Goal: Task Accomplishment & Management: Manage account settings

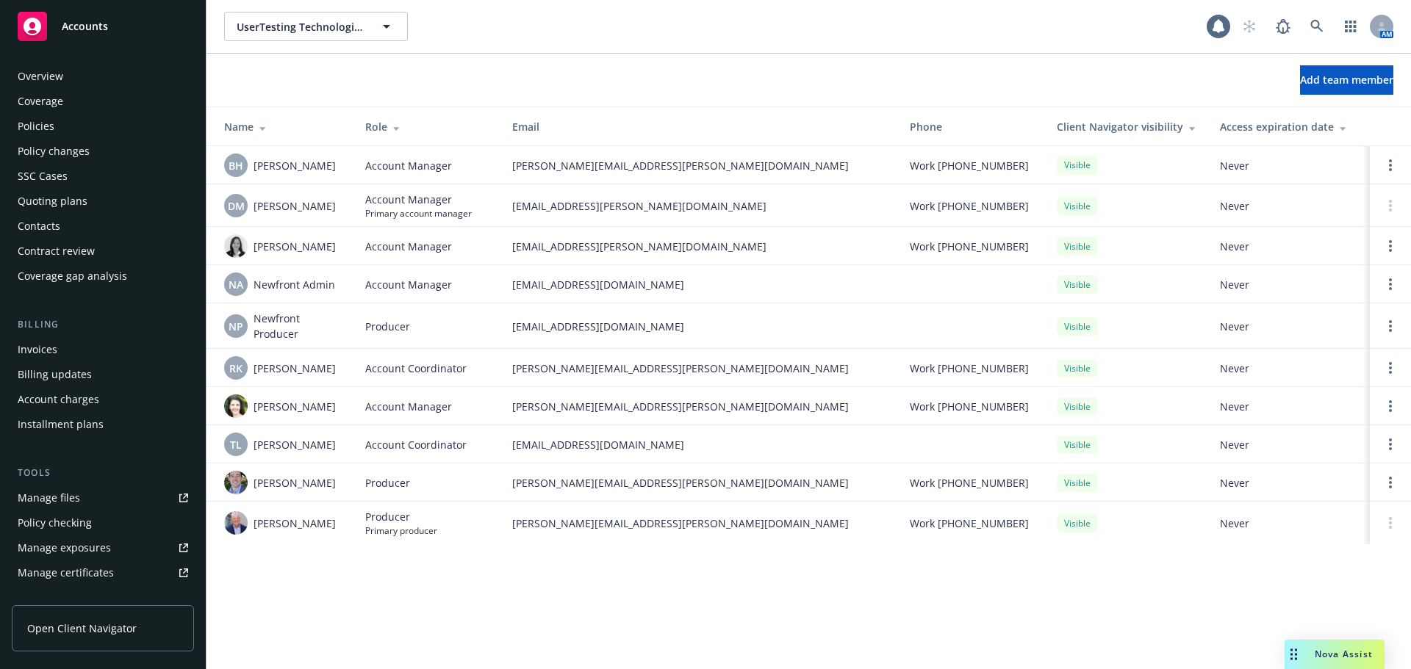
click at [126, 346] on div "Invoices" at bounding box center [103, 350] width 170 height 24
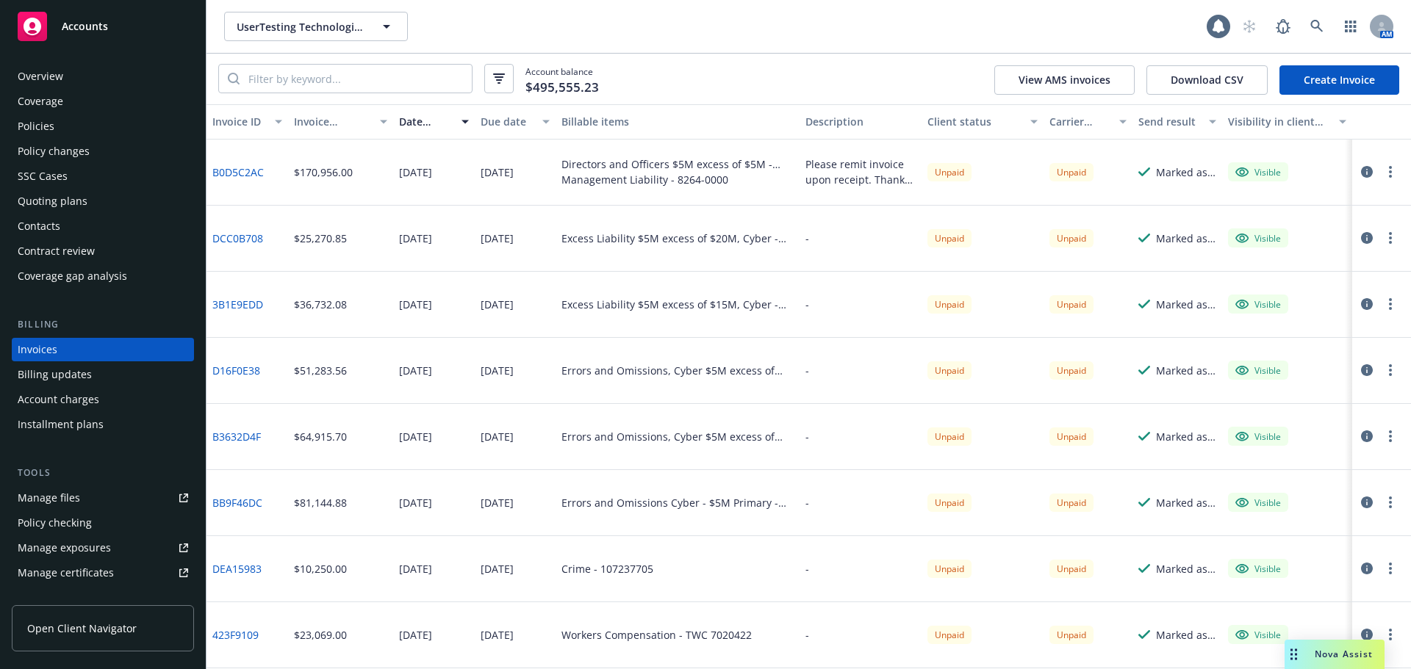
click at [245, 173] on link "B0D5C2AC" at bounding box center [237, 172] width 51 height 15
click at [1389, 170] on icon "button" at bounding box center [1390, 172] width 3 height 12
click at [1273, 403] on link "Void" at bounding box center [1293, 407] width 187 height 29
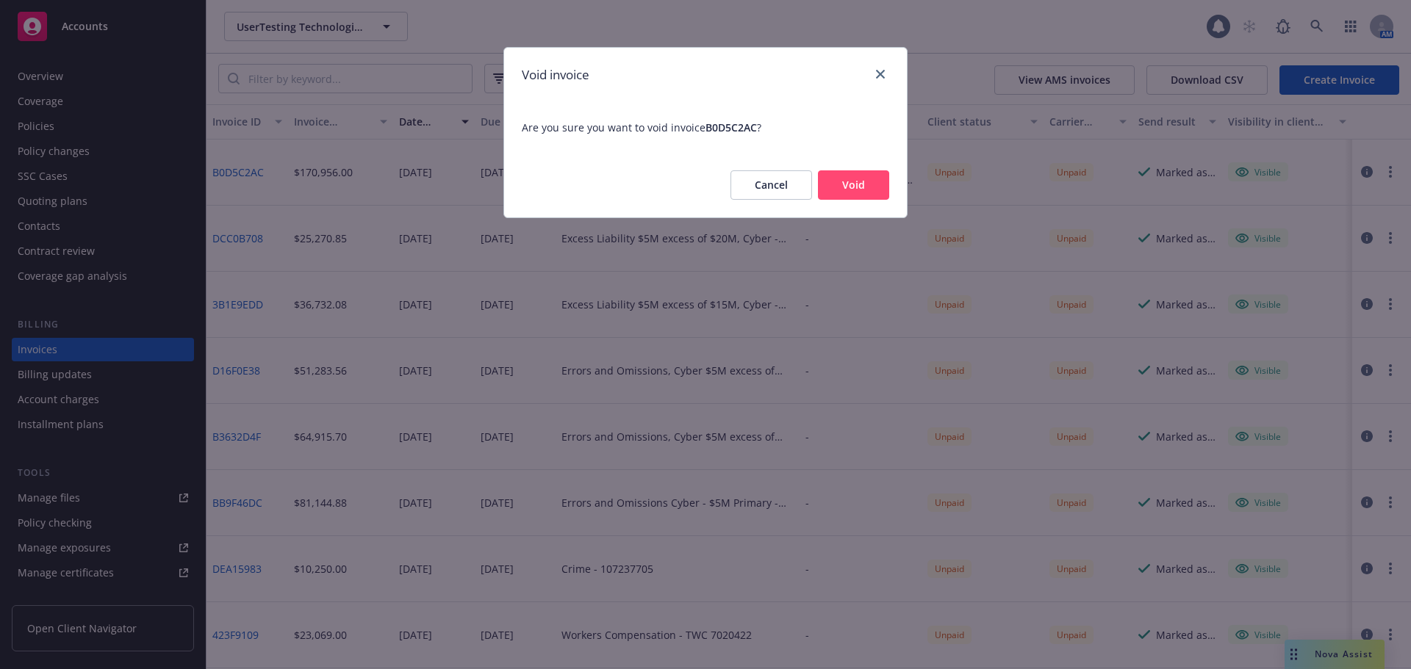
click at [882, 185] on button "Void" at bounding box center [853, 184] width 71 height 29
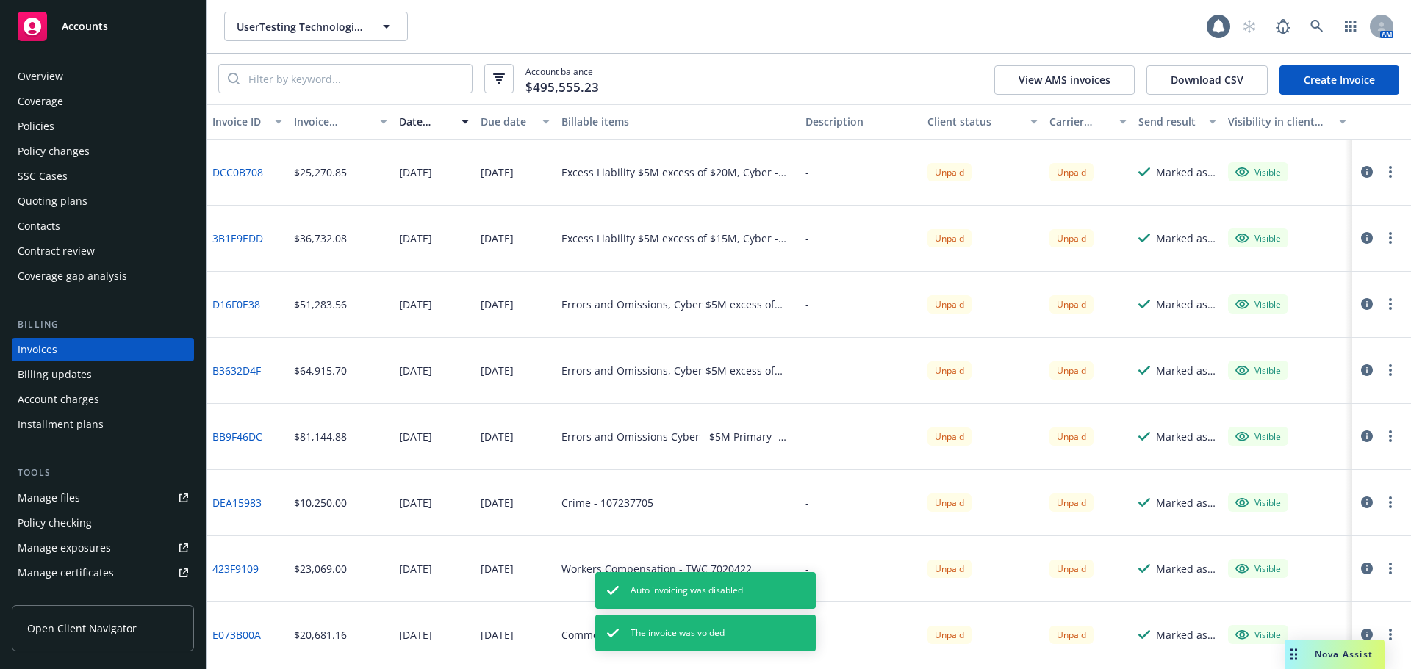
click at [1389, 171] on circle "button" at bounding box center [1390, 171] width 3 height 3
click at [1261, 406] on link "Void" at bounding box center [1293, 407] width 187 height 29
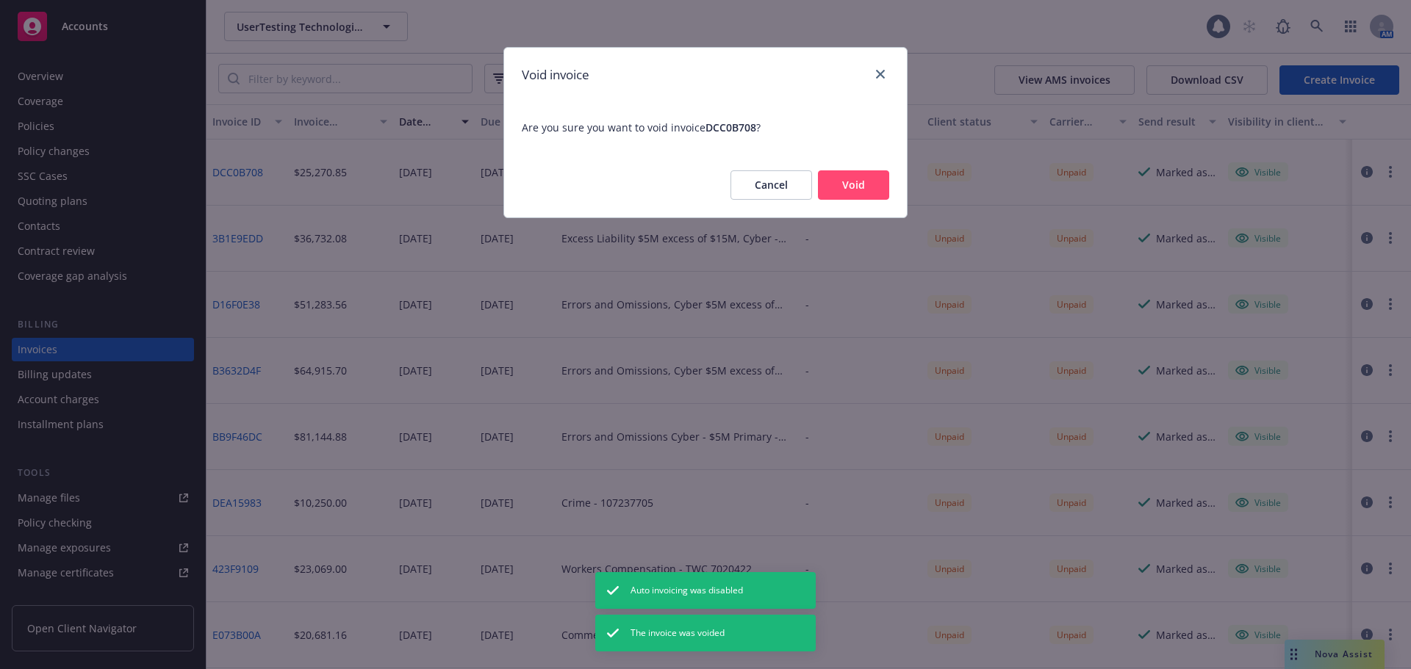
click at [879, 183] on button "Void" at bounding box center [853, 184] width 71 height 29
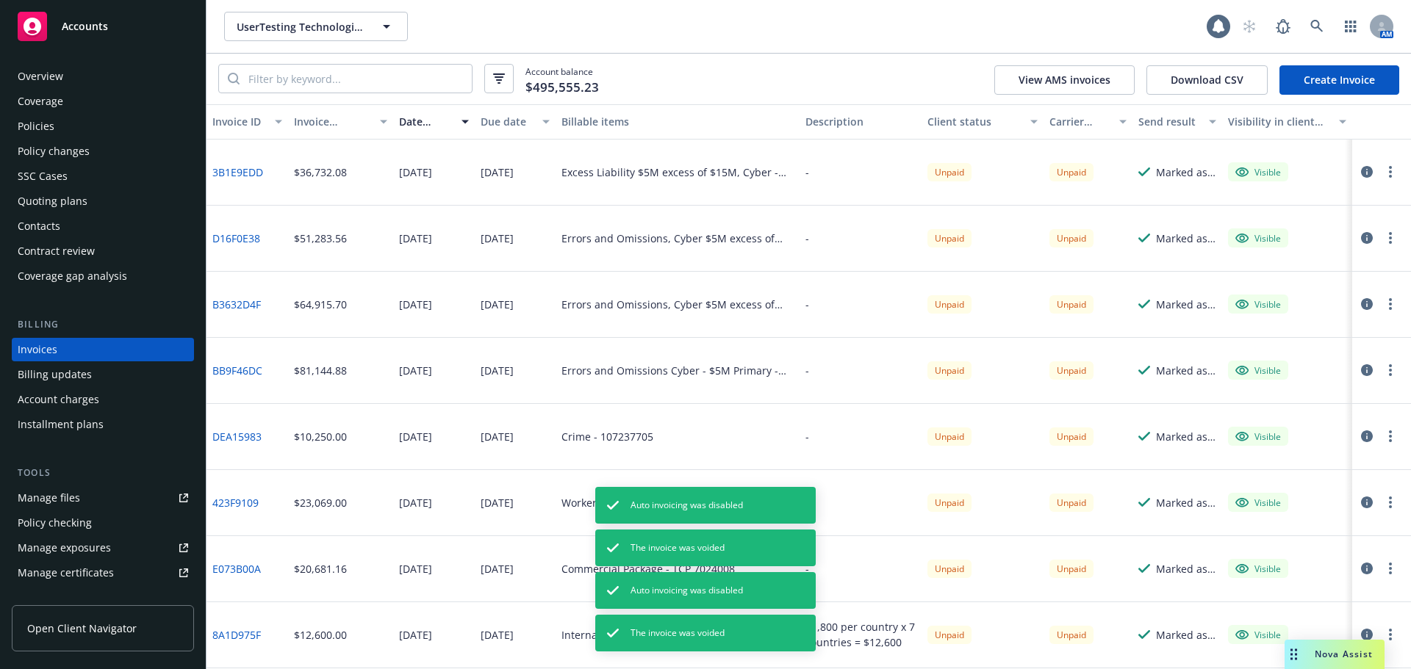
click at [1382, 168] on button "button" at bounding box center [1390, 172] width 18 height 18
click at [1254, 414] on link "Void" at bounding box center [1293, 407] width 187 height 29
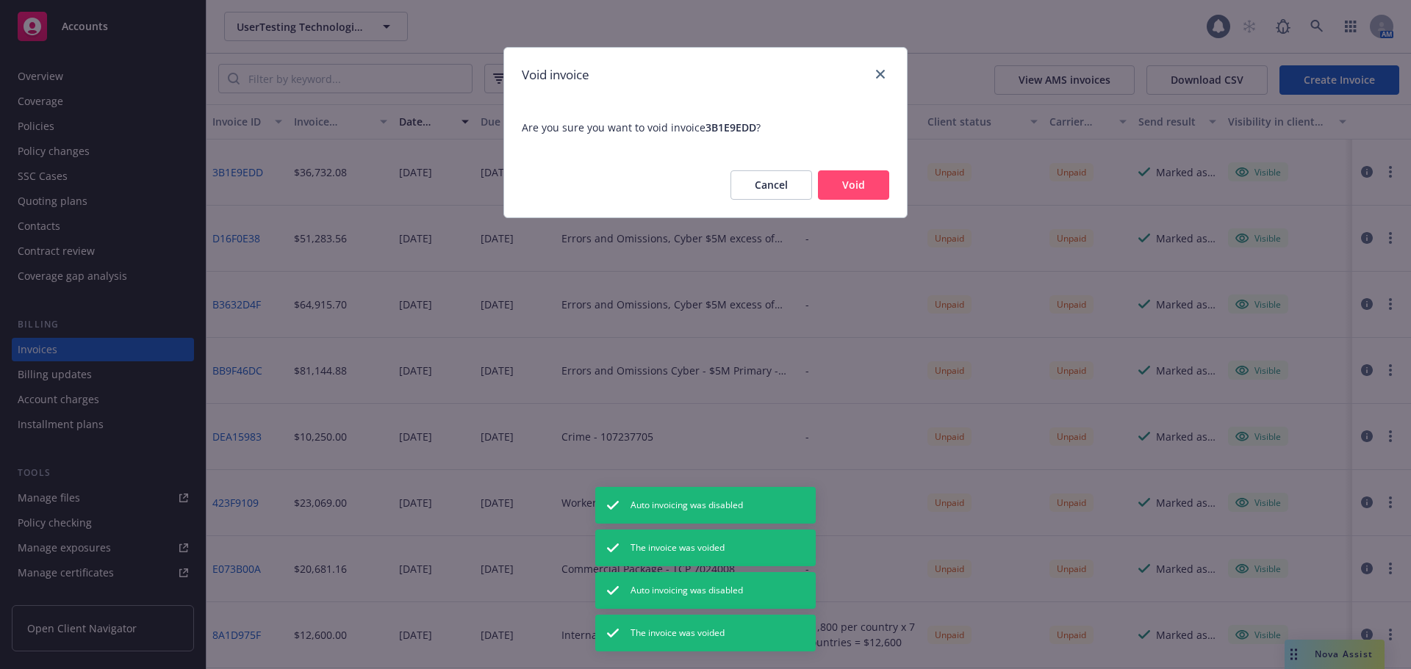
click at [864, 184] on button "Void" at bounding box center [853, 184] width 71 height 29
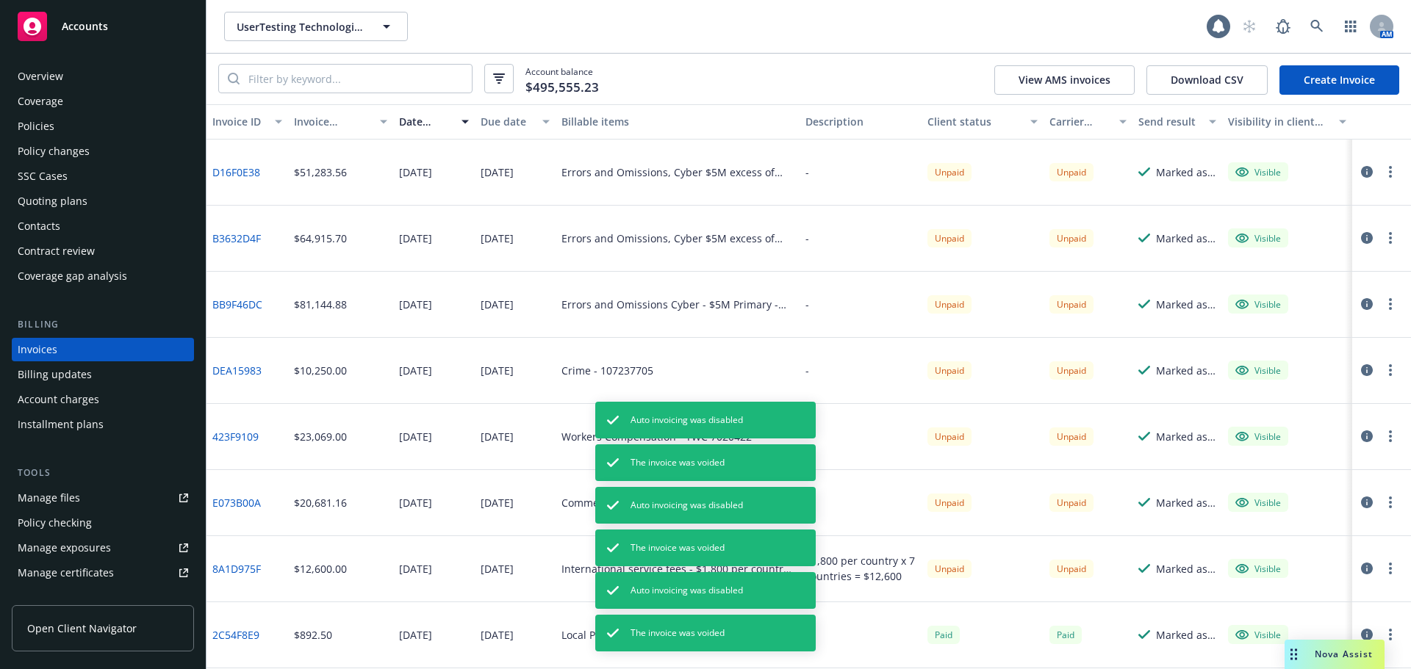
click at [1389, 170] on icon "button" at bounding box center [1390, 172] width 3 height 12
click at [1260, 403] on link "Void" at bounding box center [1293, 407] width 187 height 29
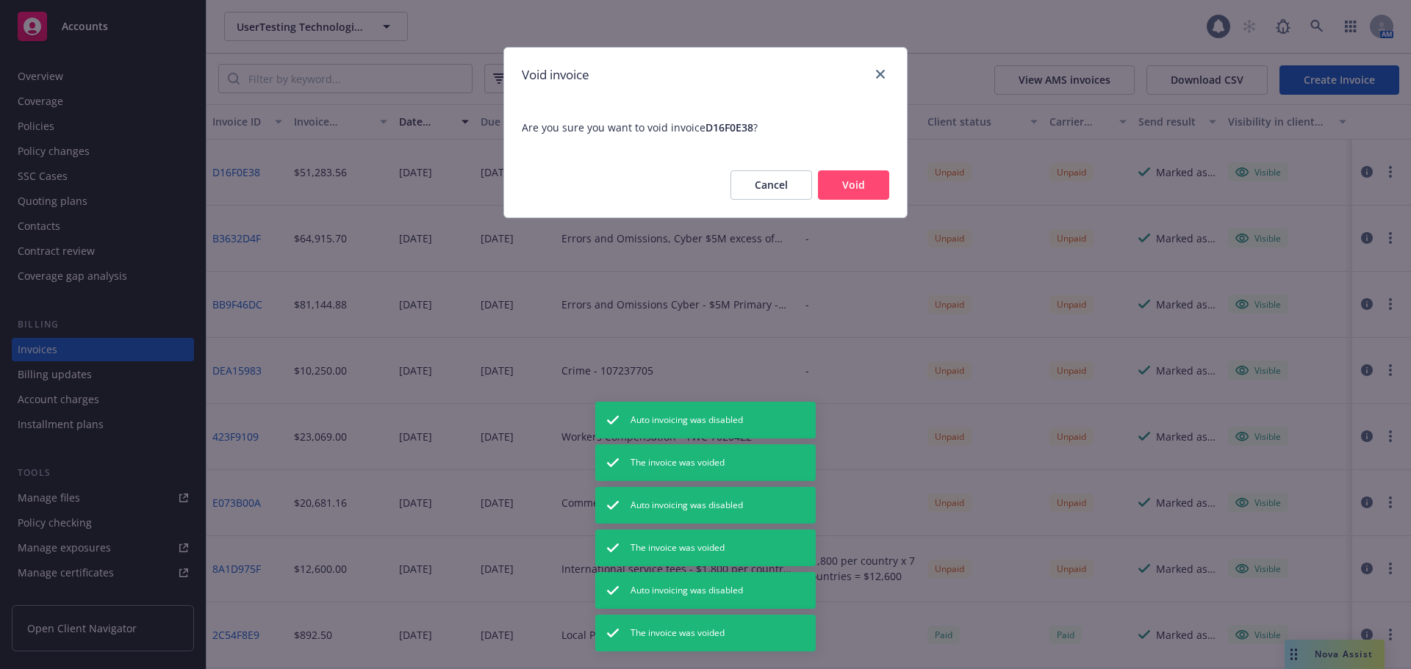
click at [863, 175] on button "Void" at bounding box center [853, 184] width 71 height 29
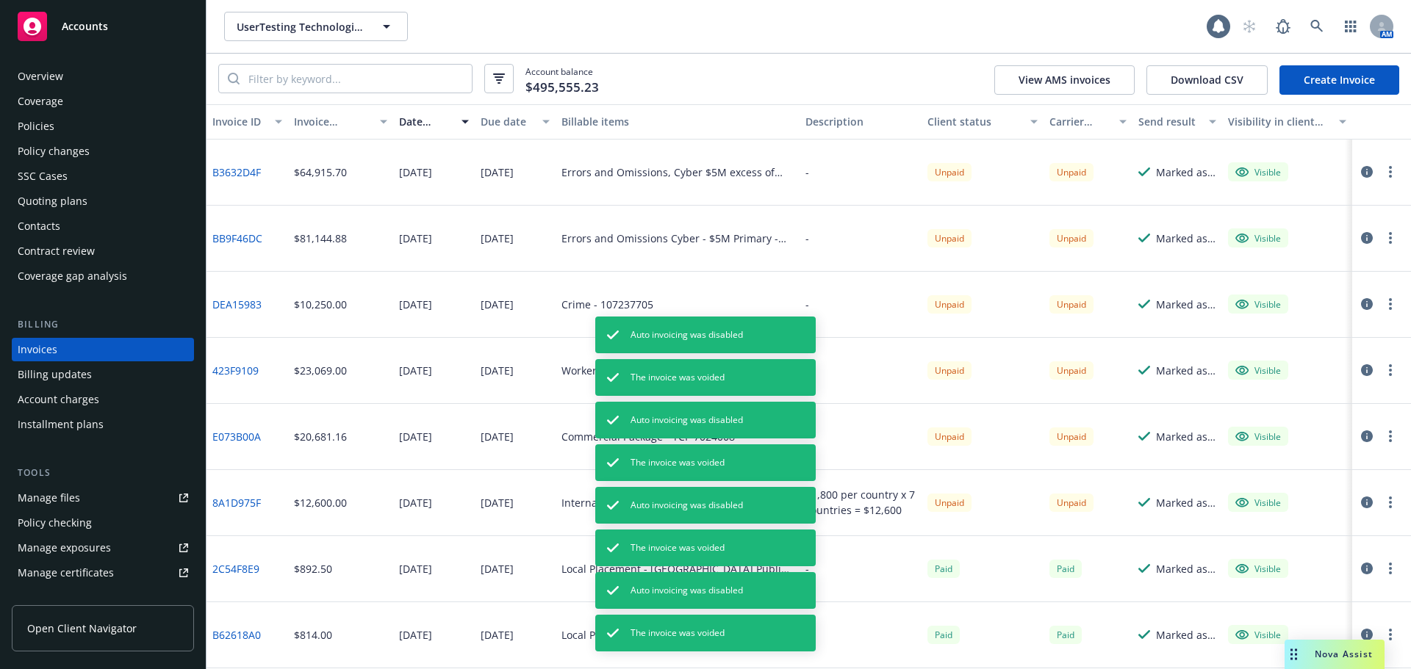
click at [1389, 175] on icon "button" at bounding box center [1390, 172] width 3 height 12
click at [1248, 403] on link "Void" at bounding box center [1293, 407] width 187 height 29
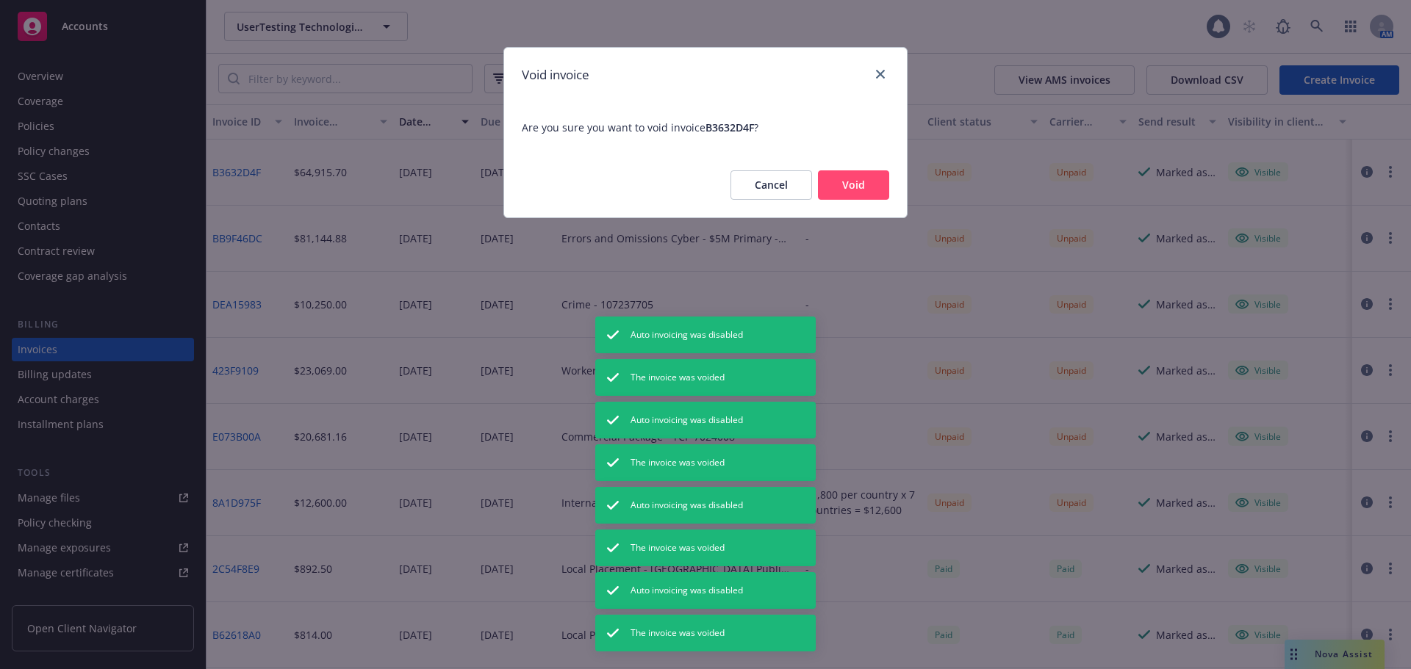
click at [863, 177] on button "Void" at bounding box center [853, 184] width 71 height 29
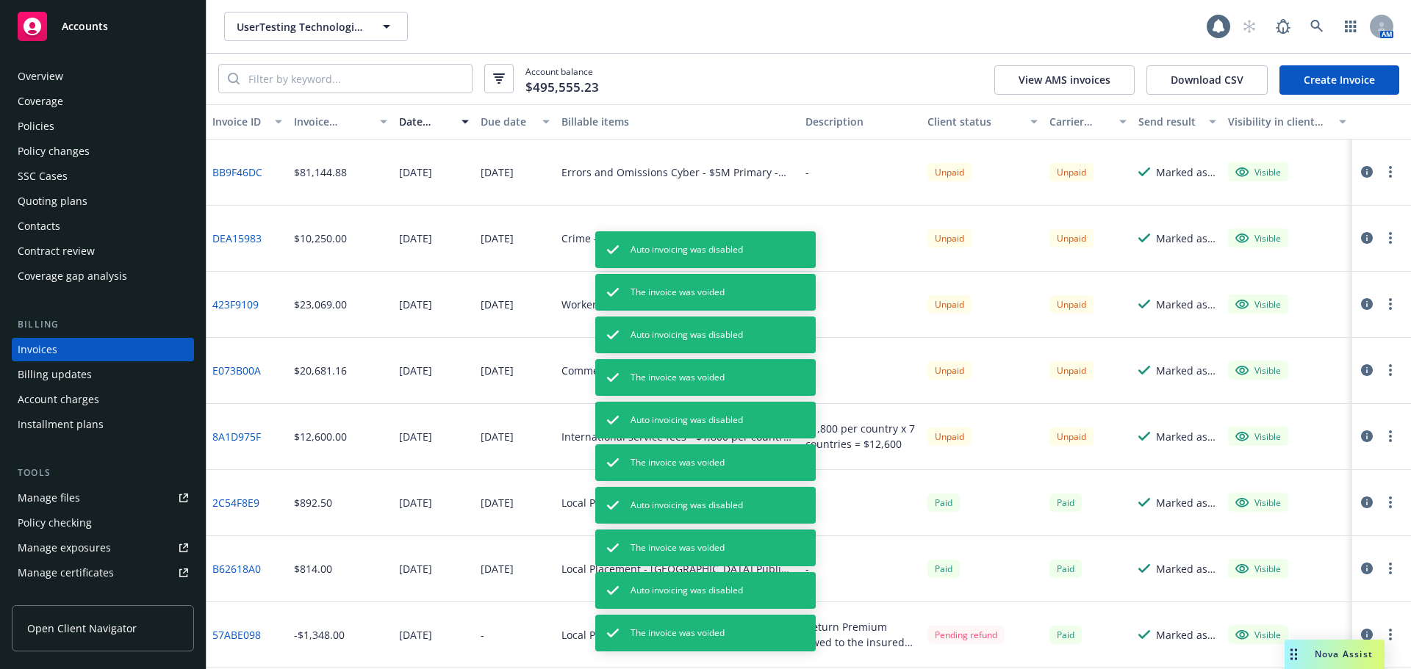
click at [1382, 170] on button "button" at bounding box center [1390, 172] width 18 height 18
click at [1241, 397] on link "Void" at bounding box center [1293, 407] width 187 height 29
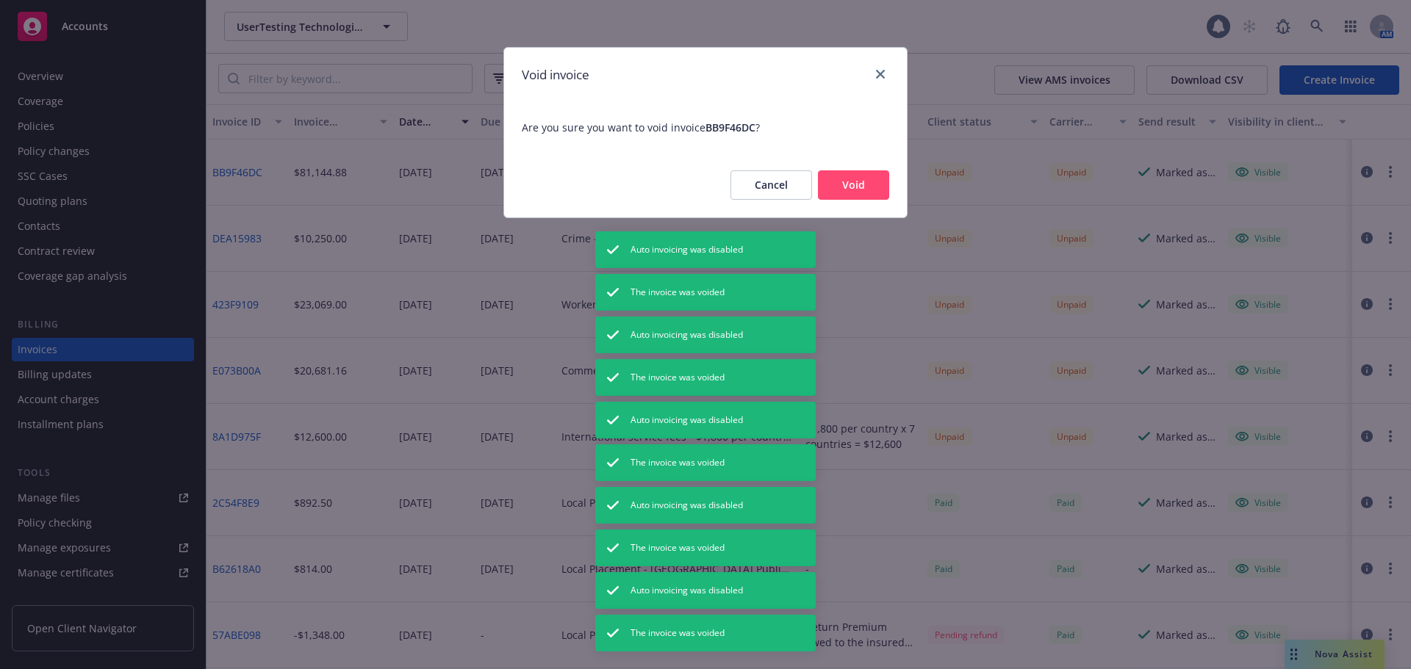
click at [867, 179] on button "Void" at bounding box center [853, 184] width 71 height 29
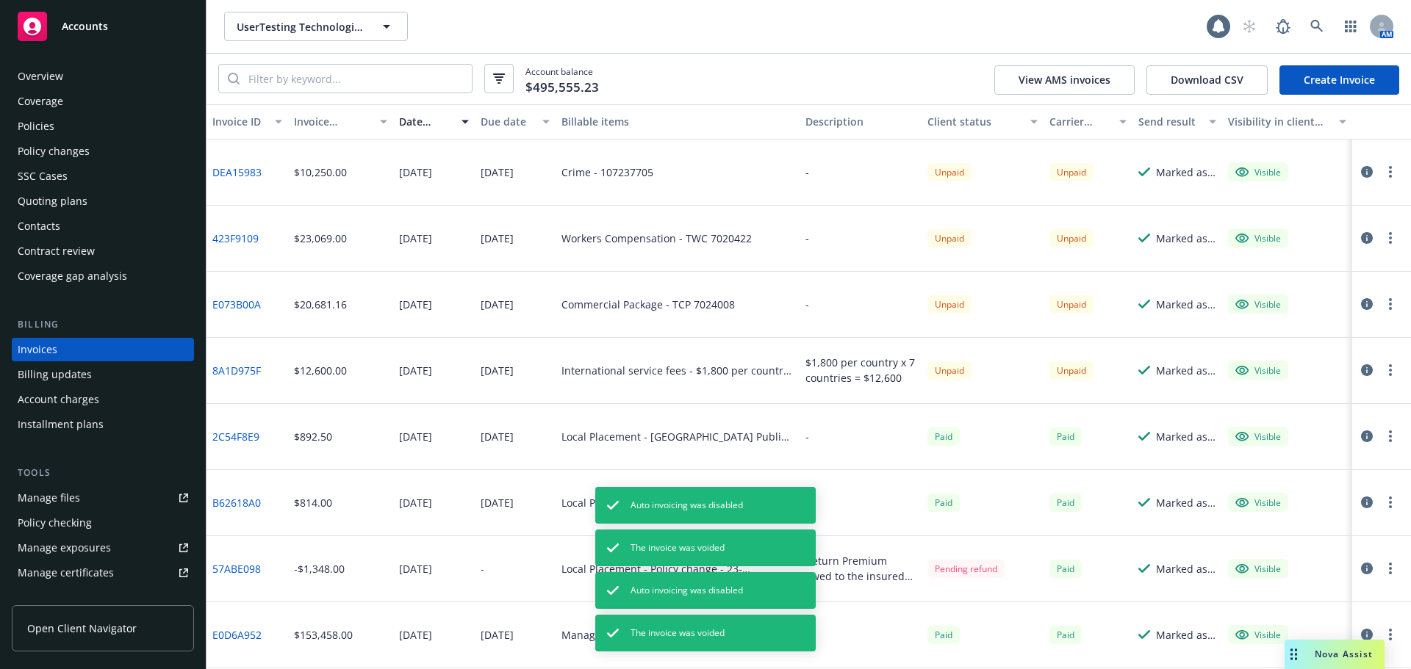
click at [1381, 171] on button "button" at bounding box center [1390, 172] width 18 height 18
click at [1251, 414] on link "Void" at bounding box center [1293, 407] width 187 height 29
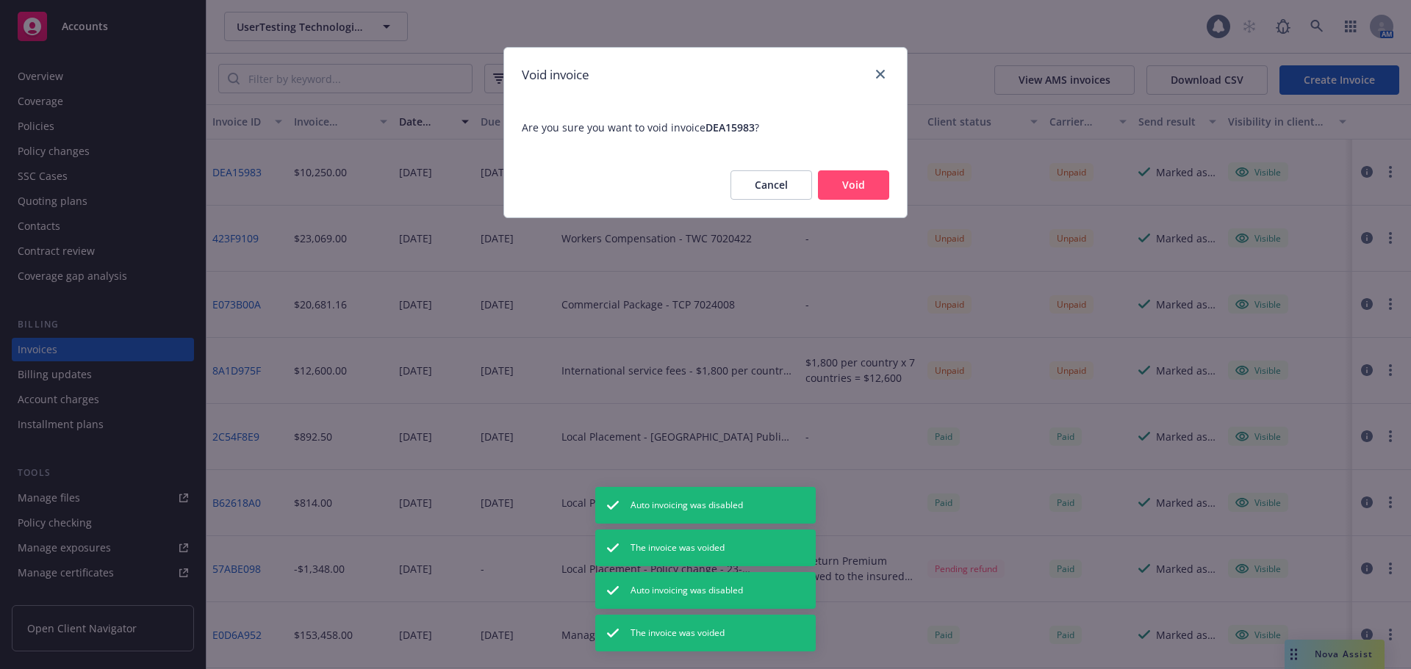
click at [874, 183] on button "Void" at bounding box center [853, 184] width 71 height 29
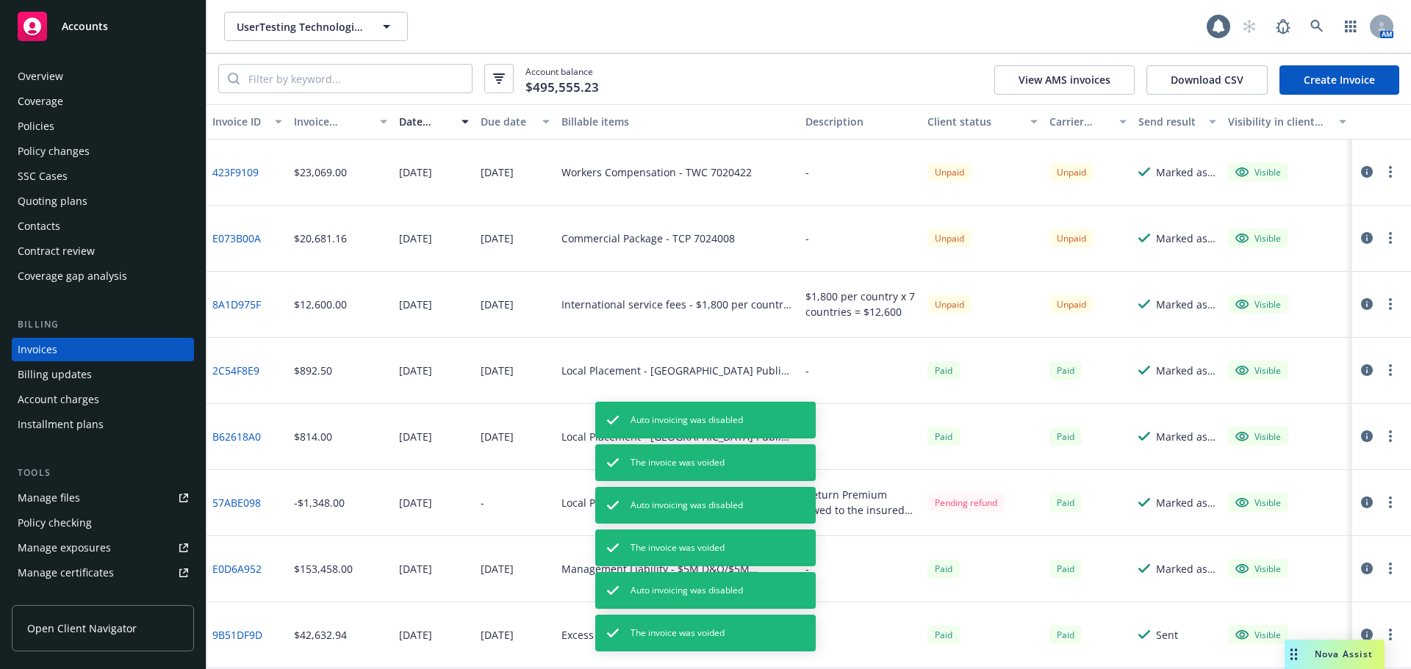
click at [1381, 165] on button "button" at bounding box center [1390, 172] width 18 height 18
click at [1245, 399] on link "Void" at bounding box center [1293, 407] width 187 height 29
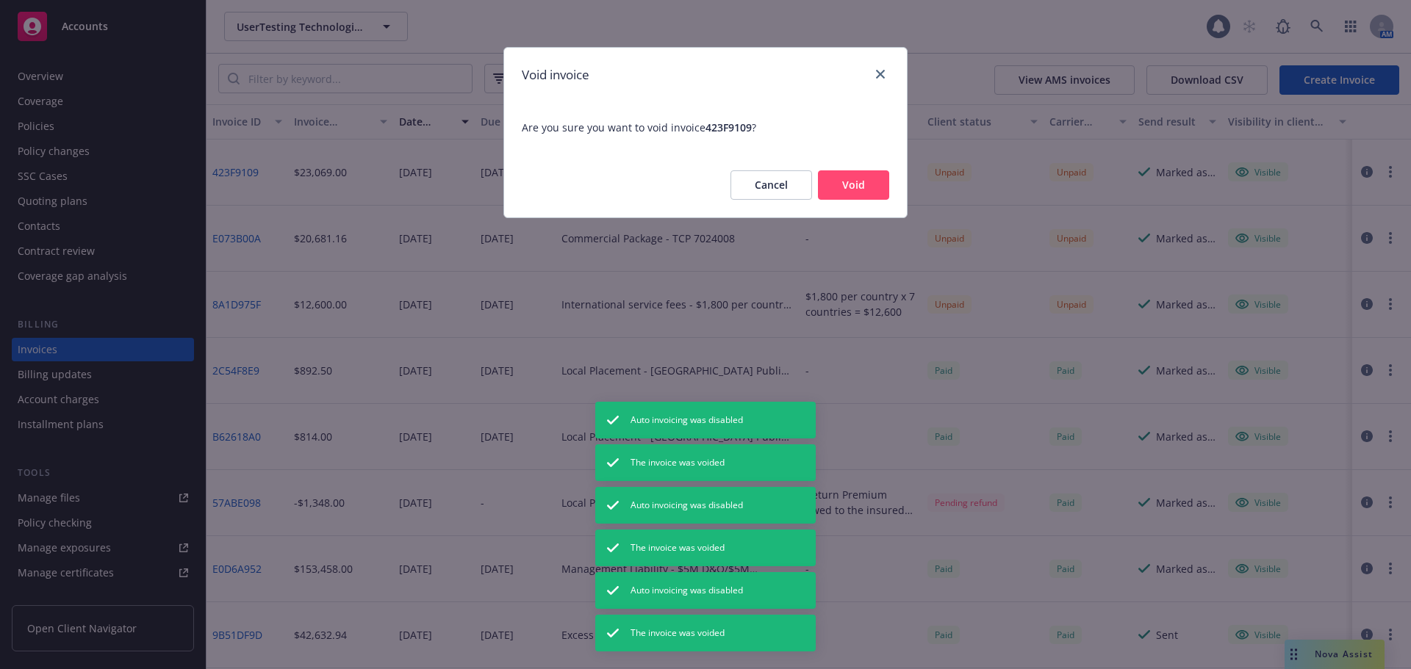
click at [885, 187] on button "Void" at bounding box center [853, 184] width 71 height 29
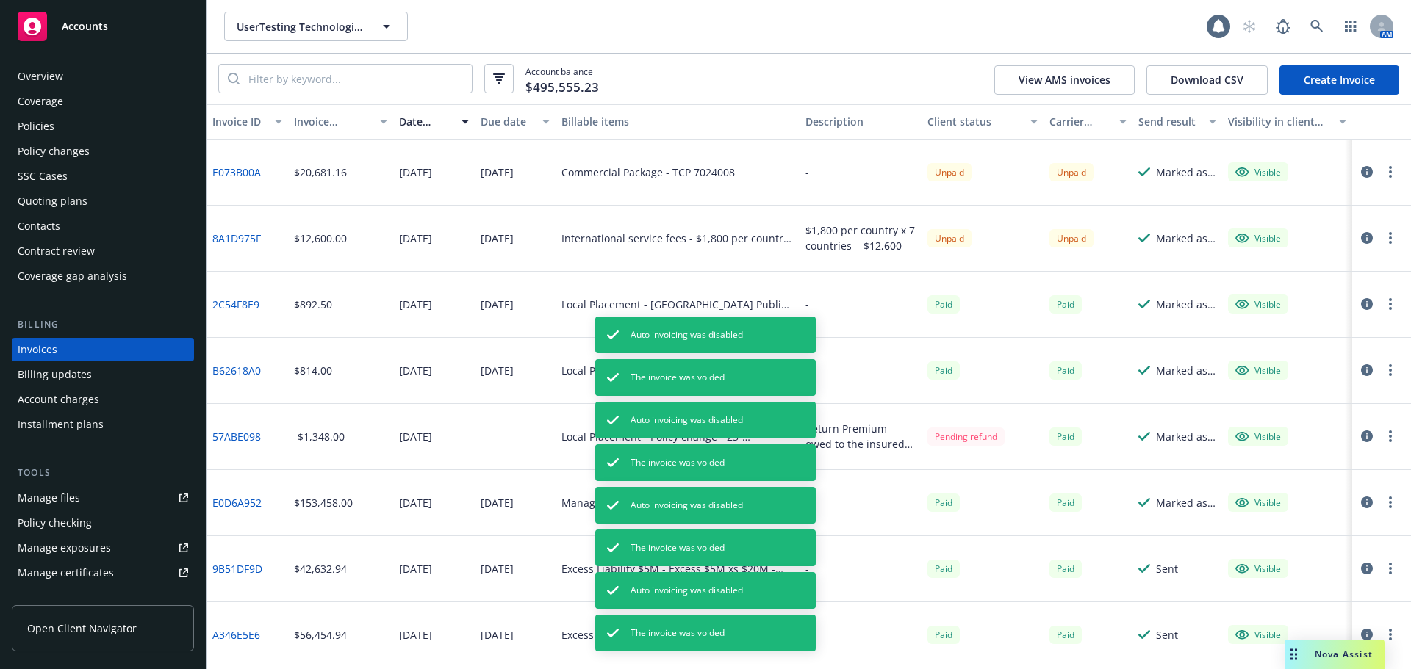
click at [1381, 169] on button "button" at bounding box center [1390, 172] width 18 height 18
click at [1251, 403] on link "Void" at bounding box center [1293, 407] width 187 height 29
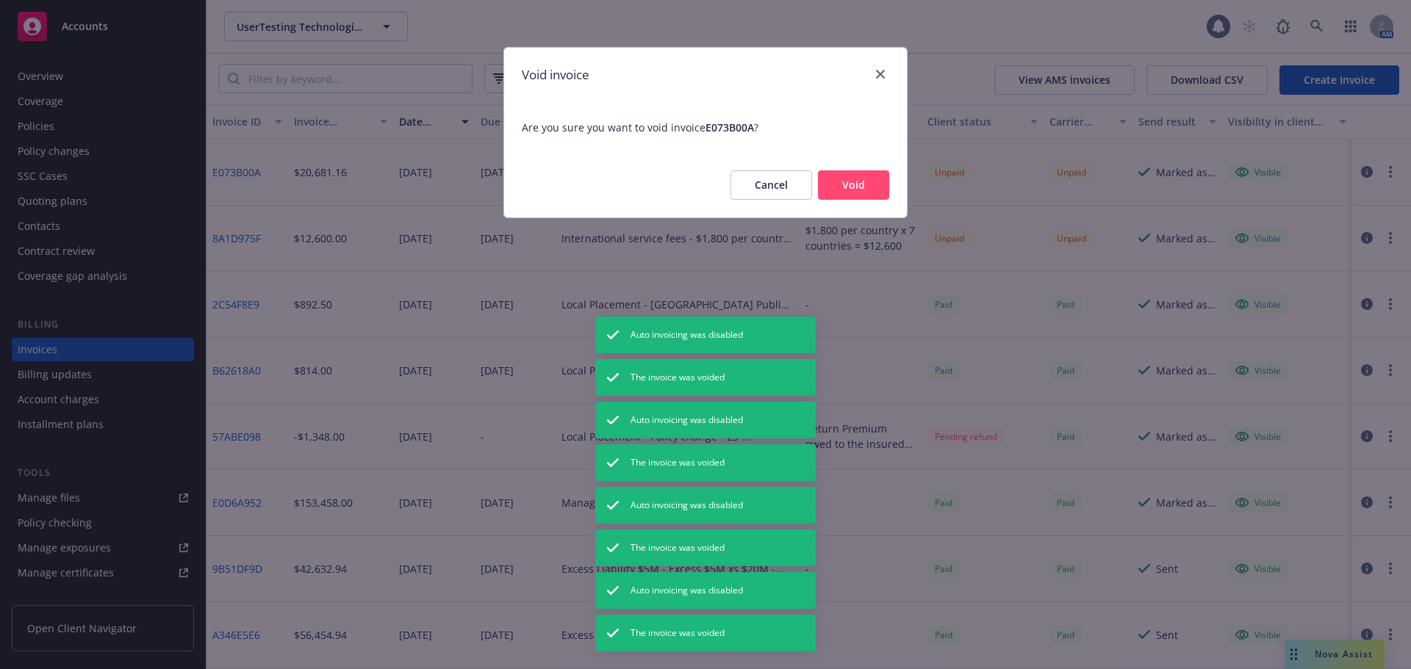
click at [874, 187] on button "Void" at bounding box center [853, 184] width 71 height 29
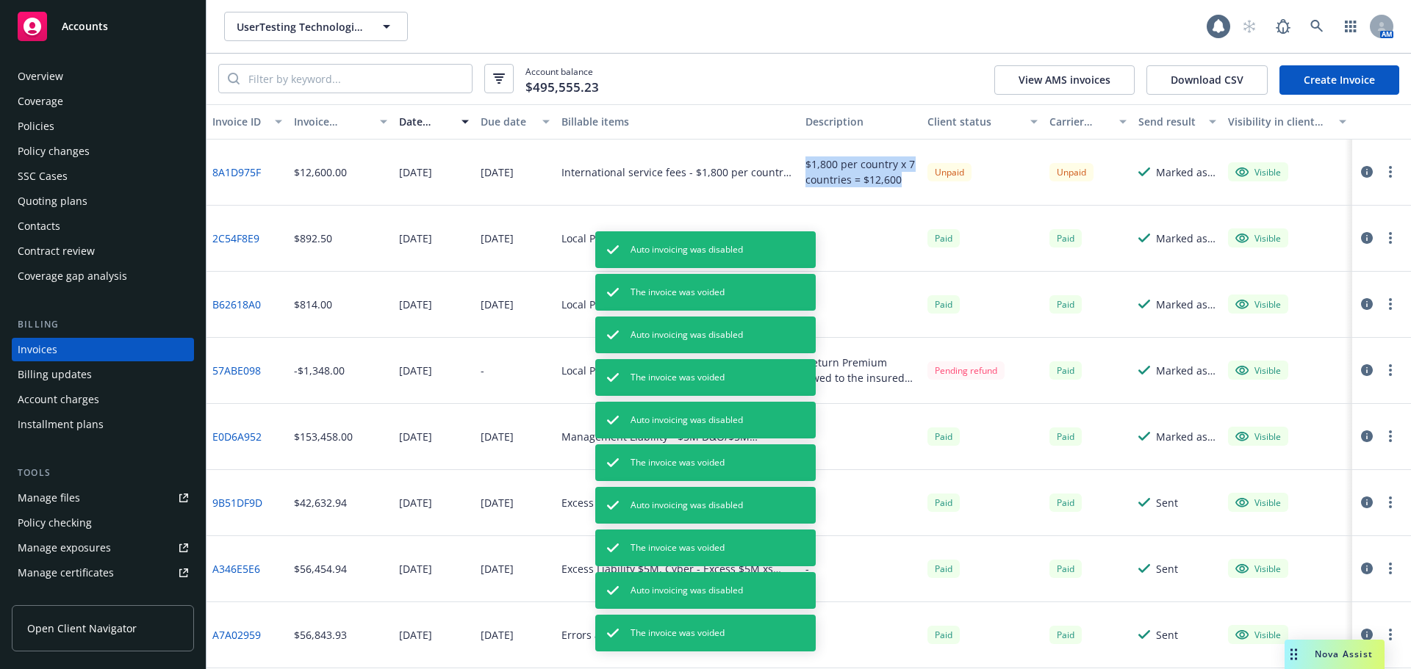
drag, startPoint x: 796, startPoint y: 164, endPoint x: 893, endPoint y: 184, distance: 98.4
click at [893, 184] on div "$1,800 per country x 7 countries = $12,600" at bounding box center [860, 173] width 122 height 66
copy div "$1,800 per country x 7 countries = $12,600"
click at [967, 194] on div "Unpaid" at bounding box center [982, 173] width 122 height 66
click at [1389, 171] on icon "button" at bounding box center [1390, 172] width 3 height 12
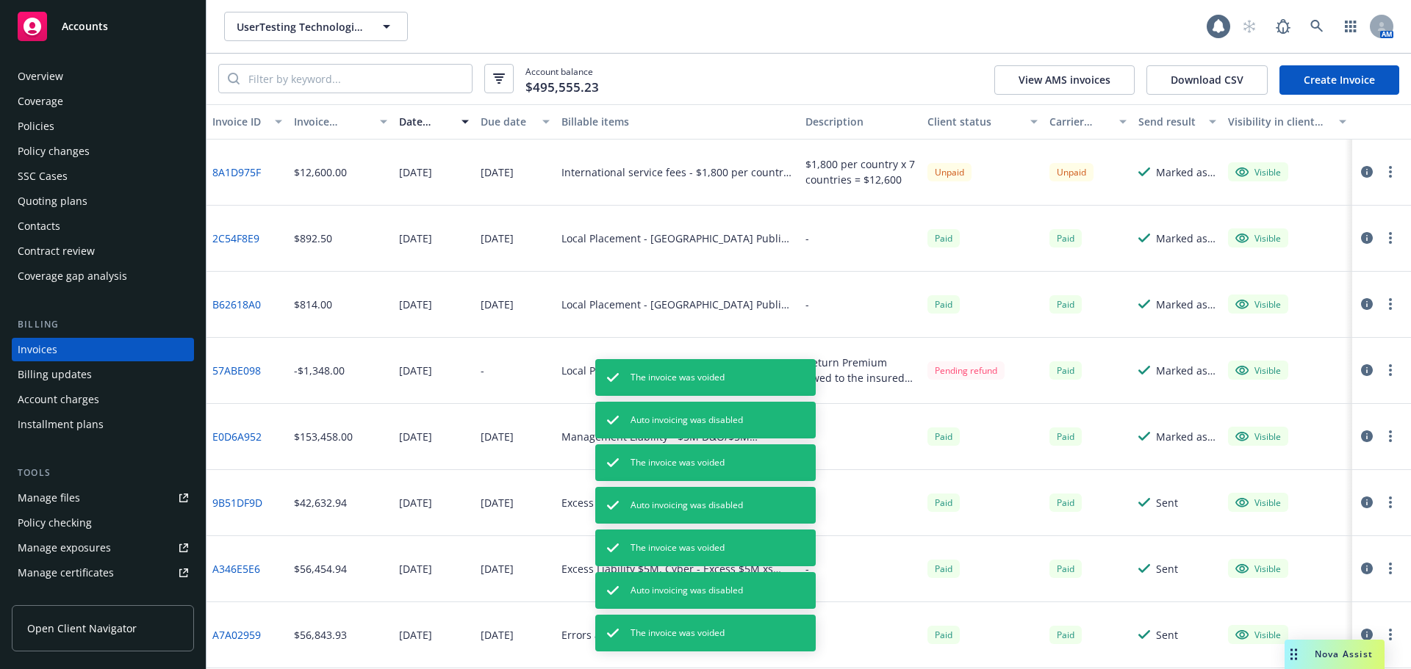
click at [1389, 168] on circle "button" at bounding box center [1390, 167] width 3 height 3
click at [1249, 406] on link "Void" at bounding box center [1293, 407] width 187 height 29
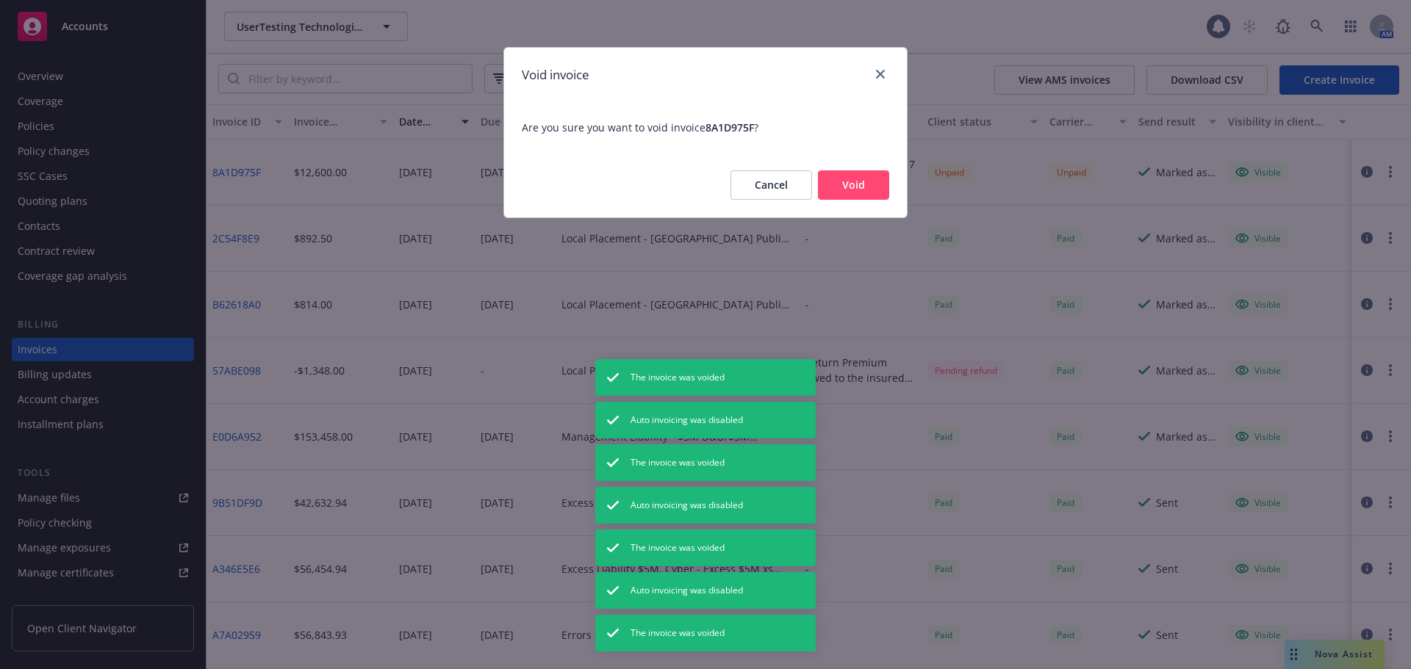
click at [857, 183] on button "Void" at bounding box center [853, 184] width 71 height 29
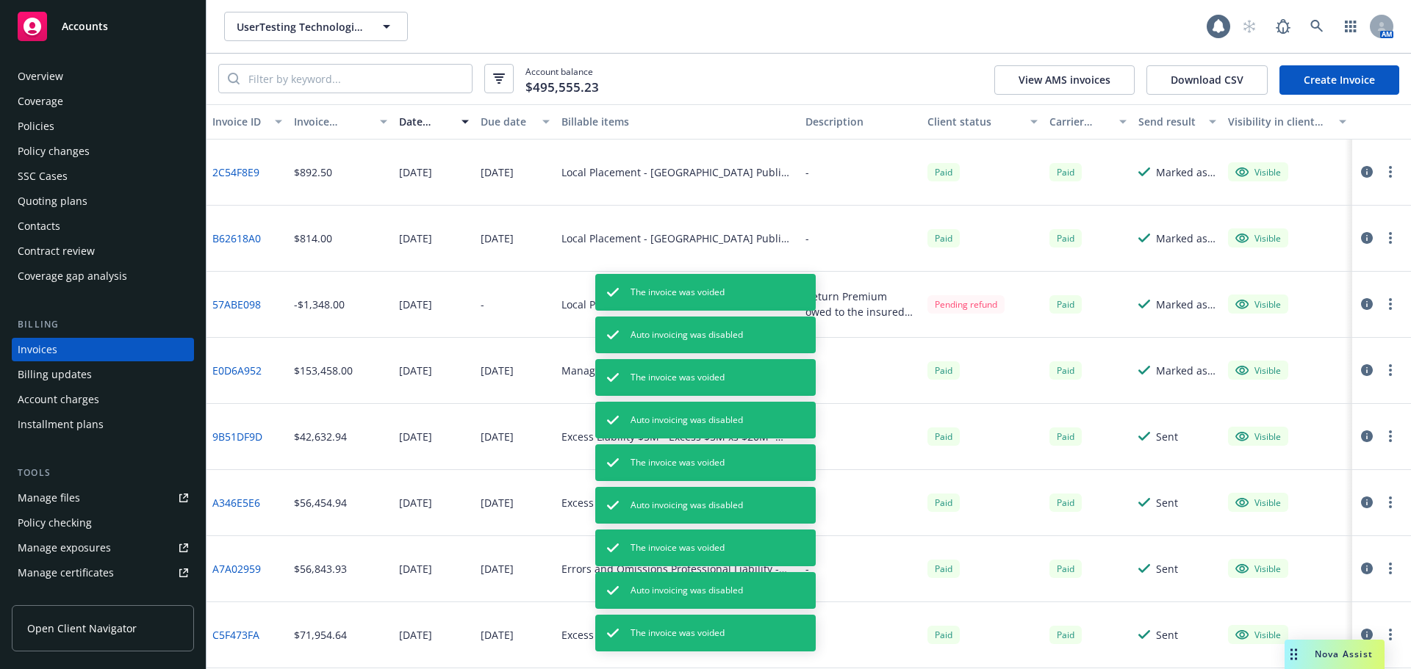
click at [781, 78] on div "Account balance $495,555.23 View AMS invoices Download CSV Create Invoice" at bounding box center [808, 79] width 1204 height 51
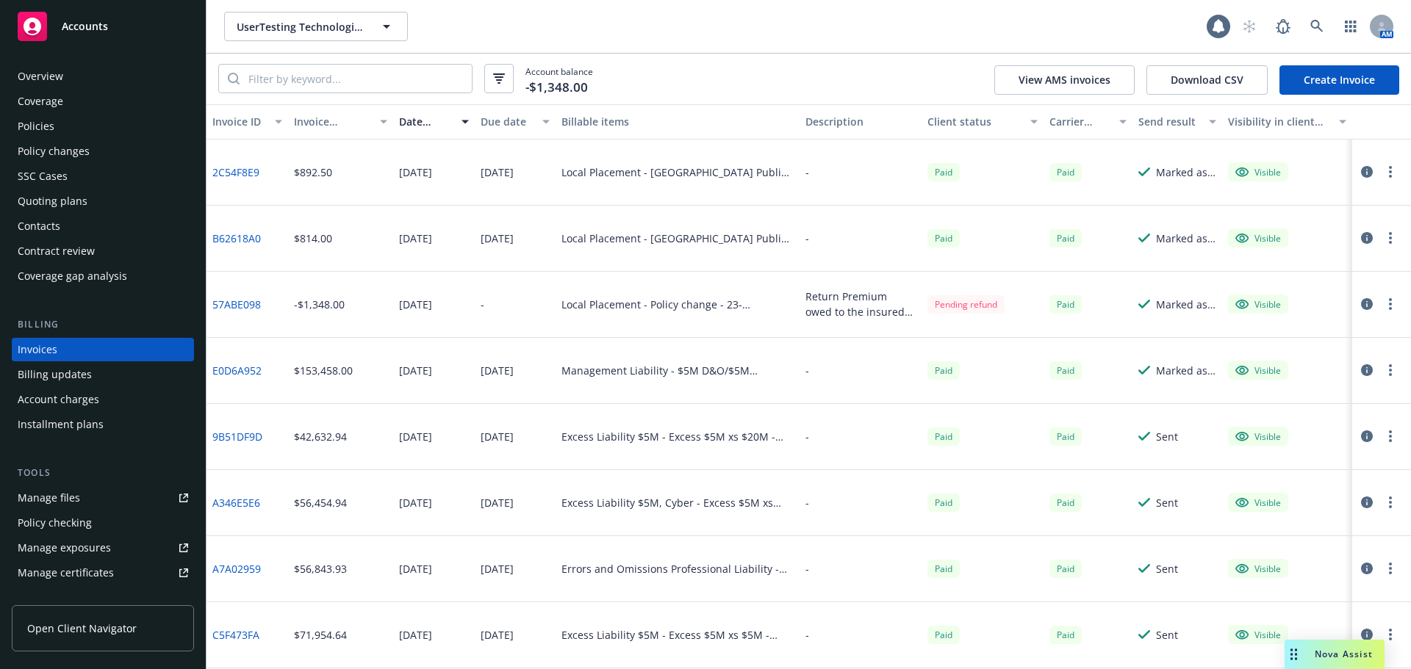
click at [1319, 90] on link "Create Invoice" at bounding box center [1339, 79] width 120 height 29
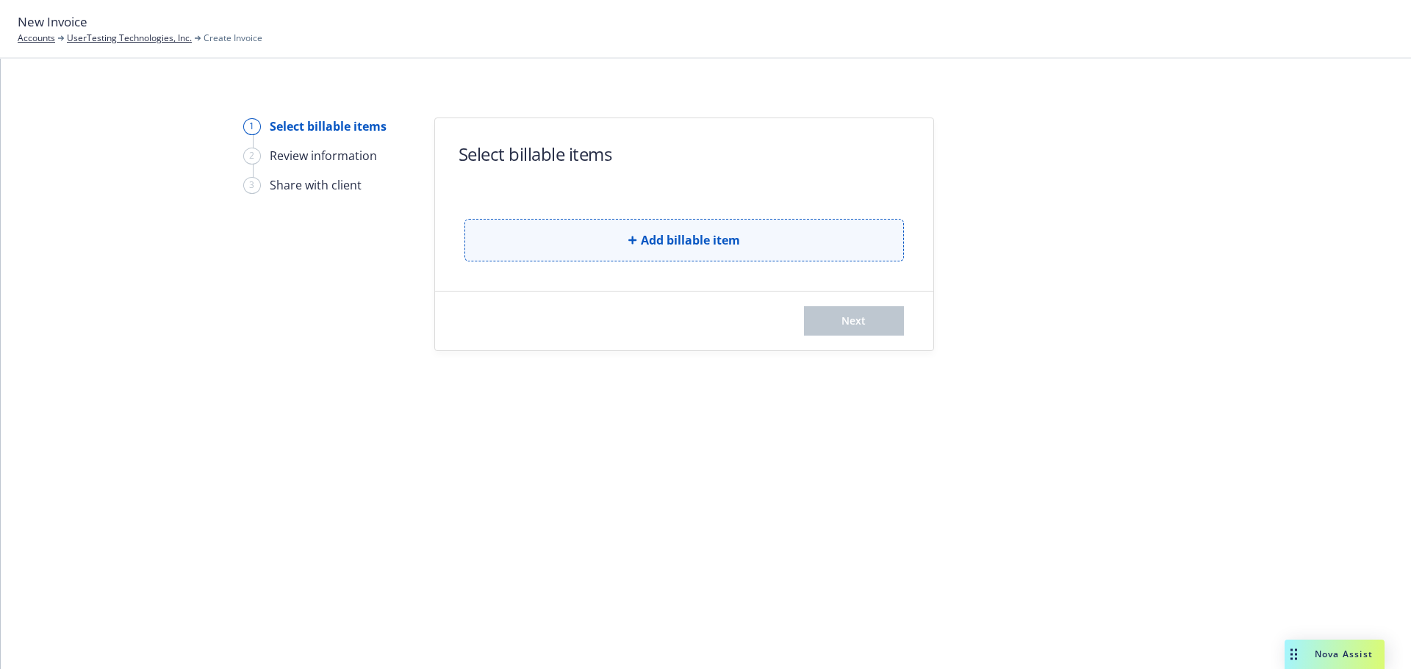
click at [681, 246] on span "Add billable item" at bounding box center [690, 240] width 99 height 18
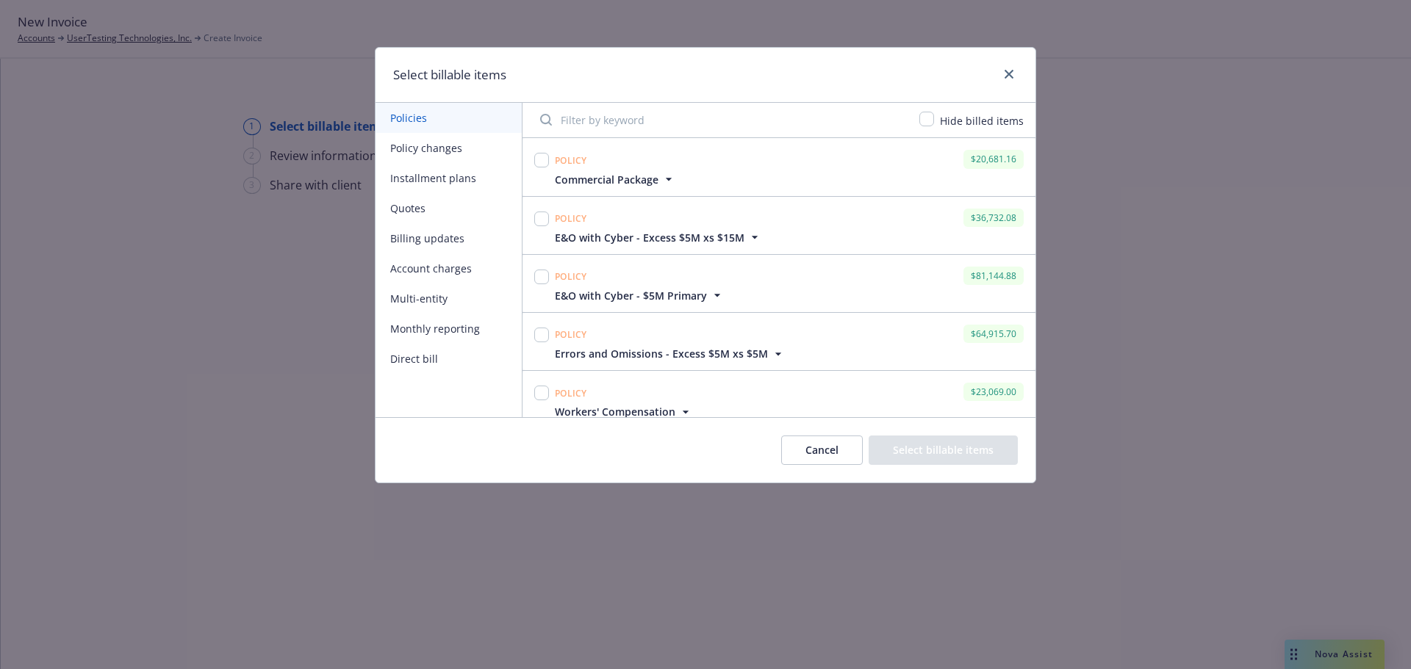
click at [463, 265] on button "Account charges" at bounding box center [448, 268] width 146 height 30
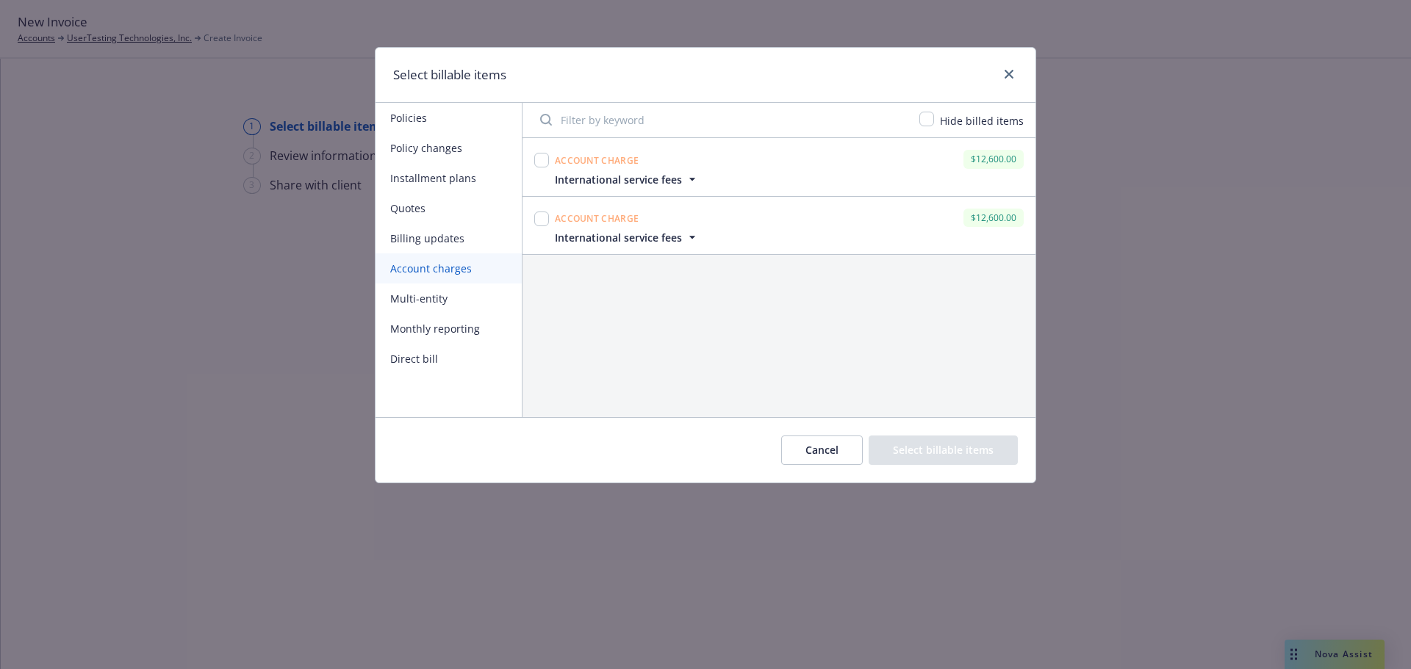
click at [641, 237] on span "International service fees" at bounding box center [618, 237] width 127 height 15
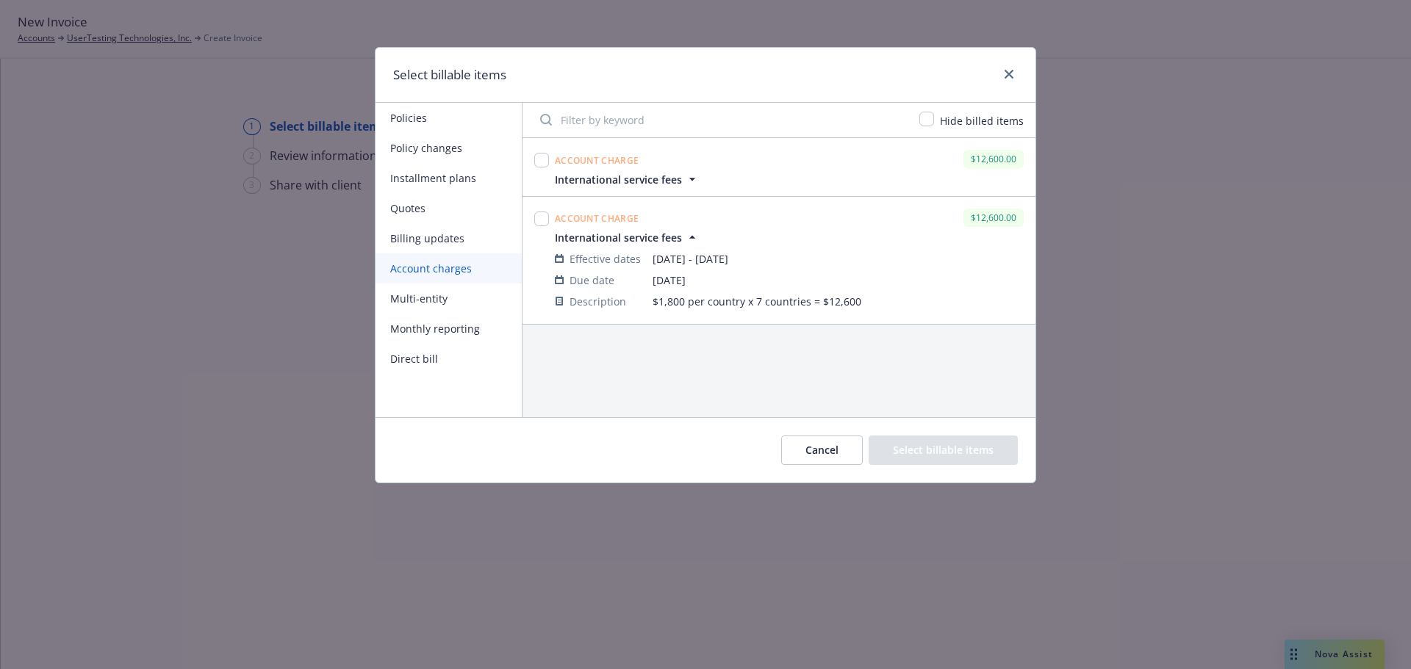
click at [677, 181] on span "International service fees" at bounding box center [618, 179] width 127 height 15
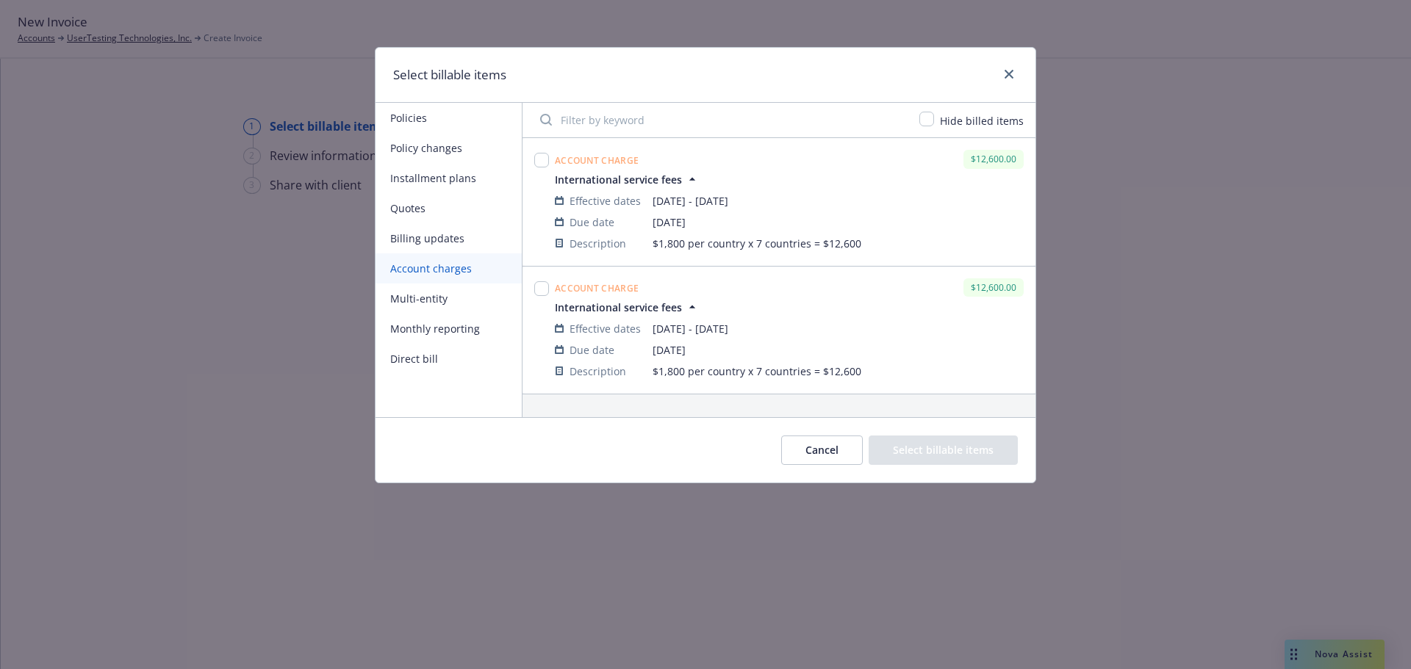
click at [677, 181] on span "International service fees" at bounding box center [618, 179] width 127 height 15
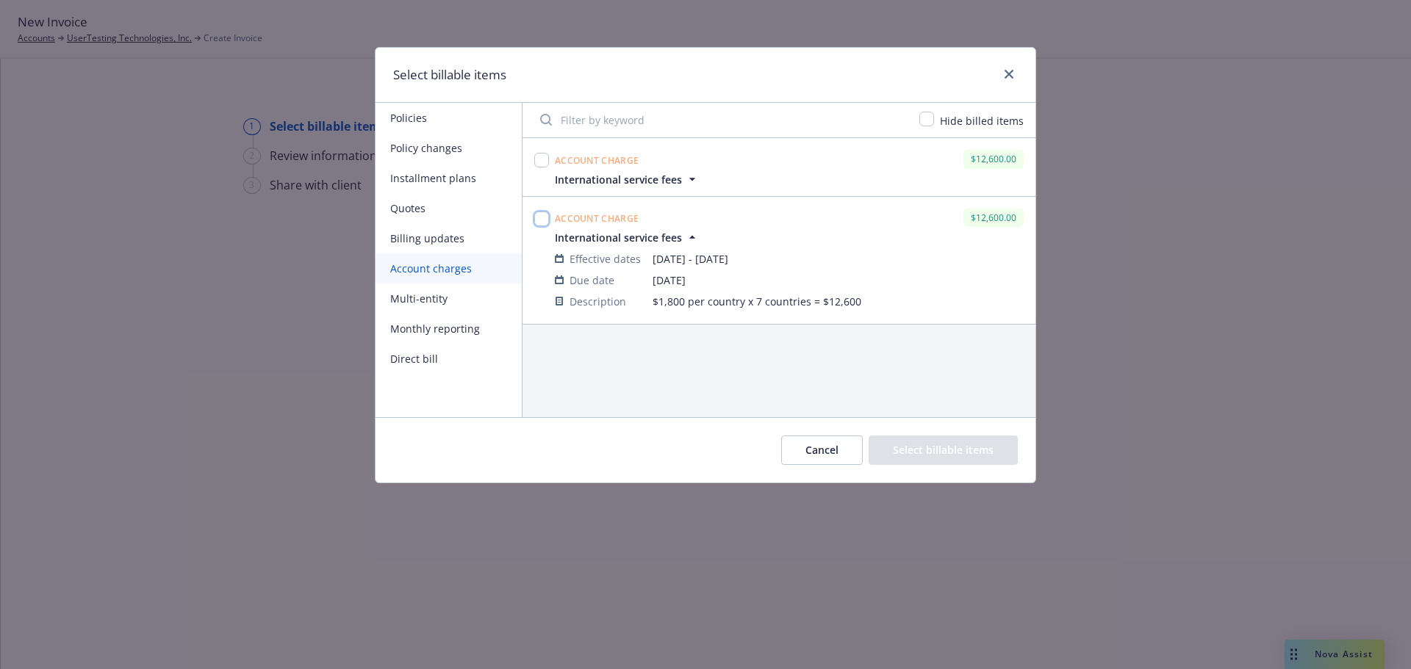
click at [542, 215] on input "checkbox" at bounding box center [541, 219] width 15 height 15
checkbox input "true"
click at [910, 450] on button "Select billable items" at bounding box center [942, 450] width 149 height 29
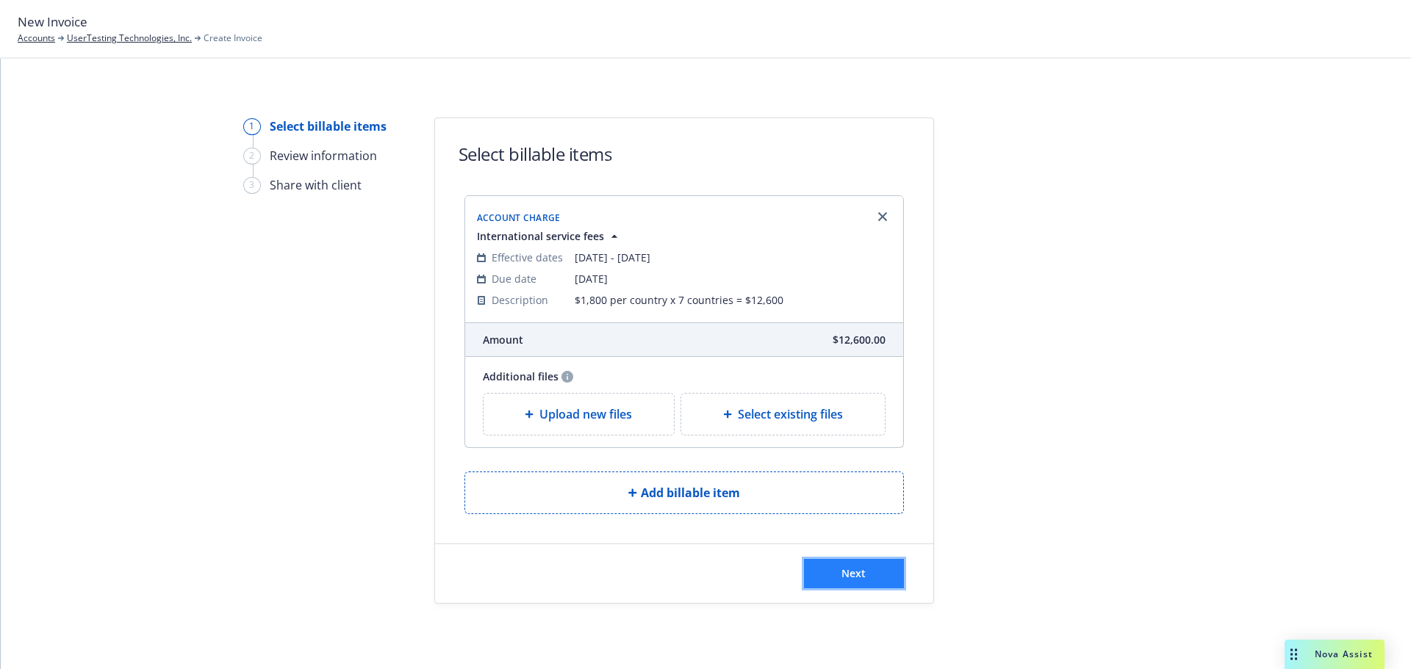
click at [852, 577] on span "Next" at bounding box center [853, 573] width 24 height 14
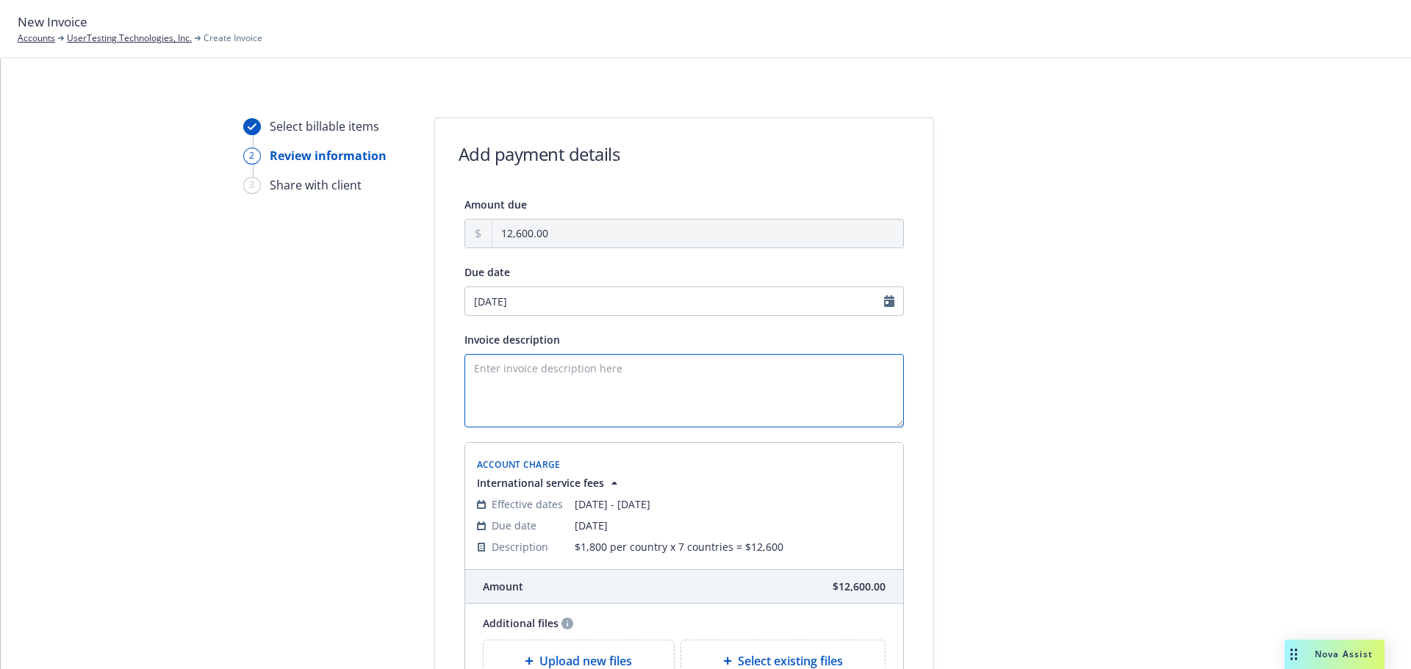
paste textarea "$1,800 per country x 7 countries = $12,600"
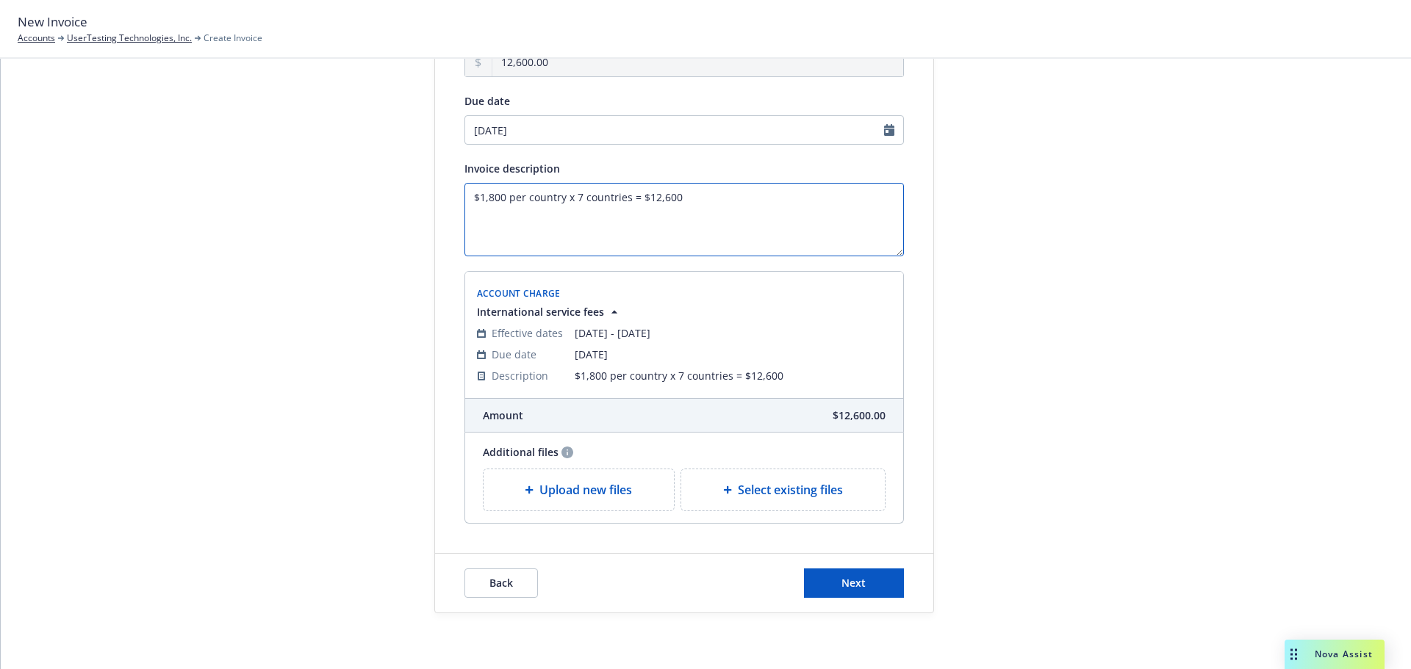
scroll to position [174, 0]
type textarea "$1,800 per country x 7 countries = $12,600"
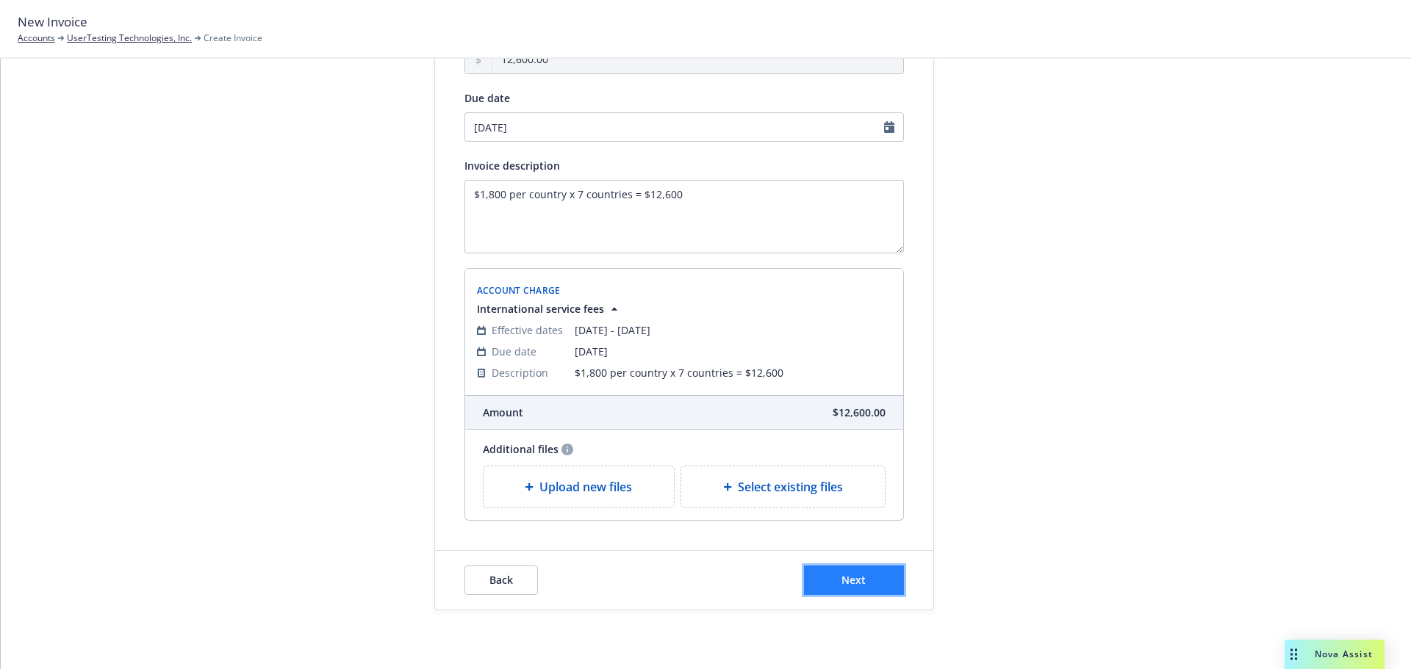
click at [871, 582] on button "Next" at bounding box center [854, 580] width 100 height 29
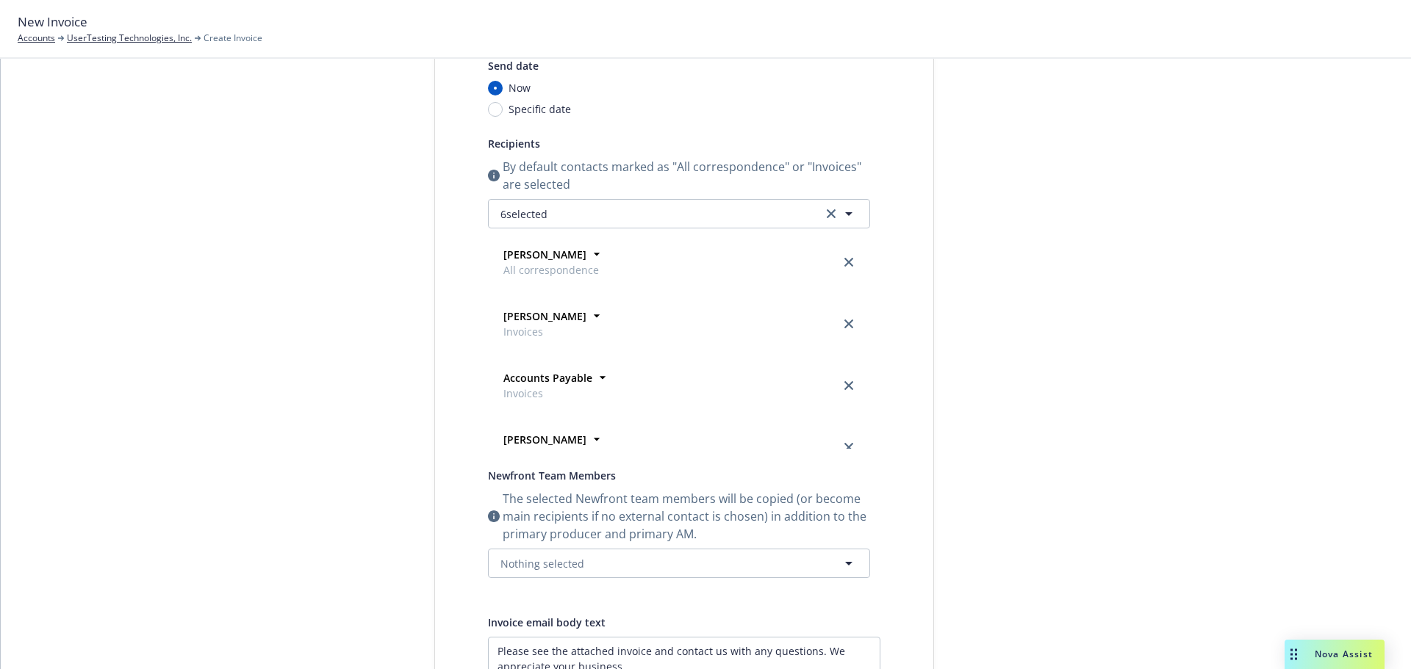
scroll to position [0, 0]
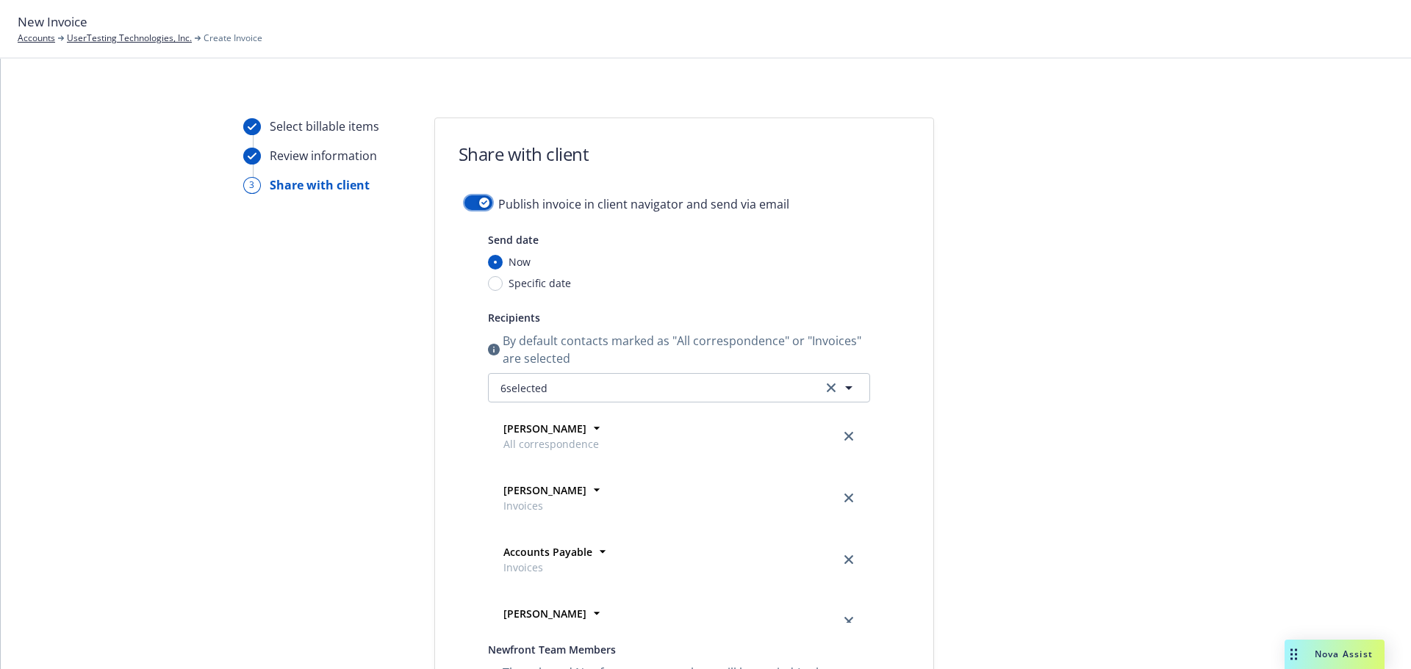
click at [481, 201] on icon "button" at bounding box center [484, 203] width 6 height 4
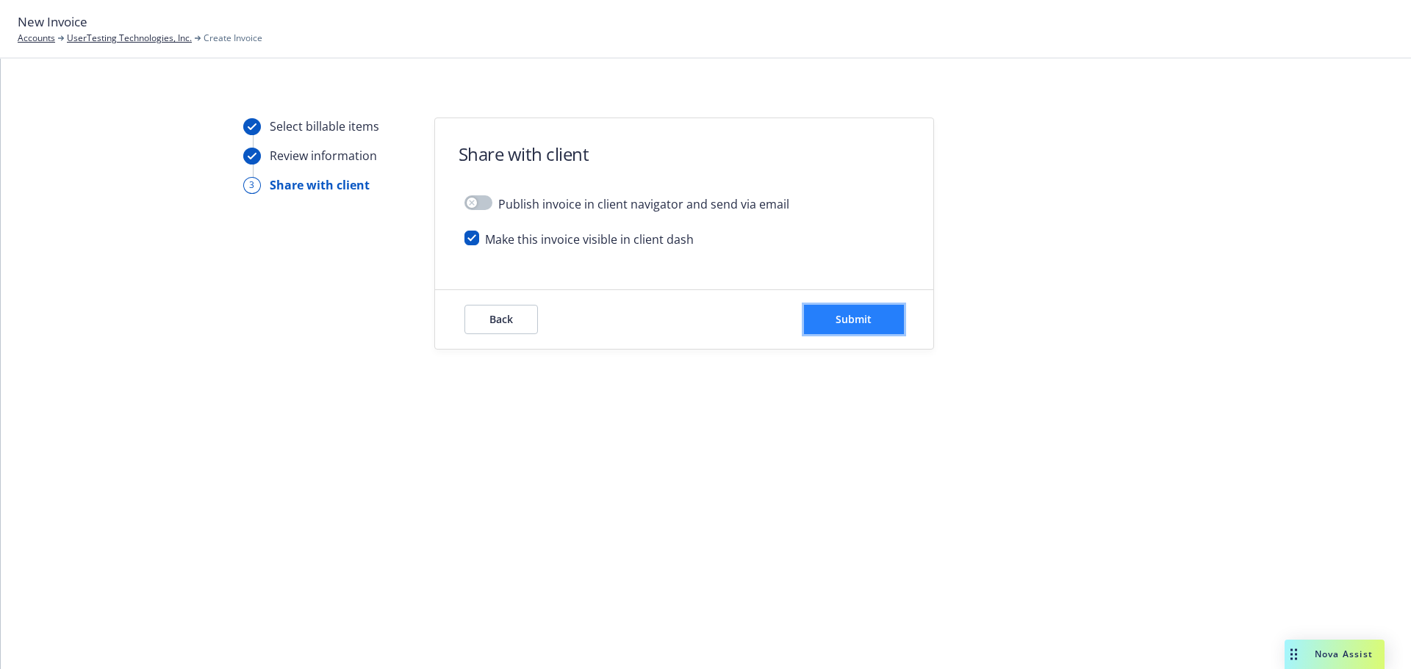
click at [882, 313] on button "Submit" at bounding box center [854, 319] width 100 height 29
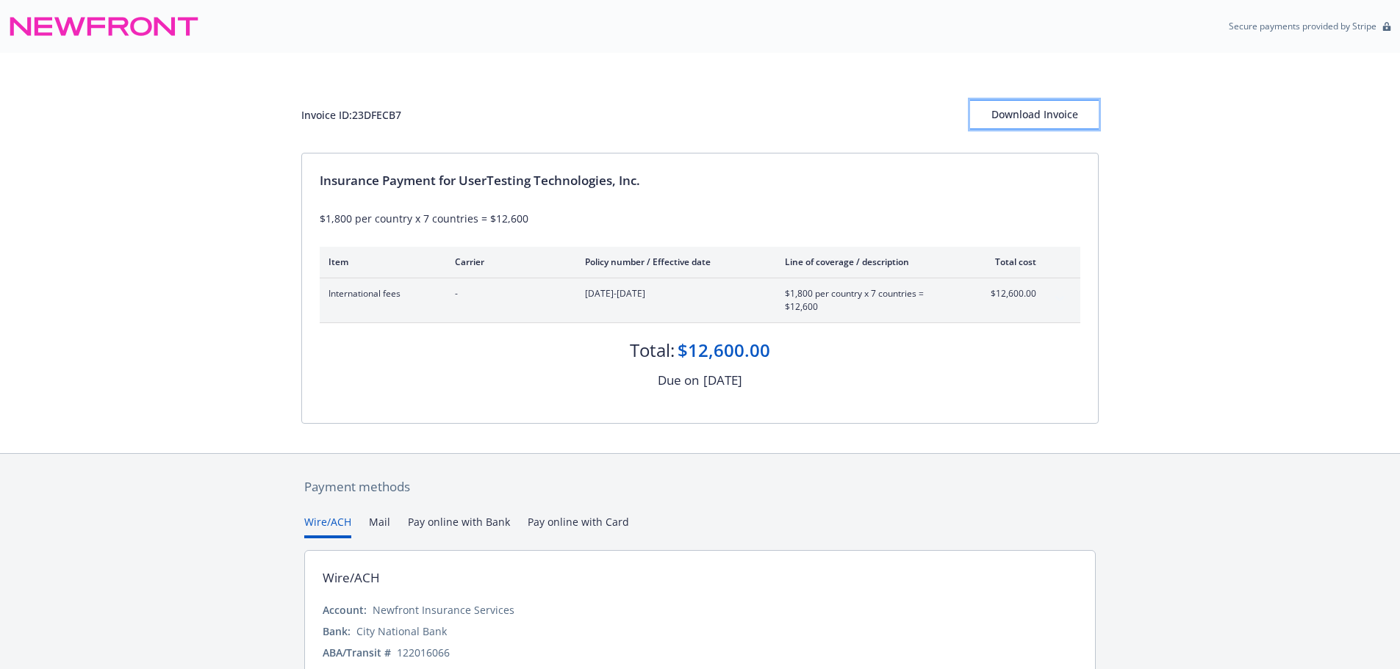
click at [1038, 112] on div "Download Invoice" at bounding box center [1034, 115] width 129 height 28
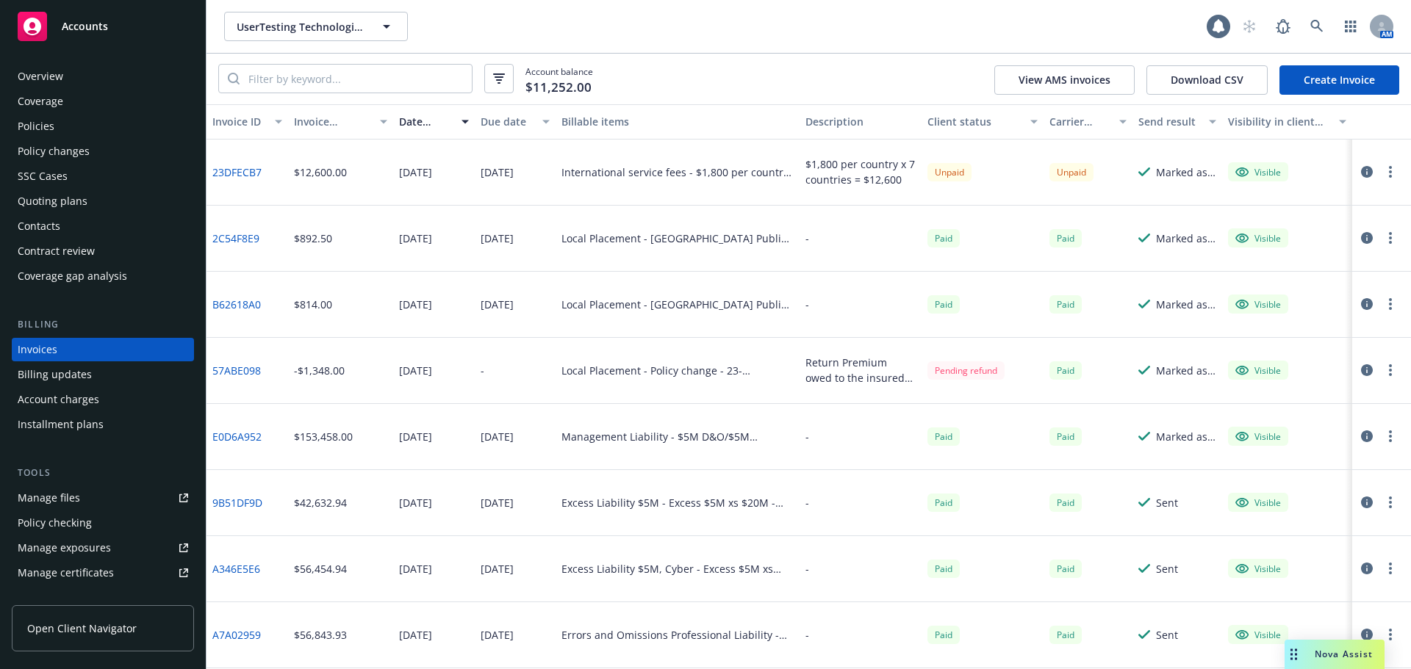
click at [1314, 89] on link "Create Invoice" at bounding box center [1339, 79] width 120 height 29
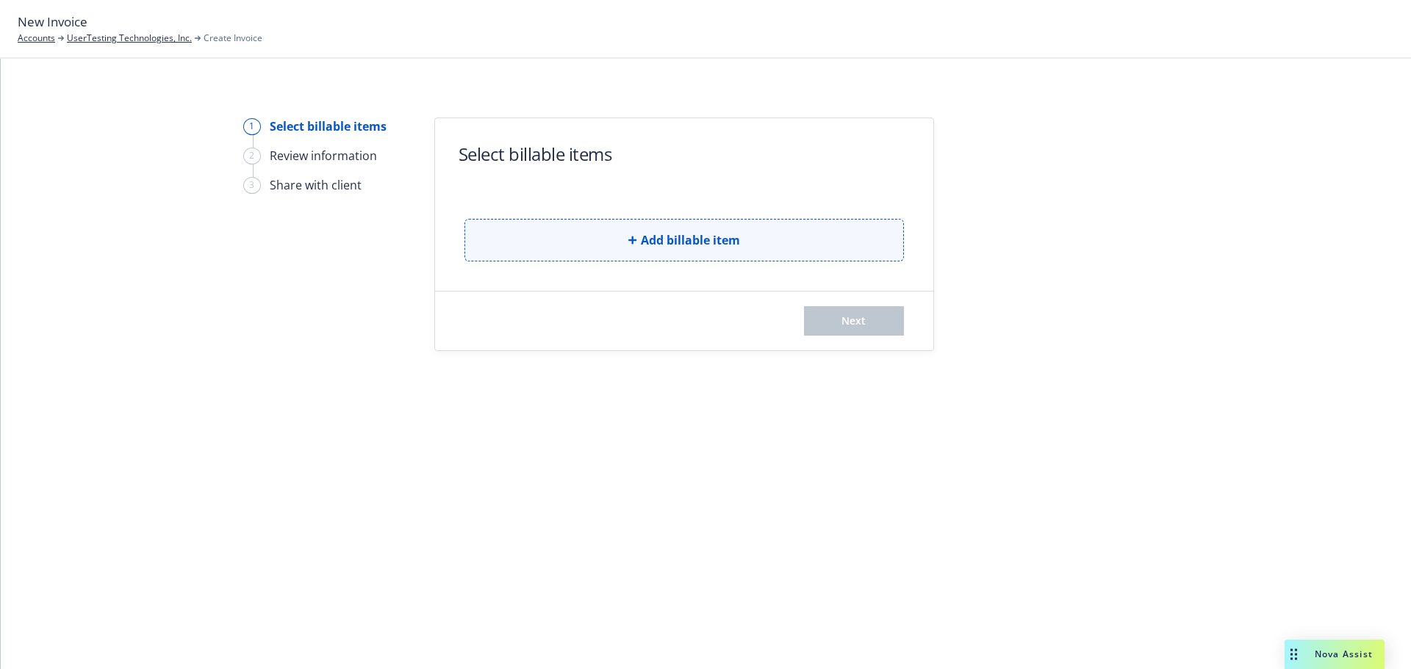
click at [622, 253] on button "Add billable item" at bounding box center [683, 240] width 439 height 43
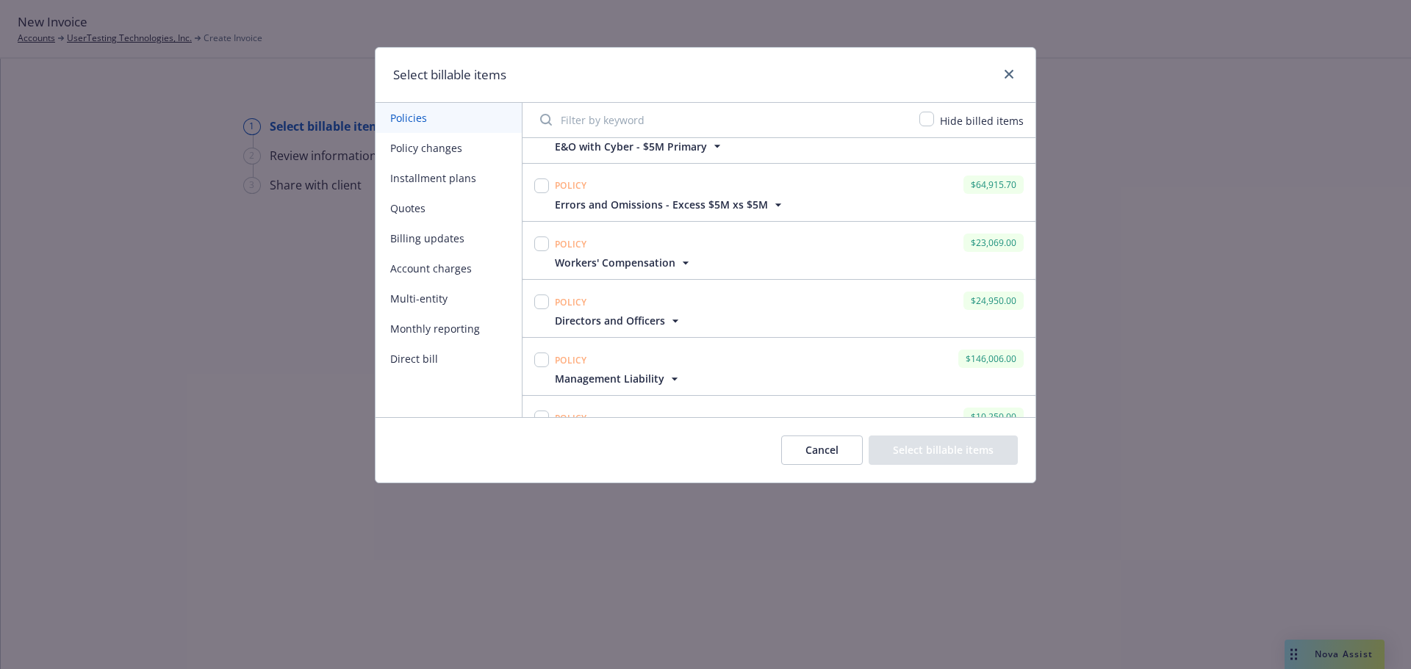
scroll to position [220, 0]
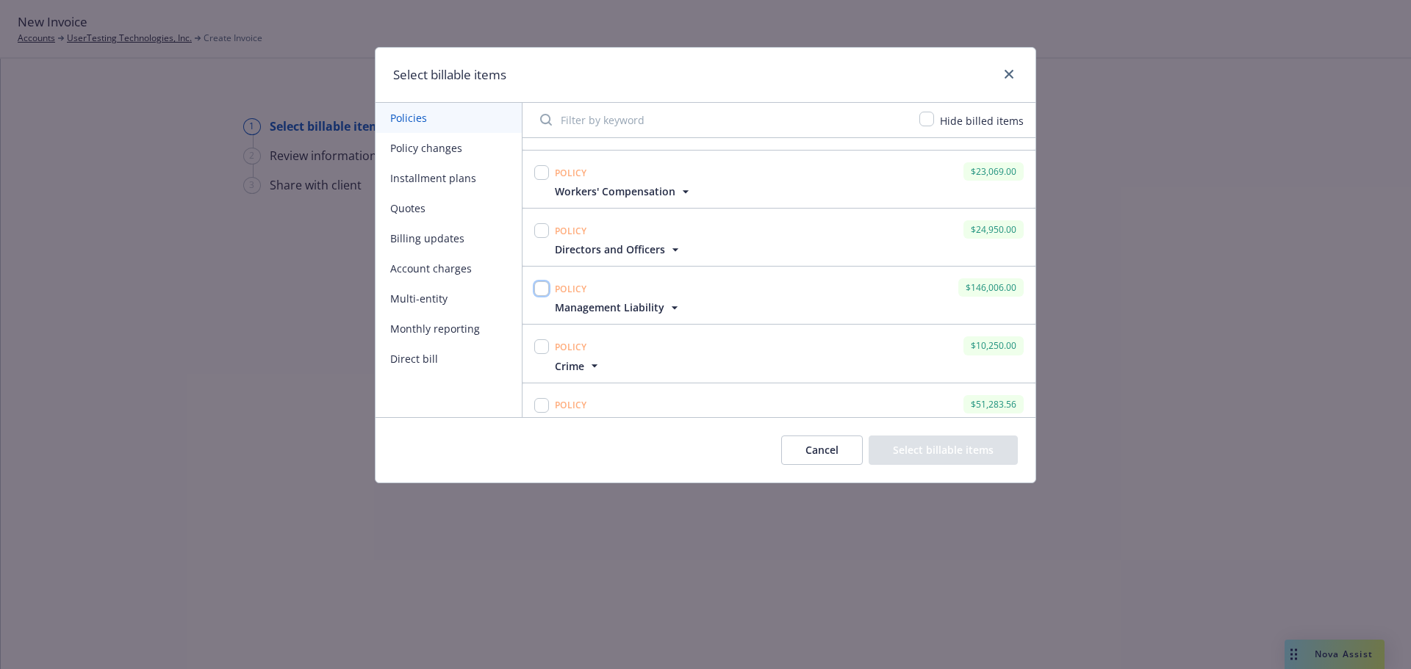
click at [544, 292] on input "checkbox" at bounding box center [541, 288] width 15 height 15
checkbox input "true"
click at [538, 230] on input "checkbox" at bounding box center [541, 230] width 15 height 15
checkbox input "true"
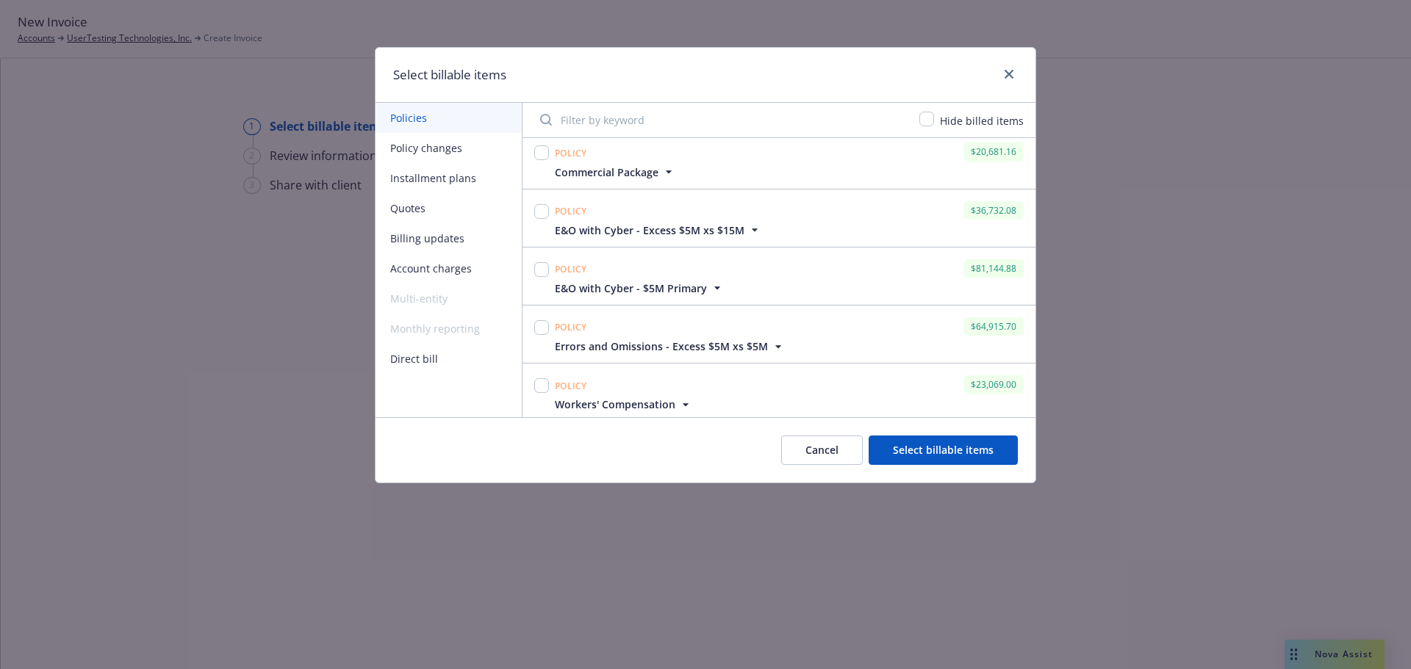
scroll to position [0, 0]
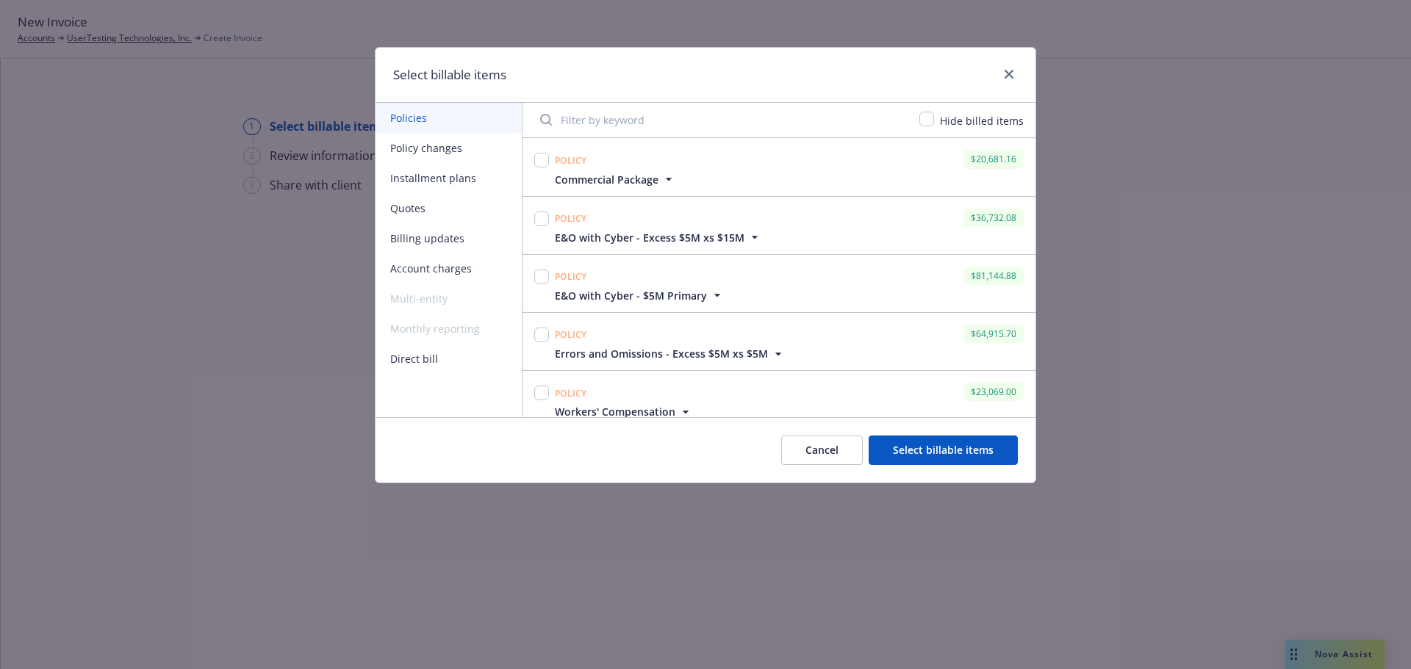
click at [932, 451] on button "Select billable items" at bounding box center [942, 450] width 149 height 29
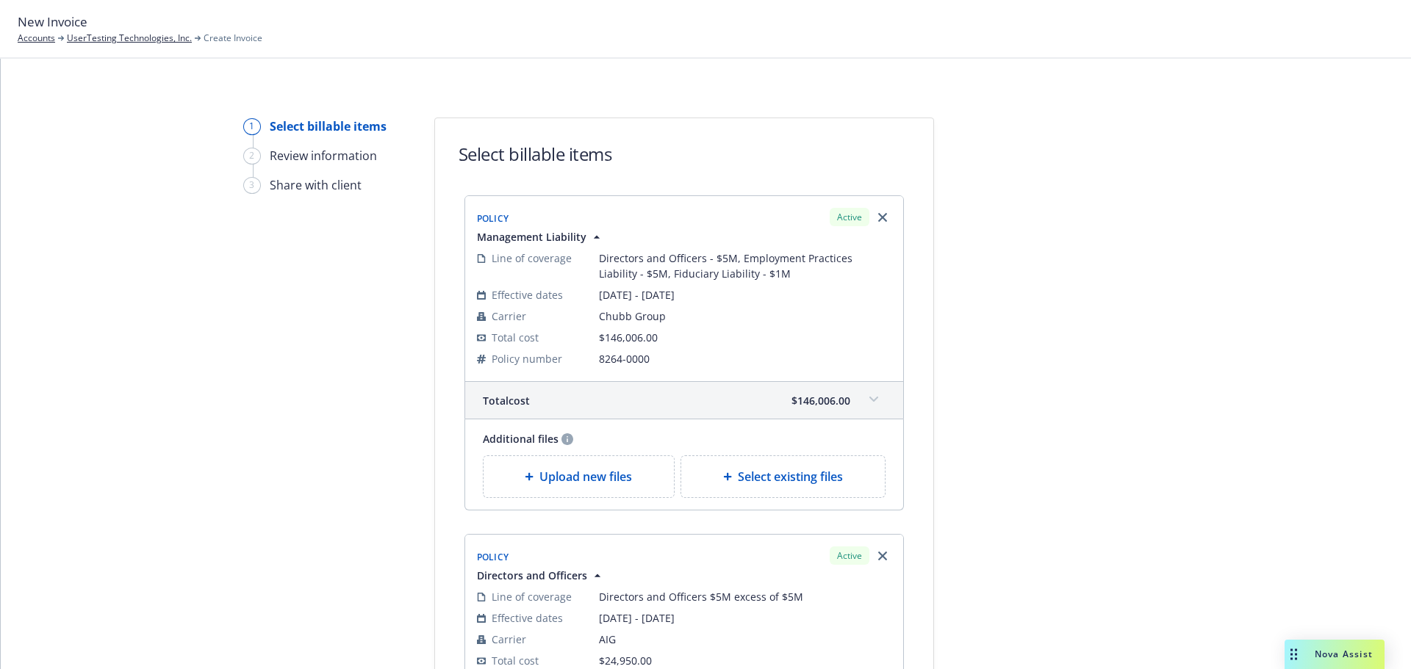
scroll to position [379, 0]
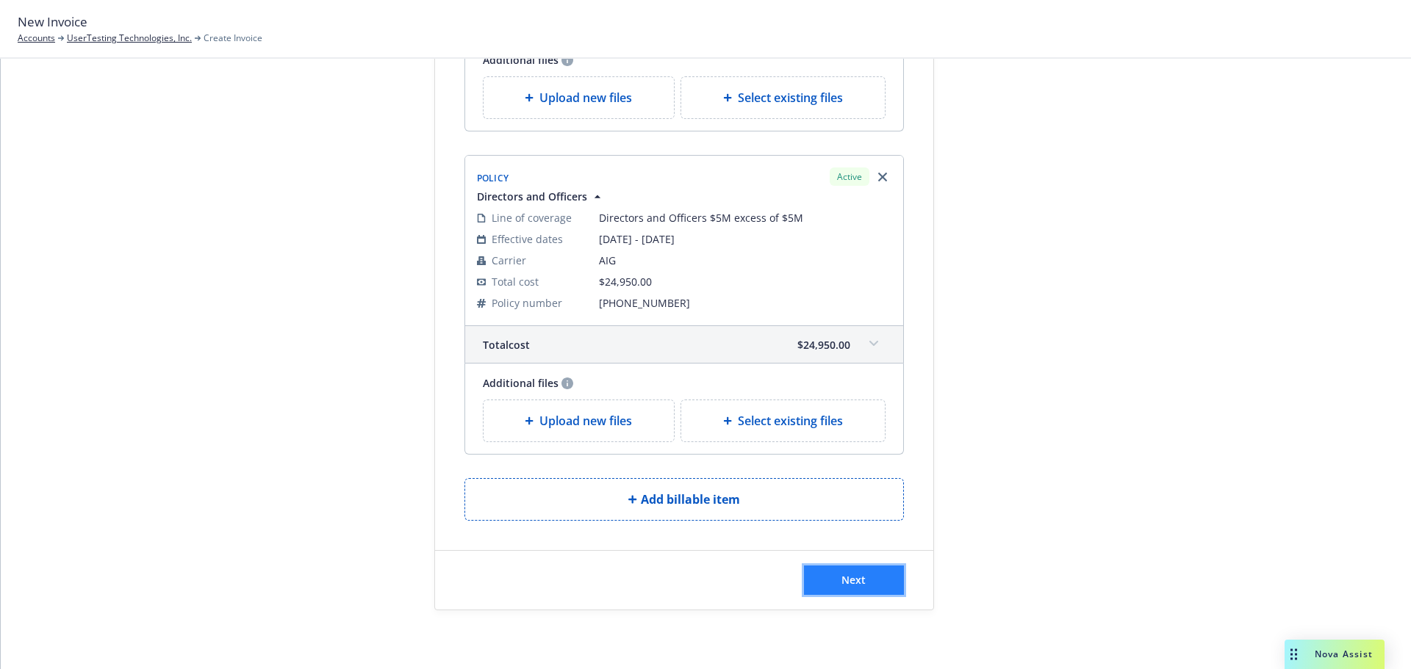
click at [879, 582] on button "Next" at bounding box center [854, 580] width 100 height 29
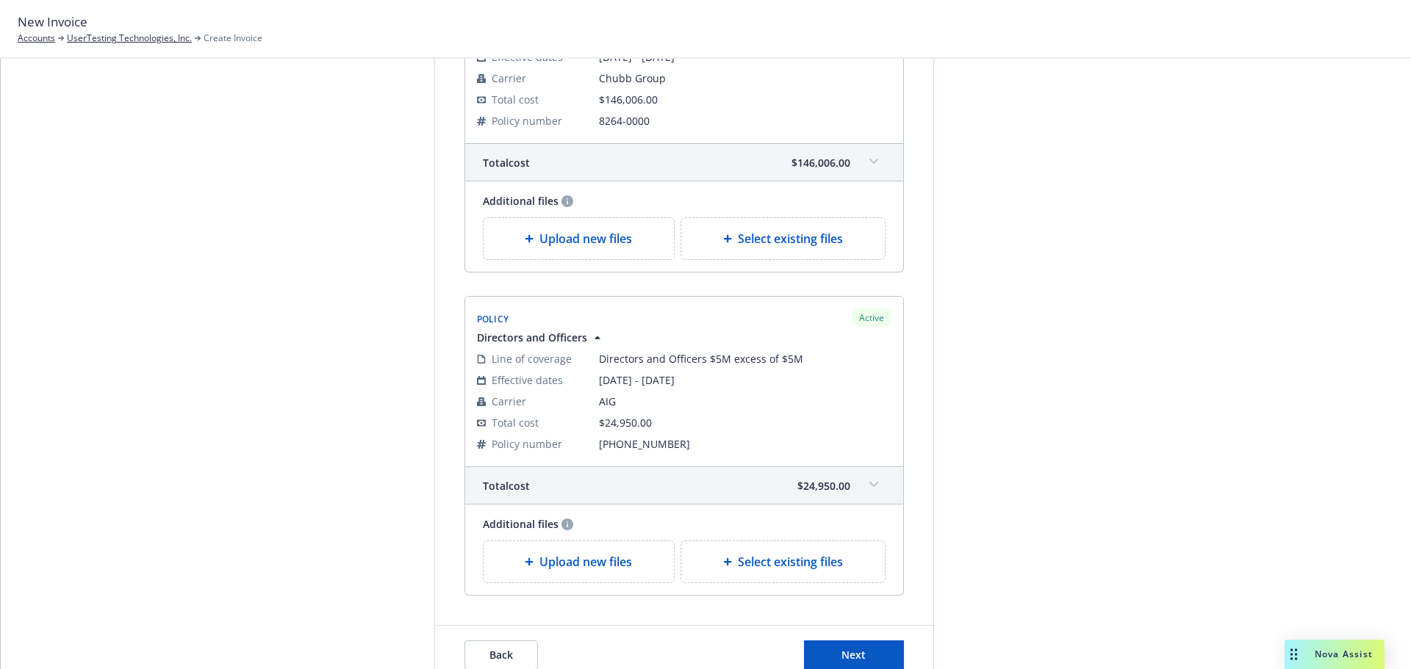
scroll to position [560, 0]
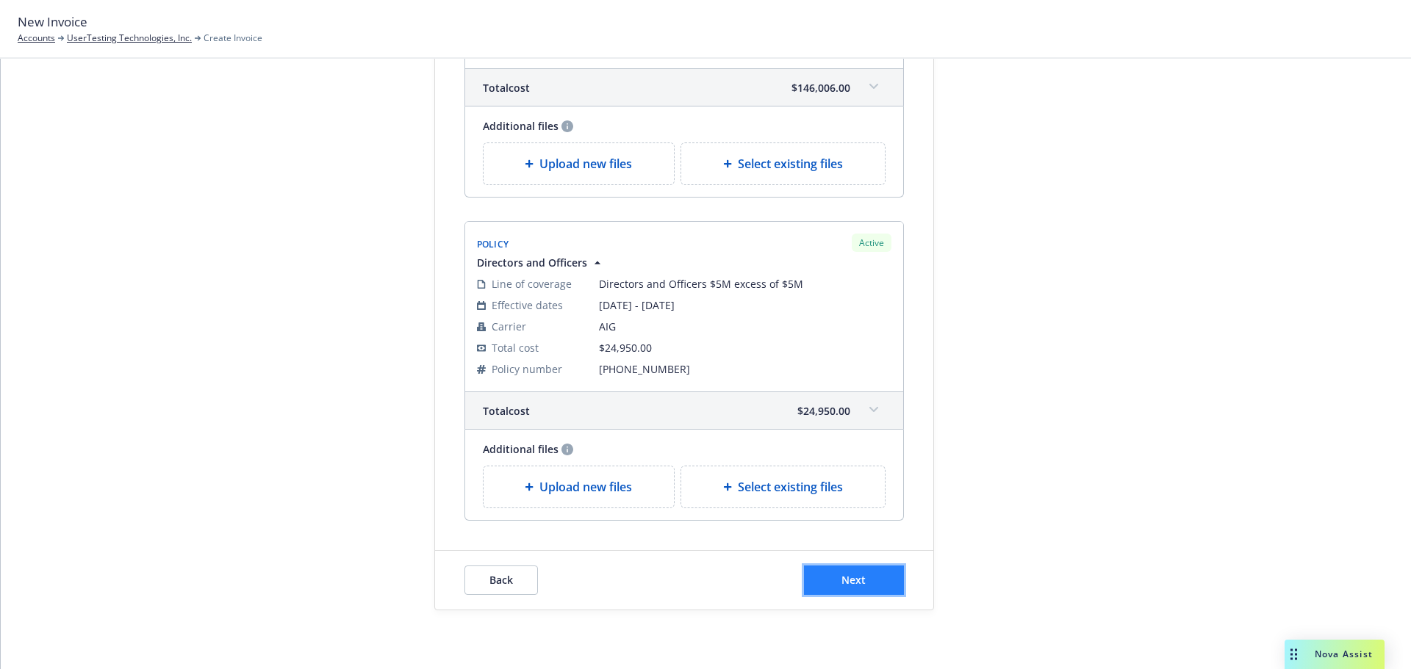
click at [867, 581] on button "Next" at bounding box center [854, 580] width 100 height 29
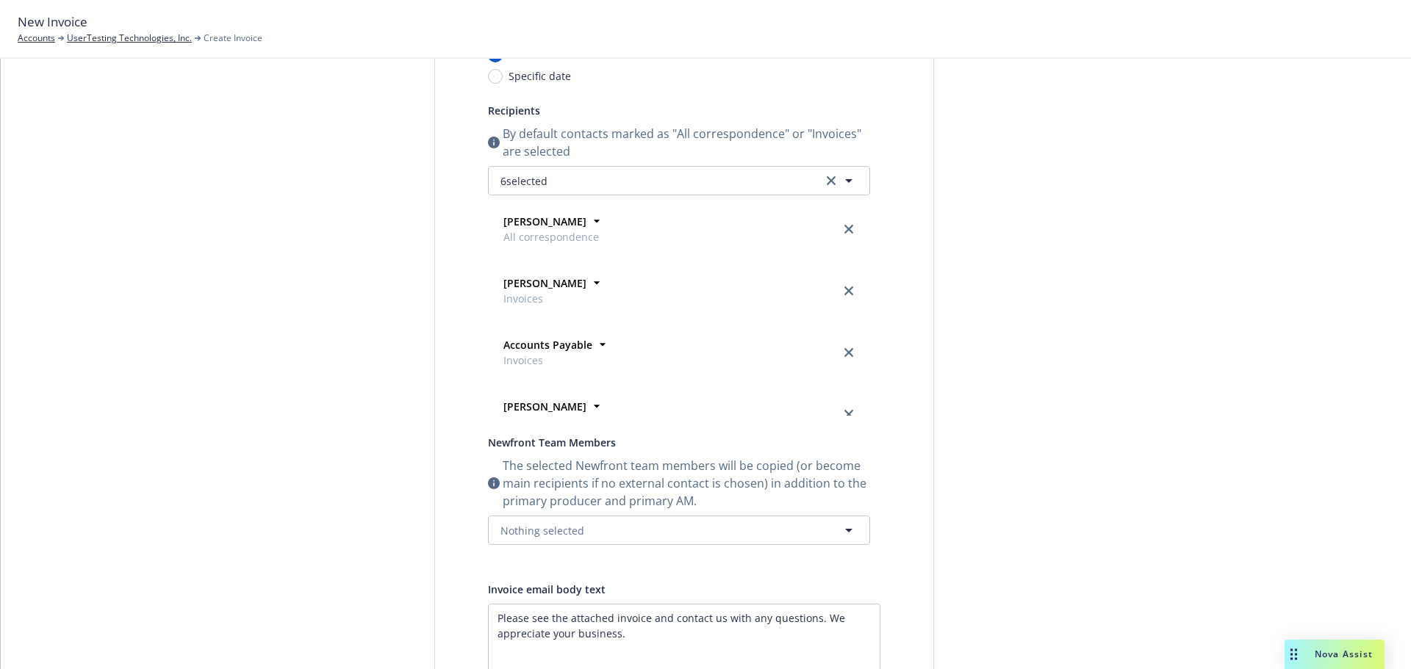
scroll to position [51, 0]
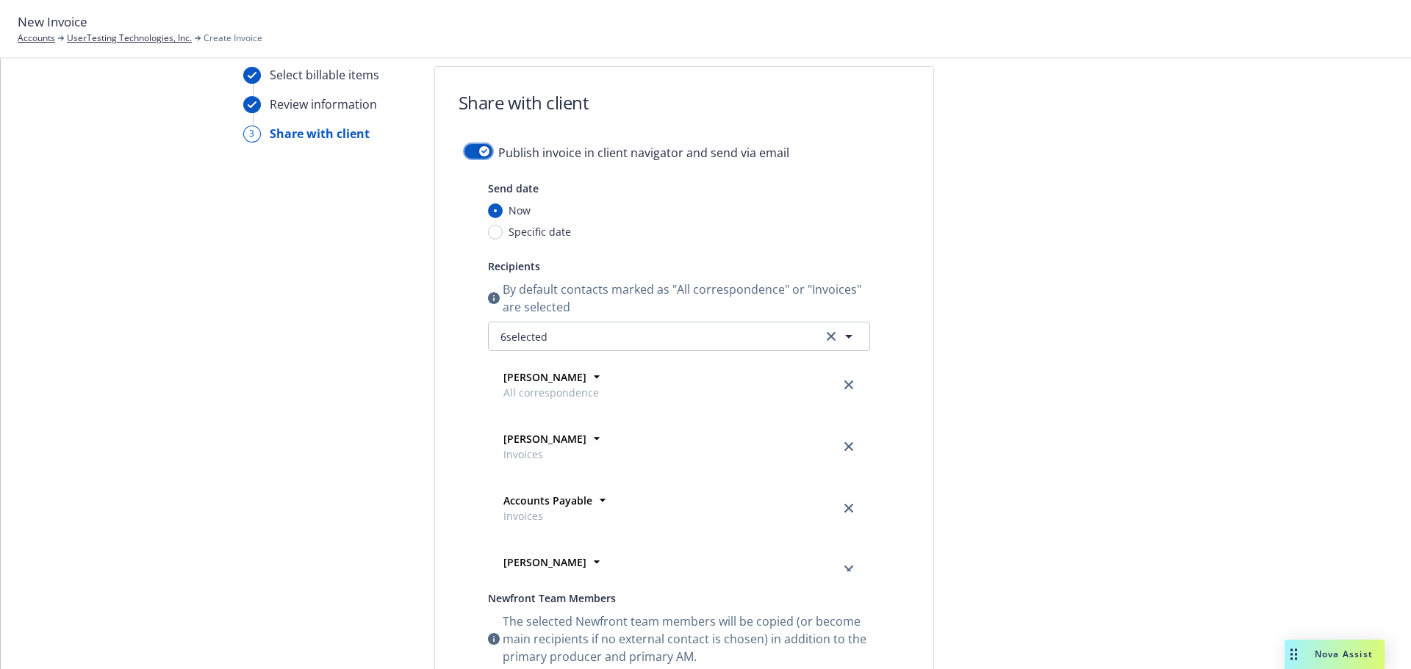
click at [479, 150] on div "button" at bounding box center [484, 151] width 10 height 10
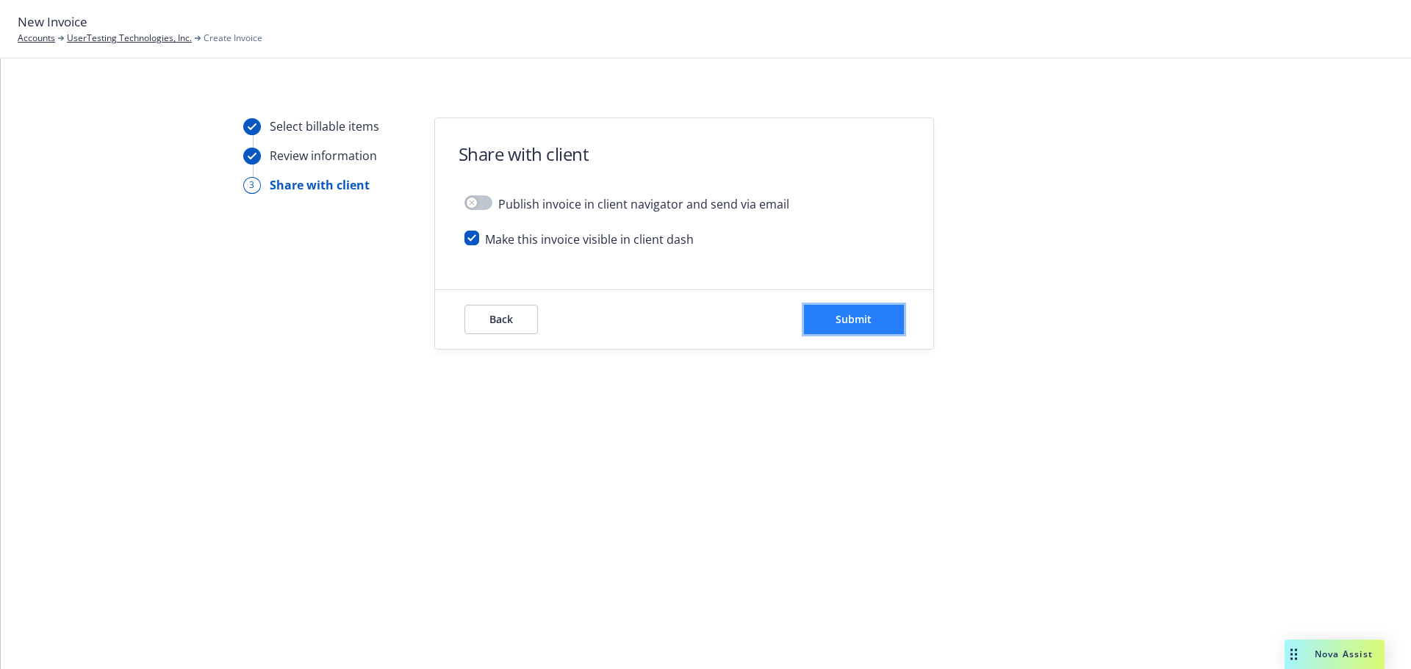
click at [860, 320] on span "Submit" at bounding box center [853, 319] width 36 height 14
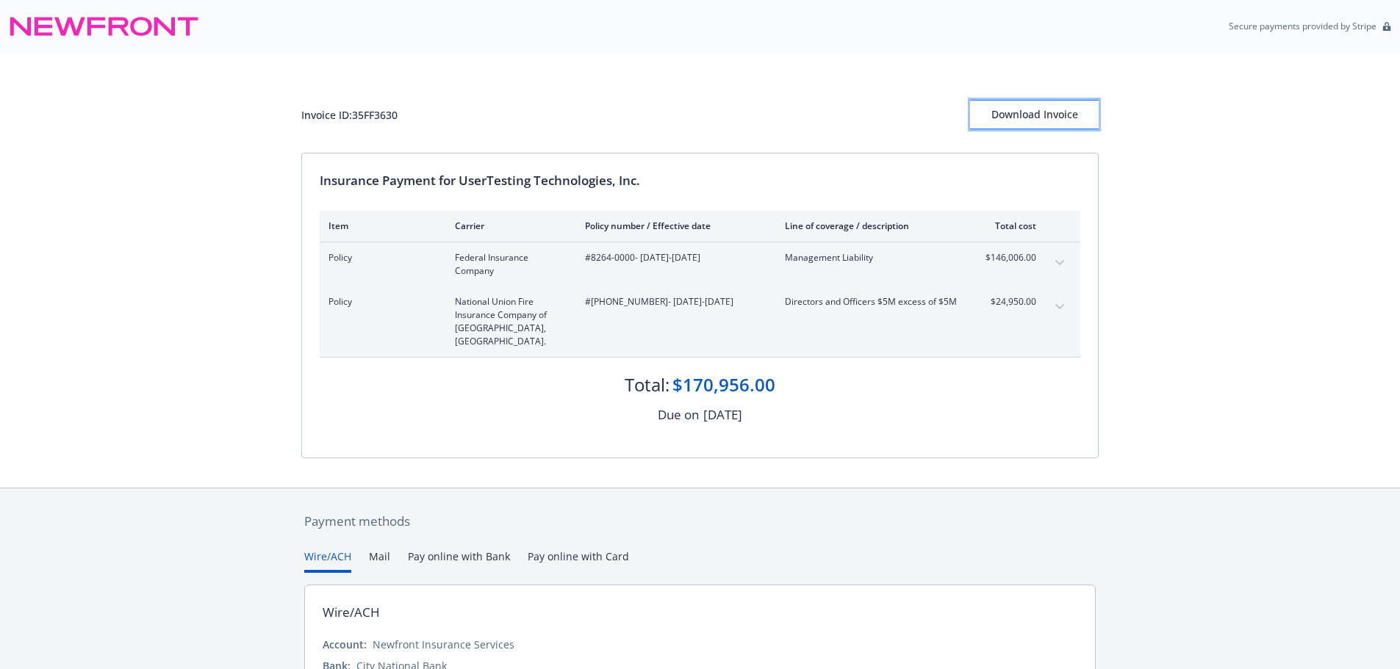
click at [1016, 118] on div "Download Invoice" at bounding box center [1034, 115] width 129 height 28
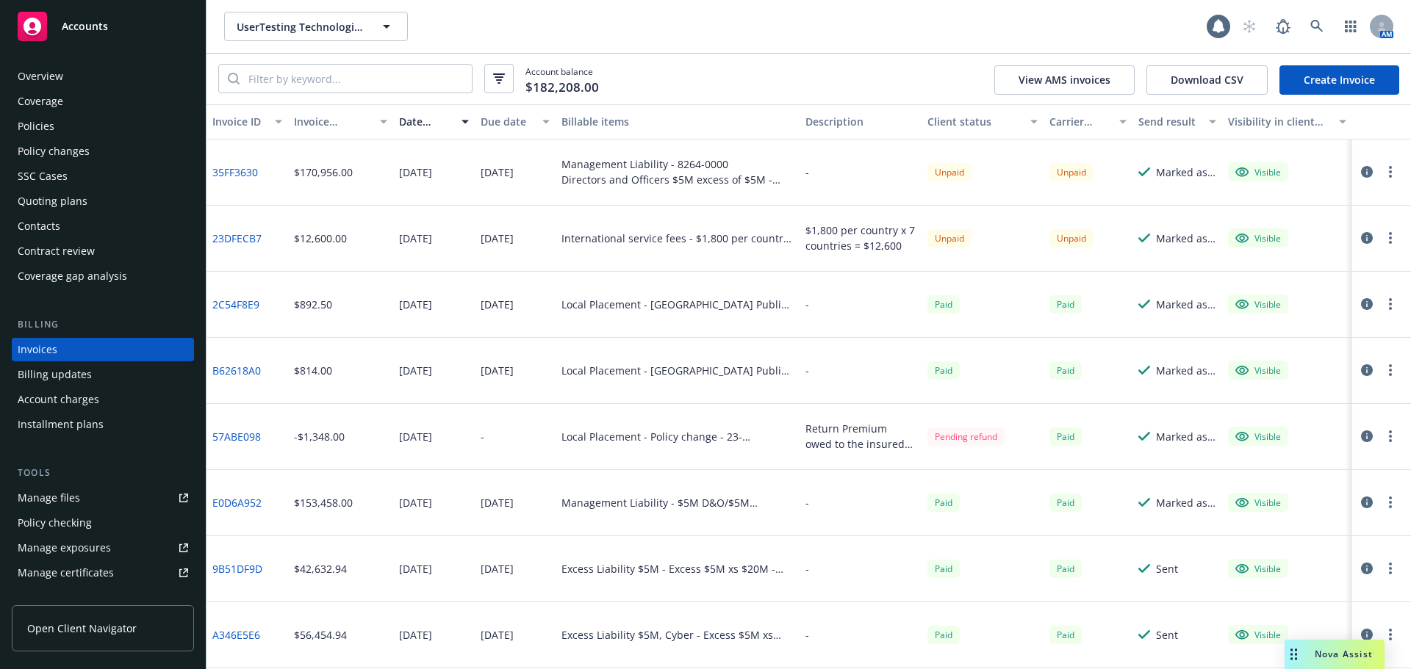
click at [1338, 76] on link "Create Invoice" at bounding box center [1339, 79] width 120 height 29
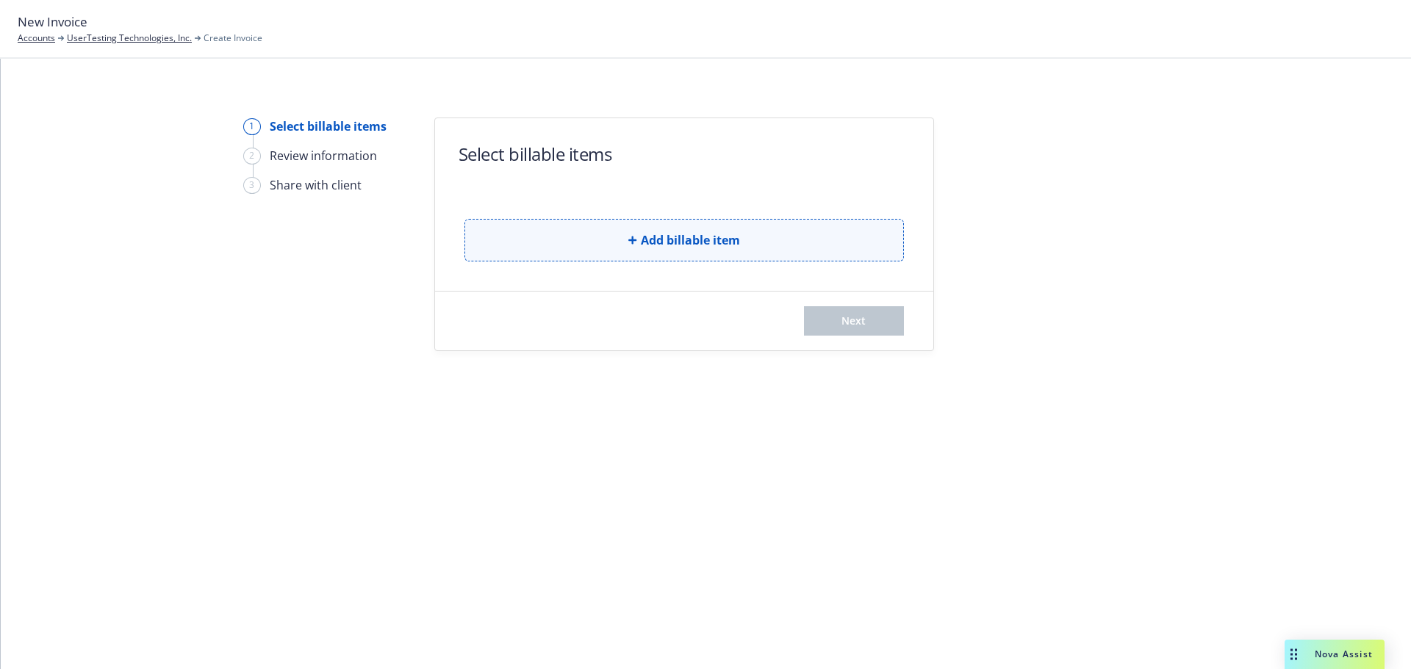
click at [711, 249] on button "Add billable item" at bounding box center [683, 240] width 439 height 43
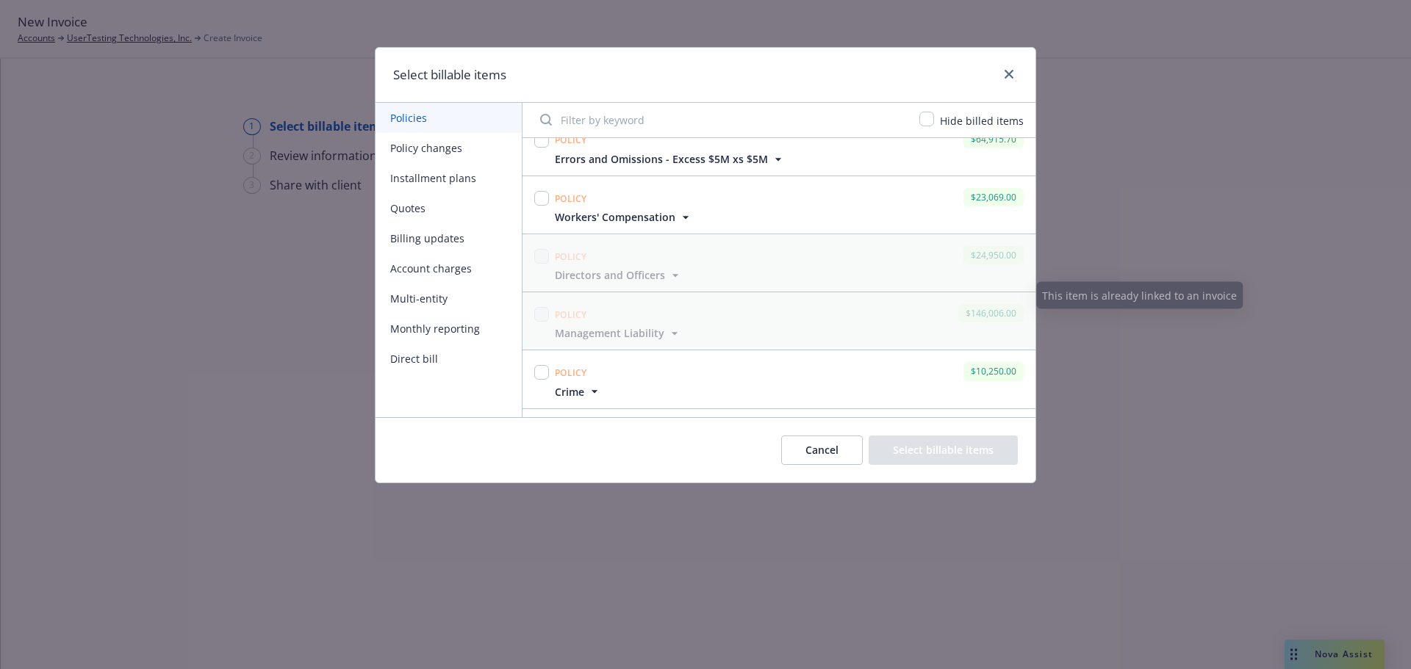
scroll to position [220, 0]
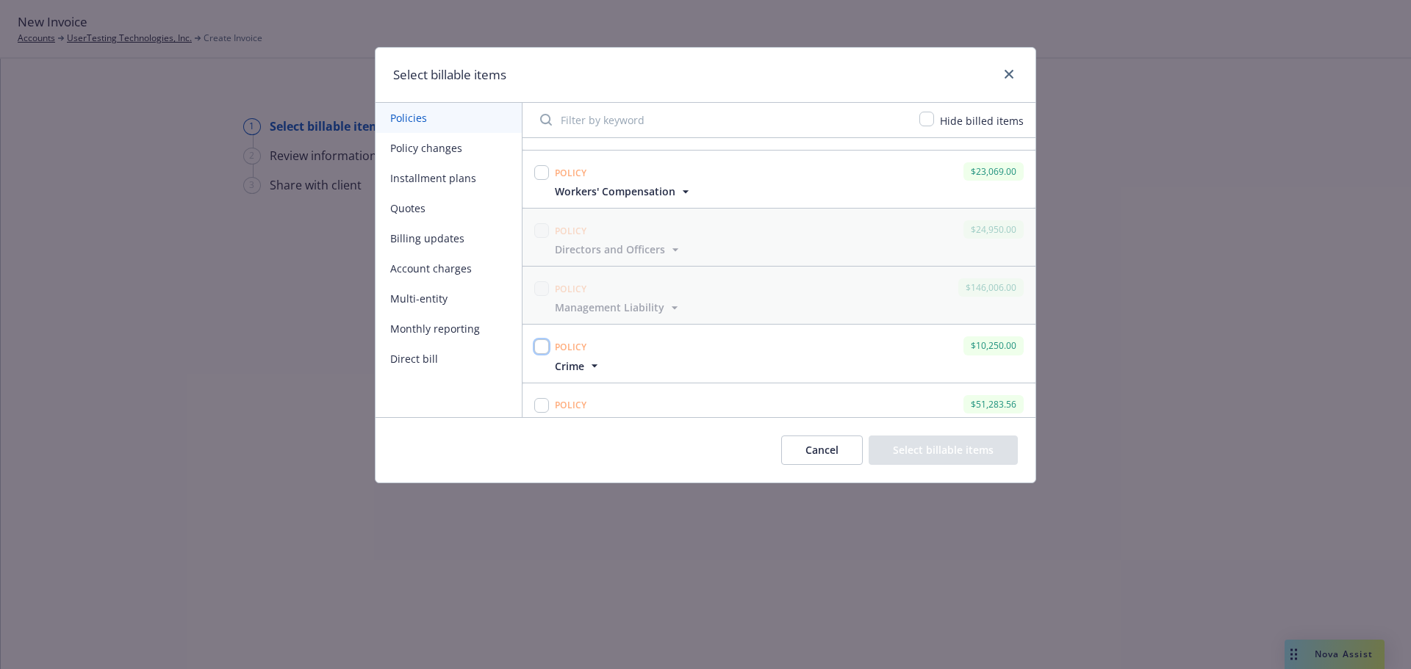
click at [544, 345] on input "checkbox" at bounding box center [541, 346] width 15 height 15
checkbox input "true"
click at [977, 457] on button "Select billable items" at bounding box center [942, 450] width 149 height 29
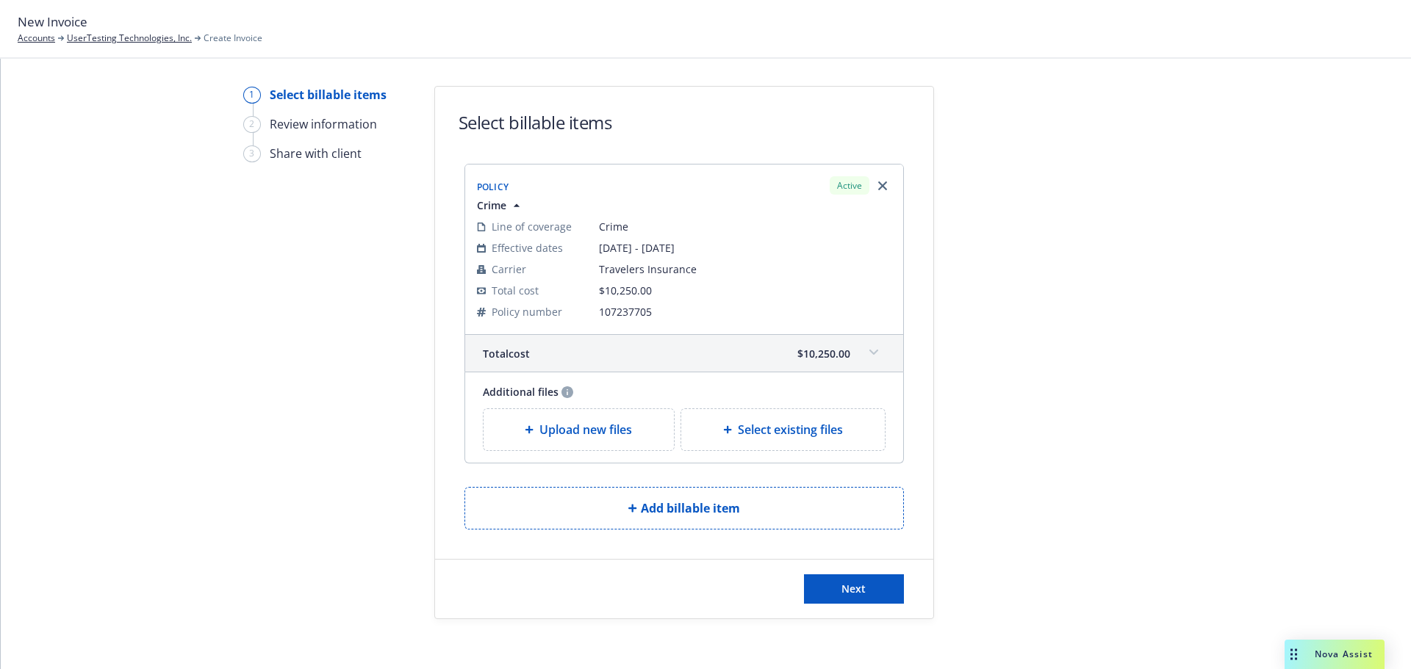
scroll to position [40, 0]
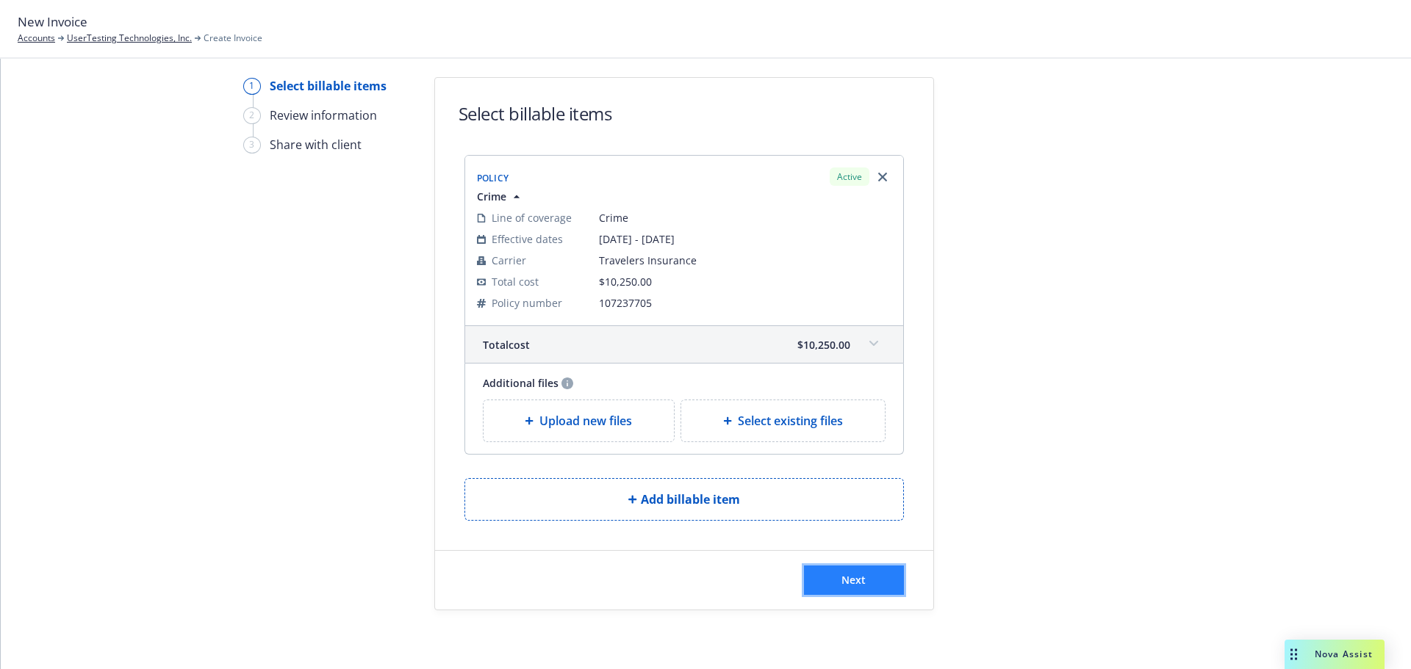
click at [871, 572] on button "Next" at bounding box center [854, 580] width 100 height 29
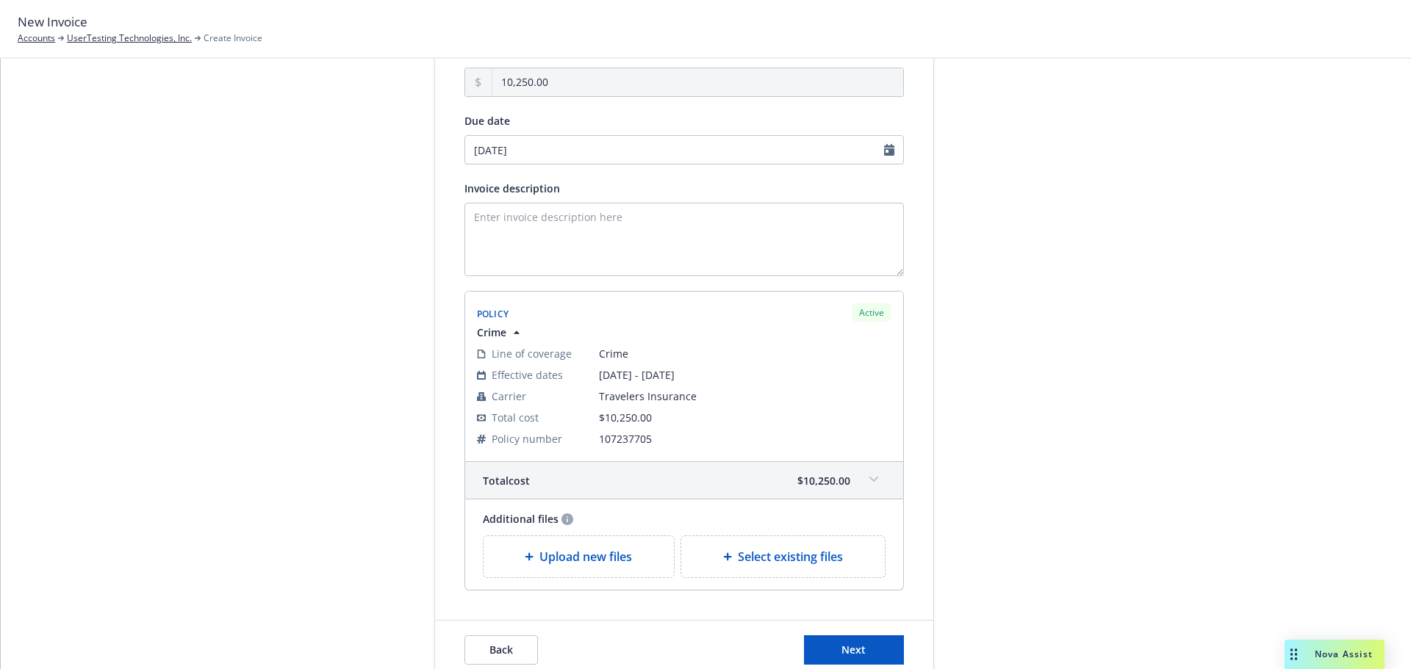
scroll to position [221, 0]
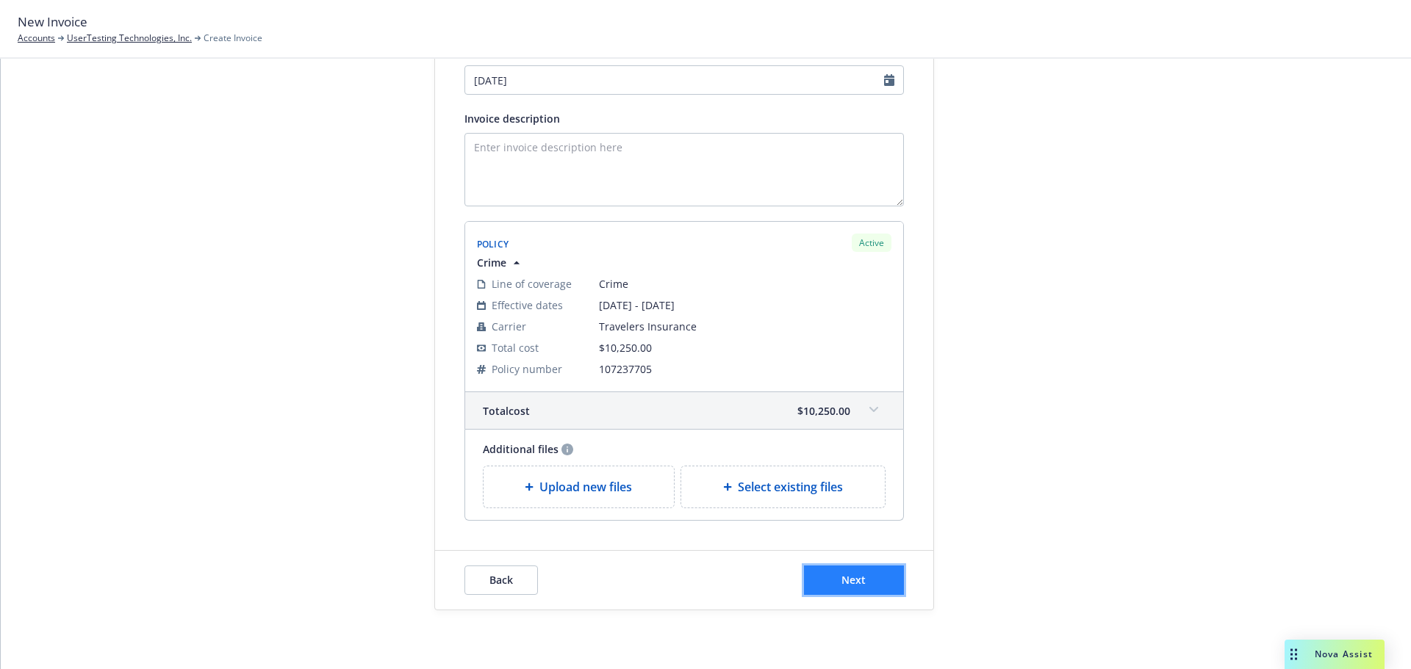
click at [821, 587] on button "Next" at bounding box center [854, 580] width 100 height 29
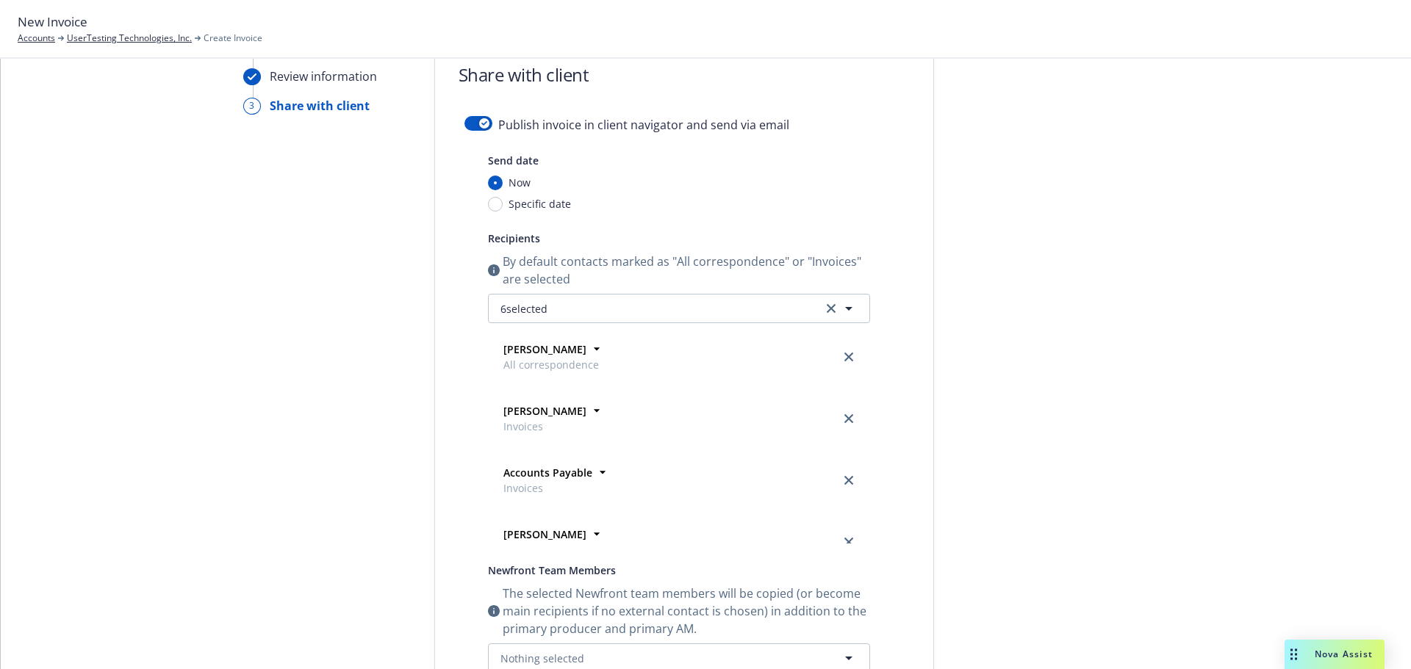
scroll to position [0, 0]
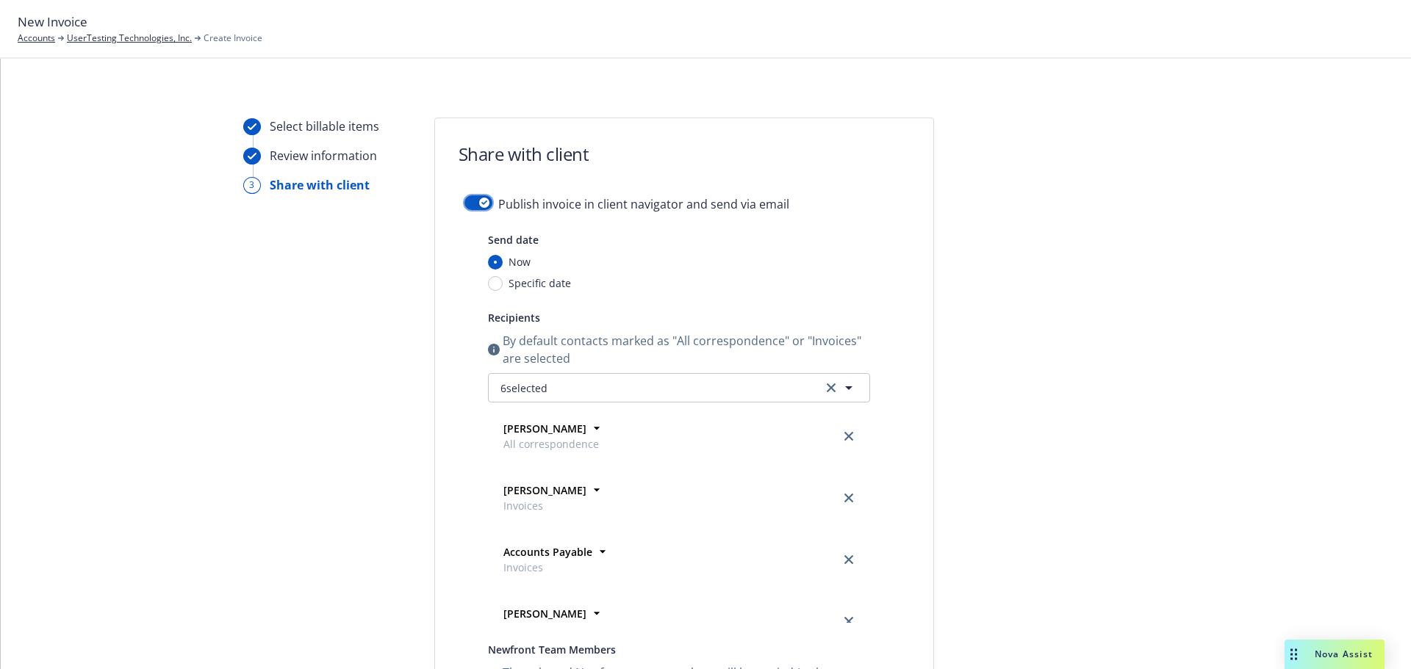
click at [472, 204] on button "button" at bounding box center [478, 202] width 28 height 15
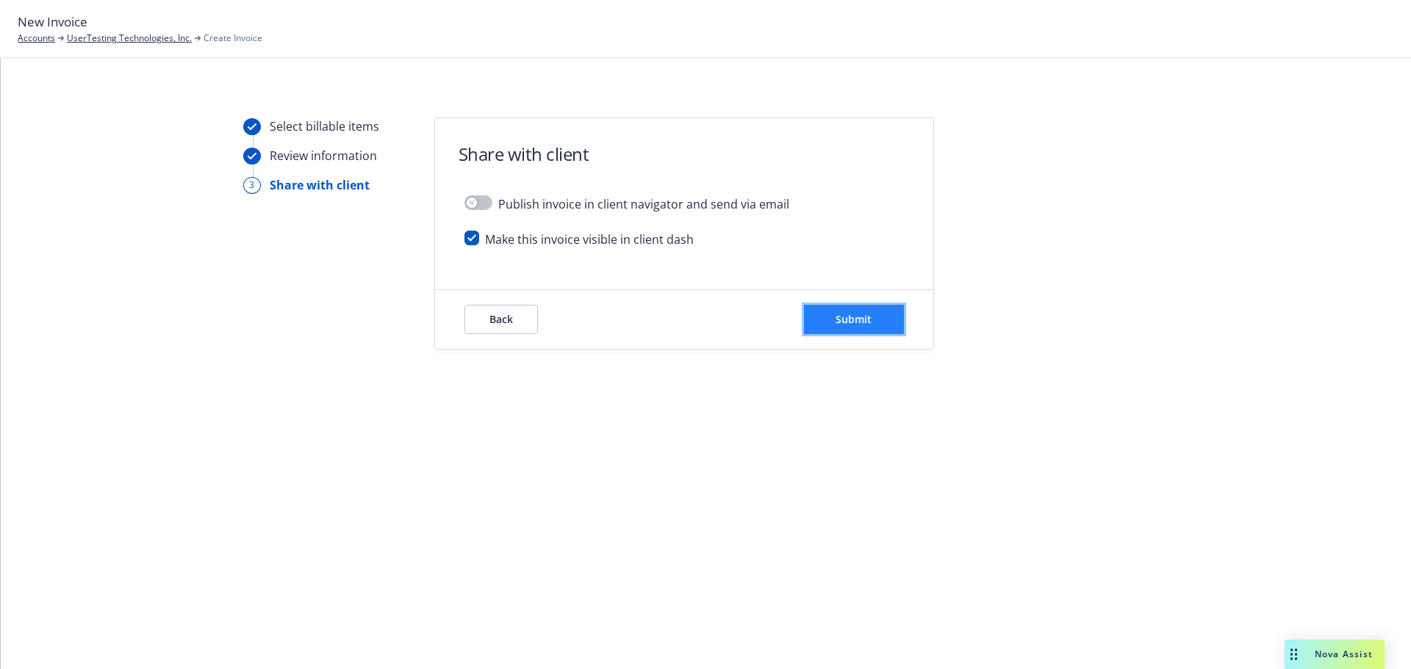
click at [844, 323] on span "Submit" at bounding box center [853, 319] width 36 height 14
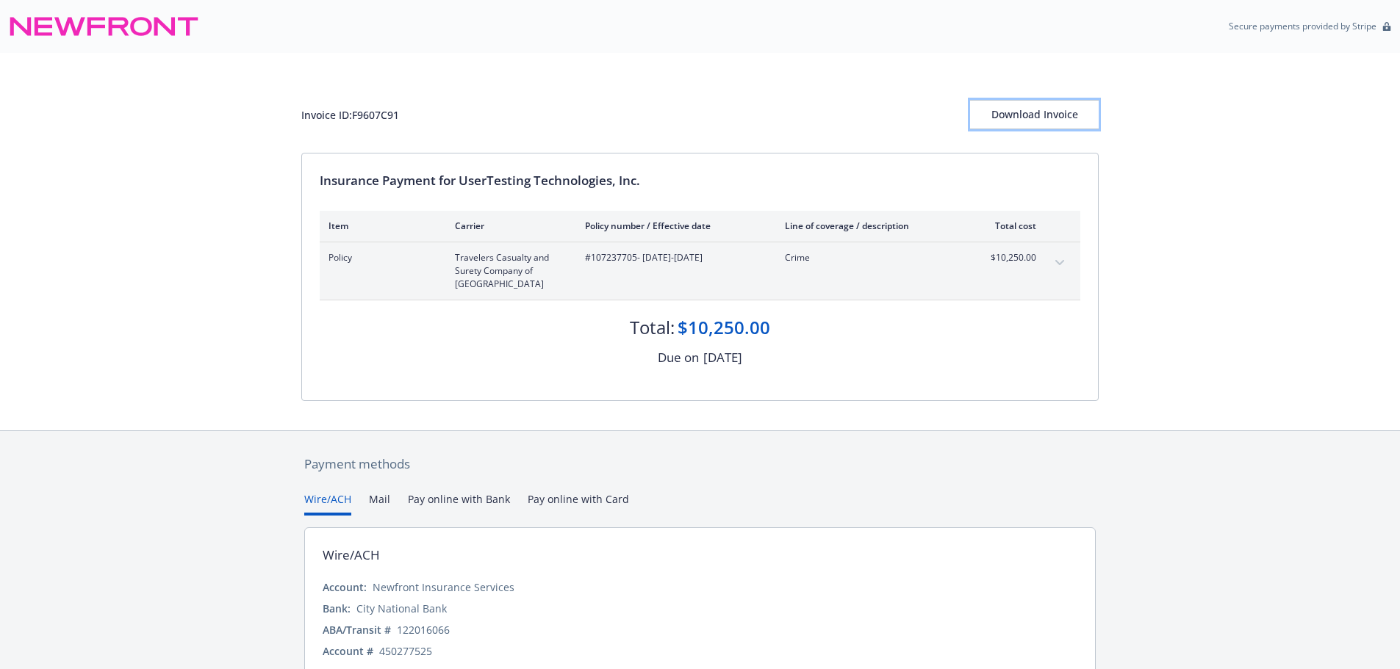
drag, startPoint x: 1048, startPoint y: 112, endPoint x: 1082, endPoint y: 577, distance: 466.3
click at [1048, 112] on div "Download Invoice" at bounding box center [1034, 115] width 129 height 28
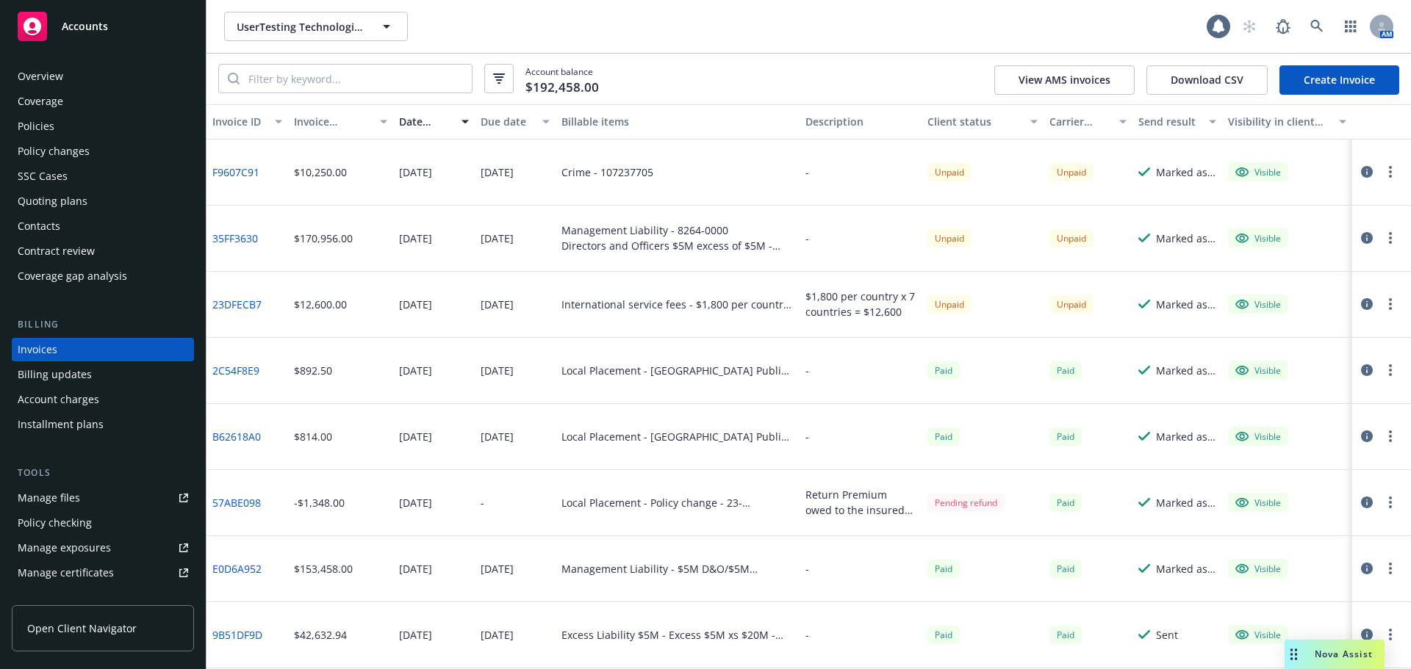
click at [1337, 82] on link "Create Invoice" at bounding box center [1339, 79] width 120 height 29
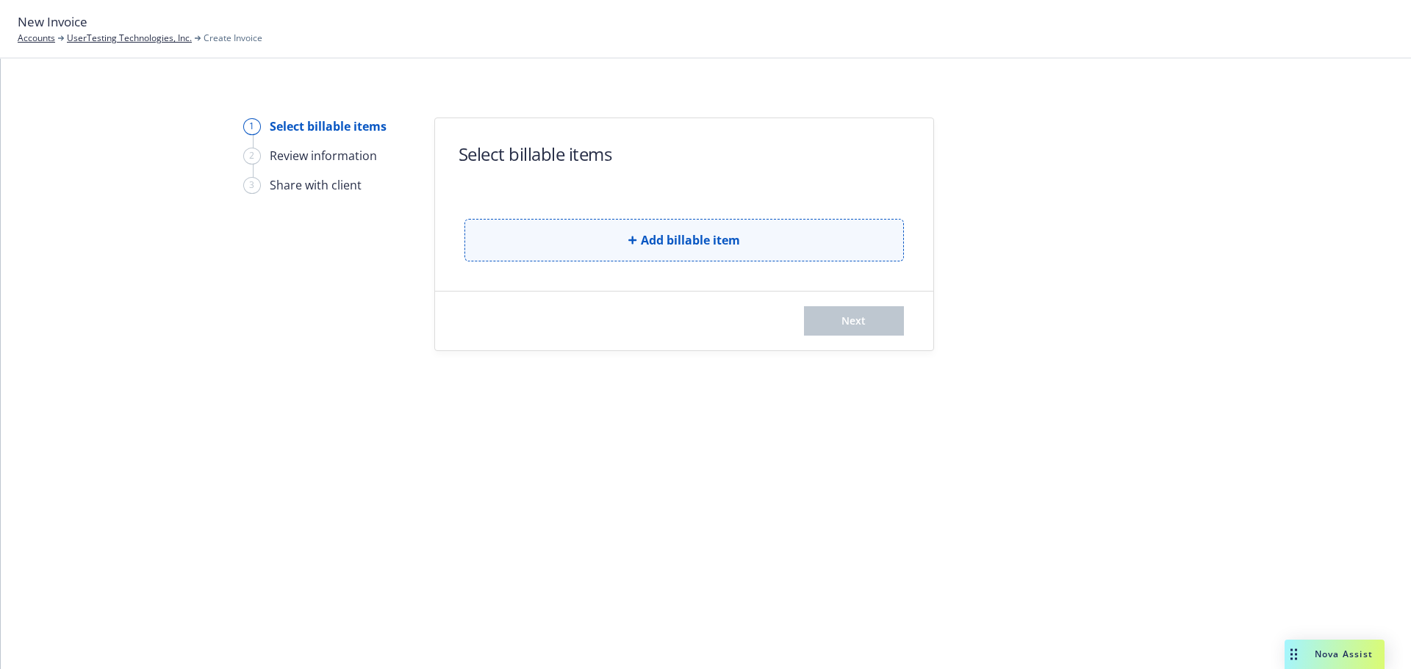
click at [791, 252] on button "Add billable item" at bounding box center [683, 240] width 439 height 43
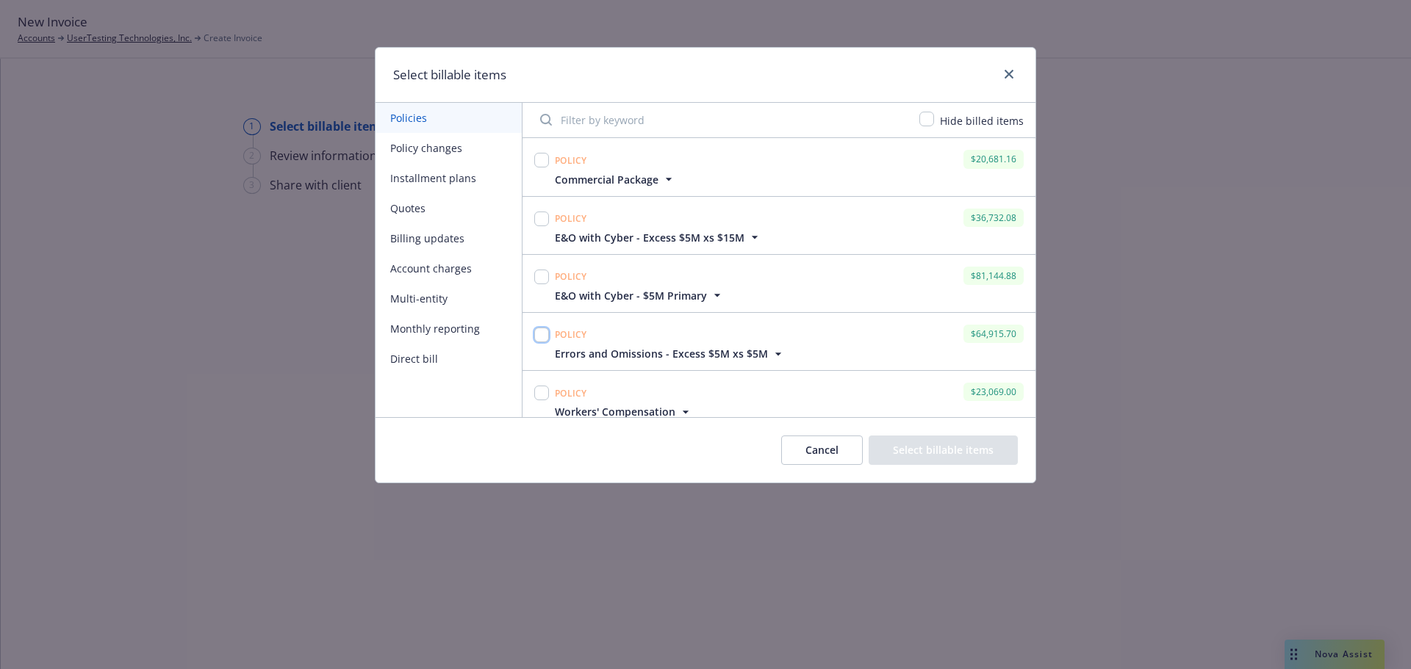
click at [542, 335] on input "checkbox" at bounding box center [541, 335] width 15 height 15
checkbox input "true"
click at [913, 442] on button "Select billable items" at bounding box center [942, 450] width 149 height 29
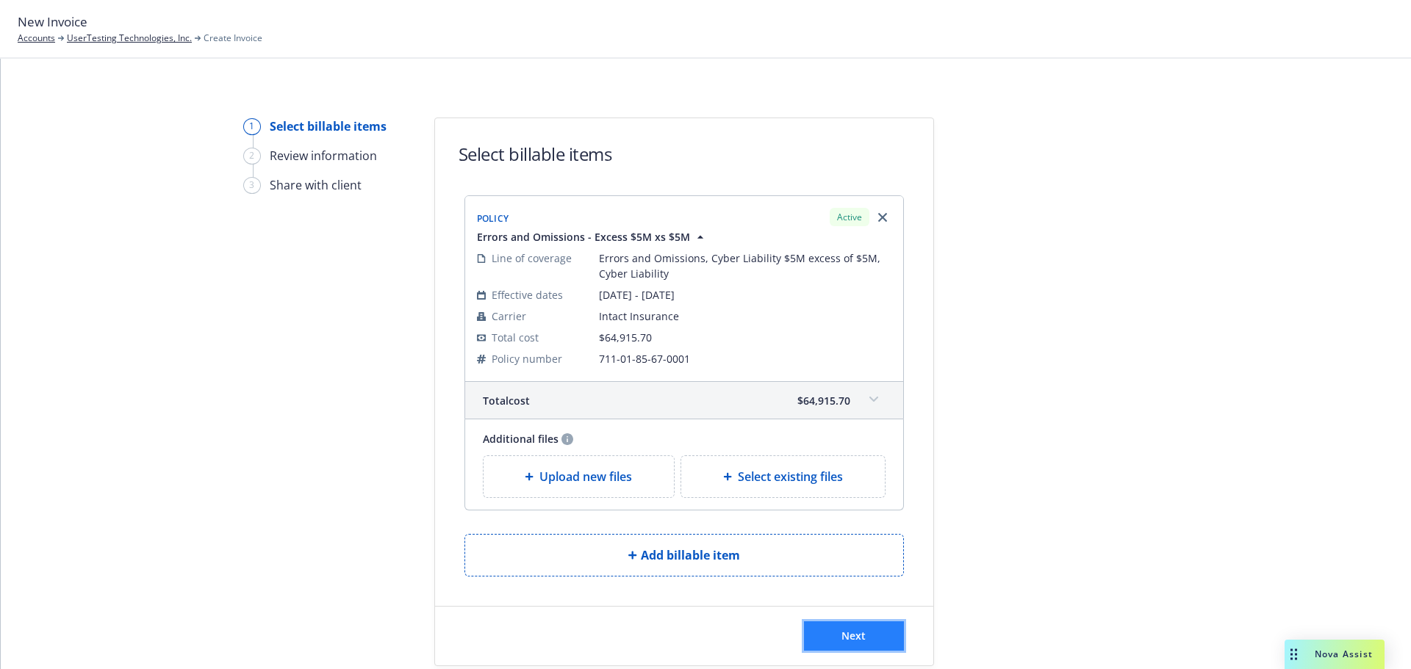
click at [883, 636] on button "Next" at bounding box center [854, 636] width 100 height 29
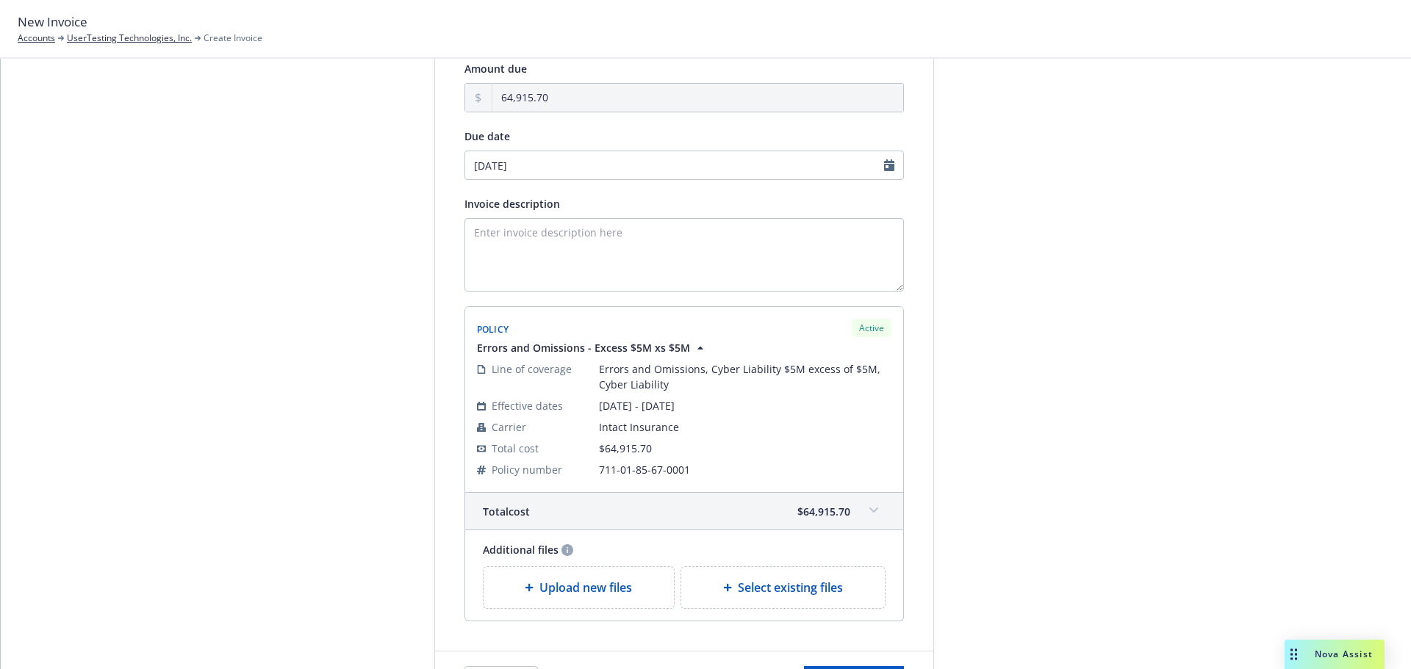
scroll to position [237, 0]
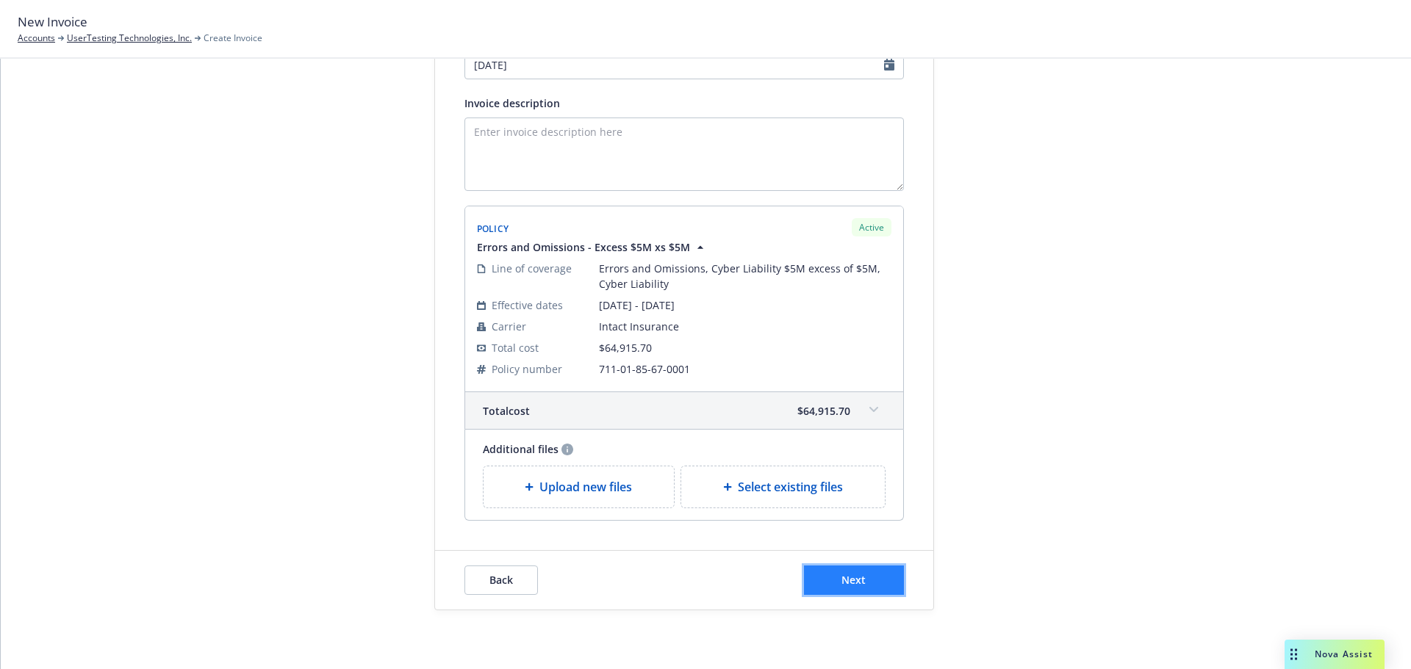
click at [882, 583] on button "Next" at bounding box center [854, 580] width 100 height 29
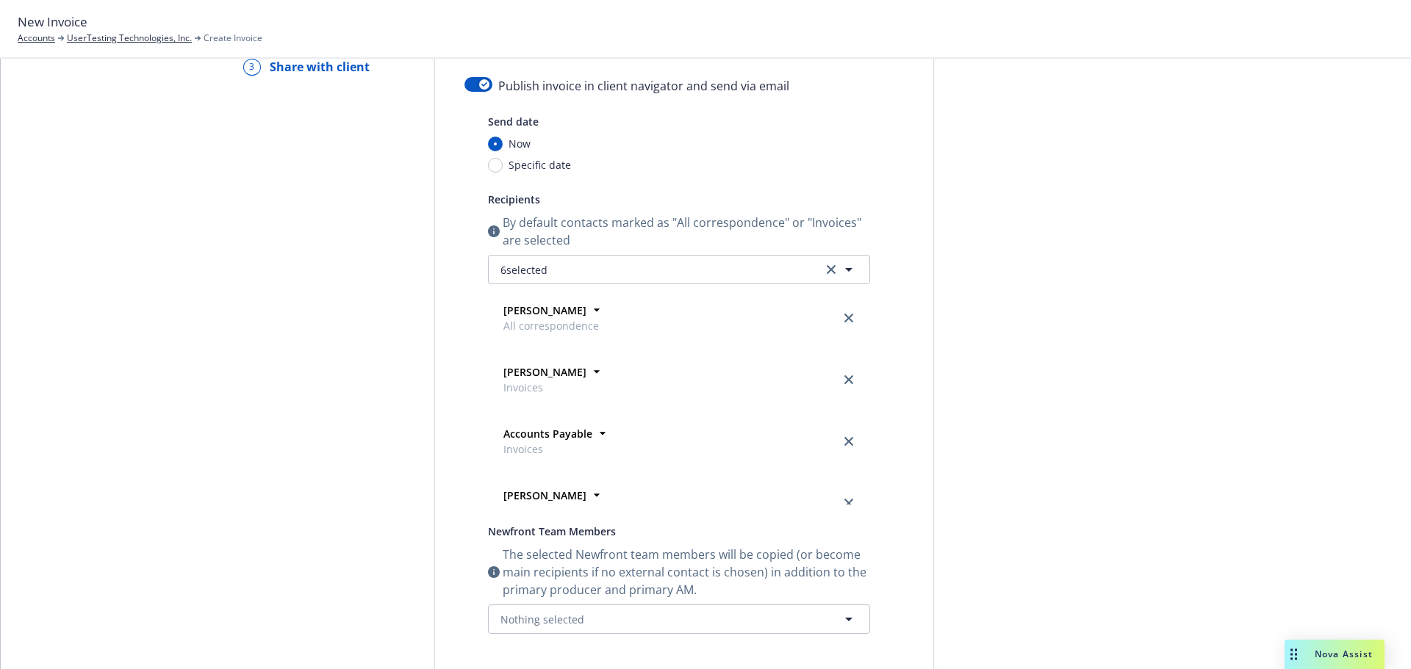
scroll to position [0, 0]
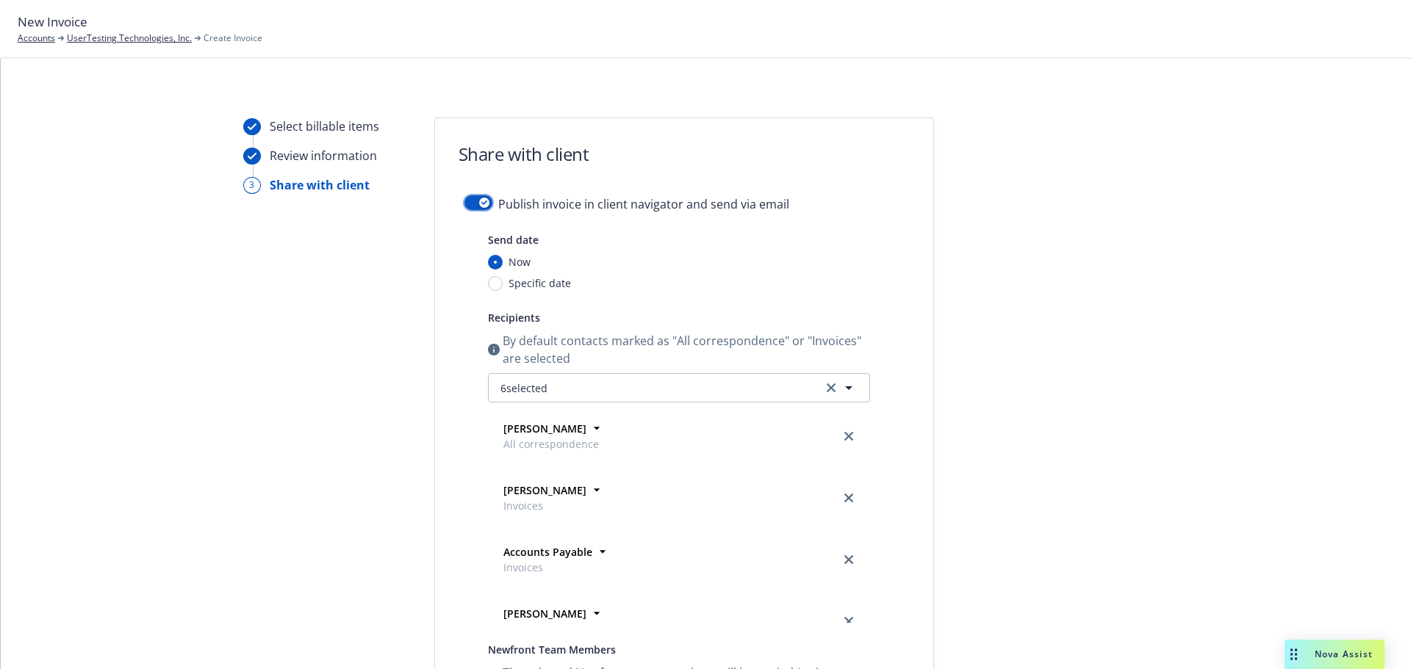
click at [472, 201] on button "button" at bounding box center [478, 202] width 28 height 15
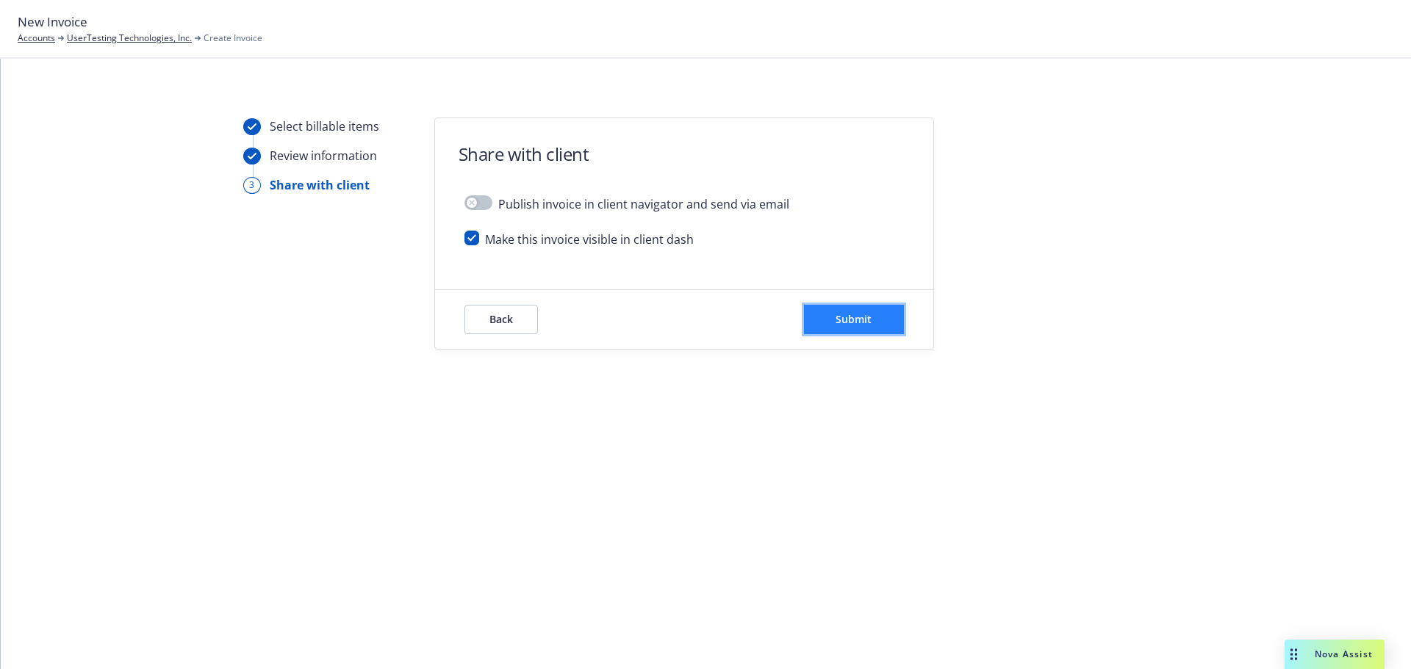
click at [828, 328] on button "Submit" at bounding box center [854, 319] width 100 height 29
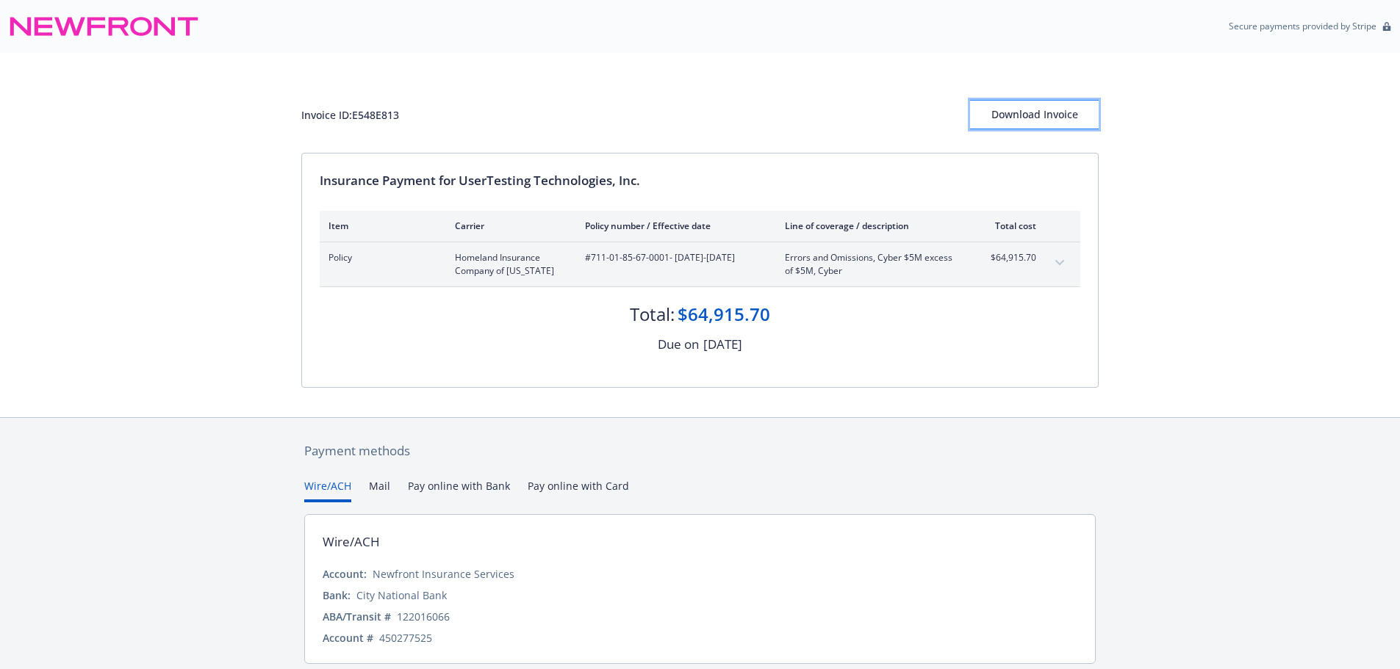
click at [1024, 118] on div "Download Invoice" at bounding box center [1034, 115] width 129 height 28
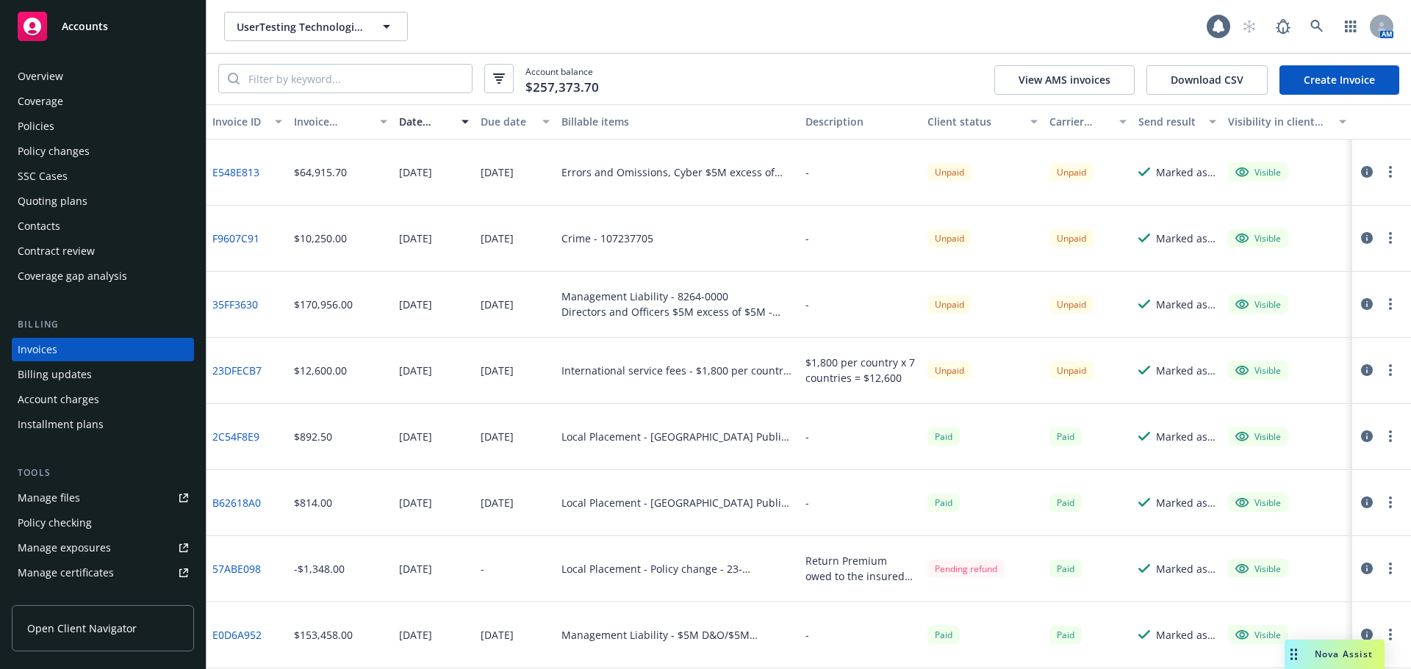
click at [1313, 82] on link "Create Invoice" at bounding box center [1339, 79] width 120 height 29
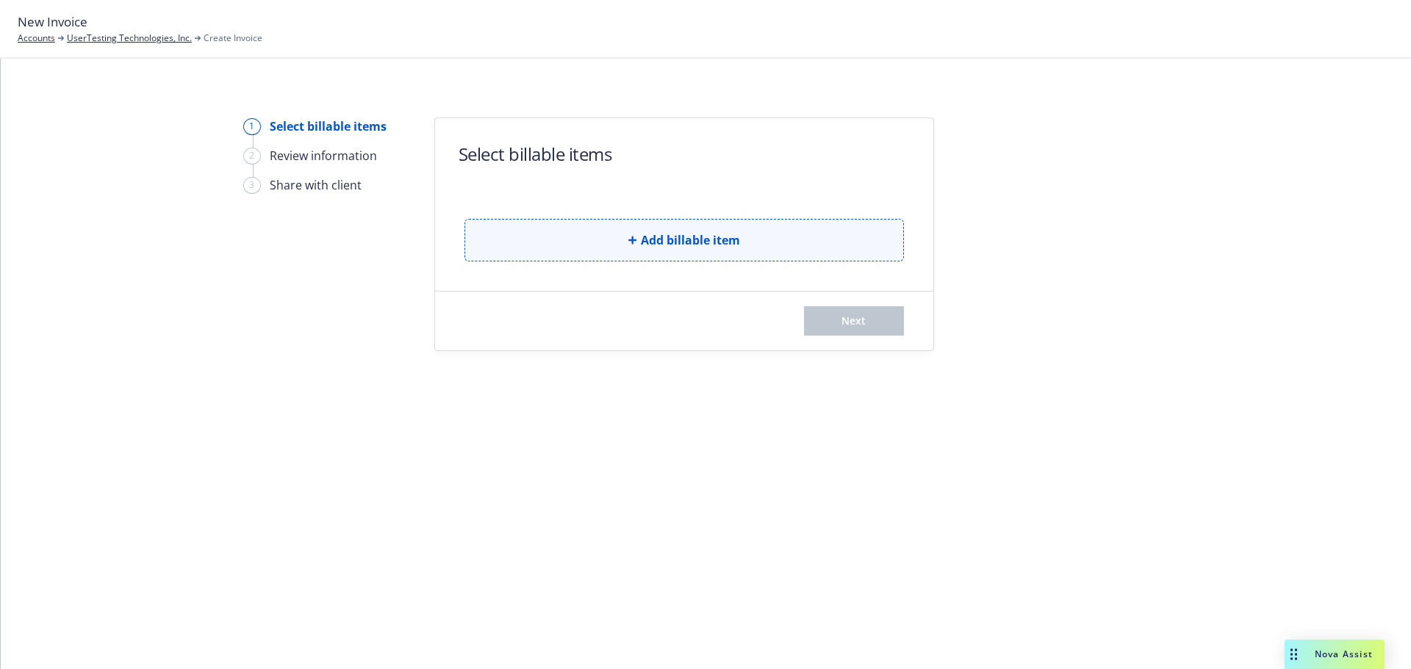
click at [783, 248] on button "Add billable item" at bounding box center [683, 240] width 439 height 43
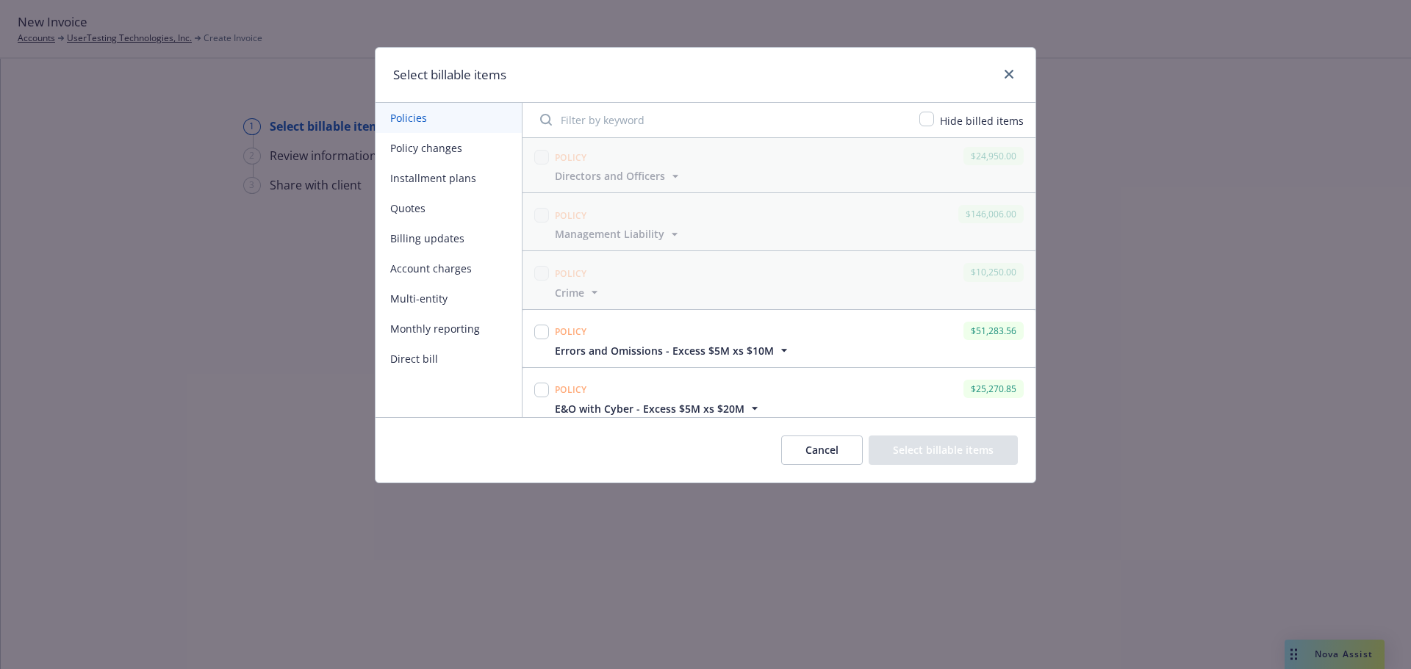
scroll to position [367, 0]
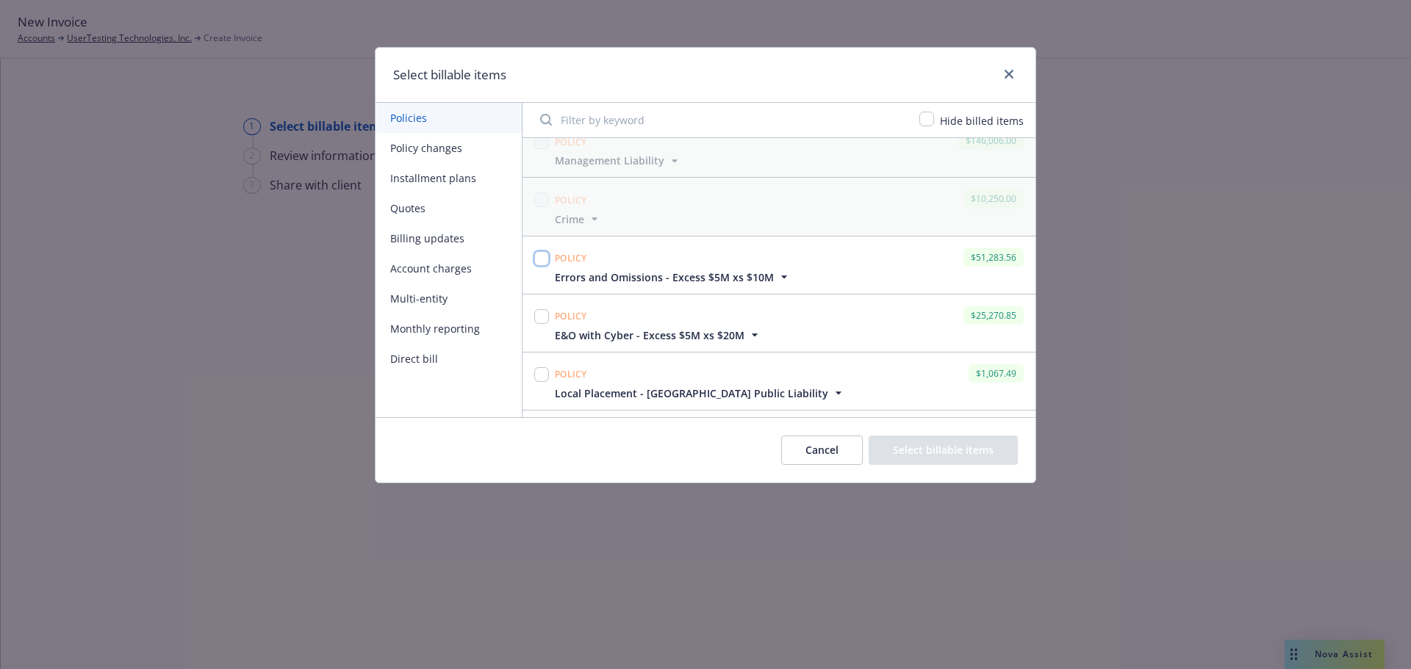
click at [546, 259] on input "checkbox" at bounding box center [541, 258] width 15 height 15
checkbox input "true"
click at [946, 457] on button "Select billable items" at bounding box center [942, 450] width 149 height 29
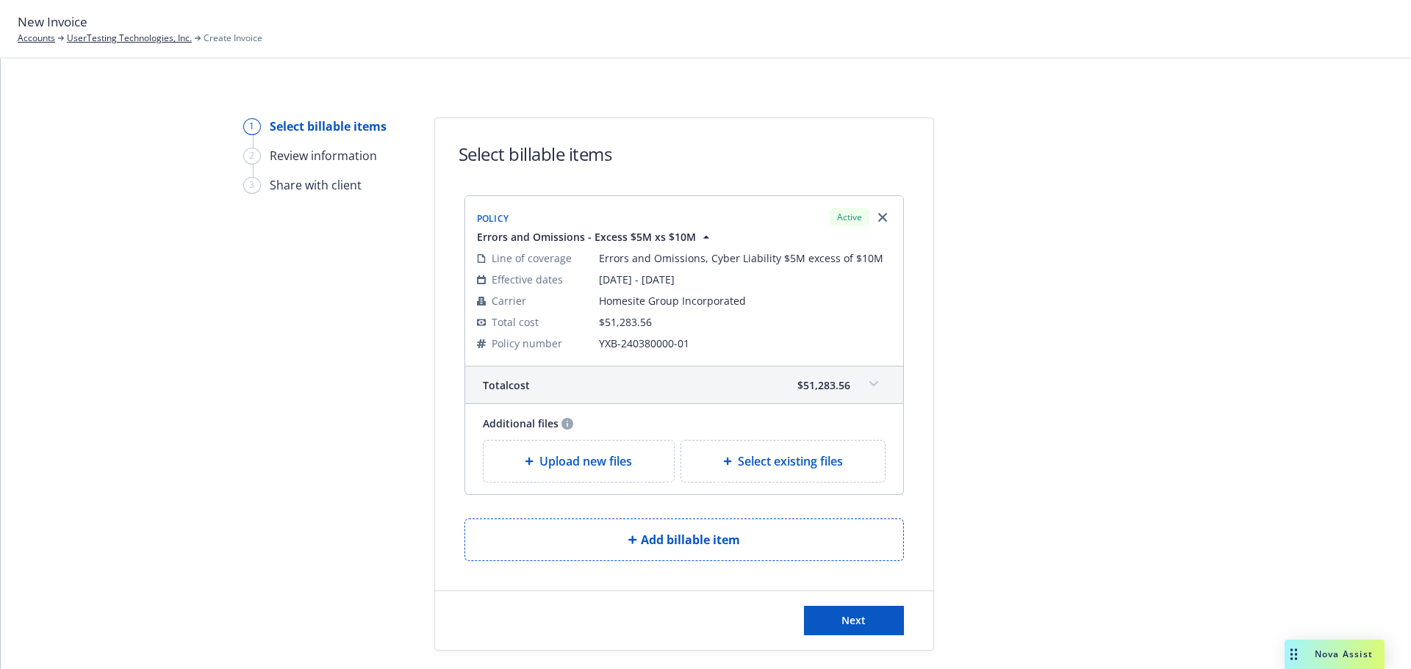
scroll to position [40, 0]
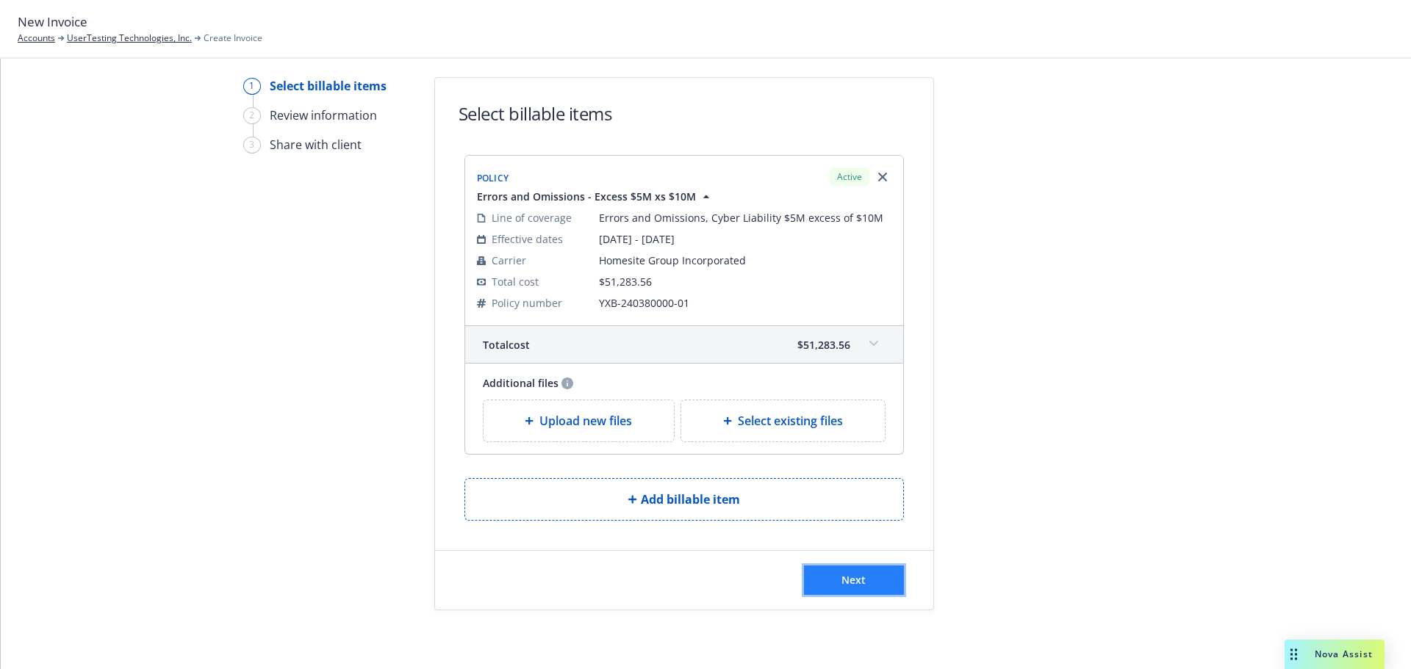
click at [866, 581] on button "Next" at bounding box center [854, 580] width 100 height 29
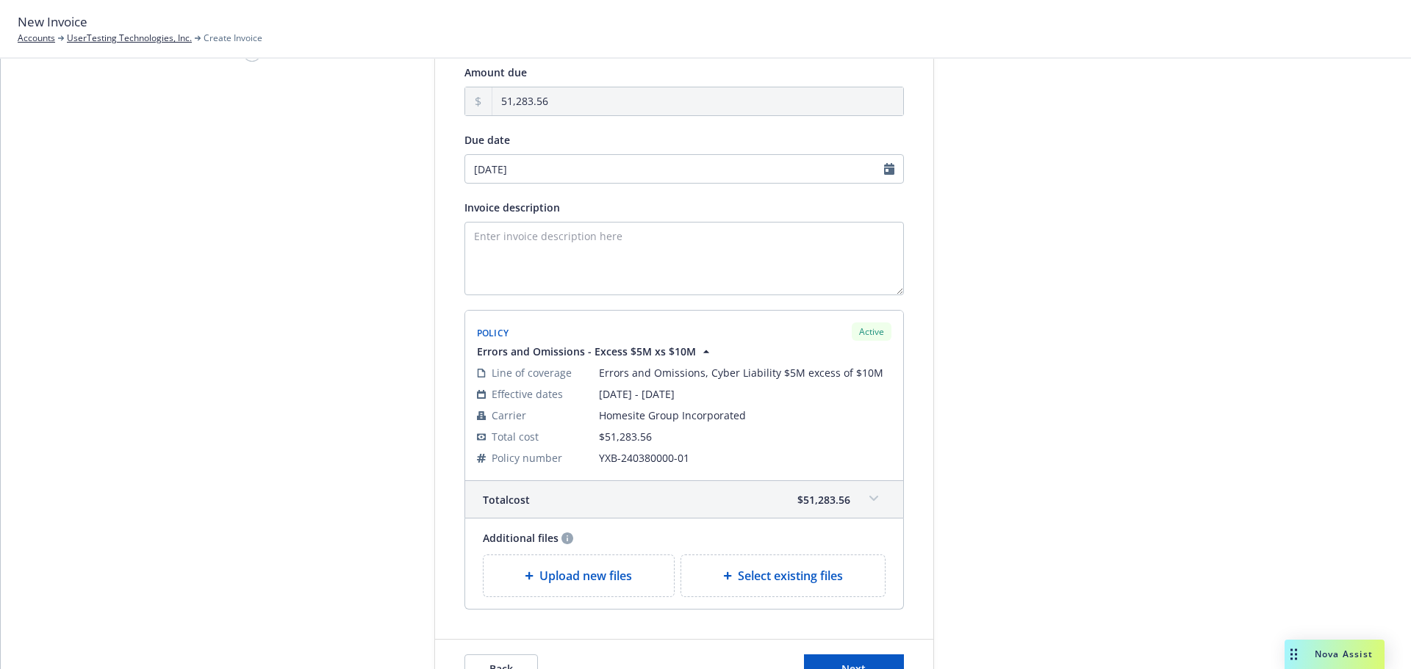
scroll to position [221, 0]
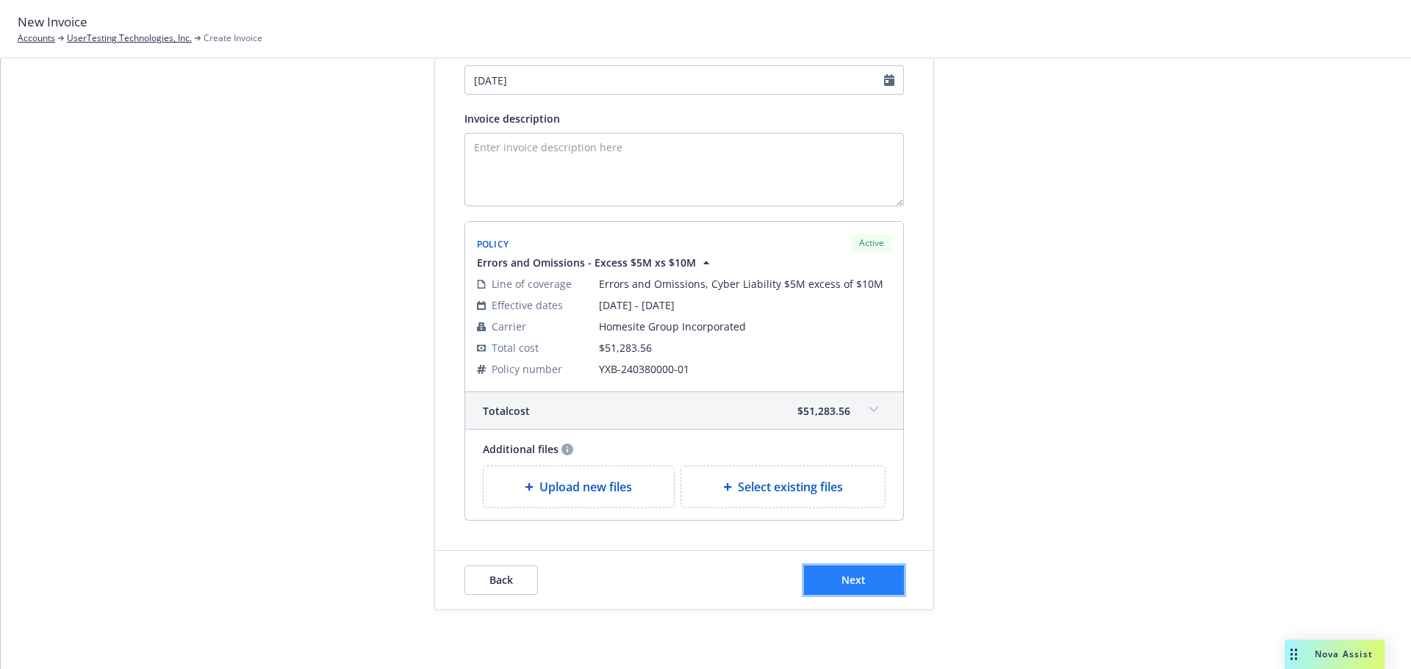
click at [868, 579] on button "Next" at bounding box center [854, 580] width 100 height 29
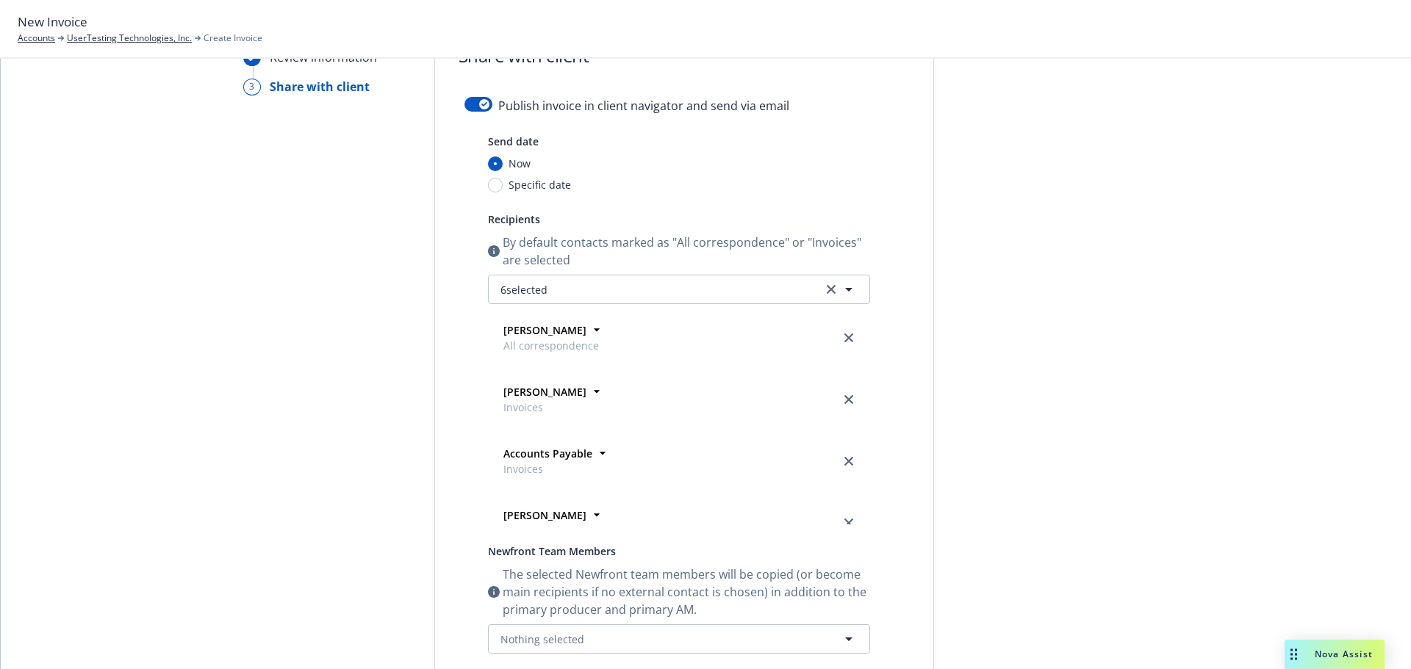
scroll to position [0, 0]
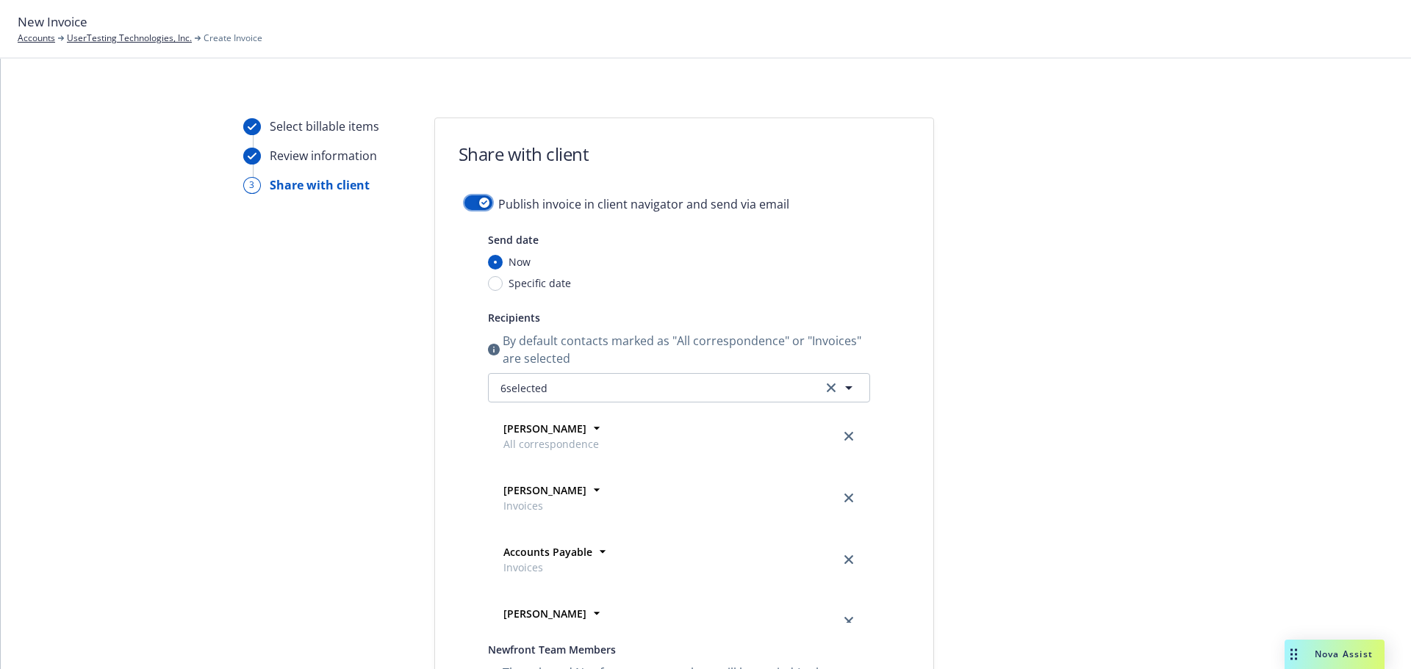
click at [482, 202] on div "button" at bounding box center [484, 203] width 10 height 10
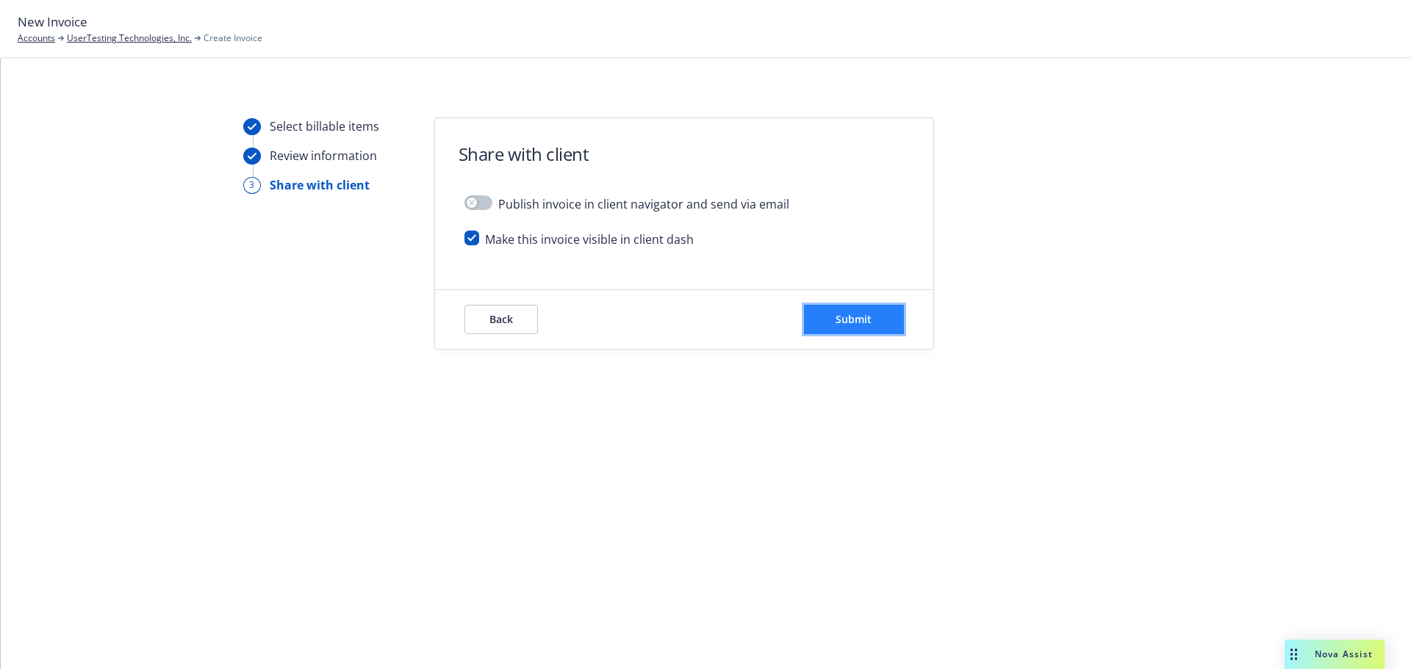
click at [864, 323] on span "Submit" at bounding box center [853, 319] width 36 height 14
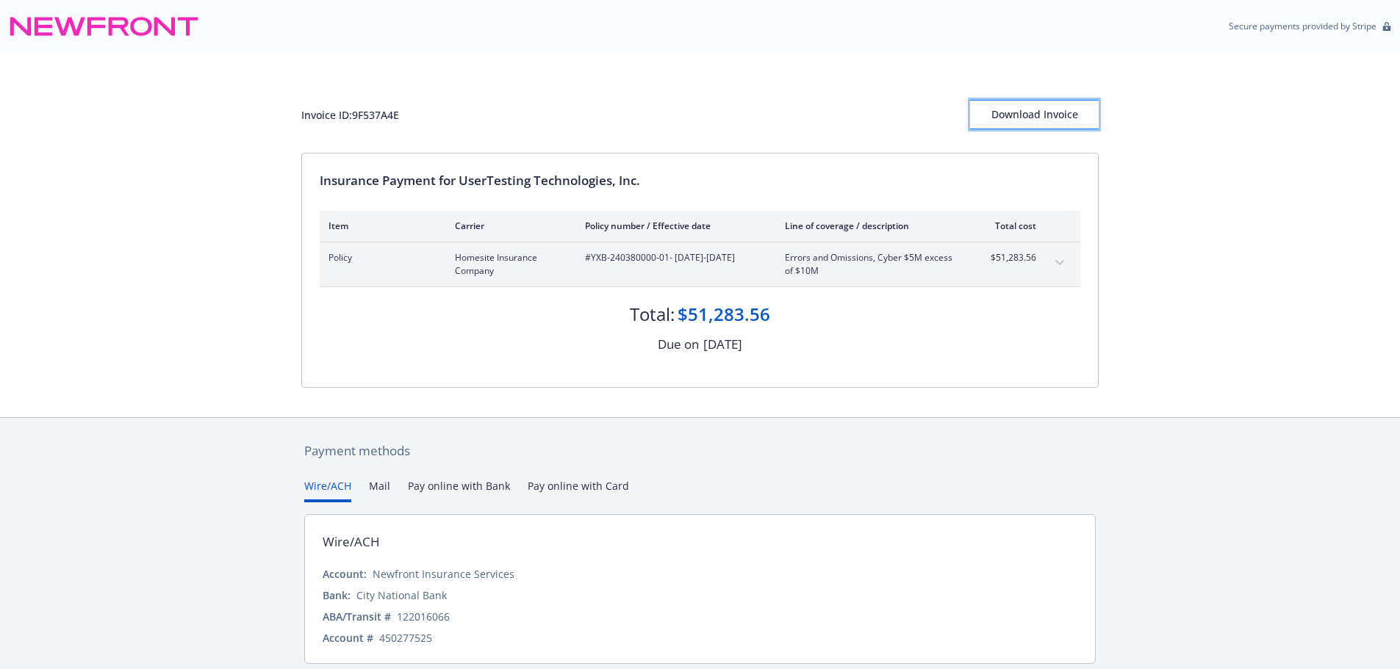
click at [1052, 126] on div "Download Invoice" at bounding box center [1034, 115] width 129 height 28
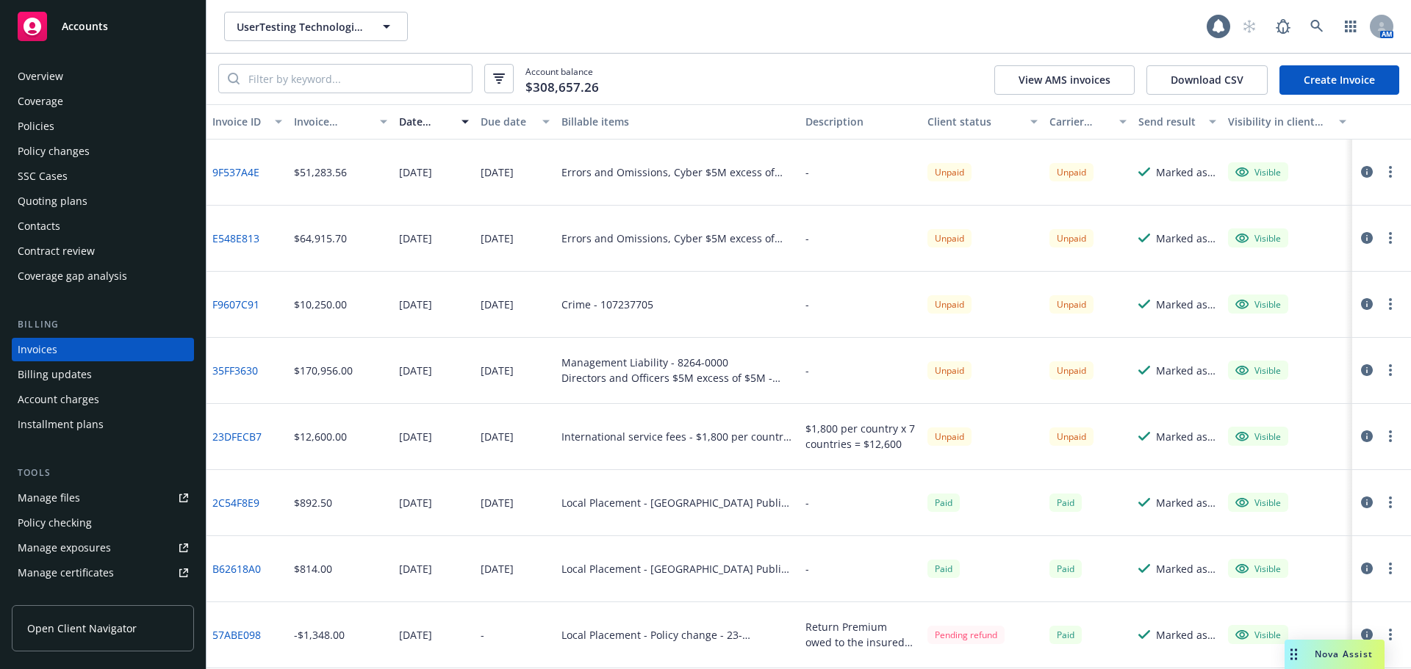
click at [1359, 81] on link "Create Invoice" at bounding box center [1339, 79] width 120 height 29
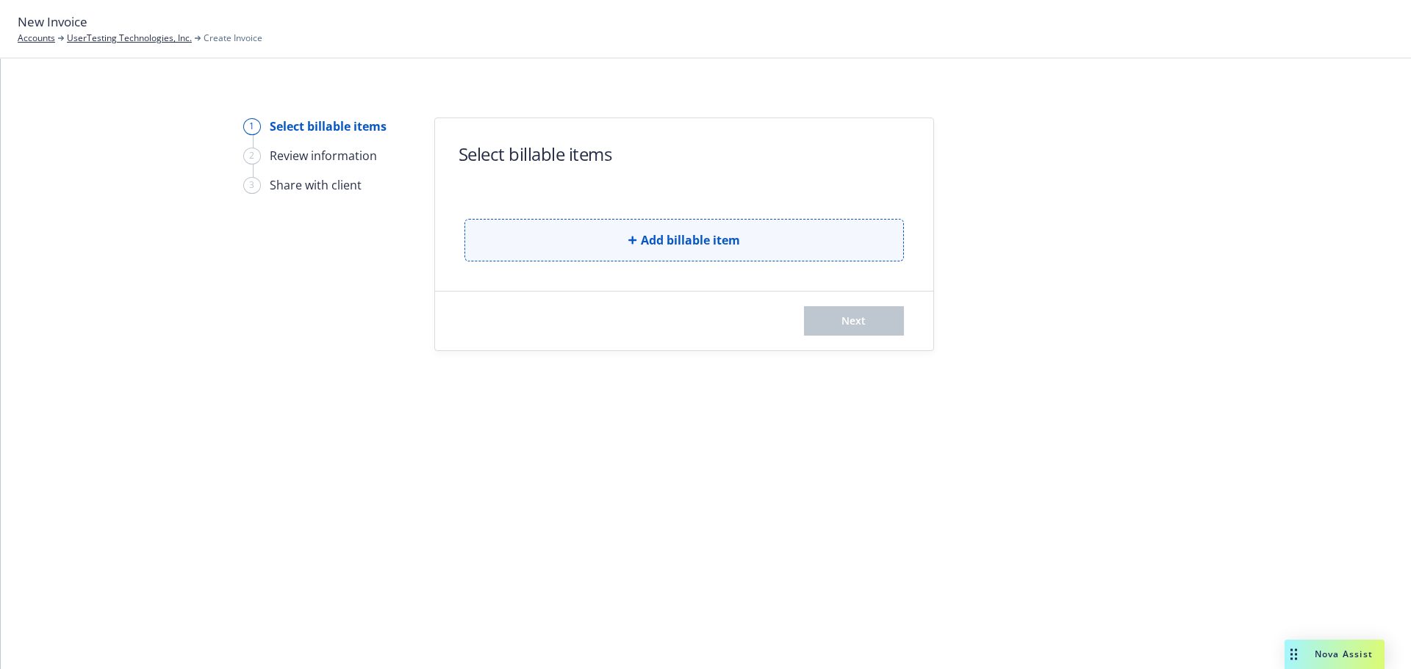
click at [798, 238] on button "Add billable item" at bounding box center [683, 240] width 439 height 43
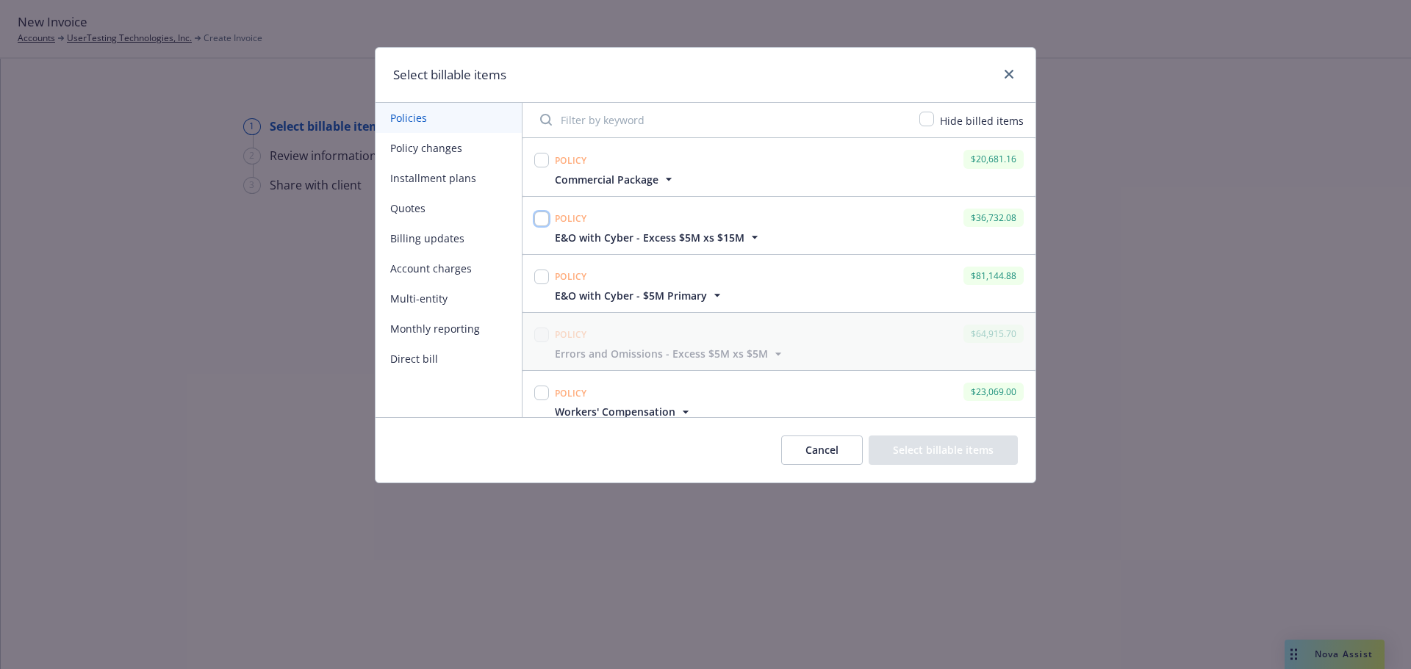
click at [543, 221] on input "checkbox" at bounding box center [541, 219] width 15 height 15
checkbox input "true"
click at [954, 448] on button "Select billable items" at bounding box center [942, 450] width 149 height 29
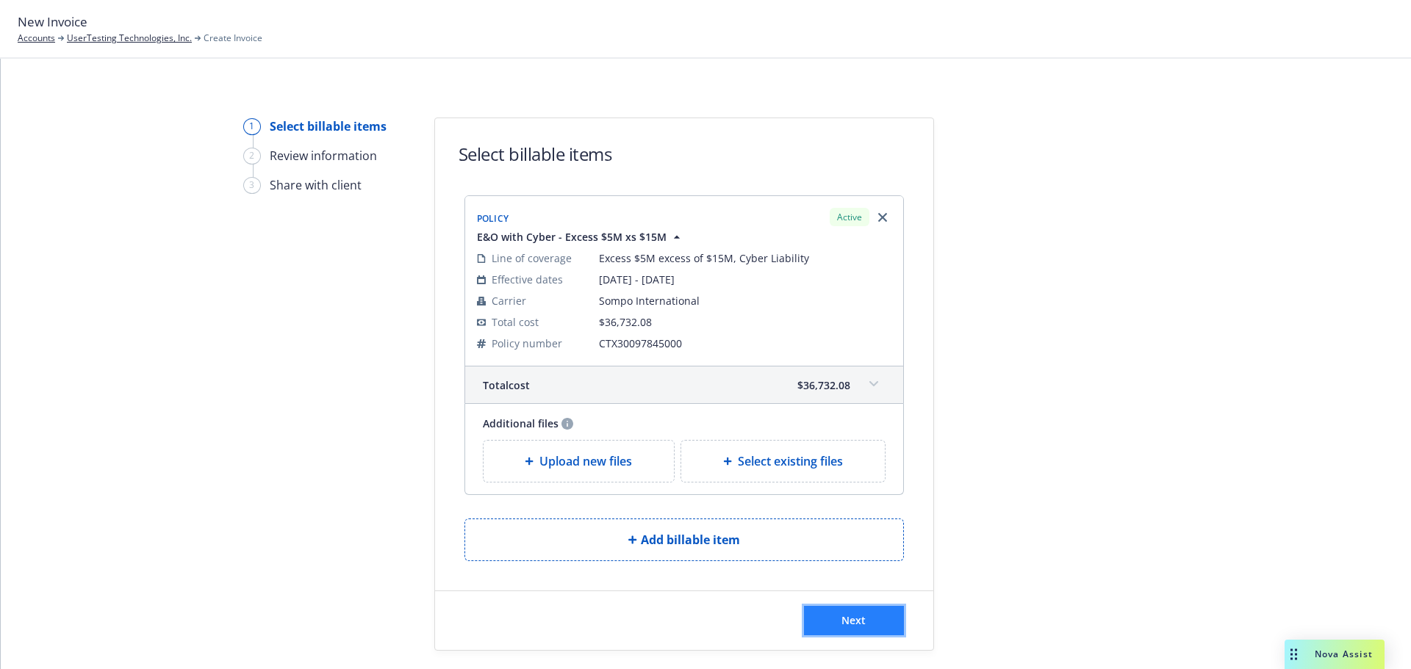
click at [861, 621] on button "Next" at bounding box center [854, 620] width 100 height 29
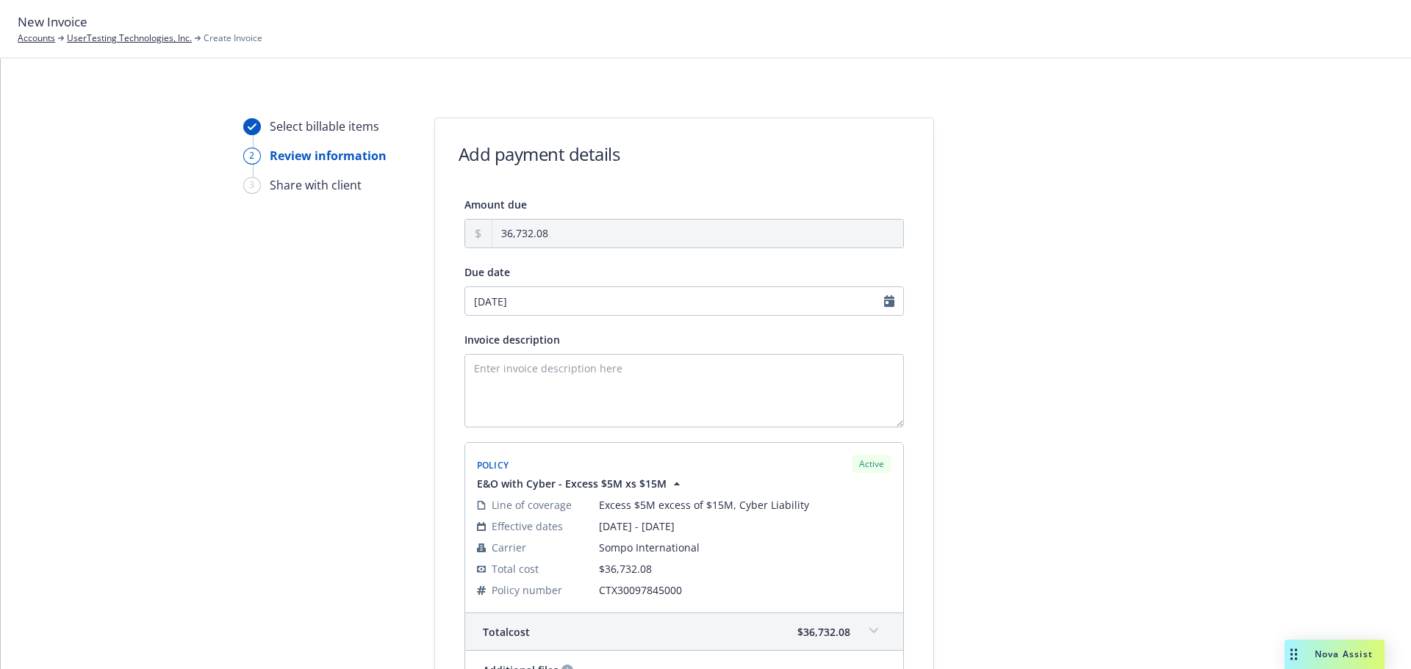
scroll to position [221, 0]
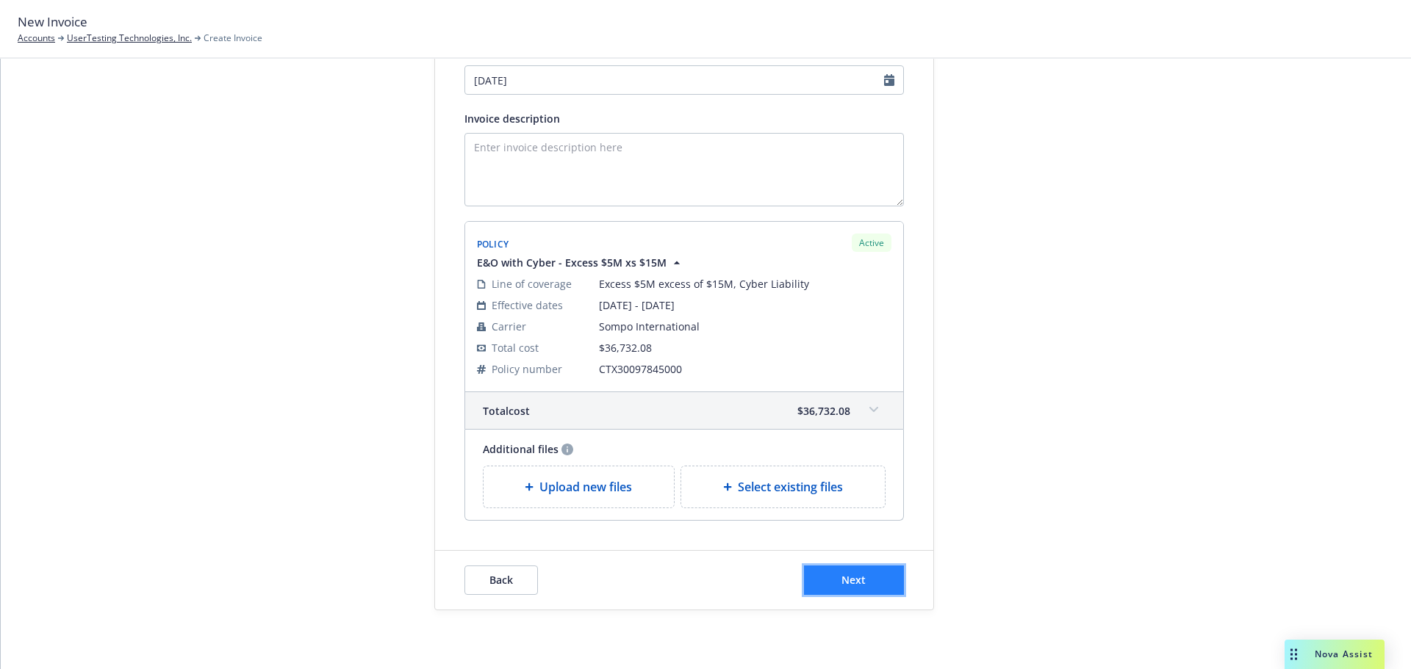
click at [891, 580] on button "Next" at bounding box center [854, 580] width 100 height 29
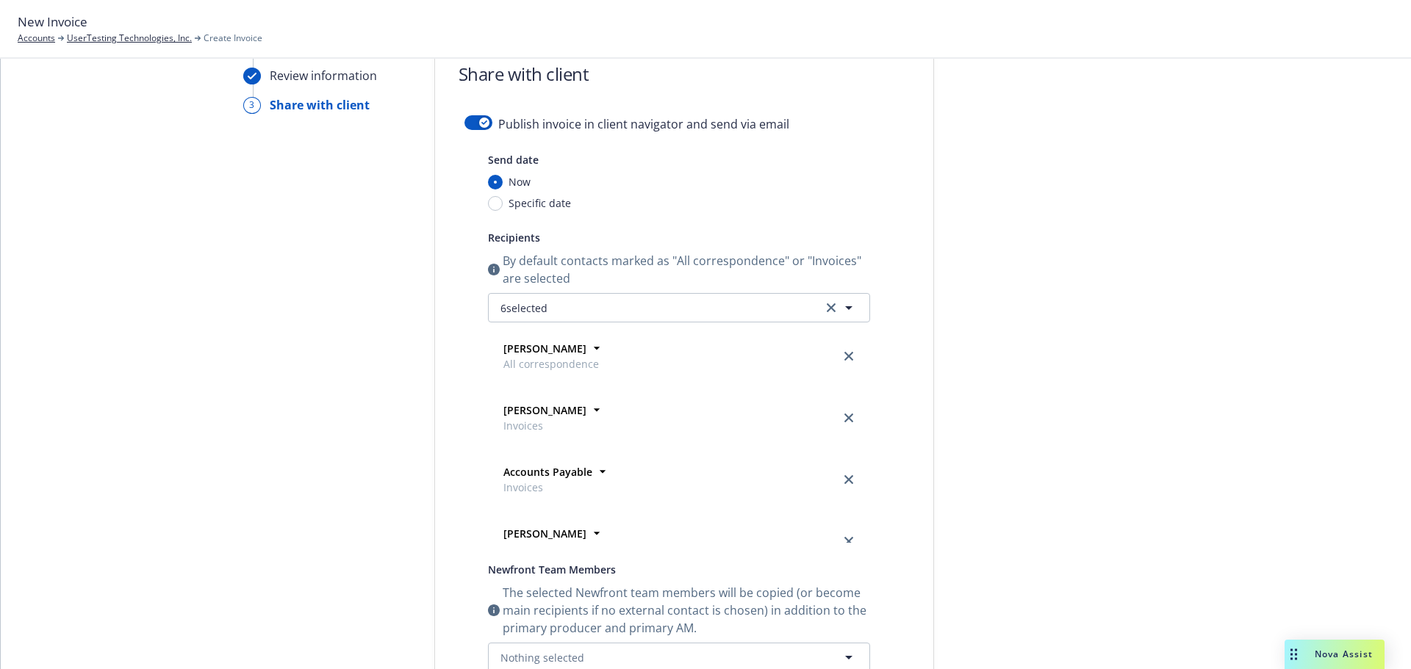
scroll to position [0, 0]
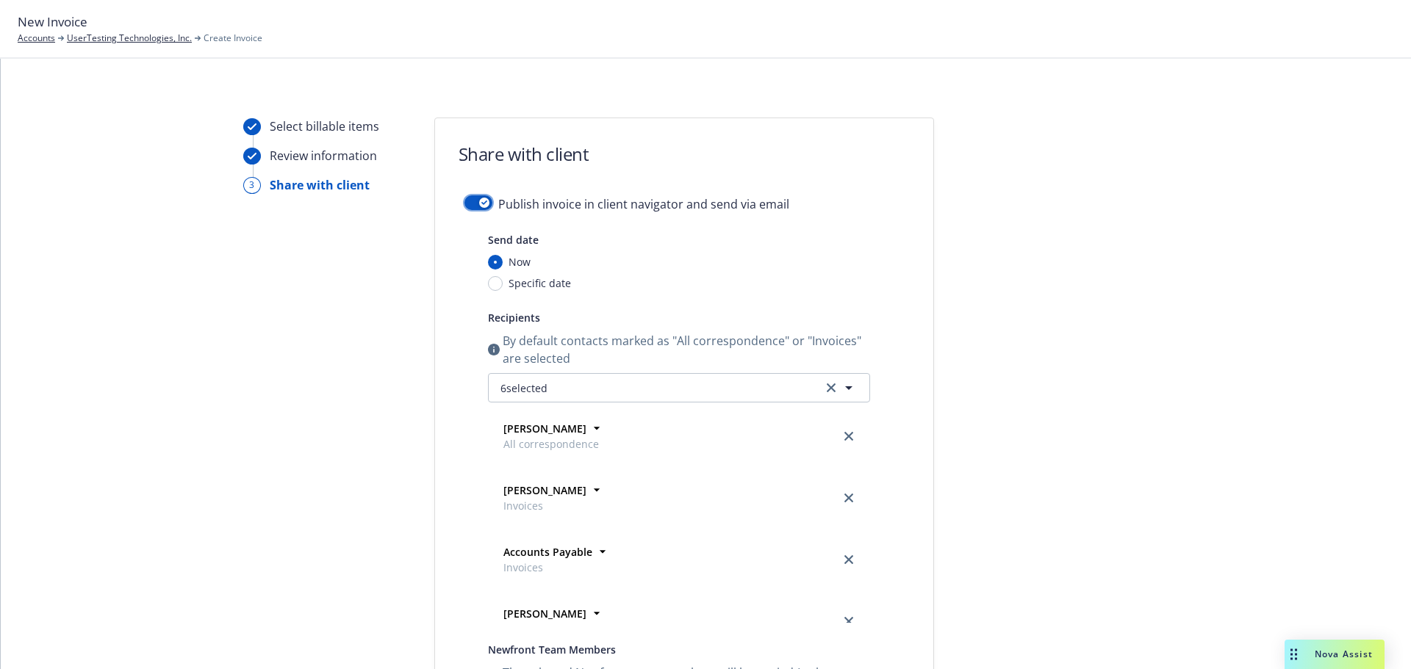
click at [478, 195] on button "button" at bounding box center [478, 202] width 28 height 15
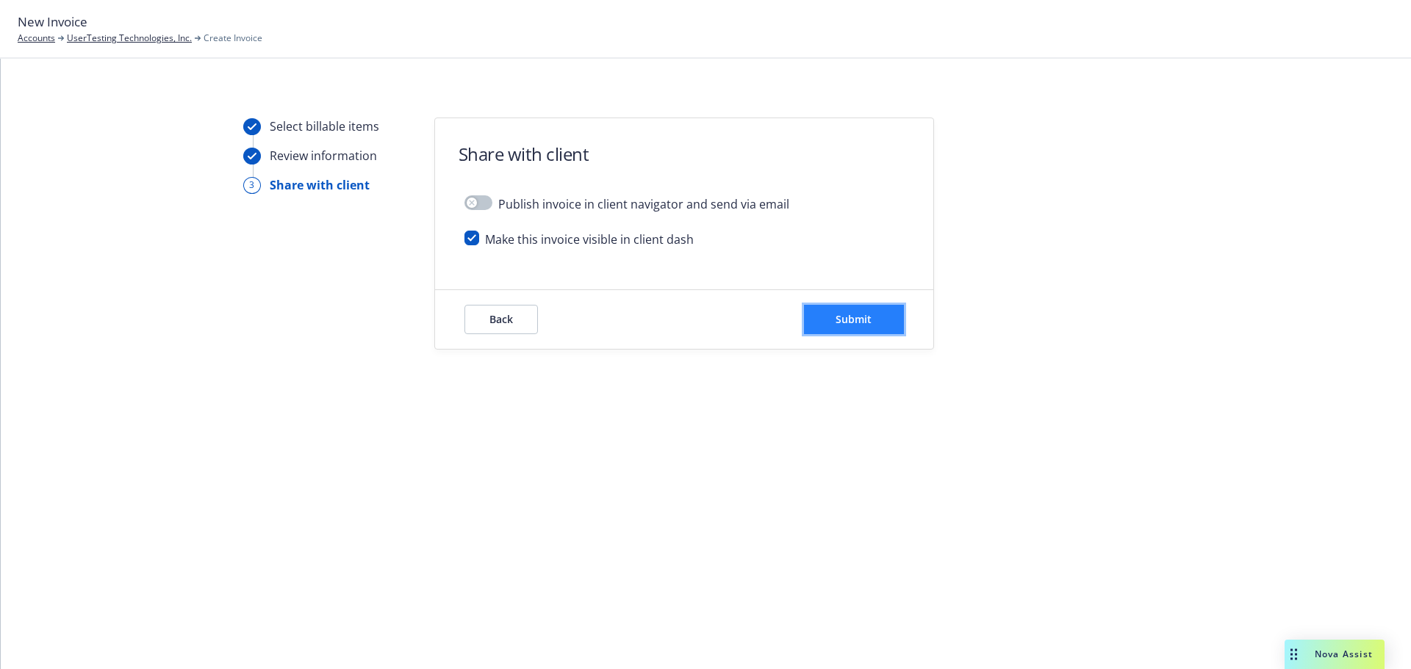
click at [852, 330] on button "Submit" at bounding box center [854, 319] width 100 height 29
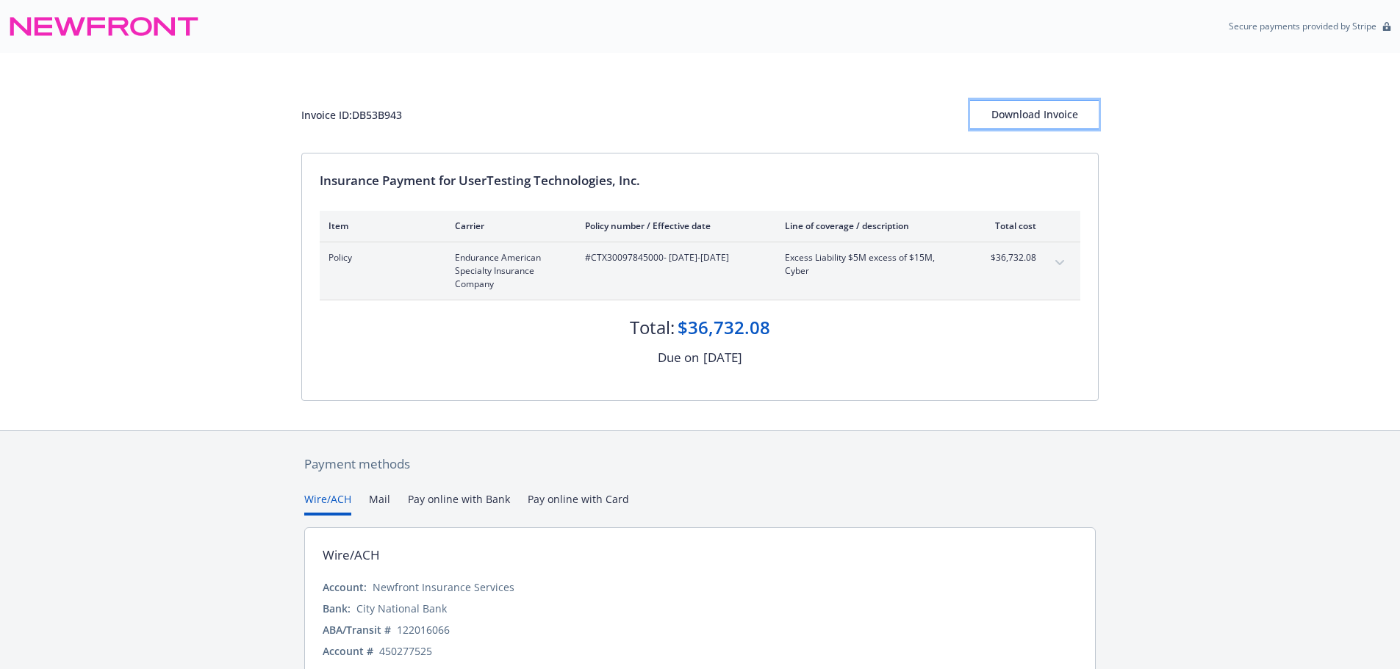
click at [1035, 119] on div "Download Invoice" at bounding box center [1034, 115] width 129 height 28
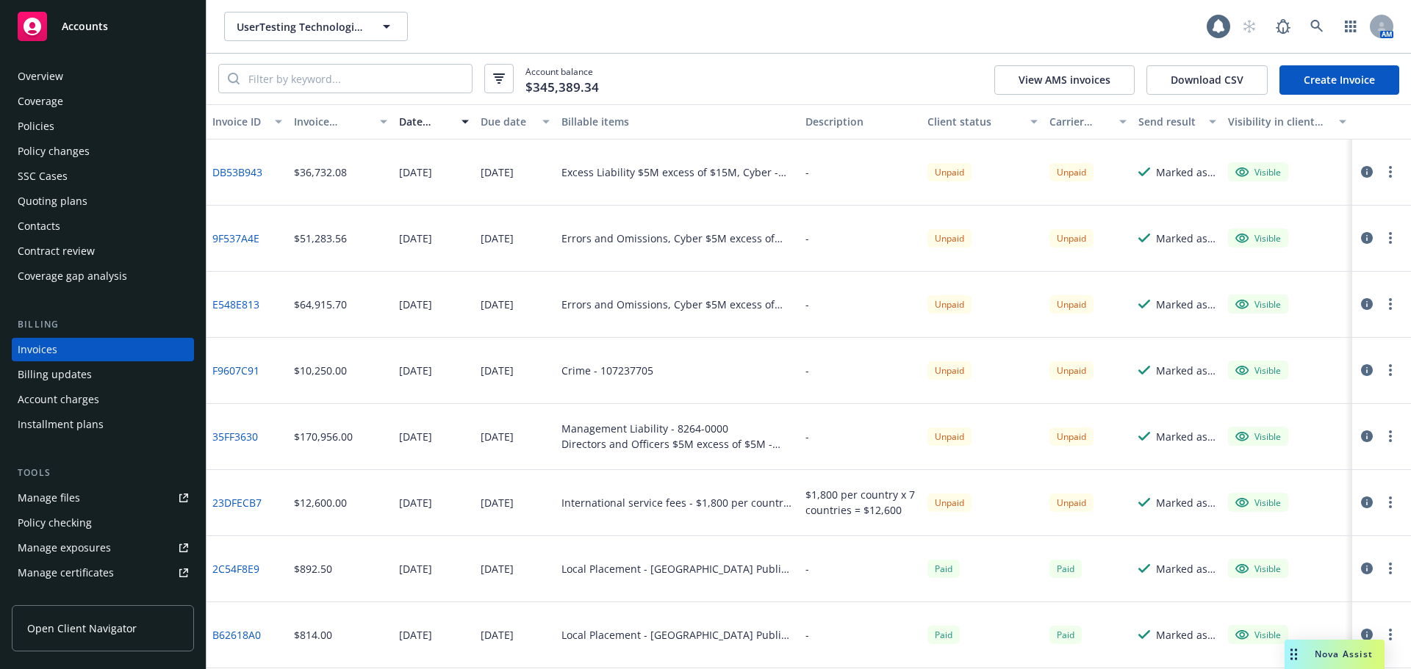
click at [1356, 77] on link "Create Invoice" at bounding box center [1339, 79] width 120 height 29
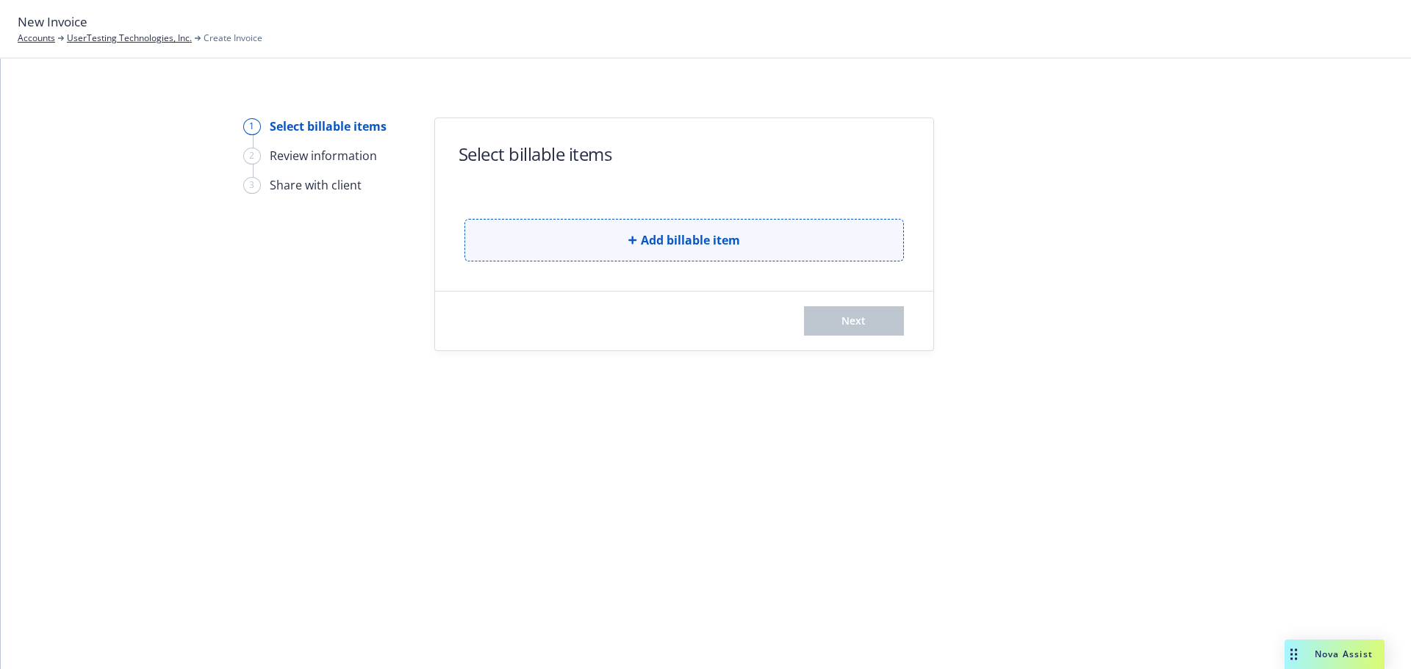
click at [732, 258] on button "Add billable item" at bounding box center [683, 240] width 439 height 43
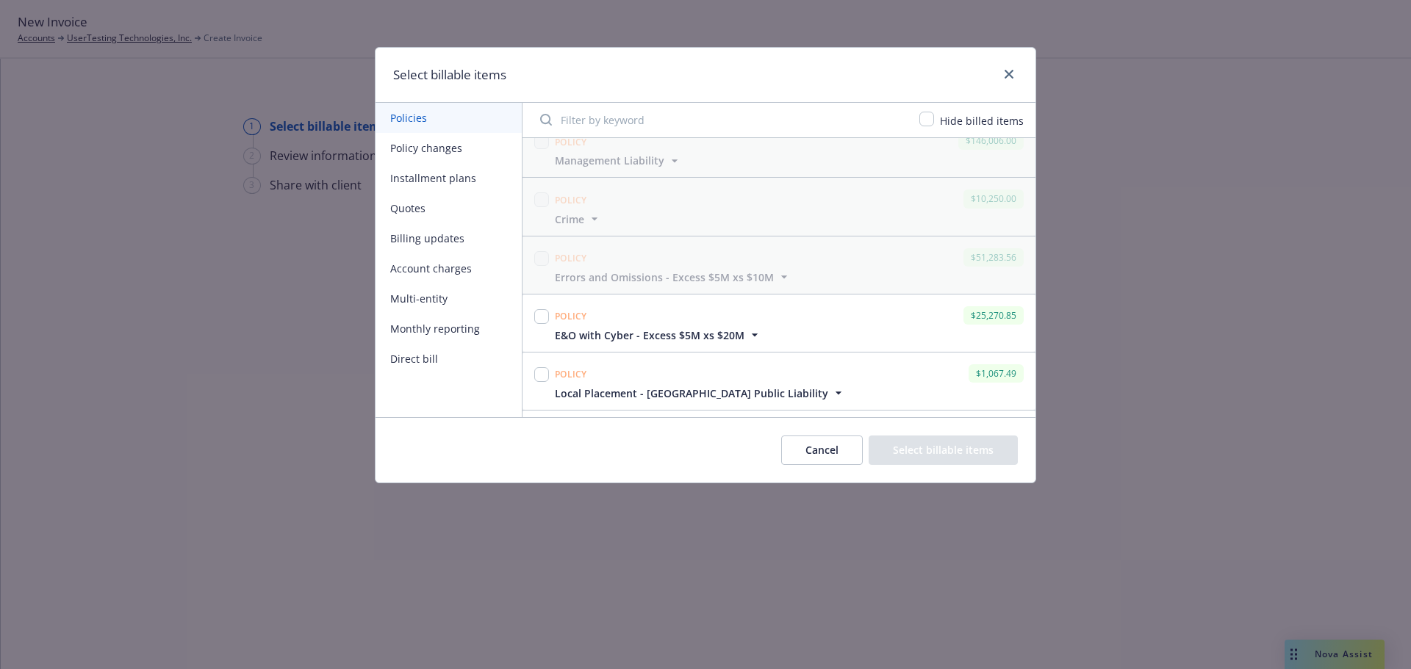
scroll to position [441, 0]
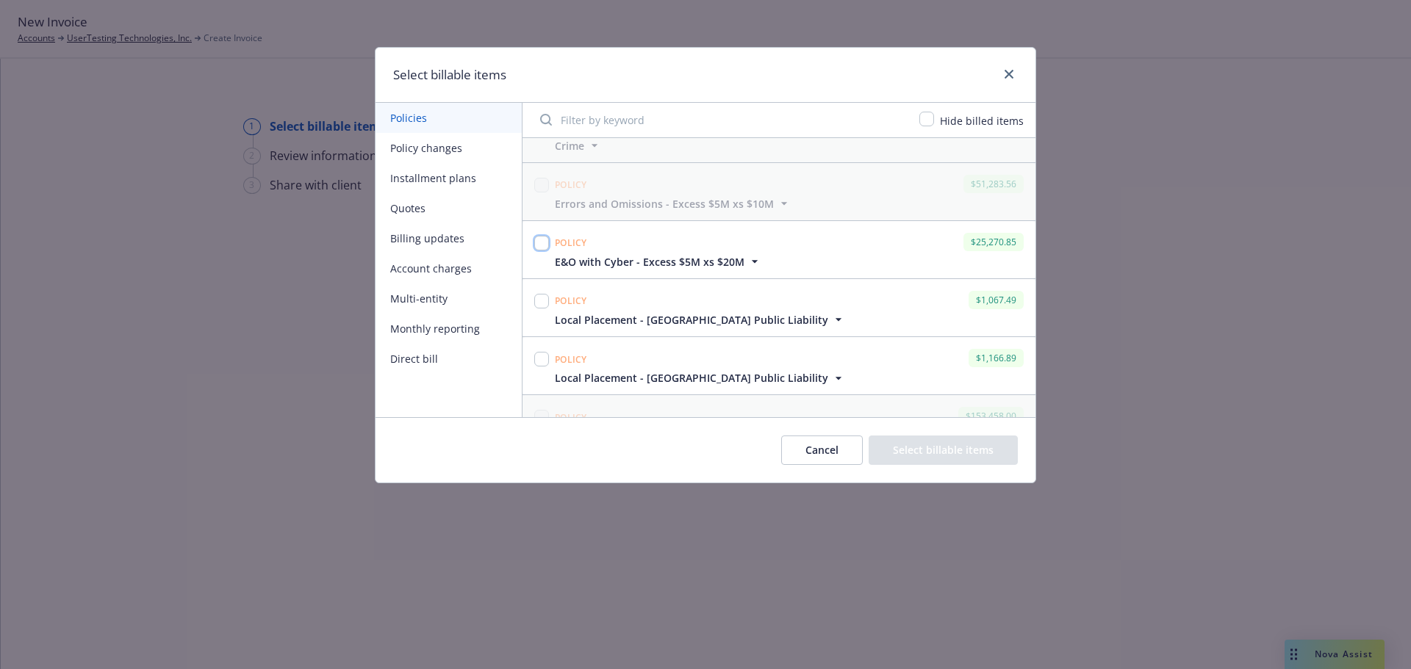
click at [547, 246] on input "checkbox" at bounding box center [541, 243] width 15 height 15
checkbox input "true"
click at [914, 449] on button "Select billable items" at bounding box center [942, 450] width 149 height 29
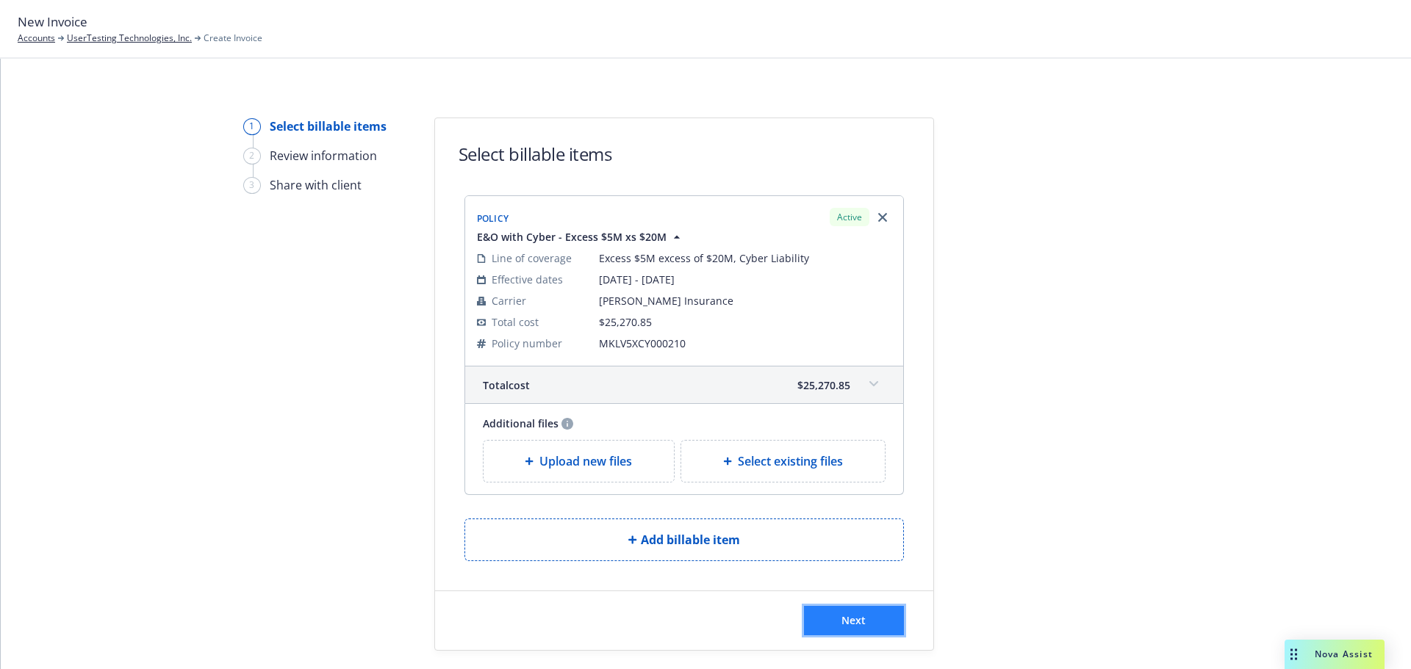
click at [864, 622] on button "Next" at bounding box center [854, 620] width 100 height 29
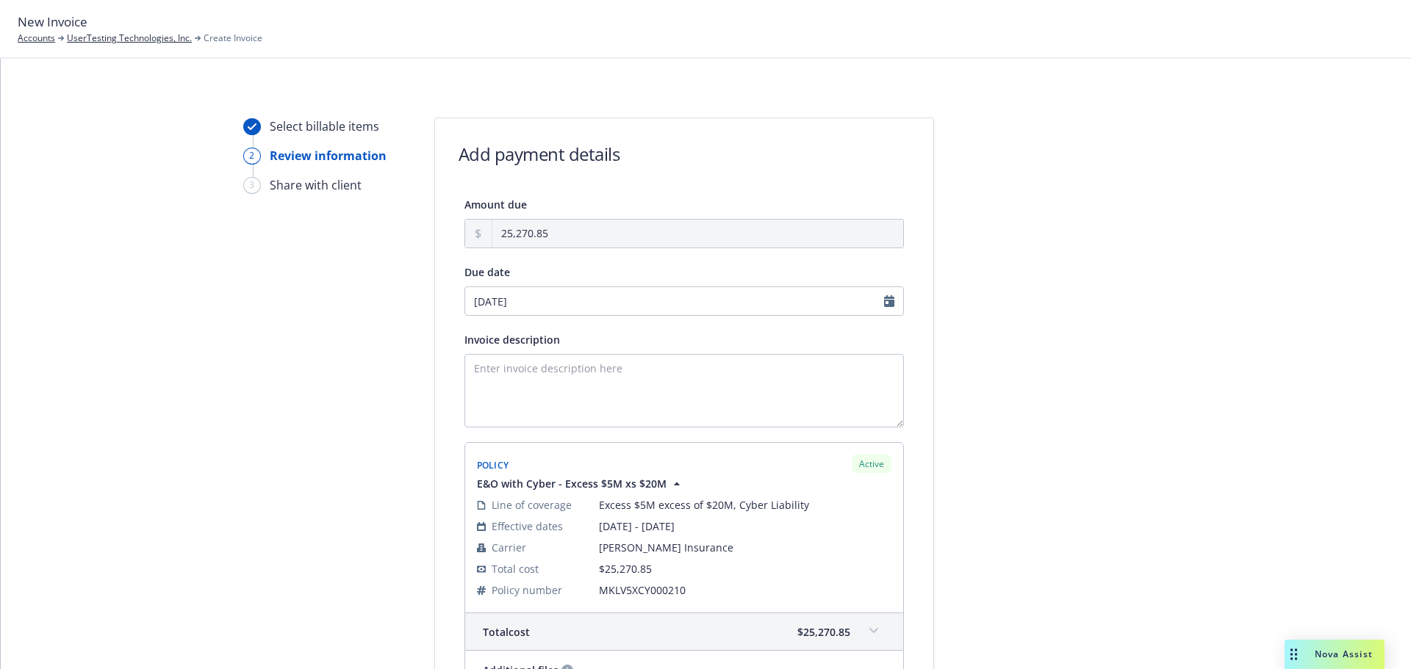
scroll to position [221, 0]
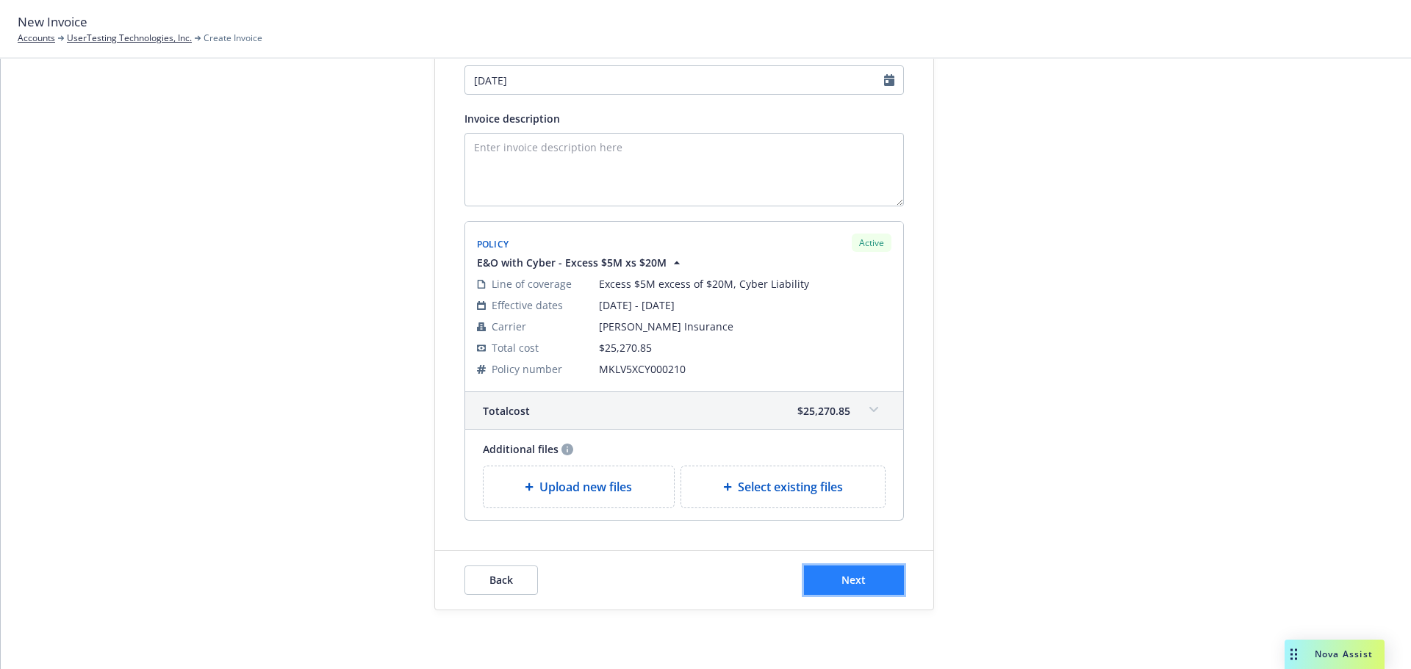
click at [842, 580] on span "Next" at bounding box center [853, 580] width 24 height 14
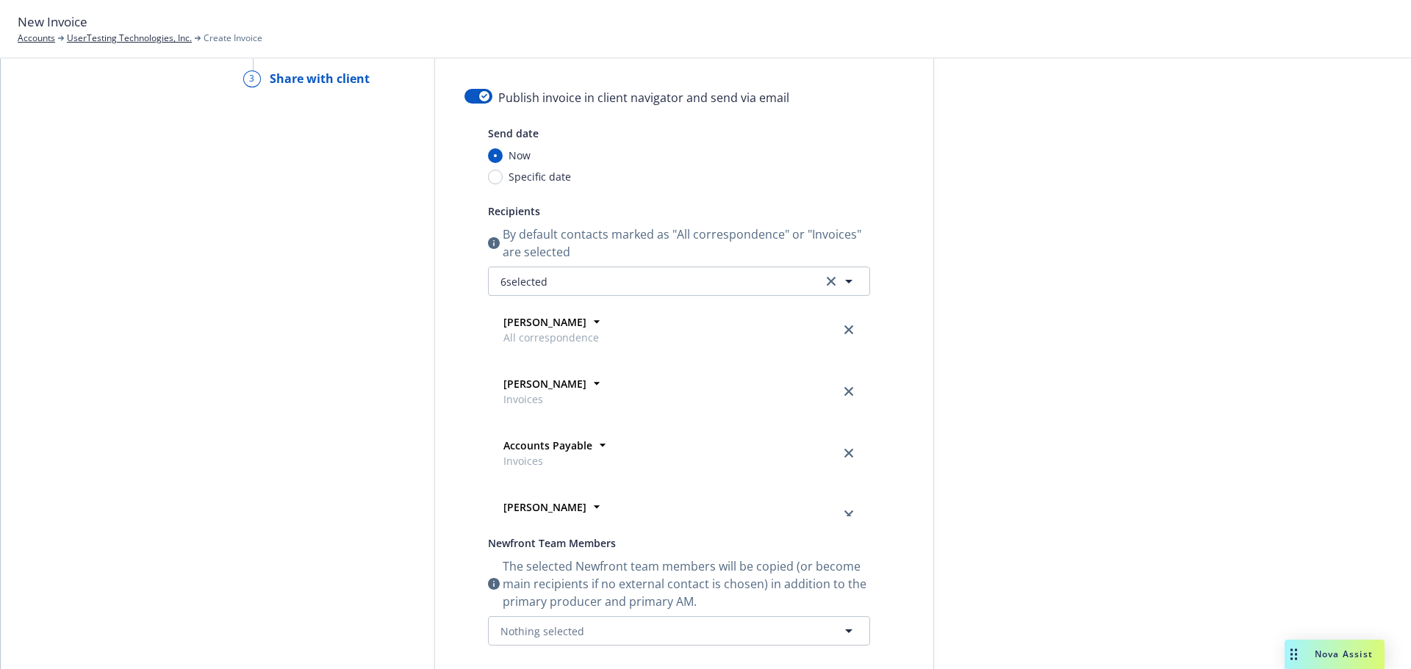
scroll to position [0, 0]
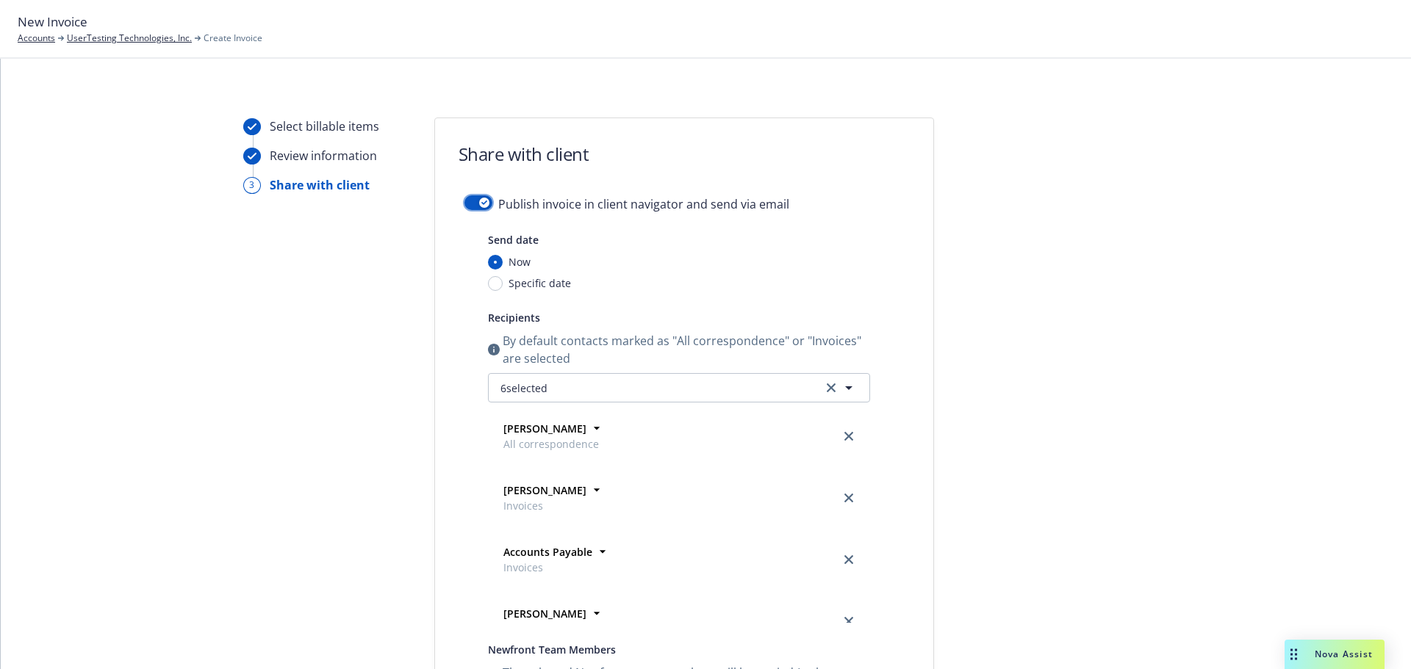
click at [468, 201] on button "button" at bounding box center [478, 202] width 28 height 15
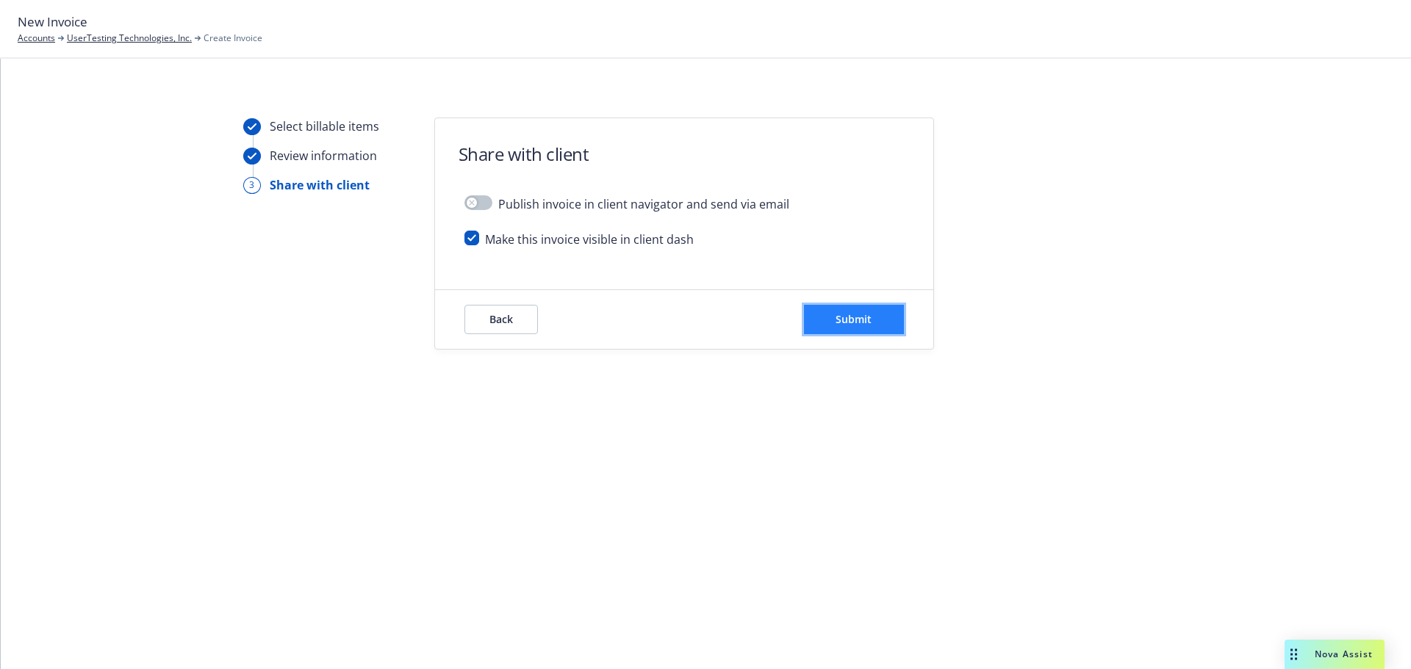
click at [895, 330] on button "Submit" at bounding box center [854, 319] width 100 height 29
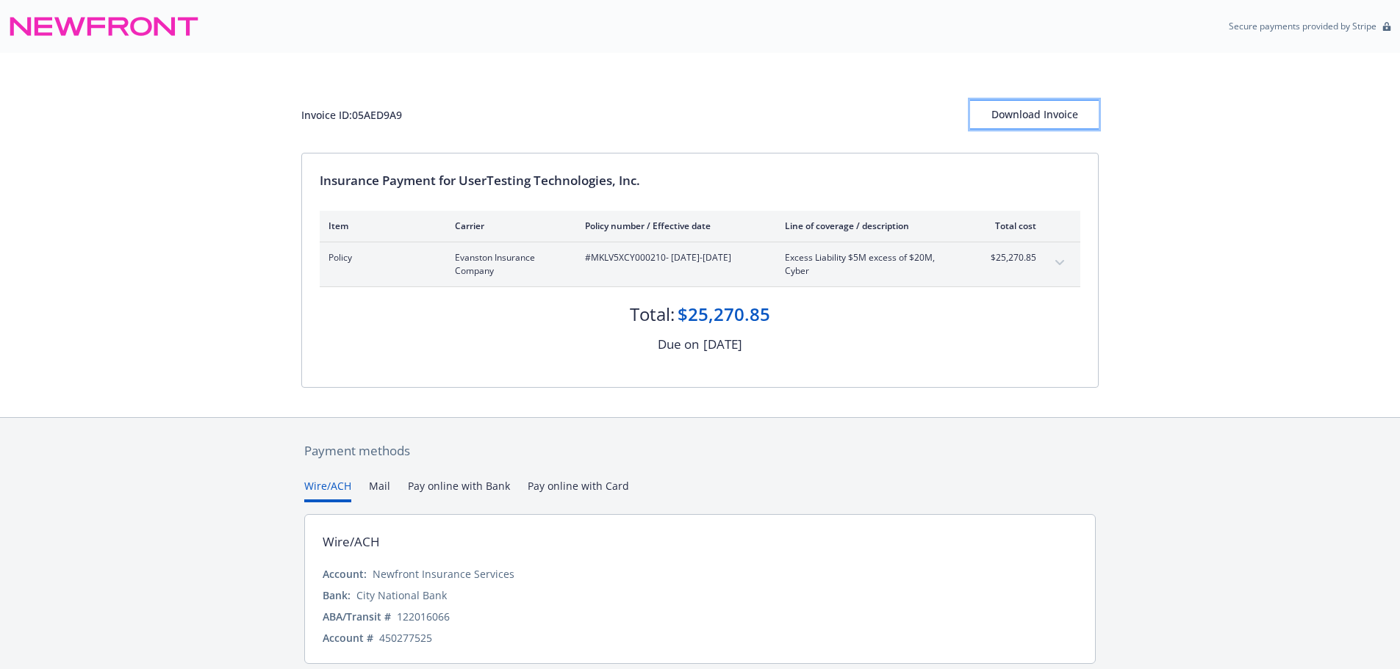
click at [1071, 120] on div "Download Invoice" at bounding box center [1034, 115] width 129 height 28
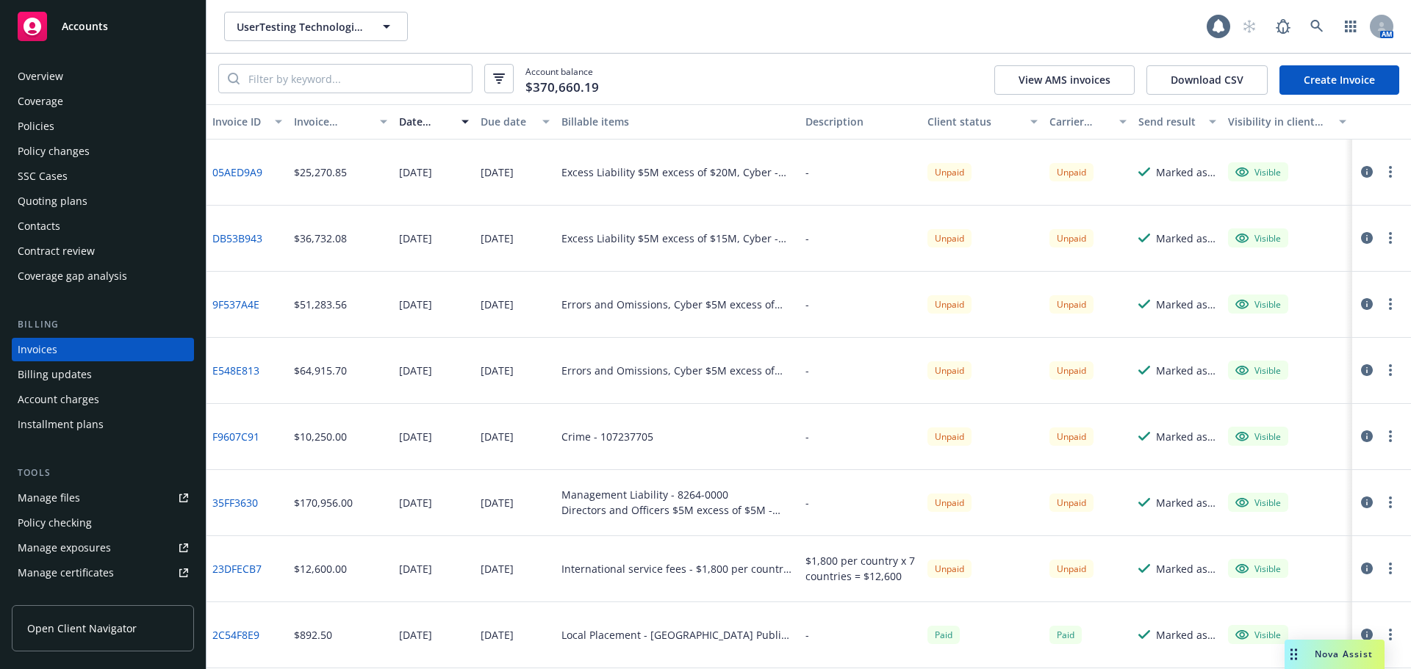
click at [1337, 85] on link "Create Invoice" at bounding box center [1339, 79] width 120 height 29
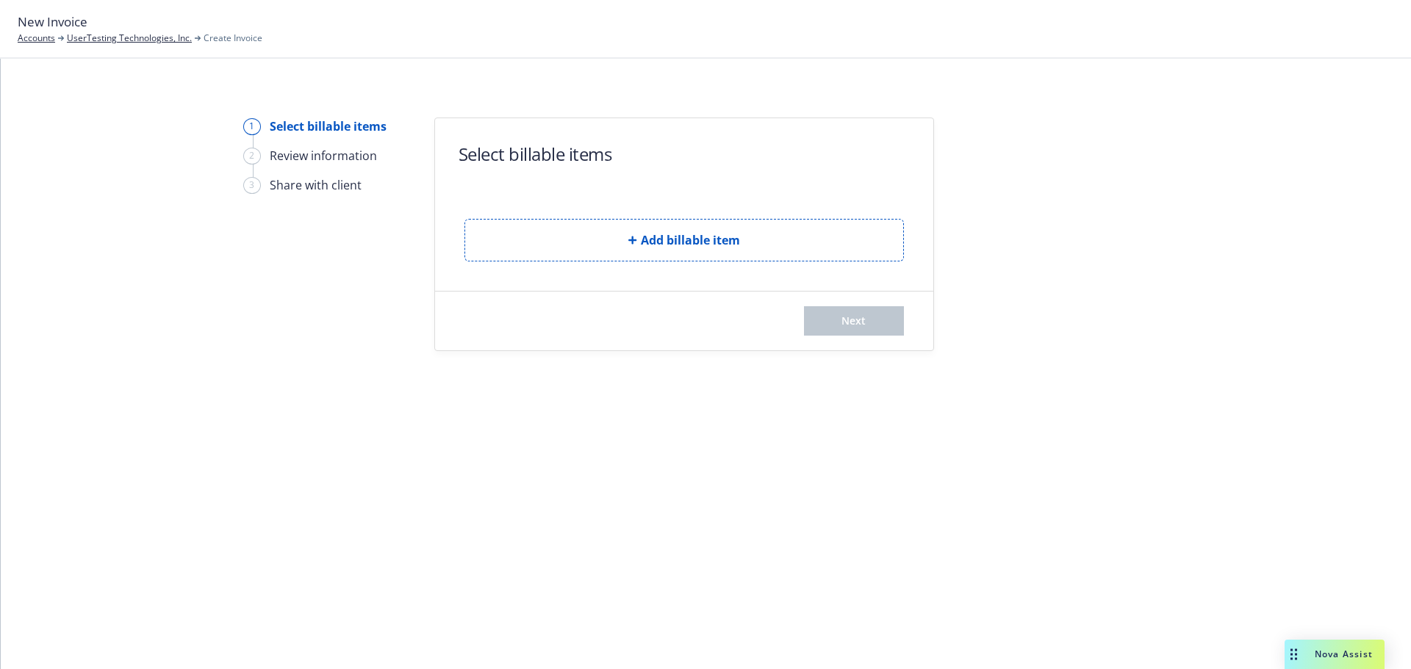
click at [721, 244] on span "Add billable item" at bounding box center [690, 240] width 99 height 18
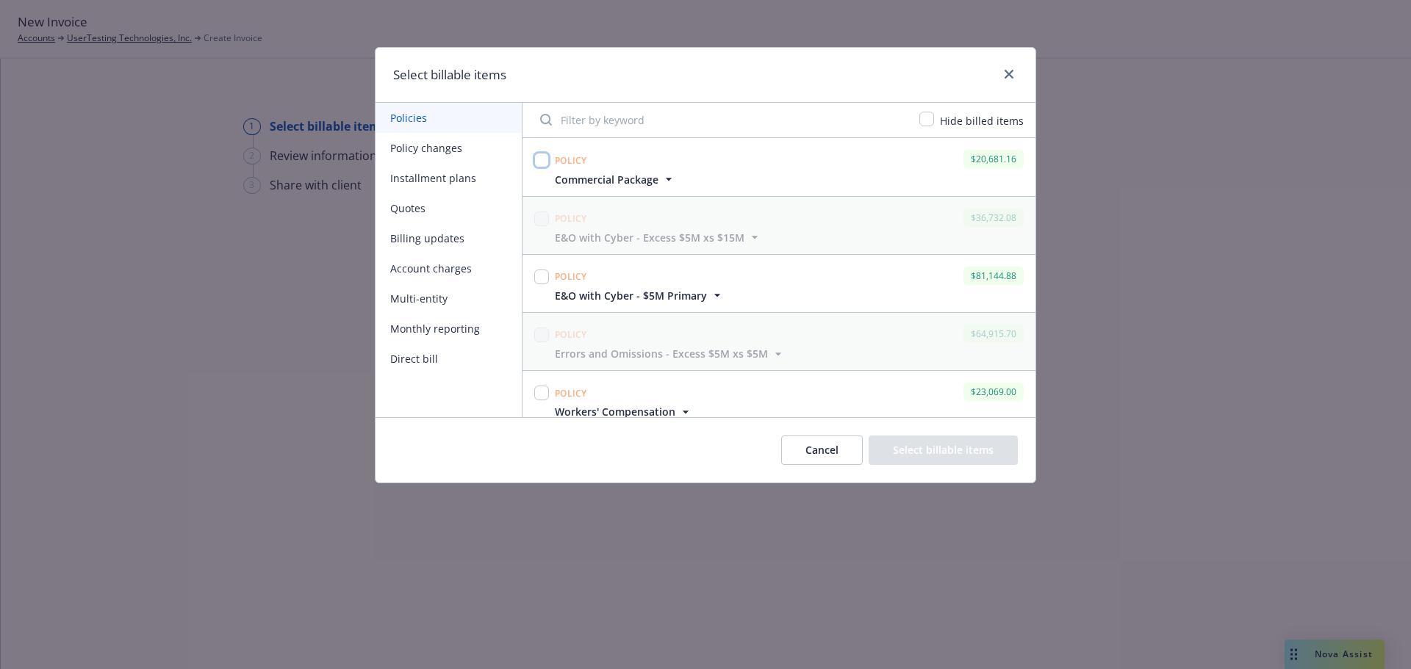
click at [542, 159] on input "checkbox" at bounding box center [541, 160] width 15 height 15
checkbox input "true"
click at [991, 461] on button "Select billable items" at bounding box center [942, 450] width 149 height 29
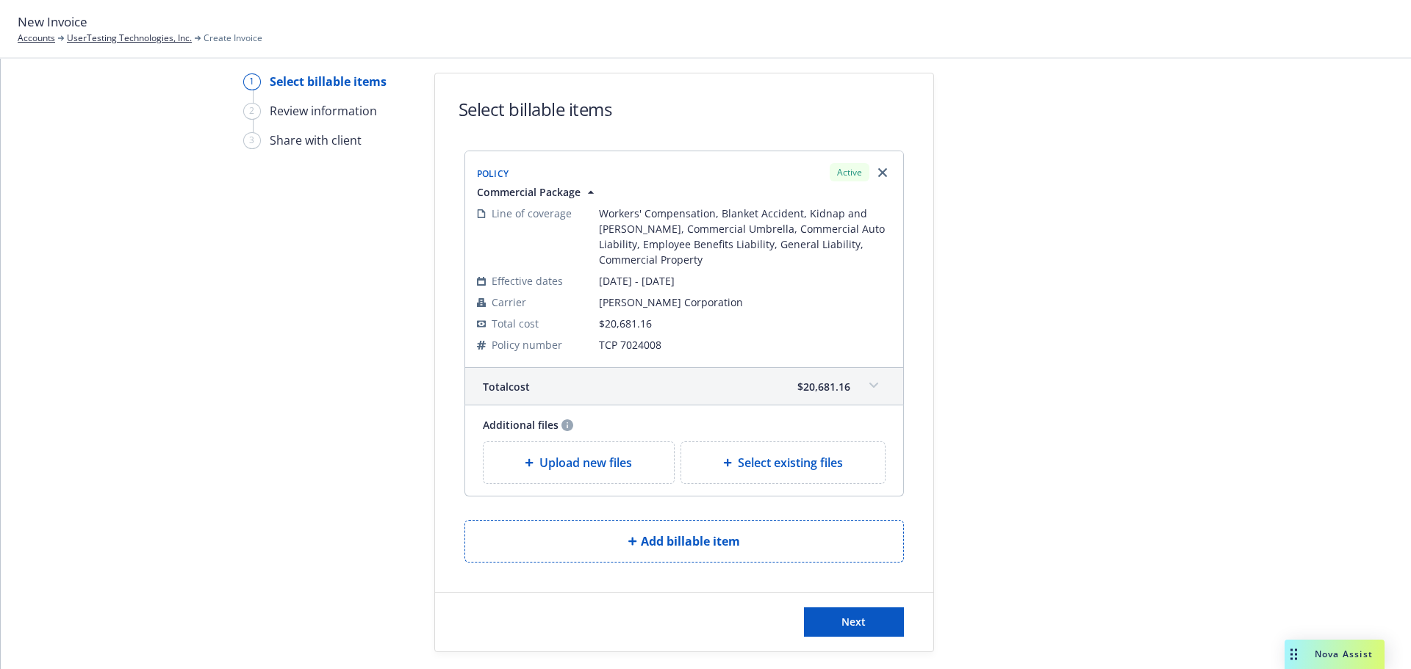
scroll to position [87, 0]
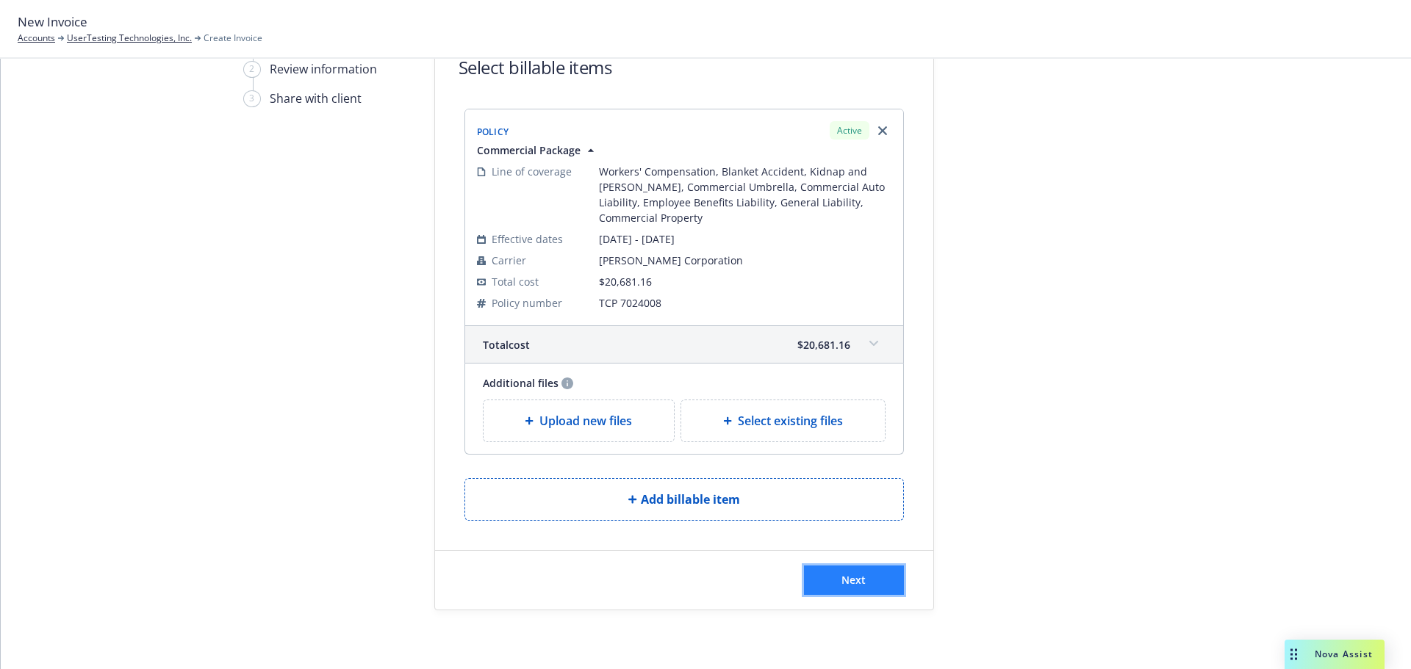
click at [869, 574] on button "Next" at bounding box center [854, 580] width 100 height 29
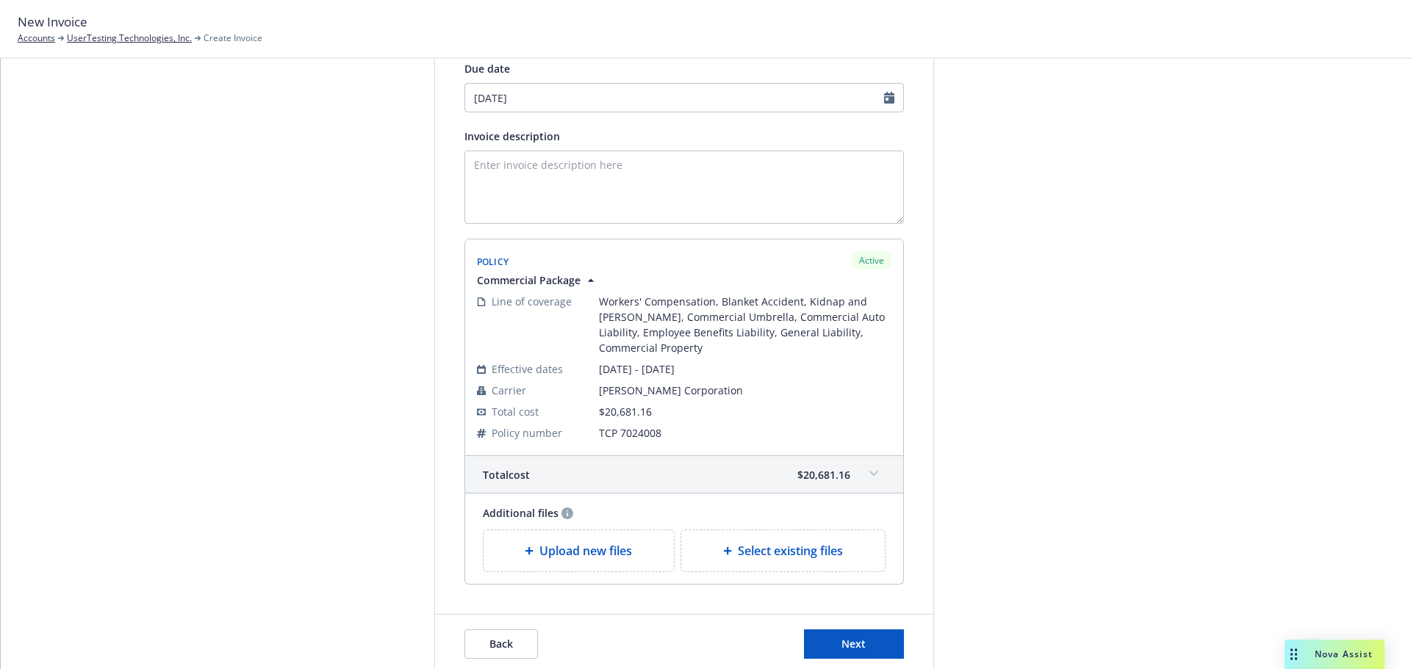
scroll to position [267, 0]
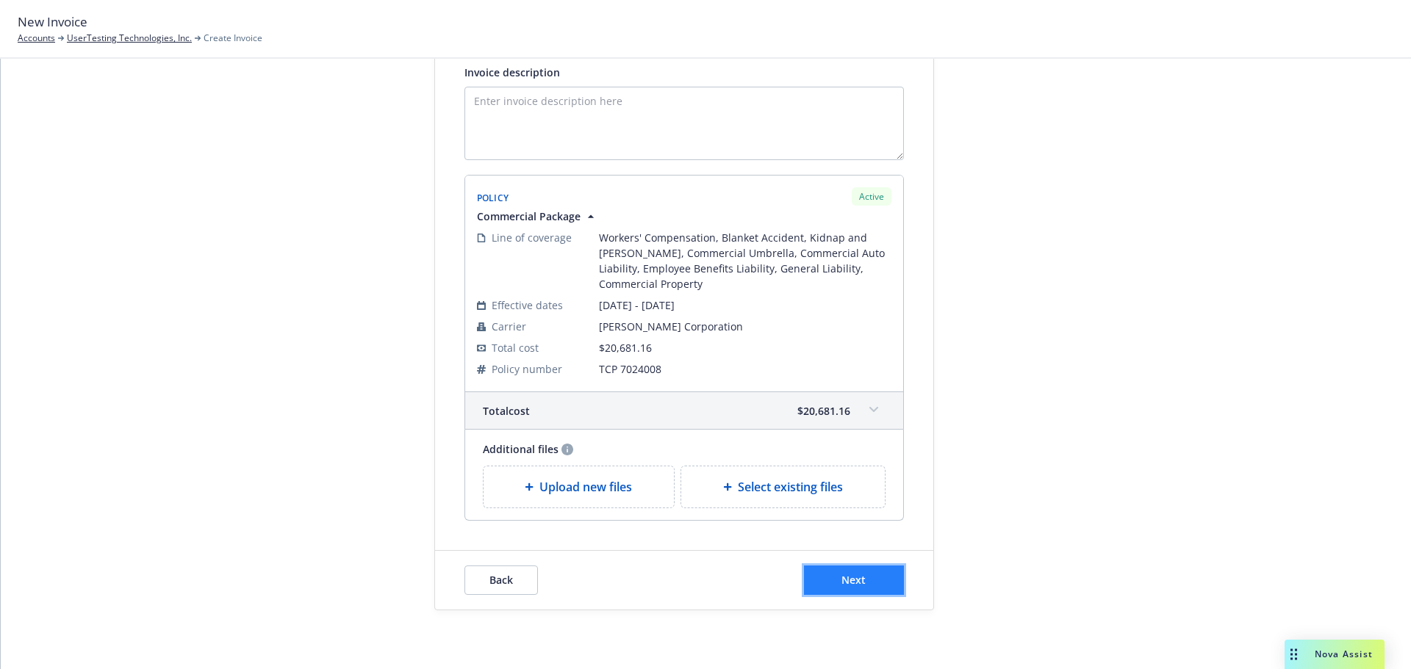
click at [855, 577] on span "Next" at bounding box center [853, 580] width 24 height 14
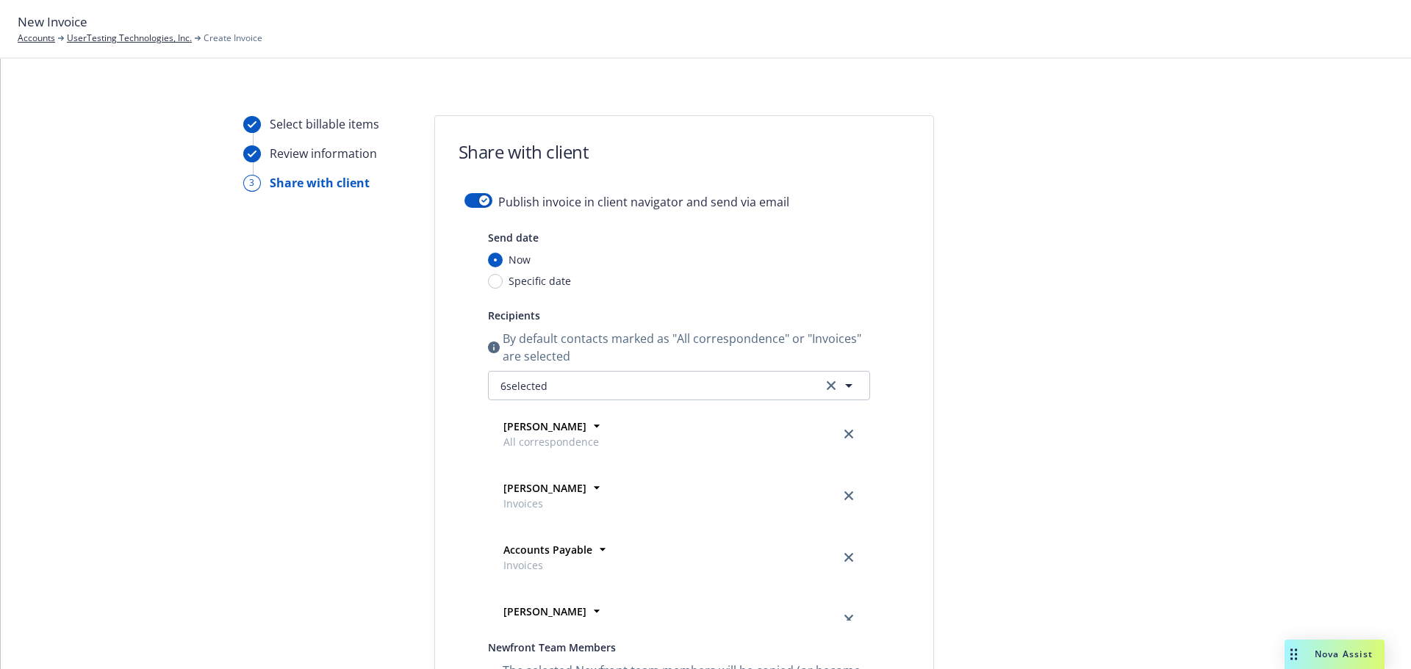
scroll to position [0, 0]
click at [475, 209] on button "button" at bounding box center [478, 202] width 28 height 15
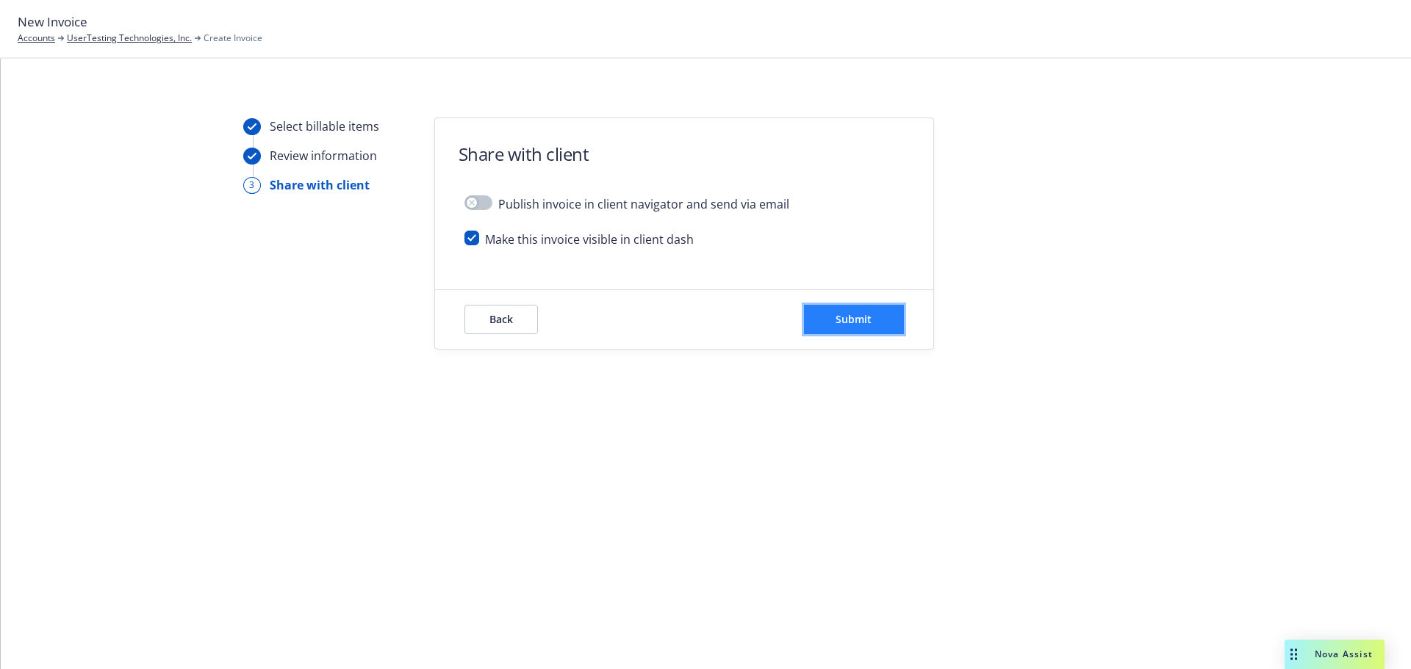
click at [866, 328] on button "Submit" at bounding box center [854, 319] width 100 height 29
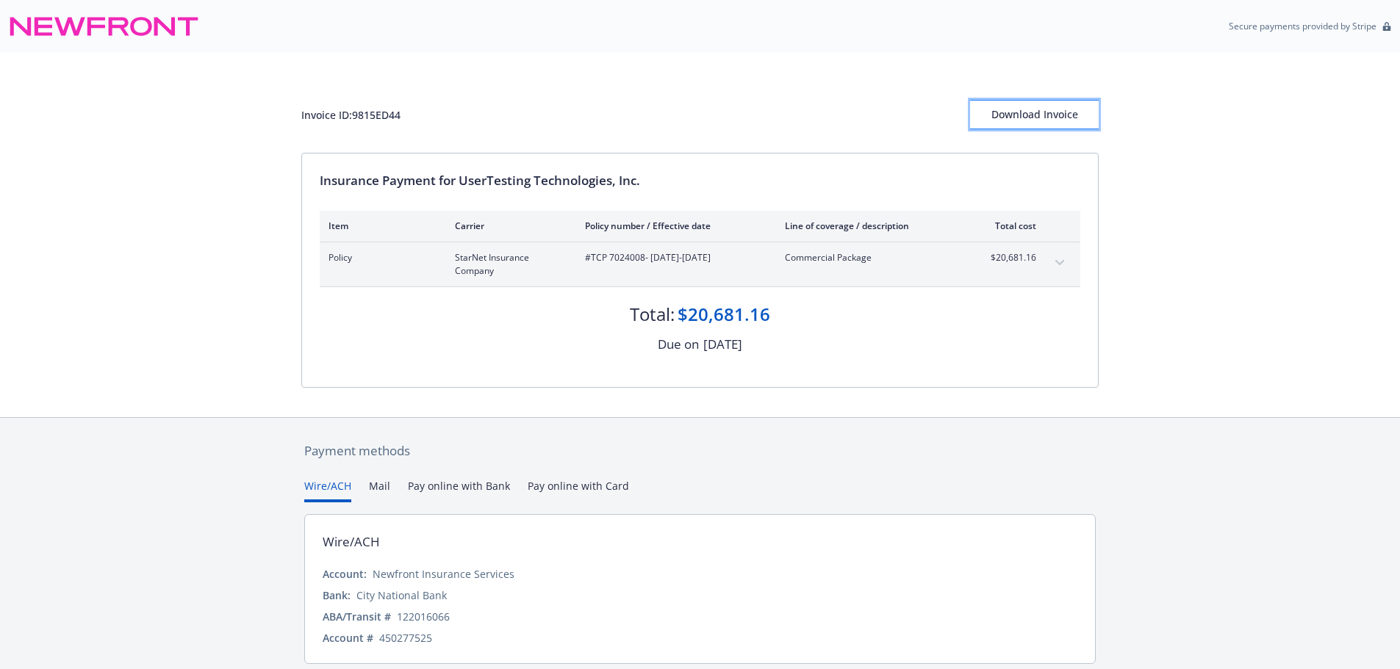
click at [1032, 112] on div "Download Invoice" at bounding box center [1034, 115] width 129 height 28
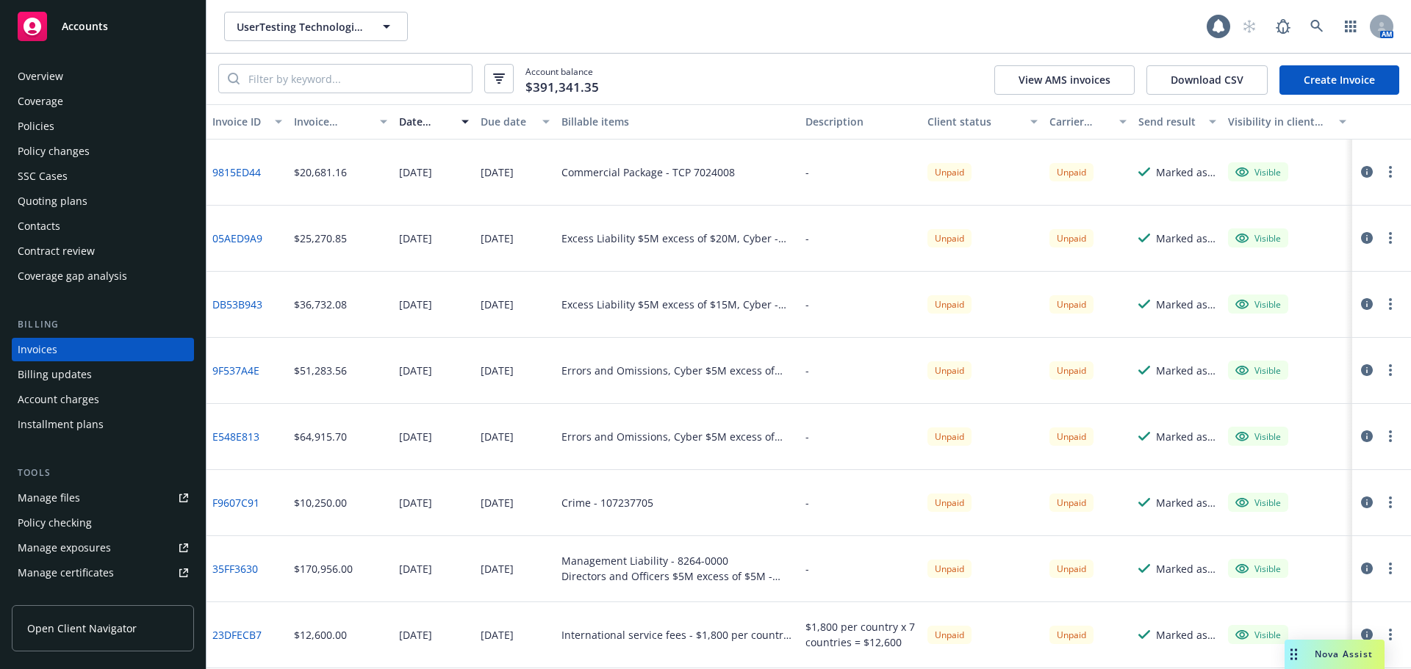
click at [1319, 74] on link "Create Invoice" at bounding box center [1339, 79] width 120 height 29
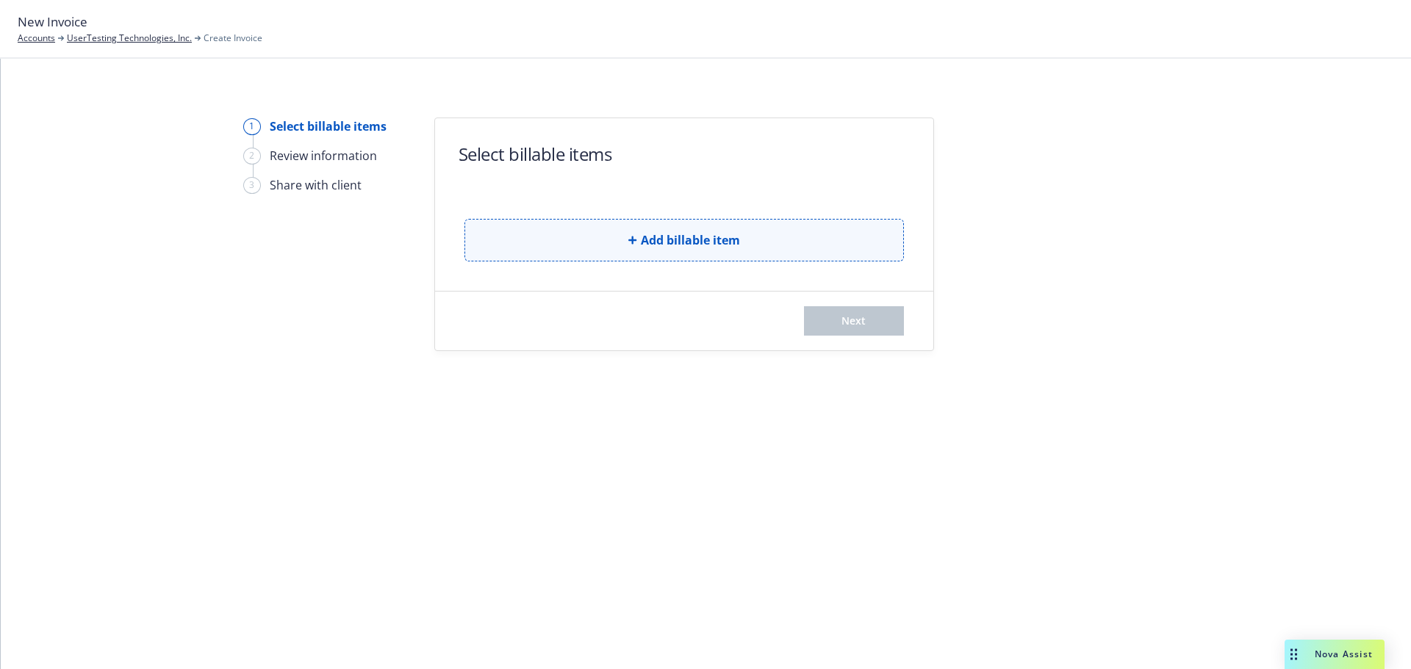
click at [697, 237] on span "Add billable item" at bounding box center [690, 240] width 99 height 18
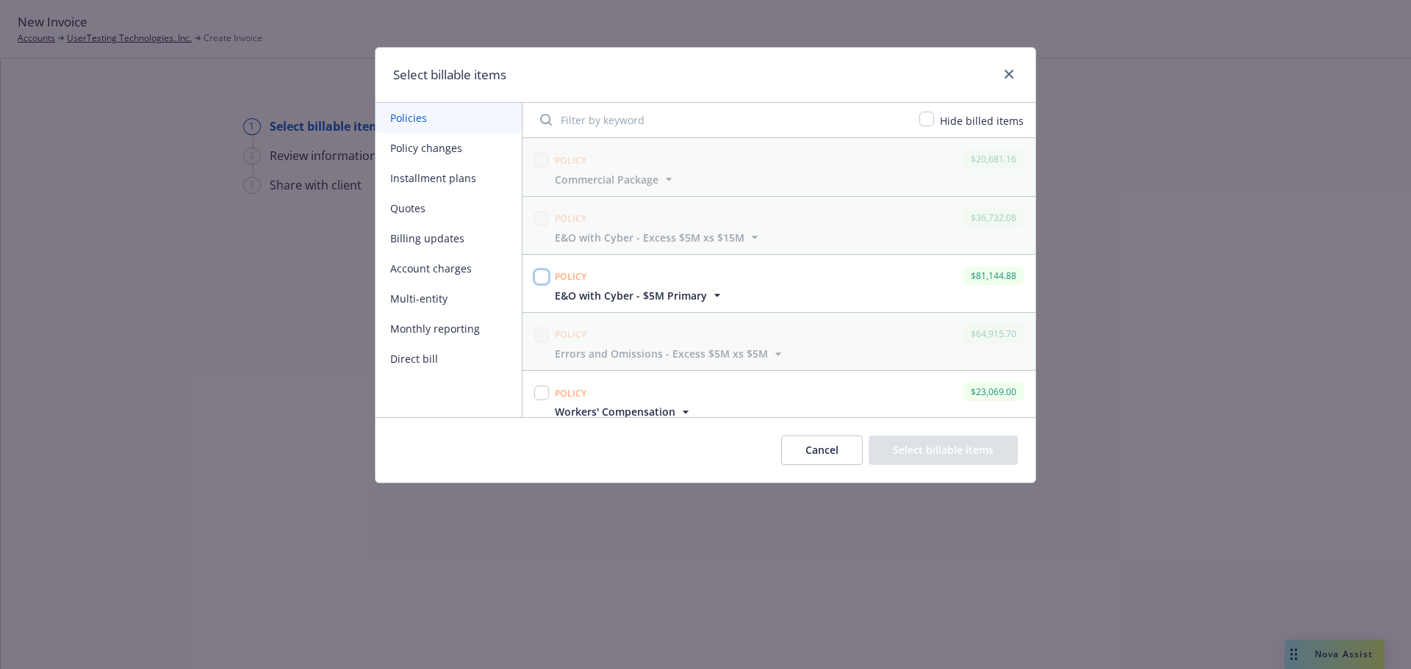
click at [546, 276] on input "checkbox" at bounding box center [541, 277] width 15 height 15
checkbox input "true"
click at [974, 452] on button "Select billable items" at bounding box center [942, 450] width 149 height 29
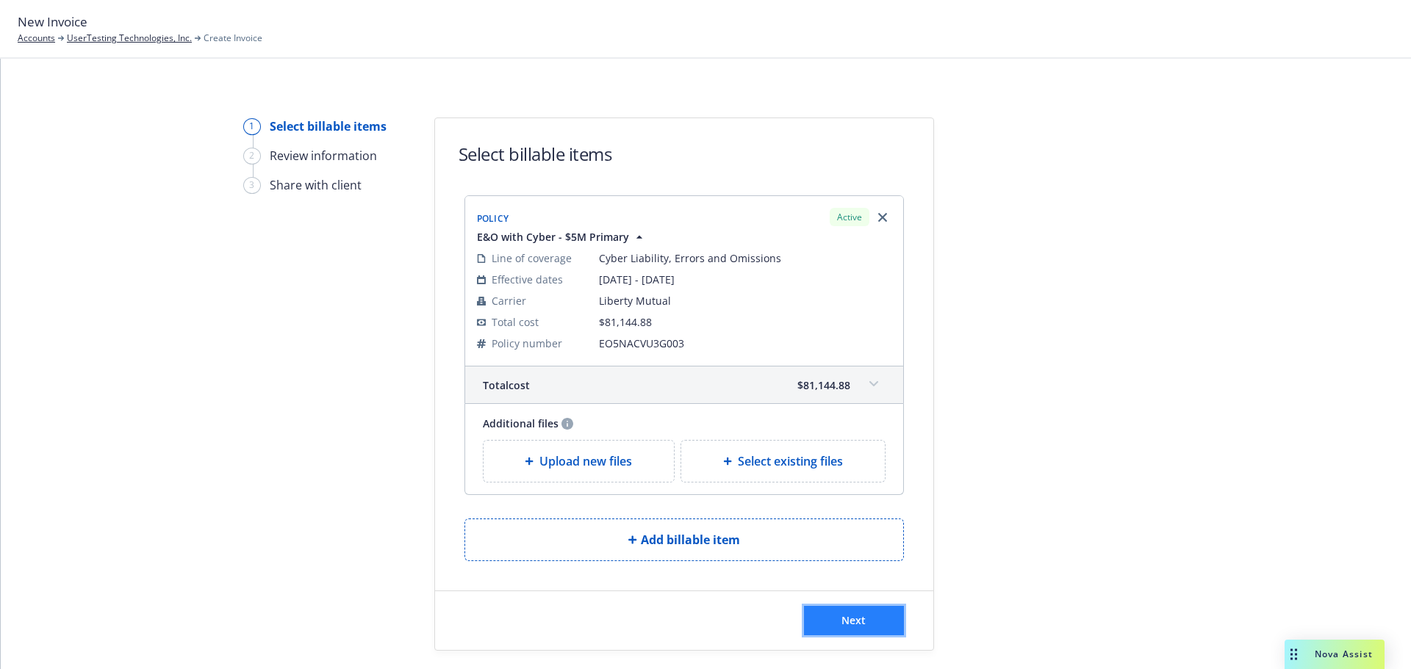
click at [868, 633] on button "Next" at bounding box center [854, 620] width 100 height 29
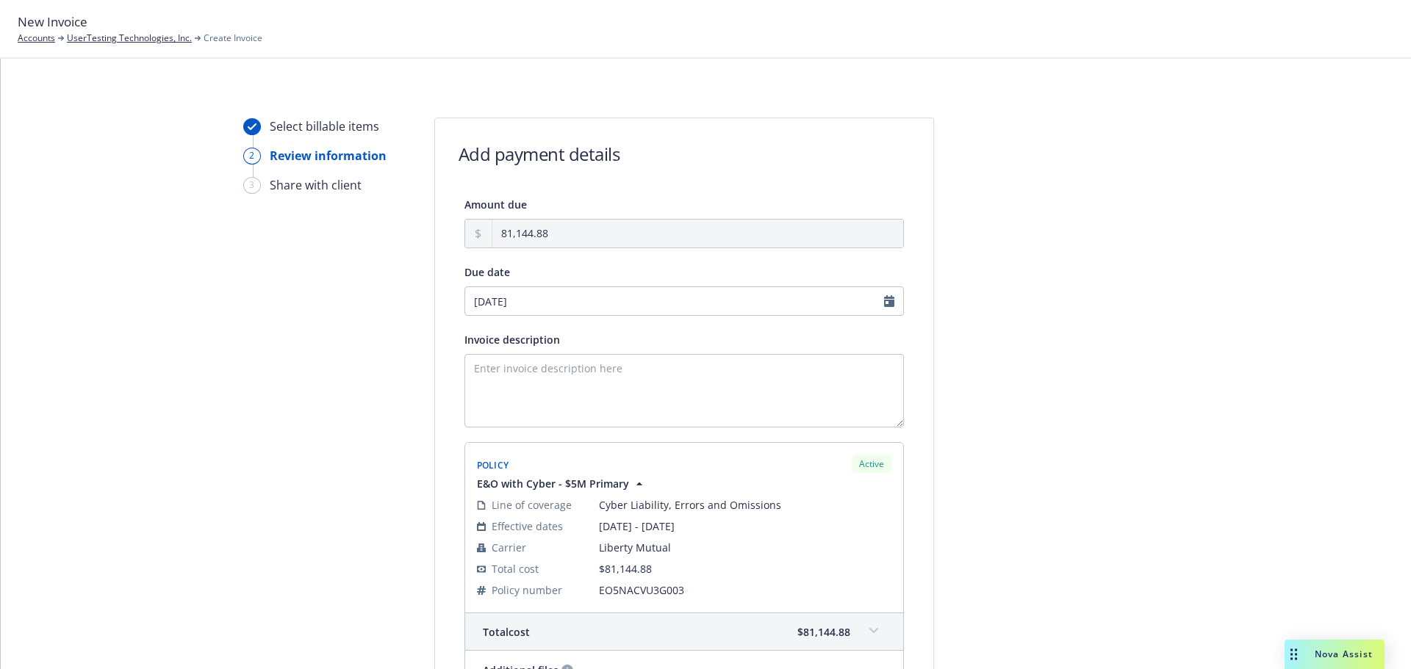
scroll to position [221, 0]
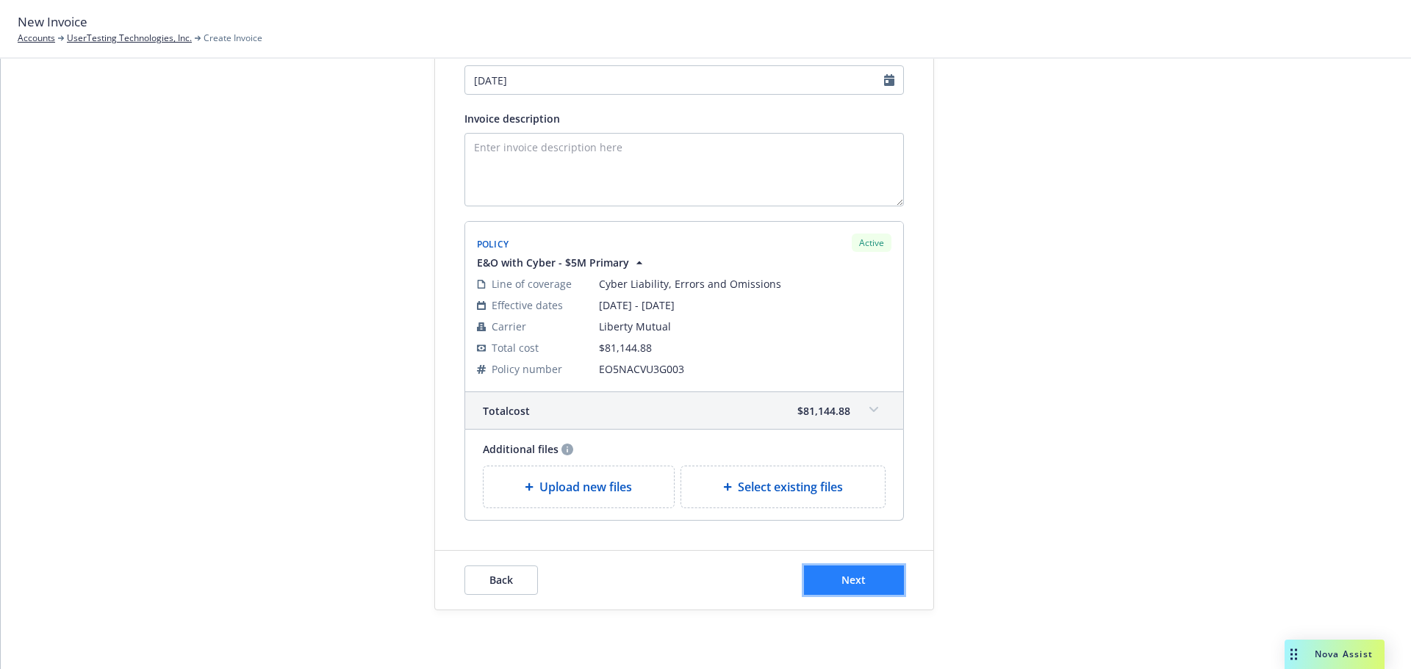
click at [867, 583] on button "Next" at bounding box center [854, 580] width 100 height 29
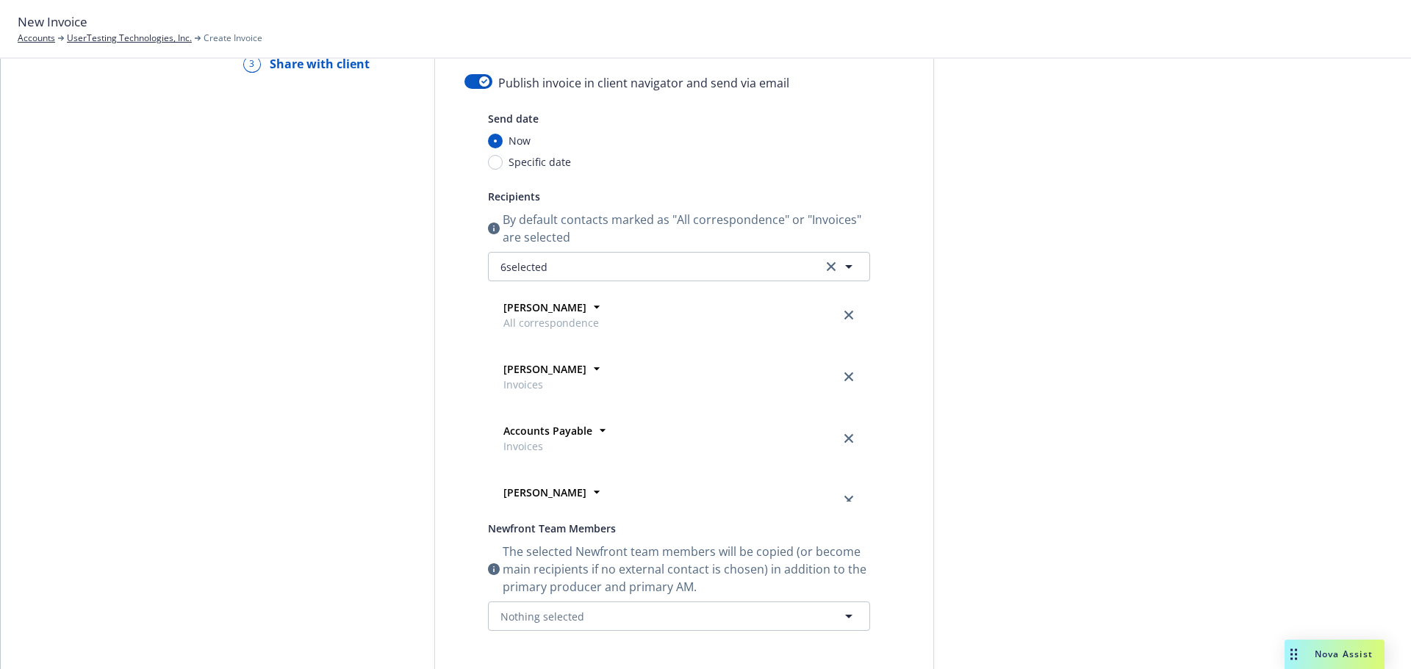
scroll to position [0, 0]
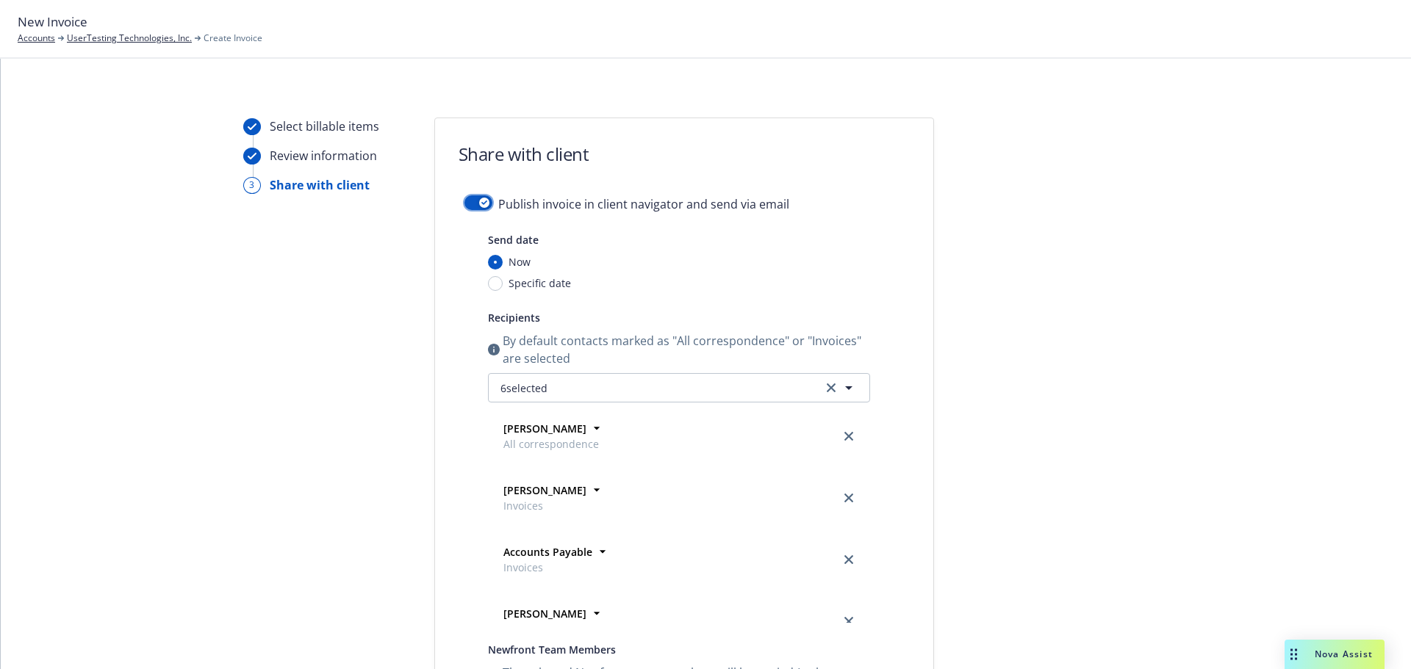
click at [482, 197] on button "button" at bounding box center [478, 202] width 28 height 15
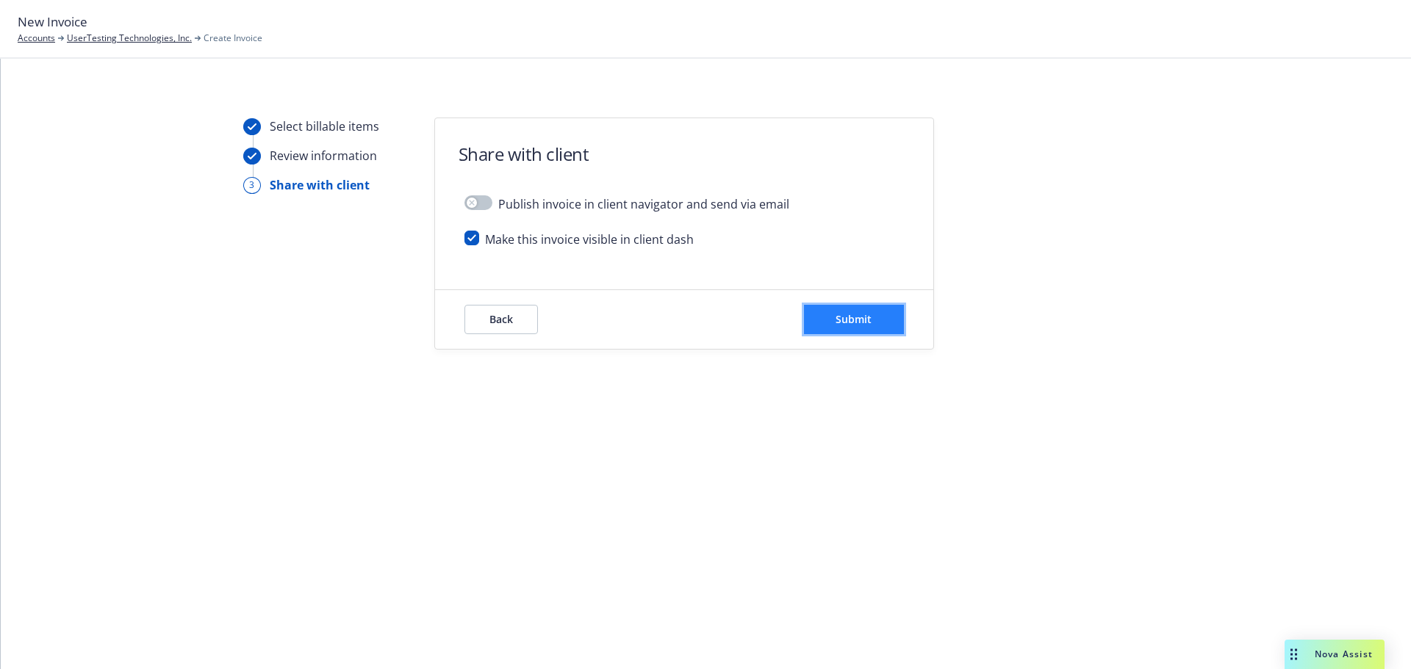
click at [830, 317] on button "Submit" at bounding box center [854, 319] width 100 height 29
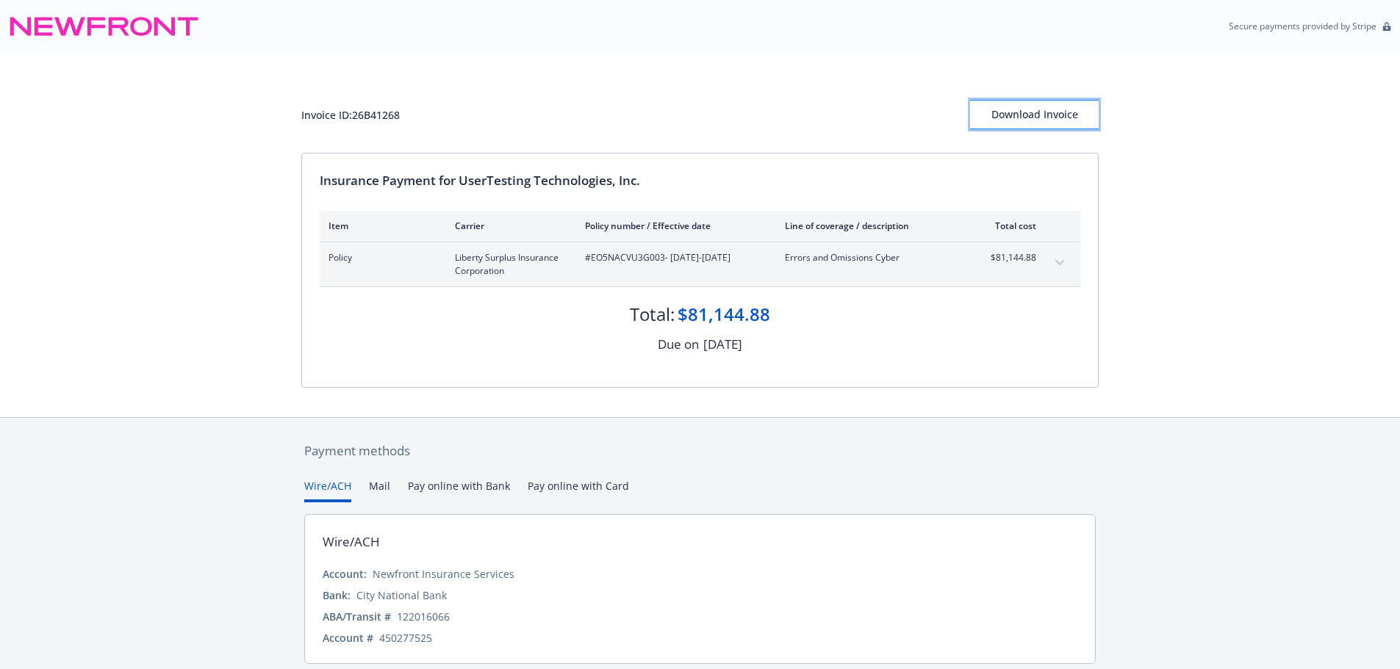
click at [1044, 116] on div "Download Invoice" at bounding box center [1034, 115] width 129 height 28
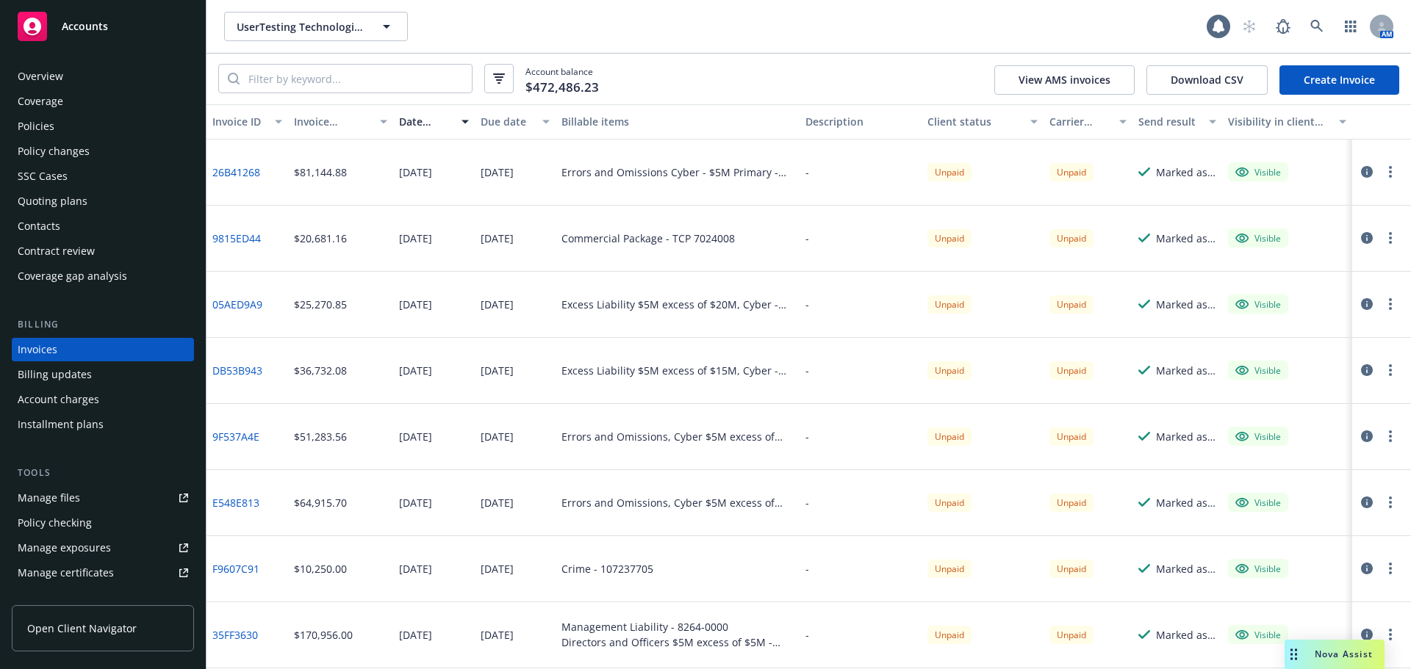
click at [1334, 83] on link "Create Invoice" at bounding box center [1339, 79] width 120 height 29
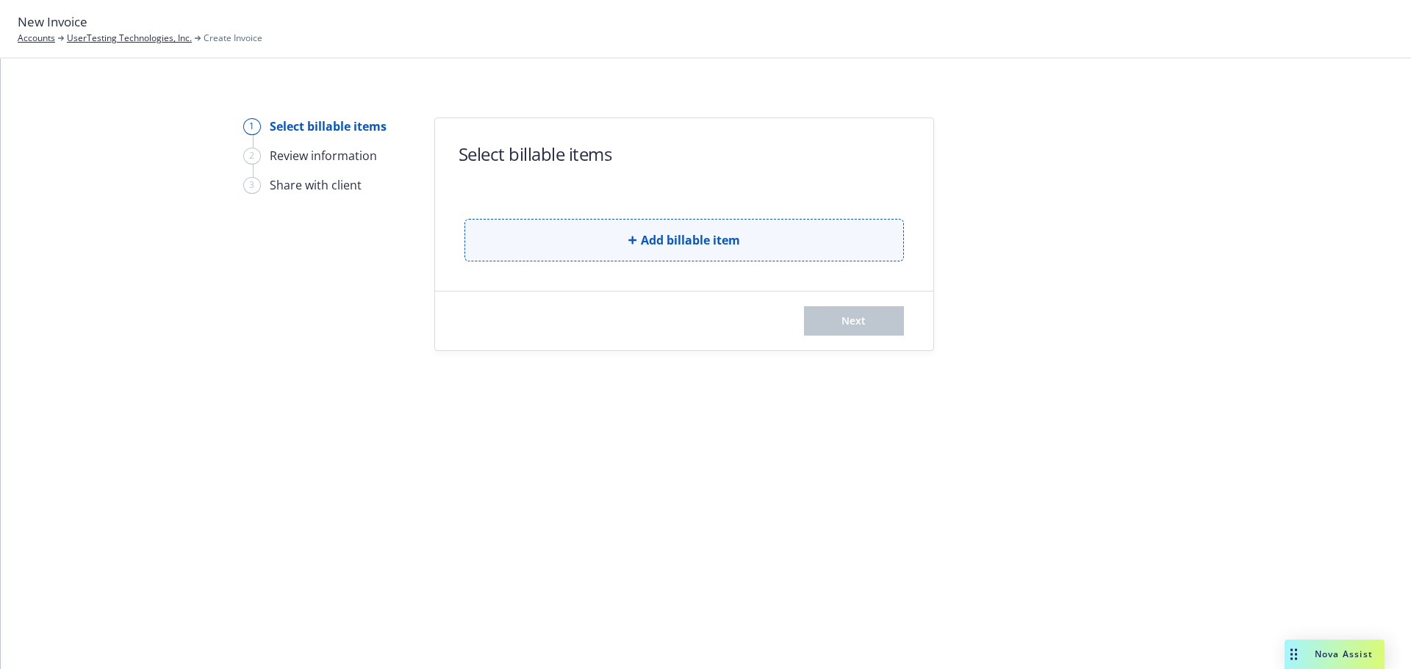
click at [673, 256] on button "Add billable item" at bounding box center [683, 240] width 439 height 43
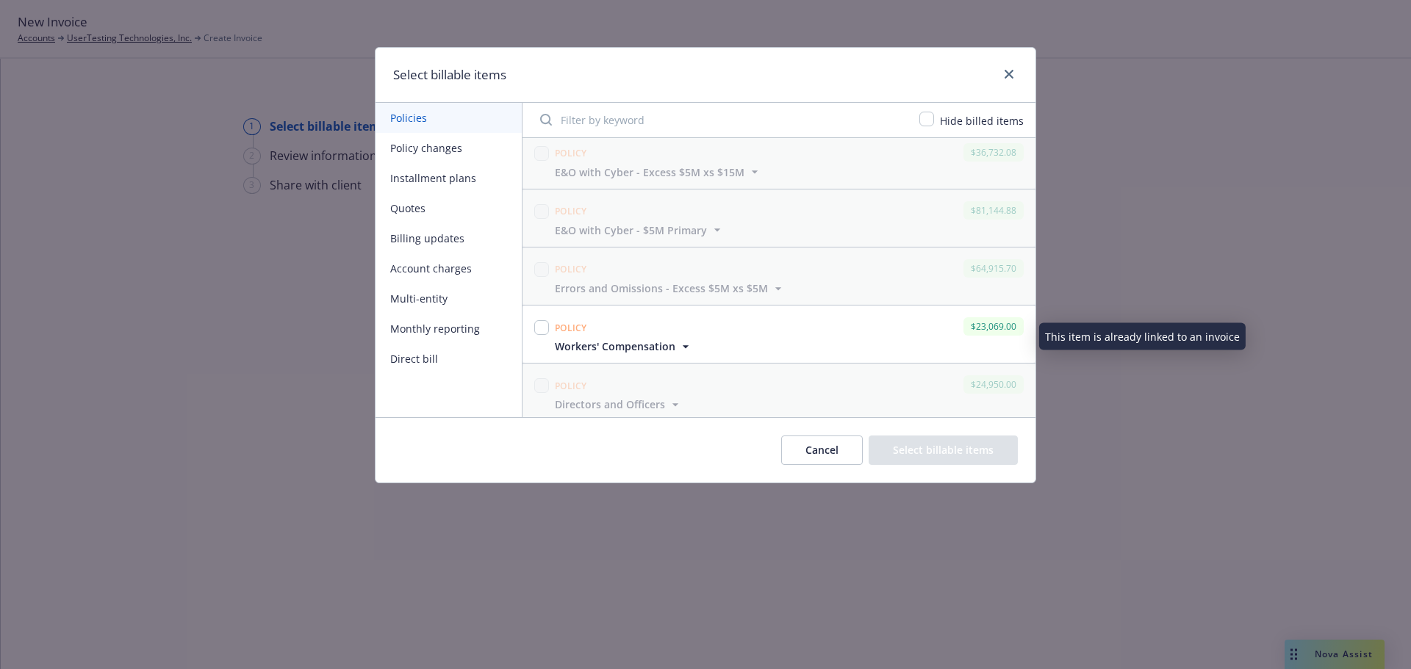
scroll to position [147, 0]
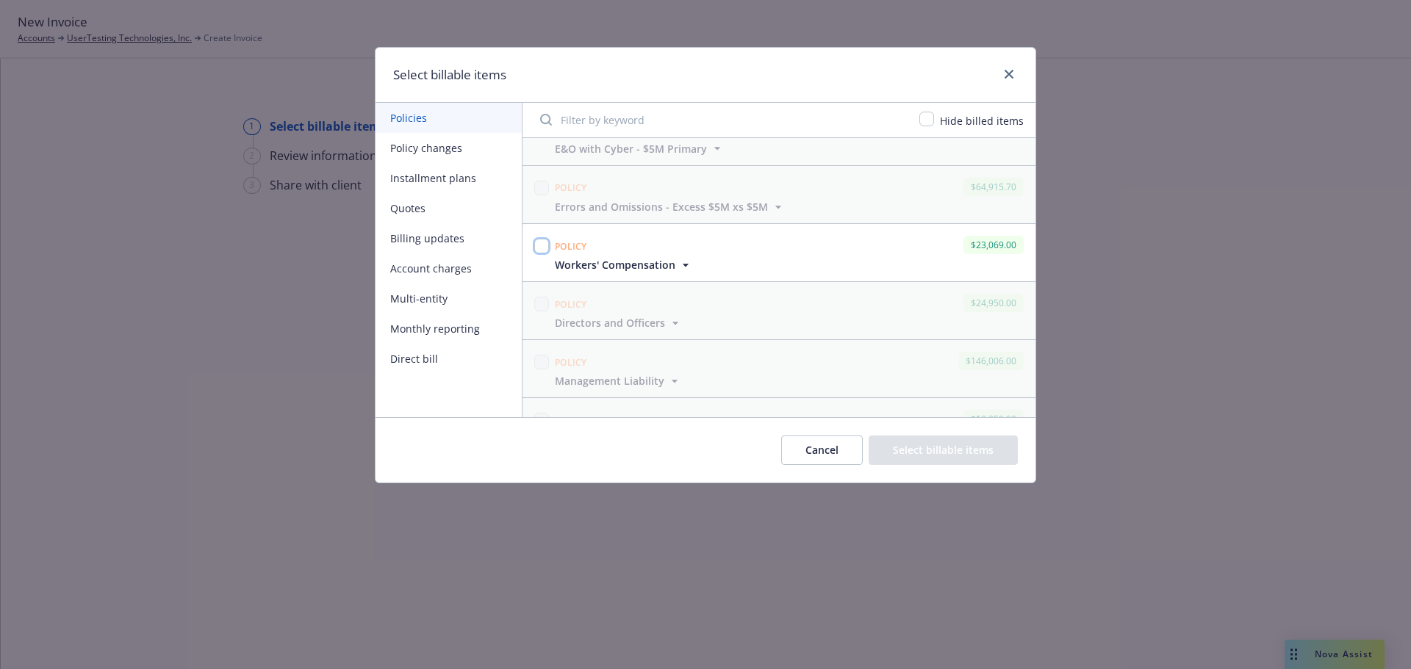
click at [542, 245] on input "checkbox" at bounding box center [541, 246] width 15 height 15
checkbox input "true"
click at [926, 444] on button "Select billable items" at bounding box center [942, 450] width 149 height 29
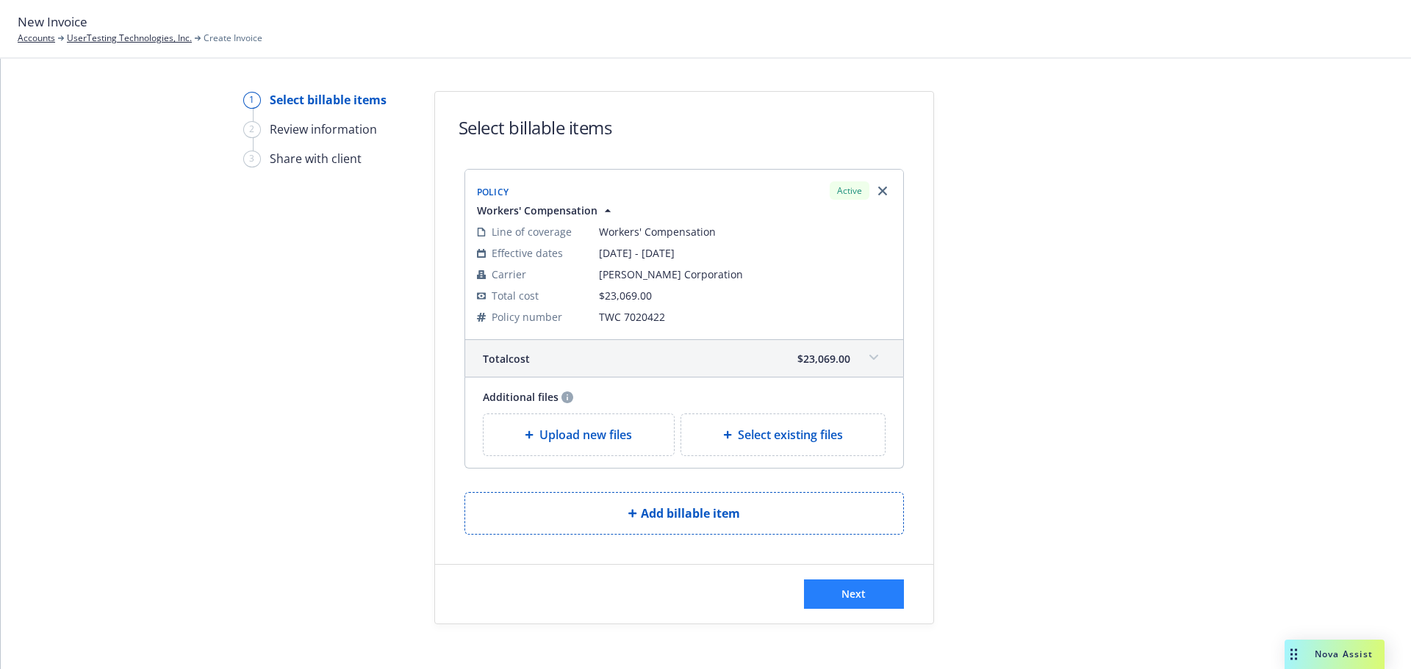
scroll to position [40, 0]
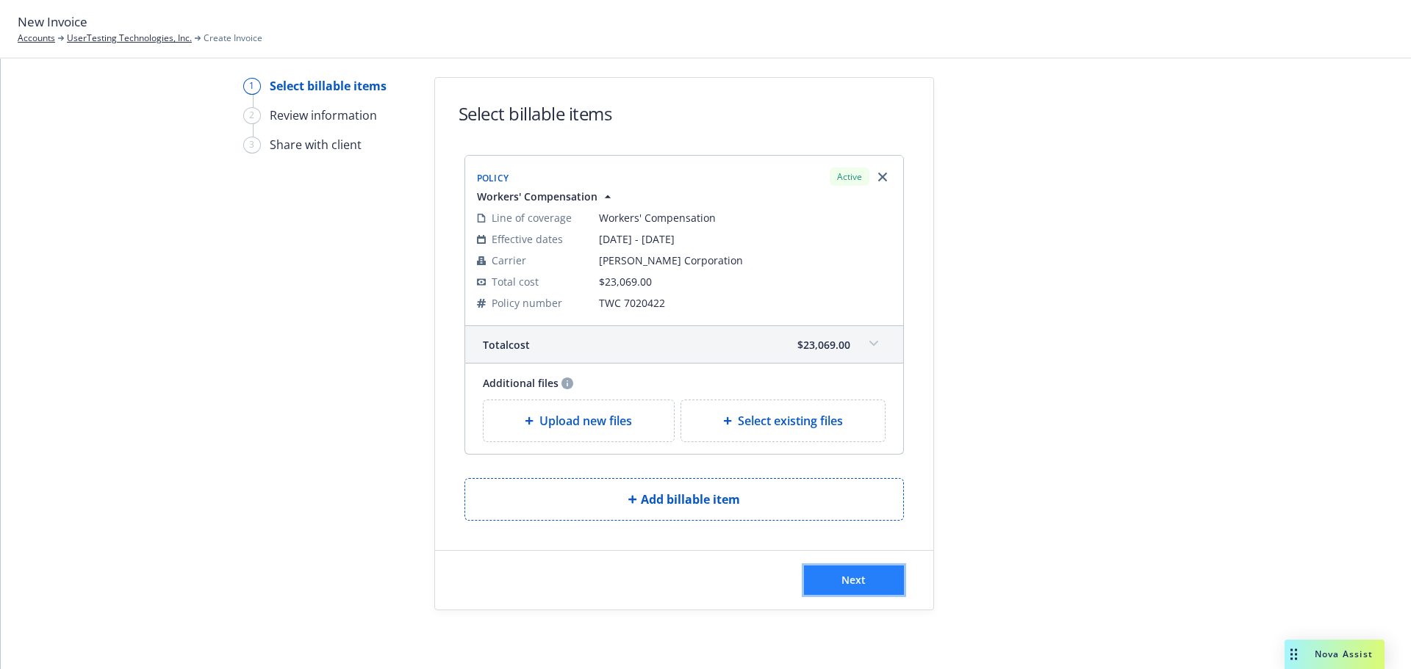
click at [868, 580] on button "Next" at bounding box center [854, 580] width 100 height 29
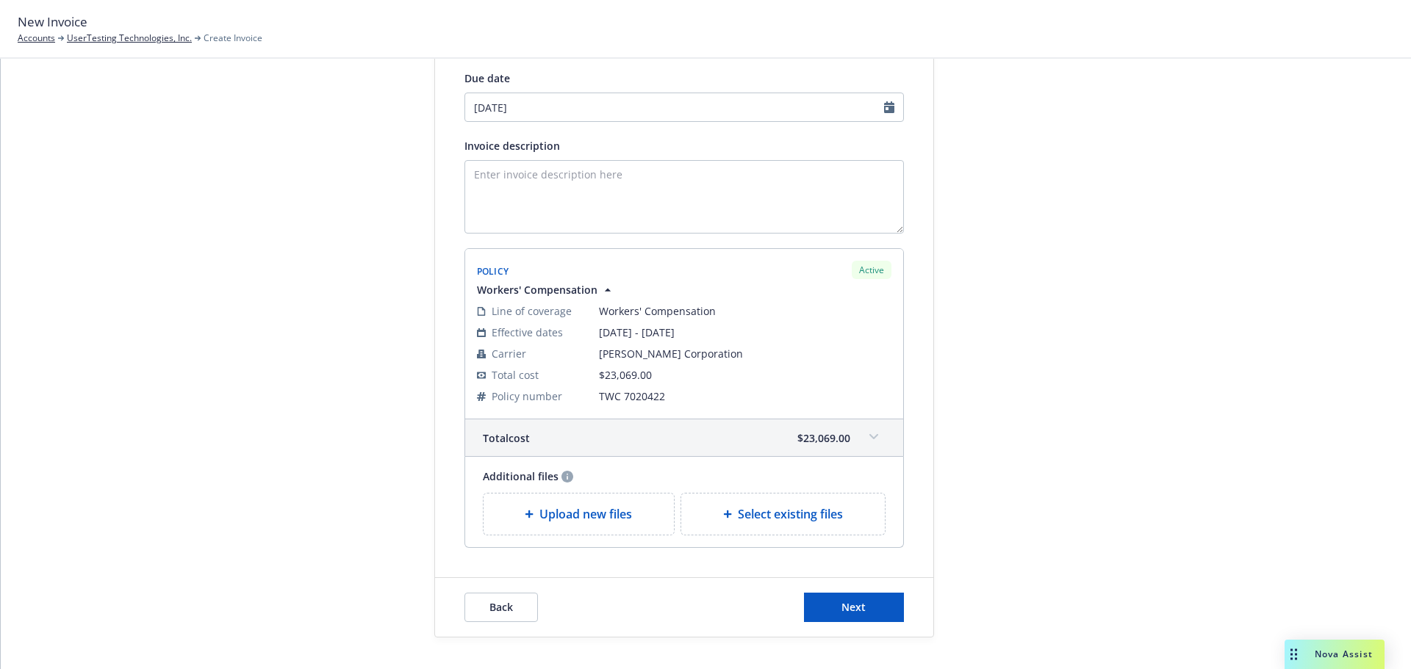
scroll to position [221, 0]
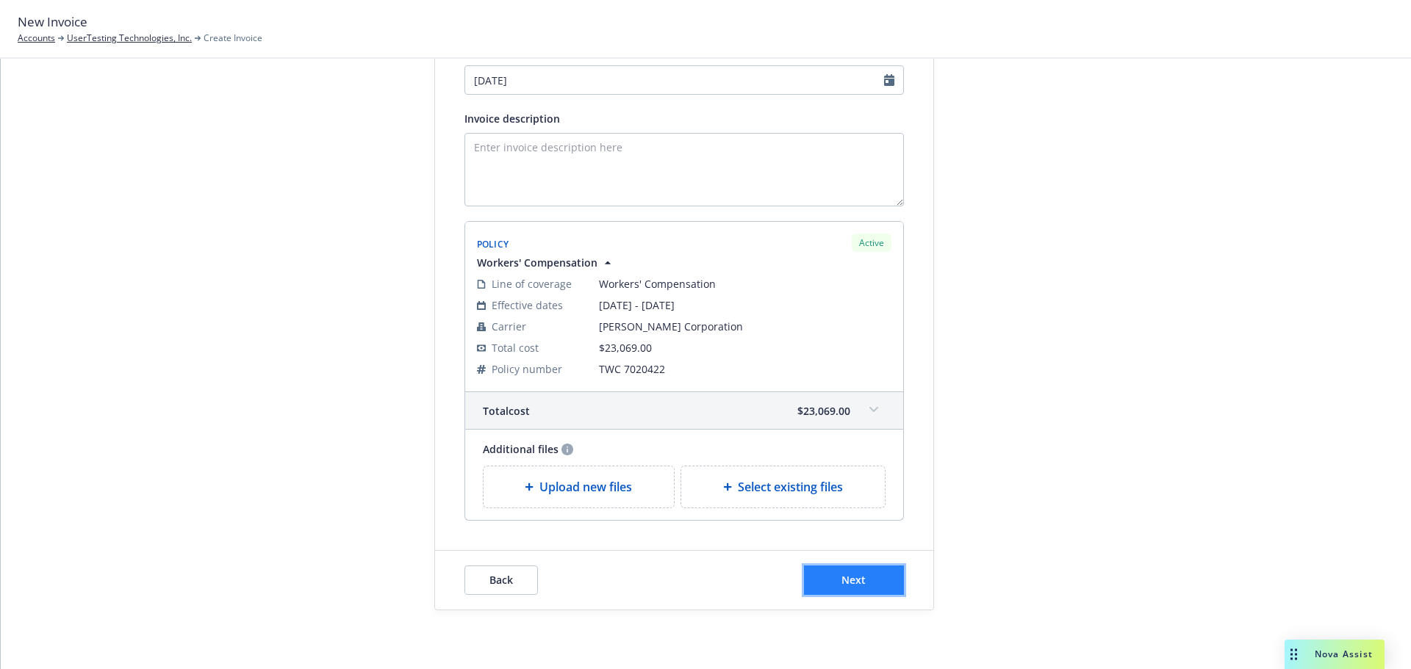
click at [855, 585] on span "Next" at bounding box center [853, 580] width 24 height 14
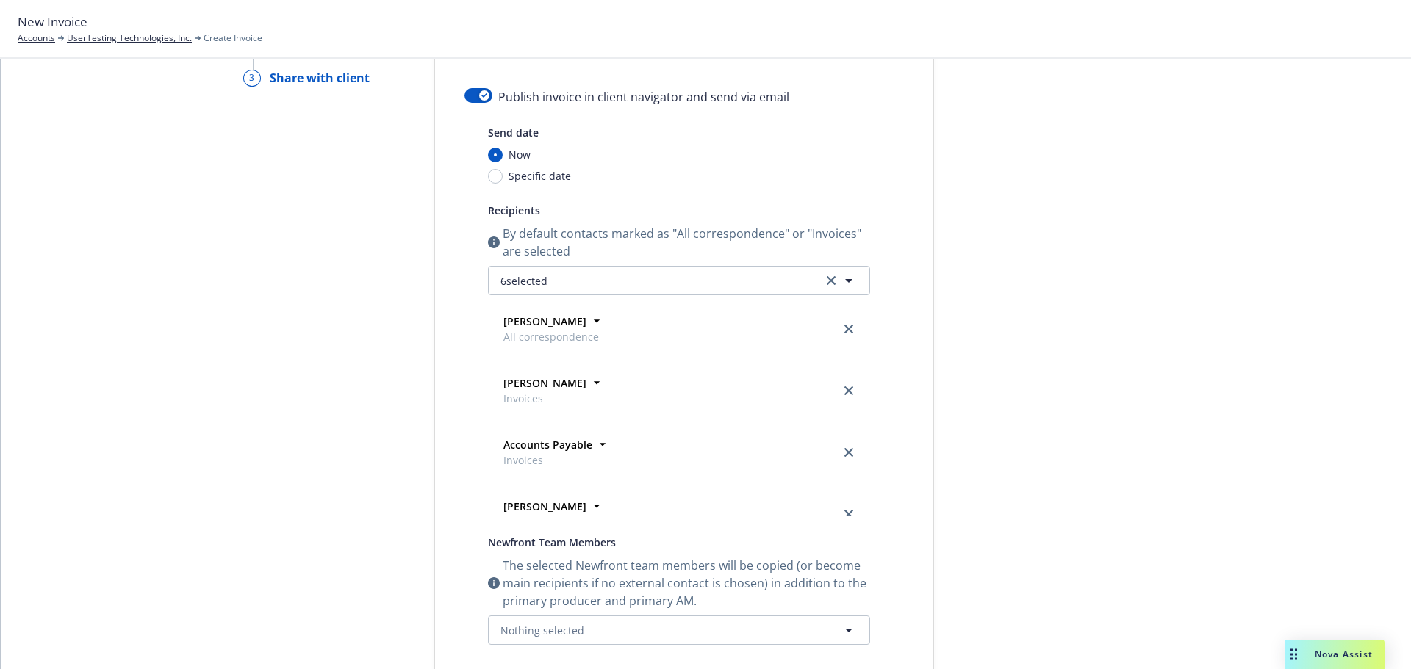
scroll to position [0, 0]
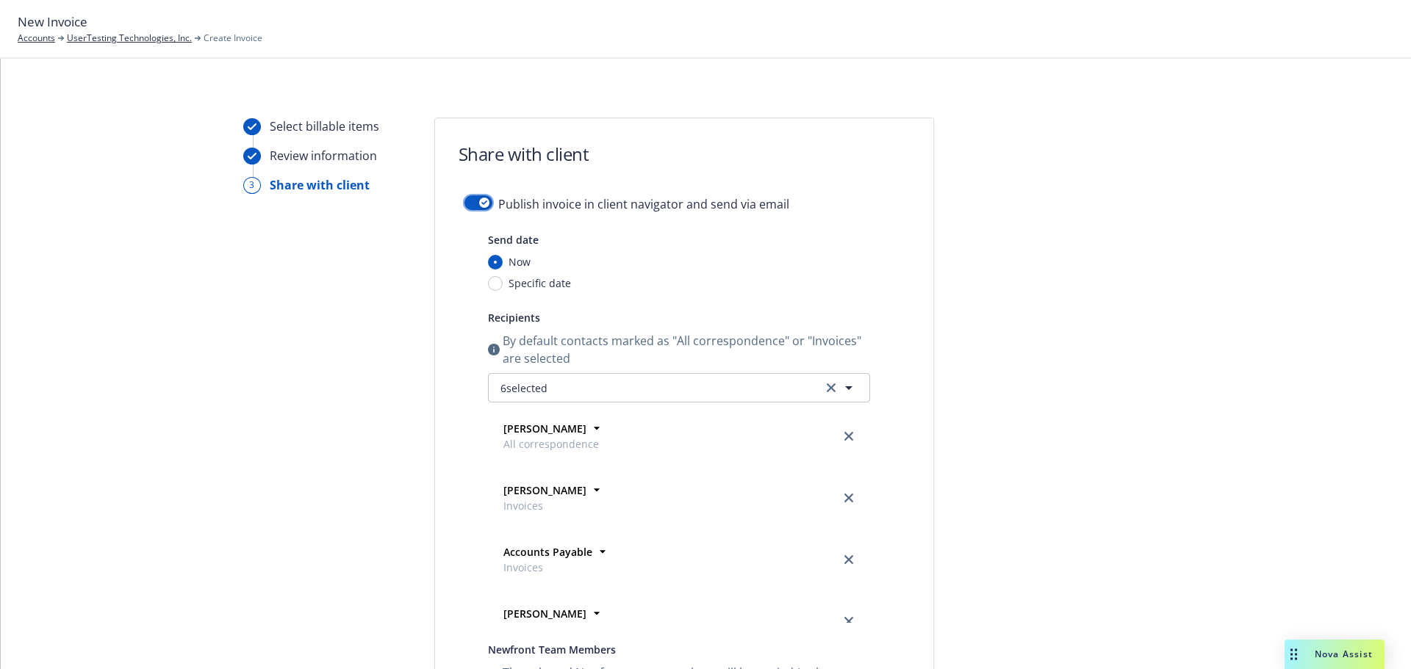
click at [479, 198] on div "button" at bounding box center [484, 203] width 10 height 10
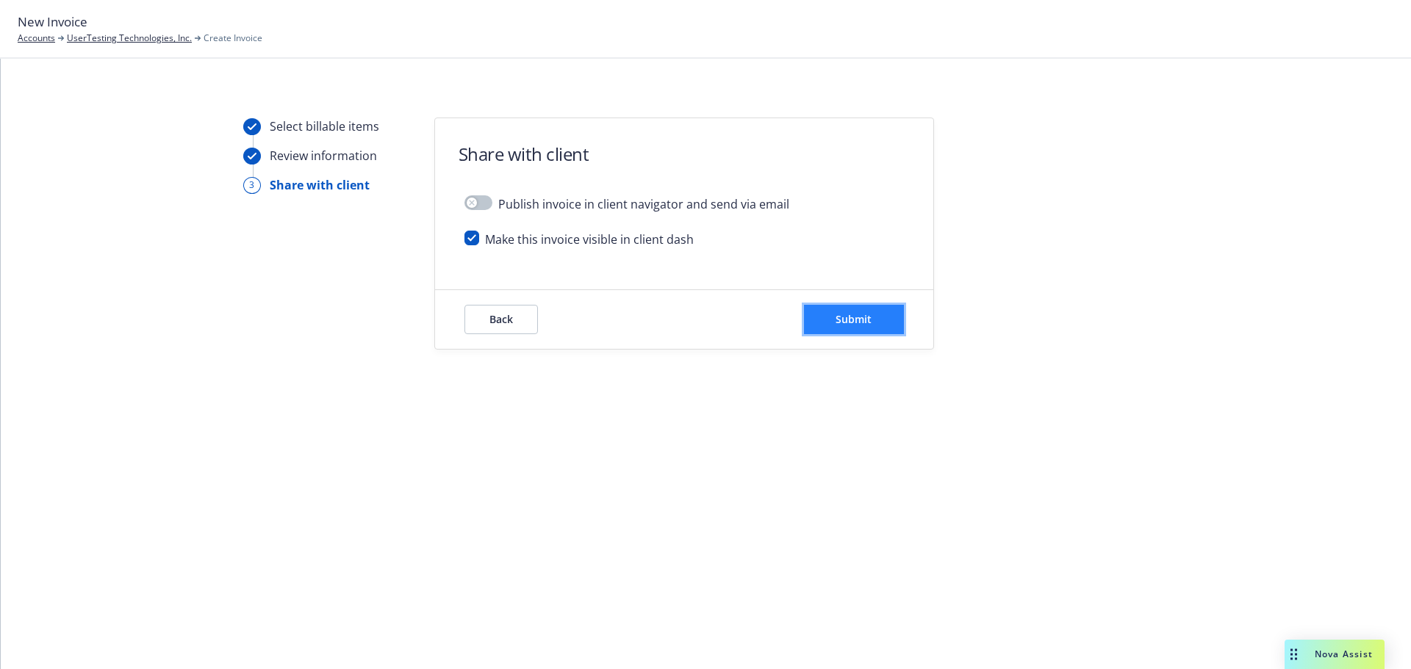
click at [866, 320] on span "Submit" at bounding box center [853, 319] width 36 height 14
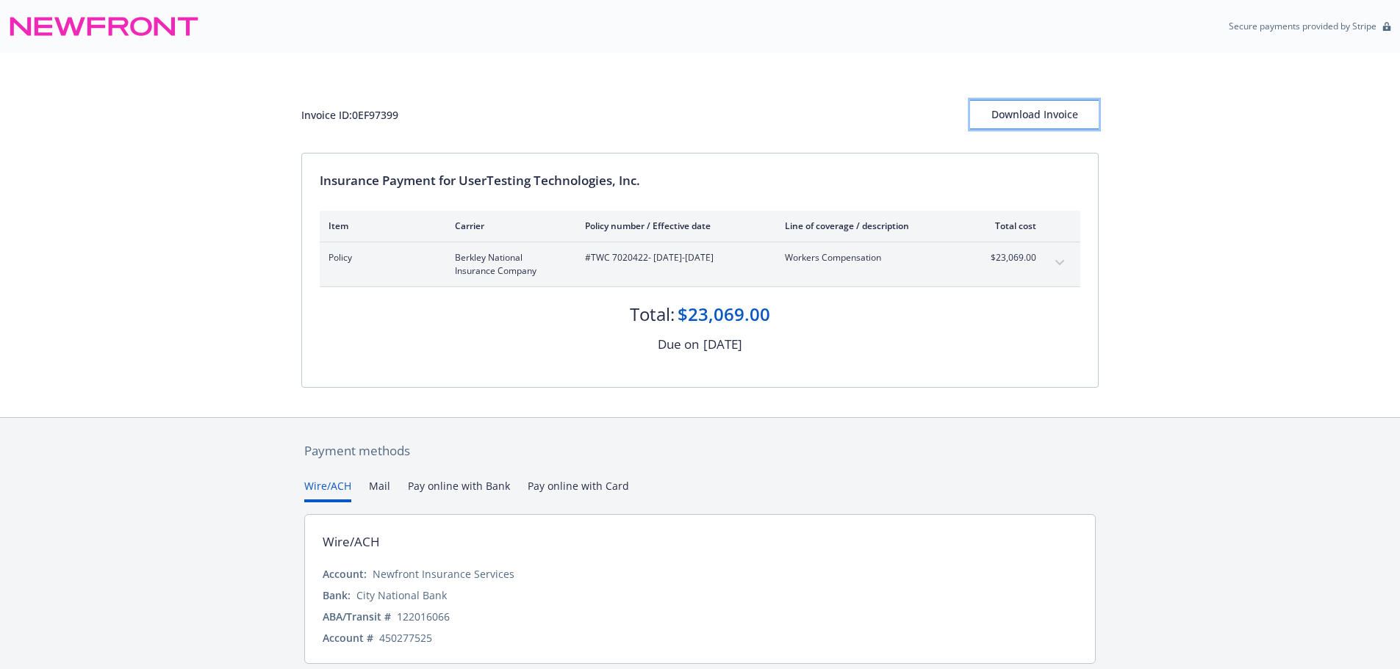
click at [1070, 117] on div "Download Invoice" at bounding box center [1034, 115] width 129 height 28
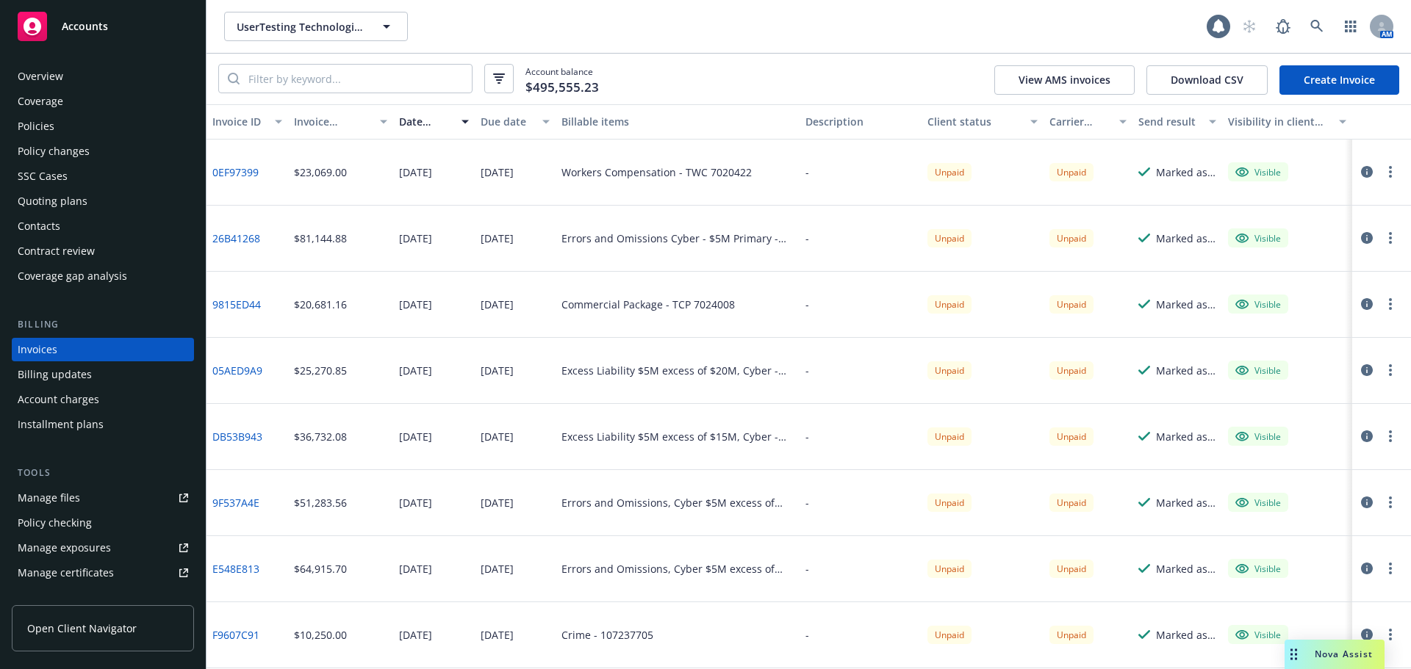
click at [1353, 82] on link "Create Invoice" at bounding box center [1339, 79] width 120 height 29
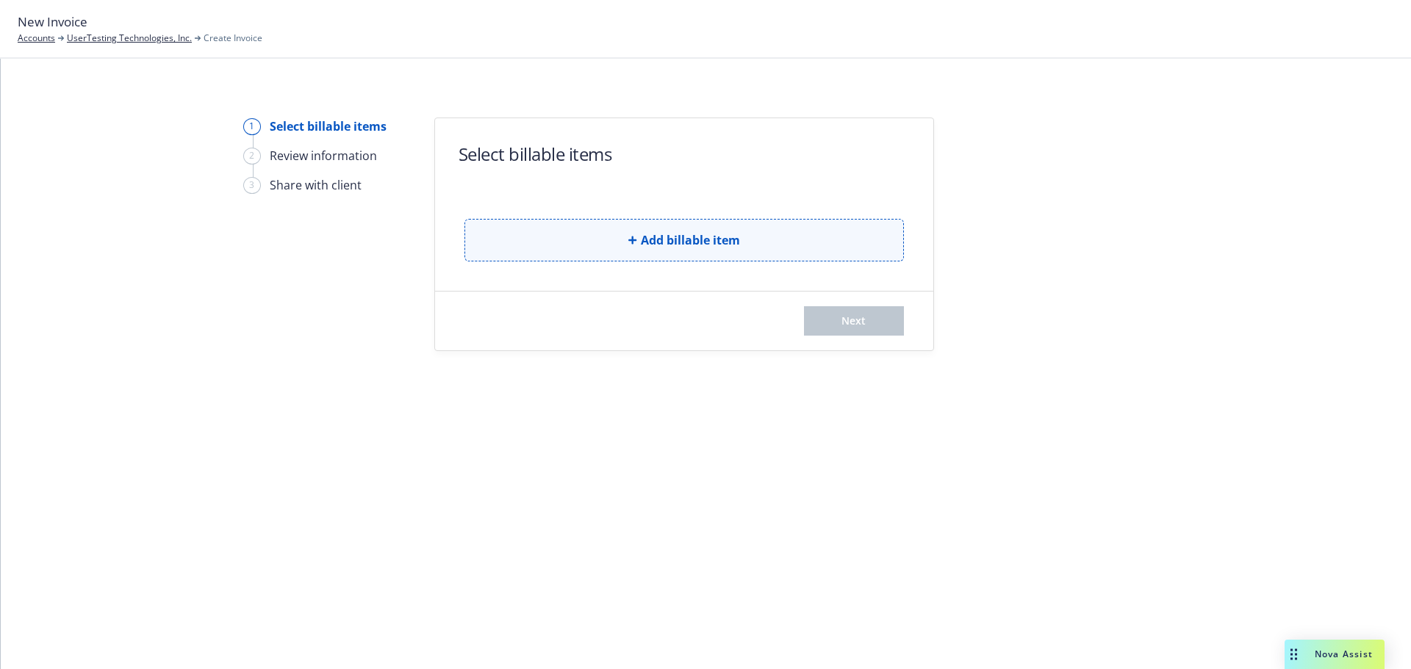
click at [728, 242] on span "Add billable item" at bounding box center [690, 240] width 99 height 18
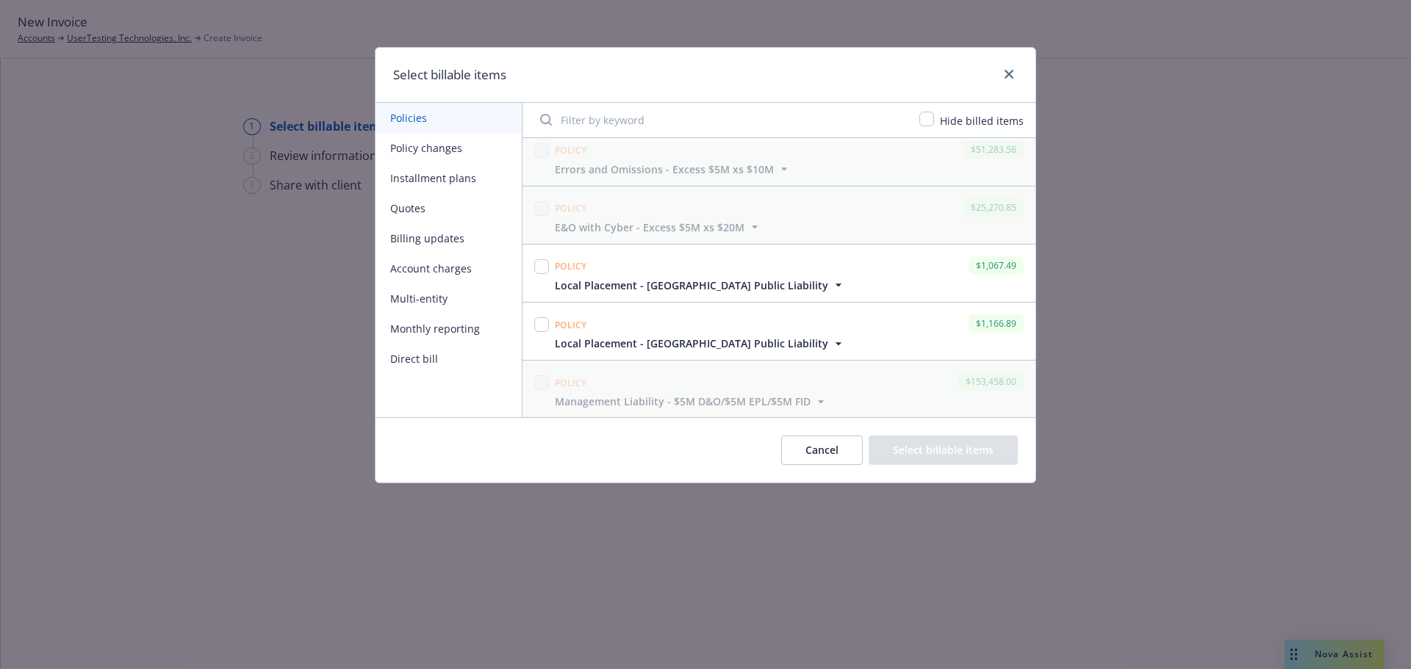
scroll to position [514, 0]
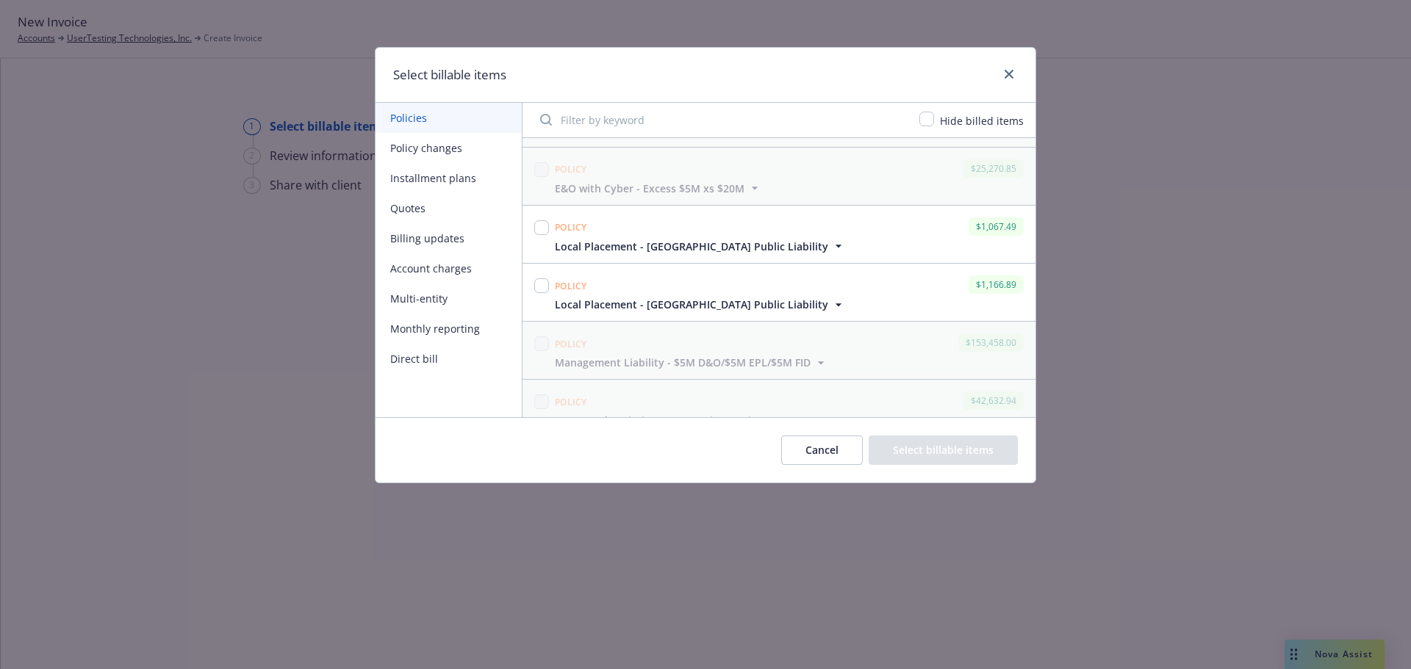
click at [831, 247] on icon "button" at bounding box center [838, 246] width 15 height 15
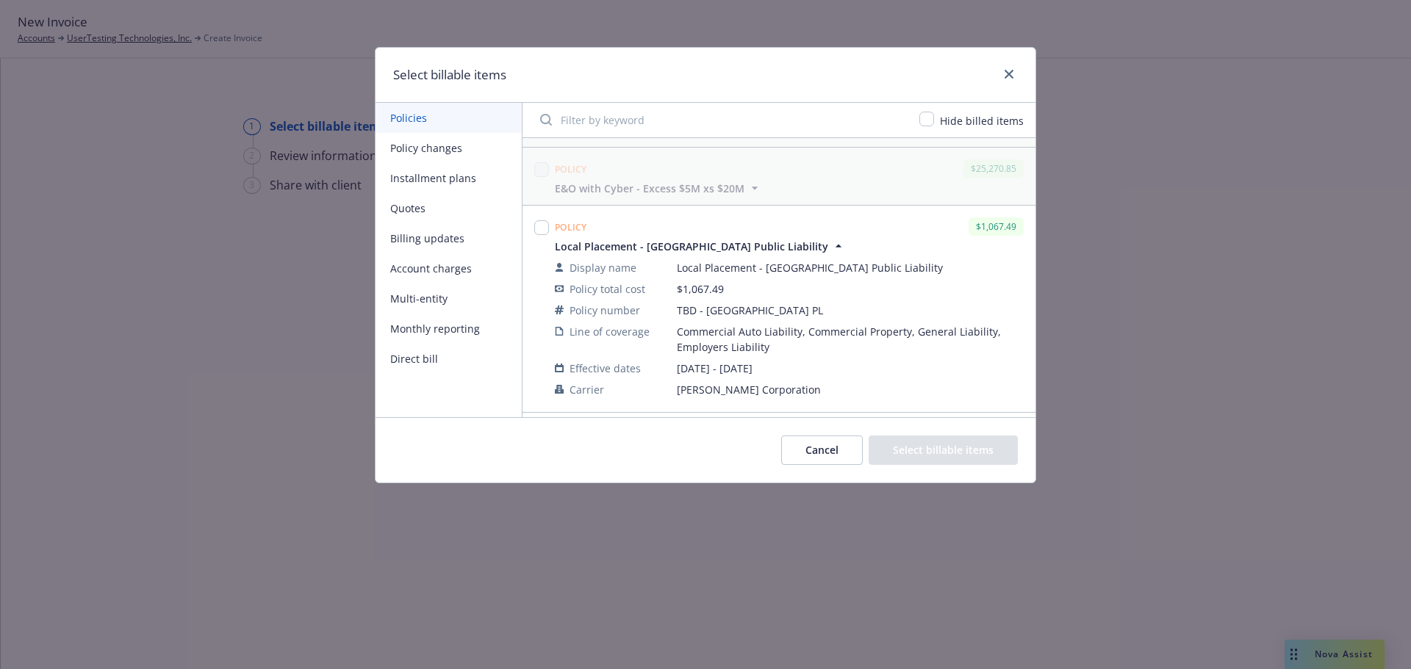
scroll to position [588, 0]
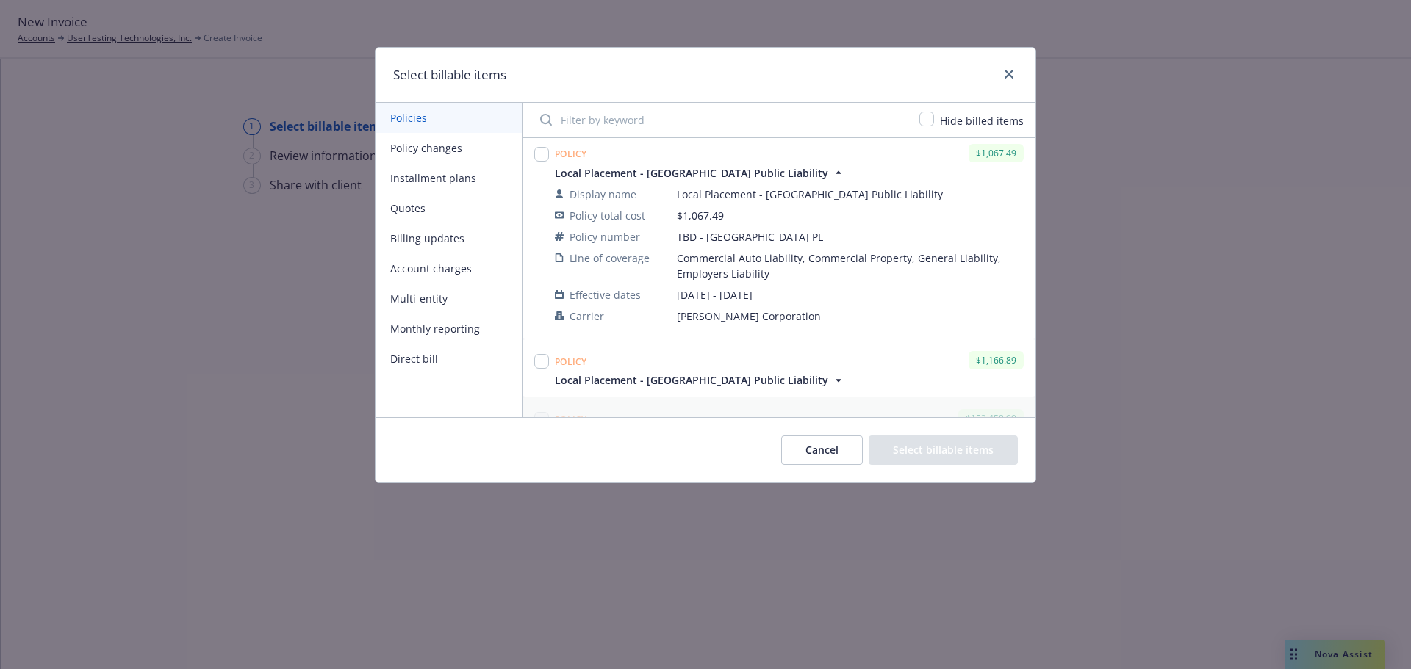
click at [825, 449] on button "Cancel" at bounding box center [822, 450] width 82 height 29
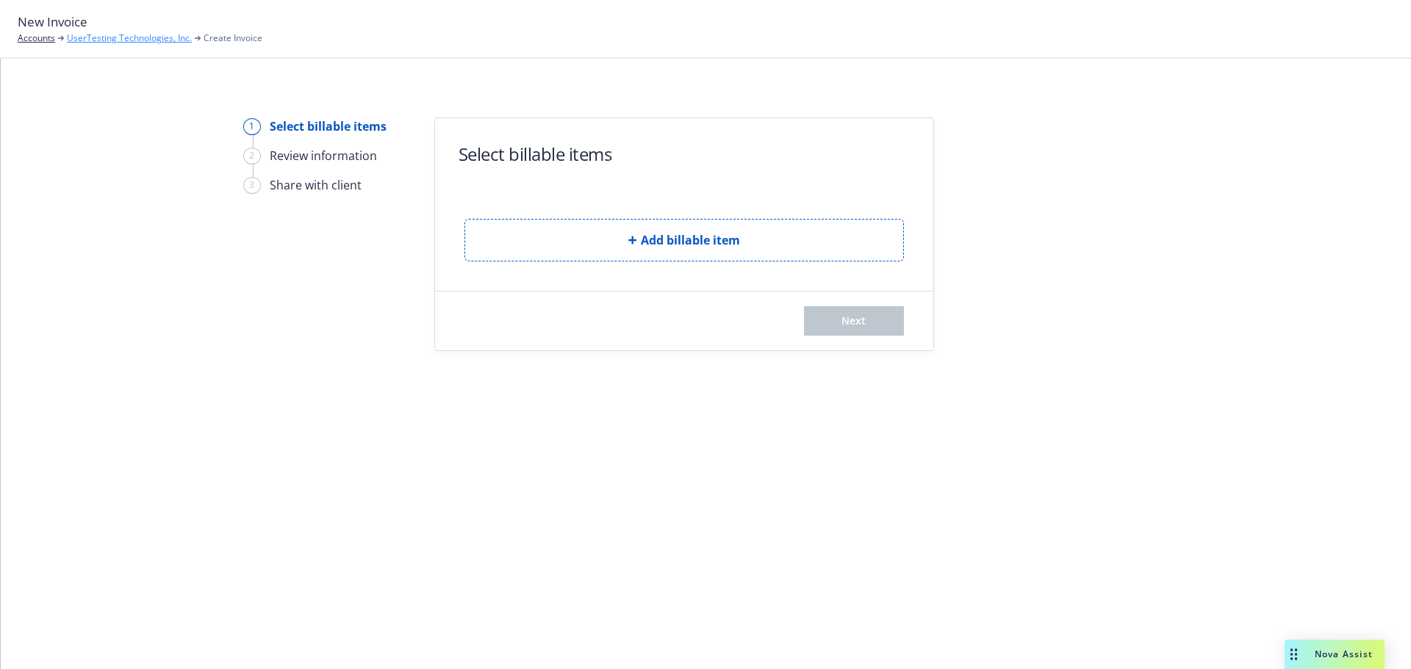
click at [118, 35] on link "UserTesting Technologies, Inc." at bounding box center [129, 38] width 125 height 13
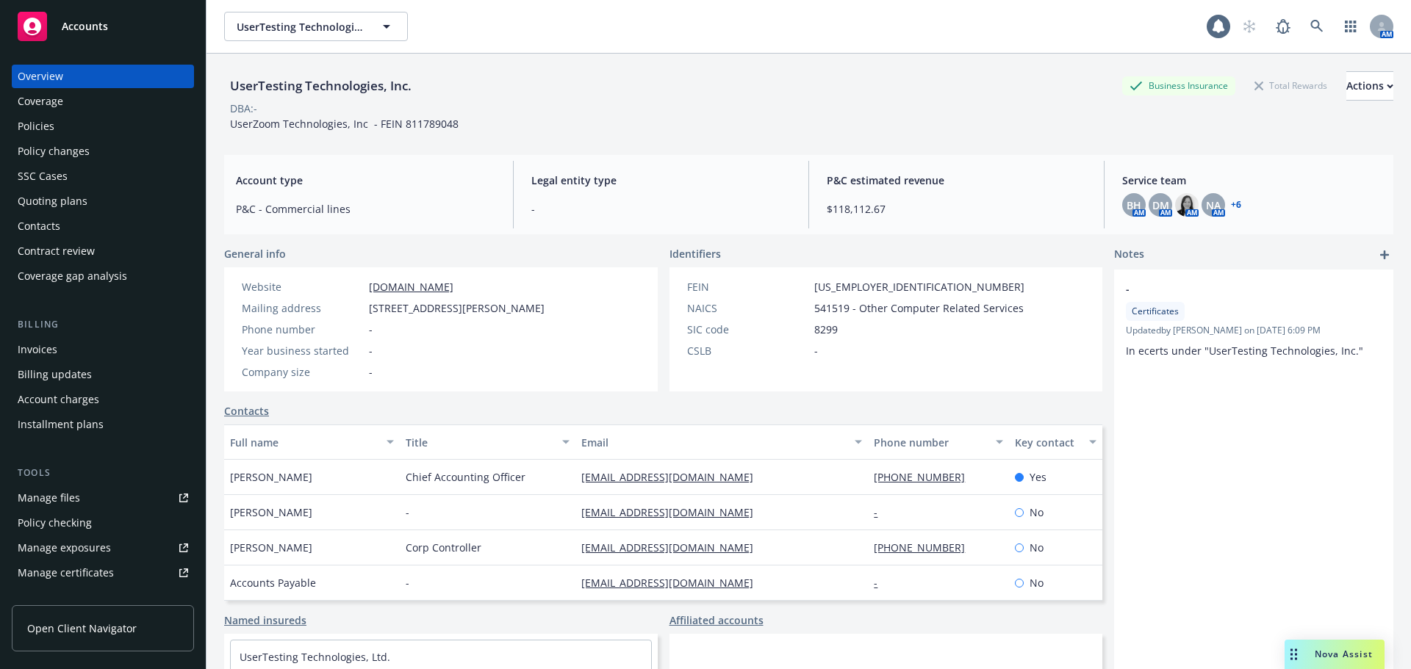
click at [76, 119] on div "Policies" at bounding box center [103, 127] width 170 height 24
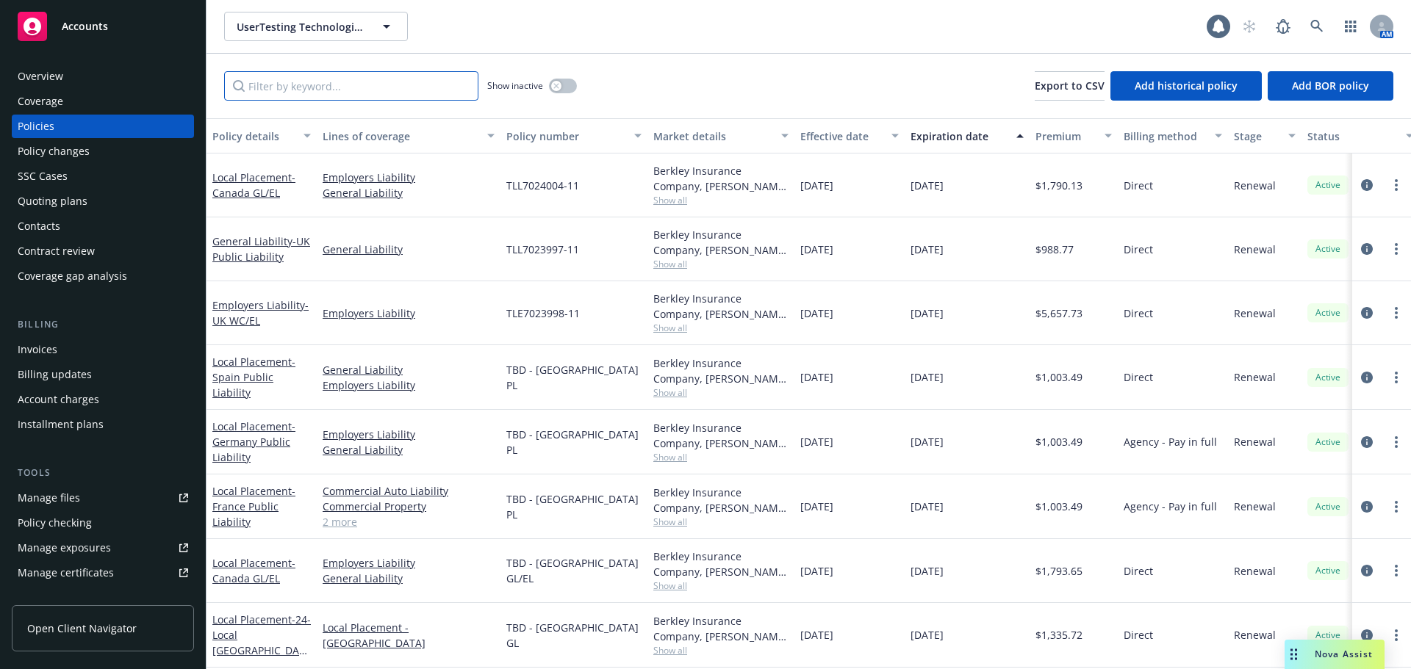
click at [363, 87] on input "Filter by keyword..." at bounding box center [351, 85] width 254 height 29
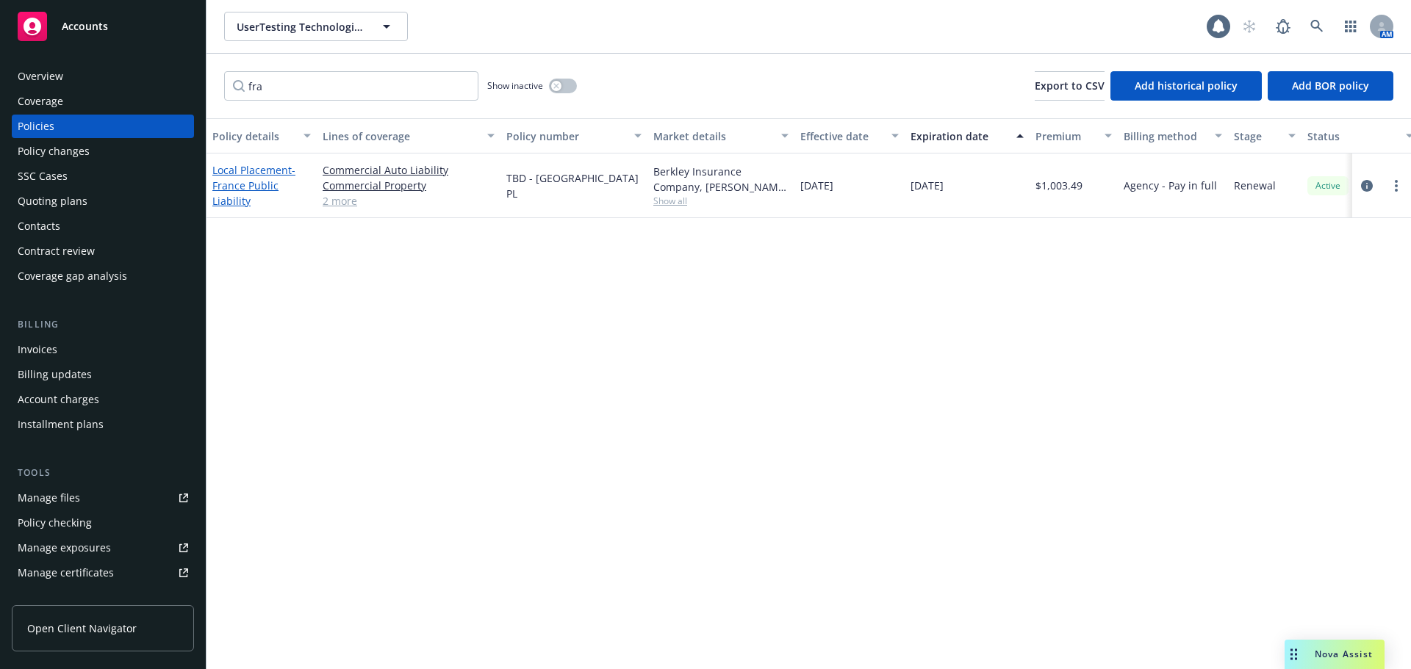
click at [251, 189] on span "- France Public Liability" at bounding box center [253, 185] width 83 height 45
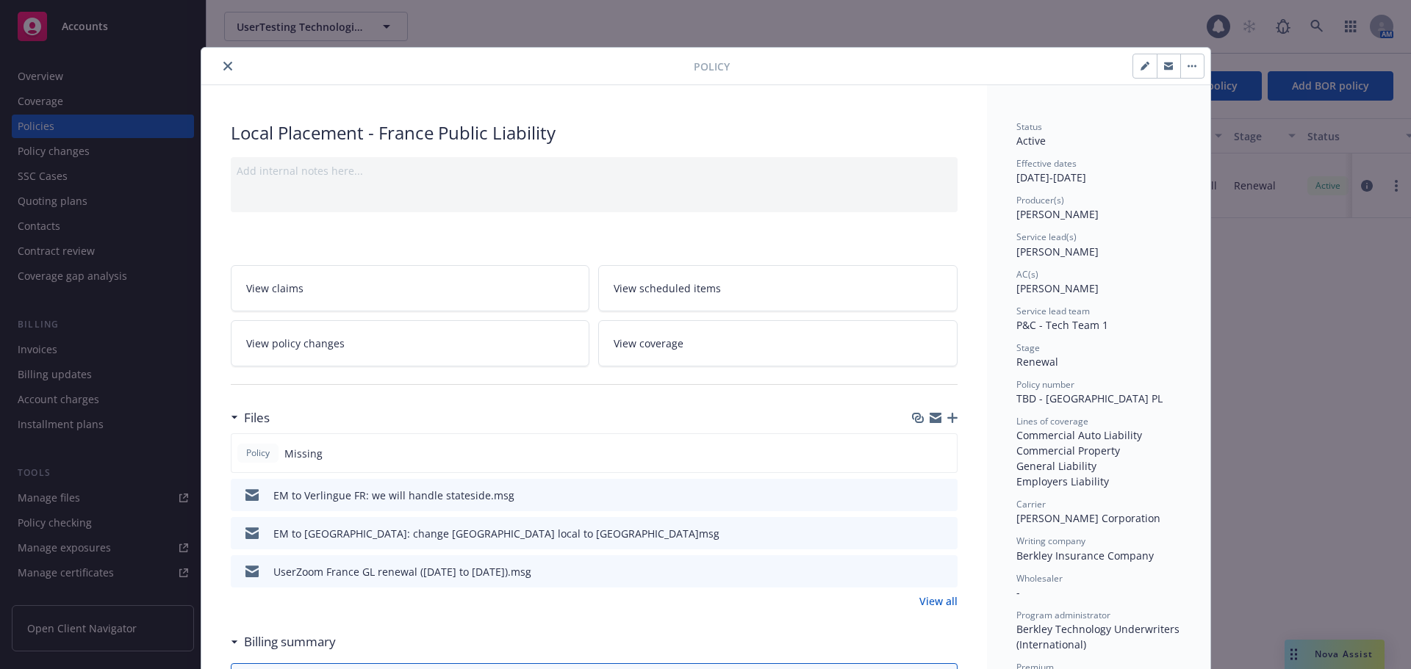
click at [223, 69] on icon "close" at bounding box center [227, 66] width 9 height 9
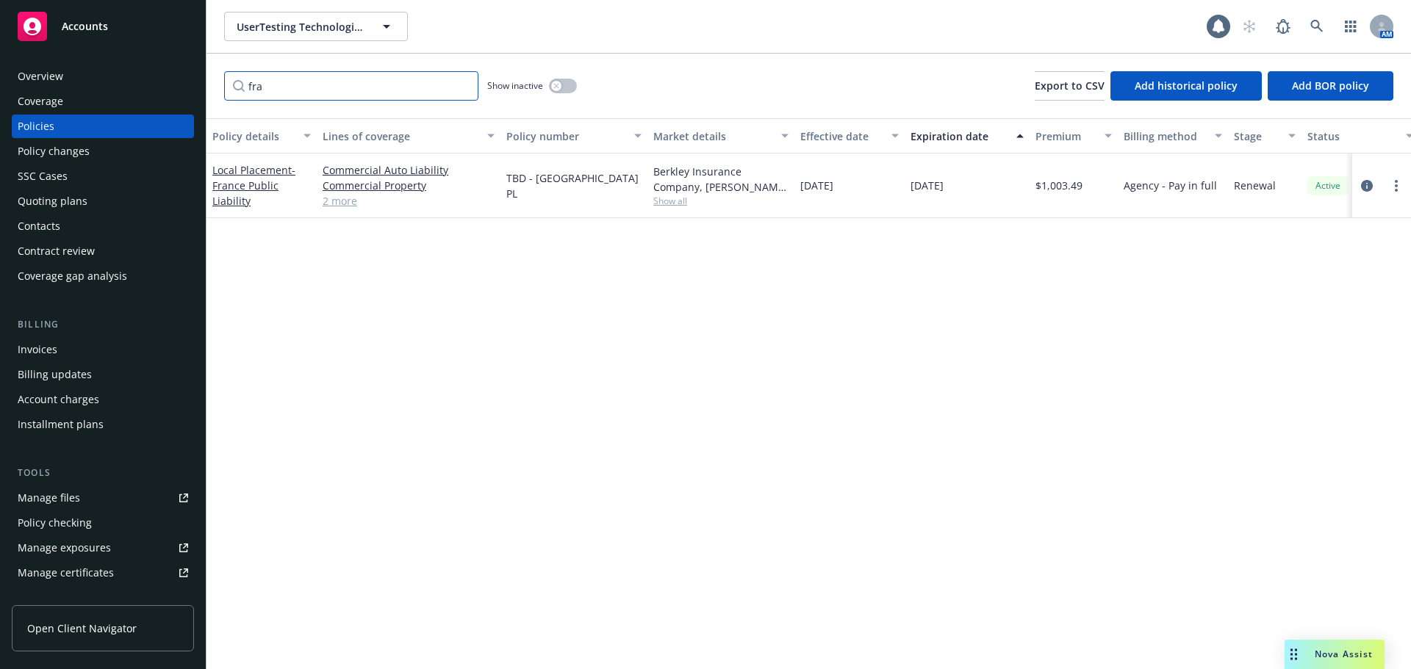
drag, startPoint x: 278, startPoint y: 93, endPoint x: 204, endPoint y: 93, distance: 73.5
click at [204, 93] on div "Accounts Overview Coverage Policies Policy changes SSC Cases Quoting plans Cont…" at bounding box center [705, 334] width 1411 height 669
click at [237, 182] on link "Crime" at bounding box center [226, 186] width 29 height 14
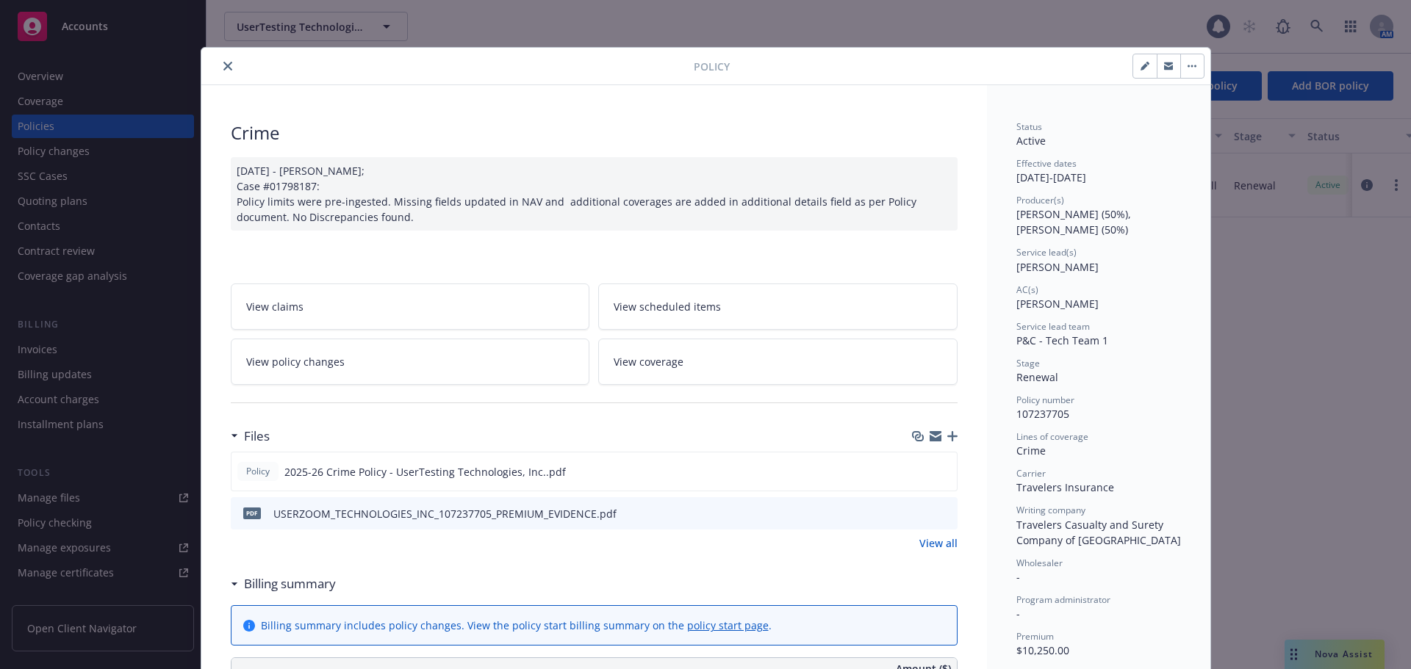
click at [943, 509] on icon "preview file" at bounding box center [943, 513] width 13 height 10
click at [226, 65] on button "close" at bounding box center [228, 66] width 18 height 18
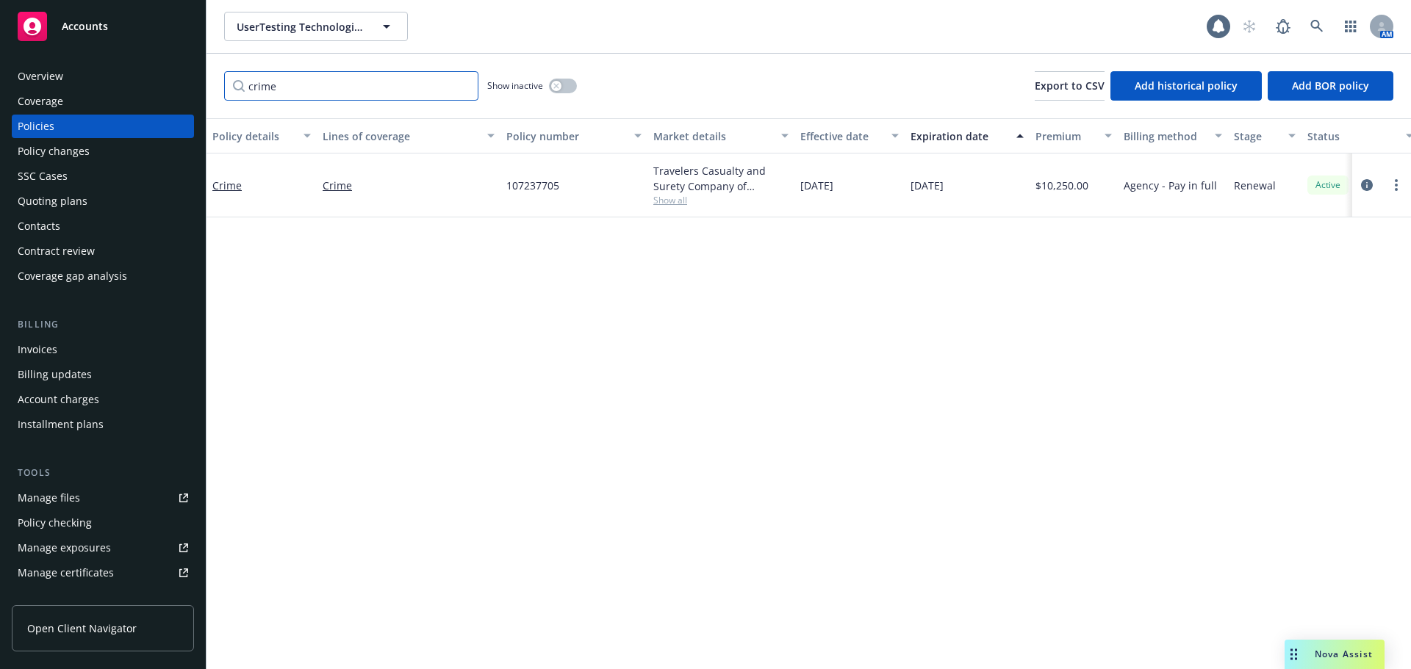
drag, startPoint x: 286, startPoint y: 90, endPoint x: 215, endPoint y: 90, distance: 71.3
click at [215, 90] on div "crime Show inactive Export to CSV Add historical policy Add BOR policy" at bounding box center [808, 86] width 1204 height 65
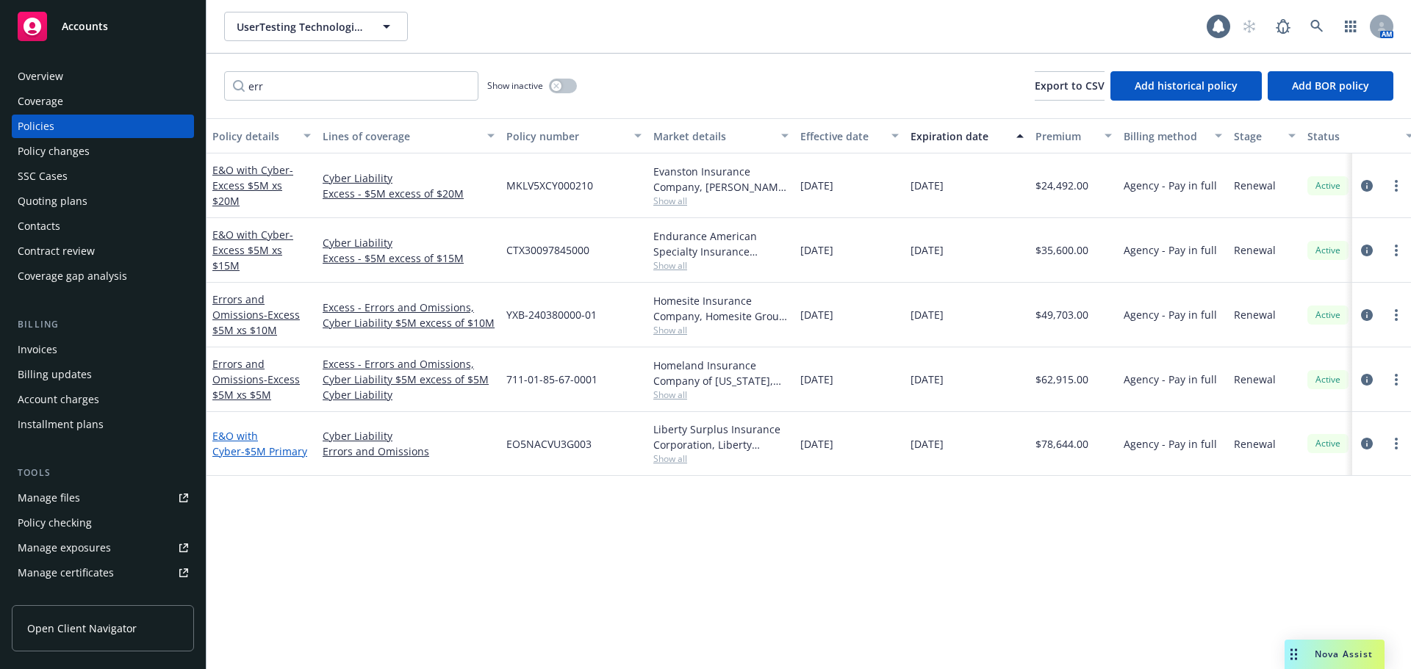
click at [252, 453] on span "- $5M Primary" at bounding box center [274, 452] width 66 height 14
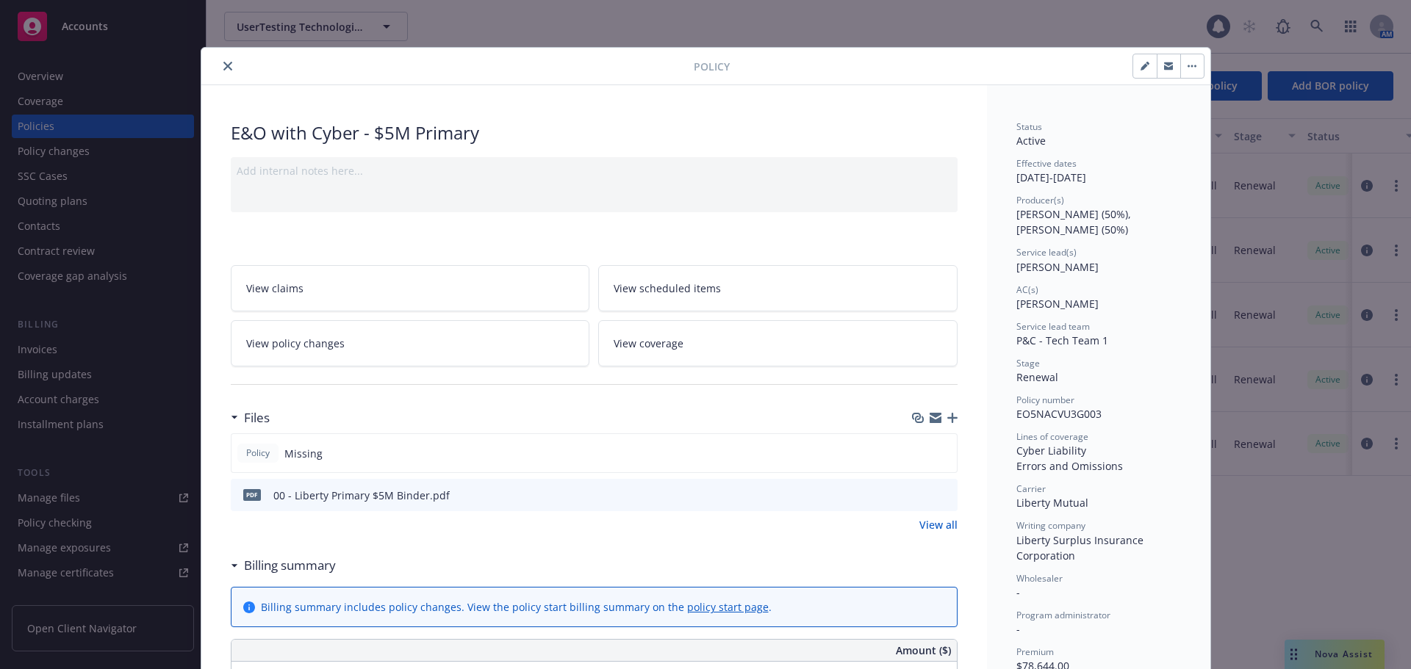
click at [219, 70] on button "close" at bounding box center [228, 66] width 18 height 18
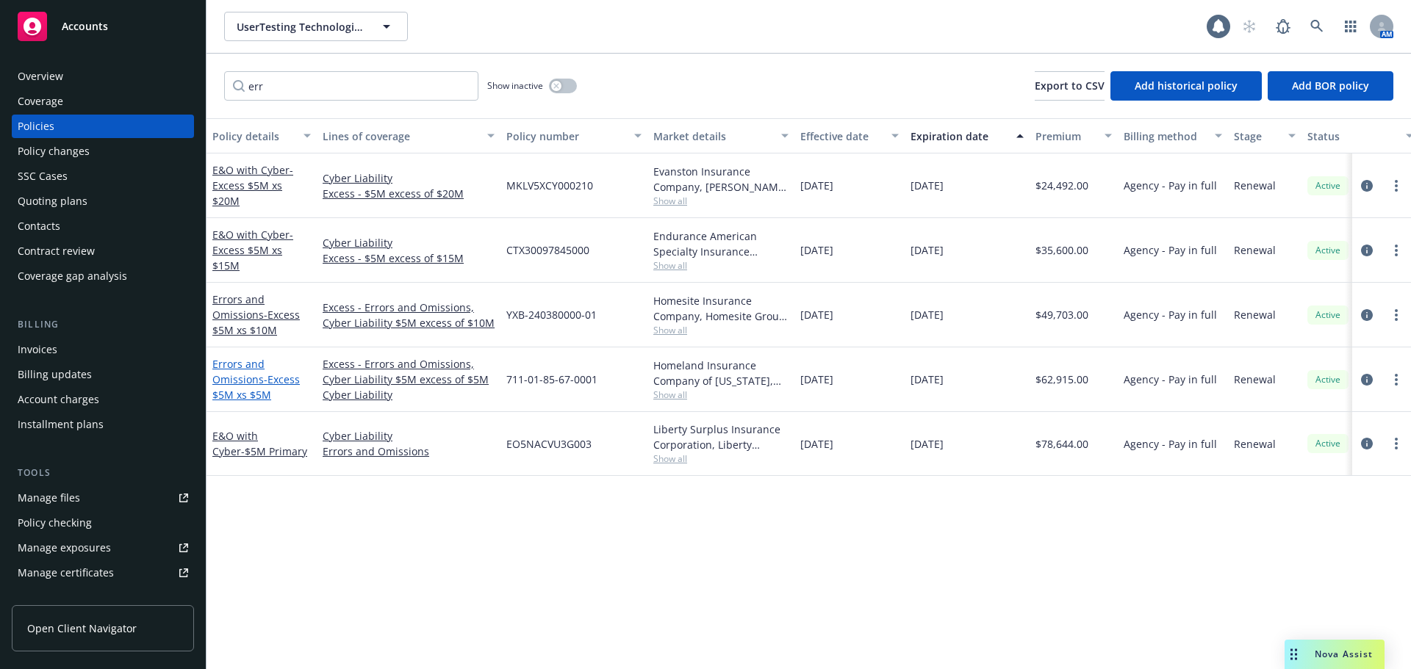
click at [261, 373] on link "Errors and Omissions - Excess $5M xs $5M" at bounding box center [255, 379] width 87 height 45
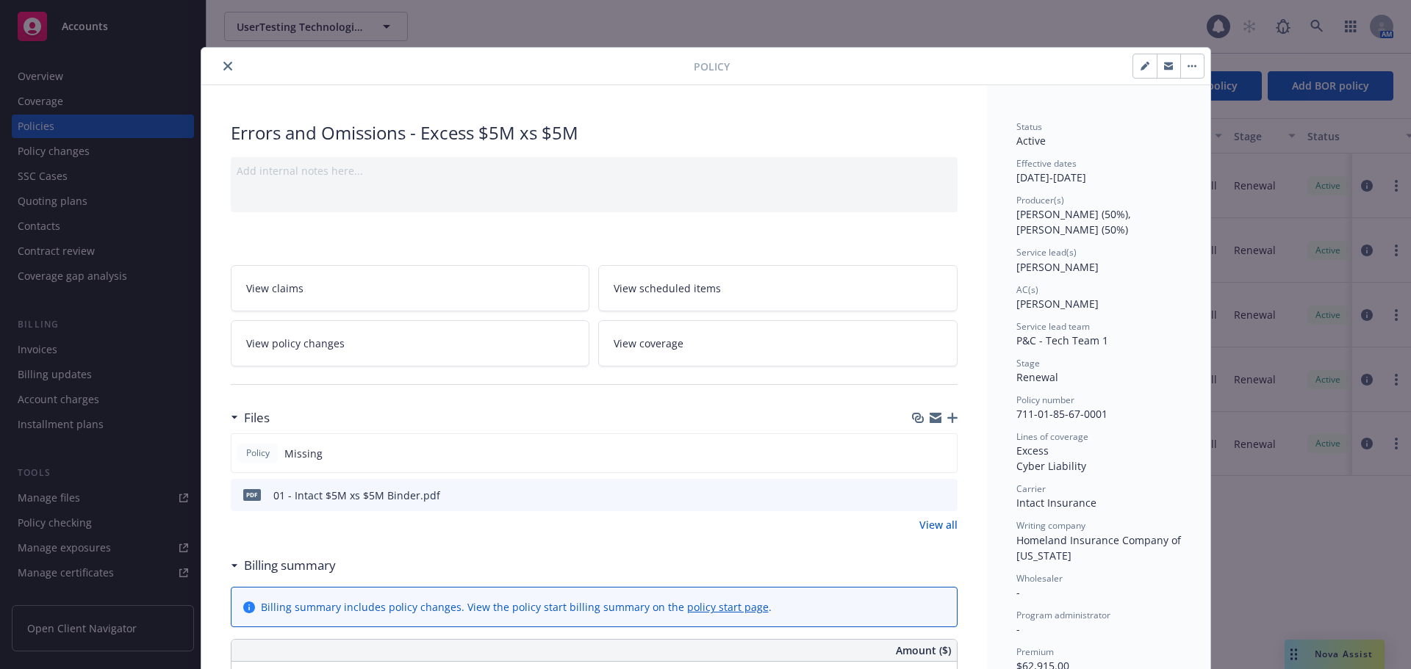
click at [223, 67] on icon "close" at bounding box center [227, 66] width 9 height 9
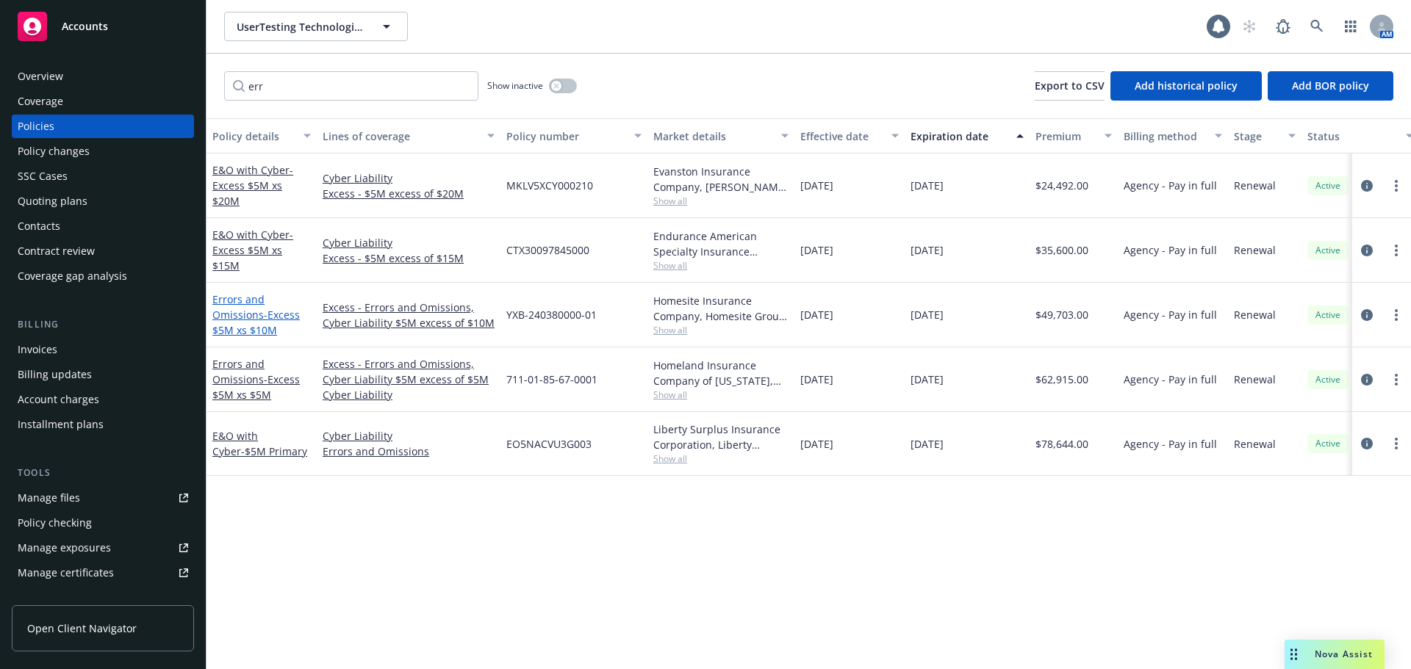
click at [245, 315] on link "Errors and Omissions - Excess $5M xs $10M" at bounding box center [255, 314] width 87 height 45
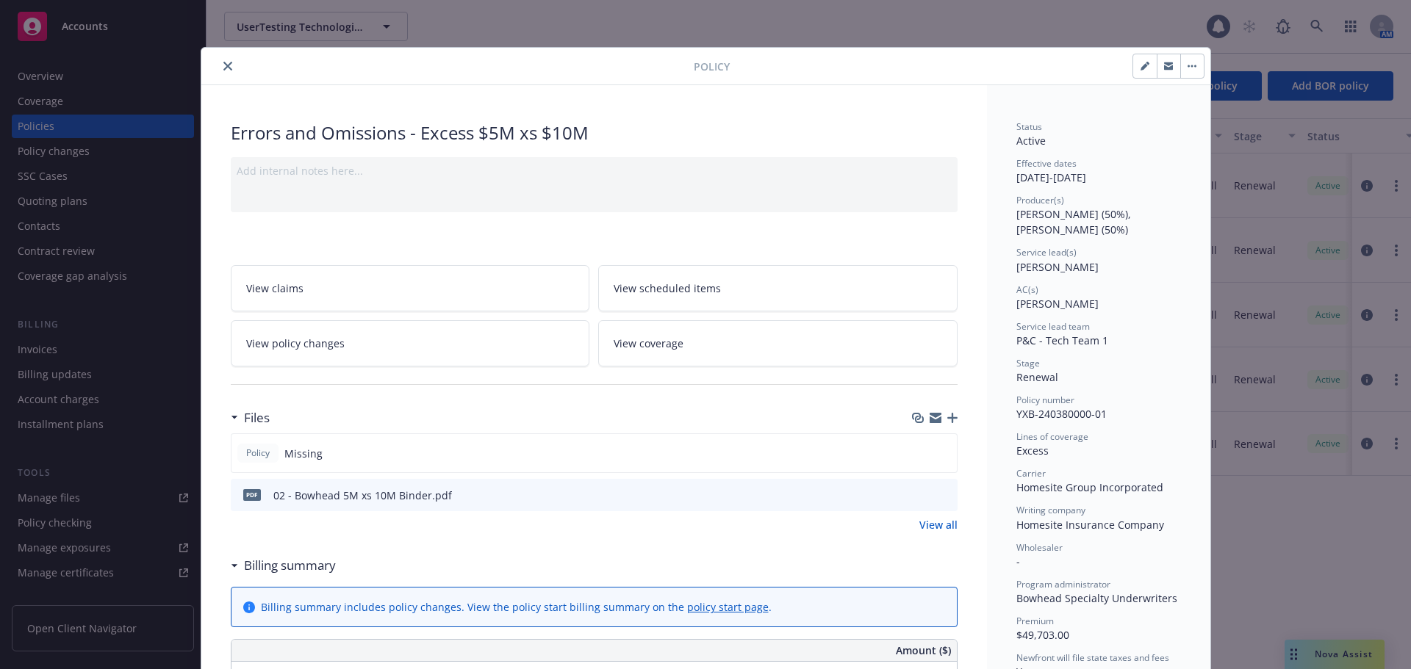
click at [223, 62] on icon "close" at bounding box center [227, 66] width 9 height 9
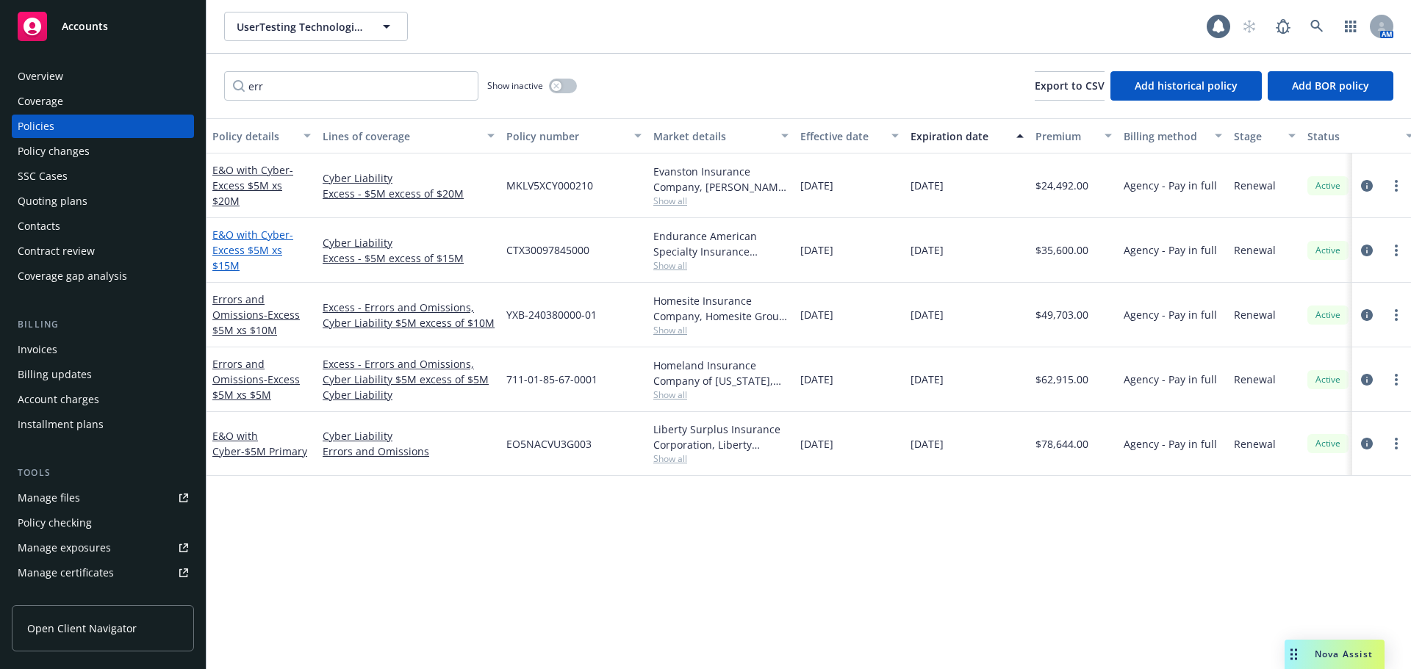
click at [273, 253] on span "- Excess $5M xs $15M" at bounding box center [252, 250] width 81 height 45
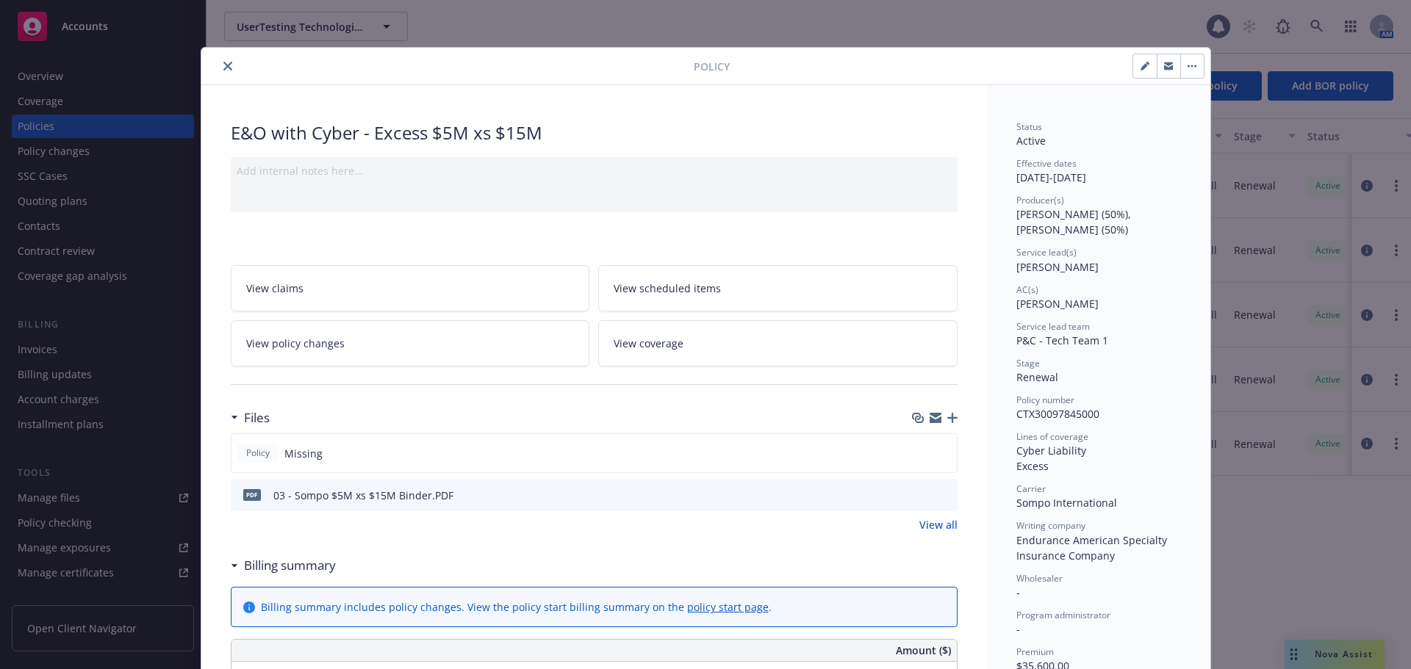
click at [223, 67] on icon "close" at bounding box center [227, 66] width 9 height 9
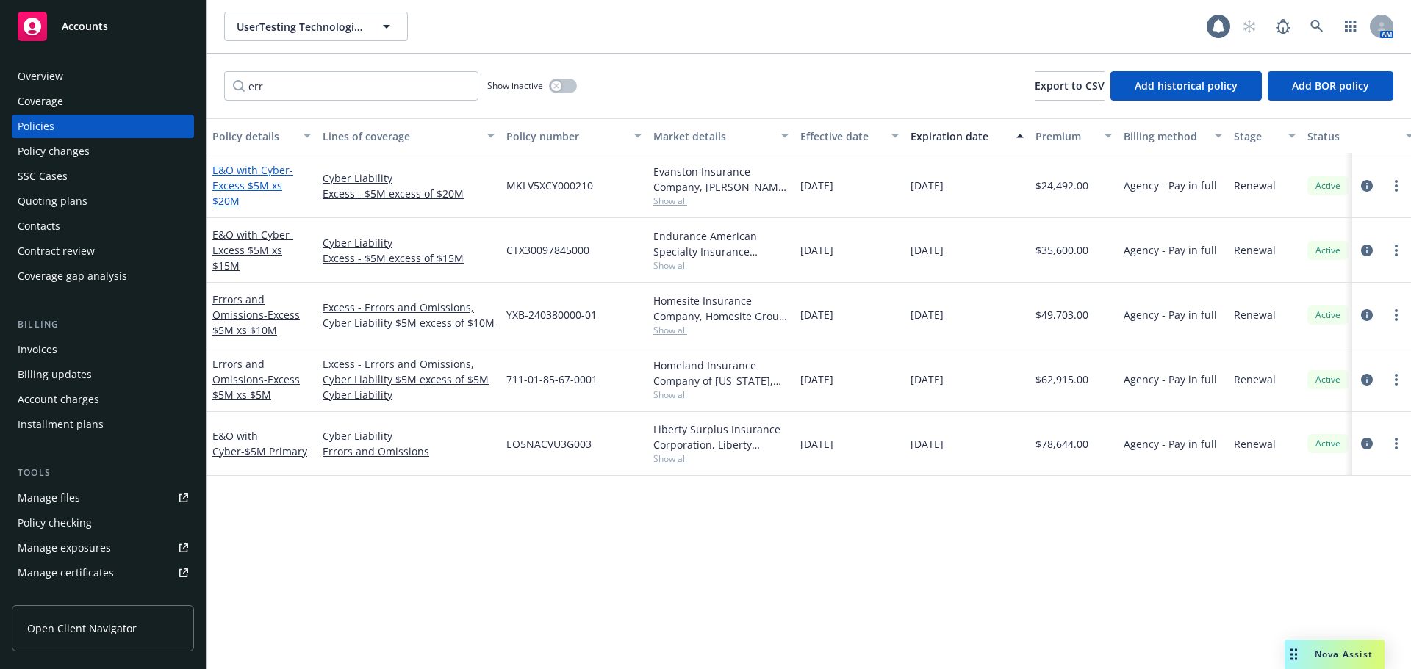
click at [278, 196] on span "- Excess $5M xs $20M" at bounding box center [252, 185] width 81 height 45
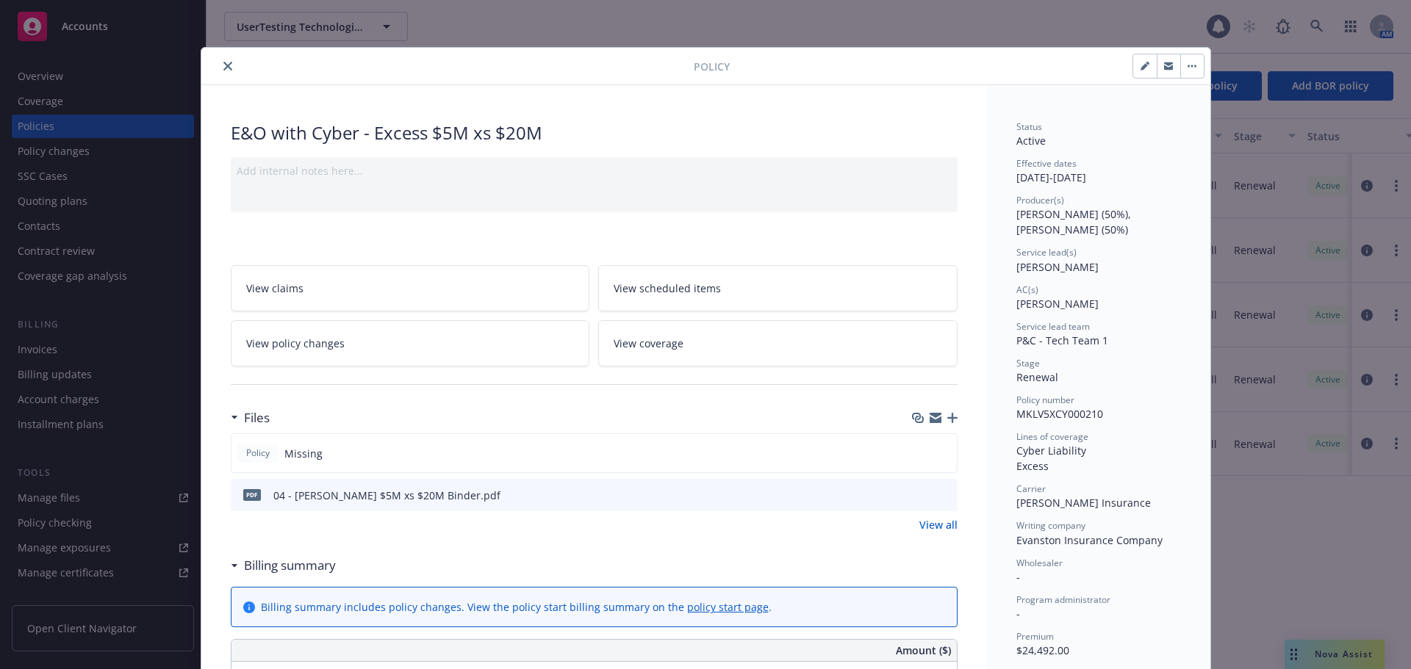
click at [223, 69] on icon "close" at bounding box center [227, 66] width 9 height 9
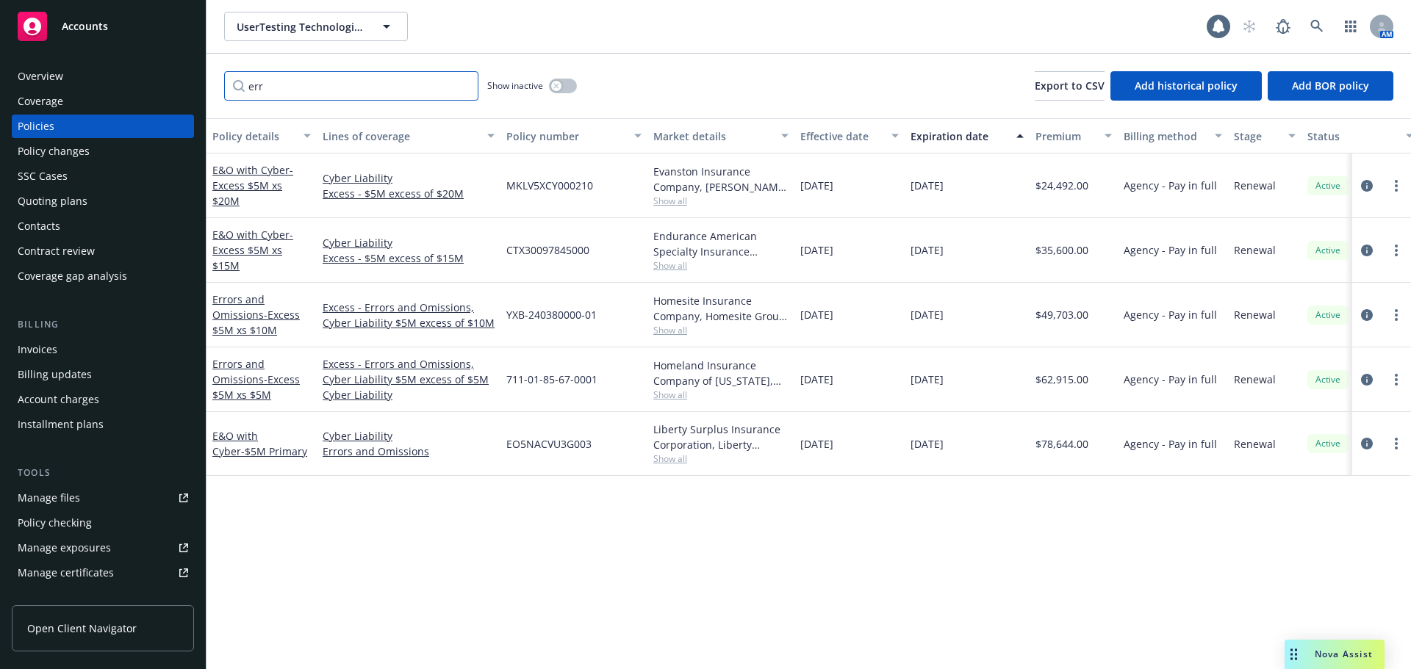
drag, startPoint x: 309, startPoint y: 87, endPoint x: 248, endPoint y: 94, distance: 61.4
click at [248, 94] on input "err" at bounding box center [351, 85] width 254 height 29
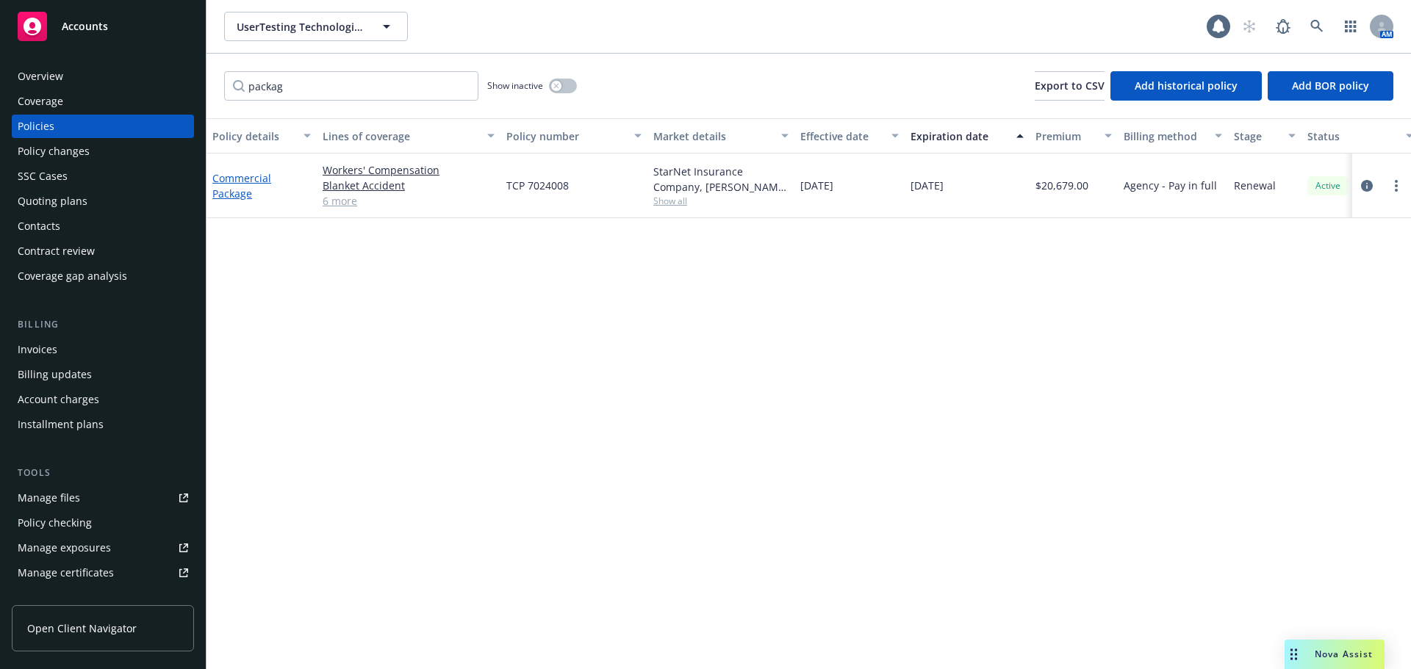
click at [224, 184] on link "Commercial Package" at bounding box center [241, 185] width 59 height 29
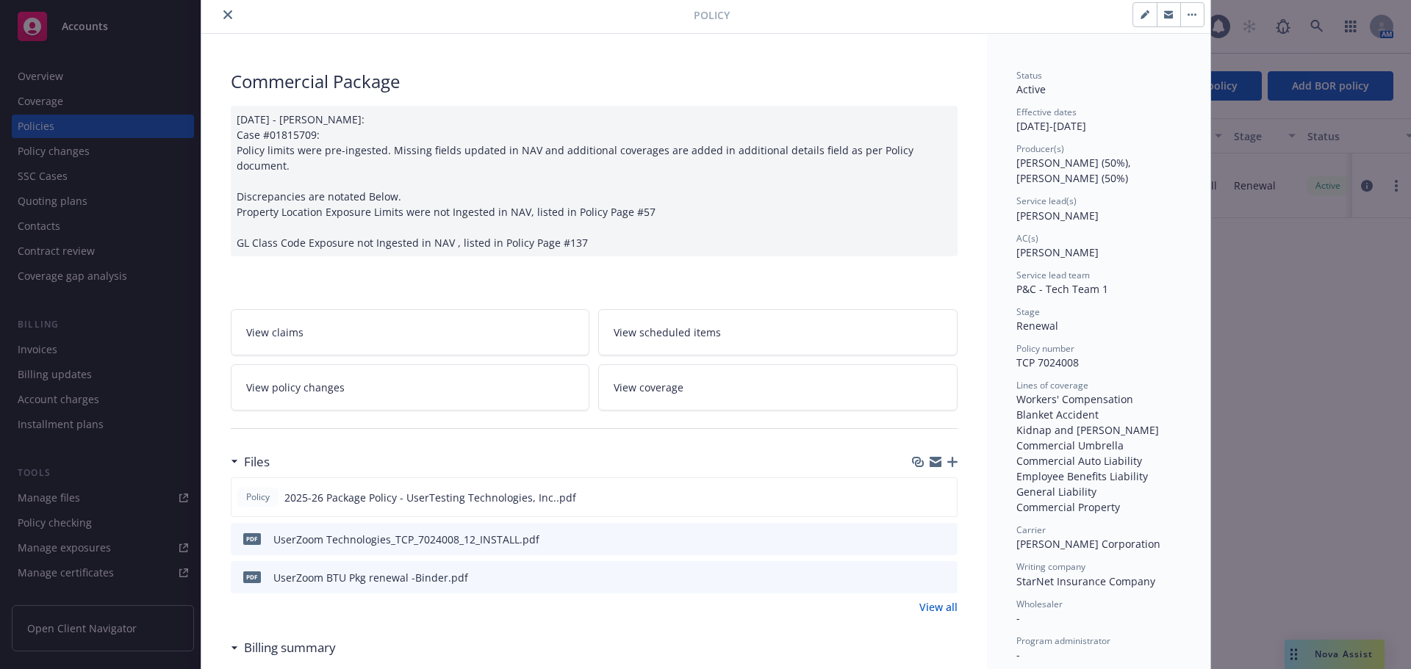
scroll to position [73, 0]
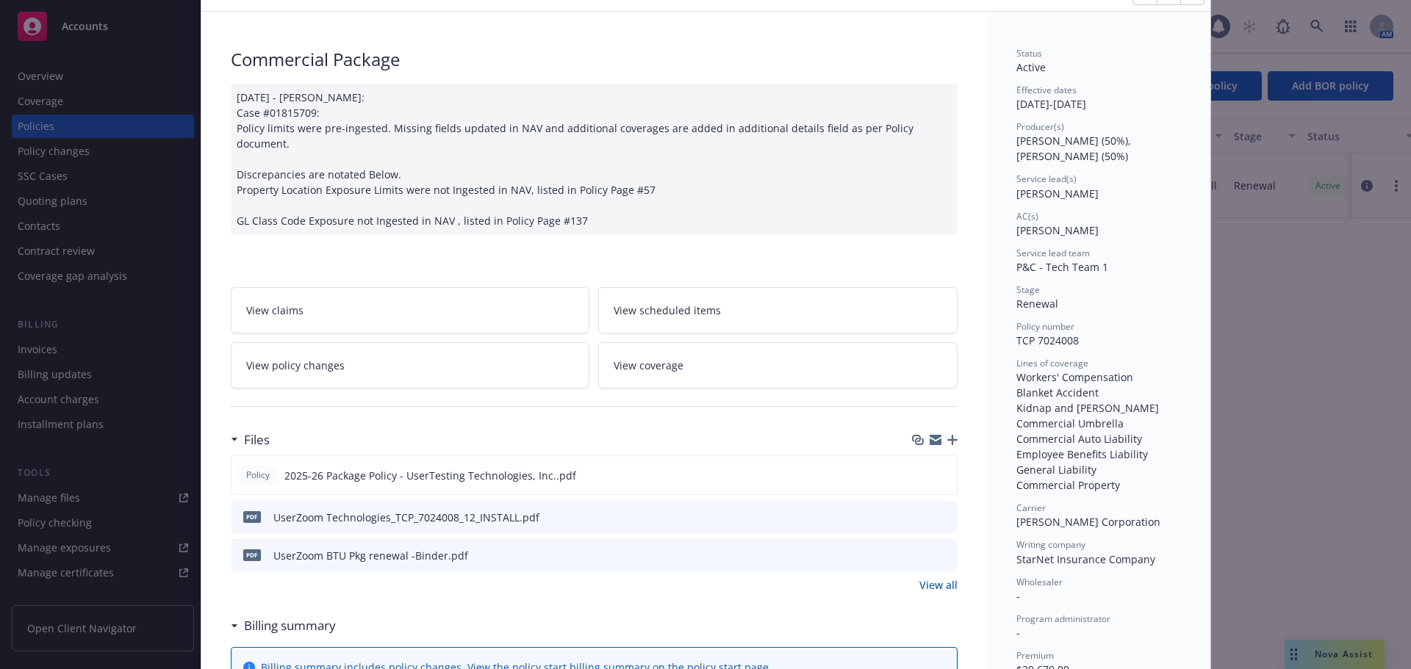
click at [938, 511] on icon "preview file" at bounding box center [943, 516] width 13 height 10
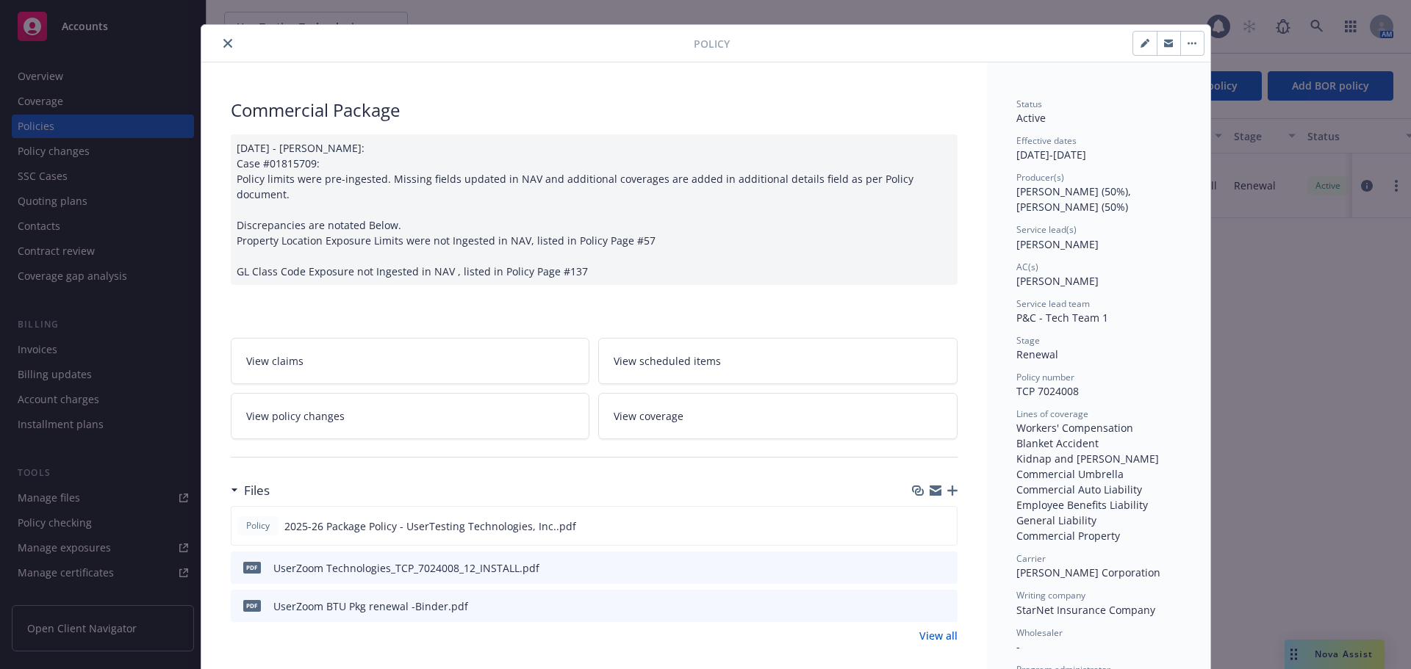
scroll to position [0, 0]
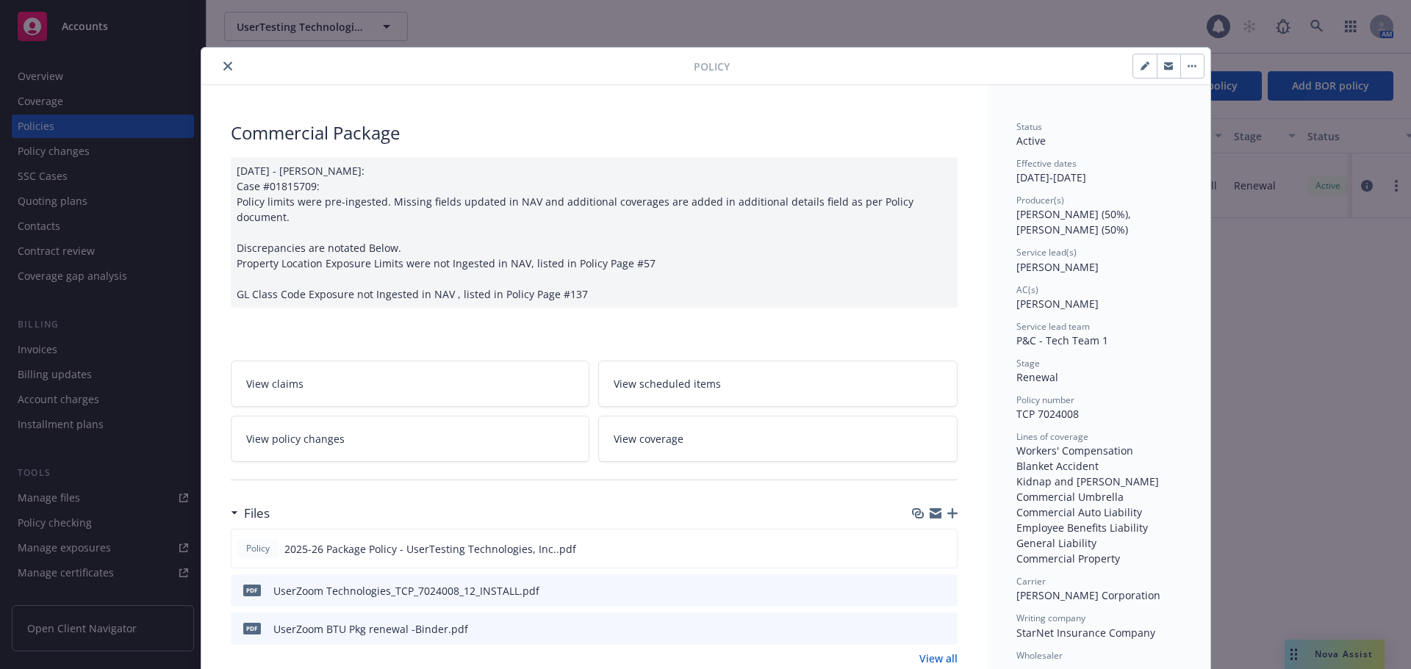
click at [223, 69] on icon "close" at bounding box center [227, 66] width 9 height 9
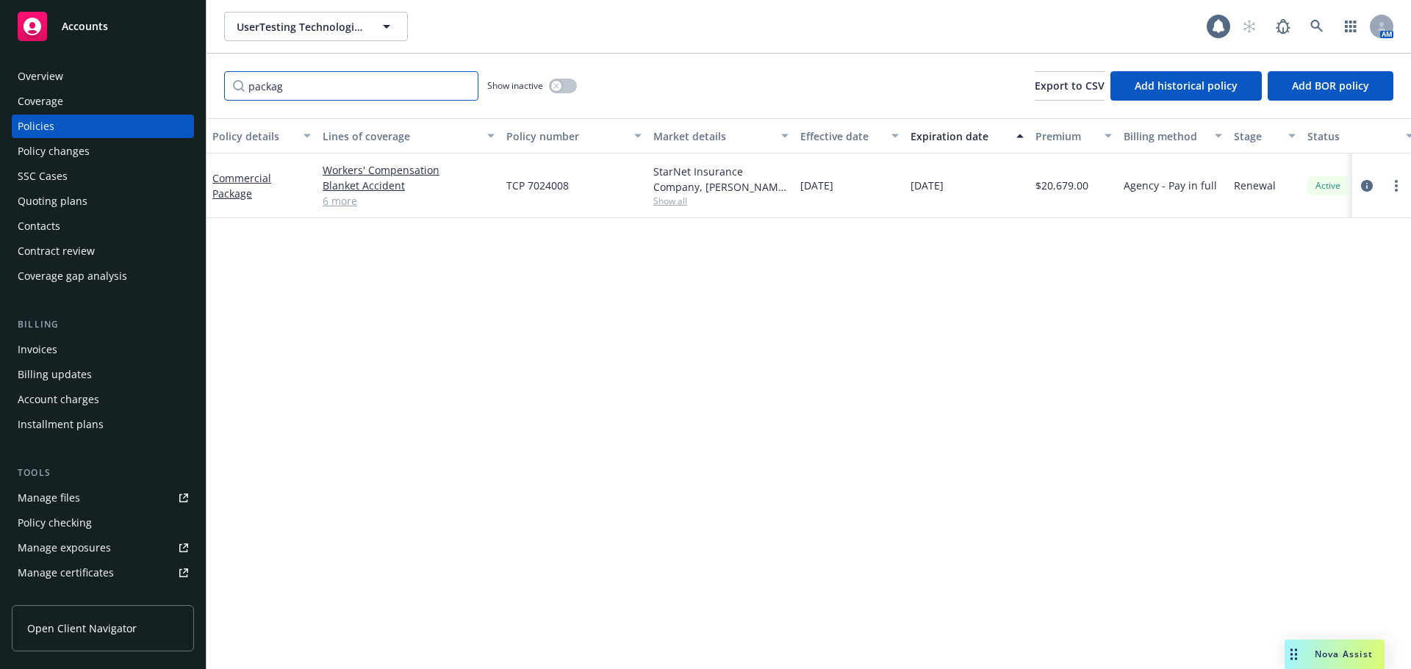
drag, startPoint x: 306, startPoint y: 90, endPoint x: 201, endPoint y: 93, distance: 105.8
click at [201, 93] on div "Accounts Overview Coverage Policies Policy changes SSC Cases Quoting plans Cont…" at bounding box center [705, 334] width 1411 height 669
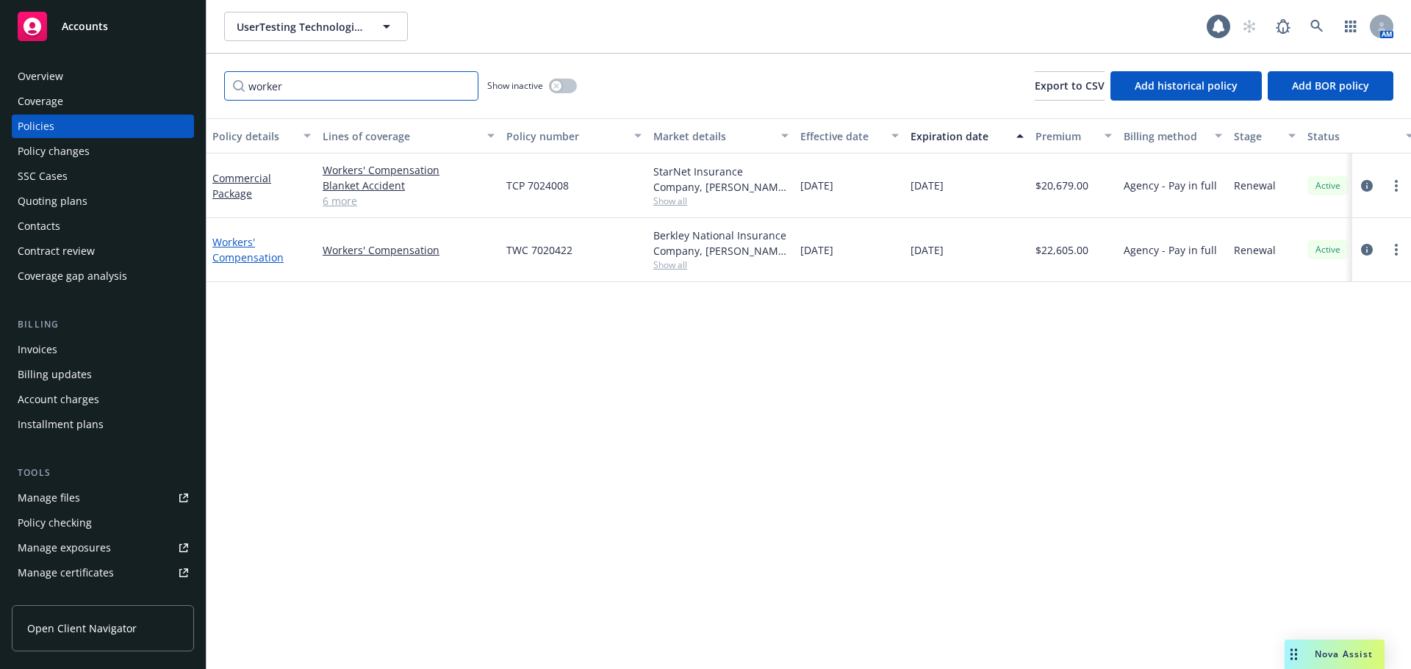
type input "worker"
click at [256, 253] on link "Workers' Compensation" at bounding box center [247, 249] width 71 height 29
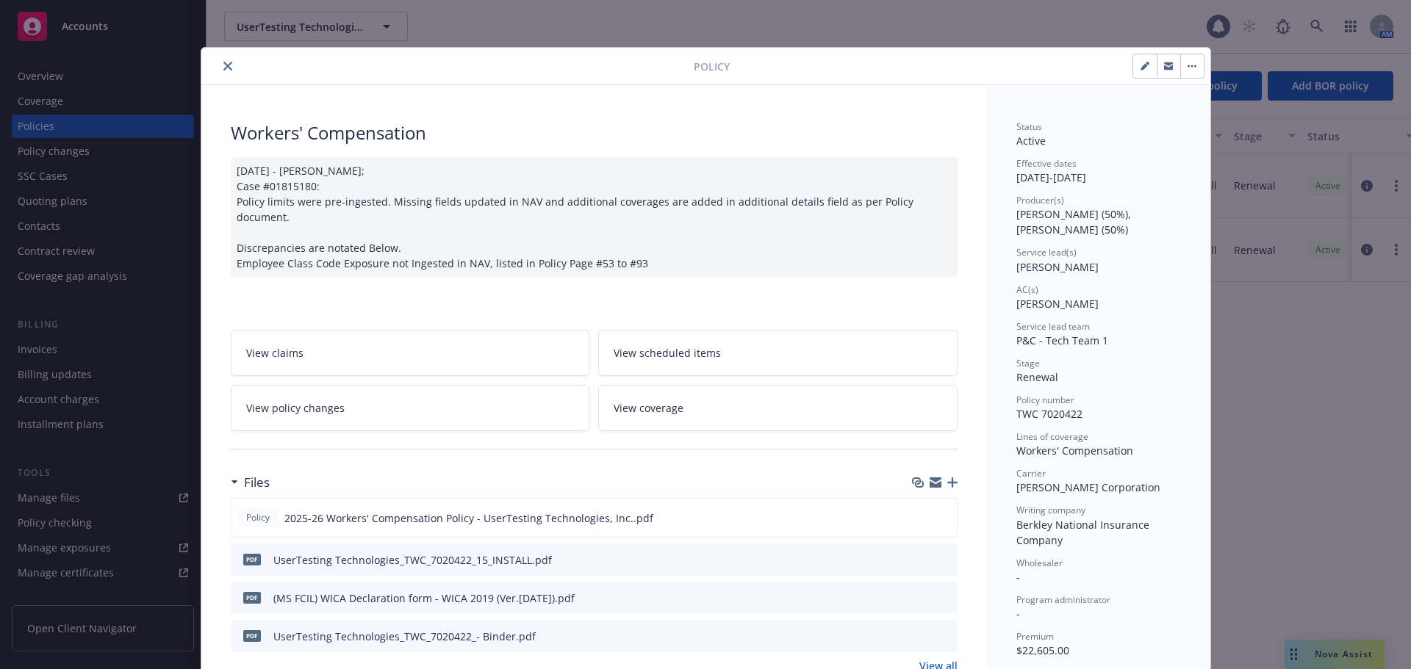
click at [940, 554] on icon "preview file" at bounding box center [943, 559] width 13 height 10
click at [223, 58] on button "close" at bounding box center [228, 66] width 18 height 18
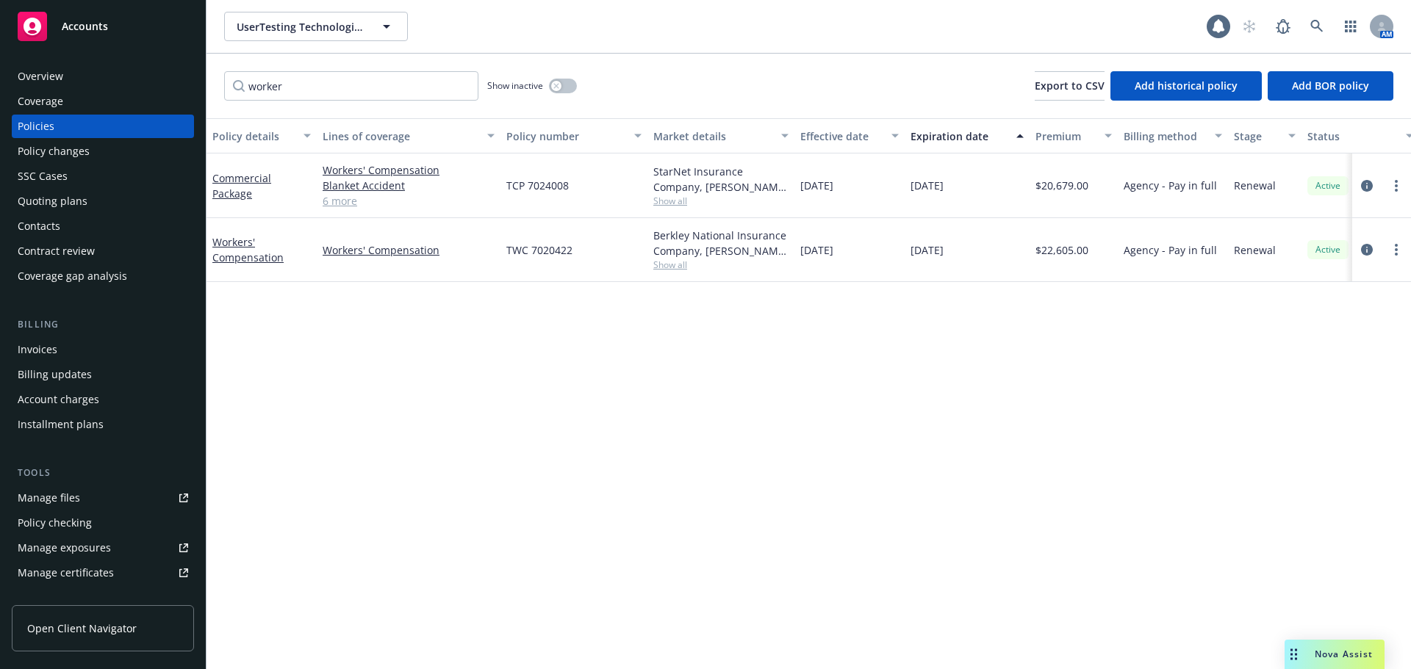
click at [105, 18] on div "Accounts" at bounding box center [103, 26] width 170 height 29
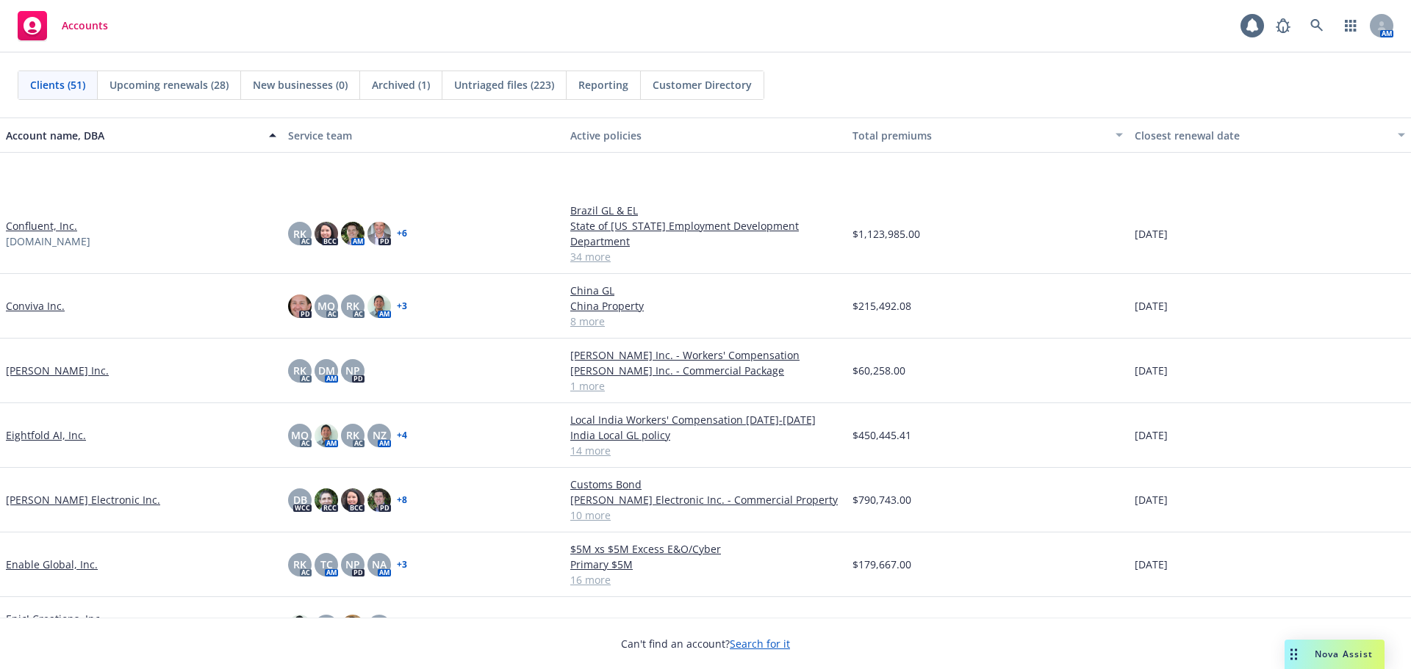
scroll to position [882, 0]
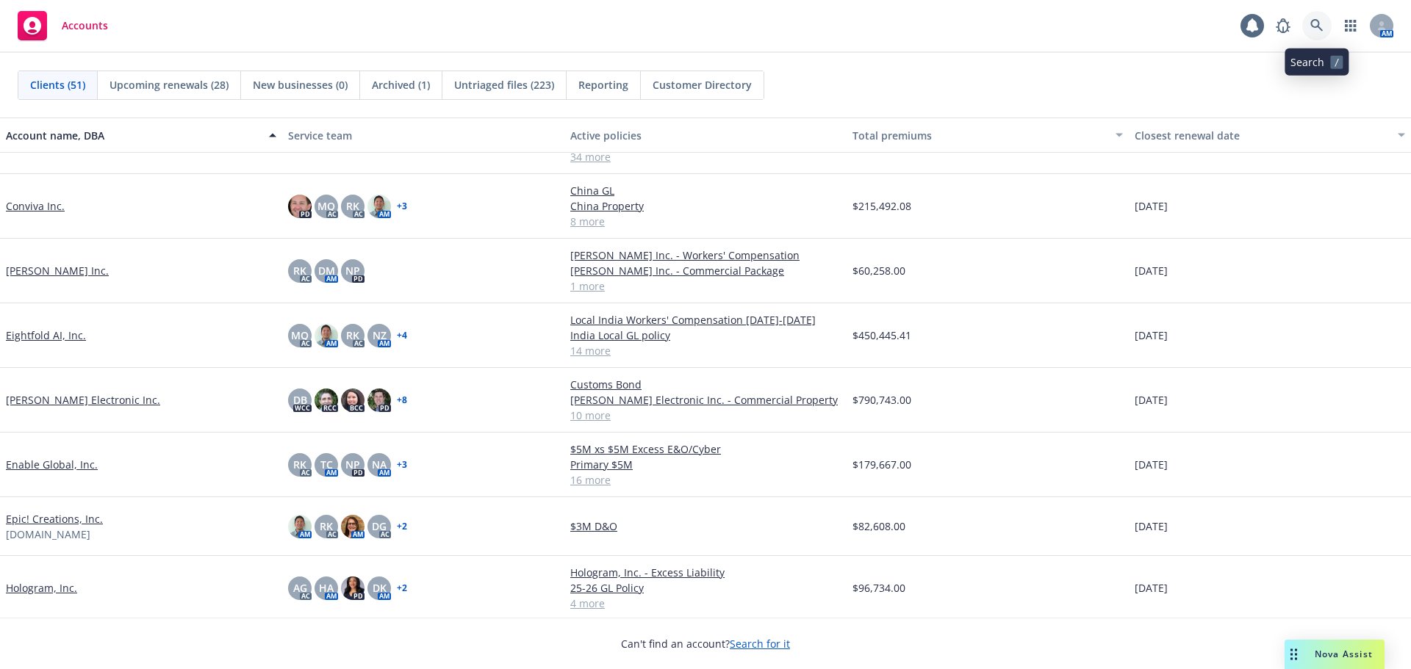
click at [1326, 22] on link at bounding box center [1316, 25] width 29 height 29
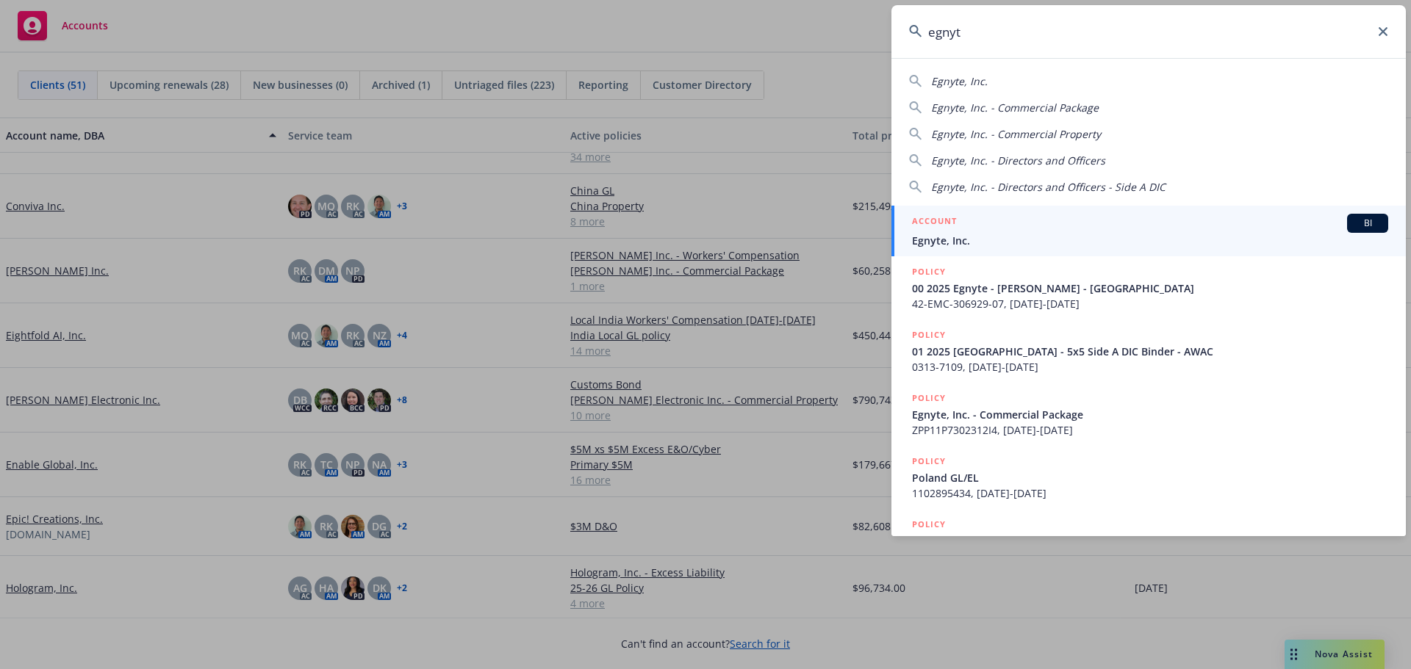
type input "egnyt"
click at [1016, 212] on link "ACCOUNT BI Egnyte, Inc." at bounding box center [1148, 231] width 514 height 51
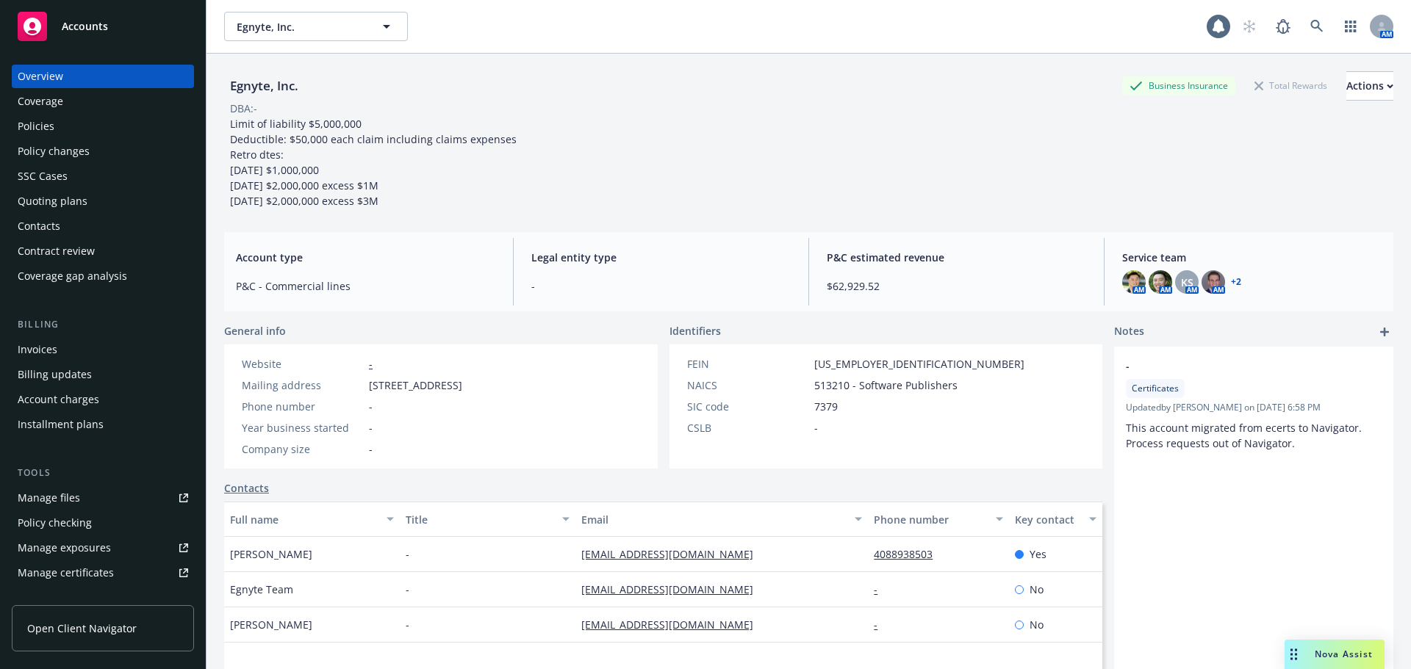
click at [76, 128] on div "Policies" at bounding box center [103, 127] width 170 height 24
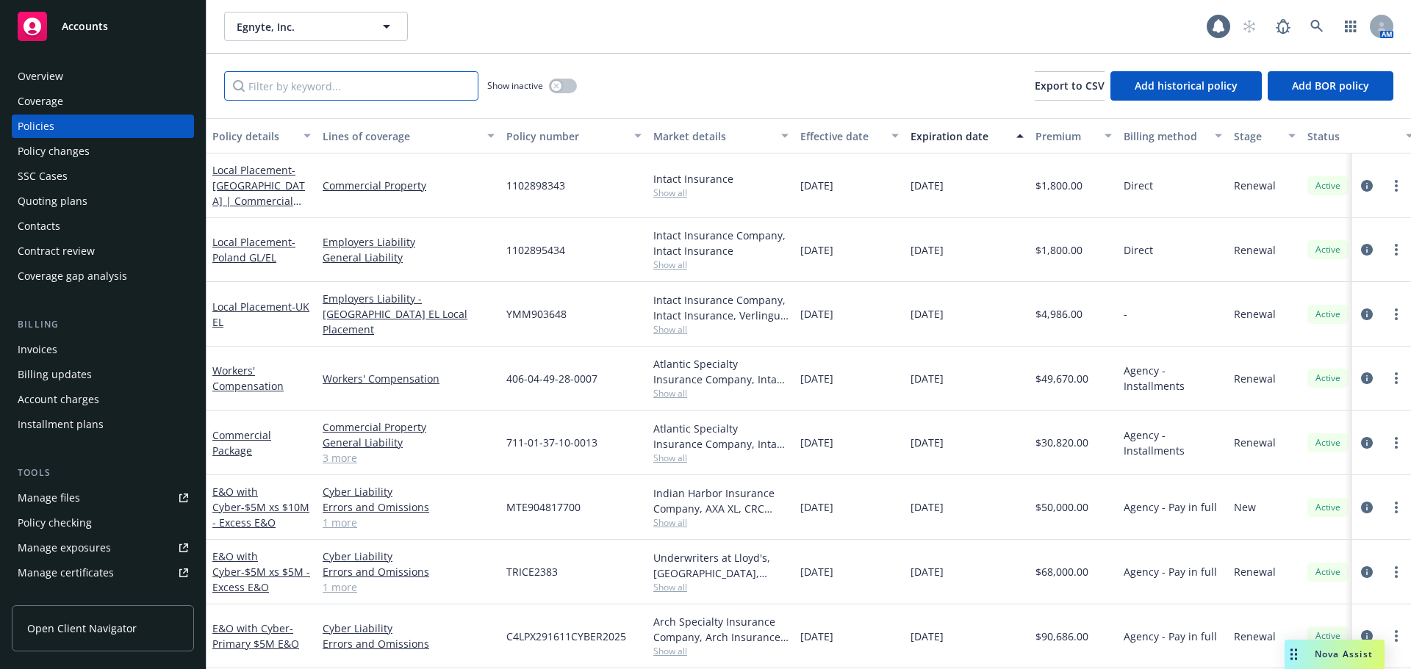
click at [428, 86] on input "Filter by keyword..." at bounding box center [351, 85] width 254 height 29
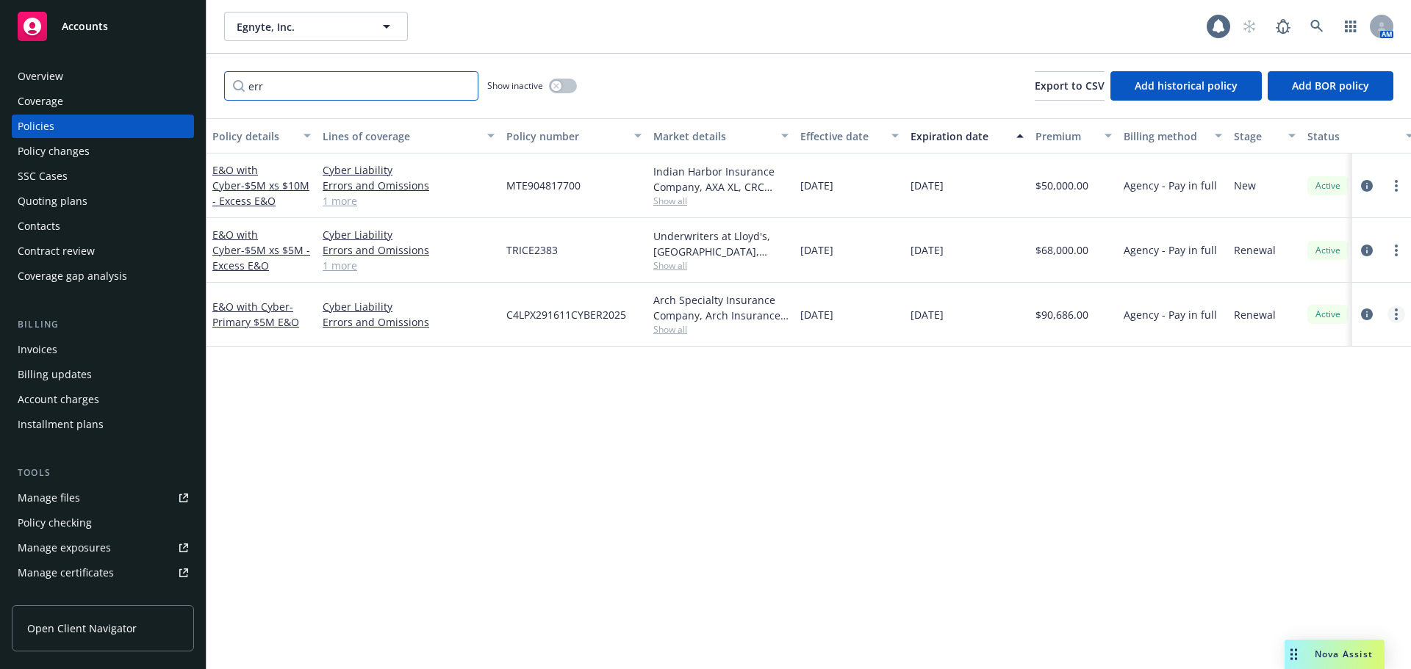
type input "err"
click at [1393, 315] on link "more" at bounding box center [1396, 315] width 18 height 18
click at [267, 316] on span "- Primary $5M E&O" at bounding box center [255, 314] width 87 height 29
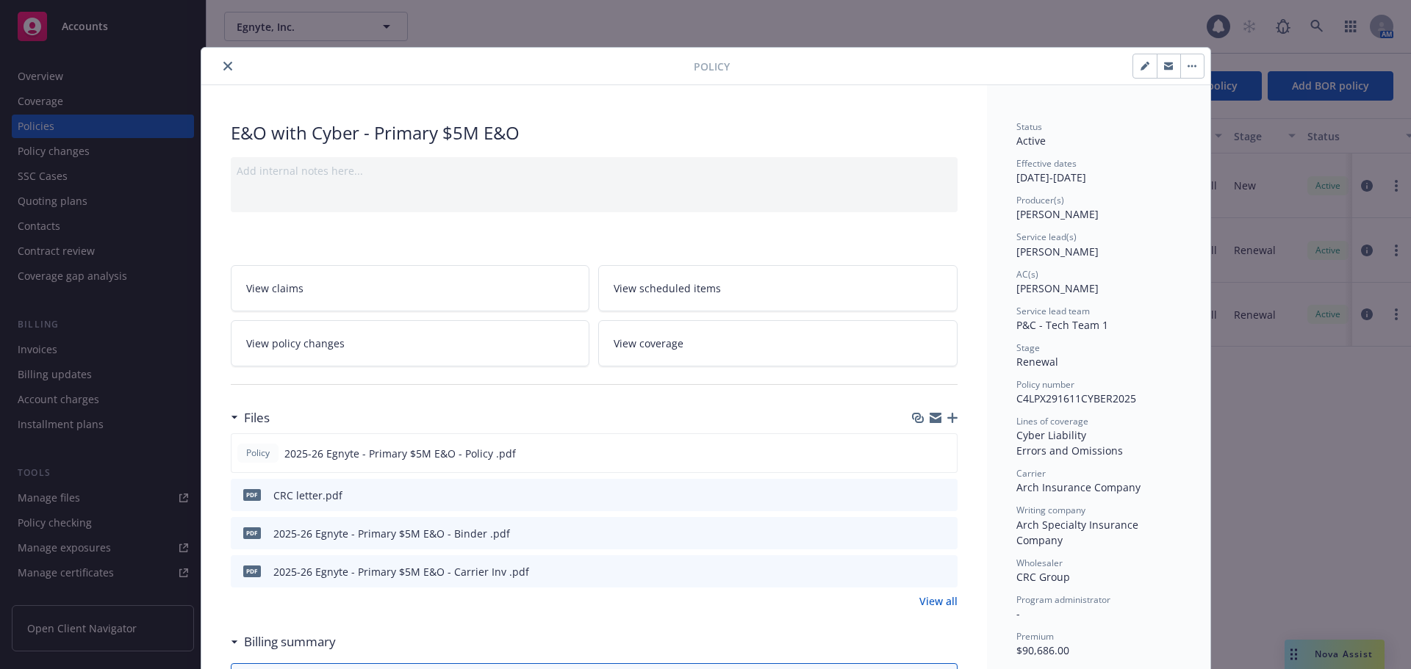
click at [226, 69] on icon "close" at bounding box center [227, 66] width 9 height 9
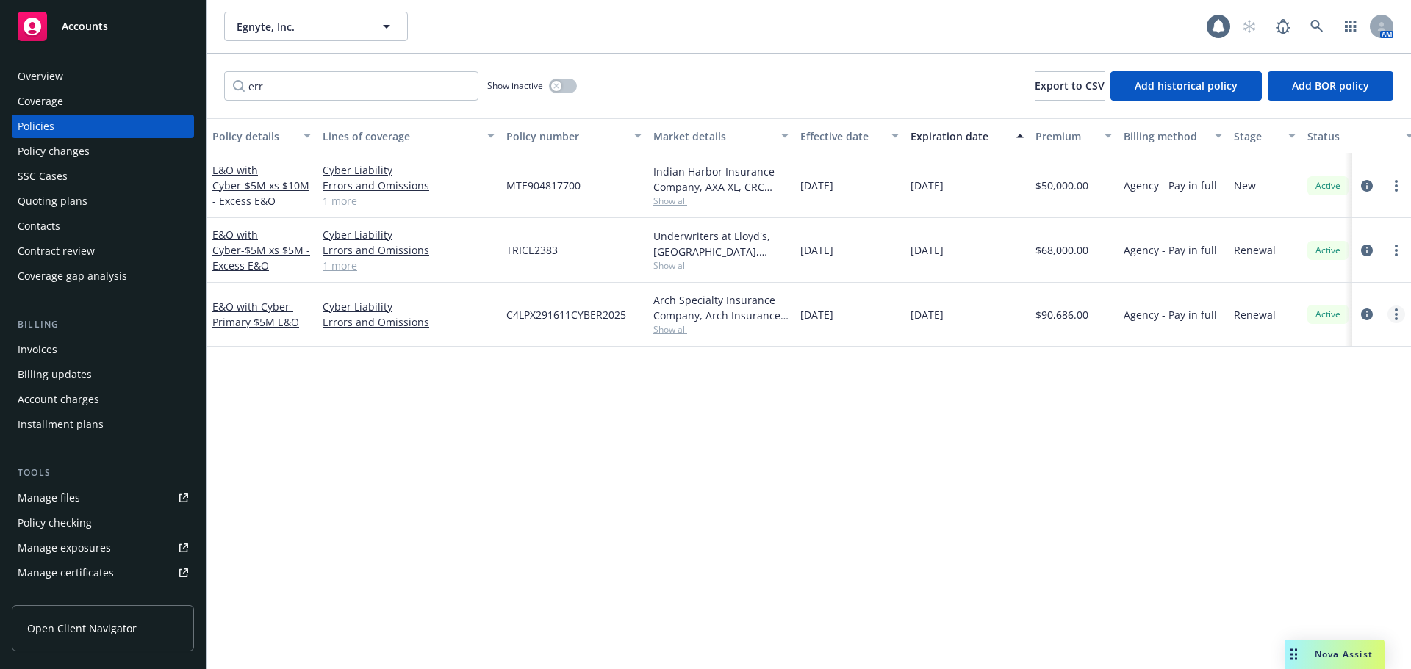
click at [1397, 314] on circle "more" at bounding box center [1396, 314] width 3 height 3
click at [1349, 414] on link "End policy" at bounding box center [1317, 403] width 173 height 29
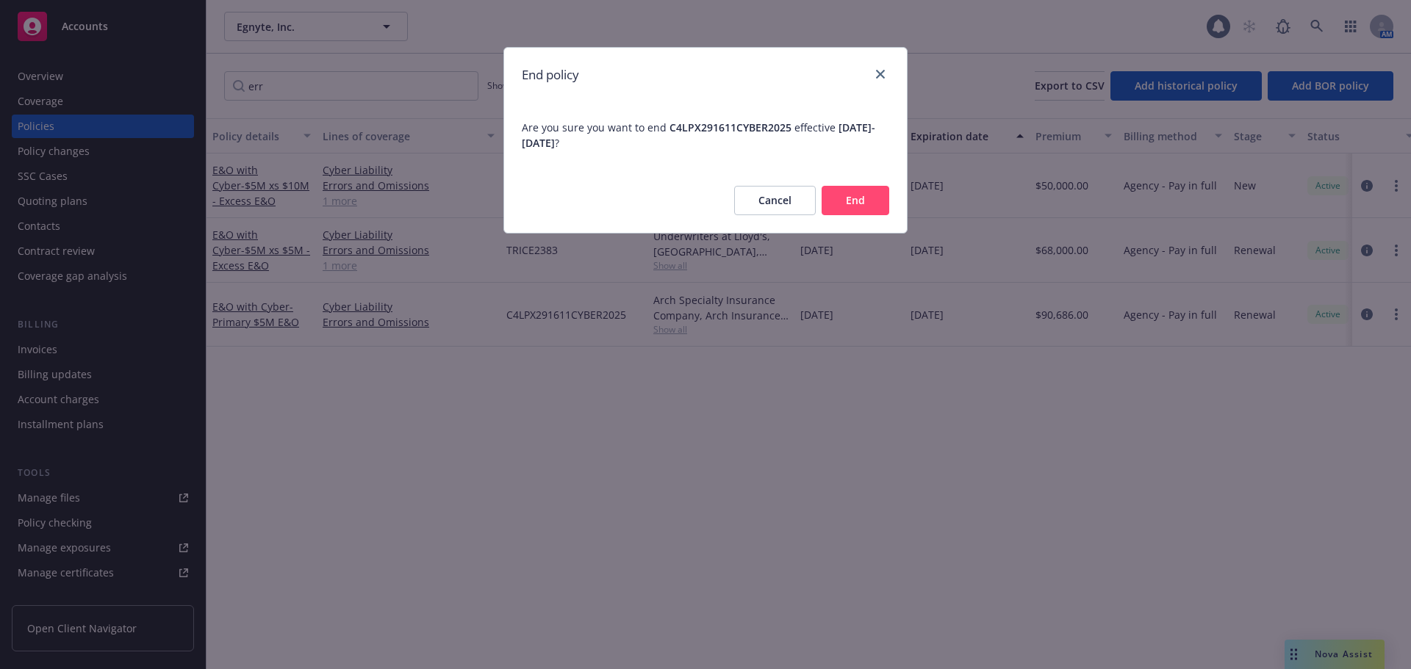
click at [919, 450] on div "End policy Are you sure you want to end C4LPX291611CYBER2025 effective 01/01/20…" at bounding box center [705, 334] width 1411 height 669
click at [789, 204] on button "Cancel" at bounding box center [775, 200] width 82 height 29
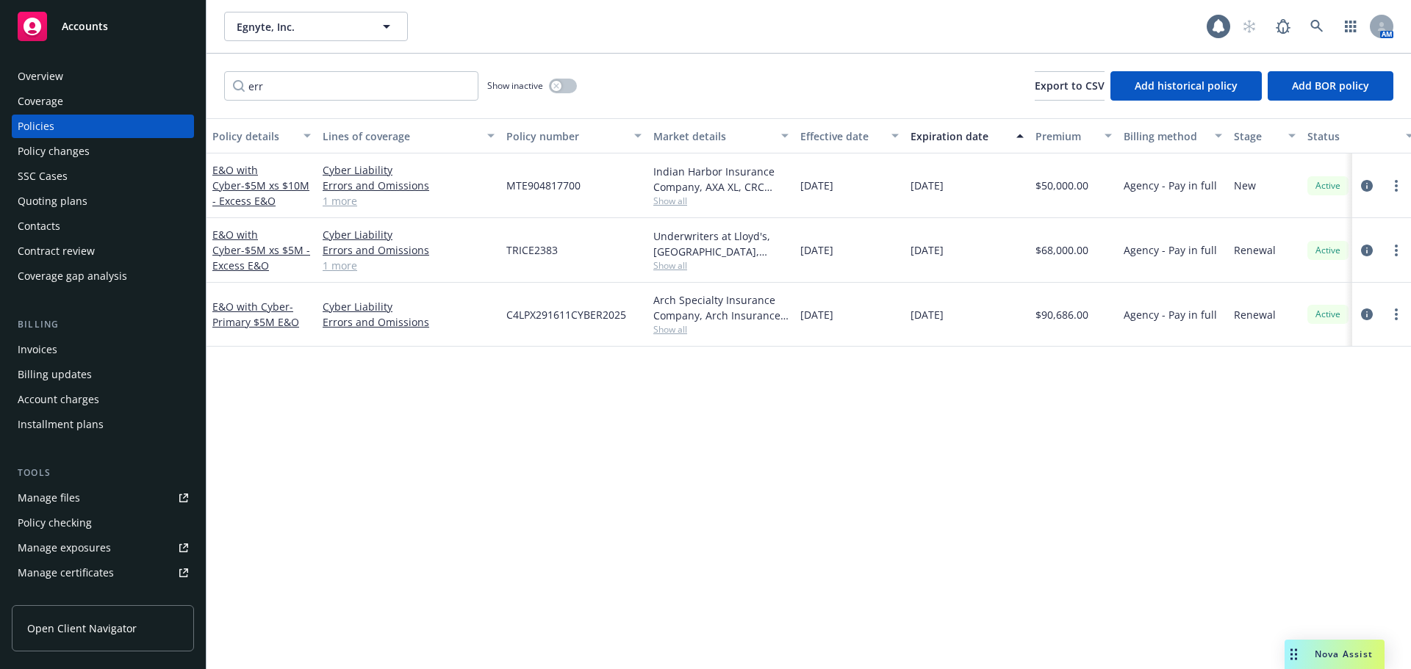
click at [159, 10] on link "Accounts" at bounding box center [103, 26] width 182 height 41
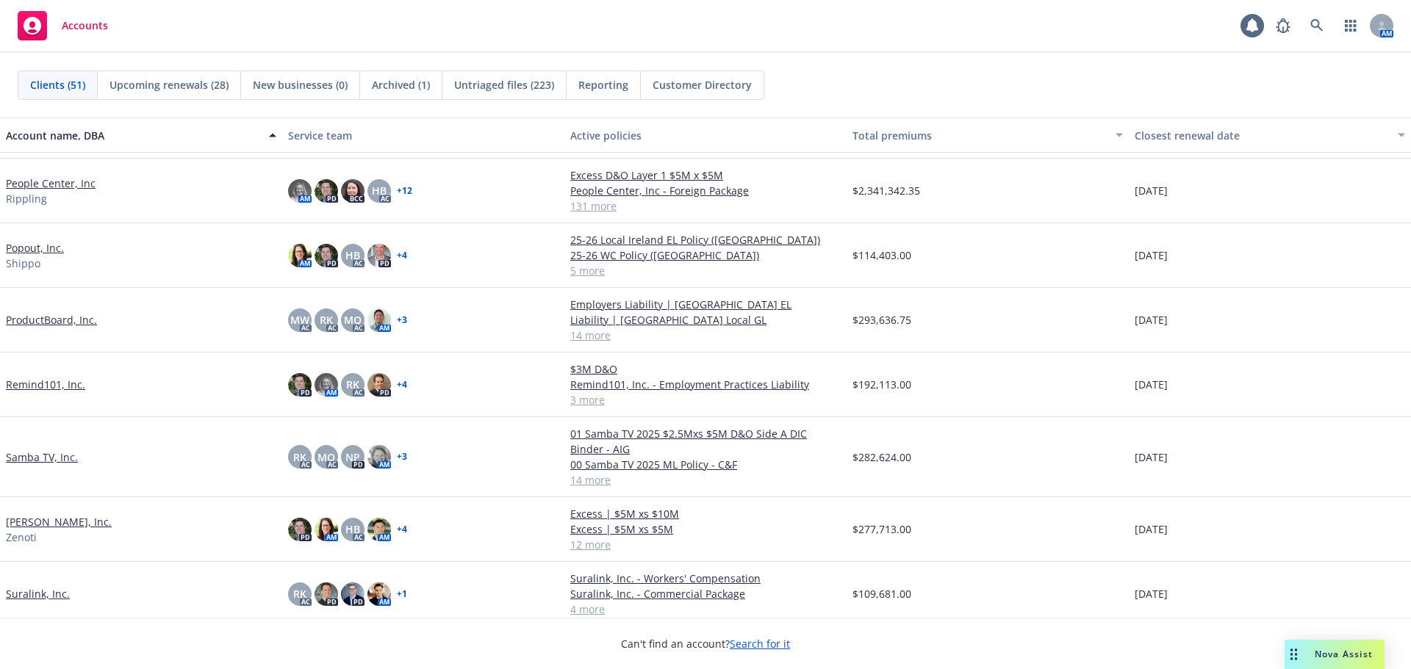
scroll to position [2131, 0]
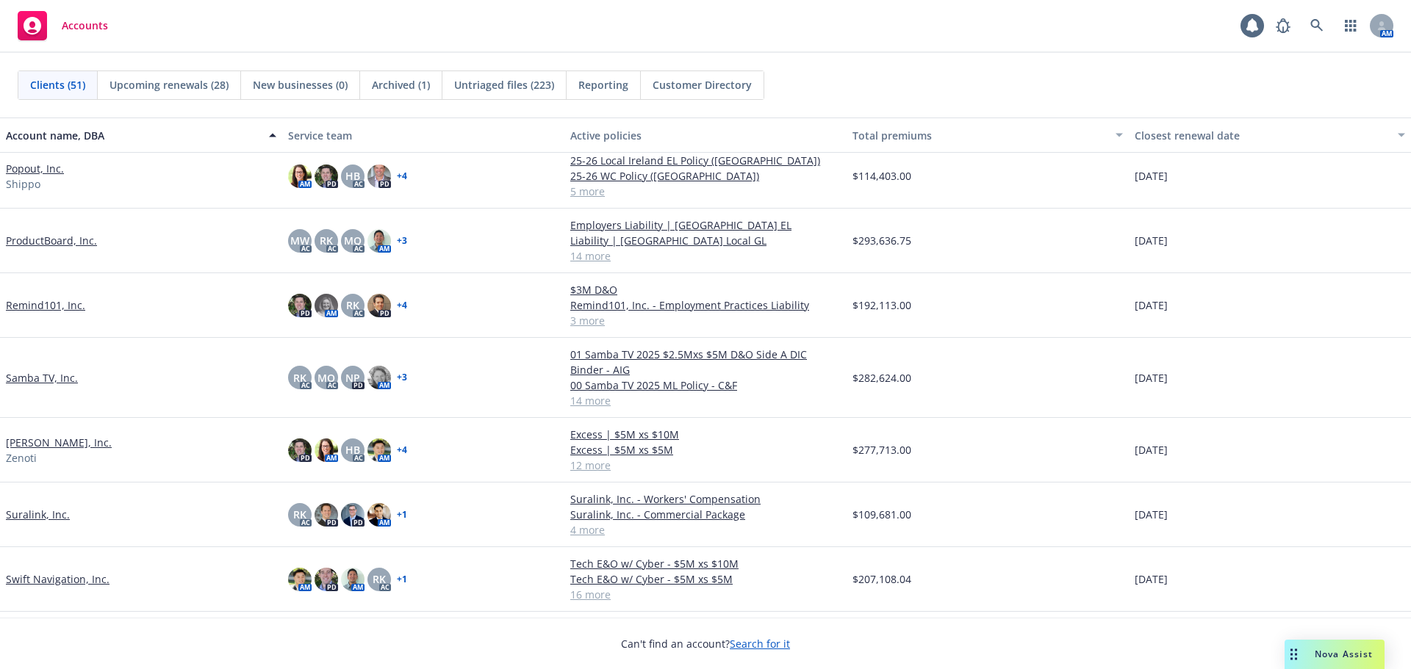
click at [52, 517] on link "Suralink, Inc." at bounding box center [38, 514] width 64 height 15
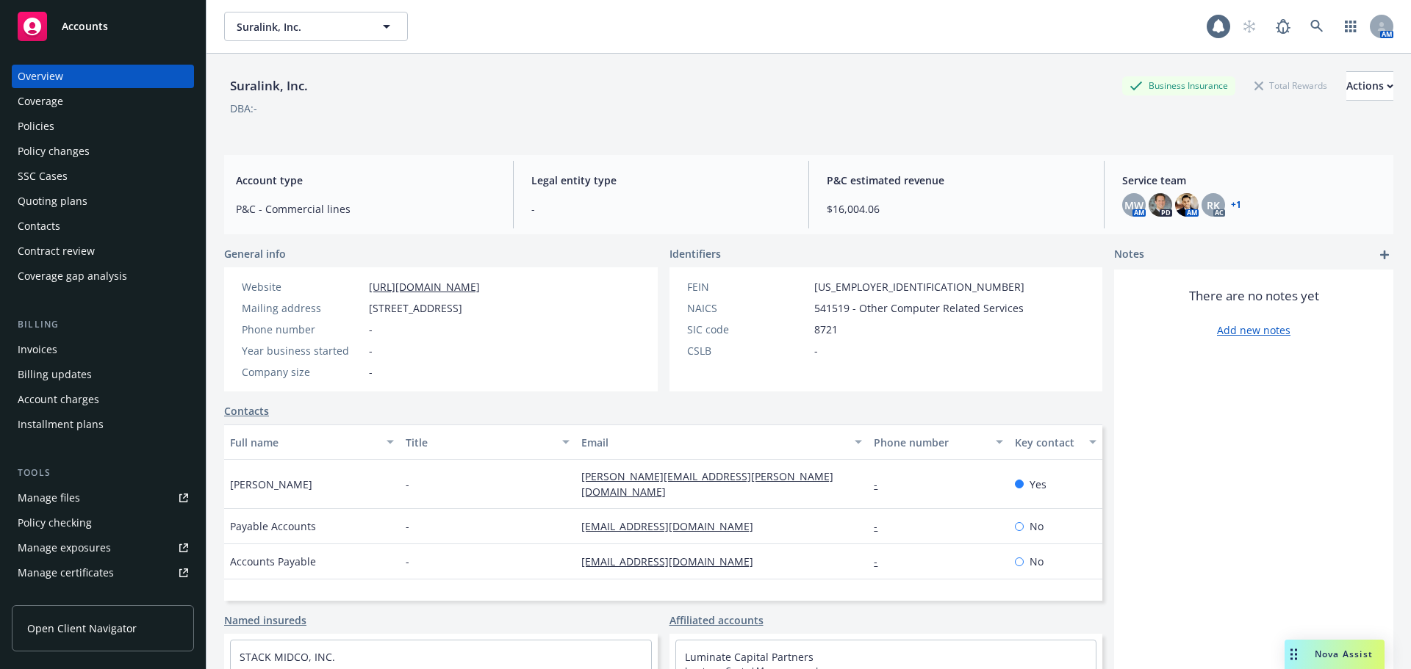
click at [89, 129] on div "Policies" at bounding box center [103, 127] width 170 height 24
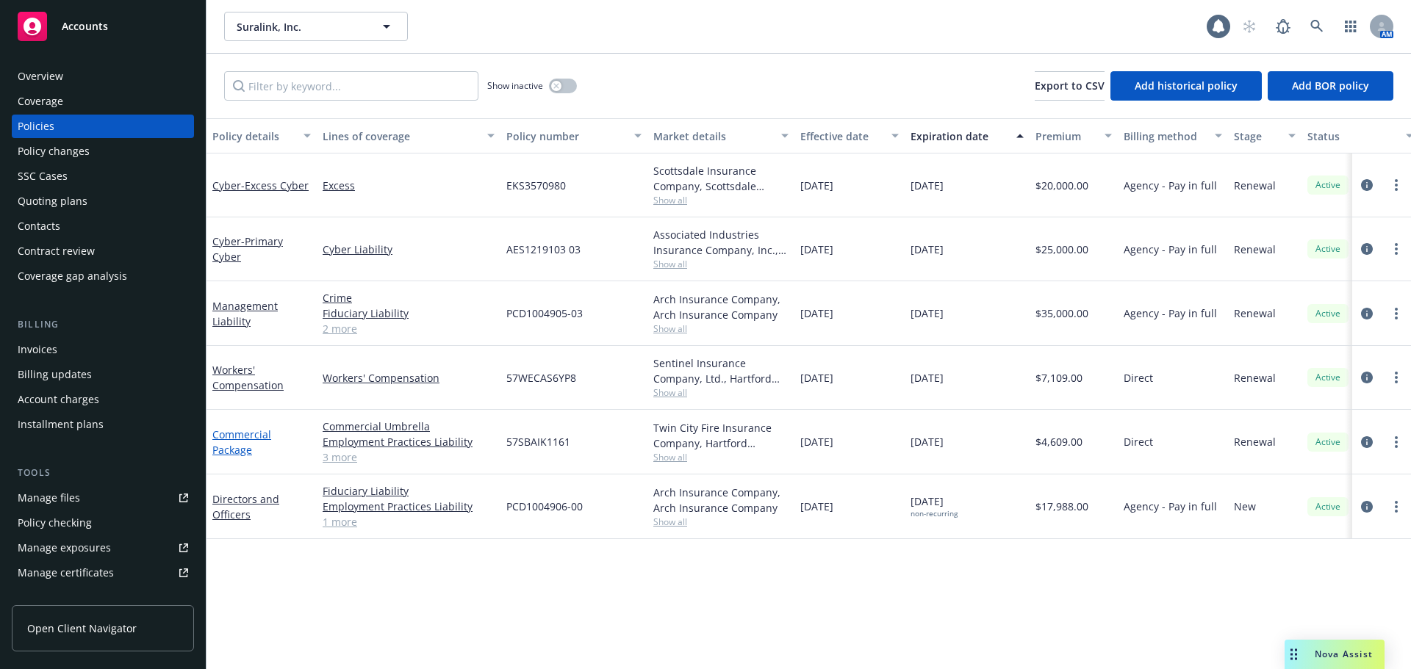
click at [239, 431] on link "Commercial Package" at bounding box center [241, 442] width 59 height 29
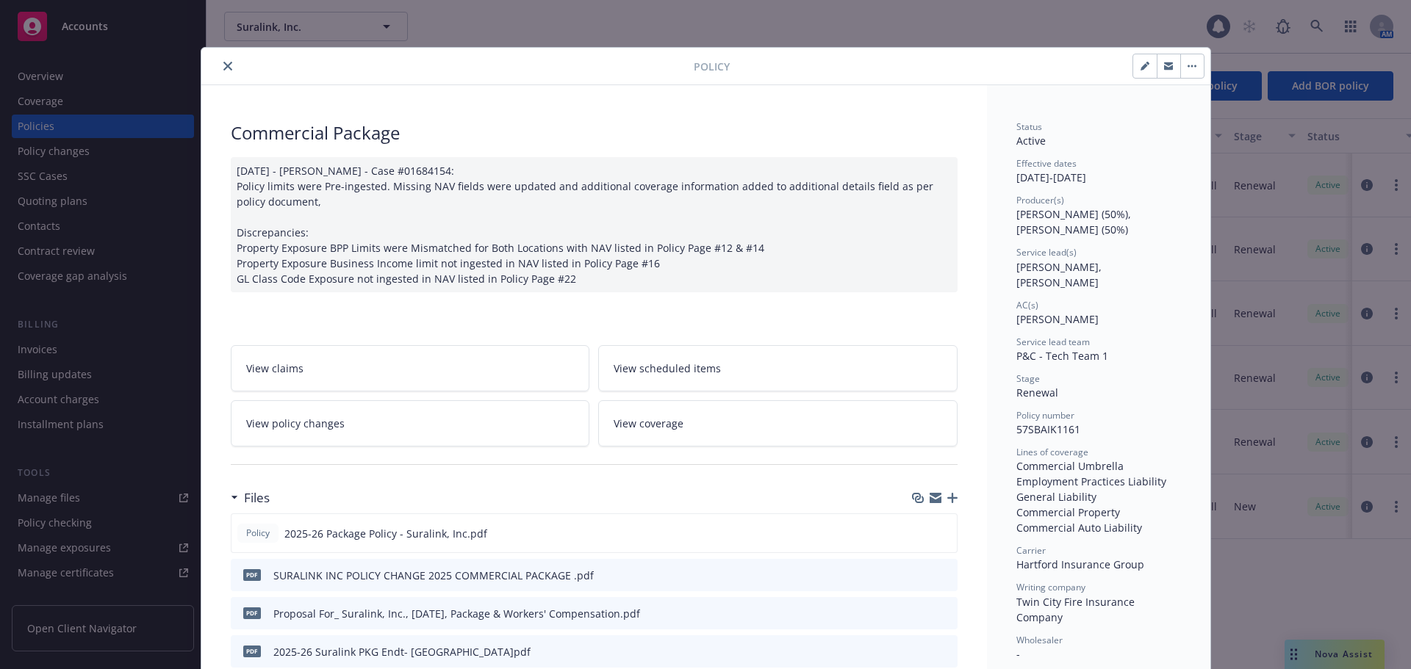
click at [223, 67] on icon "close" at bounding box center [227, 66] width 9 height 9
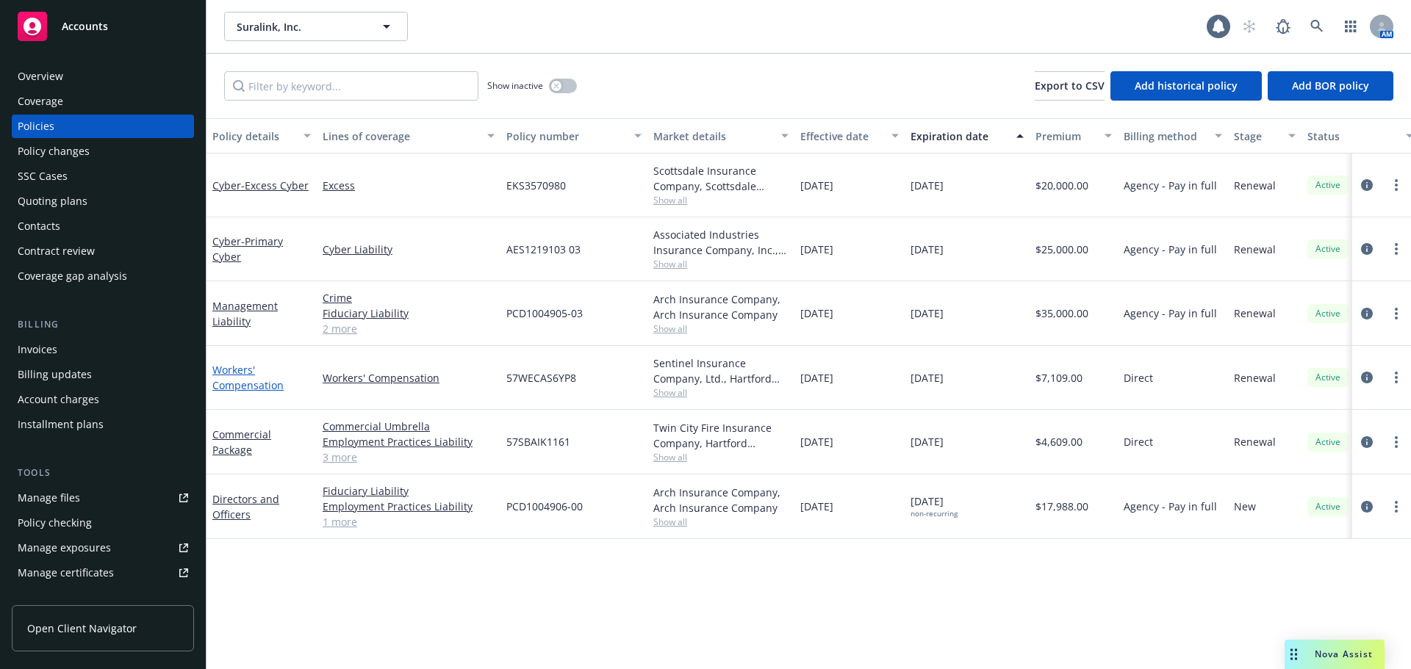
click at [241, 386] on link "Workers' Compensation" at bounding box center [247, 377] width 71 height 29
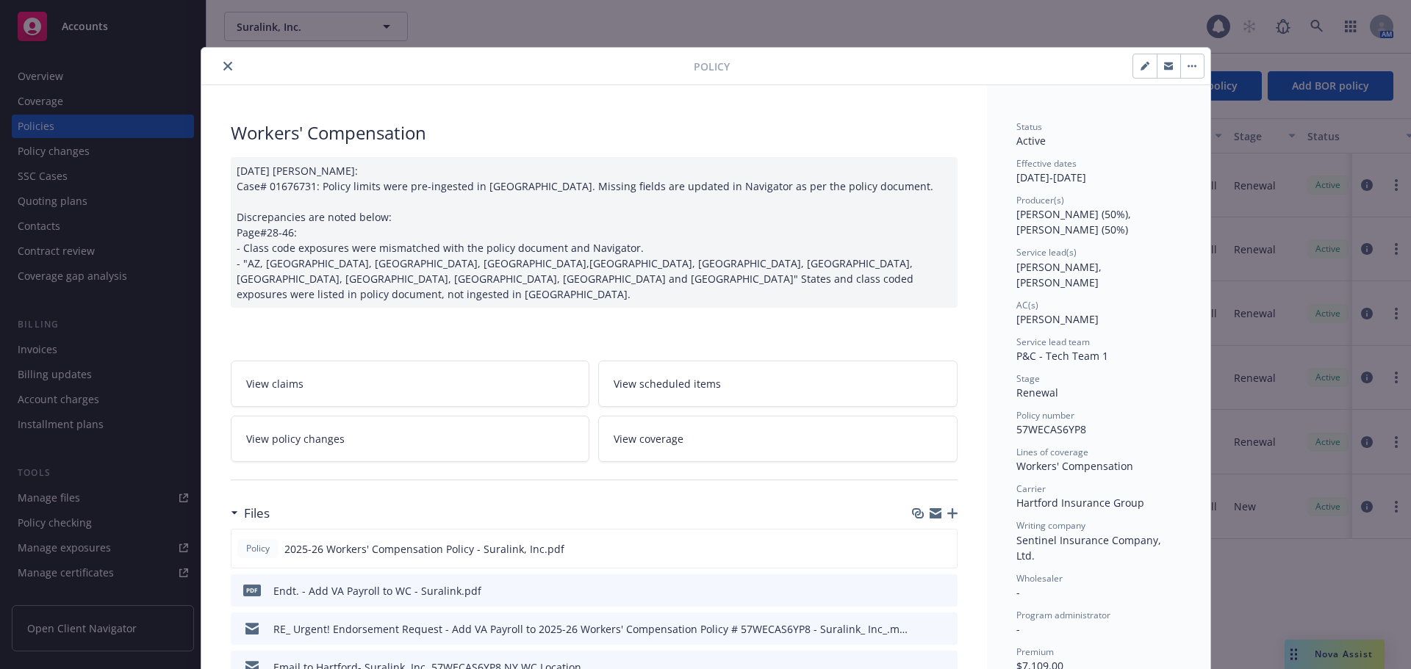
click at [223, 68] on icon "close" at bounding box center [227, 66] width 9 height 9
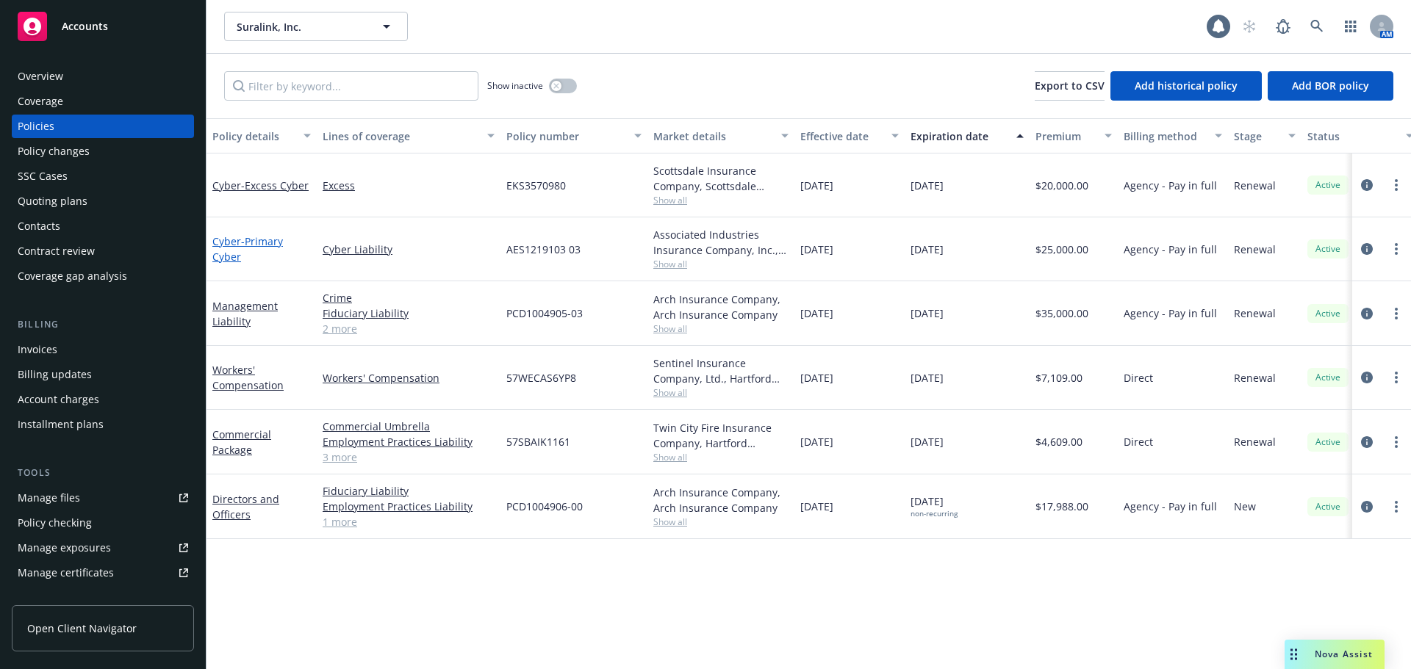
click at [246, 245] on span "- Primary Cyber" at bounding box center [247, 248] width 71 height 29
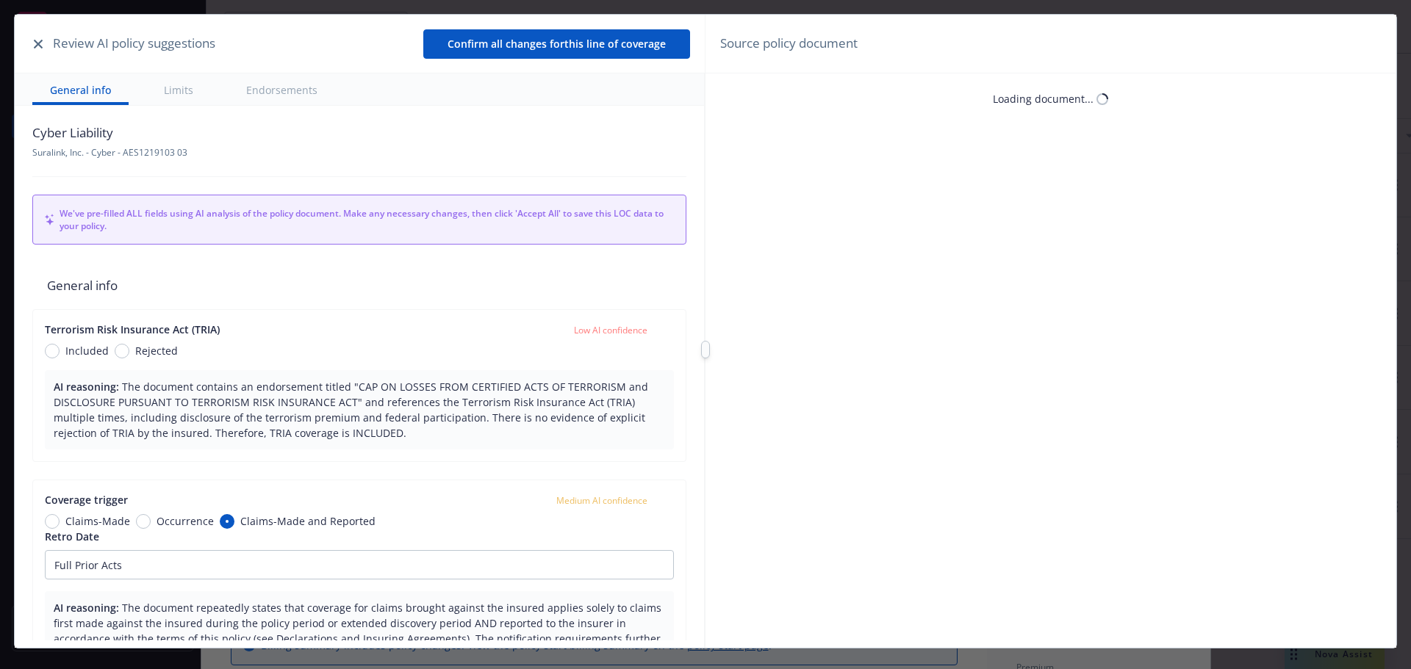
type textarea "x"
click at [37, 44] on icon "button" at bounding box center [38, 44] width 9 height 9
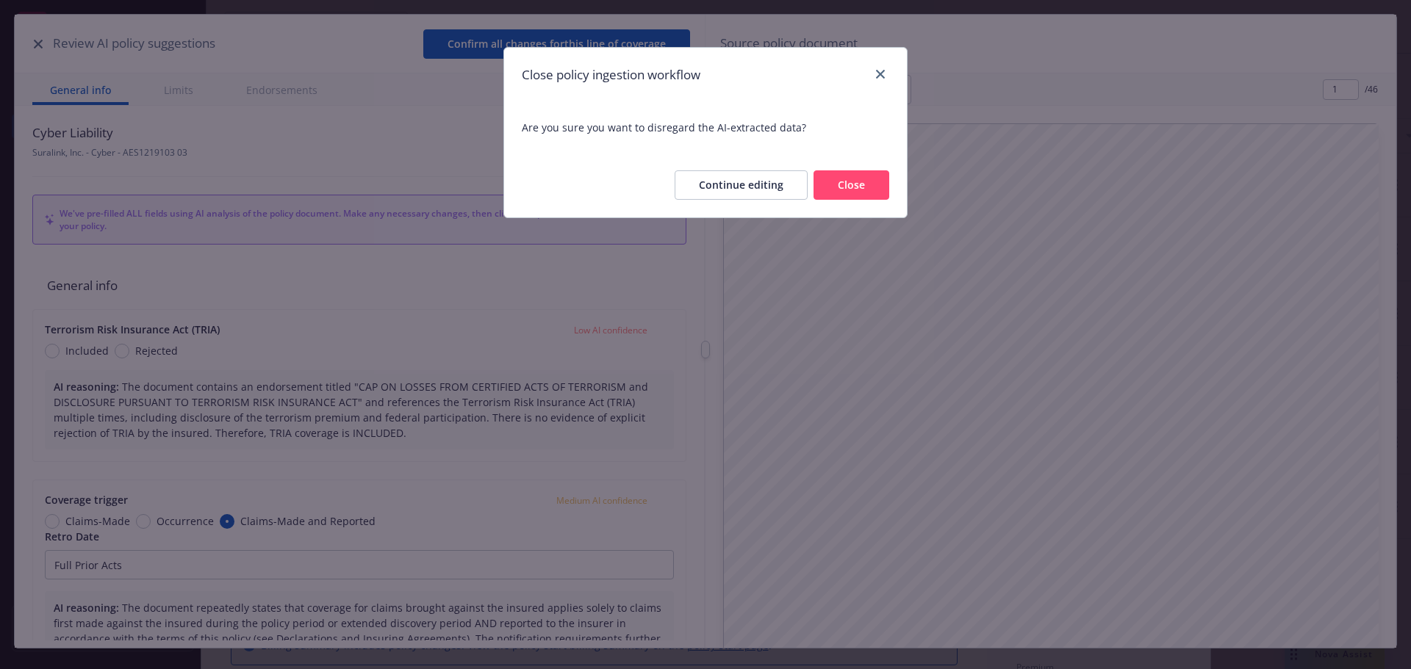
click at [838, 186] on button "Close" at bounding box center [851, 184] width 76 height 29
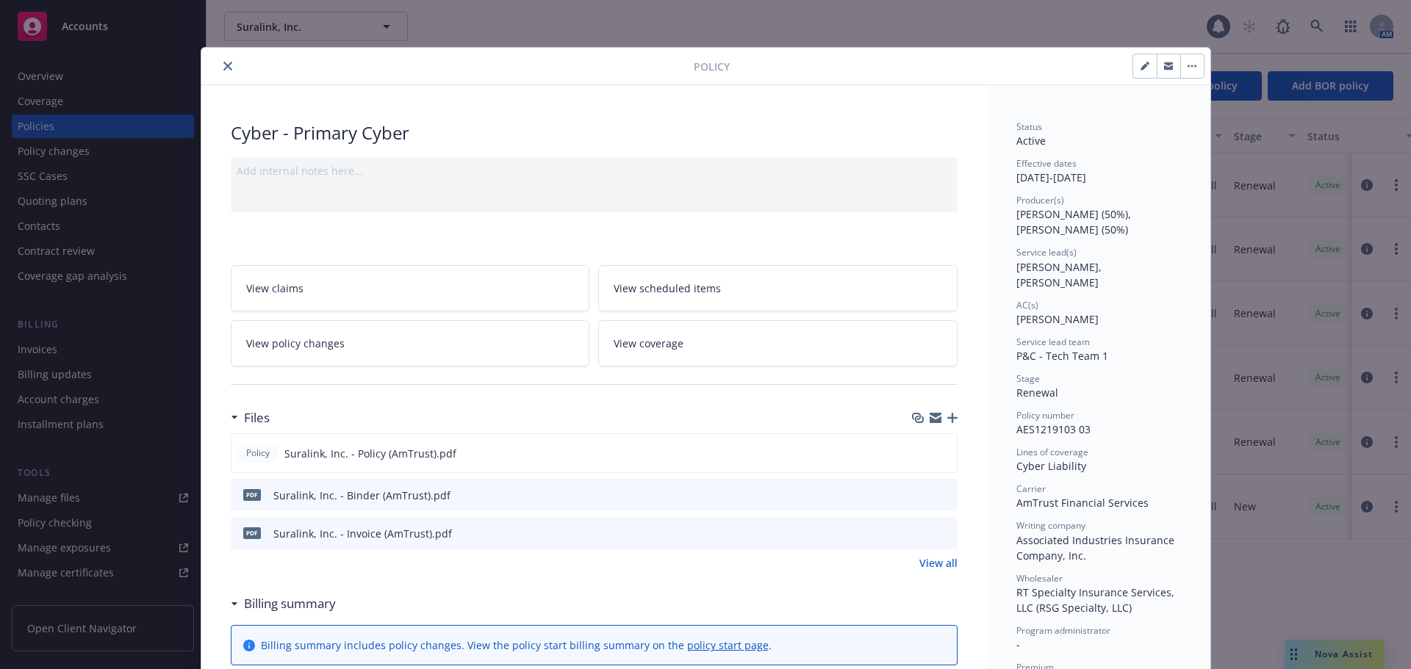
click at [223, 65] on icon "close" at bounding box center [227, 66] width 9 height 9
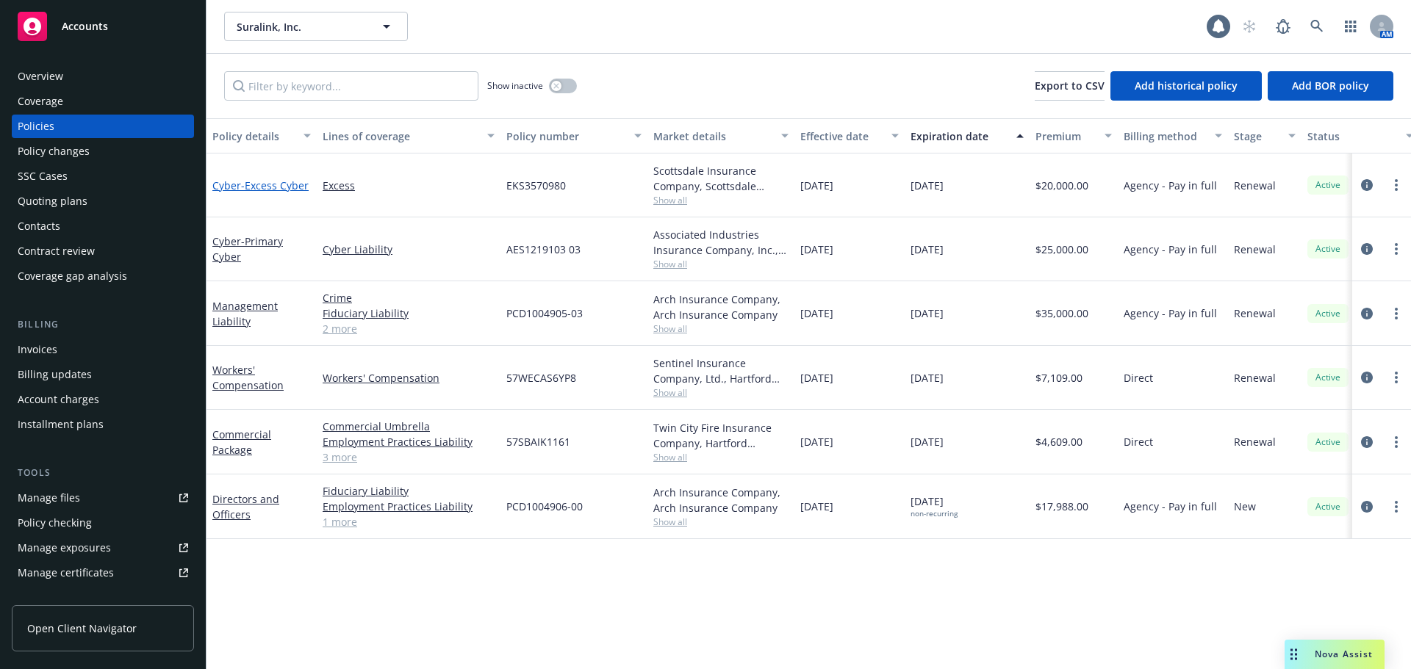
click at [248, 179] on span "- Excess Cyber" at bounding box center [275, 186] width 68 height 14
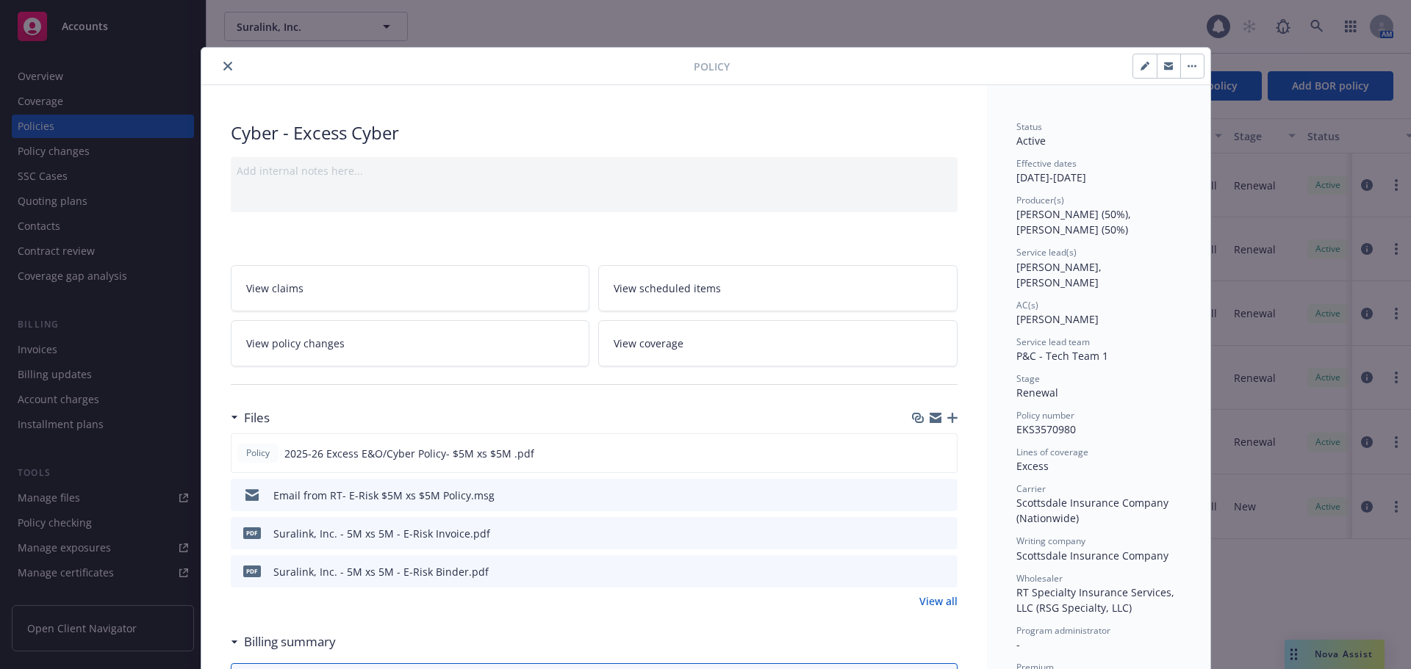
click at [224, 65] on icon "close" at bounding box center [227, 66] width 9 height 9
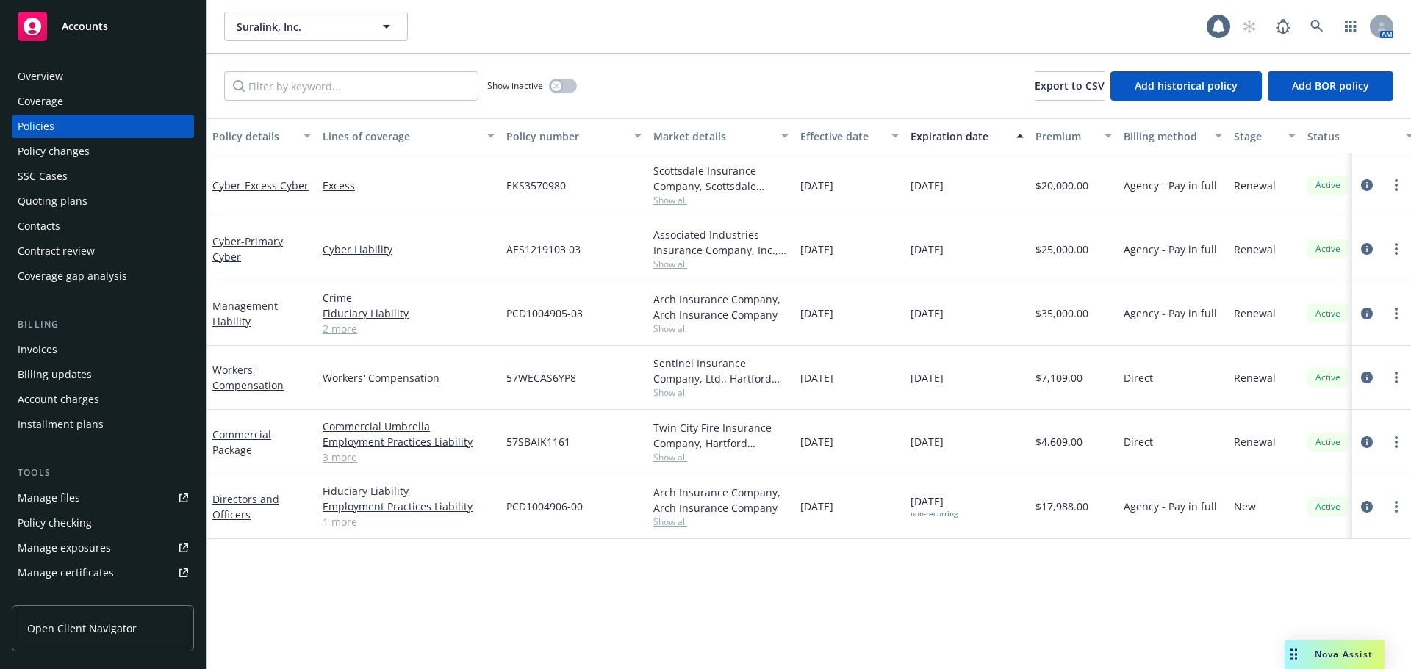
click at [114, 221] on div "Contacts" at bounding box center [103, 227] width 170 height 24
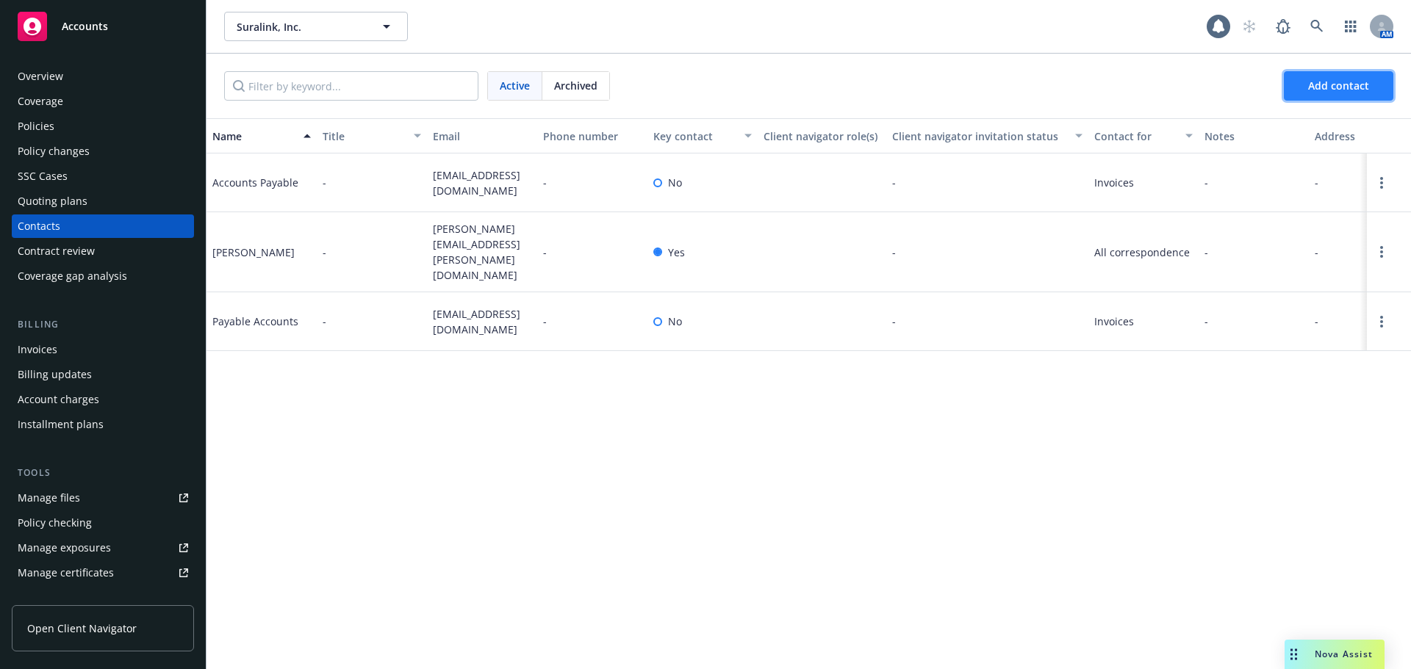
click at [1316, 92] on span "Add contact" at bounding box center [1338, 86] width 61 height 14
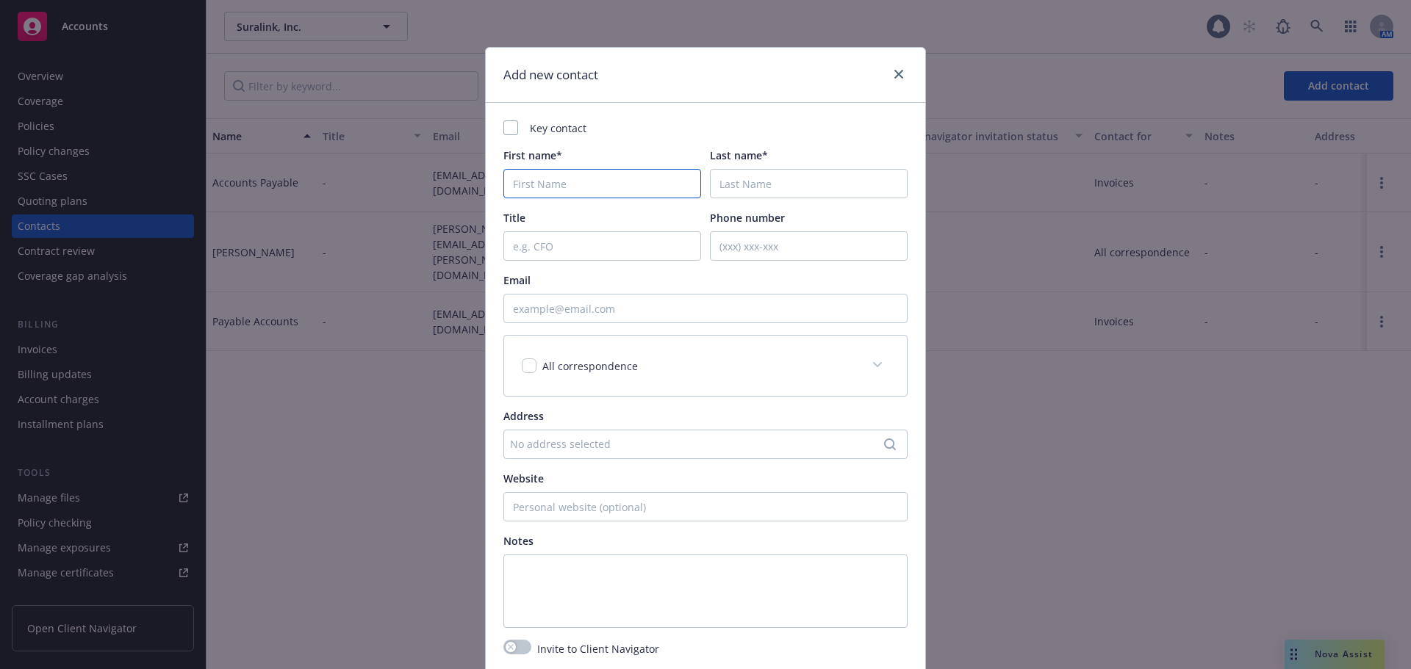
paste input "Andrea Esper <andrea.esper@suralink.com"
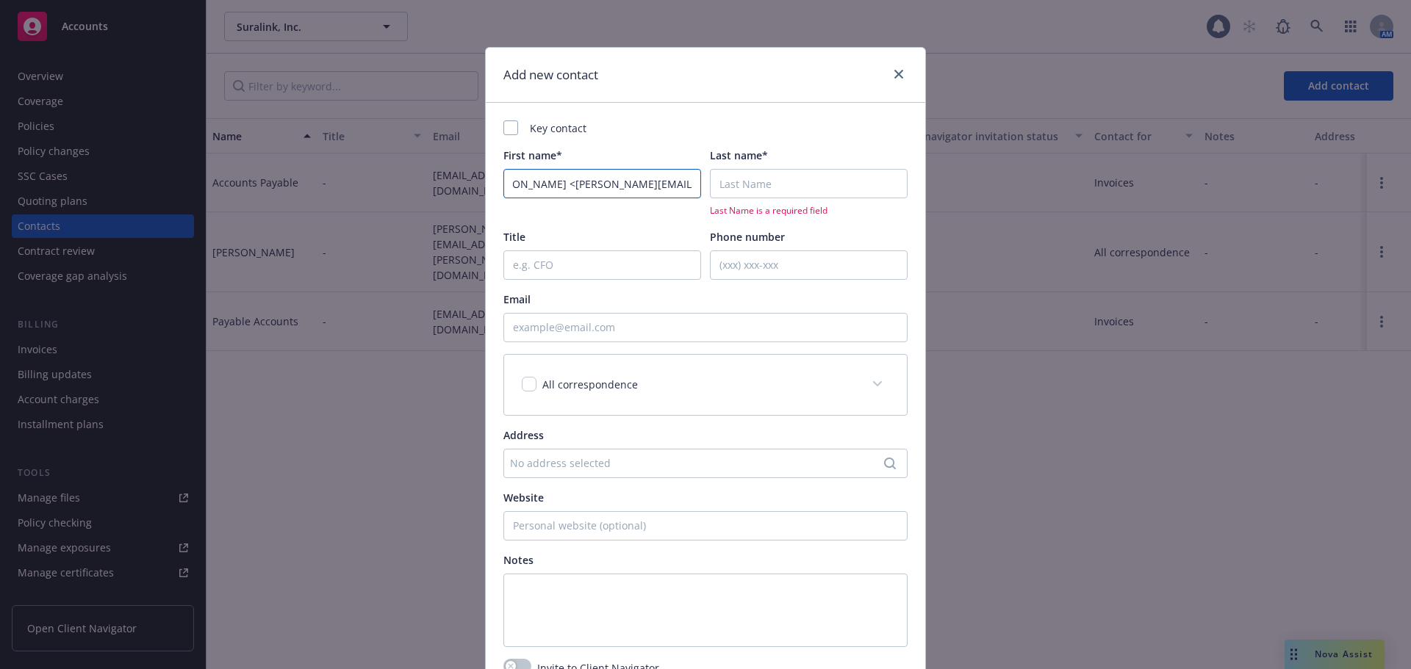
type input "Andrea Esper <andrea.esper@suralink.com"
click at [721, 182] on input "Last name*" at bounding box center [809, 183] width 198 height 29
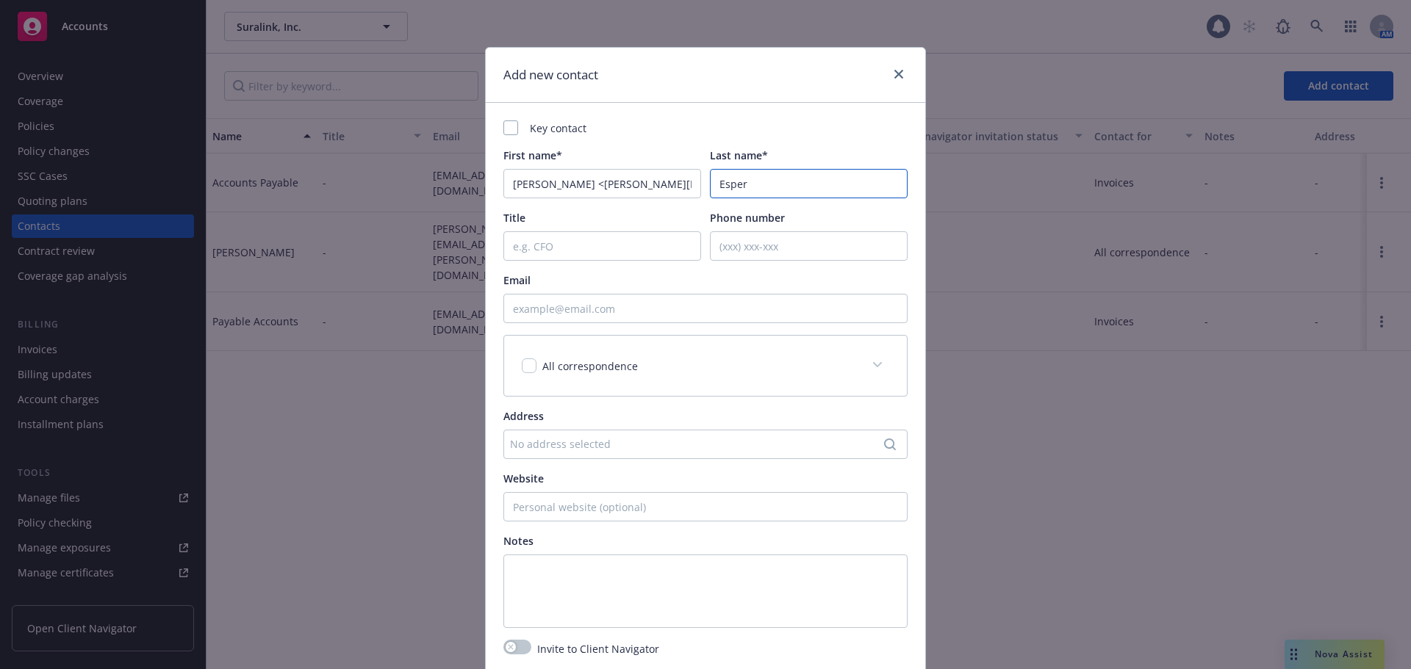
type input "Esper"
drag, startPoint x: 581, startPoint y: 185, endPoint x: 758, endPoint y: 190, distance: 177.1
click at [758, 190] on div "First name* Andrea Esper <andrea.esper@suralink.com Last name* Esper" at bounding box center [705, 173] width 404 height 51
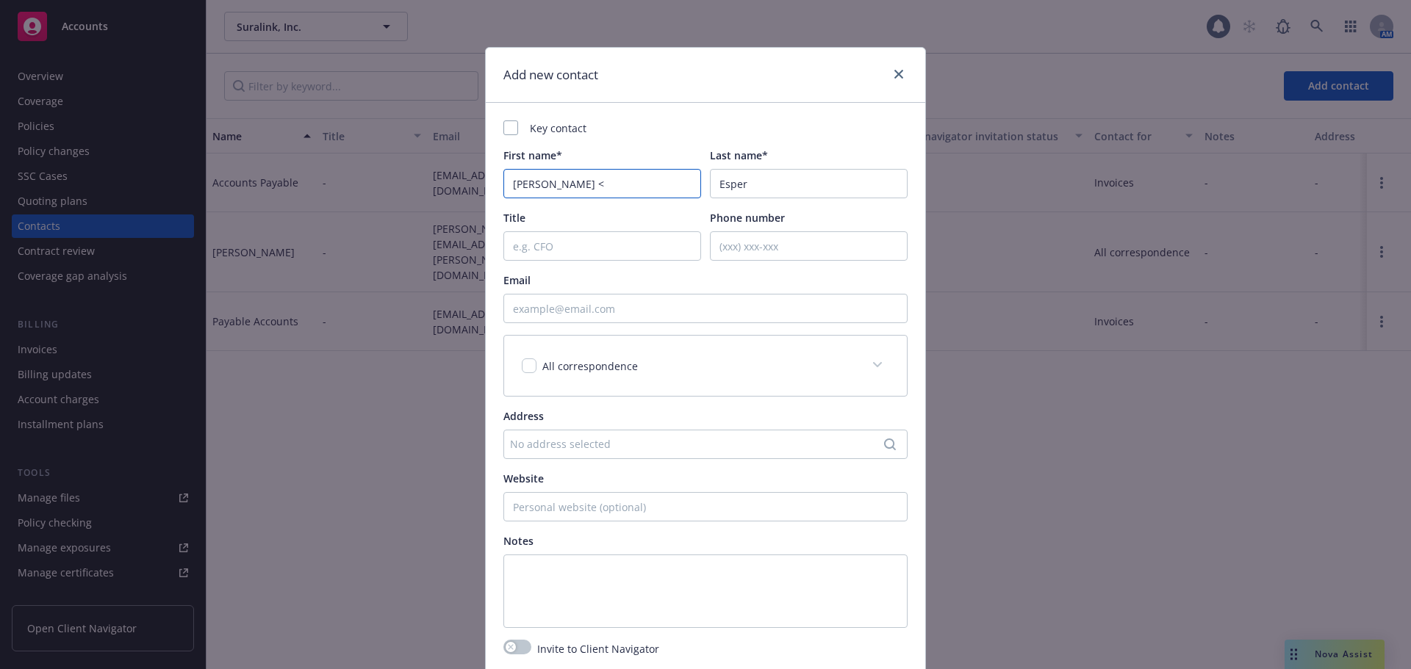
type input "Andrea Esper <"
paste input "andrea.esper@suralink.com"
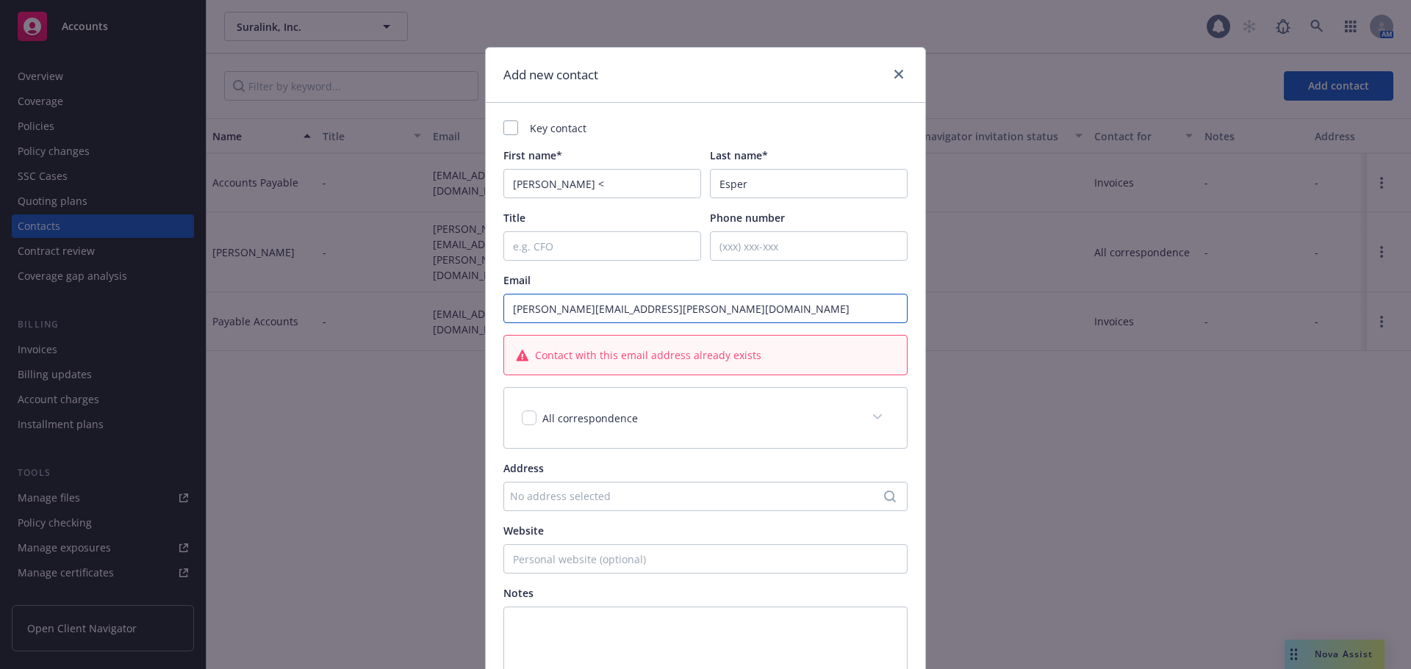
type input "andrea.esper@suralink.com"
click at [896, 71] on icon "close" at bounding box center [898, 74] width 9 height 9
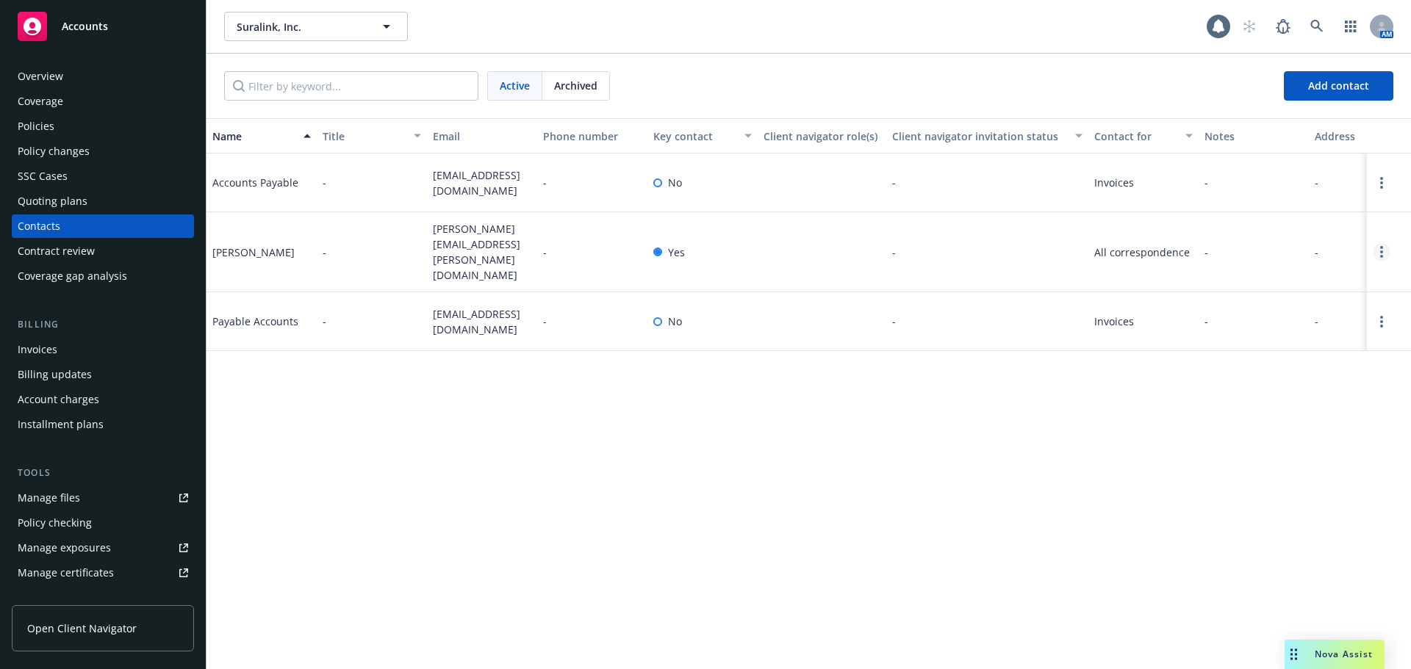
click at [1380, 246] on icon "Open options" at bounding box center [1381, 252] width 3 height 12
click at [1323, 198] on link "Invite to client navigator" at bounding box center [1287, 188] width 166 height 29
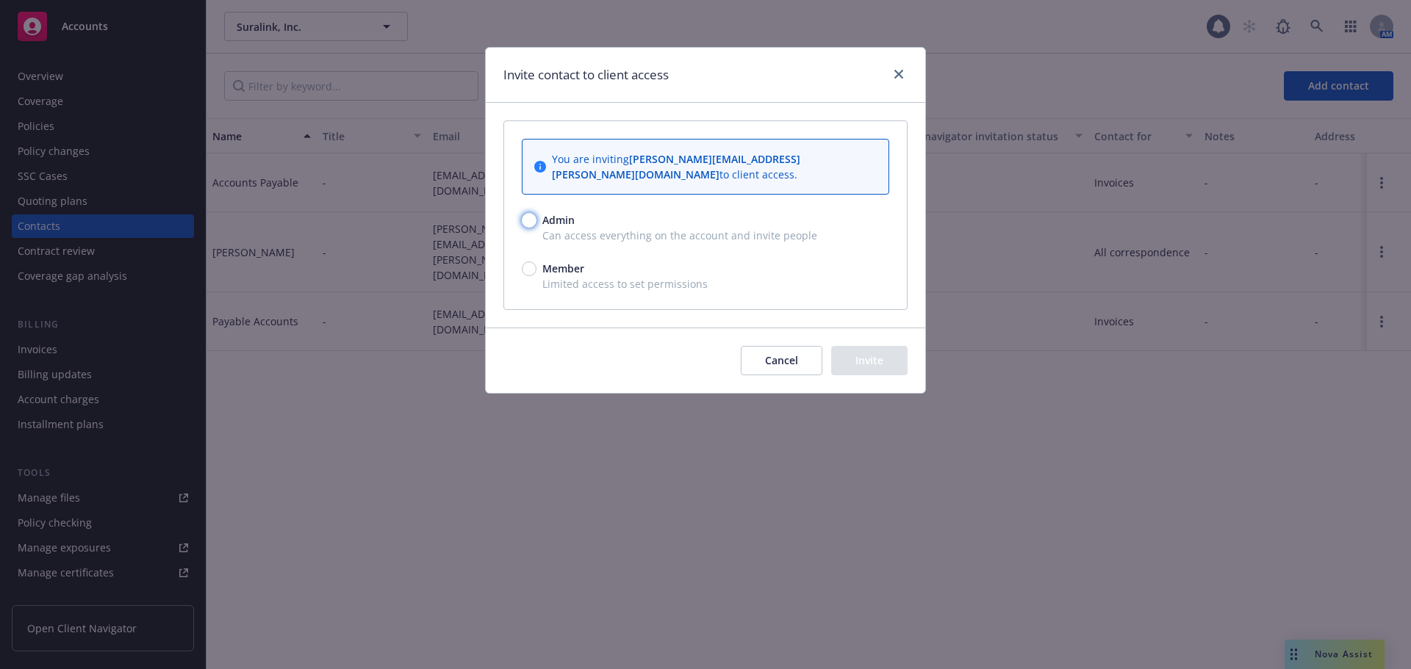
click at [529, 213] on input "Admin" at bounding box center [529, 220] width 15 height 15
radio input "true"
click at [894, 350] on button "Invite" at bounding box center [869, 360] width 76 height 29
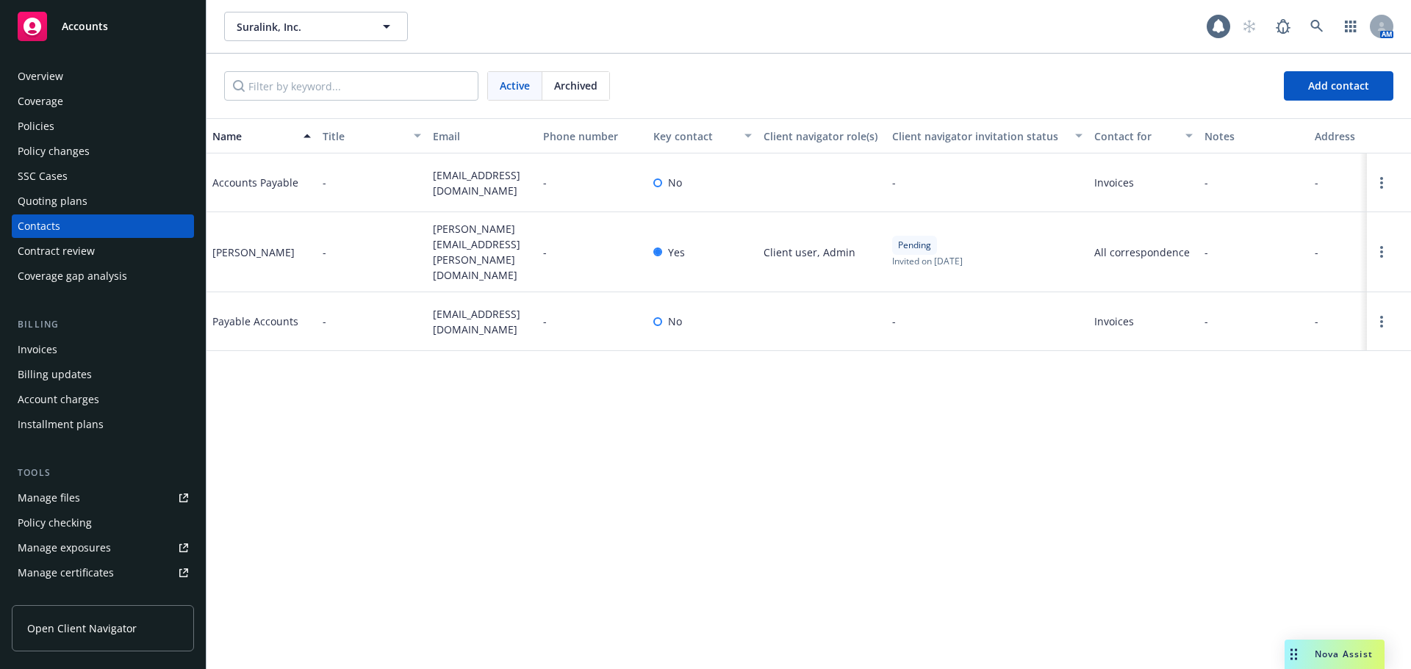
click at [150, 19] on div "Accounts" at bounding box center [103, 26] width 170 height 29
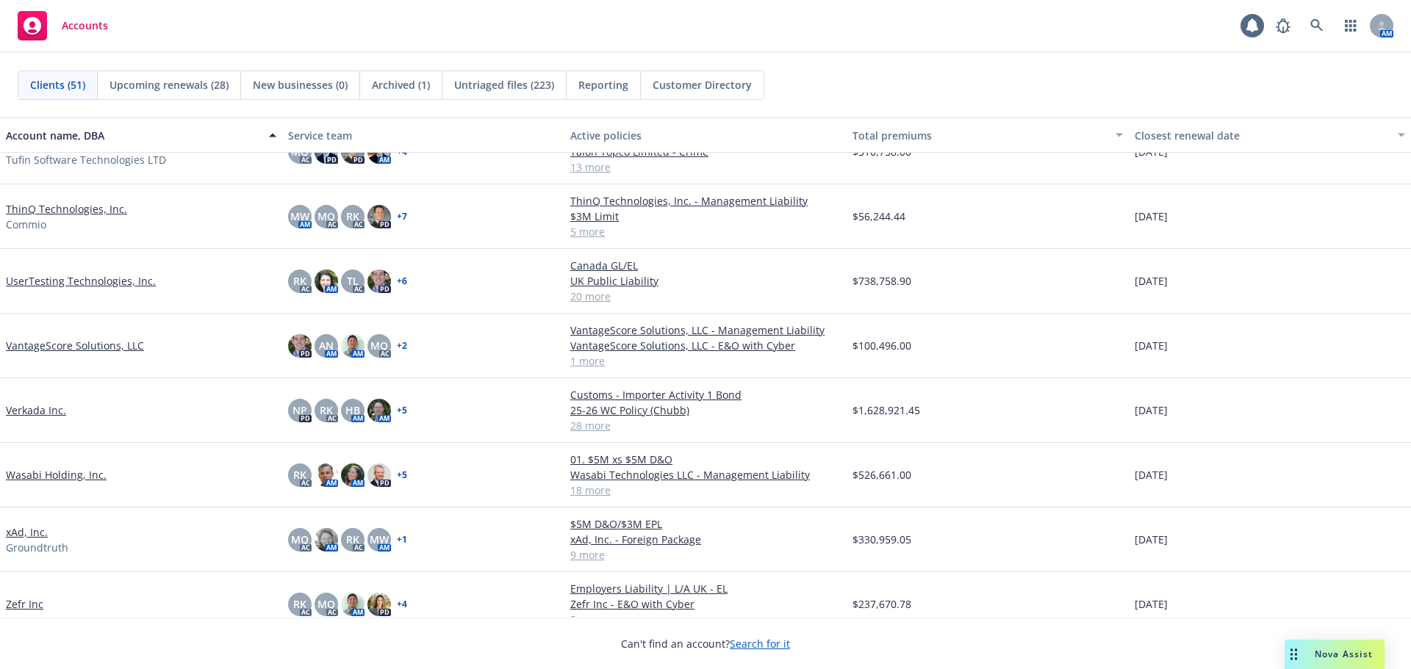
scroll to position [2586, 0]
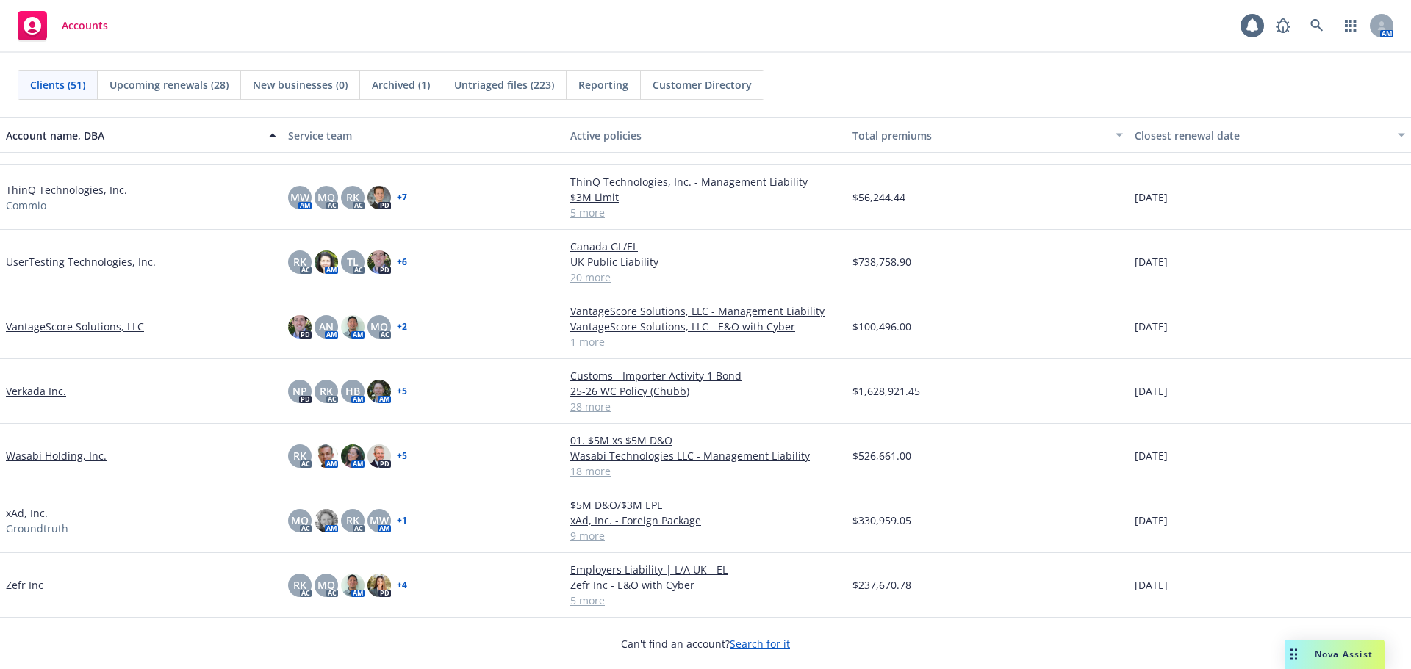
click at [135, 265] on link "UserTesting Technologies, Inc." at bounding box center [81, 261] width 150 height 15
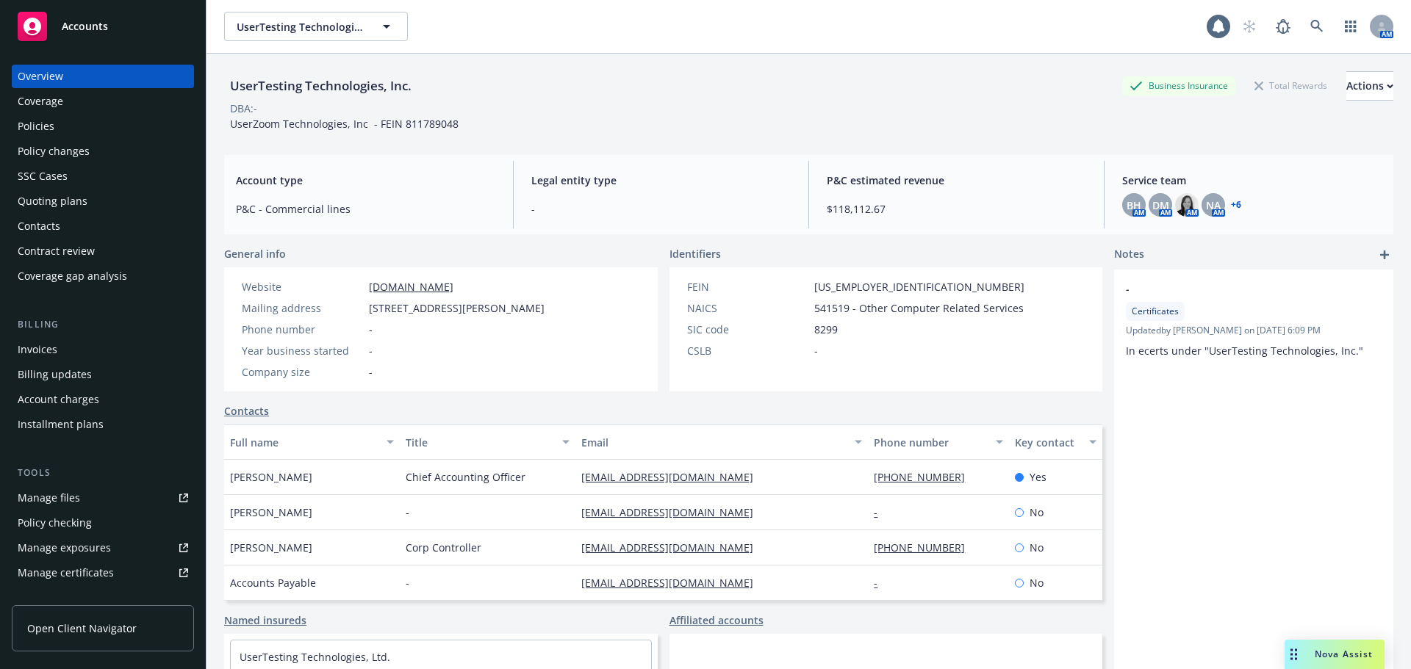
click at [121, 158] on div "Policy changes" at bounding box center [103, 152] width 170 height 24
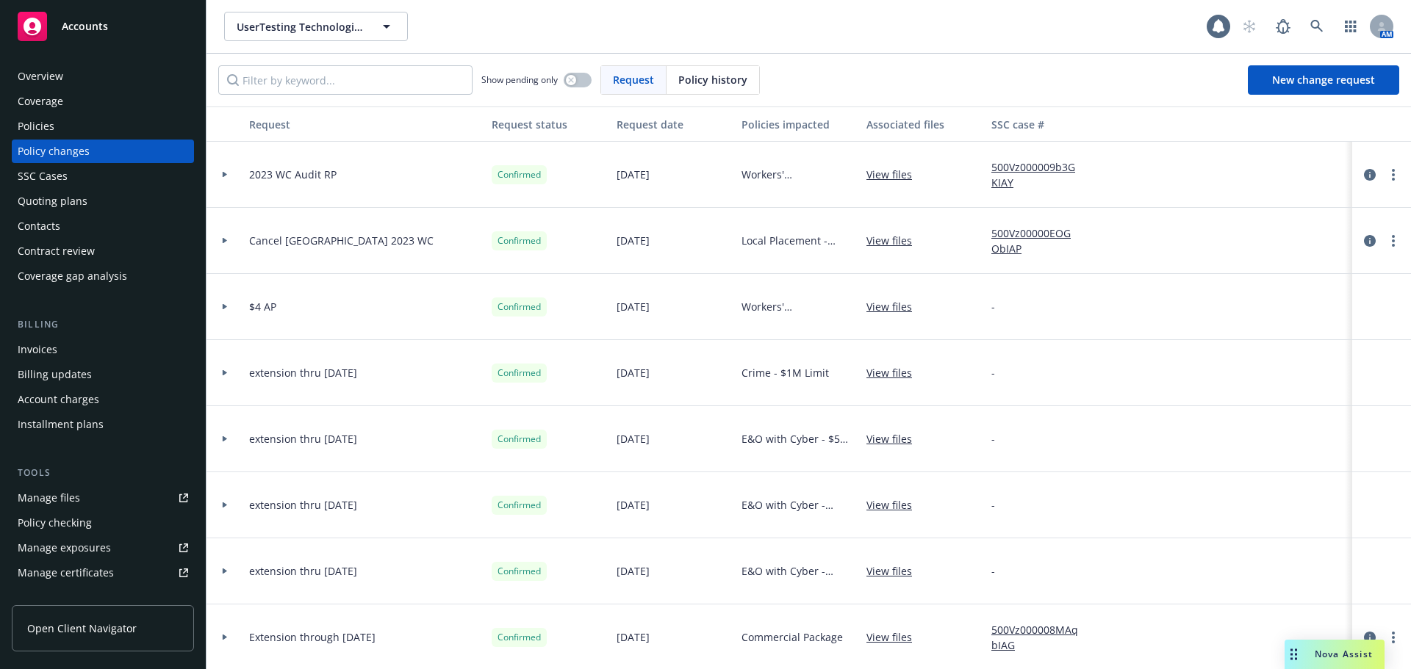
click at [107, 123] on div "Policies" at bounding box center [103, 127] width 170 height 24
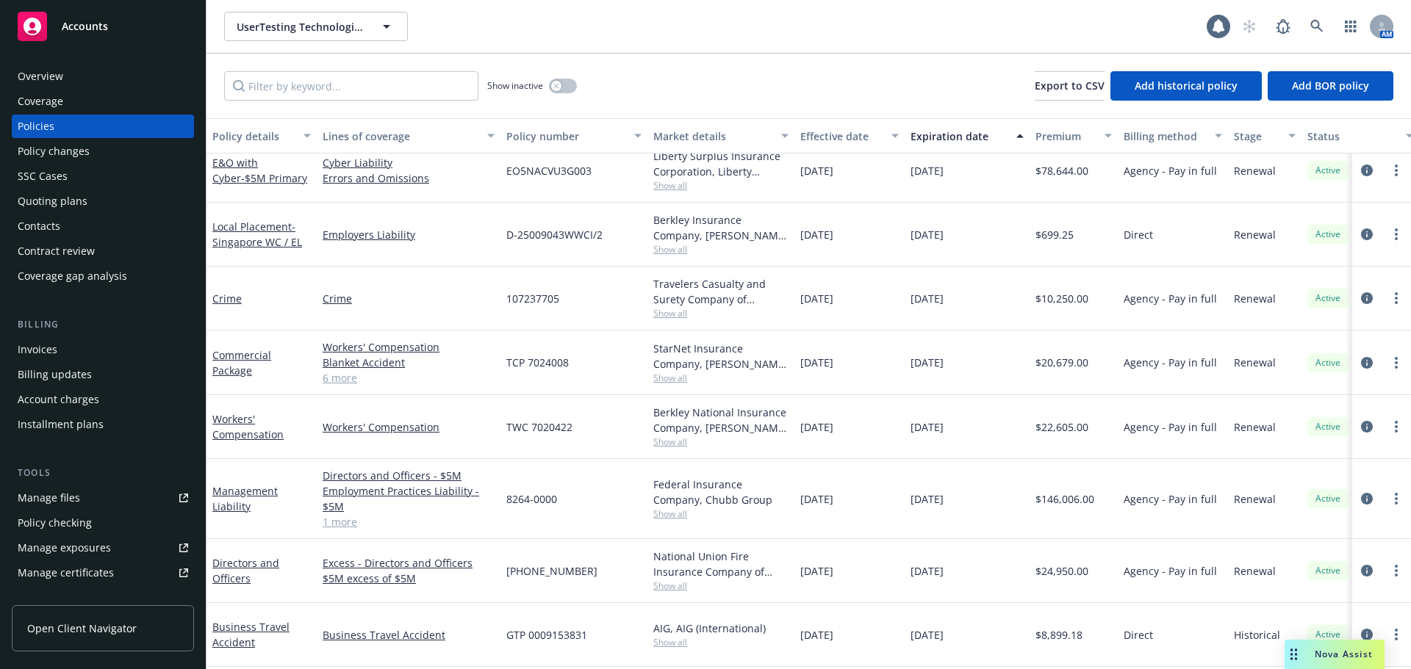
scroll to position [705, 0]
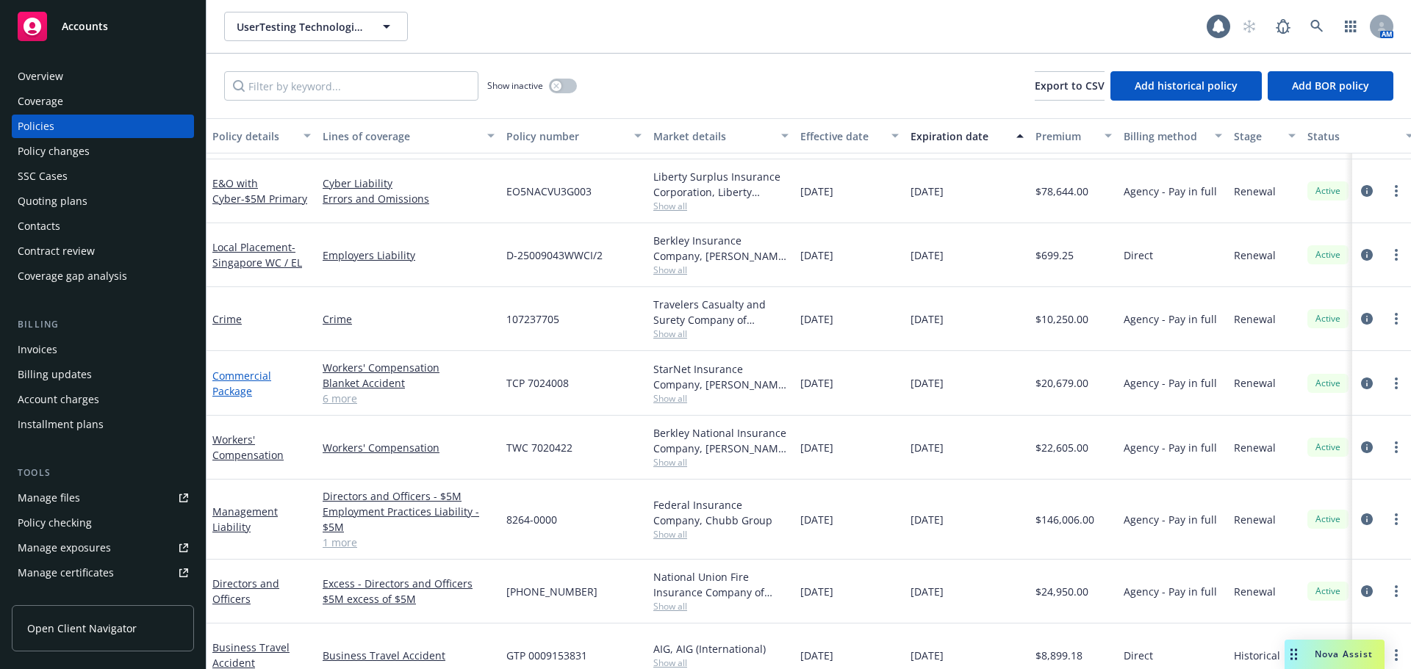
click at [244, 391] on link "Commercial Package" at bounding box center [241, 383] width 59 height 29
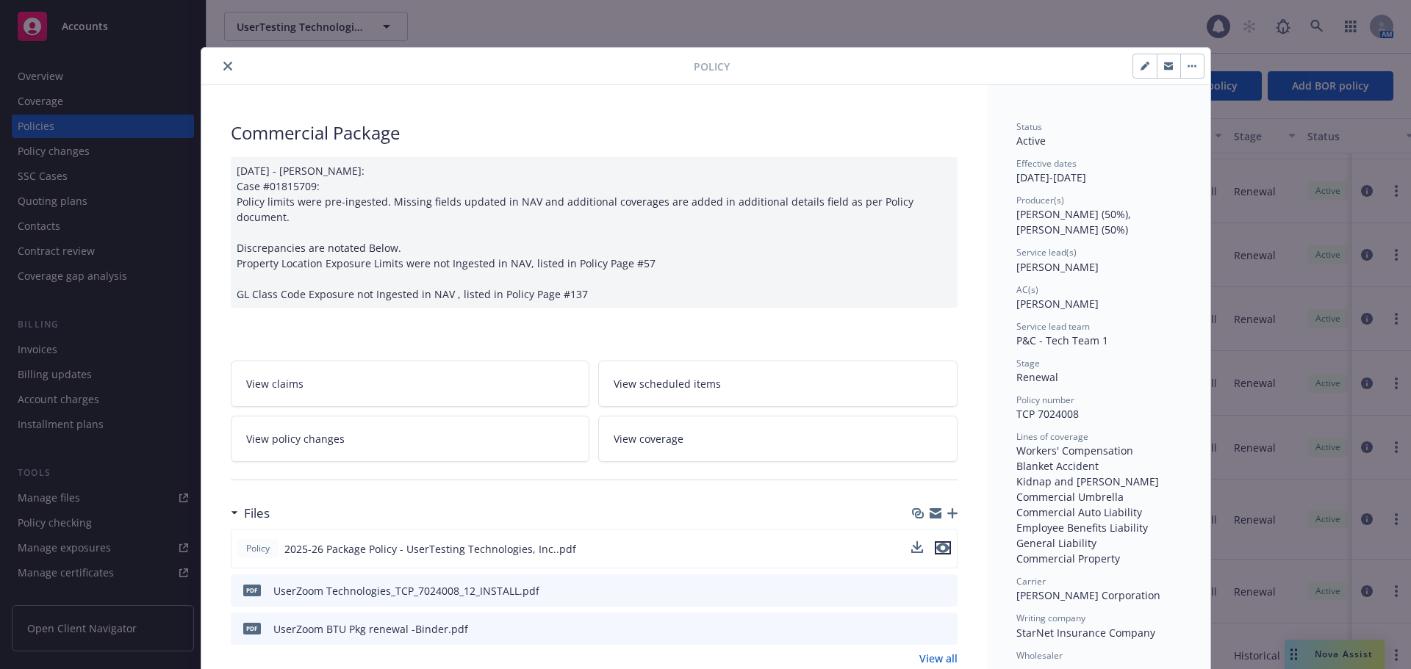
click at [937, 543] on icon "preview file" at bounding box center [942, 548] width 13 height 10
click at [223, 69] on icon "close" at bounding box center [227, 66] width 9 height 9
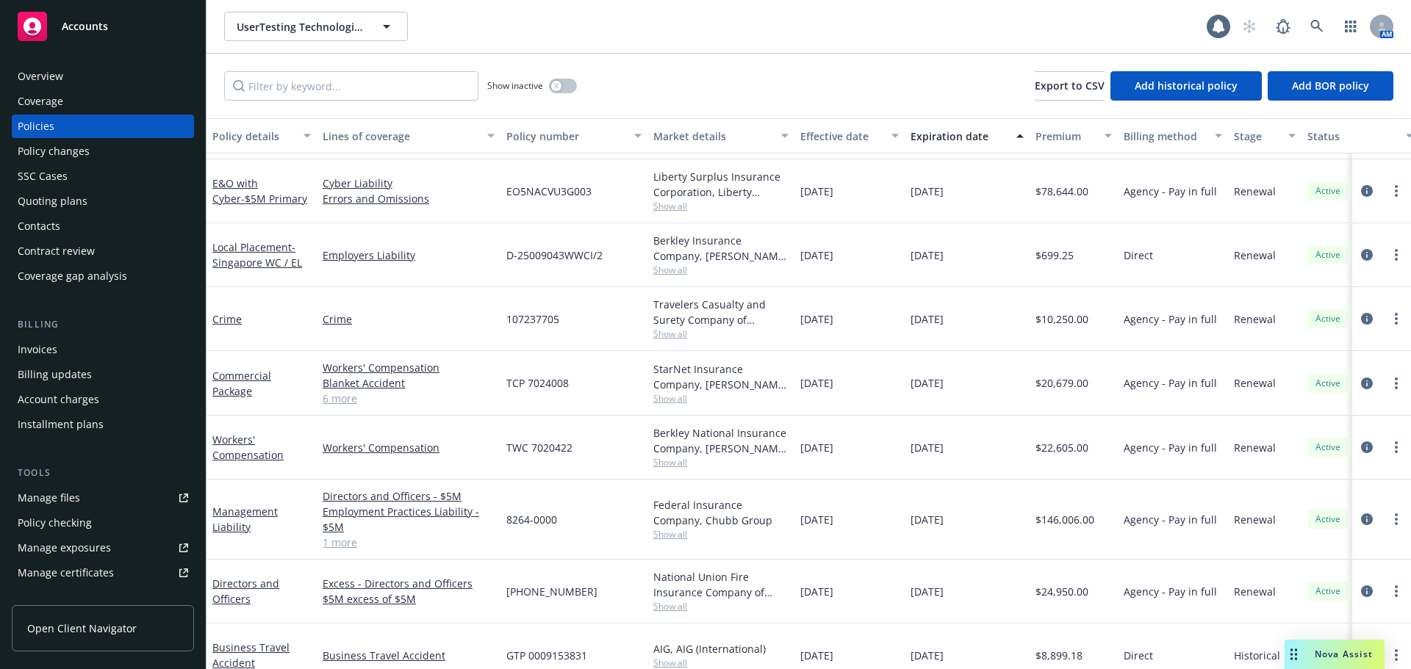
click at [108, 85] on div "Overview" at bounding box center [103, 77] width 170 height 24
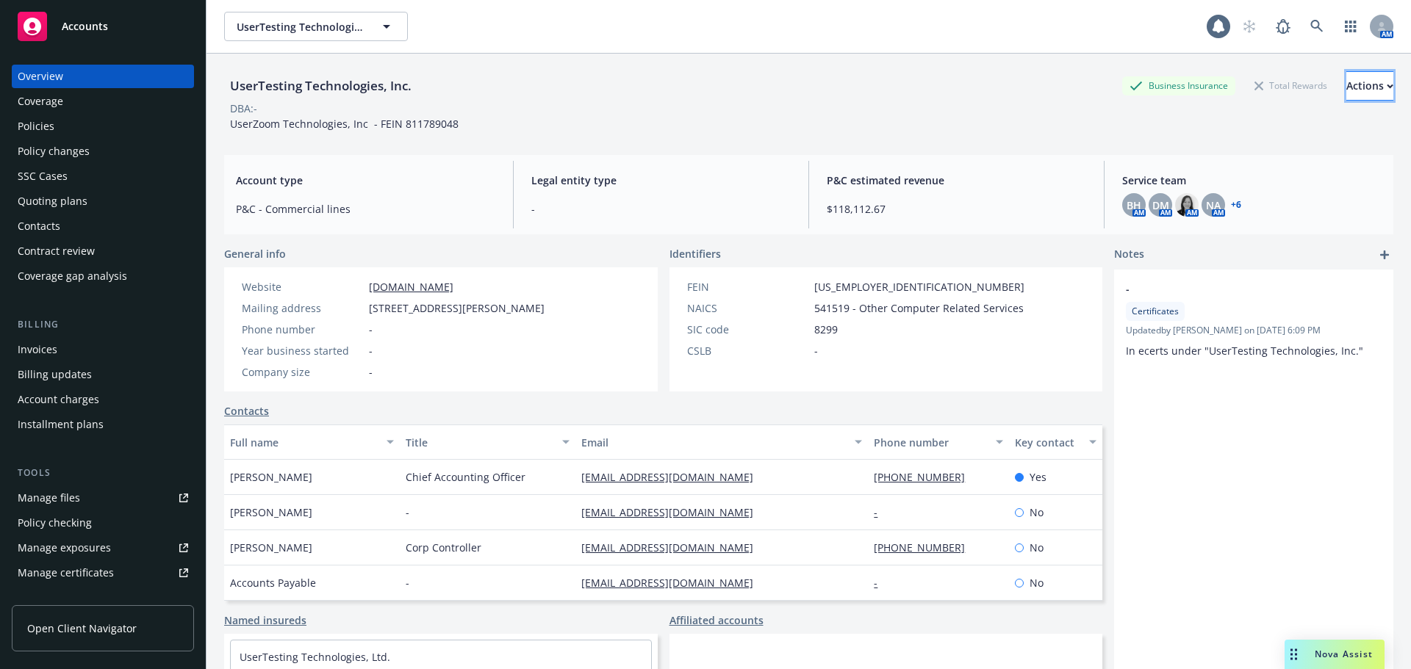
click at [1346, 95] on div "Actions" at bounding box center [1369, 86] width 47 height 28
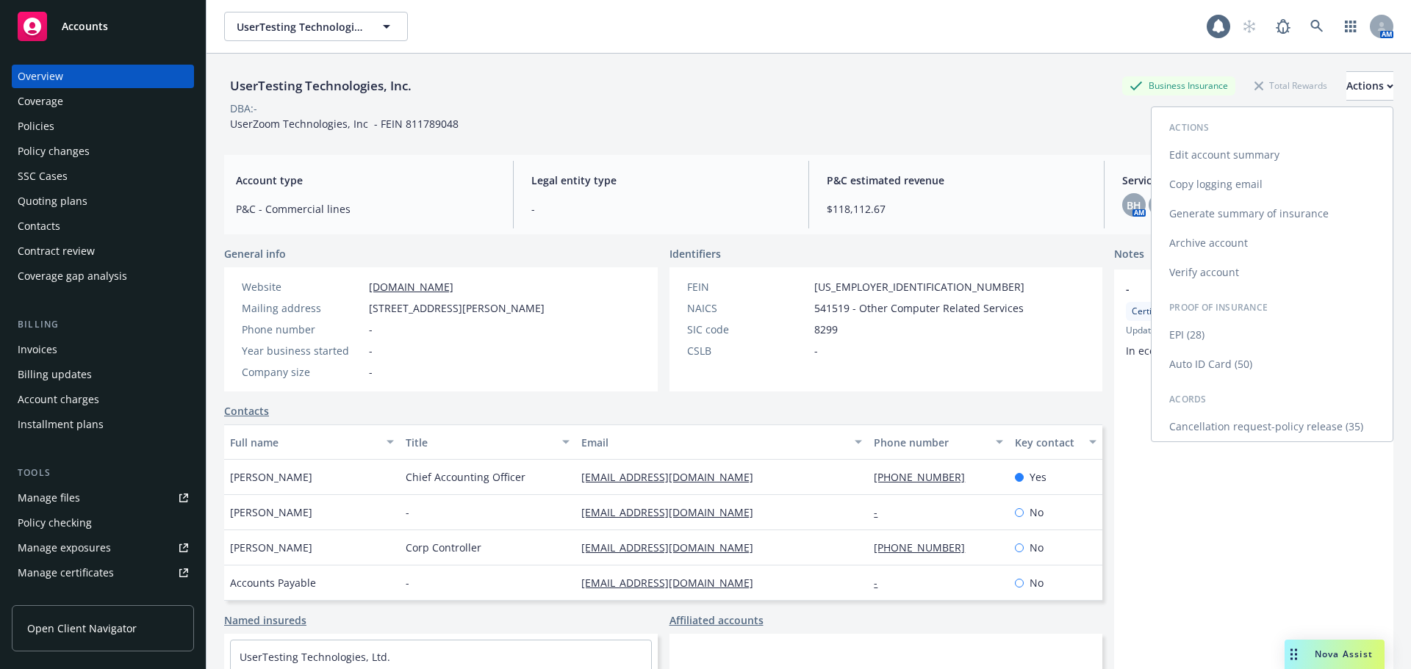
click at [1242, 156] on link "Edit account summary" at bounding box center [1271, 154] width 241 height 29
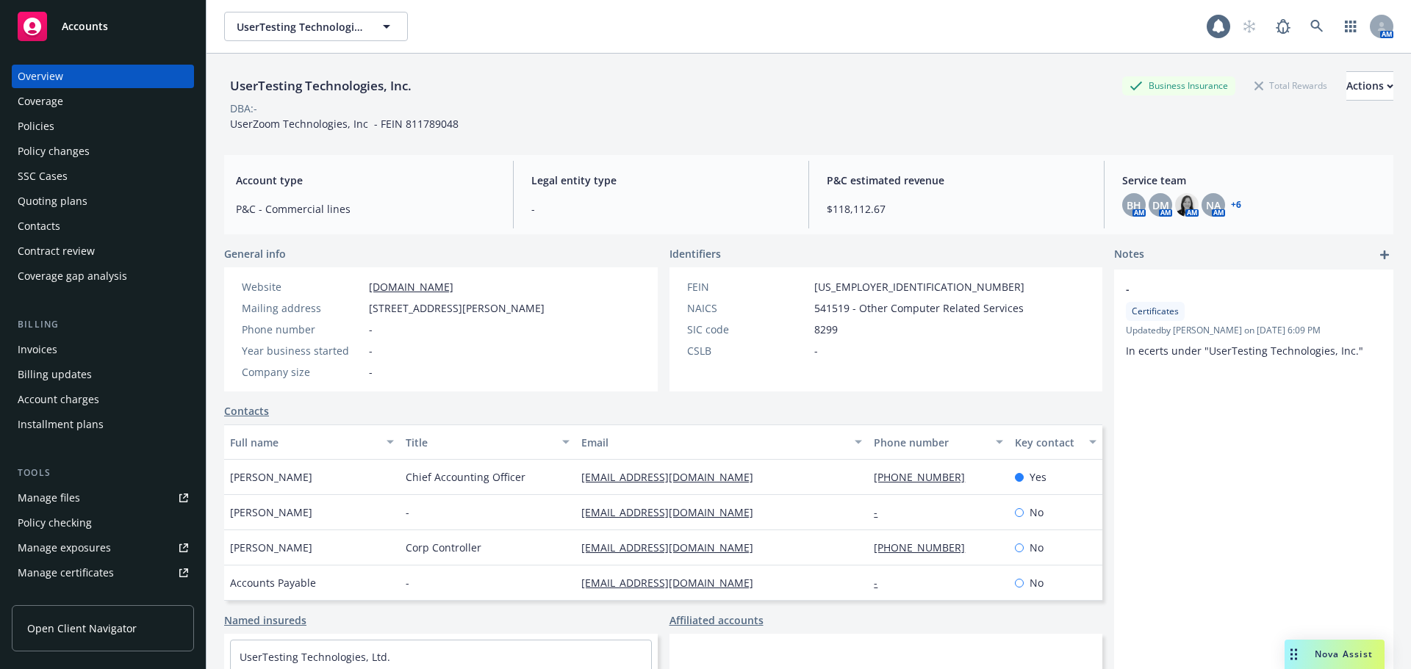
select select "US"
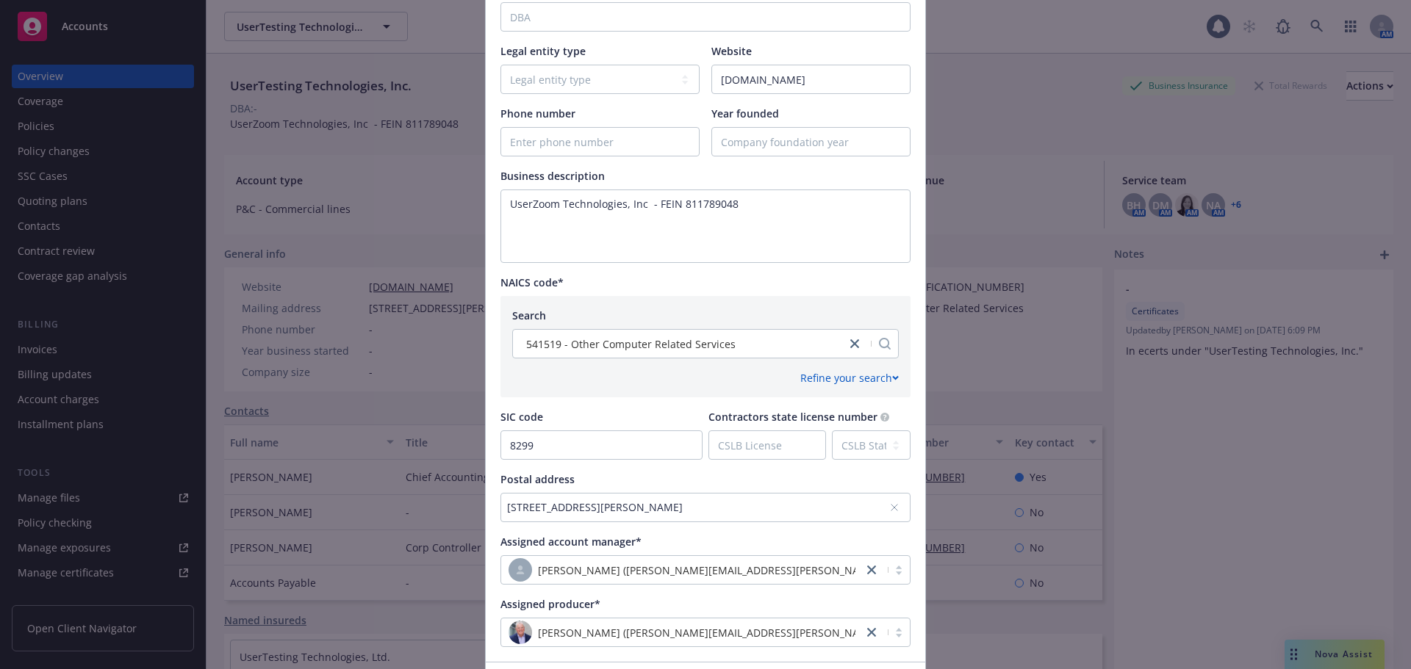
scroll to position [441, 0]
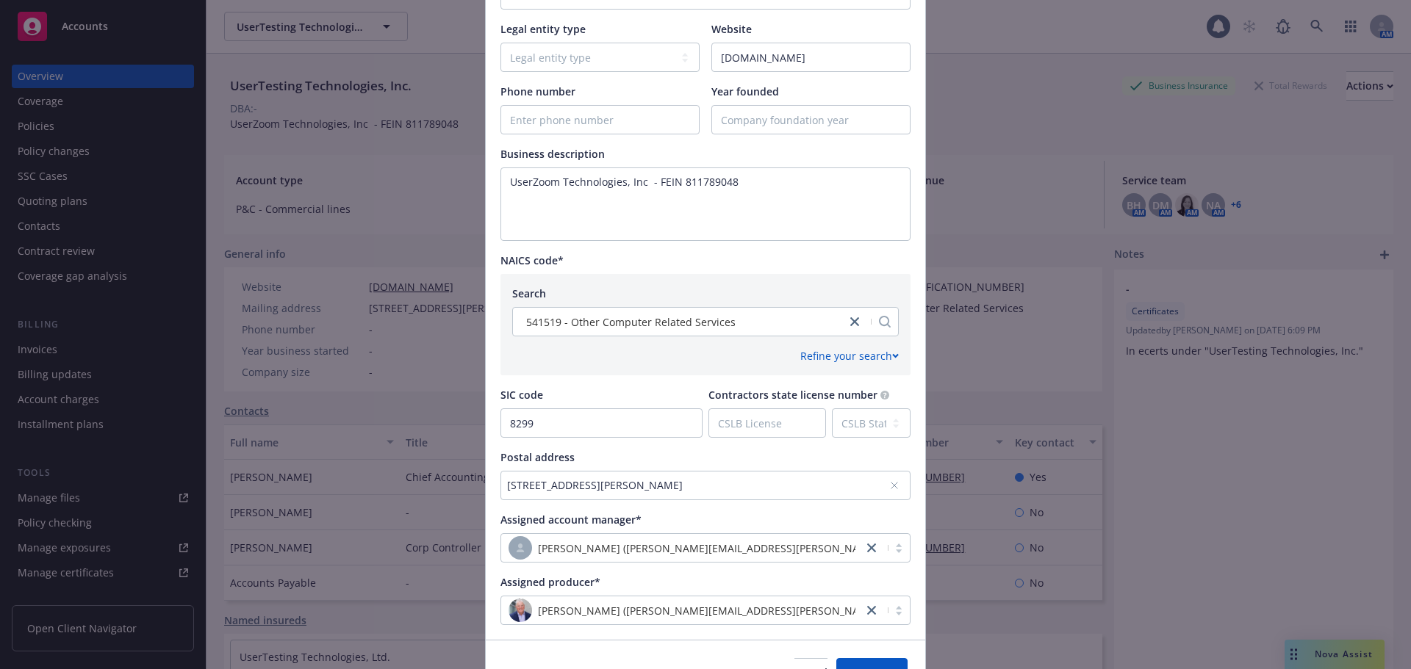
click at [891, 485] on icon at bounding box center [894, 486] width 6 height 6
drag, startPoint x: 643, startPoint y: 490, endPoint x: 634, endPoint y: 487, distance: 9.3
click at [634, 487] on div "No address selected" at bounding box center [698, 485] width 382 height 15
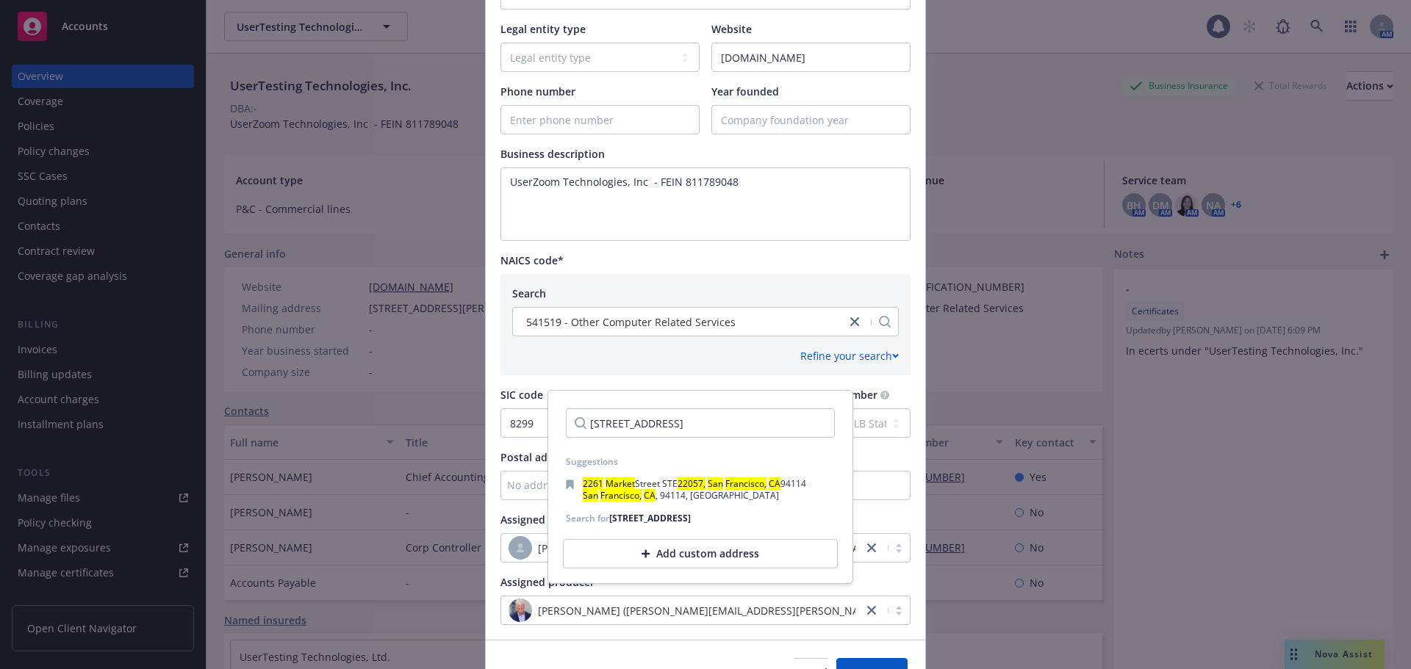
scroll to position [0, 68]
type input "2261 Market St. Suite 22057, San Francisco, CA 94114-1612"
click at [718, 601] on div "Add custom address" at bounding box center [700, 586] width 275 height 29
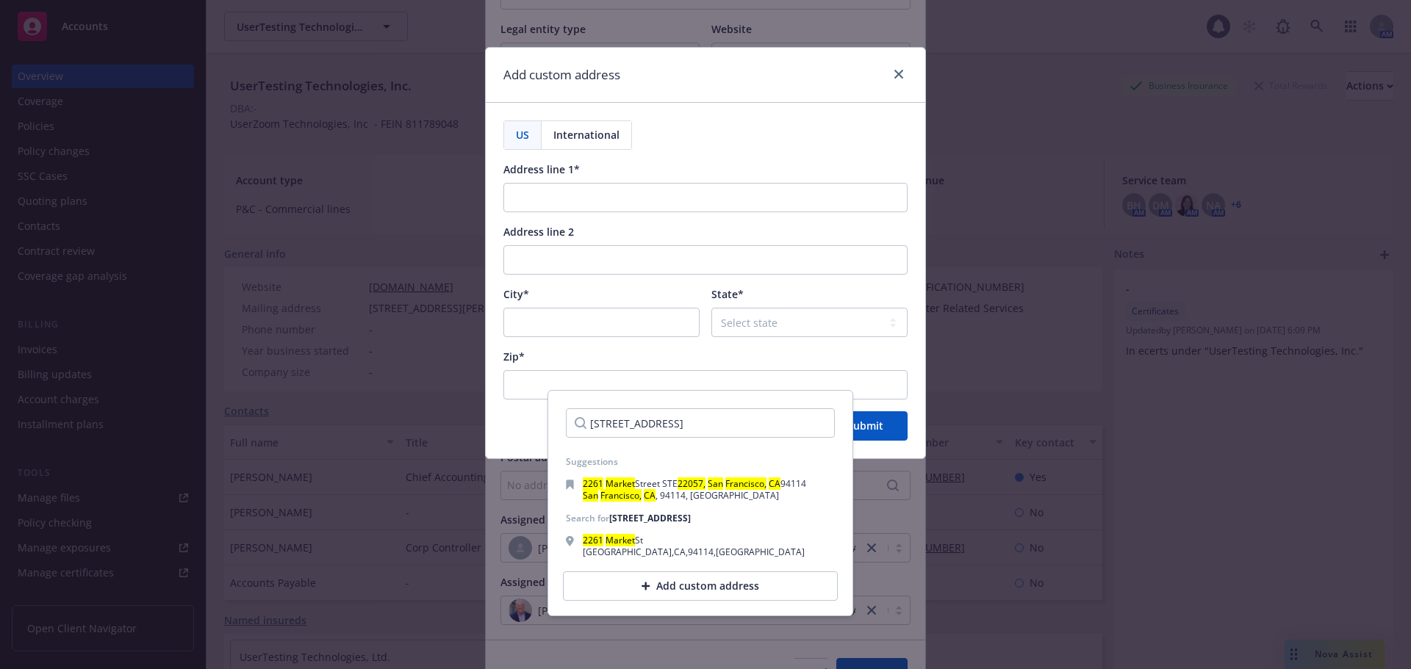
scroll to position [0, 0]
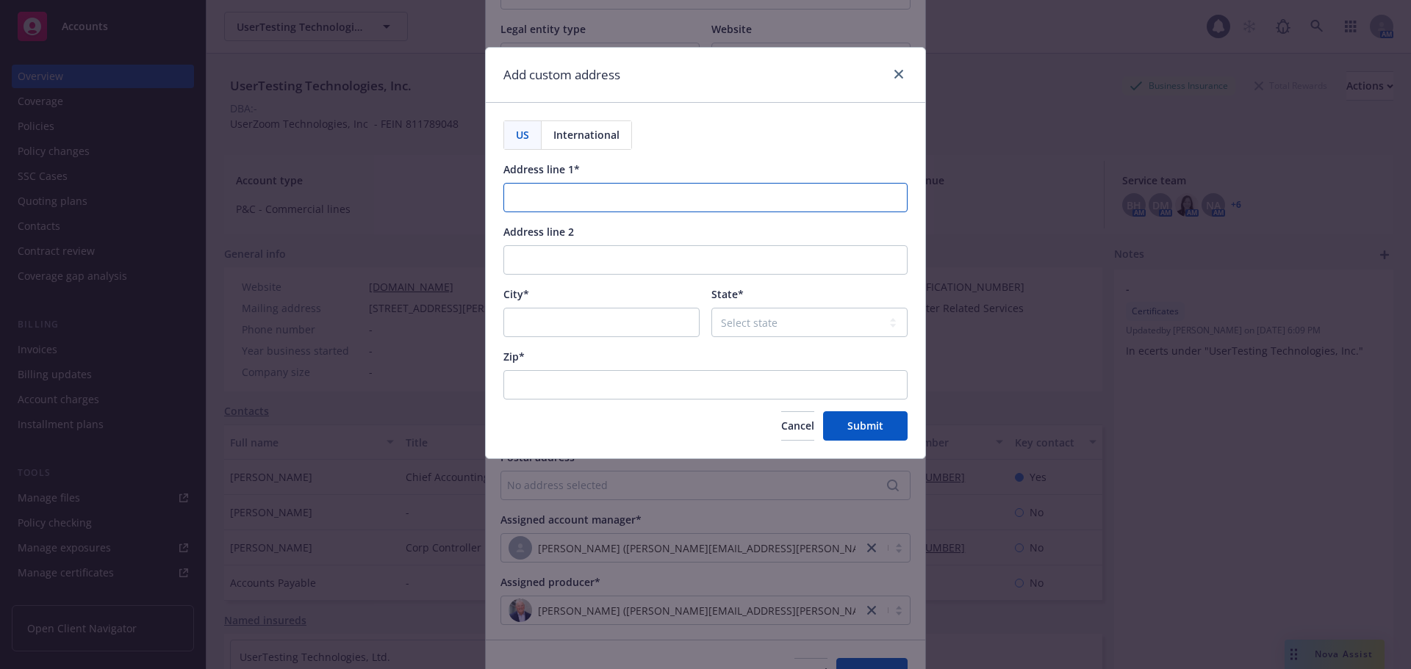
paste input "2261 Market St. Suite 22057, San Francisco, CA 94114-1612"
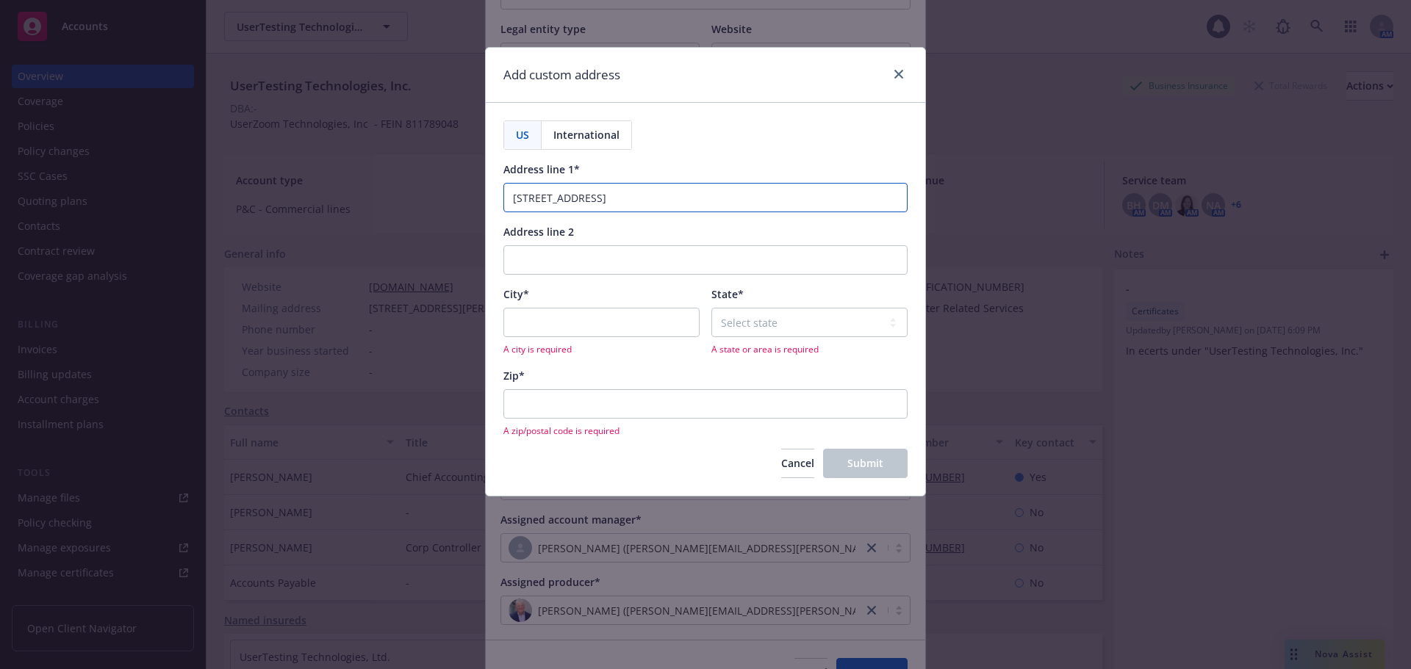
type input "2261 Market St. Suite 22057, San Francisco, CA 94114-1612"
click at [589, 320] on input "City*" at bounding box center [601, 322] width 196 height 29
type input "San Francisco"
click at [755, 331] on select "Select state Alabama Alaska American Samoa Arizona Arkansas Baker Island Califo…" at bounding box center [809, 322] width 196 height 29
select select "CA"
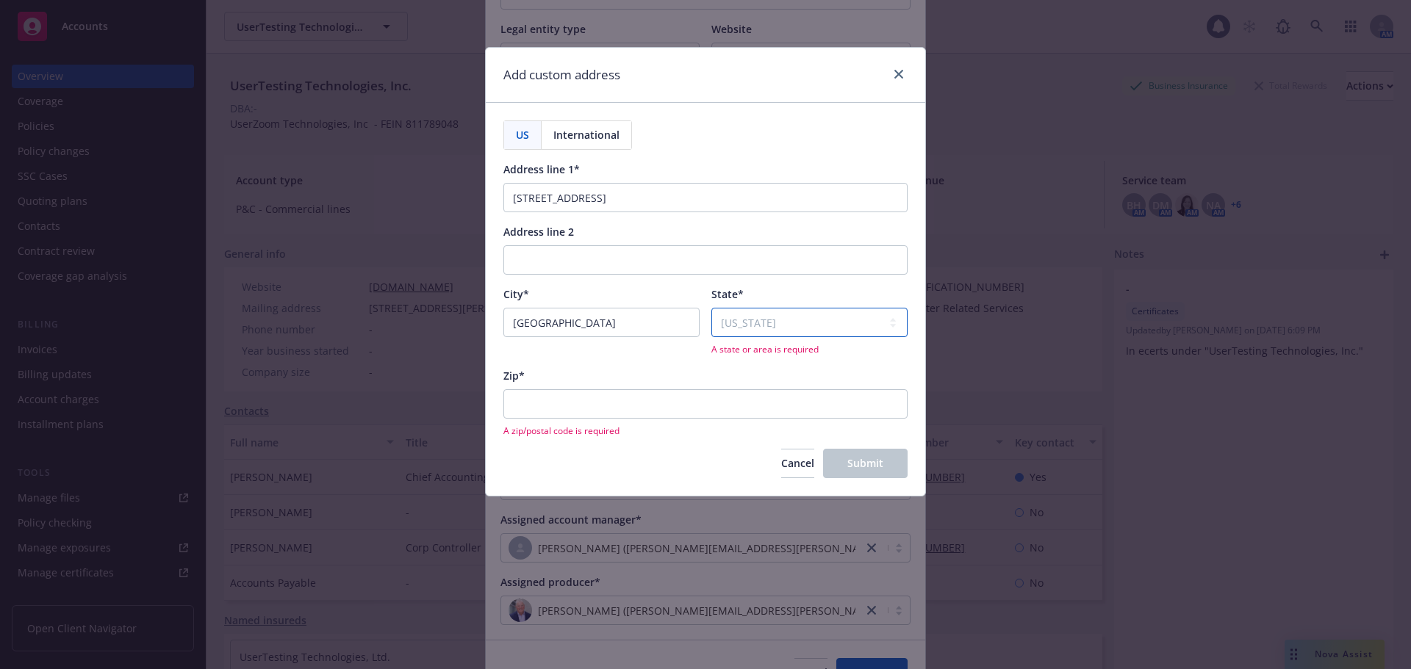
click at [711, 308] on select "Select state Alabama Alaska American Samoa Arizona Arkansas Baker Island Califo…" at bounding box center [809, 322] width 196 height 29
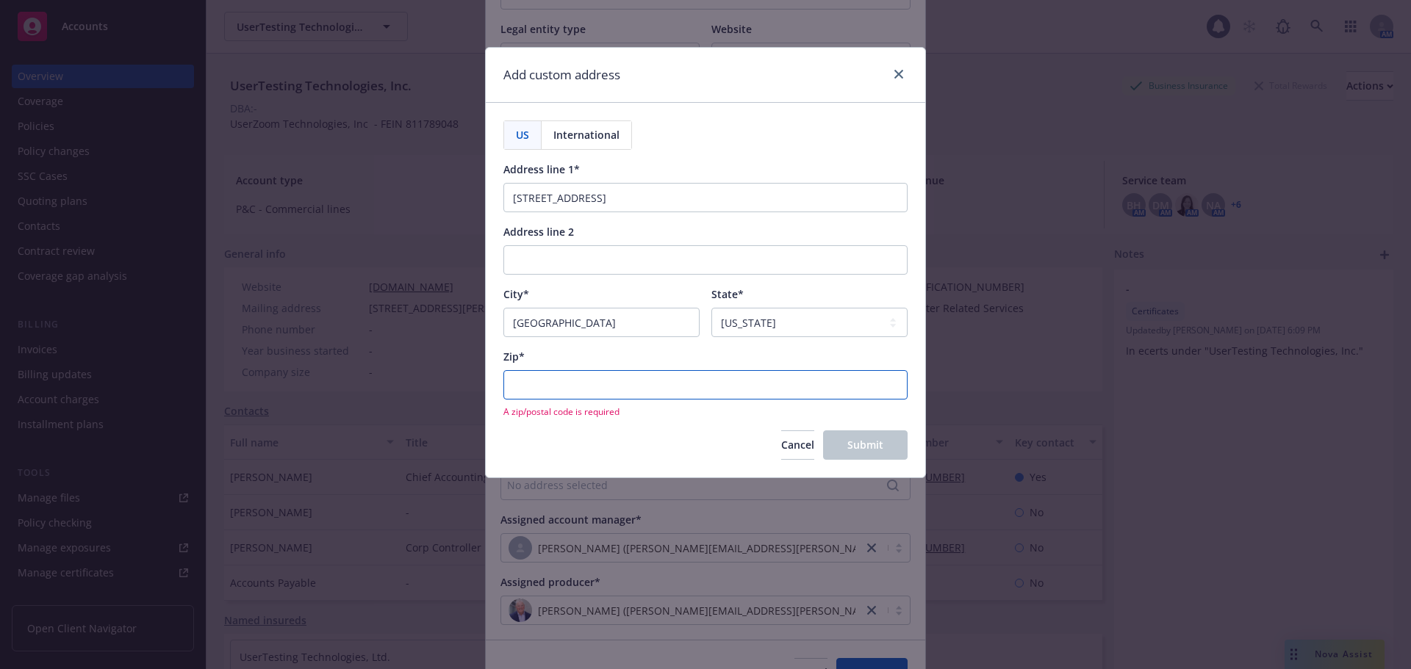
click at [677, 392] on input "Zip*" at bounding box center [705, 384] width 404 height 29
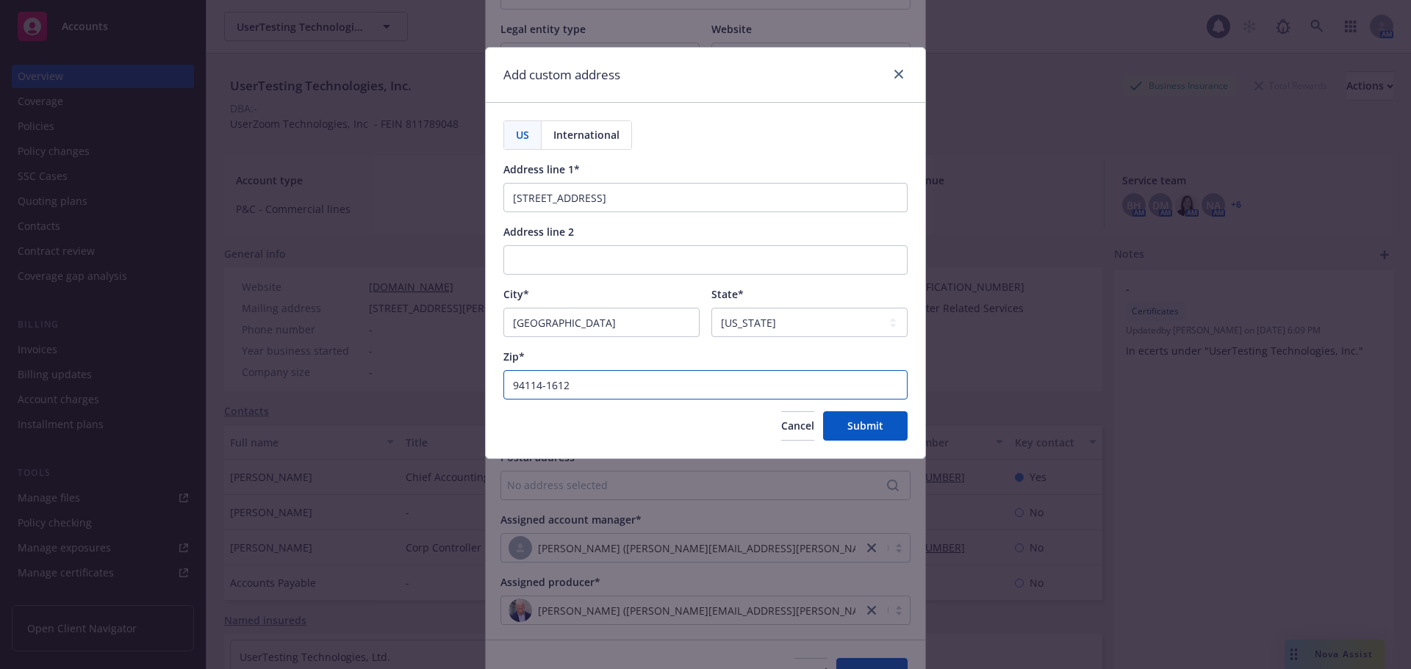
type input "94114-1612"
drag, startPoint x: 807, startPoint y: 201, endPoint x: 642, endPoint y: 218, distance: 165.5
click at [642, 218] on div "US International Address line 1* 2261 Market St. Suite 22057, San Francisco, CA…" at bounding box center [705, 280] width 404 height 320
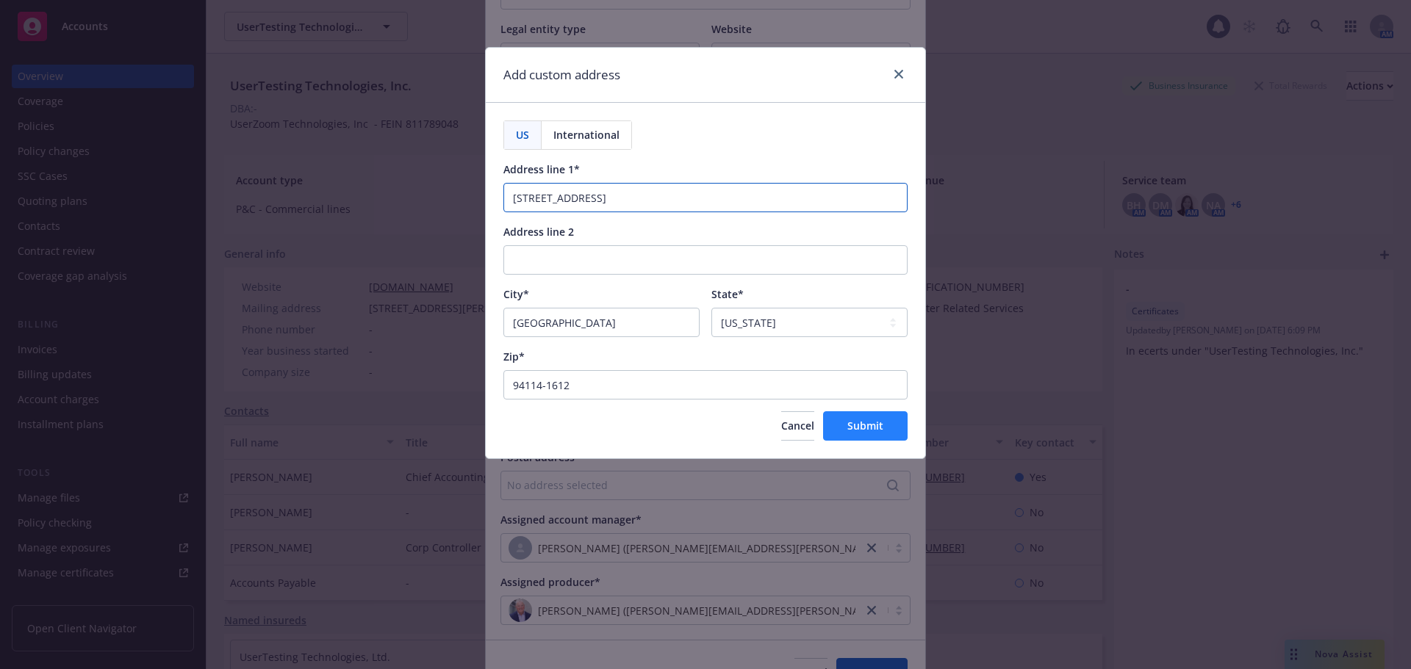
type input "2261 Market St. Suite 22057"
click at [862, 417] on button "Submit" at bounding box center [865, 425] width 84 height 29
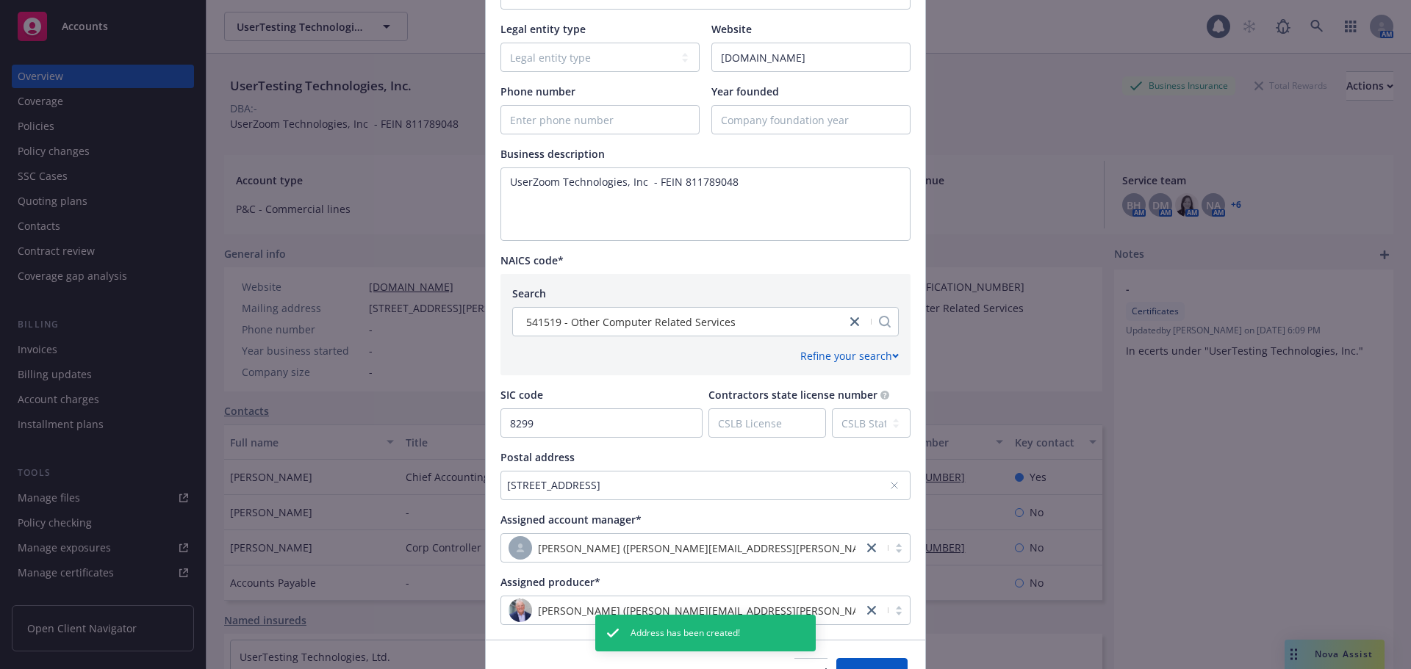
click at [890, 486] on icon at bounding box center [894, 485] width 9 height 9
click at [739, 484] on div "No address selected" at bounding box center [698, 485] width 382 height 15
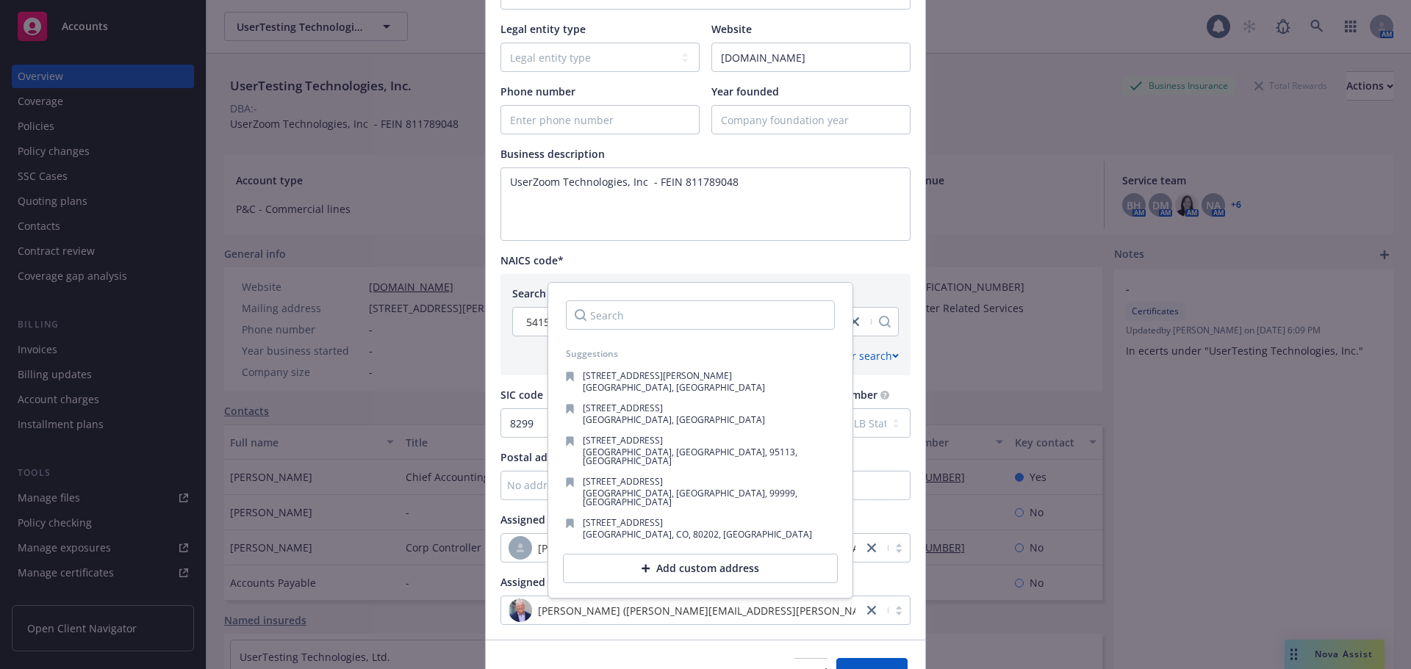
click at [677, 556] on div "Add custom address" at bounding box center [700, 568] width 275 height 29
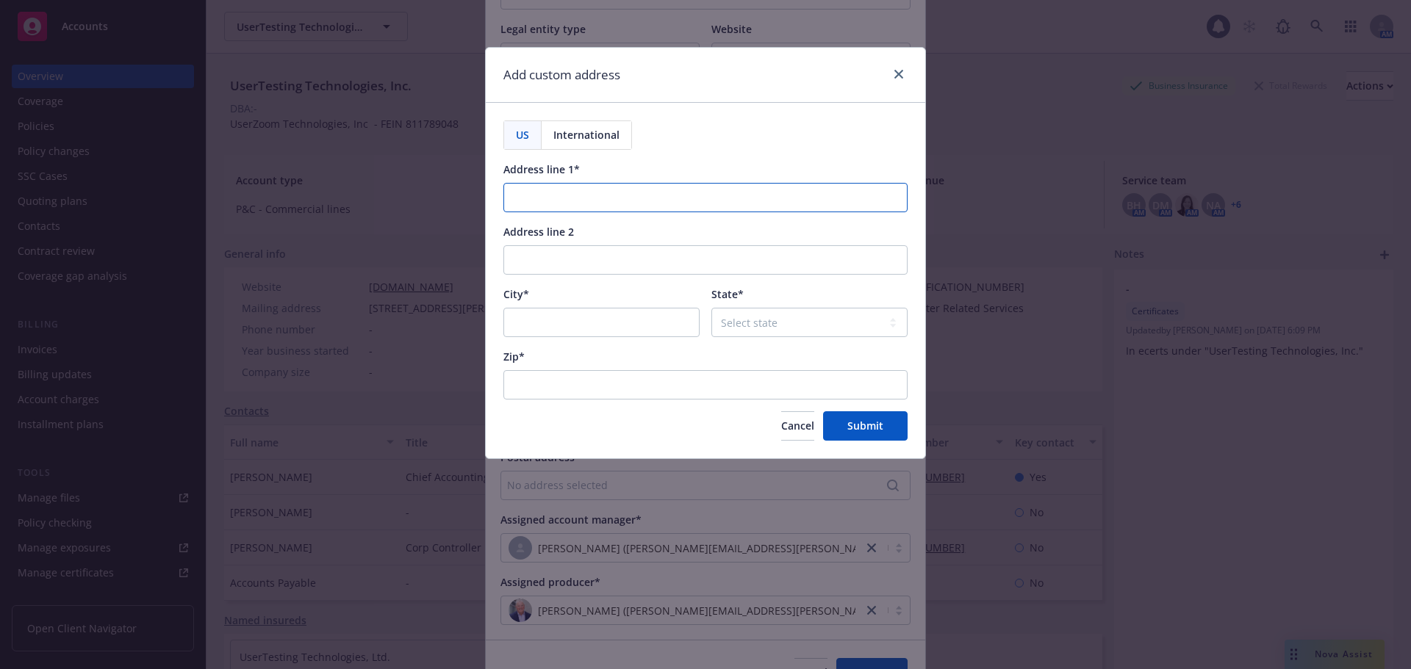
paste input "2261 Market St. Suite 22057"
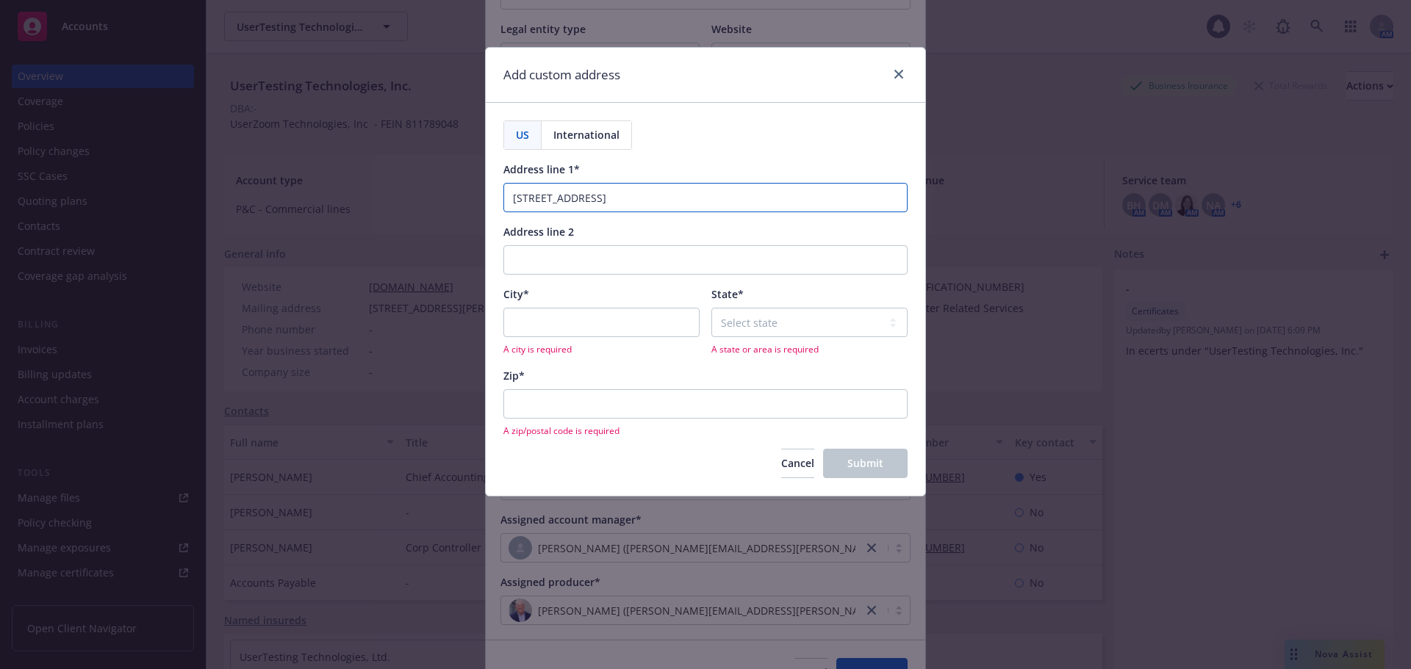
type input "2261 Market St. Suite 22057"
click at [594, 315] on input "City*" at bounding box center [601, 322] width 196 height 29
type input "San Francisco"
click at [784, 333] on select "Select state Alabama Alaska American Samoa Arizona Arkansas Baker Island Califo…" at bounding box center [809, 322] width 196 height 29
select select "CA"
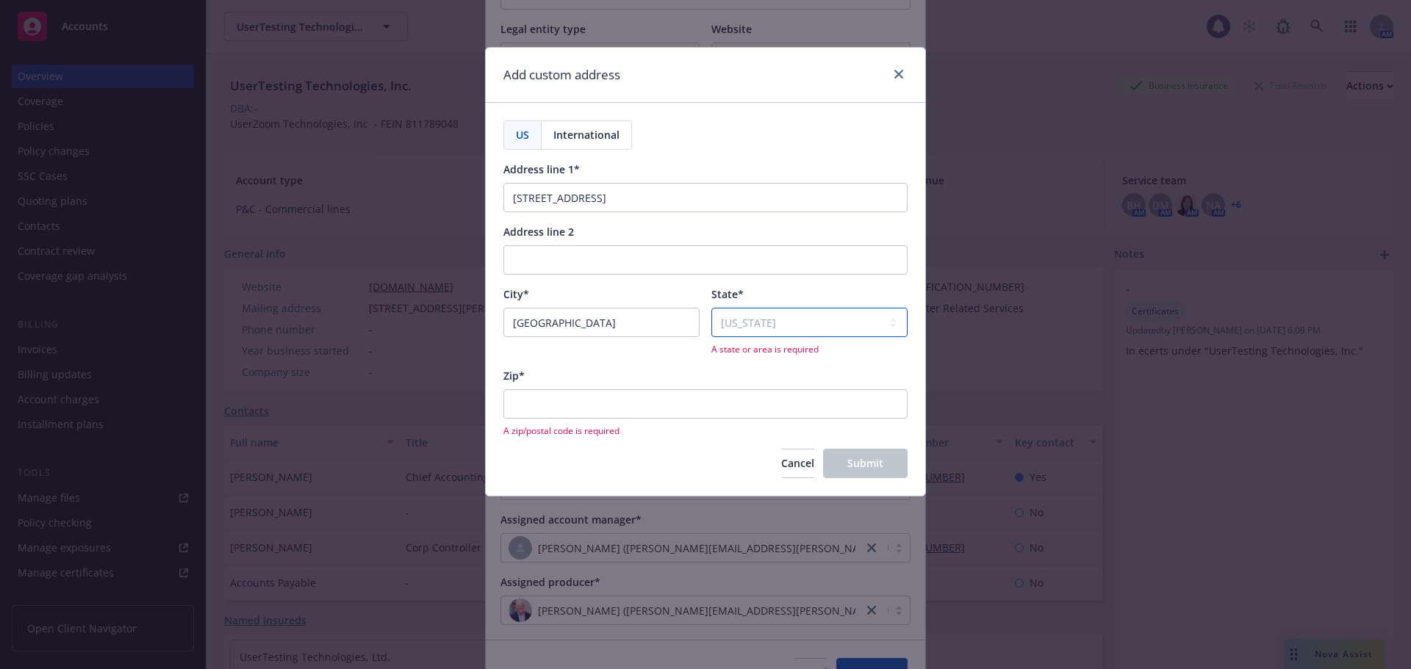
click at [711, 308] on select "Select state Alabama Alaska American Samoa Arizona Arkansas Baker Island Califo…" at bounding box center [809, 322] width 196 height 29
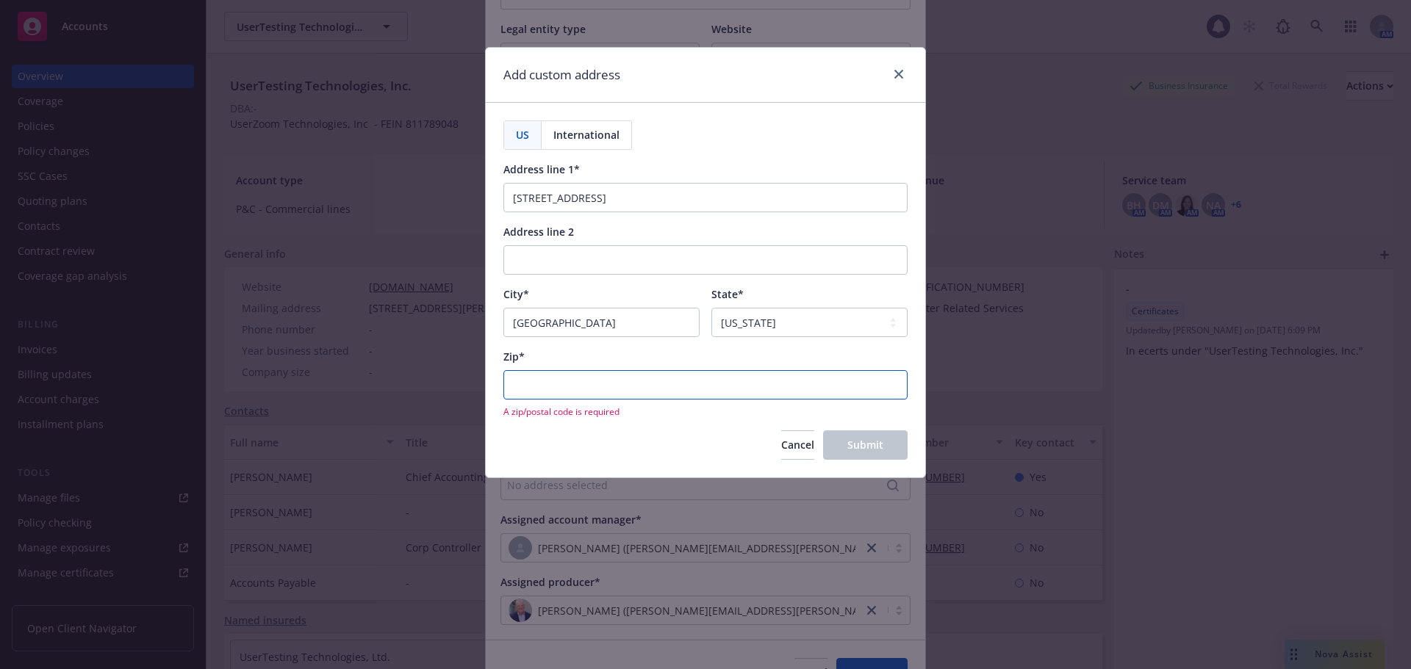
click at [612, 387] on input "Zip*" at bounding box center [705, 384] width 404 height 29
paste input "94114-1612"
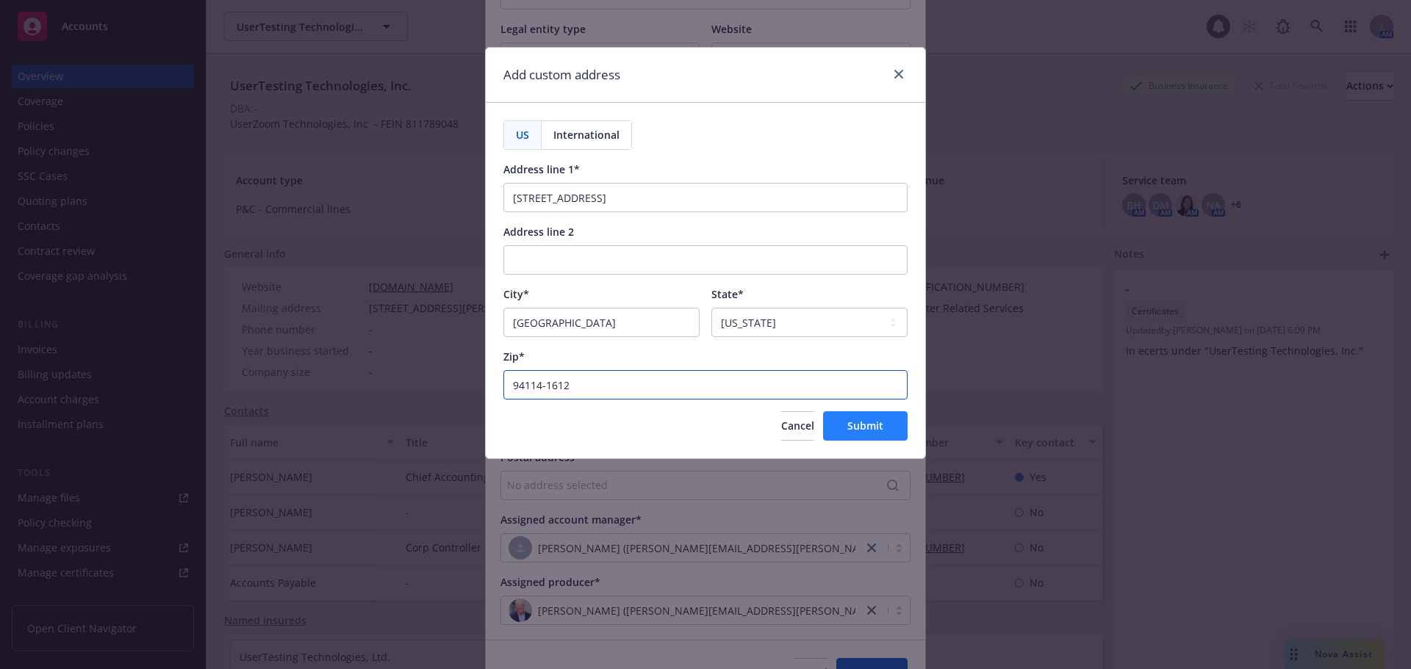
type input "94114-1612"
click at [860, 432] on span "Submit" at bounding box center [865, 426] width 36 height 14
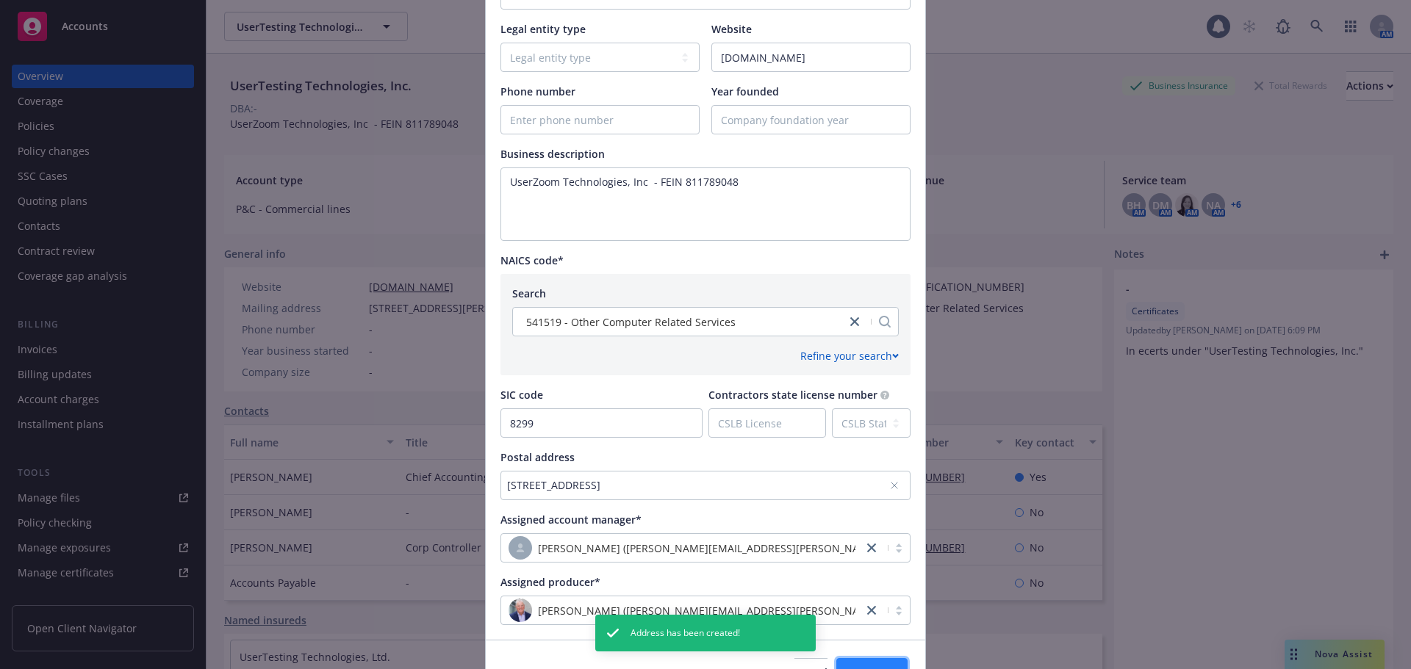
click at [865, 666] on span "Save" at bounding box center [871, 673] width 23 height 14
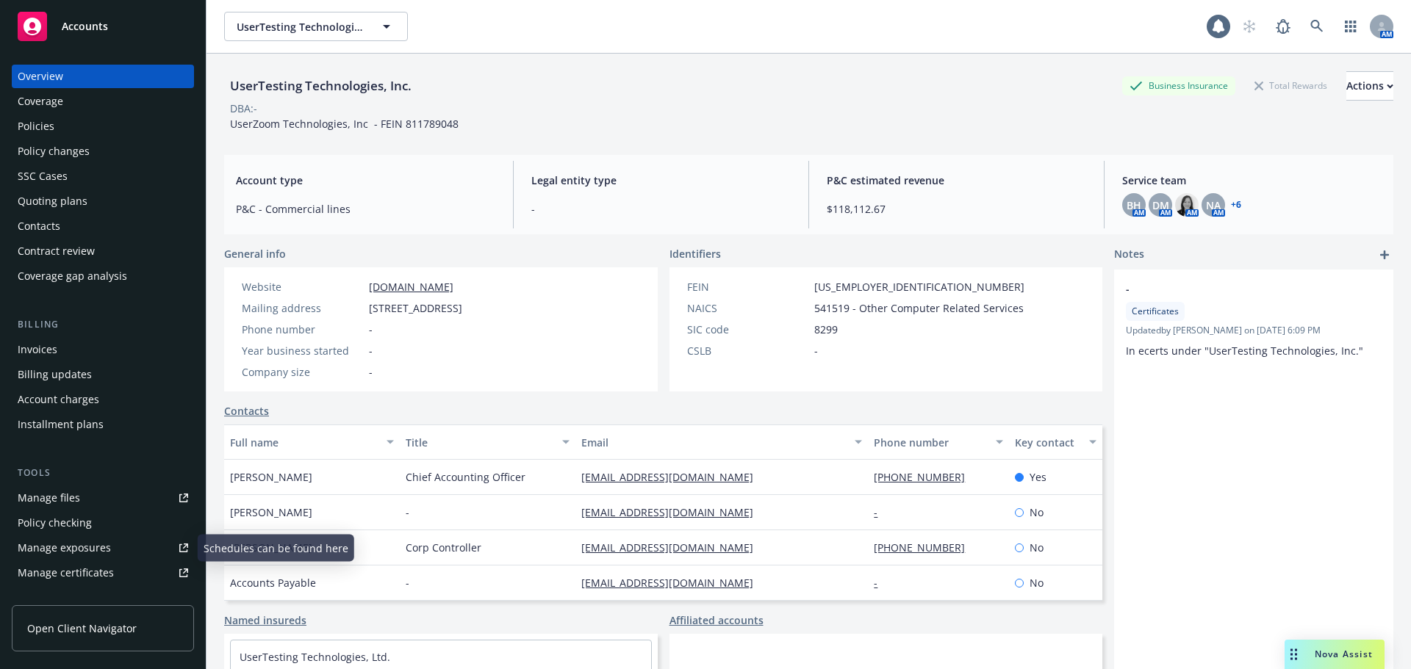
click at [107, 567] on div "Manage certificates" at bounding box center [66, 573] width 96 height 24
click at [253, 628] on link "Named insureds" at bounding box center [265, 620] width 82 height 15
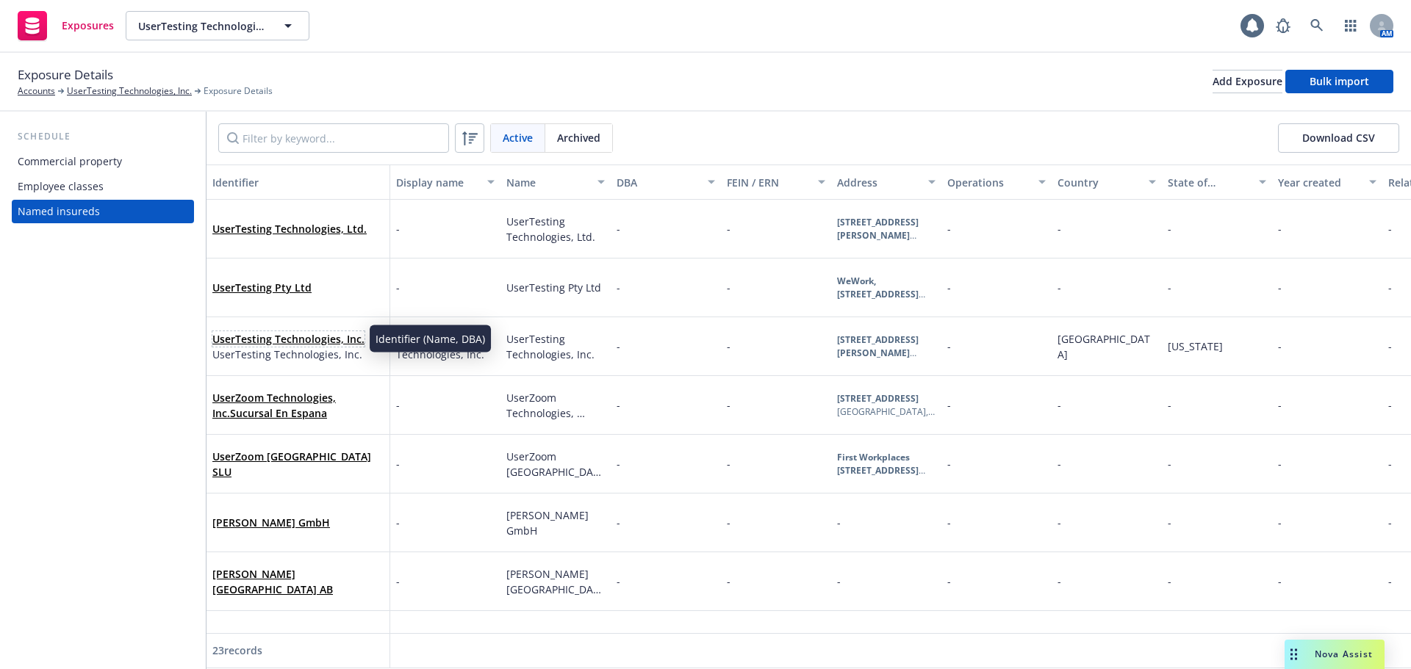
click at [336, 342] on link "UserTesting Technologies, Inc." at bounding box center [288, 339] width 152 height 14
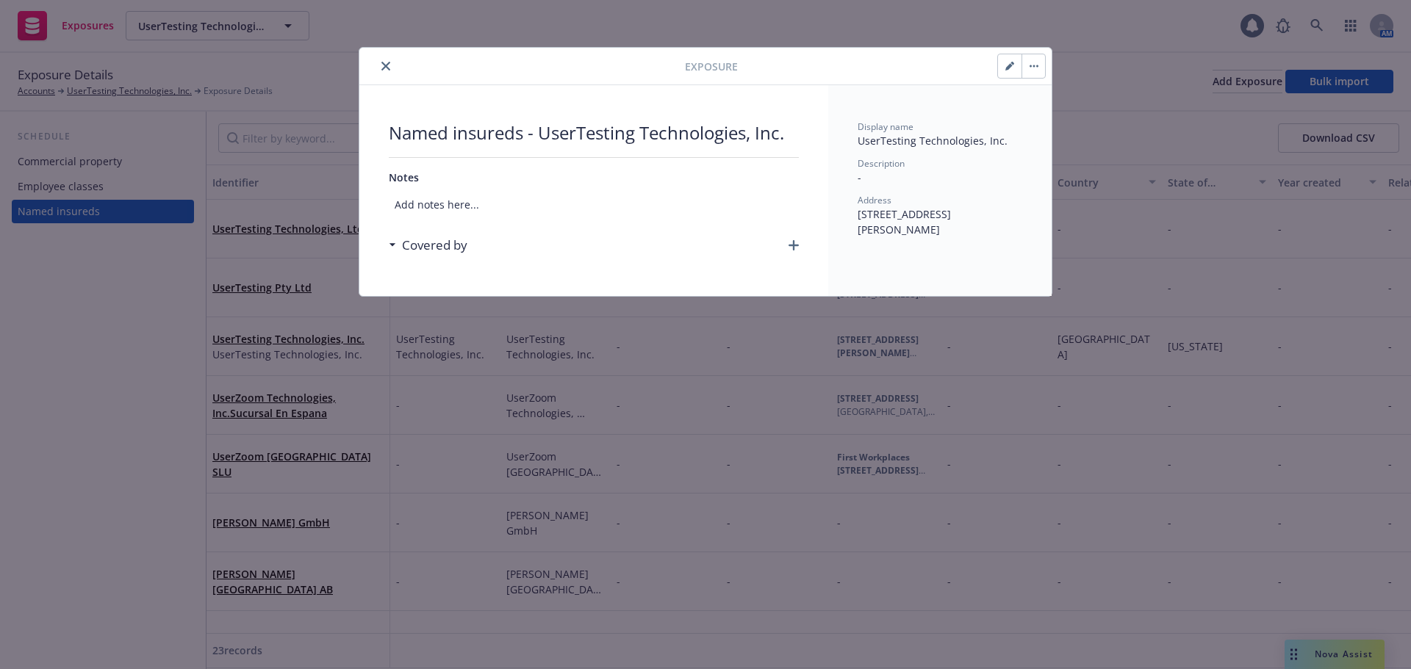
click at [1004, 69] on button "button" at bounding box center [1010, 66] width 24 height 24
select select "USA"
select select "CA"
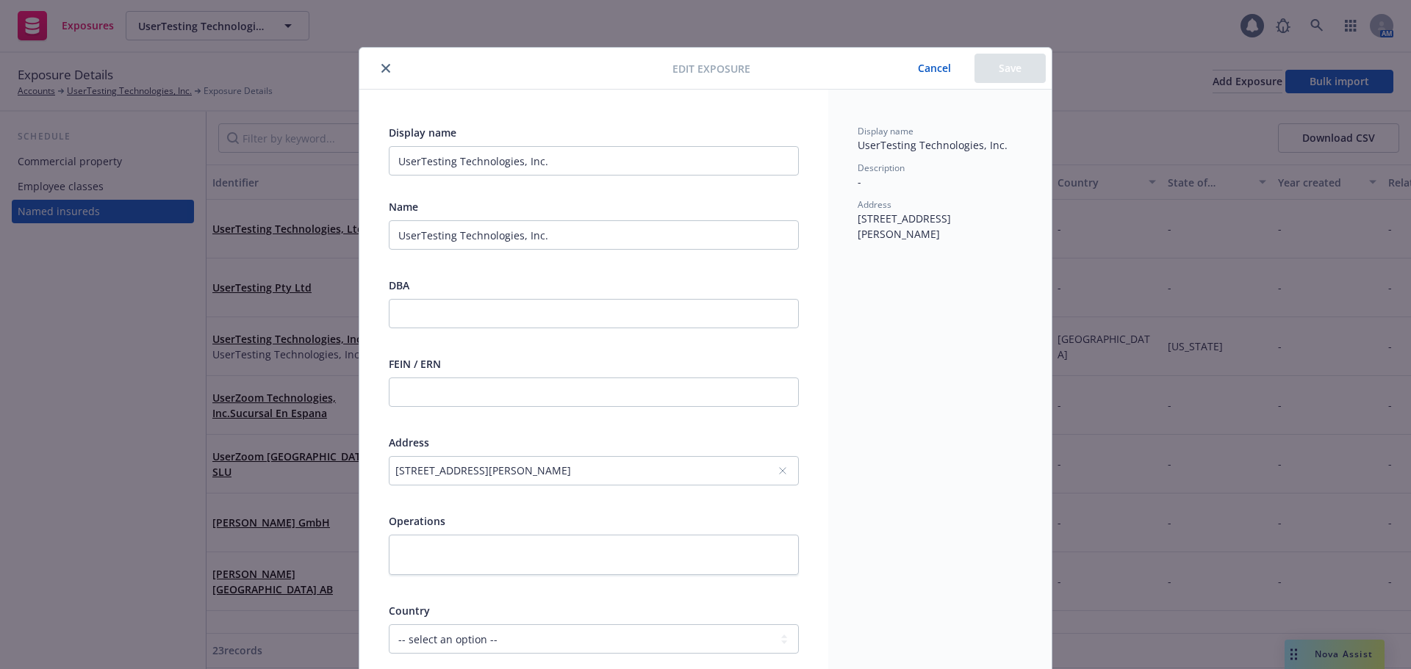
click at [780, 470] on icon at bounding box center [782, 471] width 9 height 9
click at [675, 478] on div "No address selected" at bounding box center [594, 470] width 410 height 29
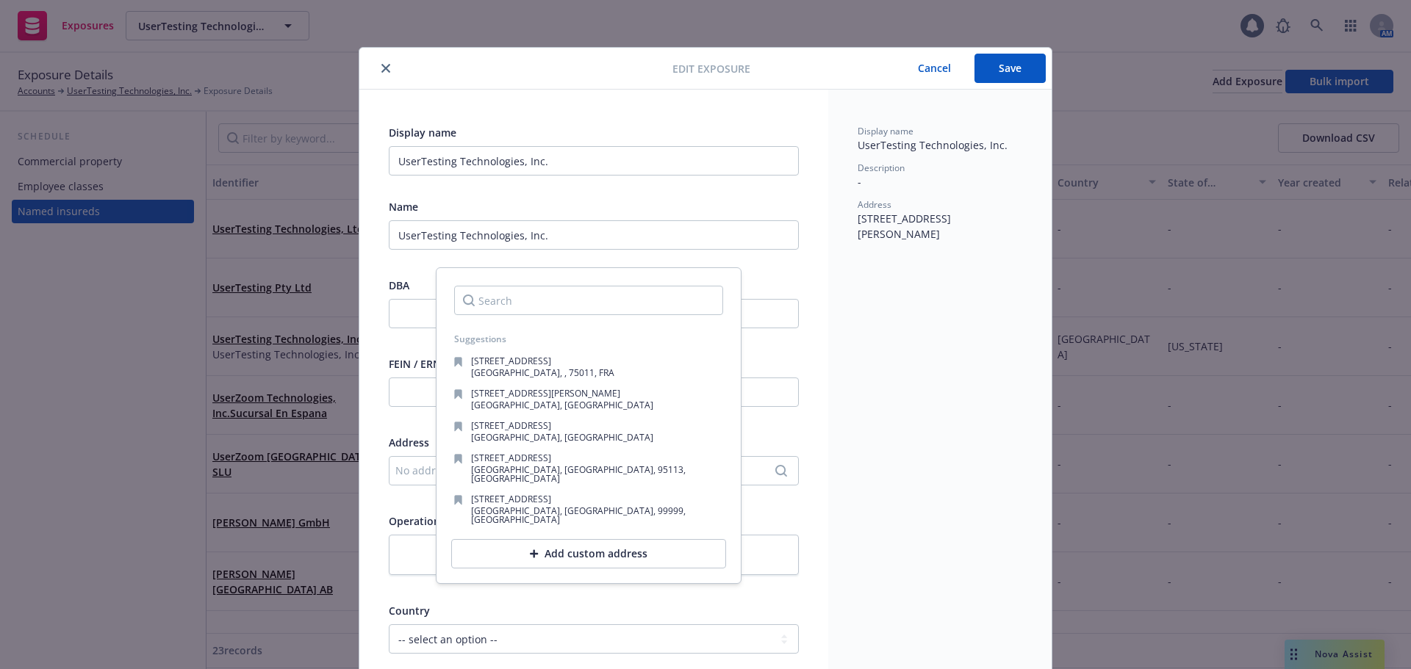
click at [639, 539] on div "Add custom address" at bounding box center [588, 553] width 275 height 29
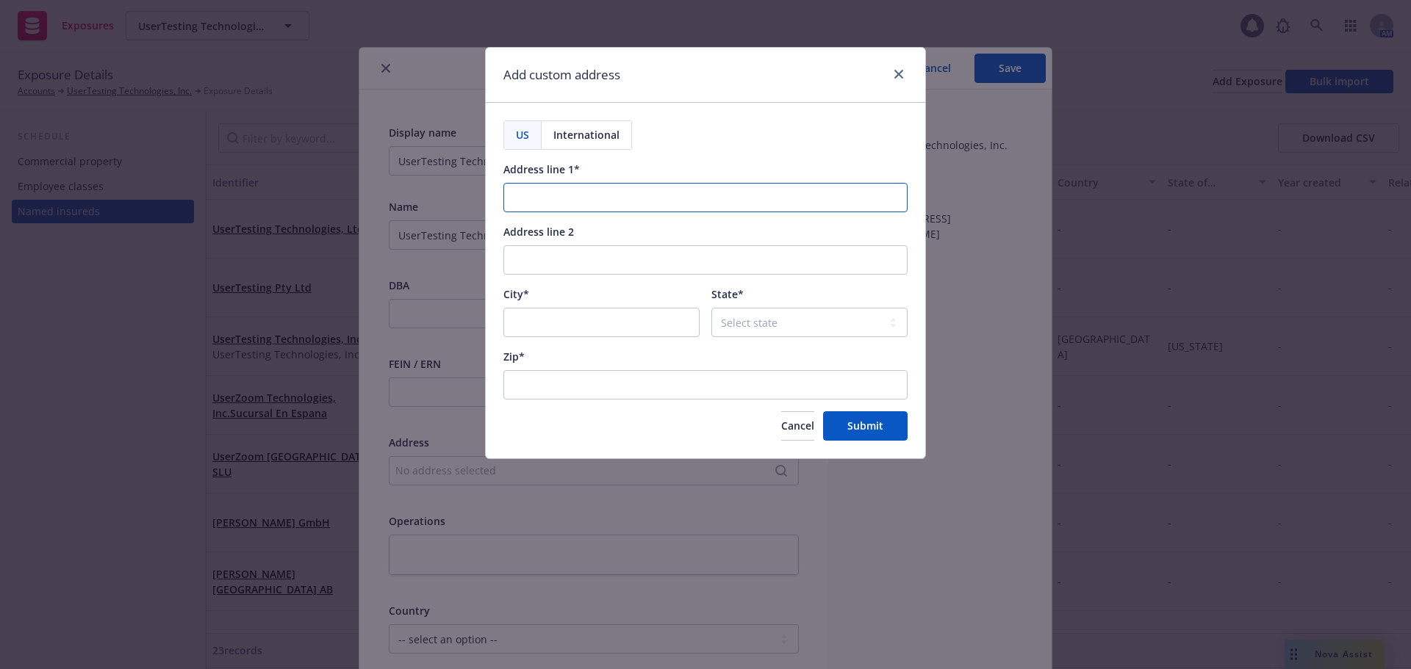
paste input "2261 Market St. Suite 22057"
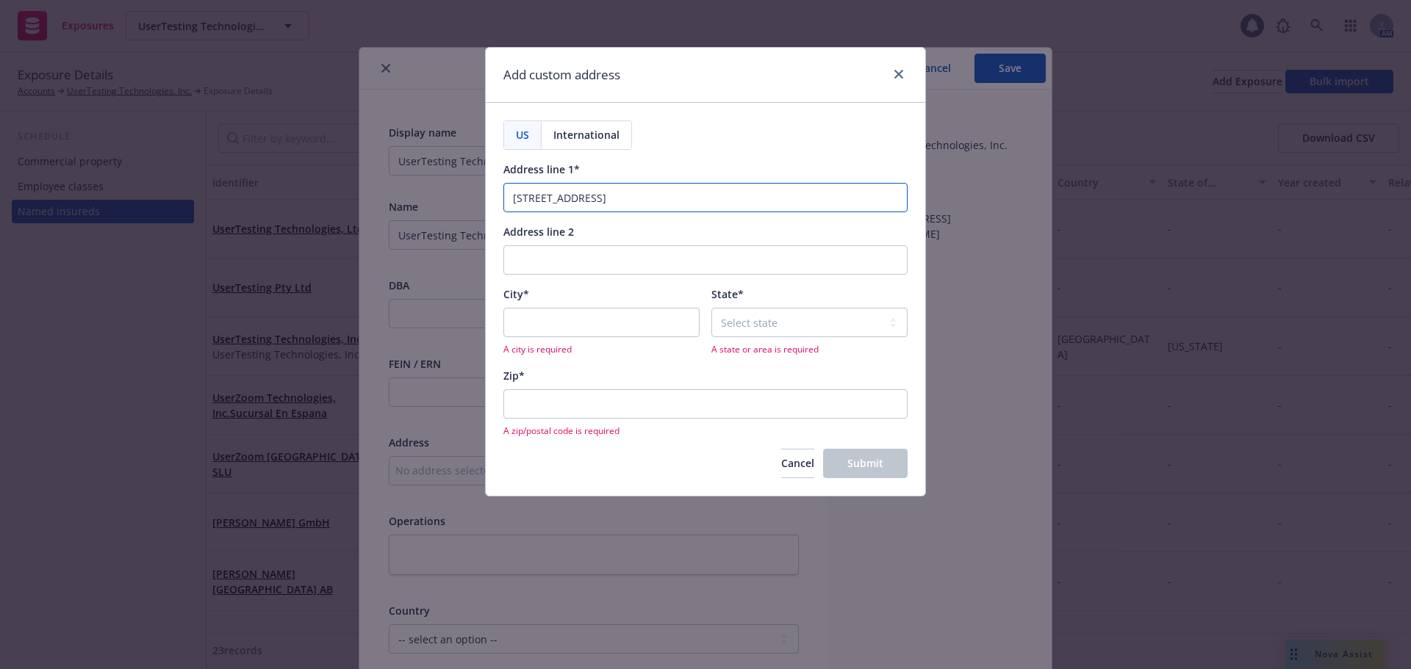
type input "[STREET_ADDRESS]"
click at [610, 331] on input "City*" at bounding box center [601, 322] width 196 height 29
type input "[GEOGRAPHIC_DATA]"
click at [738, 336] on select "Select state Alabama Alaska American Samoa Arizona Arkansas Baker Island Califo…" at bounding box center [809, 322] width 196 height 29
select select "CA"
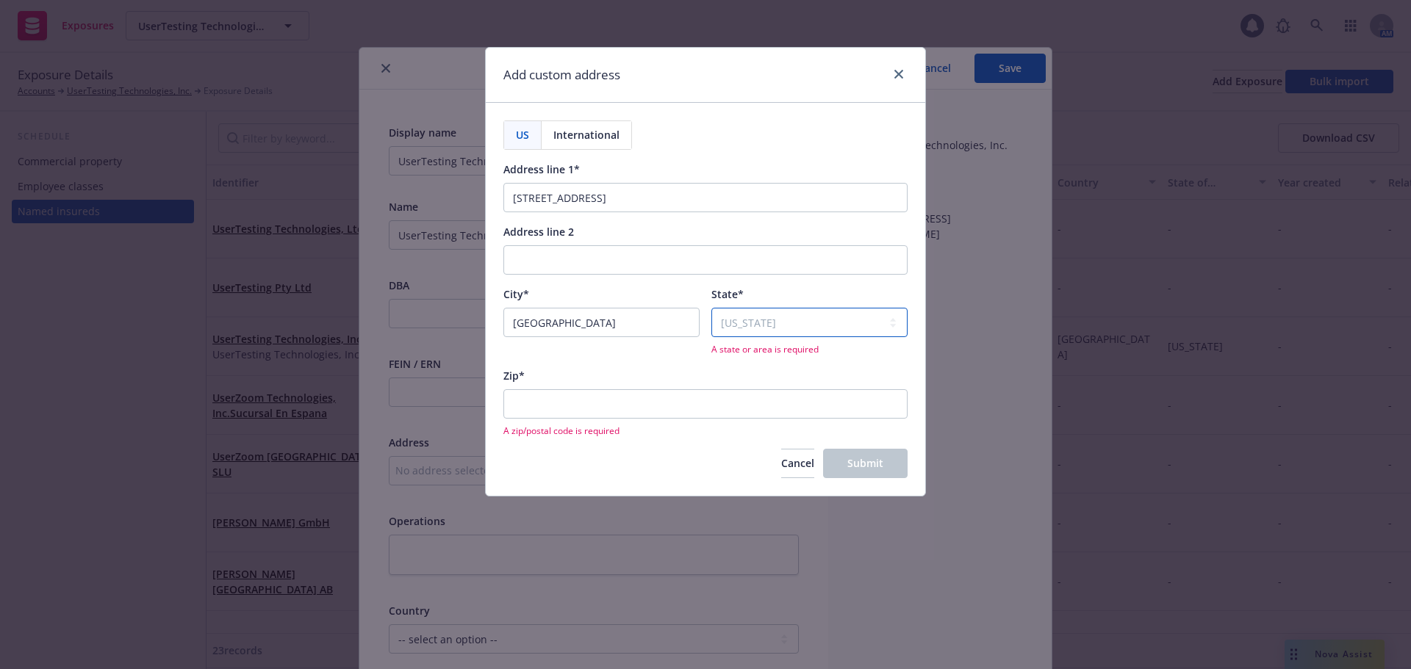
click at [711, 308] on select "Select state Alabama Alaska American Samoa Arizona Arkansas Baker Island Califo…" at bounding box center [809, 322] width 196 height 29
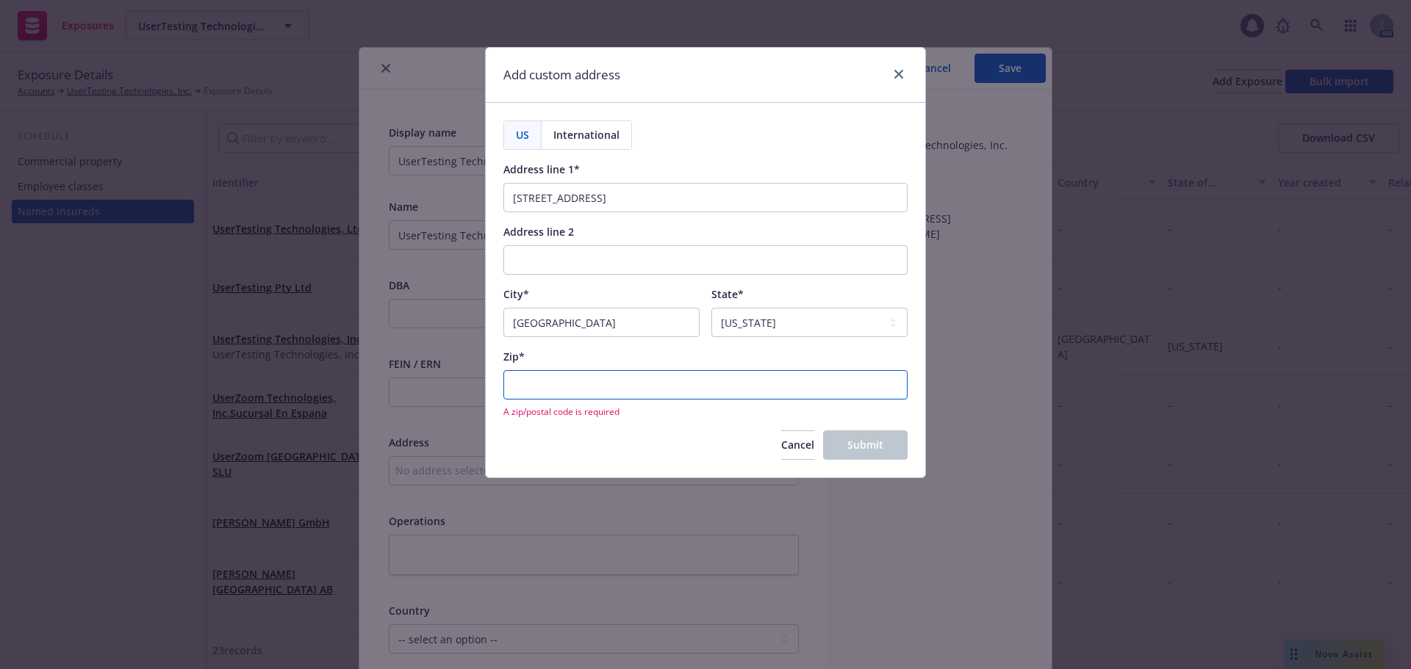
paste input "94114-1612"
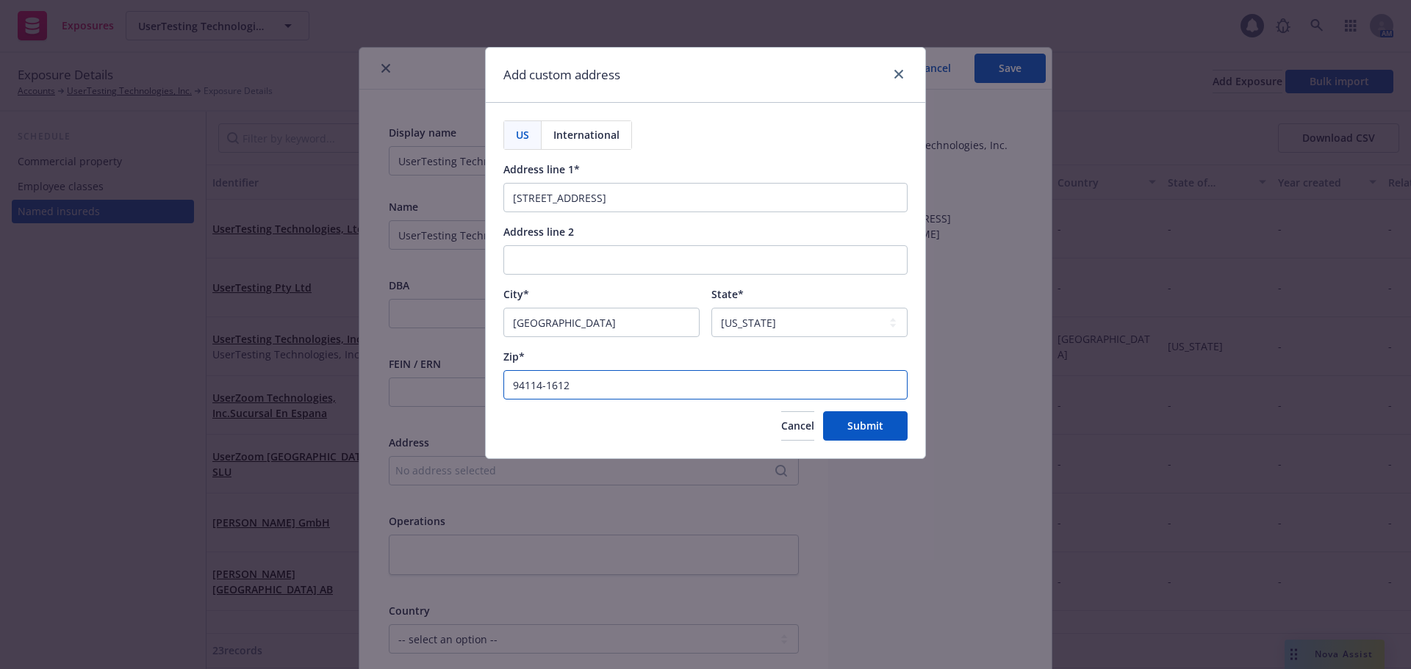
type input "94114-1612"
click at [868, 428] on span "Submit" at bounding box center [865, 426] width 36 height 14
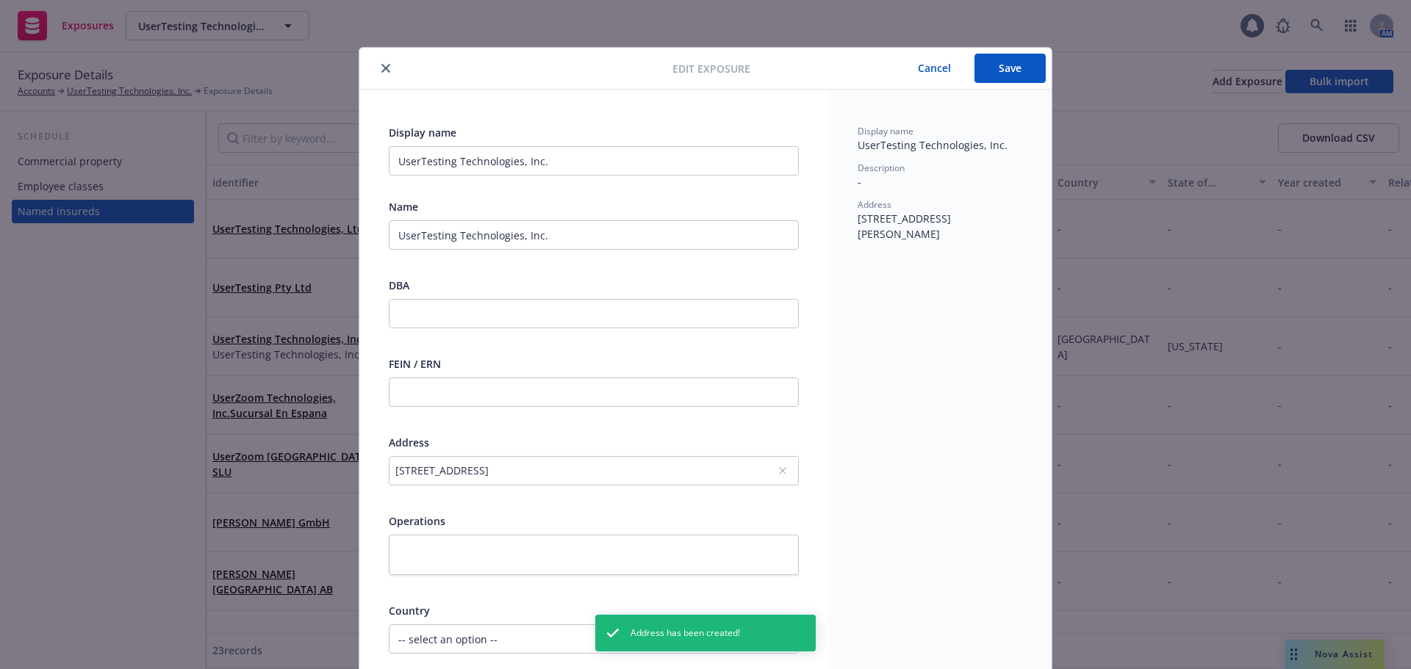
click at [1006, 68] on button "Save" at bounding box center [1009, 68] width 71 height 29
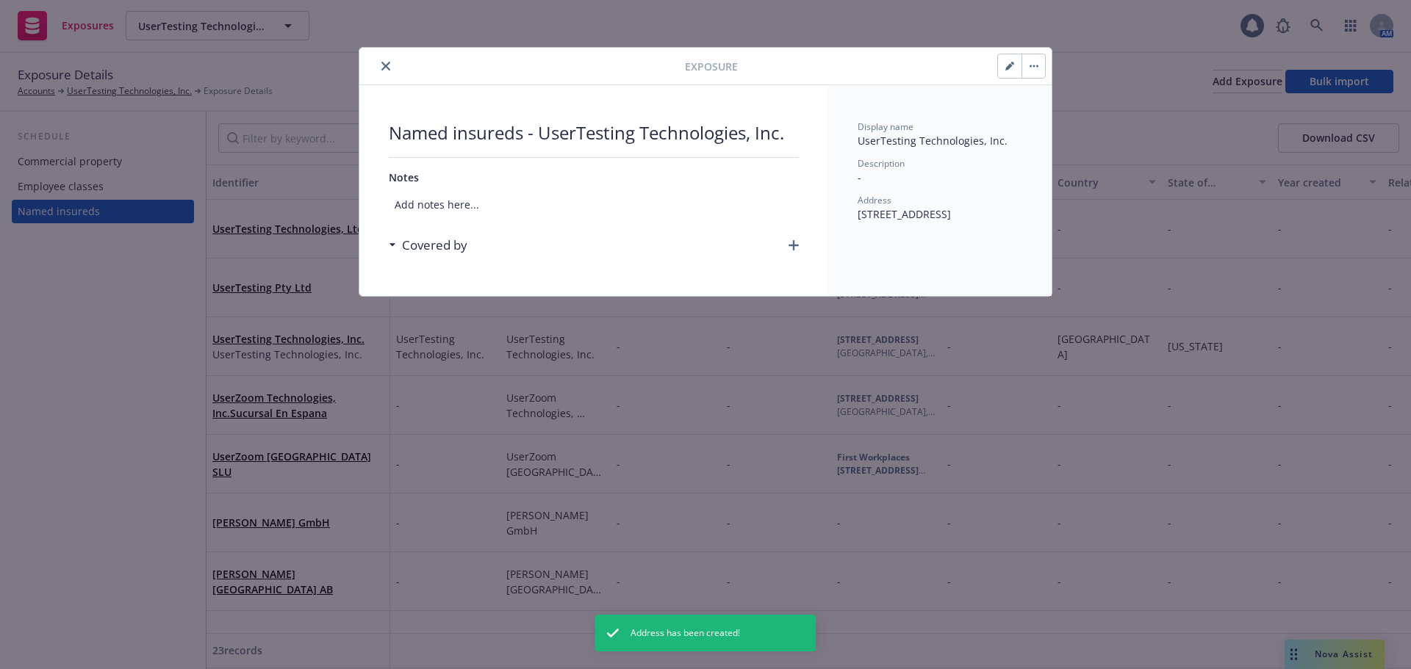
click at [388, 64] on icon "close" at bounding box center [385, 66] width 9 height 9
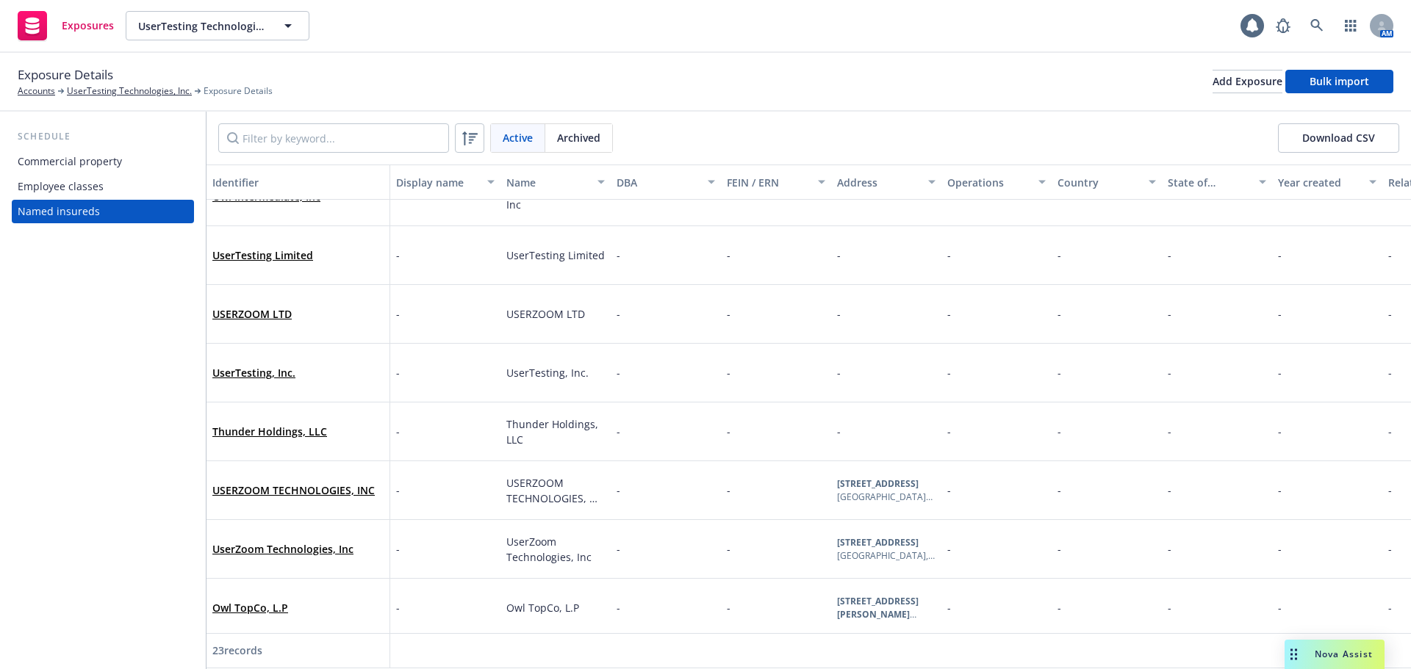
scroll to position [929, 0]
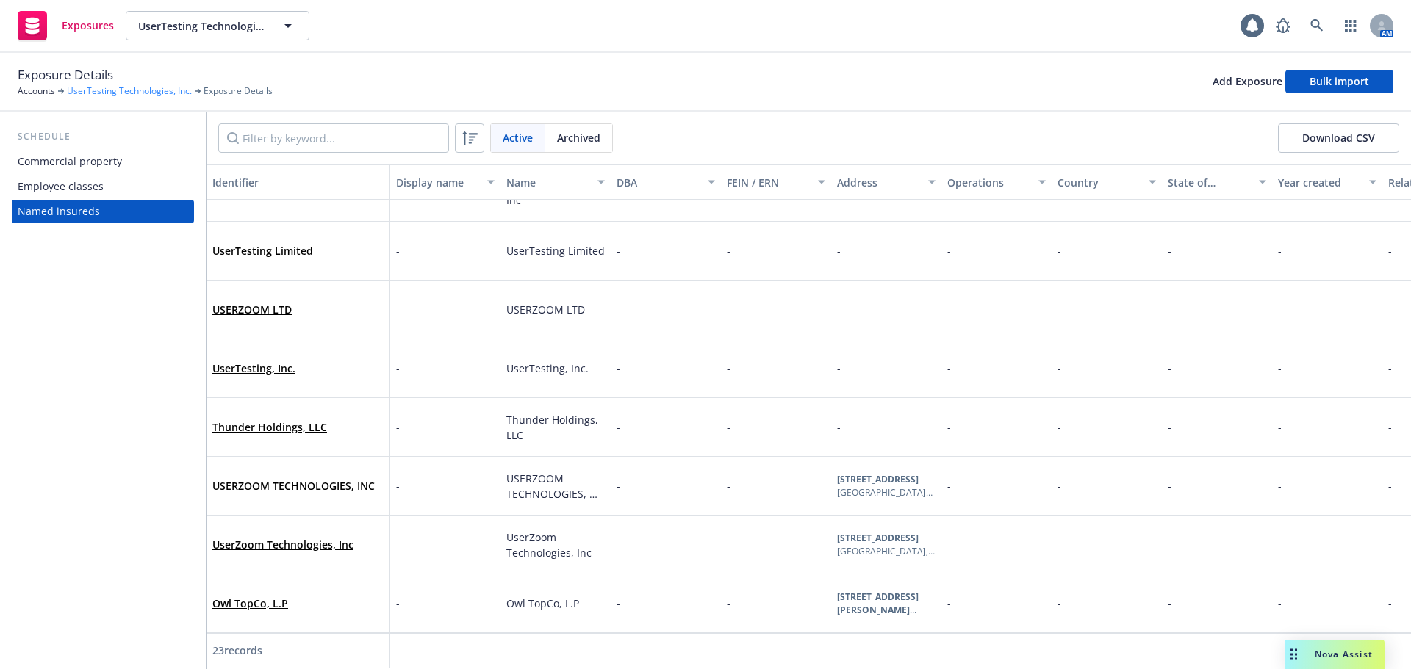
click at [181, 98] on link "UserTesting Technologies, Inc." at bounding box center [129, 90] width 125 height 13
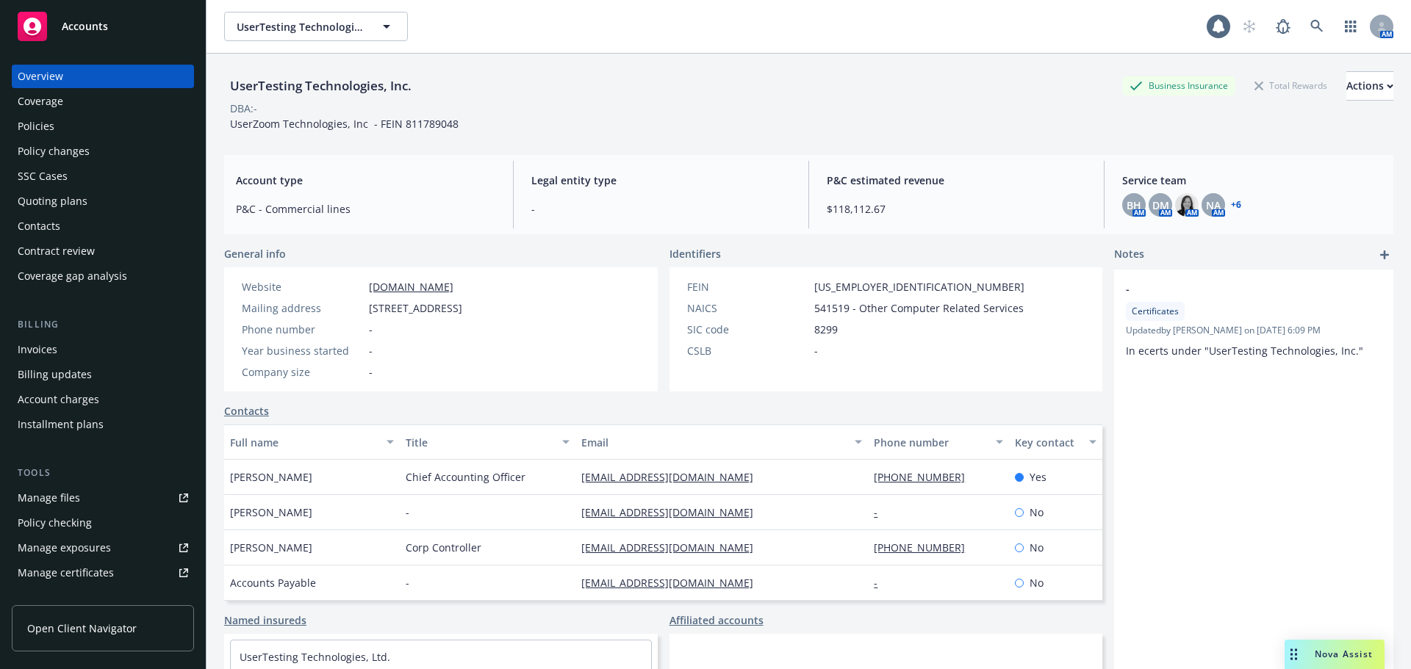
click at [131, 566] on link "Manage certificates" at bounding box center [103, 573] width 182 height 24
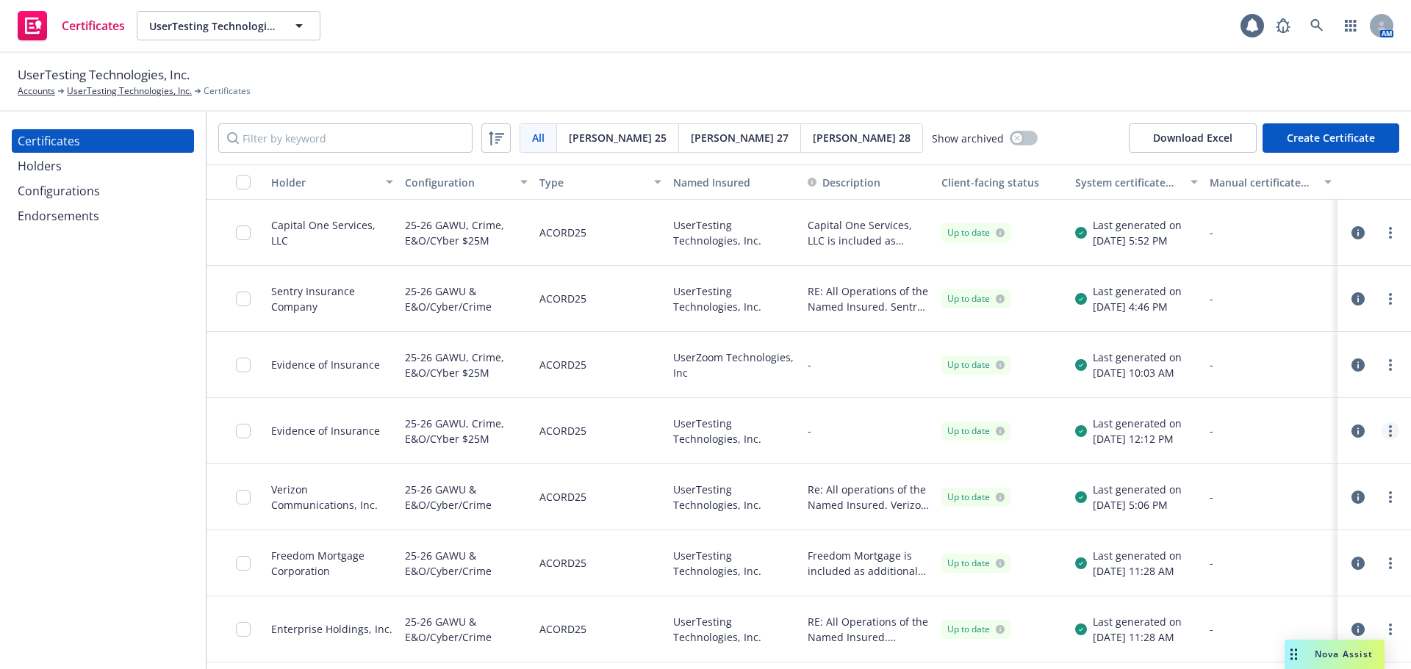
click at [1389, 432] on circle "more" at bounding box center [1390, 431] width 3 height 3
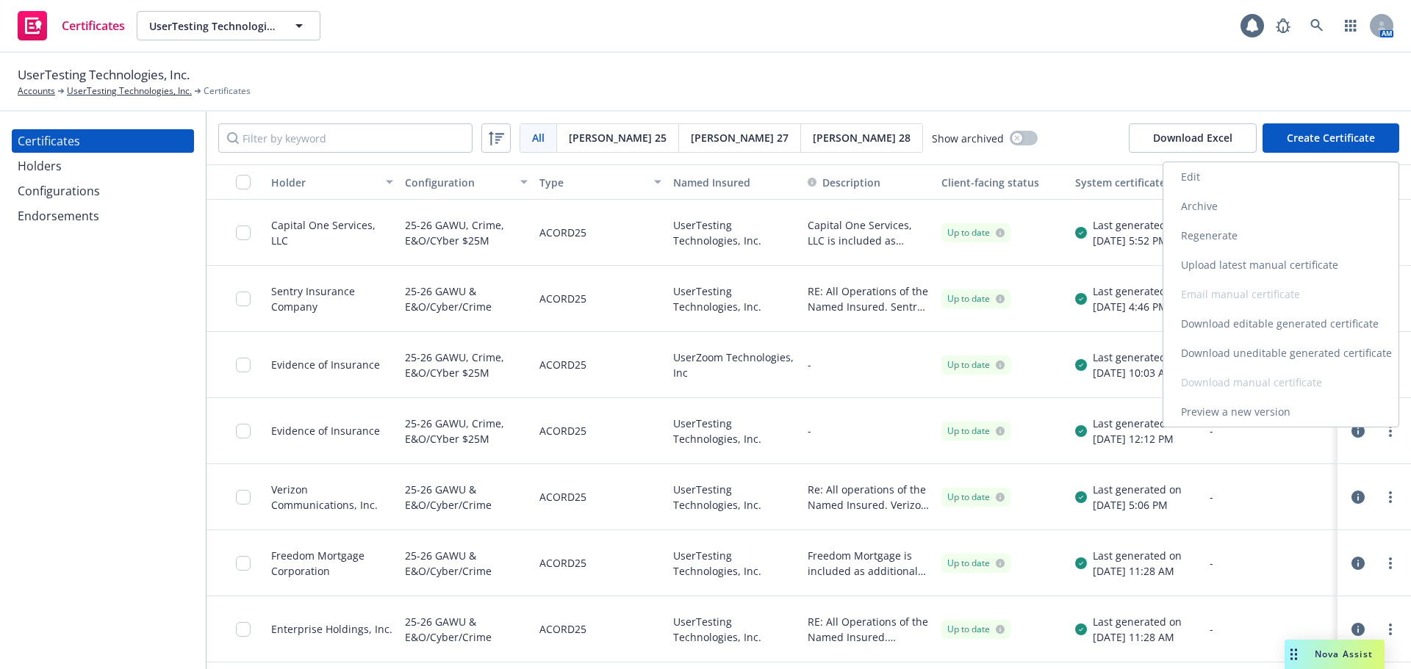
click at [1242, 240] on link "Regenerate" at bounding box center [1280, 235] width 235 height 29
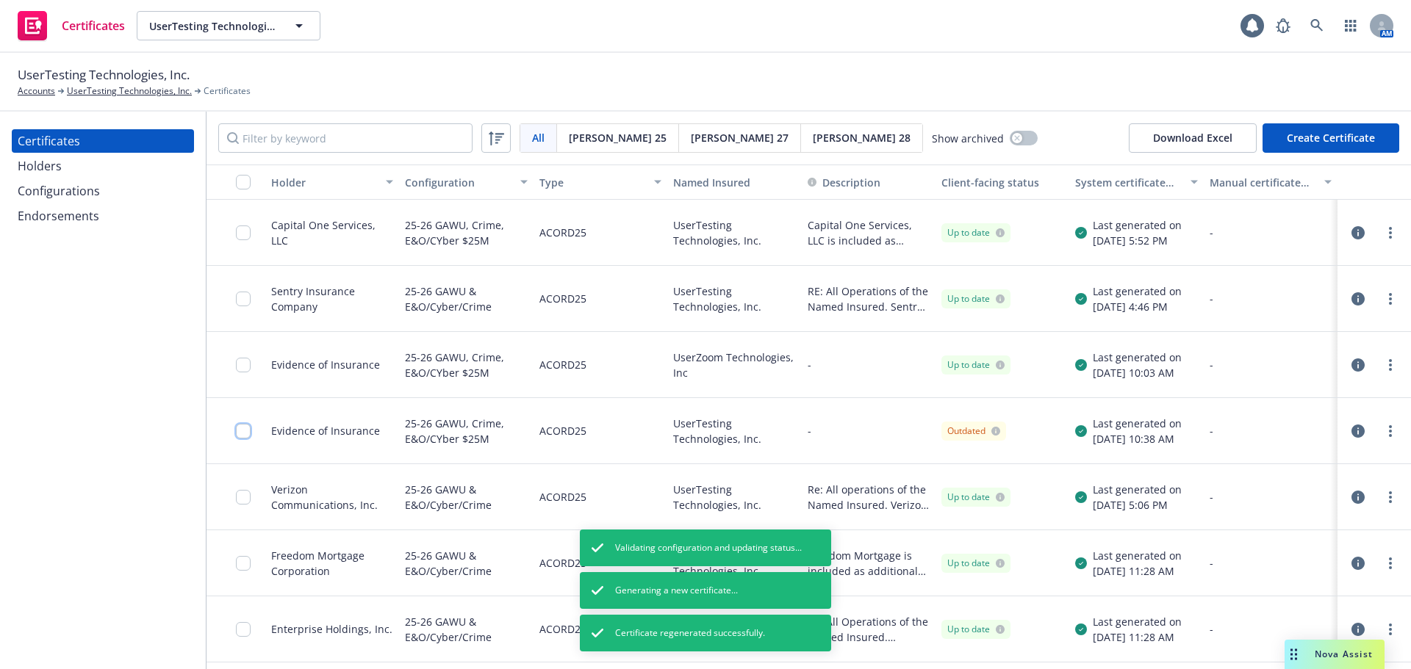
click at [247, 430] on input "checkbox" at bounding box center [243, 431] width 15 height 15
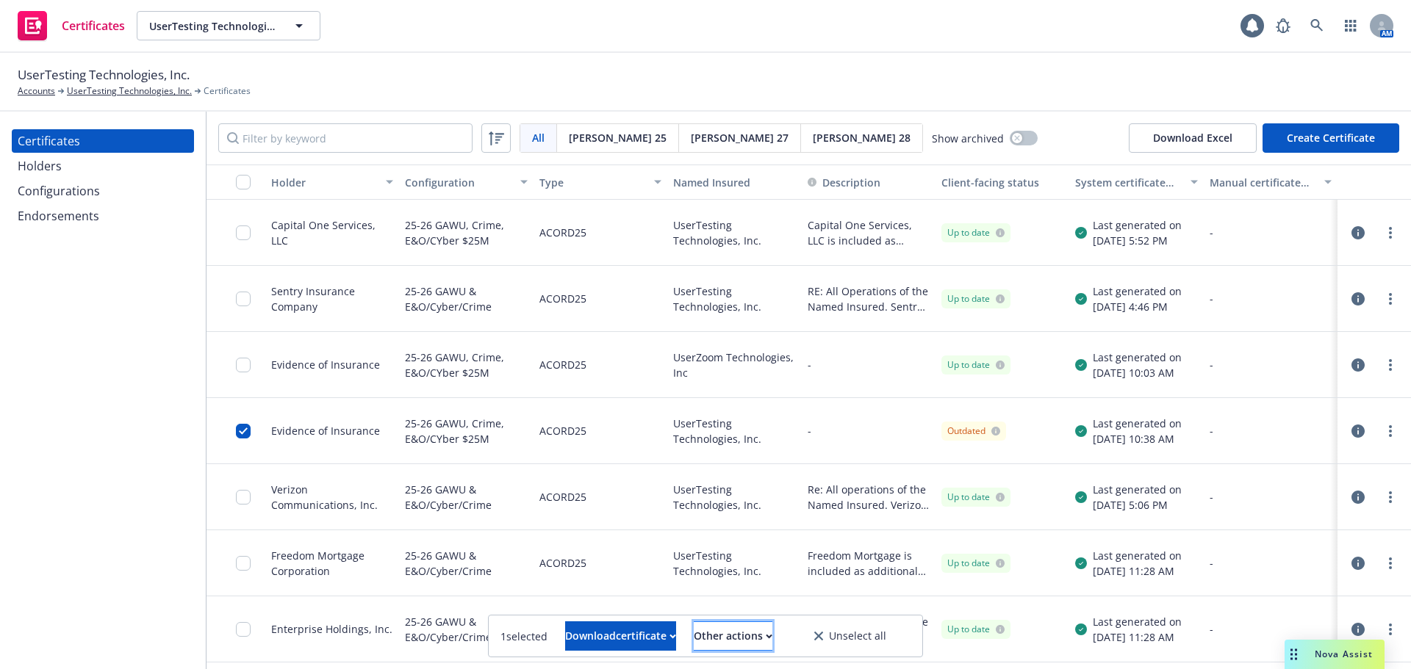
click at [772, 635] on button "Other actions" at bounding box center [733, 636] width 79 height 29
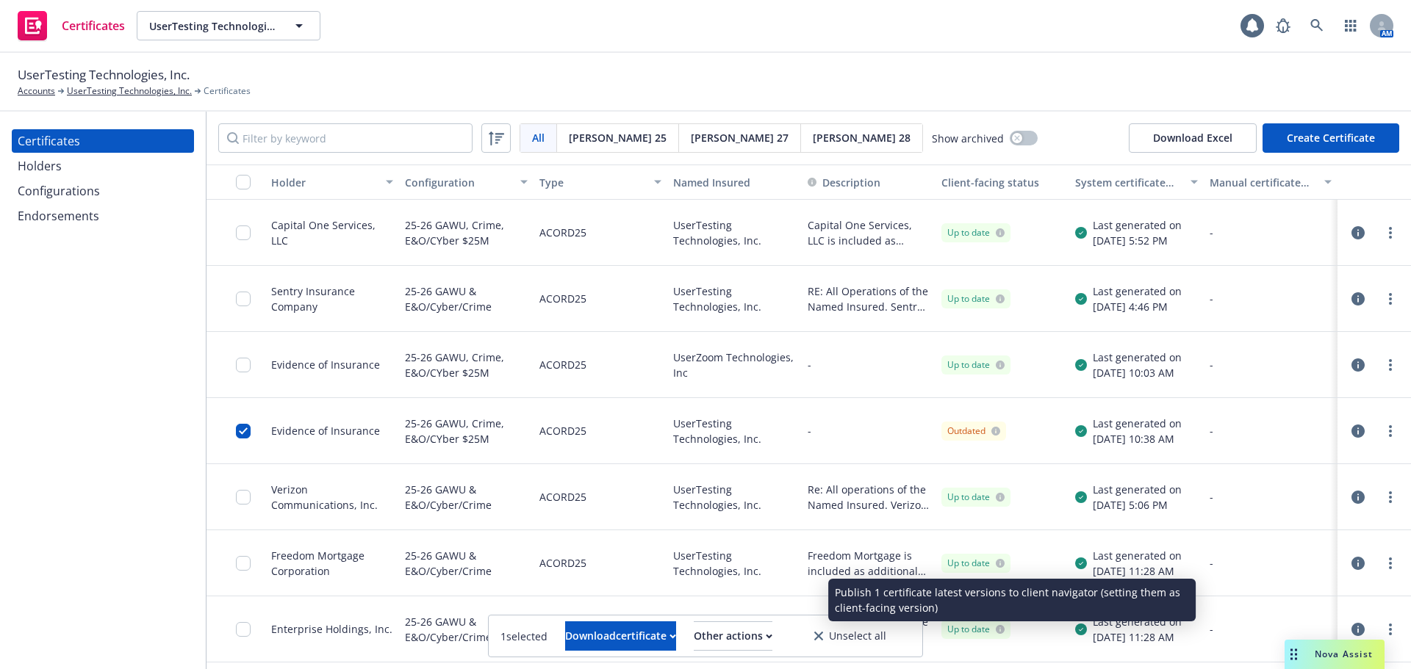
click at [774, 597] on link "Publish certificate" at bounding box center [705, 600] width 135 height 29
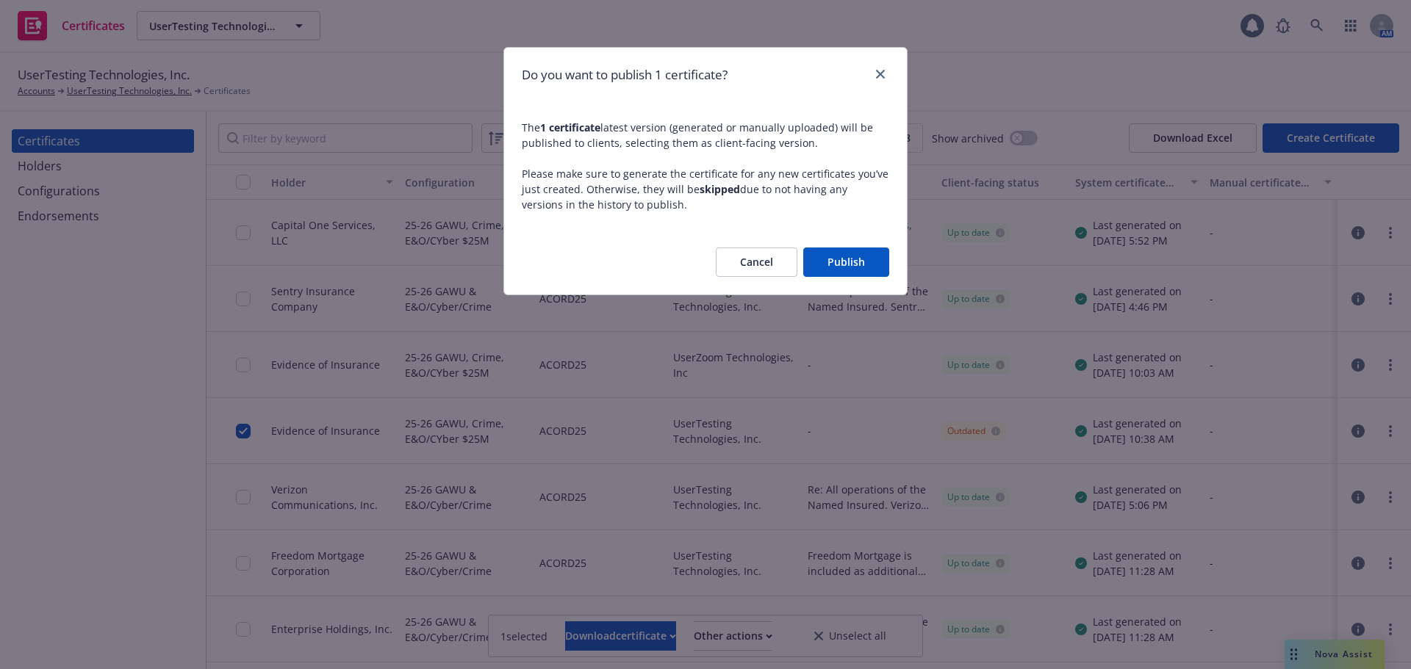
click at [865, 266] on button "Publish" at bounding box center [846, 262] width 86 height 29
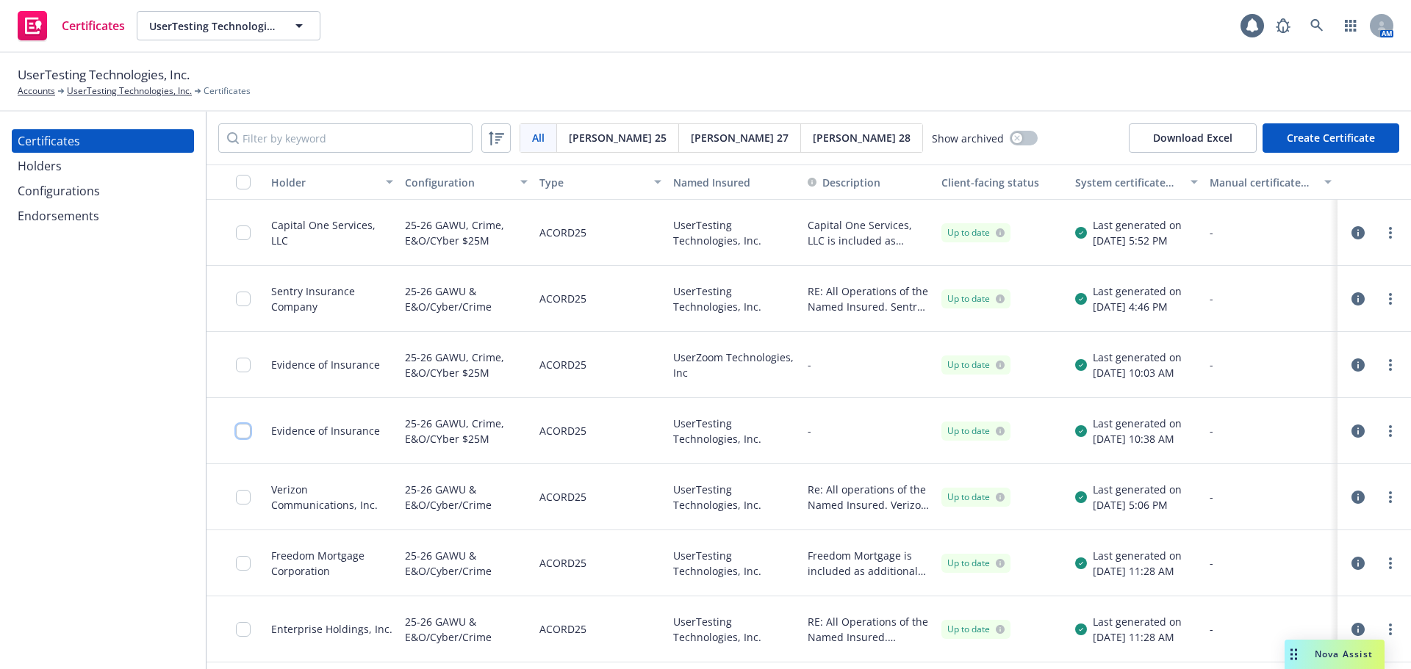
click at [242, 431] on input "checkbox" at bounding box center [243, 431] width 15 height 15
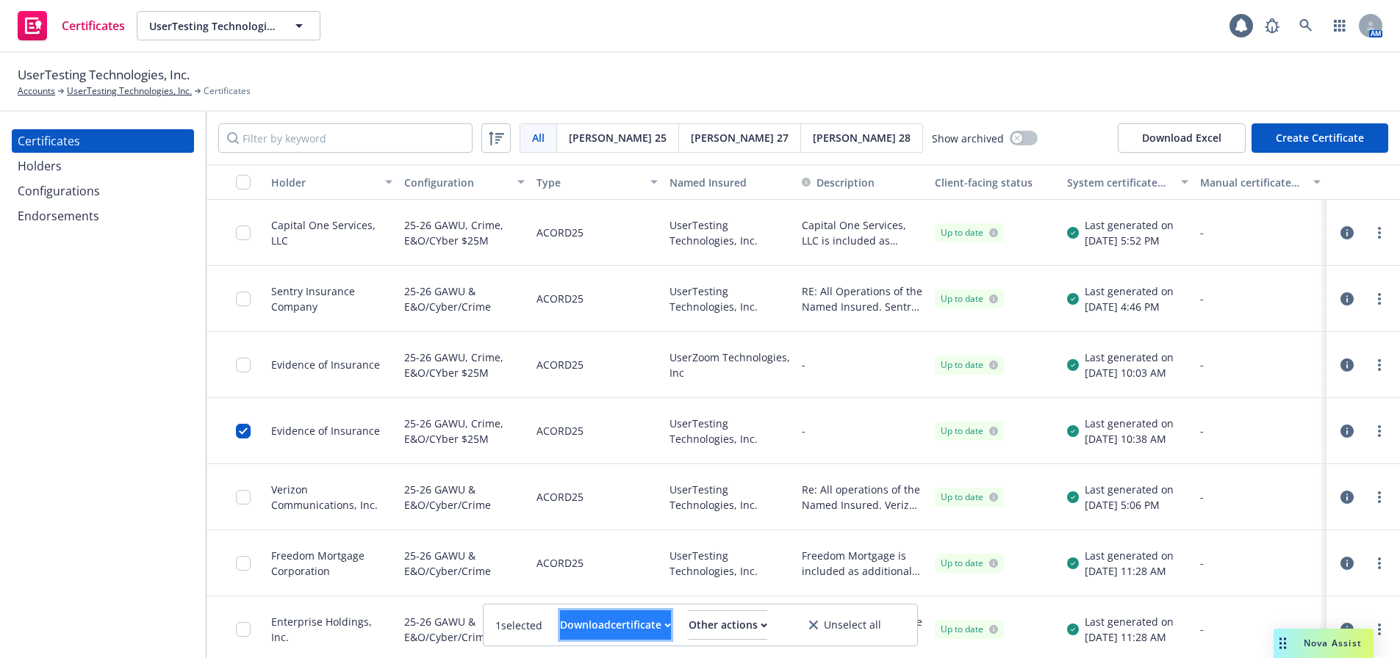
click at [652, 633] on button "Download certificate" at bounding box center [615, 625] width 111 height 29
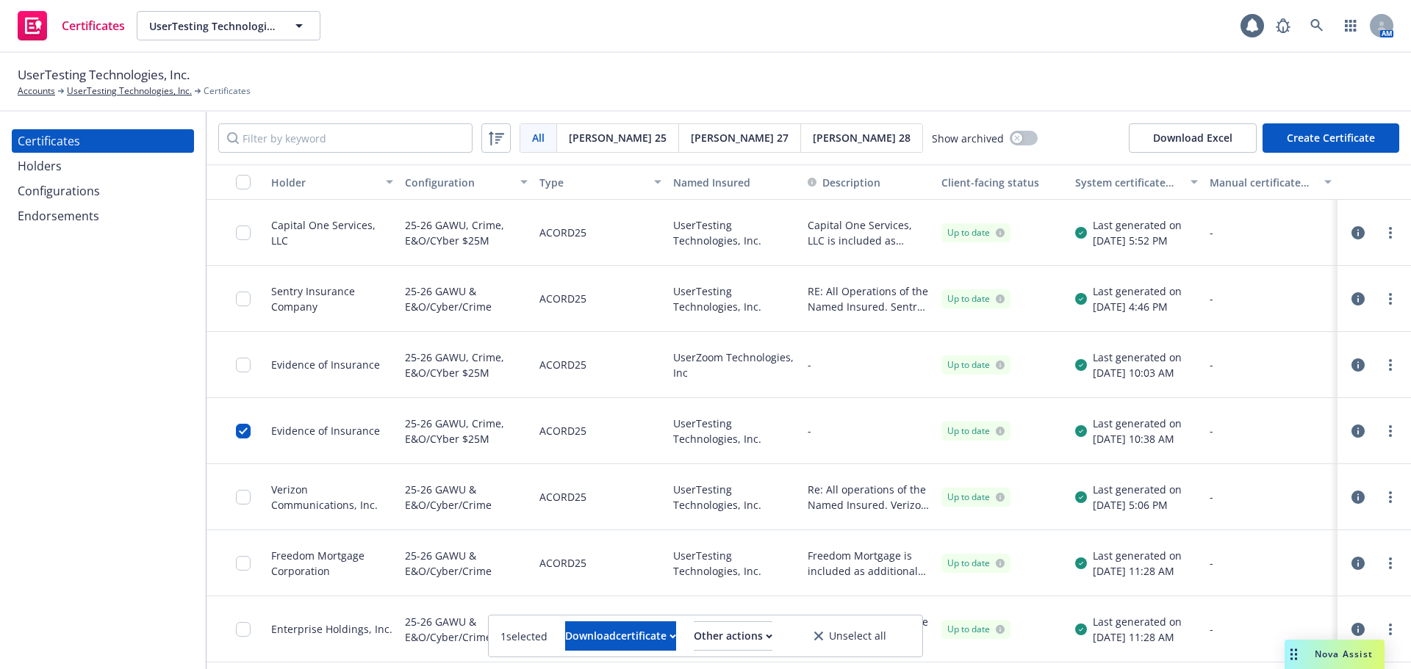
click at [630, 597] on link "Download uneditable file" at bounding box center [545, 600] width 170 height 29
click at [72, 190] on div "Configurations" at bounding box center [59, 191] width 82 height 24
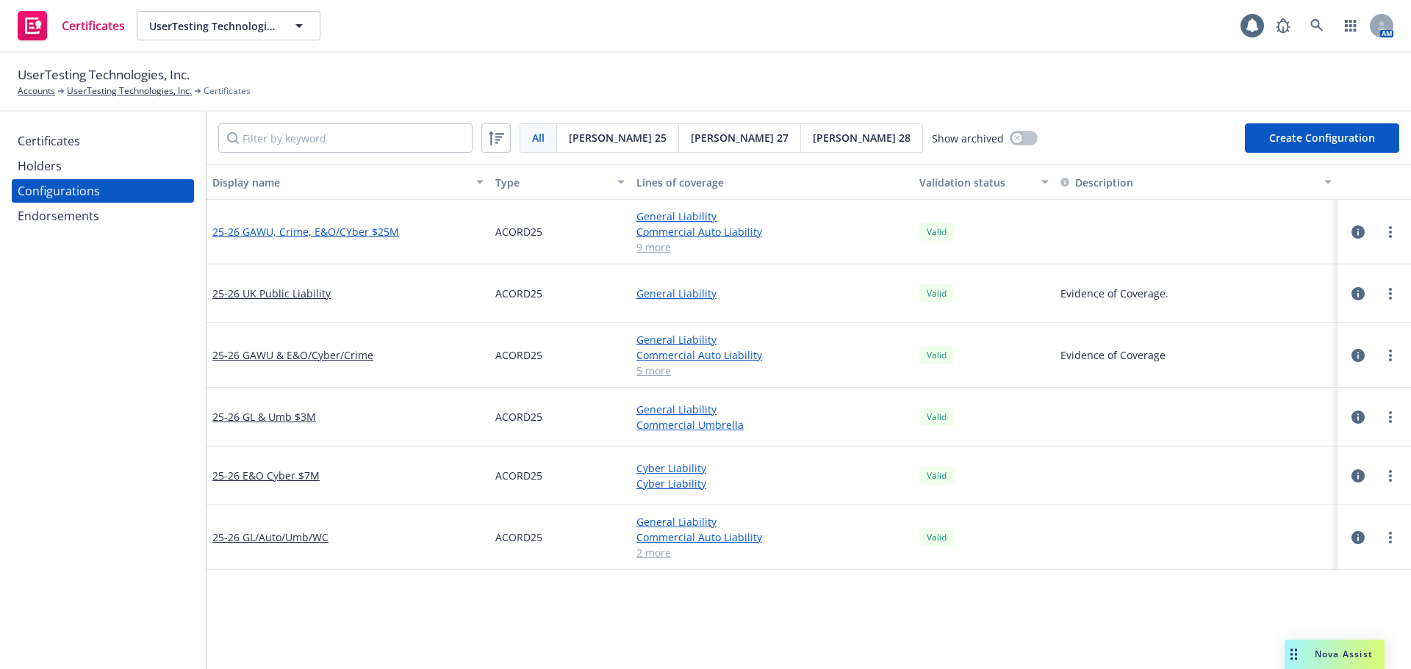
click at [346, 229] on link "25-26 GAWU, Crime, E&O/CYber $25M" at bounding box center [305, 231] width 187 height 15
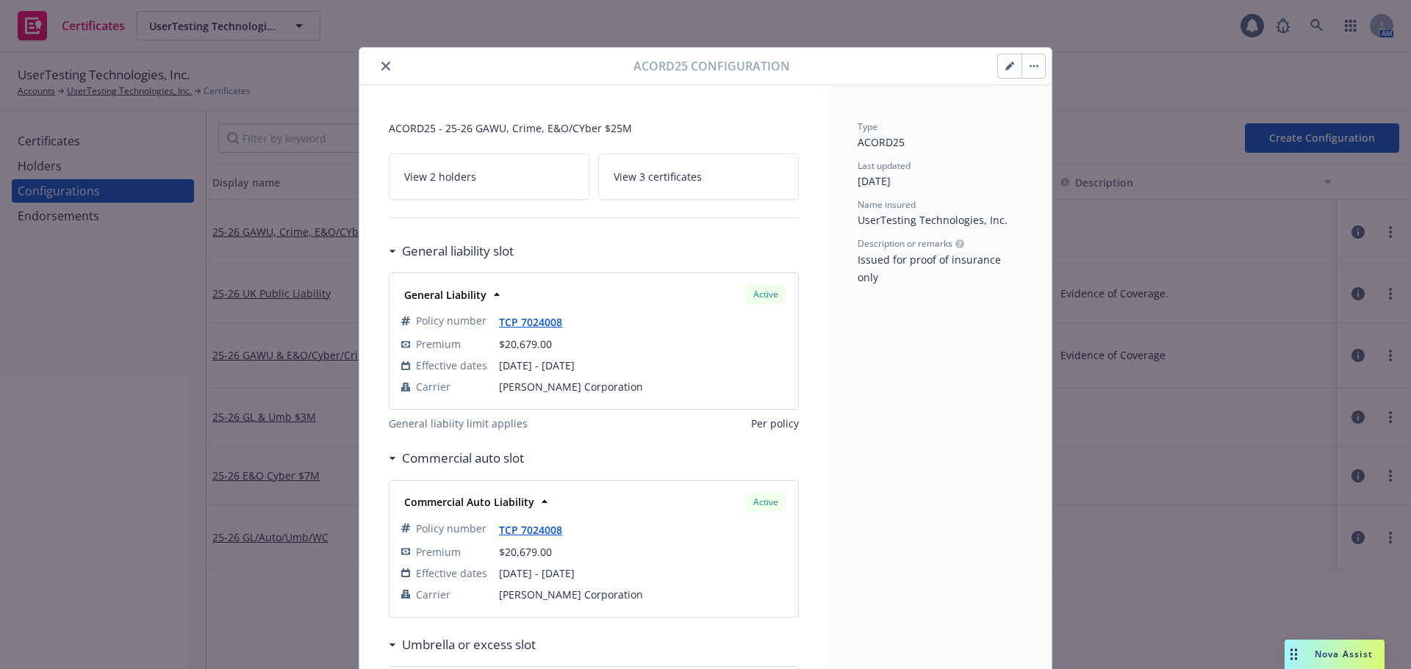
click at [998, 67] on button "button" at bounding box center [1010, 66] width 24 height 24
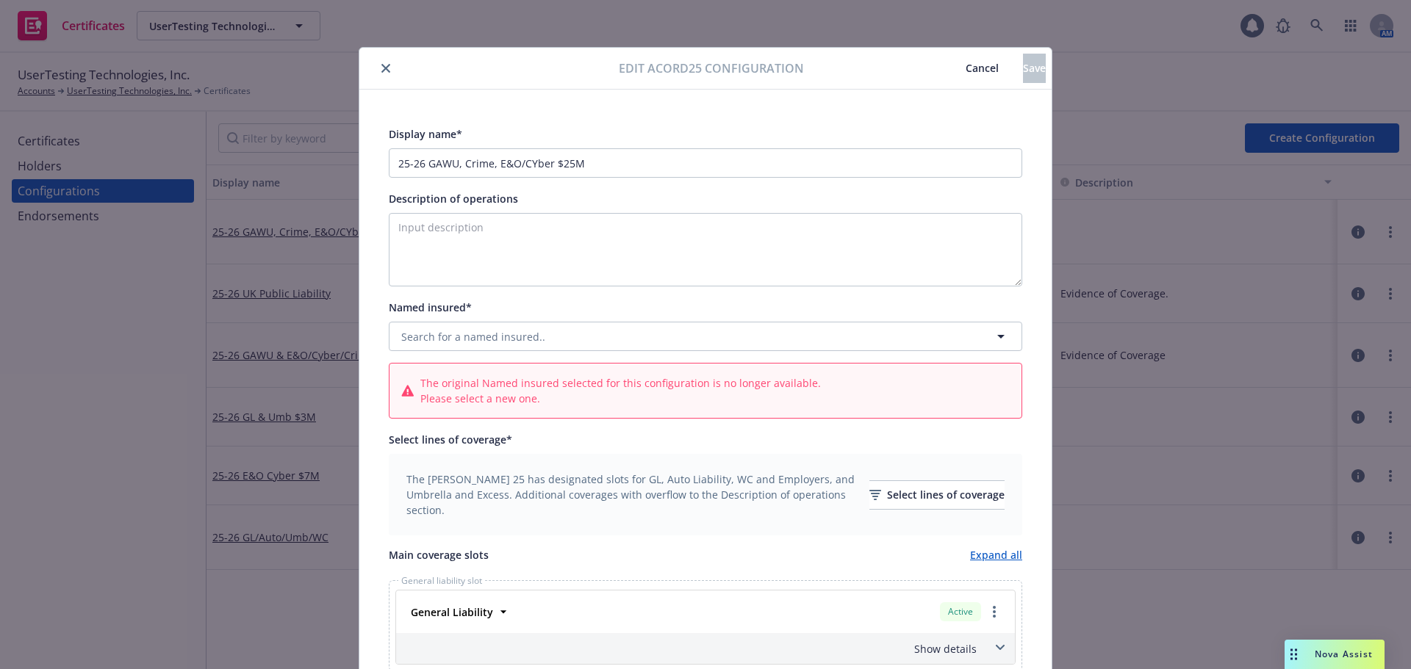
type input "[object Object]"
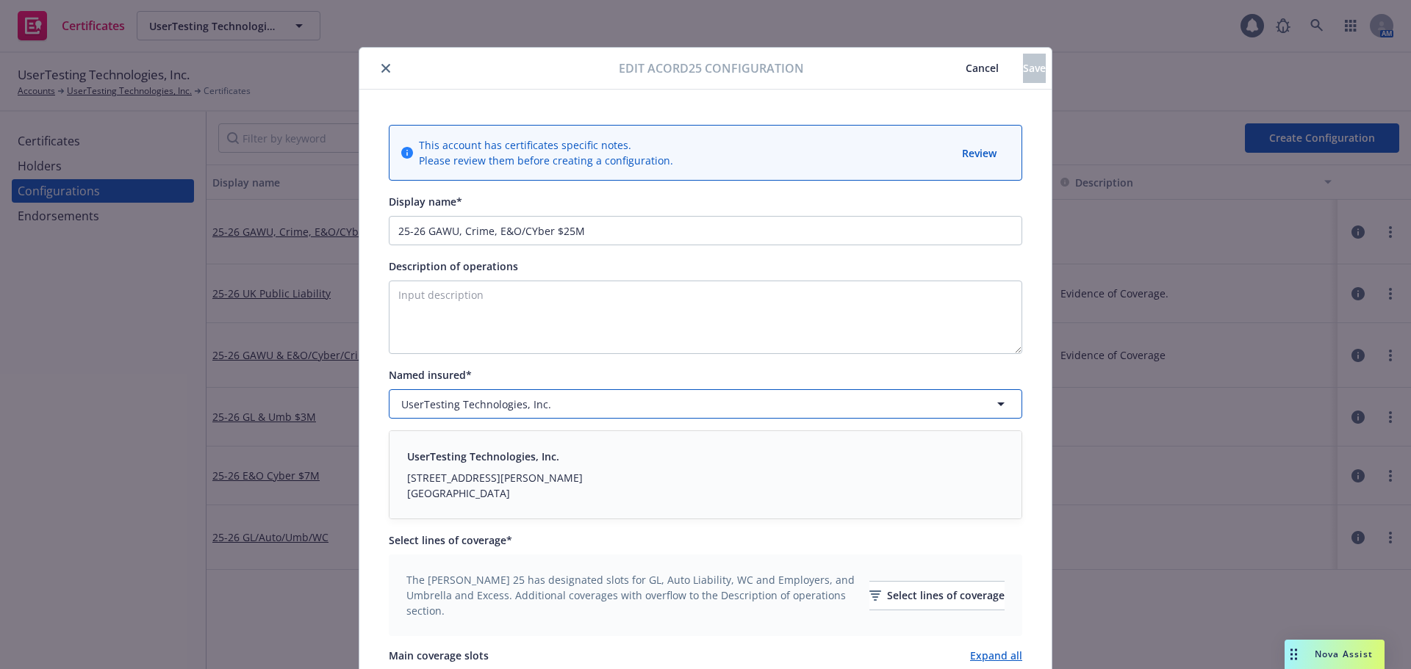
click at [574, 402] on div "UserTesting Technologies, Inc." at bounding box center [696, 404] width 591 height 15
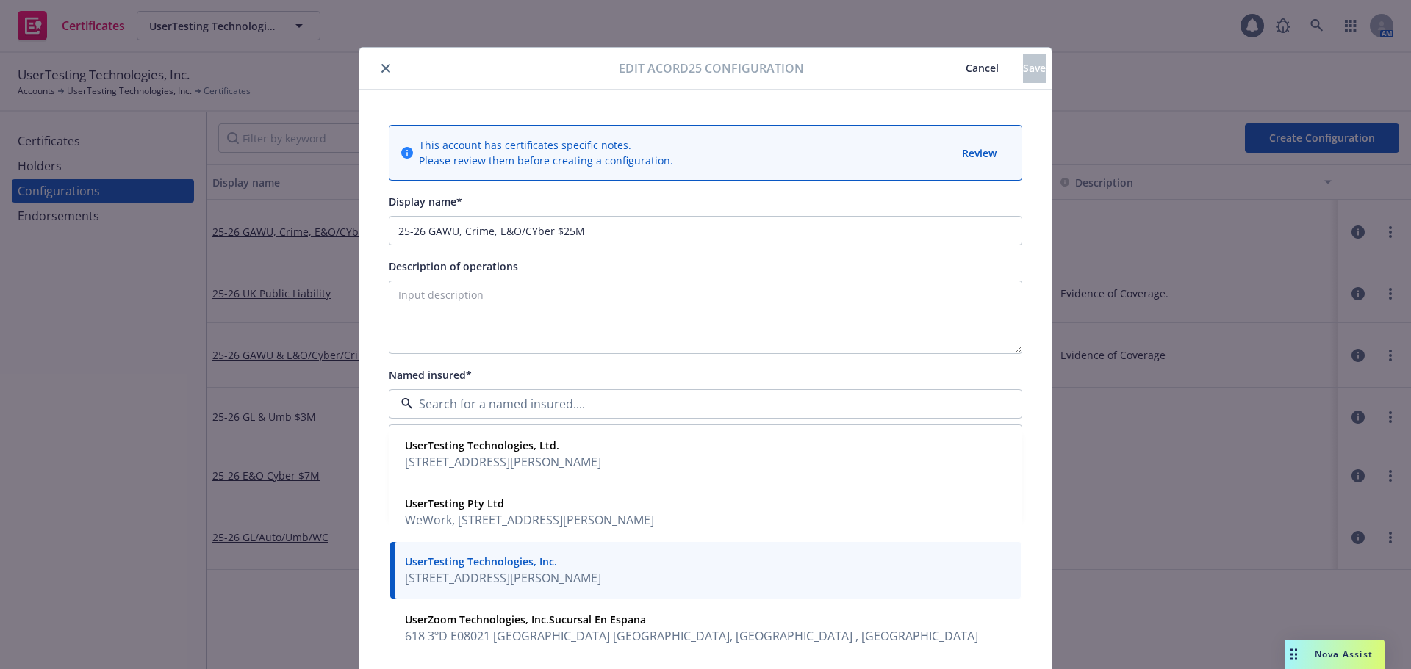
click at [965, 68] on span "Cancel" at bounding box center [981, 68] width 33 height 14
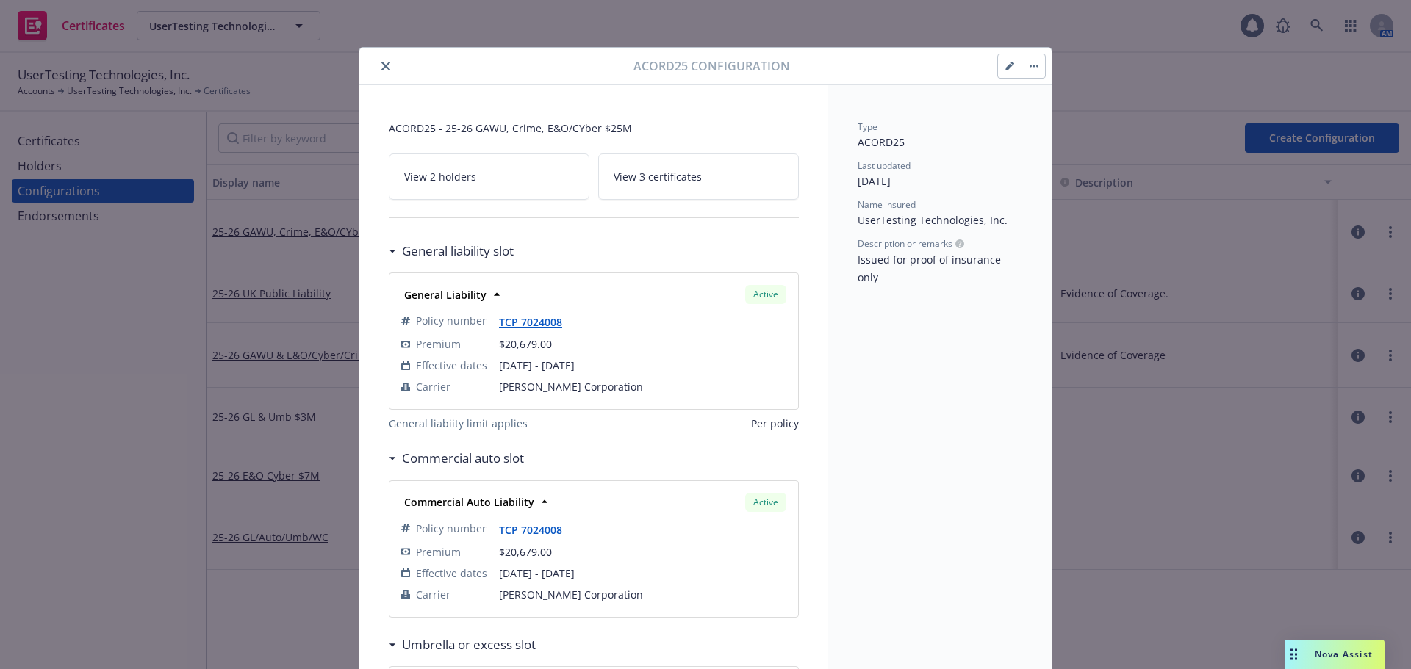
click at [371, 71] on div at bounding box center [499, 66] width 268 height 18
click at [384, 67] on icon "close" at bounding box center [385, 66] width 9 height 9
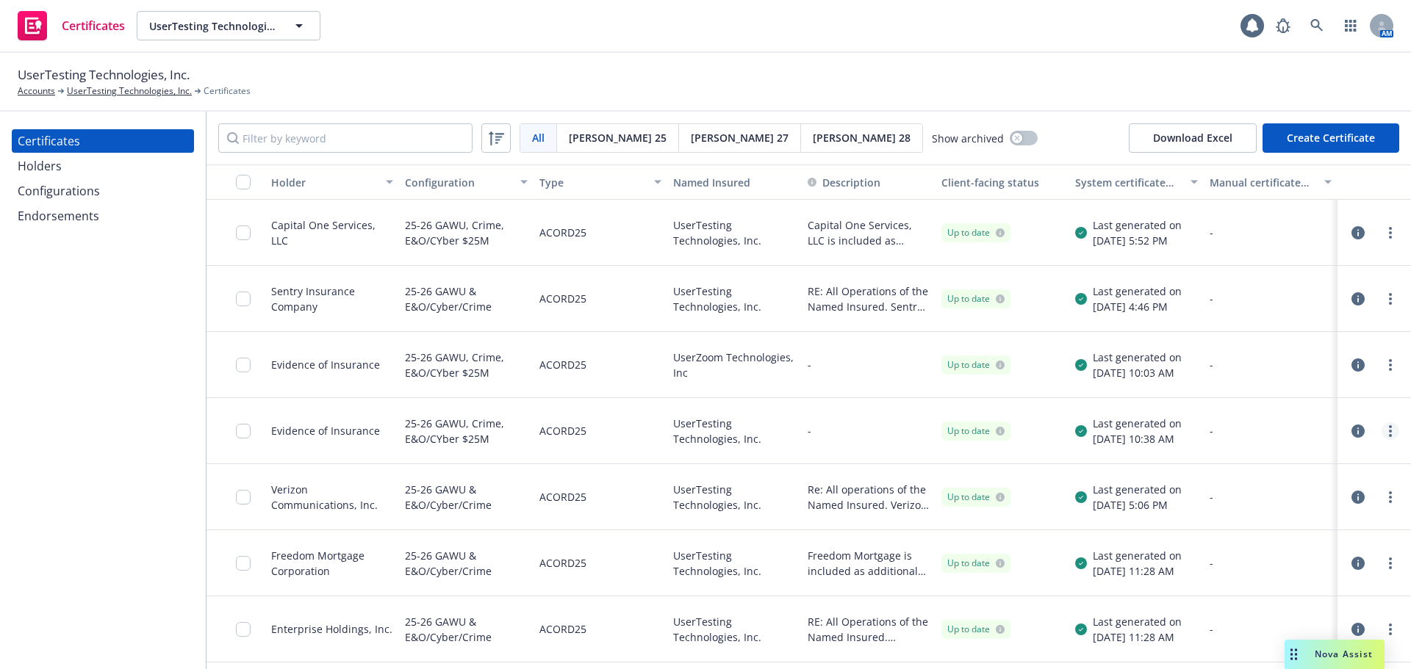
click at [1381, 431] on link "more" at bounding box center [1390, 431] width 18 height 18
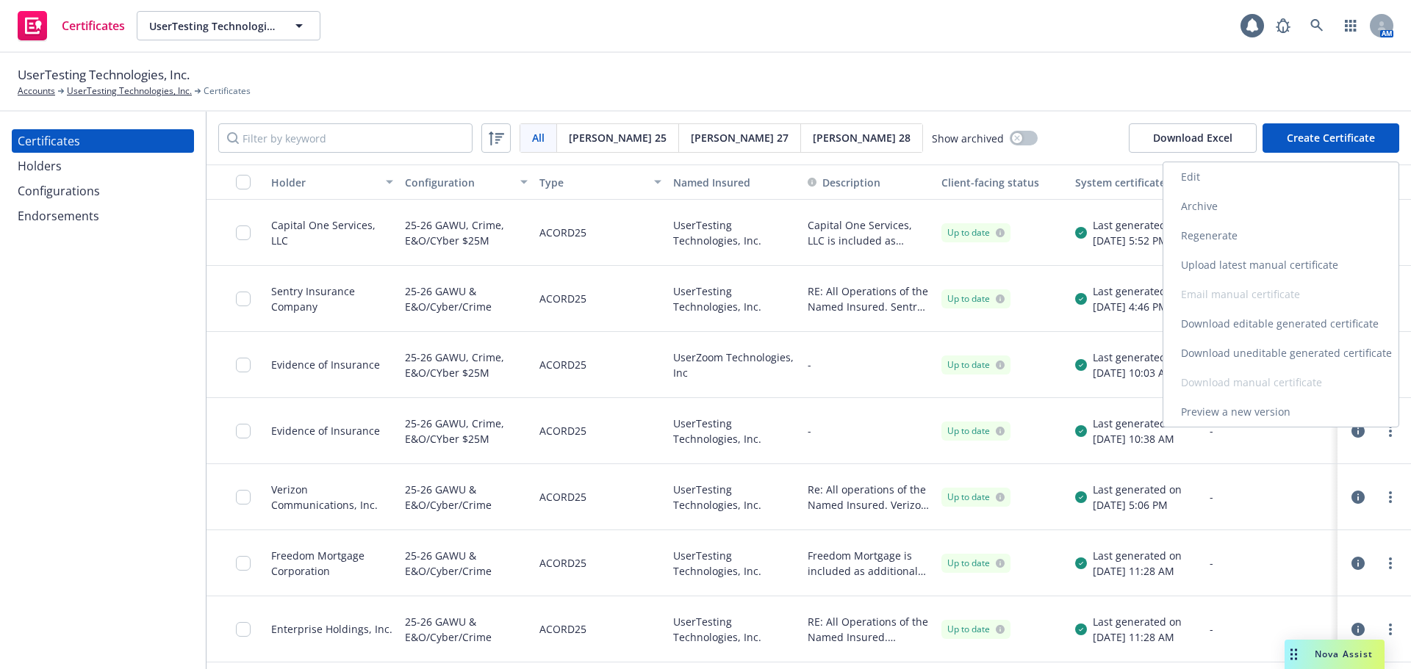
click at [1254, 239] on link "Regenerate" at bounding box center [1280, 235] width 235 height 29
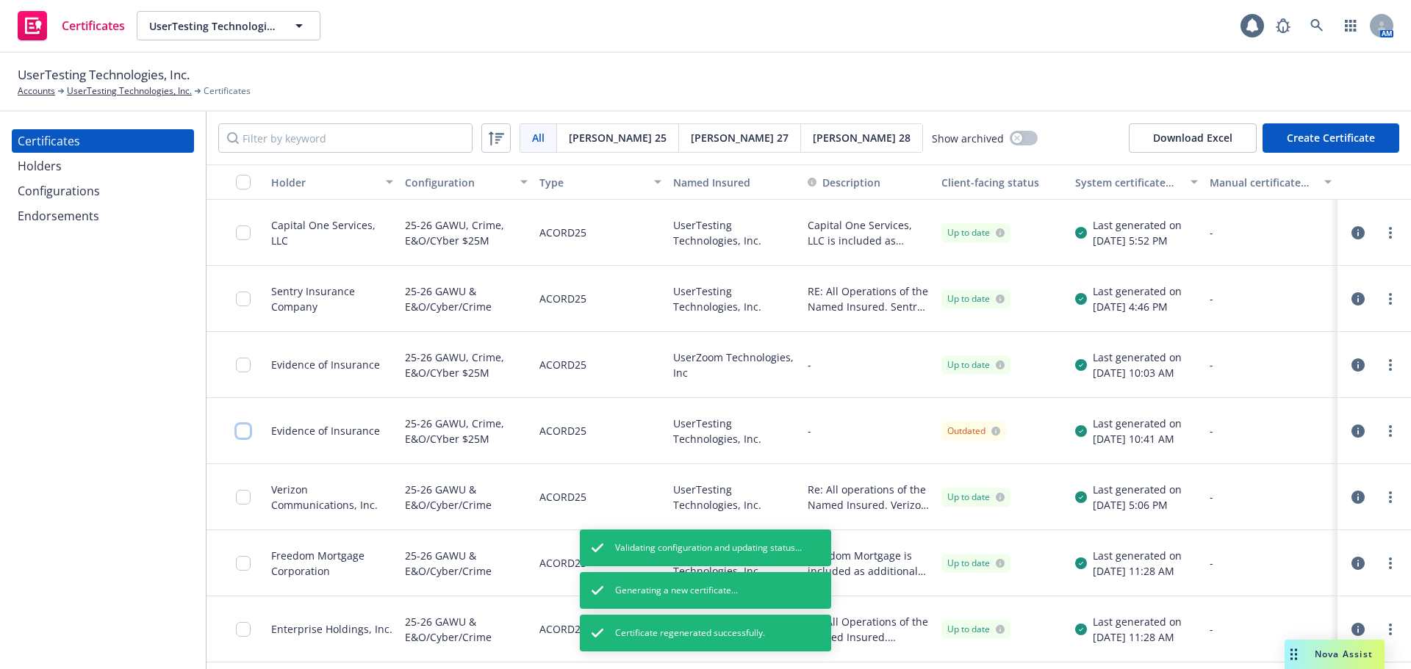
click at [242, 427] on input "checkbox" at bounding box center [243, 431] width 15 height 15
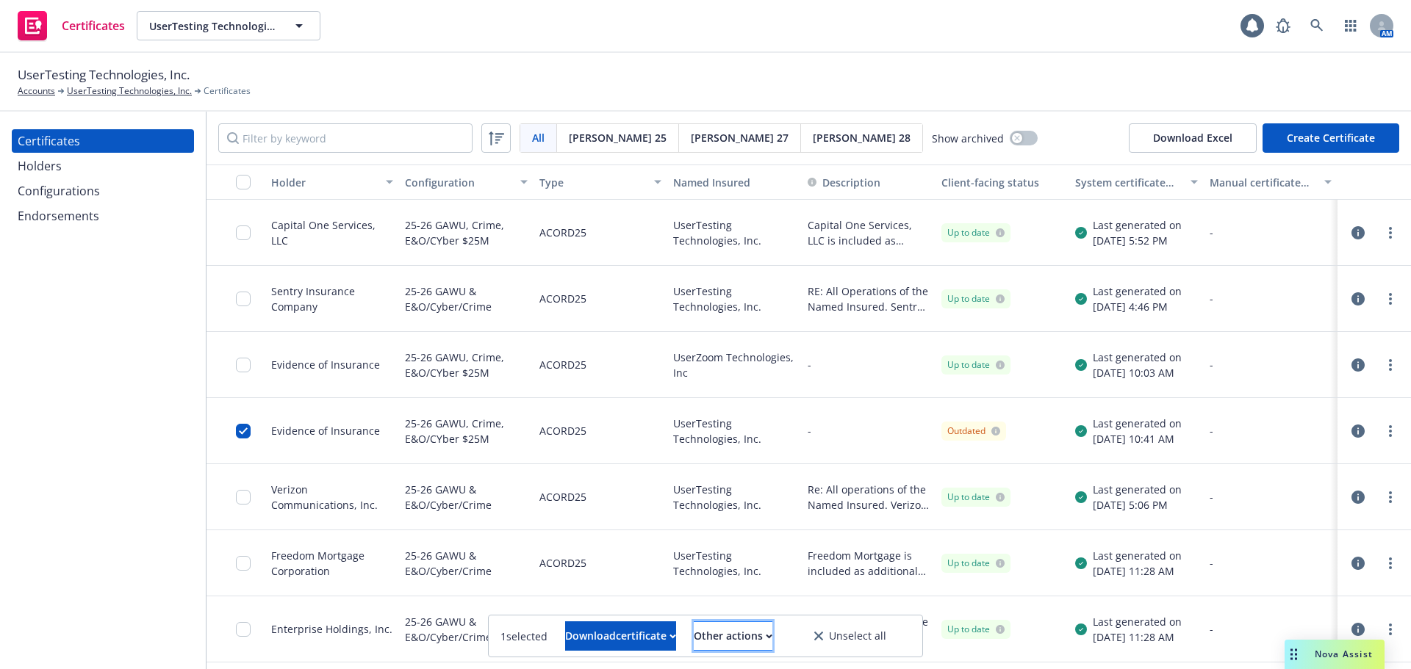
click at [772, 633] on button "Other actions" at bounding box center [733, 636] width 79 height 29
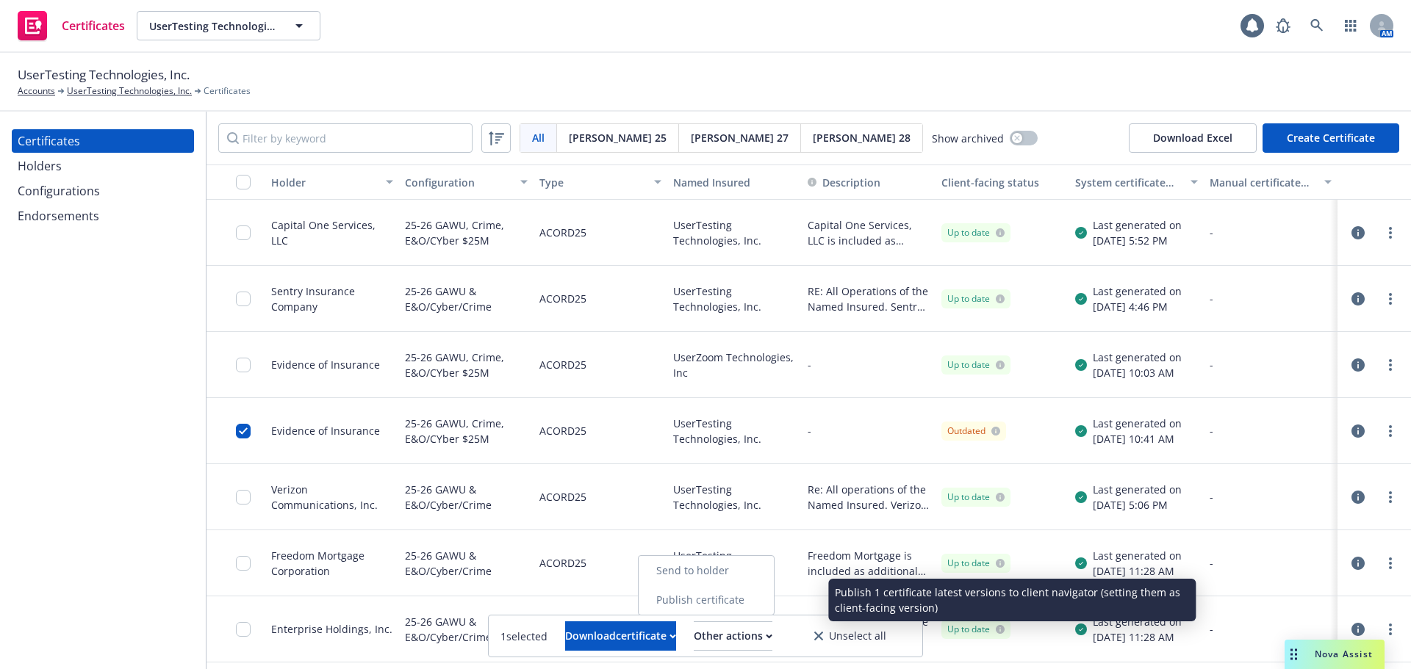
click at [774, 600] on link "Publish certificate" at bounding box center [705, 600] width 135 height 29
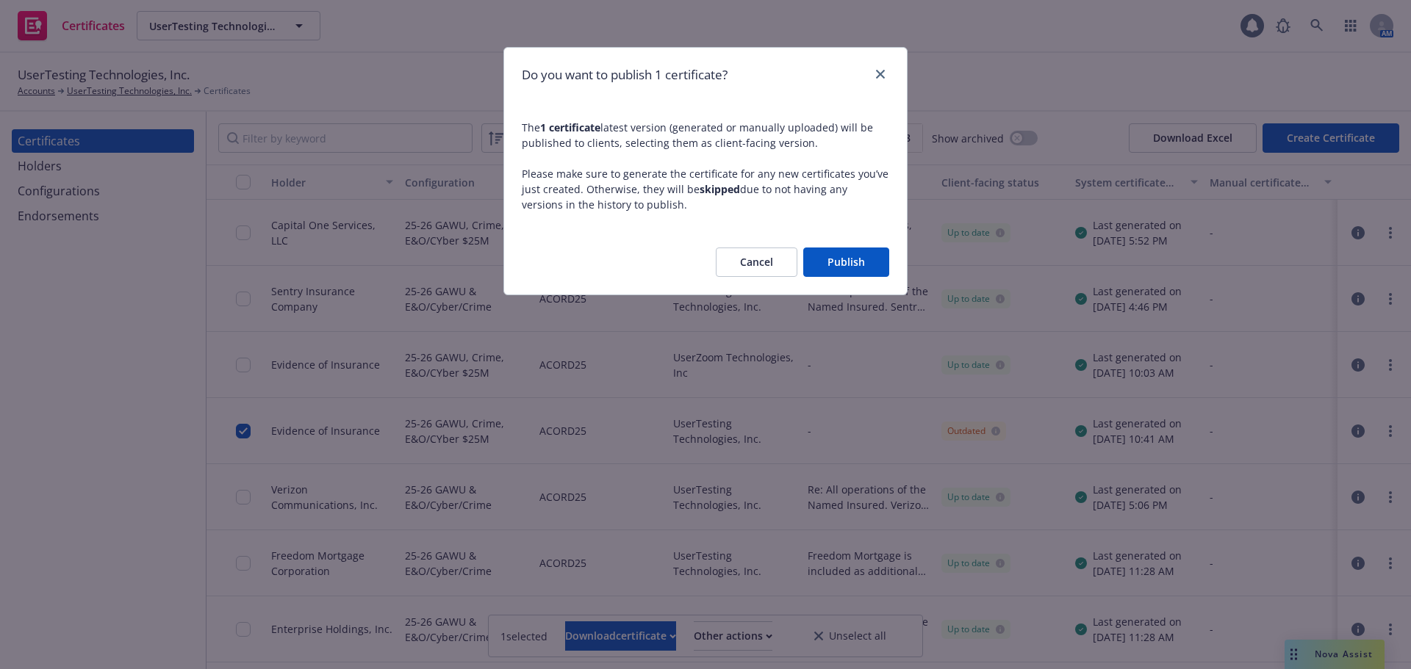
click at [853, 259] on button "Publish" at bounding box center [846, 262] width 86 height 29
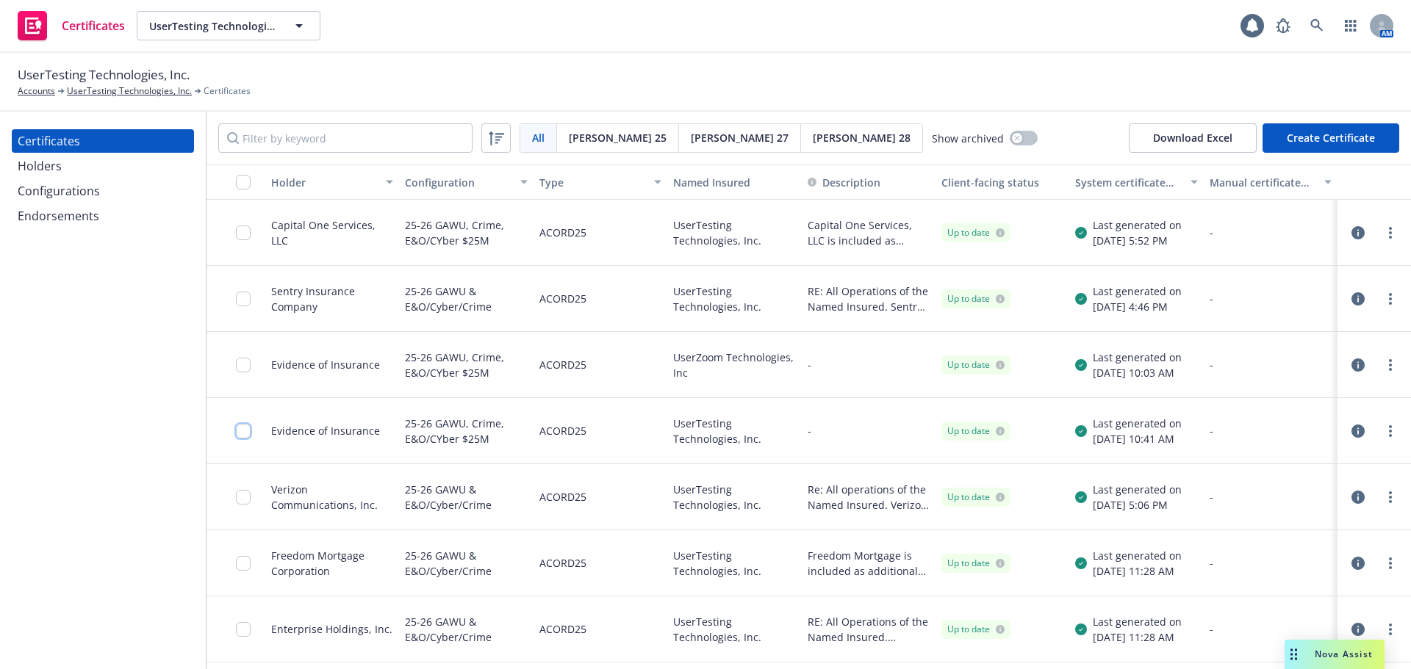
click at [241, 434] on input "checkbox" at bounding box center [243, 431] width 15 height 15
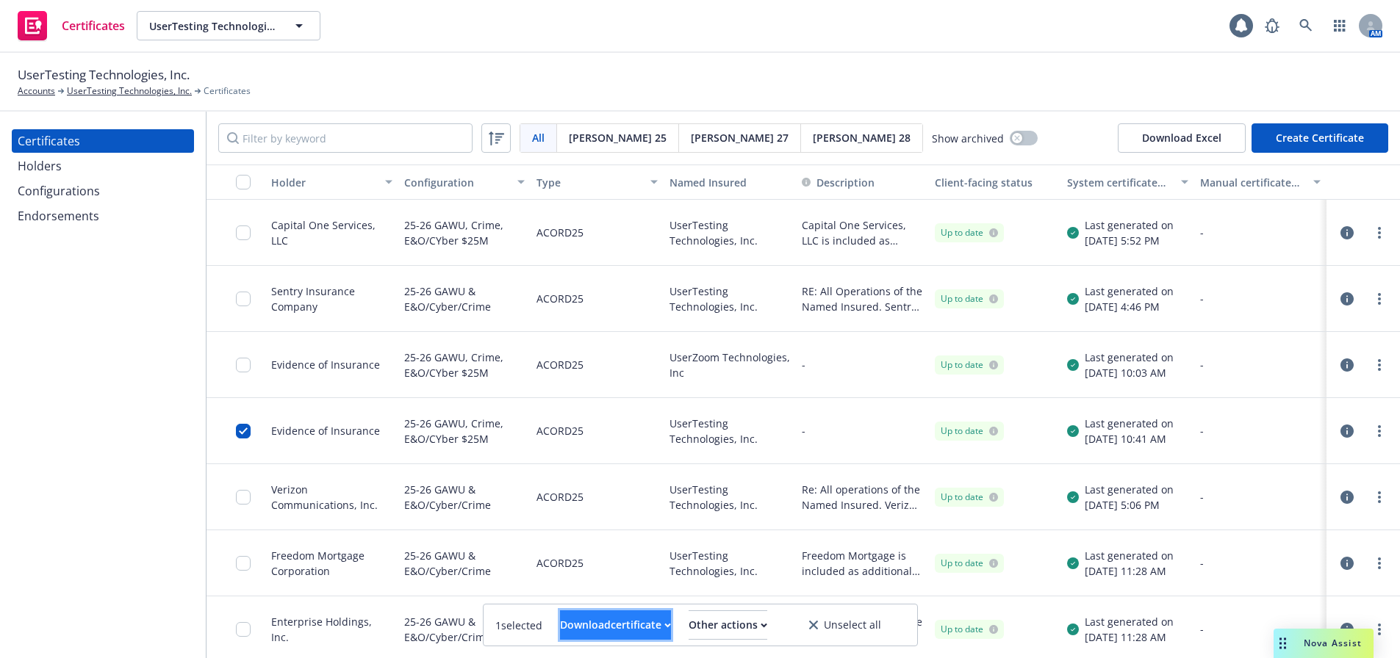
click at [644, 617] on div "Download certificate" at bounding box center [615, 625] width 111 height 28
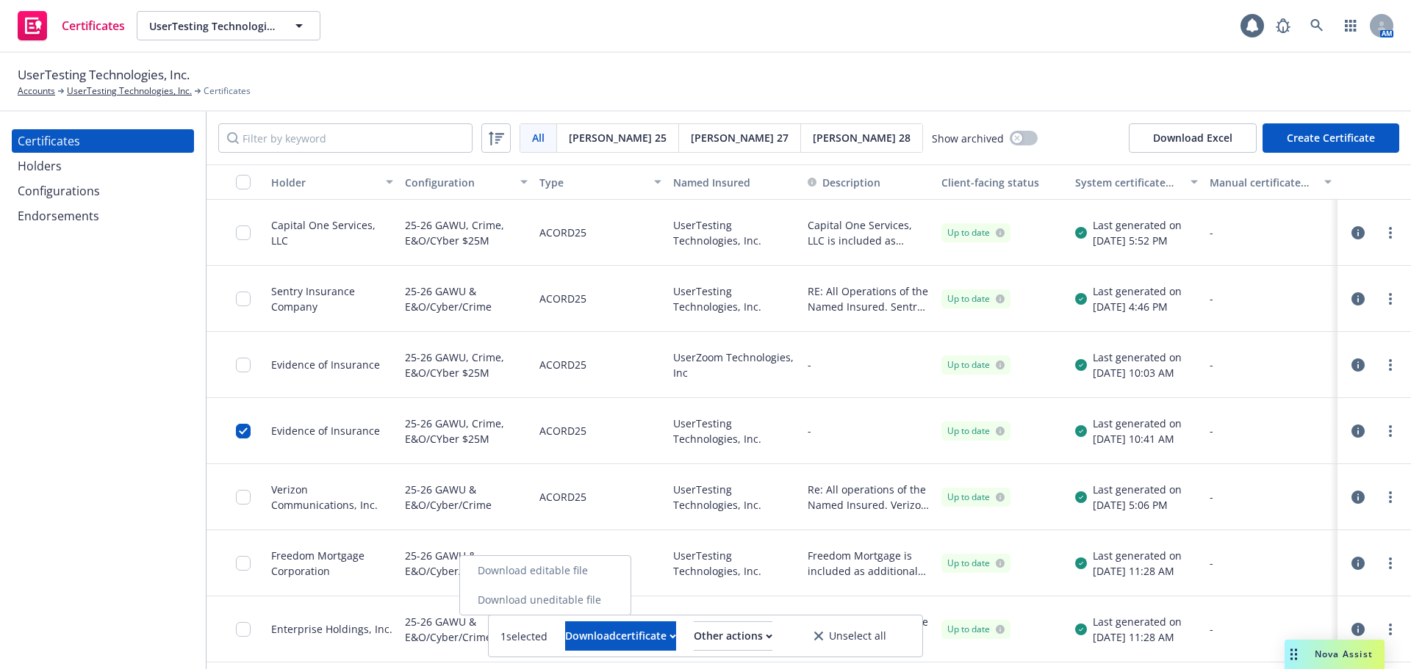
click at [630, 605] on link "Download uneditable file" at bounding box center [545, 600] width 170 height 29
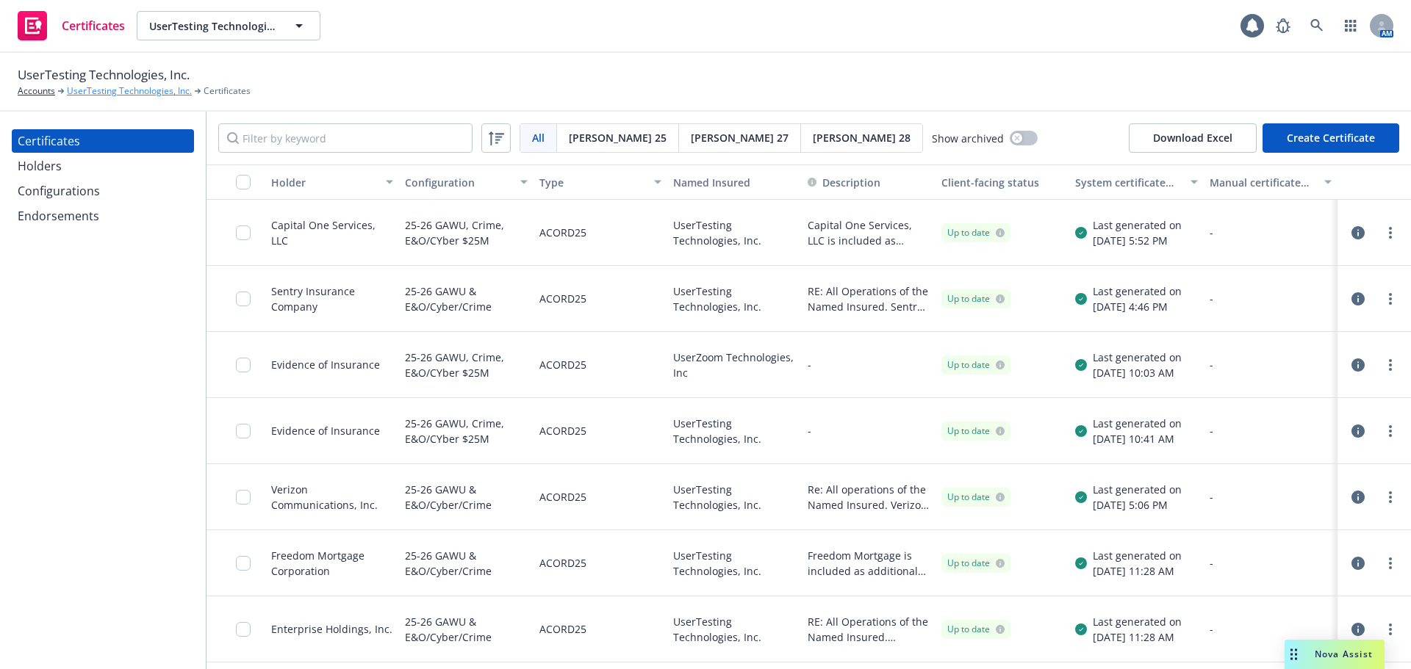
click at [152, 94] on link "UserTesting Technologies, Inc." at bounding box center [129, 90] width 125 height 13
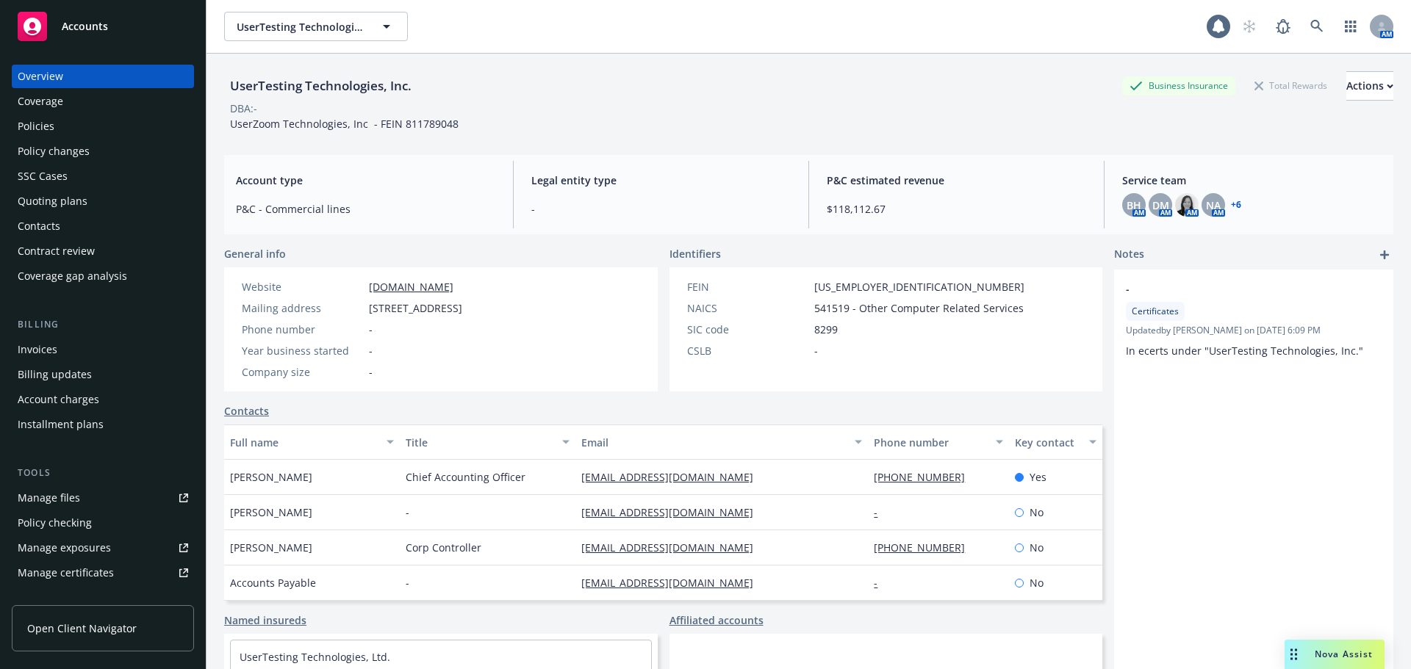
click at [68, 343] on div "Invoices" at bounding box center [103, 350] width 170 height 24
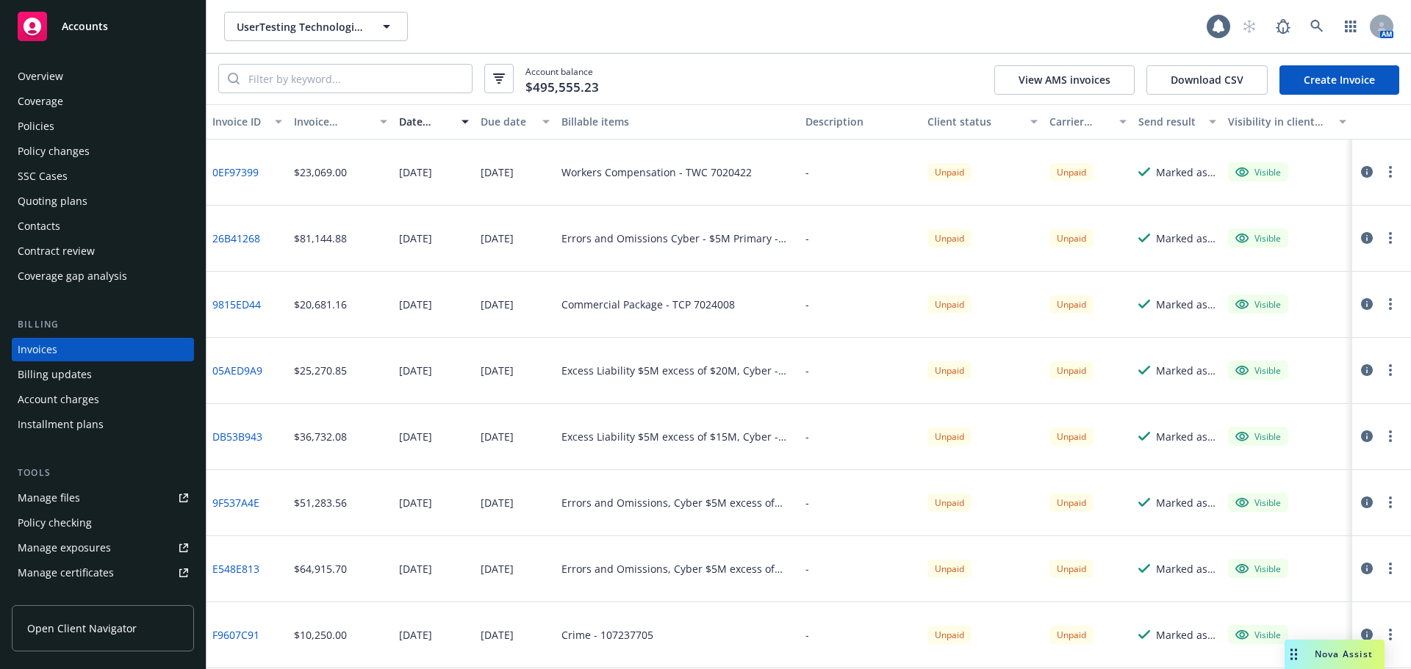
click at [1381, 173] on button "button" at bounding box center [1390, 172] width 18 height 18
click at [1246, 409] on link "Void" at bounding box center [1293, 407] width 187 height 29
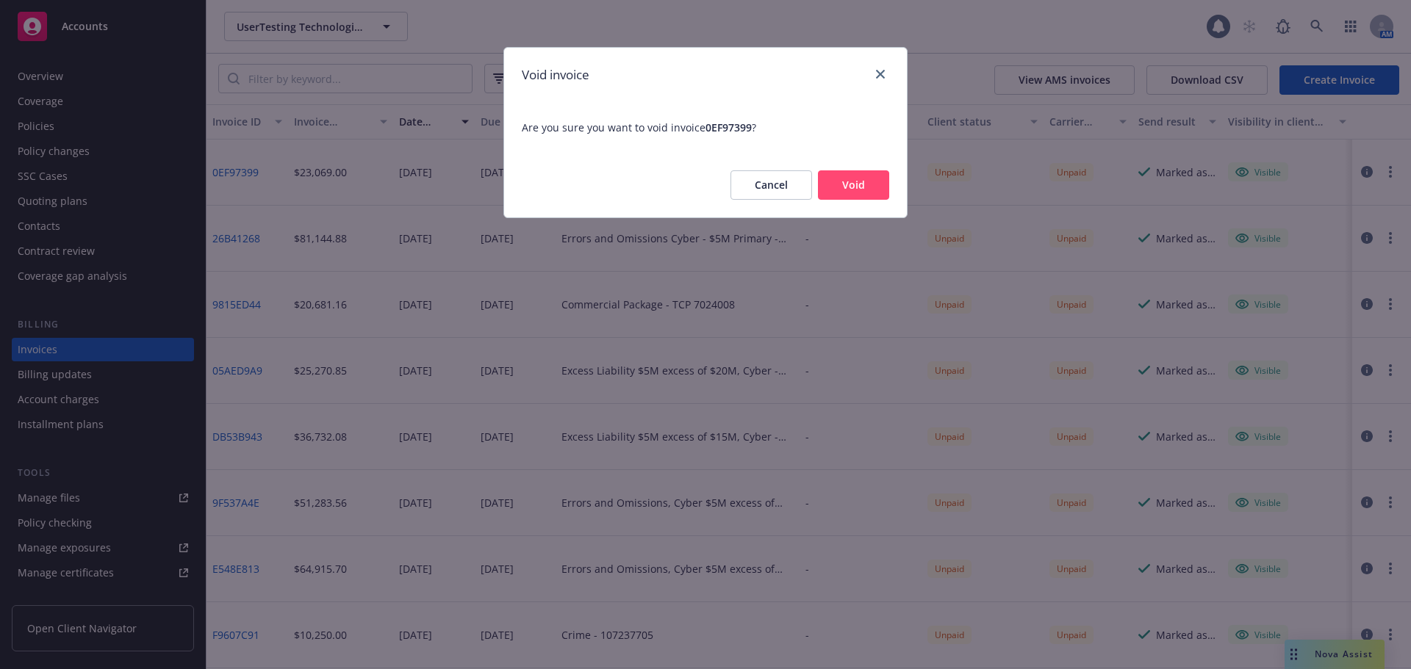
click at [866, 190] on button "Void" at bounding box center [853, 184] width 71 height 29
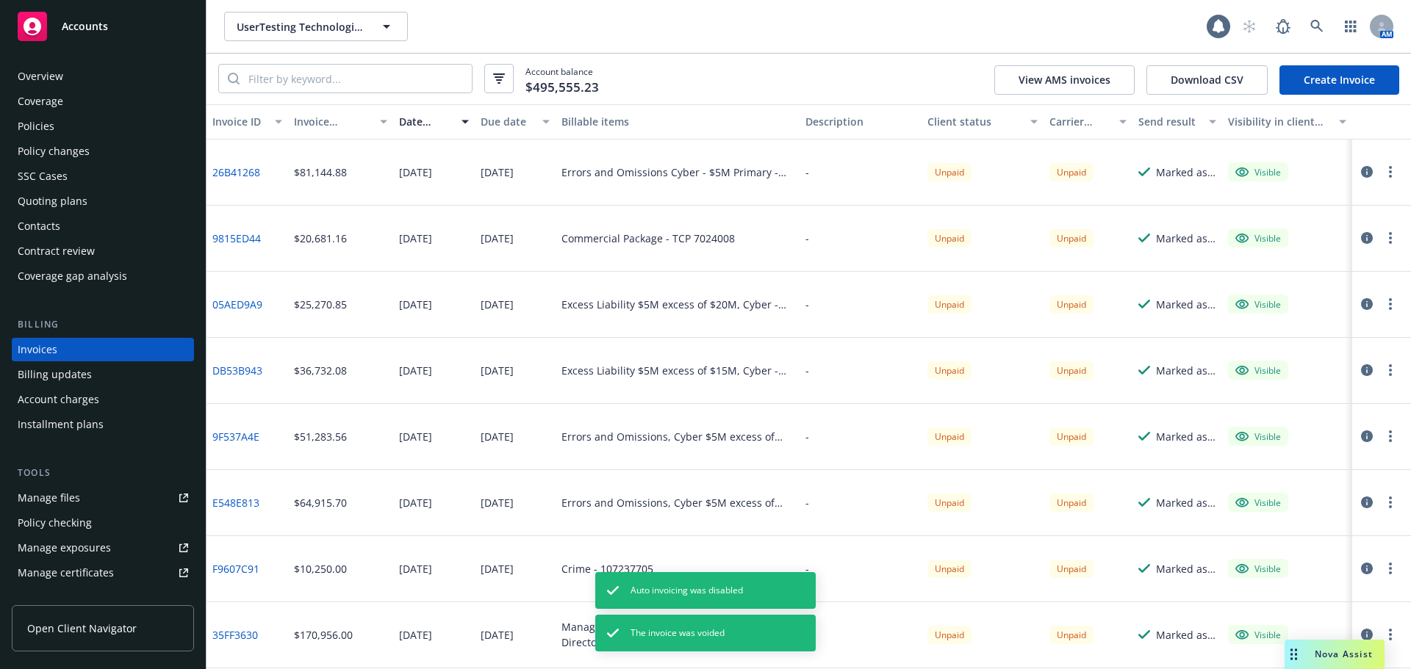
click at [1317, 82] on link "Create Invoice" at bounding box center [1339, 79] width 120 height 29
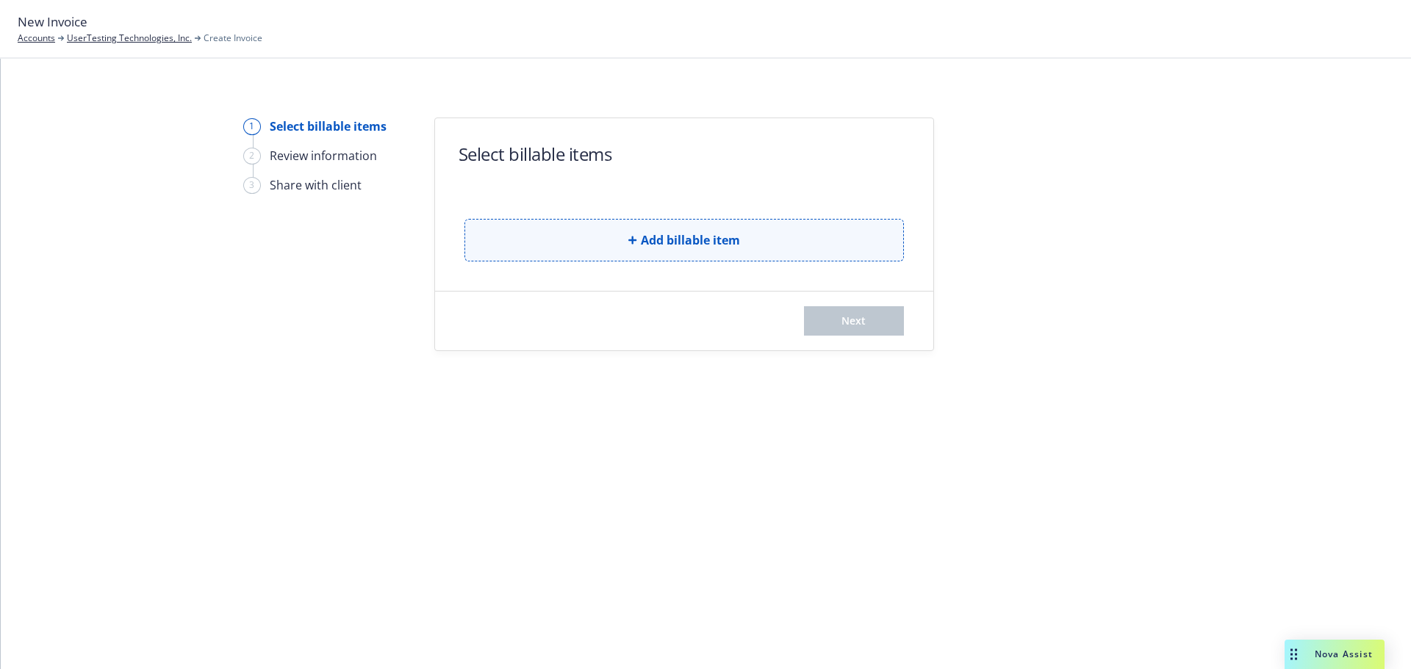
click at [657, 237] on span "Add billable item" at bounding box center [690, 240] width 99 height 18
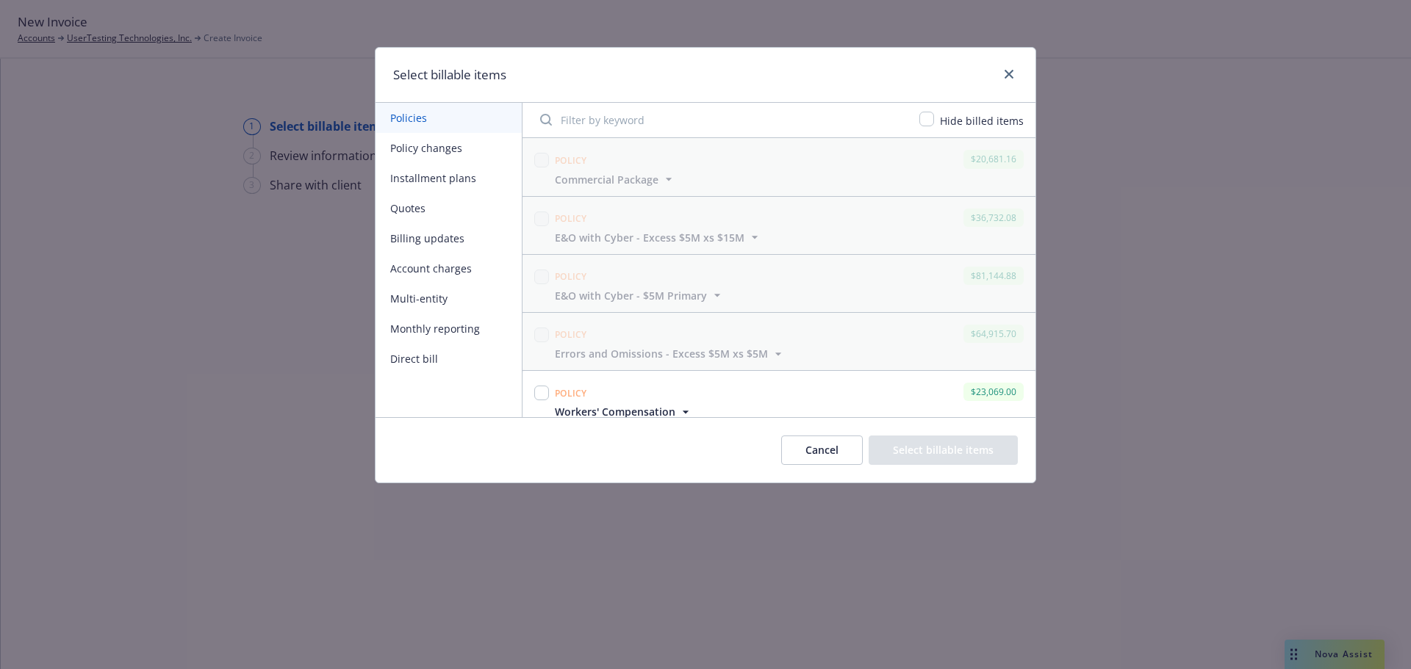
scroll to position [73, 0]
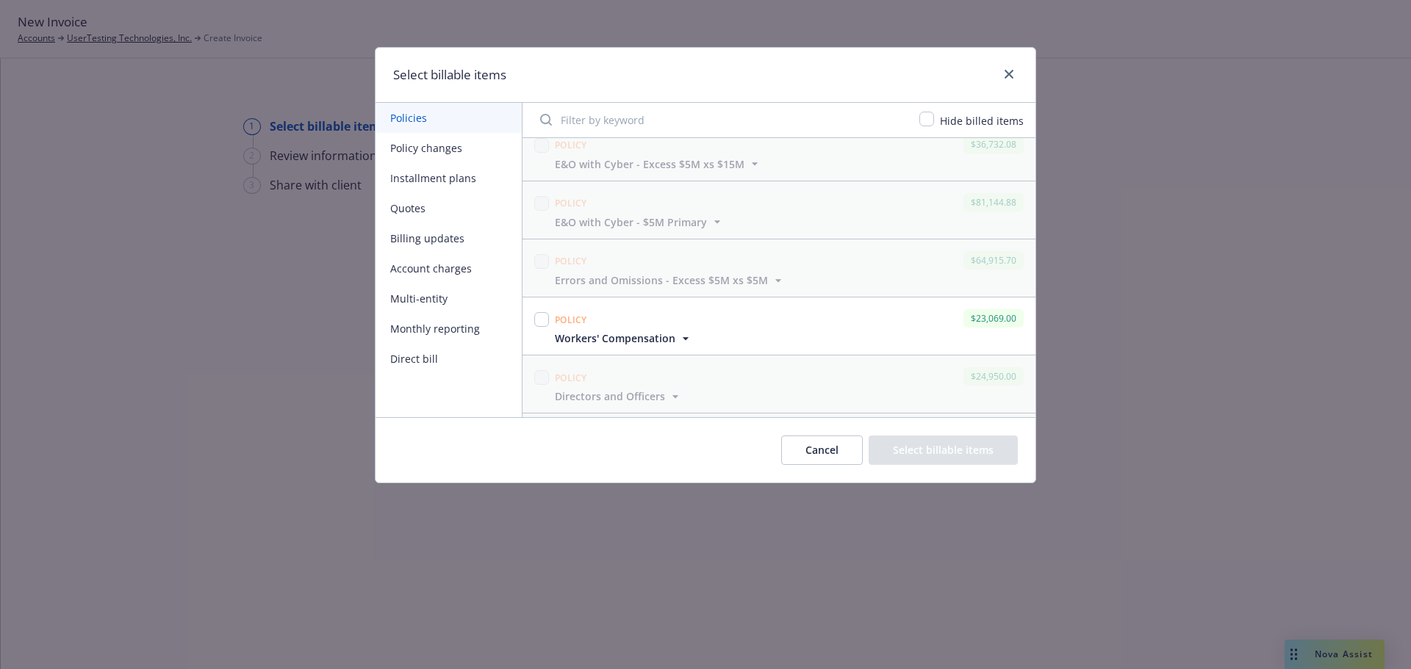
click at [611, 337] on span "Workers' Compensation" at bounding box center [615, 338] width 120 height 15
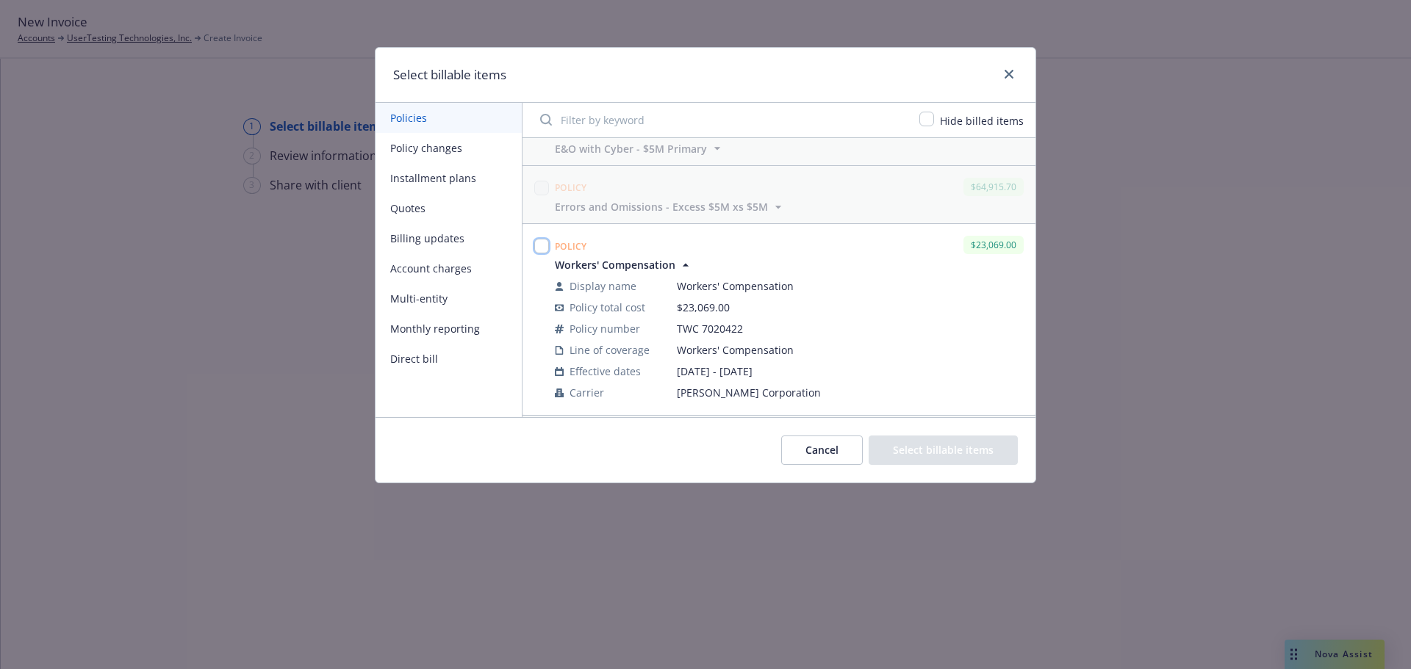
click at [544, 246] on input "checkbox" at bounding box center [541, 246] width 15 height 15
checkbox input "true"
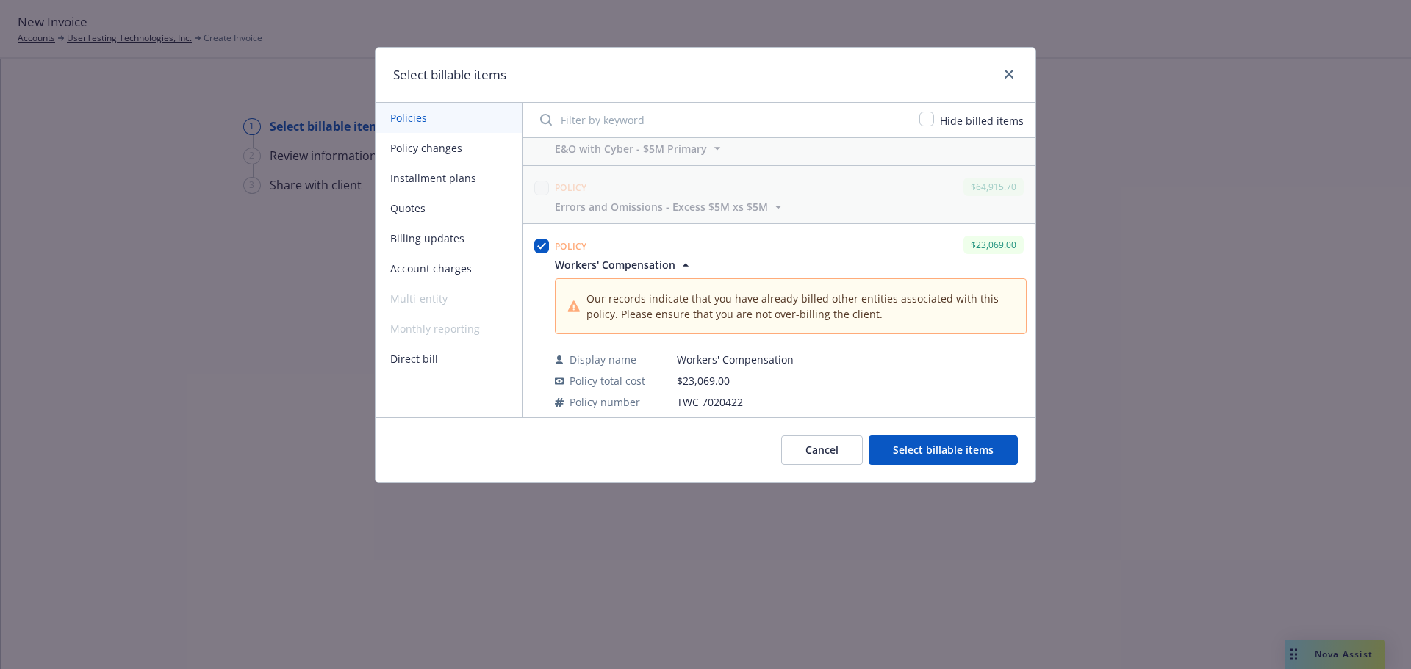
click at [988, 458] on button "Select billable items" at bounding box center [942, 450] width 149 height 29
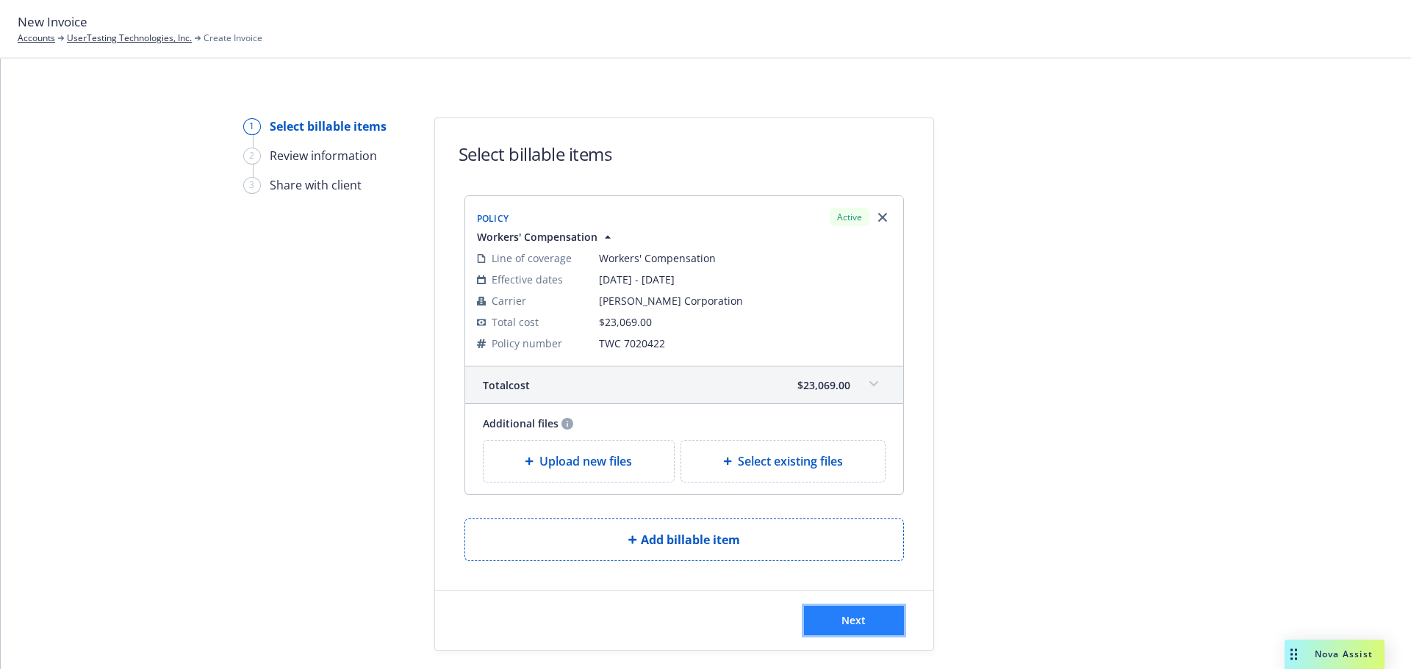
click at [878, 621] on button "Next" at bounding box center [854, 620] width 100 height 29
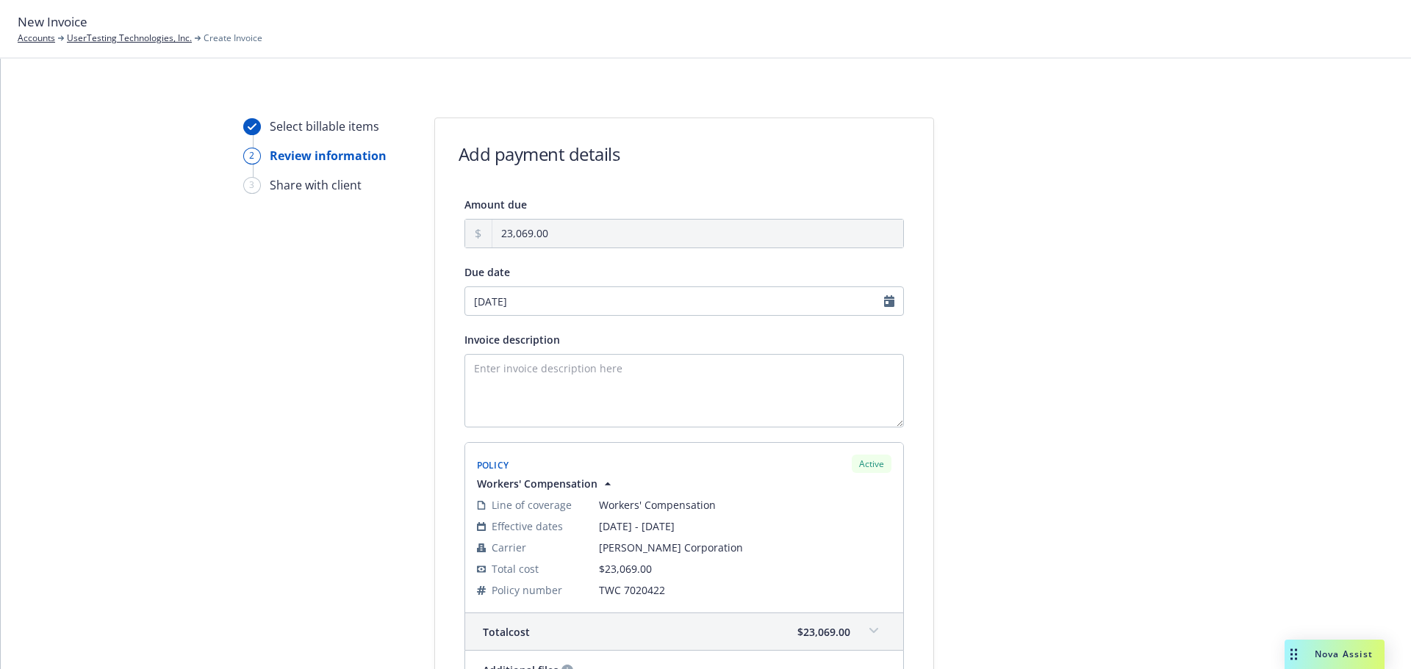
scroll to position [221, 0]
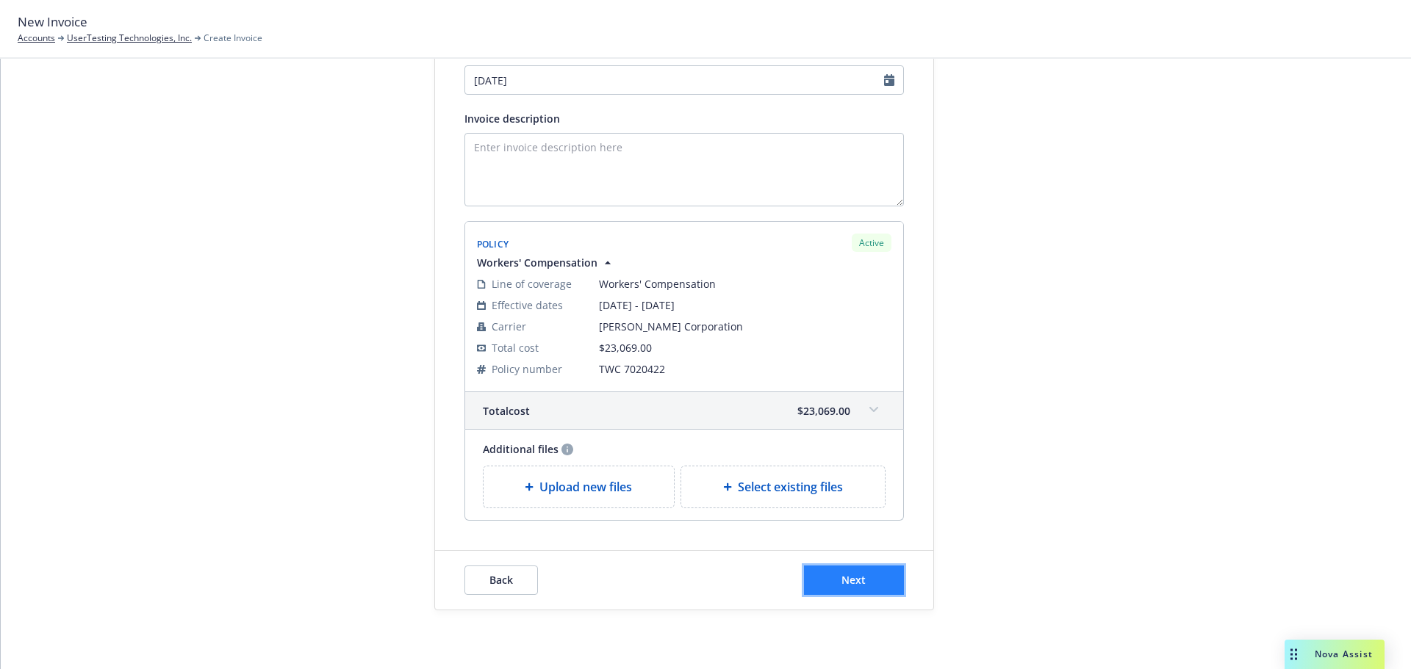
click at [884, 580] on button "Next" at bounding box center [854, 580] width 100 height 29
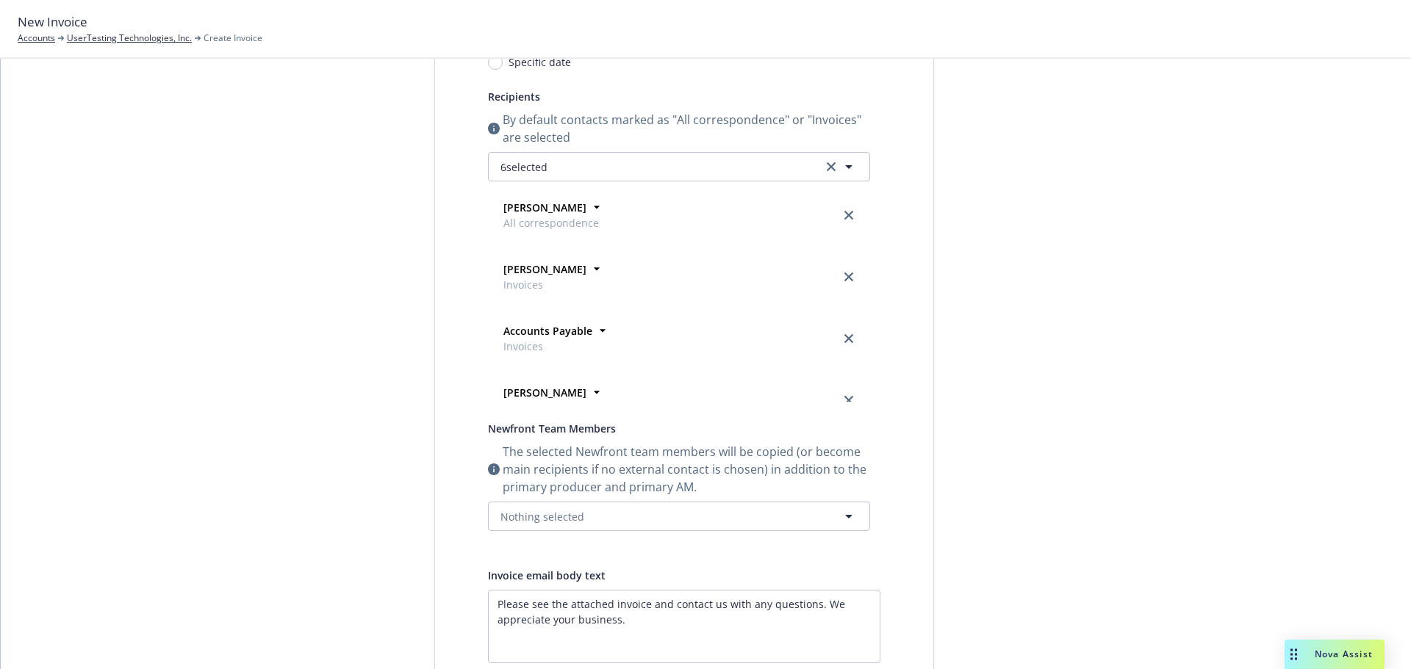
scroll to position [0, 0]
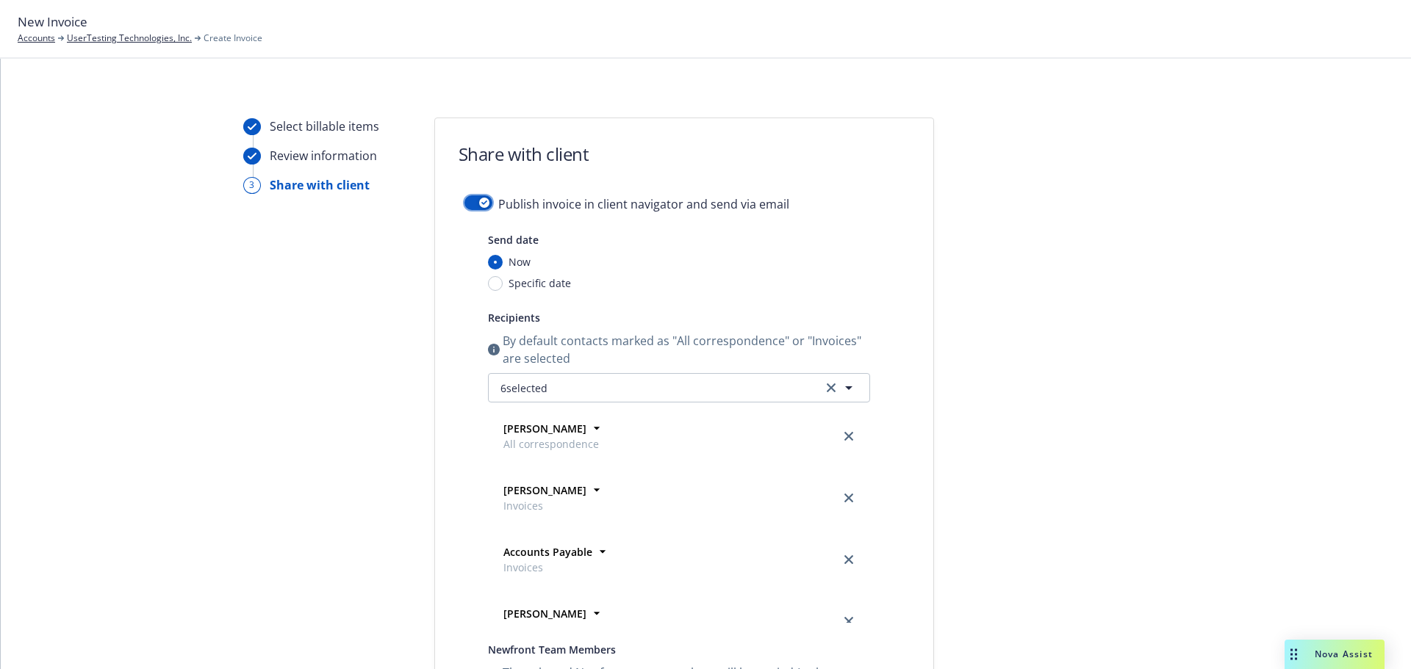
click at [481, 202] on icon "button" at bounding box center [484, 203] width 6 height 4
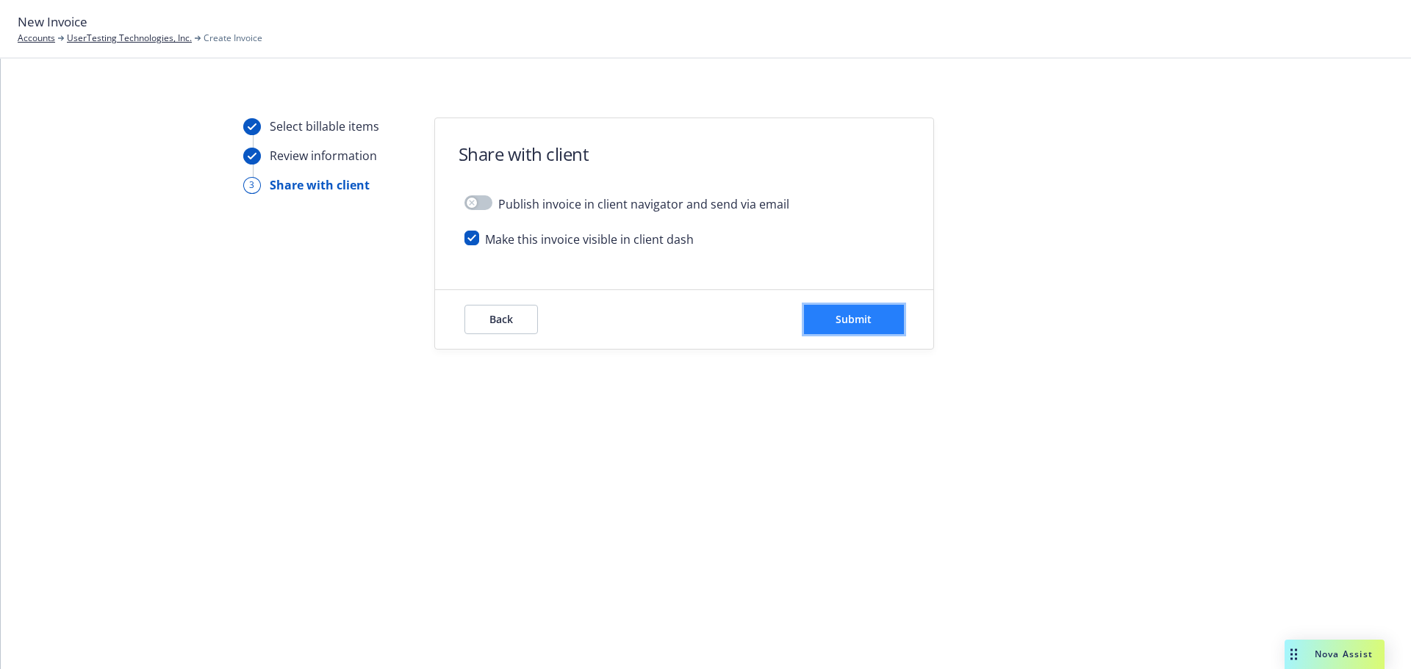
click at [847, 328] on button "Submit" at bounding box center [854, 319] width 100 height 29
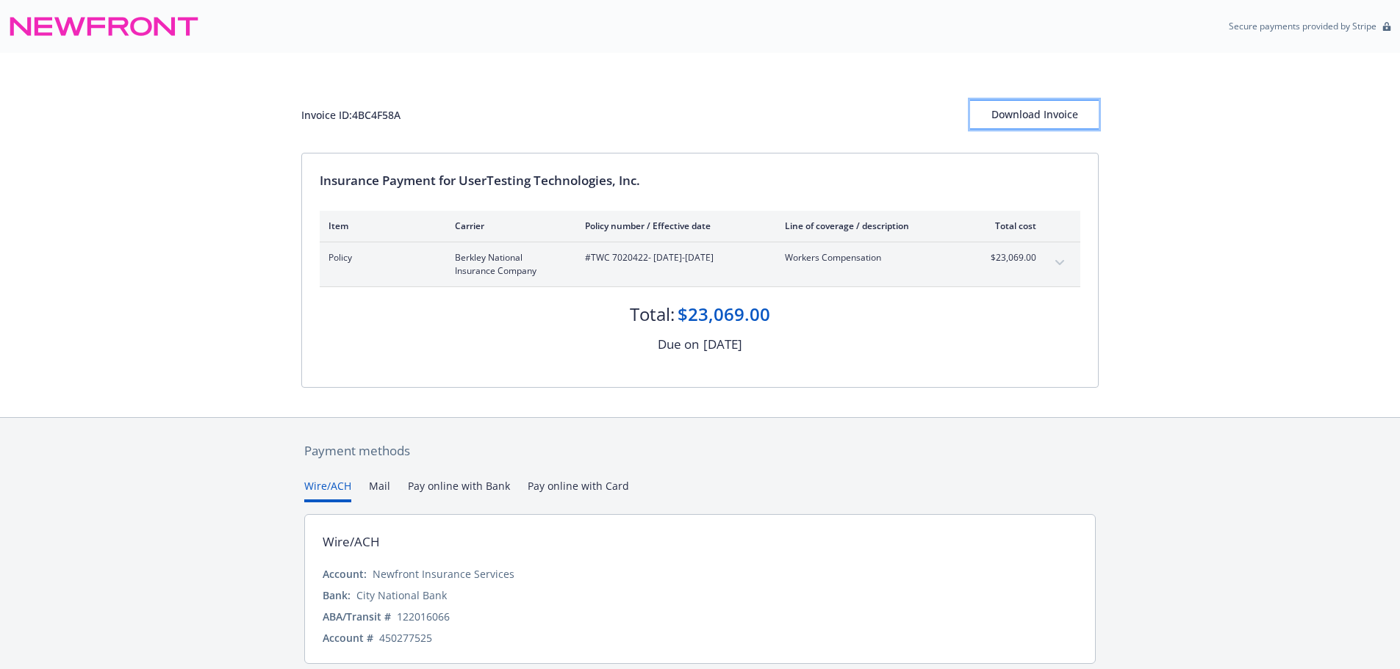
click at [1046, 118] on div "Download Invoice" at bounding box center [1034, 115] width 129 height 28
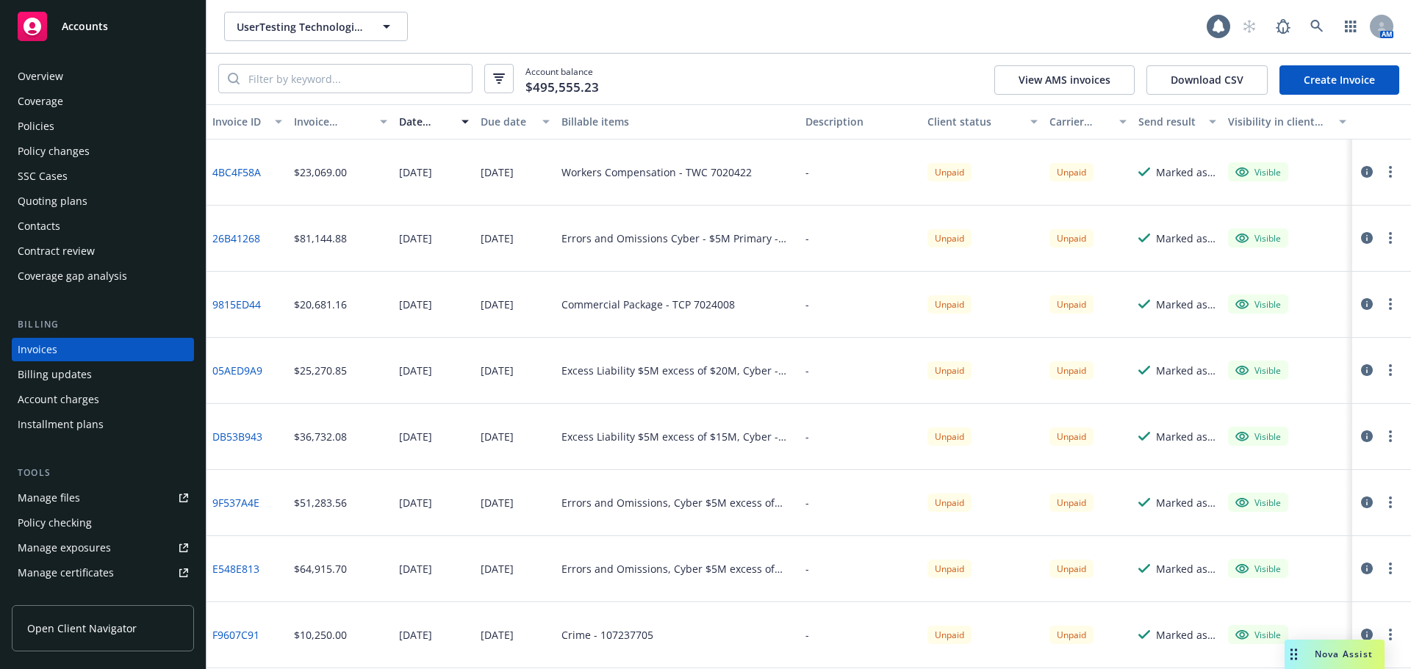
click at [1389, 239] on icon "button" at bounding box center [1390, 238] width 3 height 12
click at [1256, 470] on link "Void" at bounding box center [1293, 473] width 187 height 29
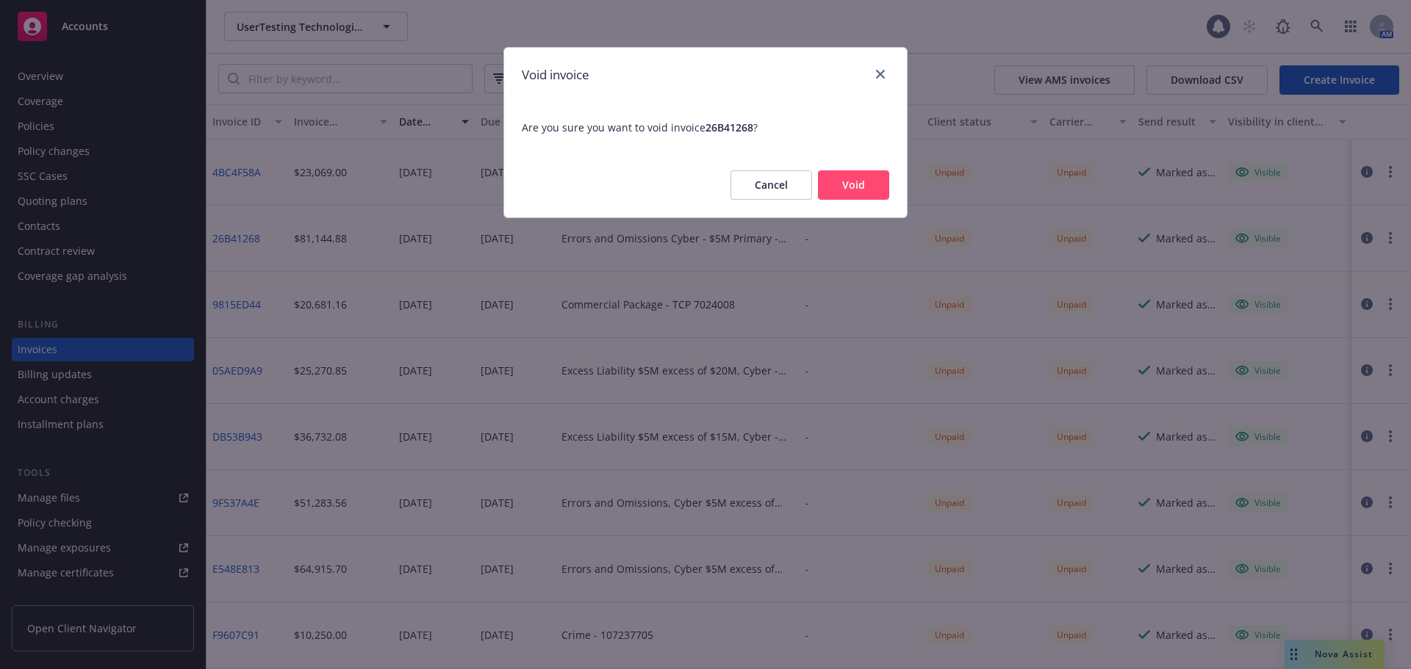
click at [875, 187] on button "Void" at bounding box center [853, 184] width 71 height 29
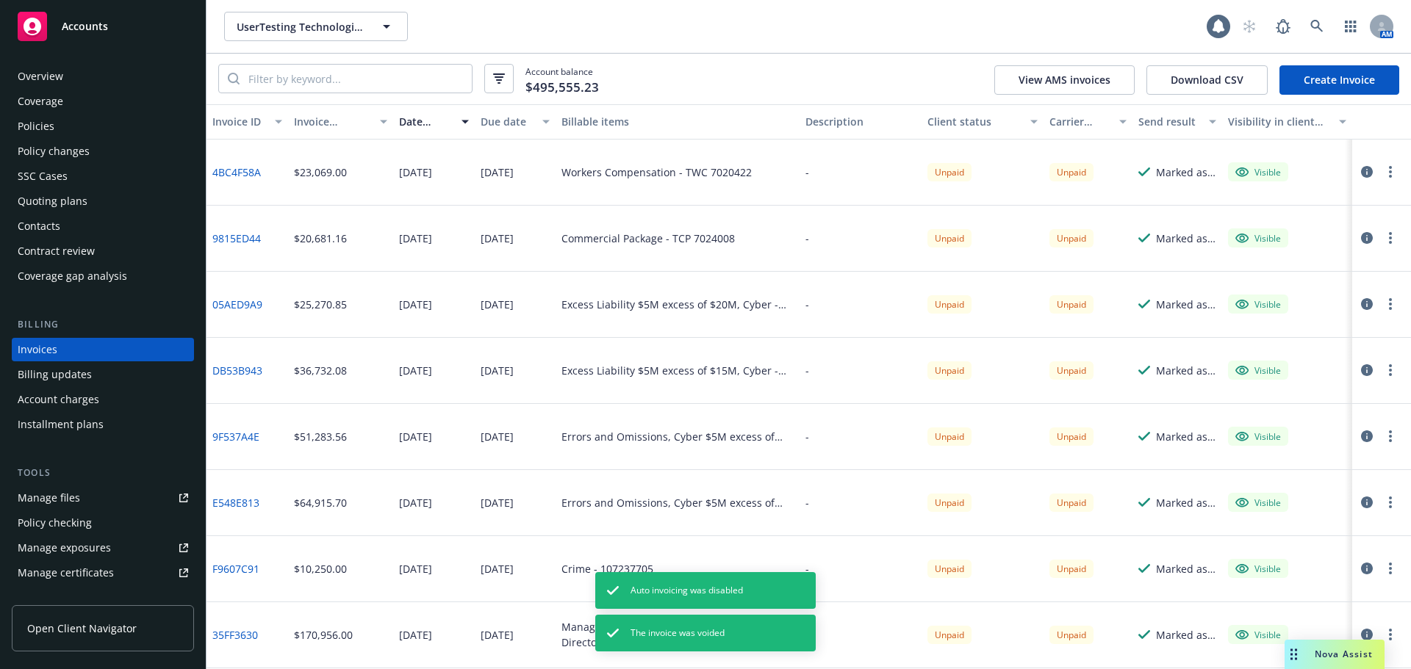
click at [1389, 240] on circle "button" at bounding box center [1390, 238] width 3 height 3
click at [1247, 467] on link "Void" at bounding box center [1293, 473] width 187 height 29
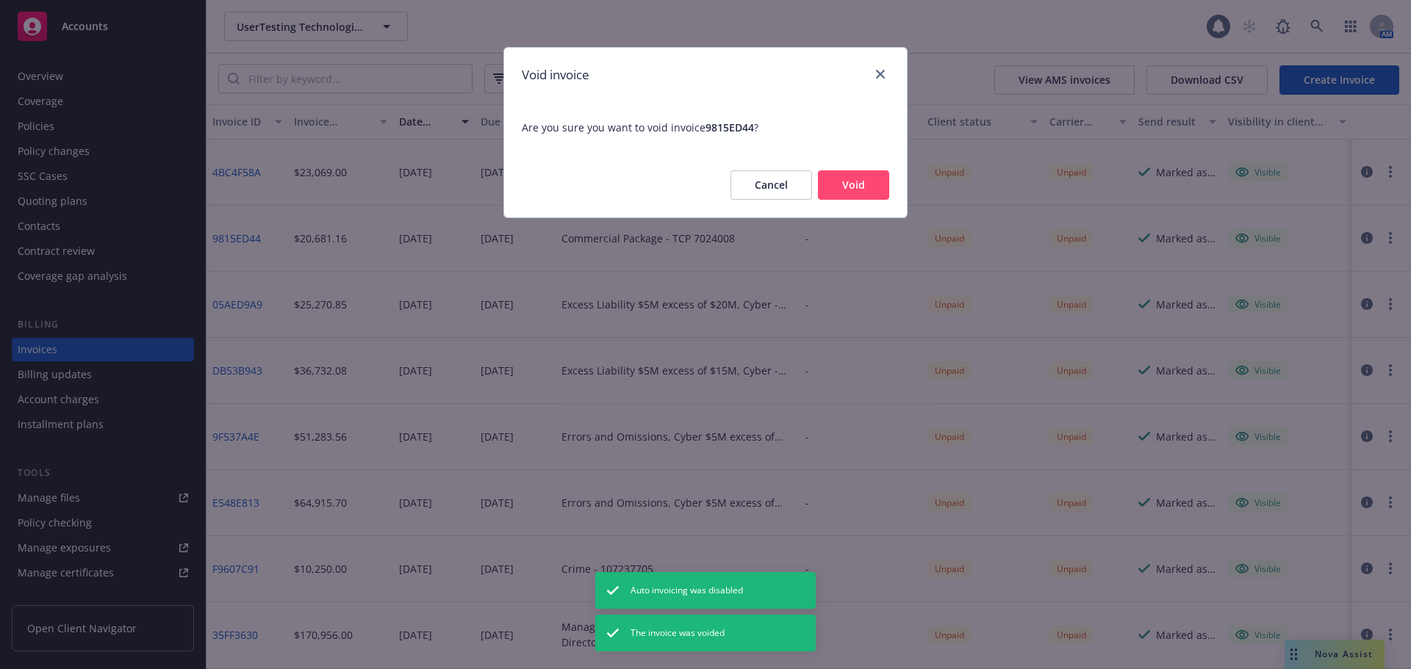
click at [863, 187] on button "Void" at bounding box center [853, 184] width 71 height 29
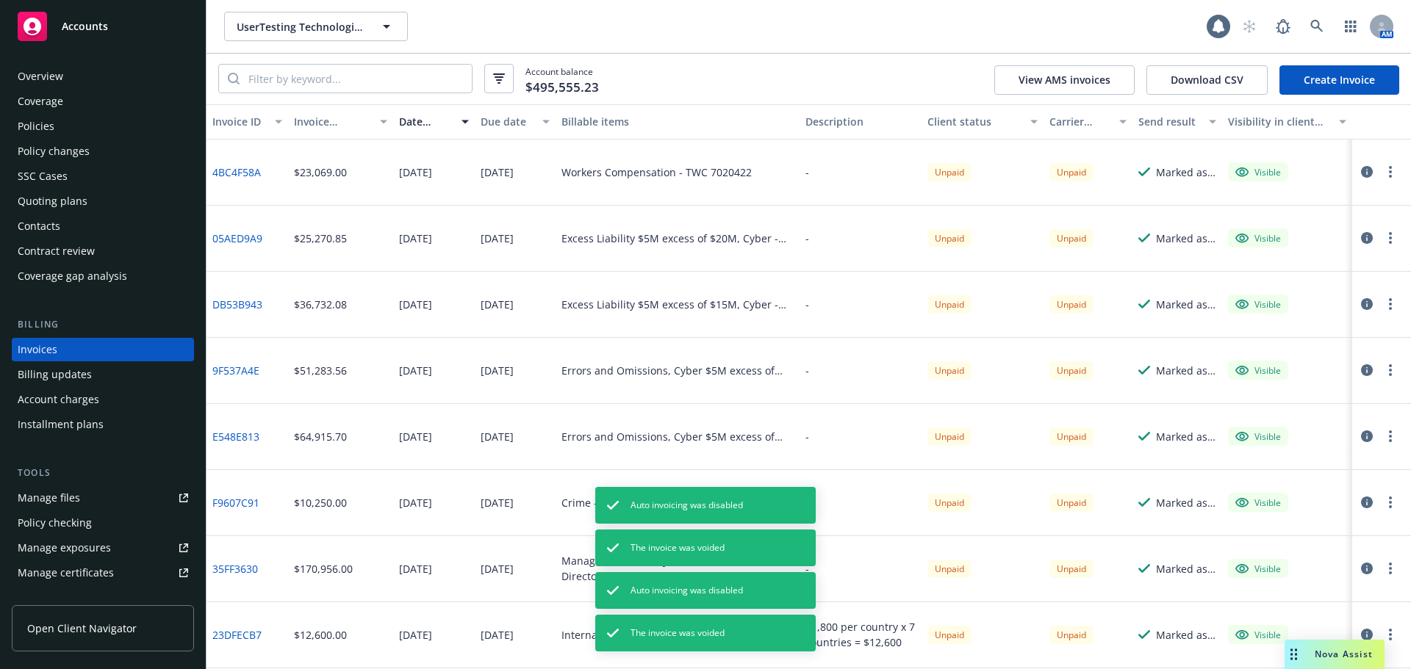
click at [1389, 237] on circle "button" at bounding box center [1390, 238] width 3 height 3
click at [1228, 471] on link "Void" at bounding box center [1293, 473] width 187 height 29
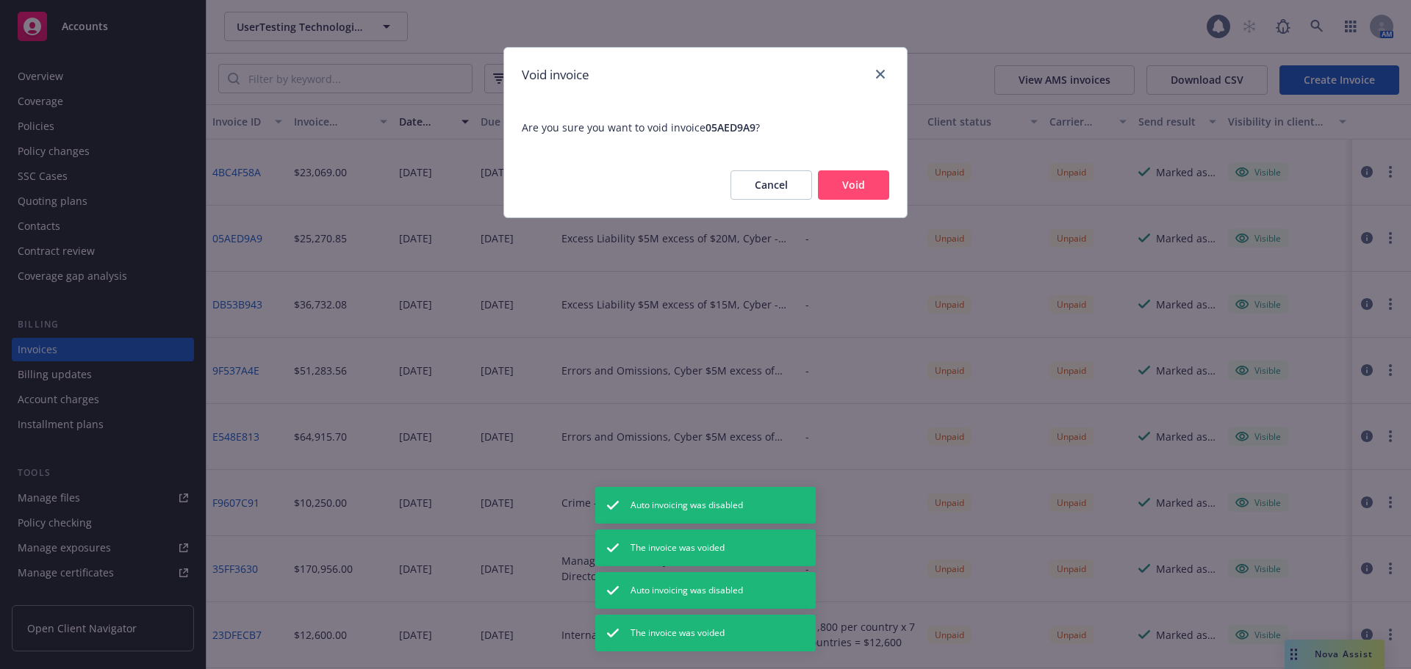
click at [868, 181] on button "Void" at bounding box center [853, 184] width 71 height 29
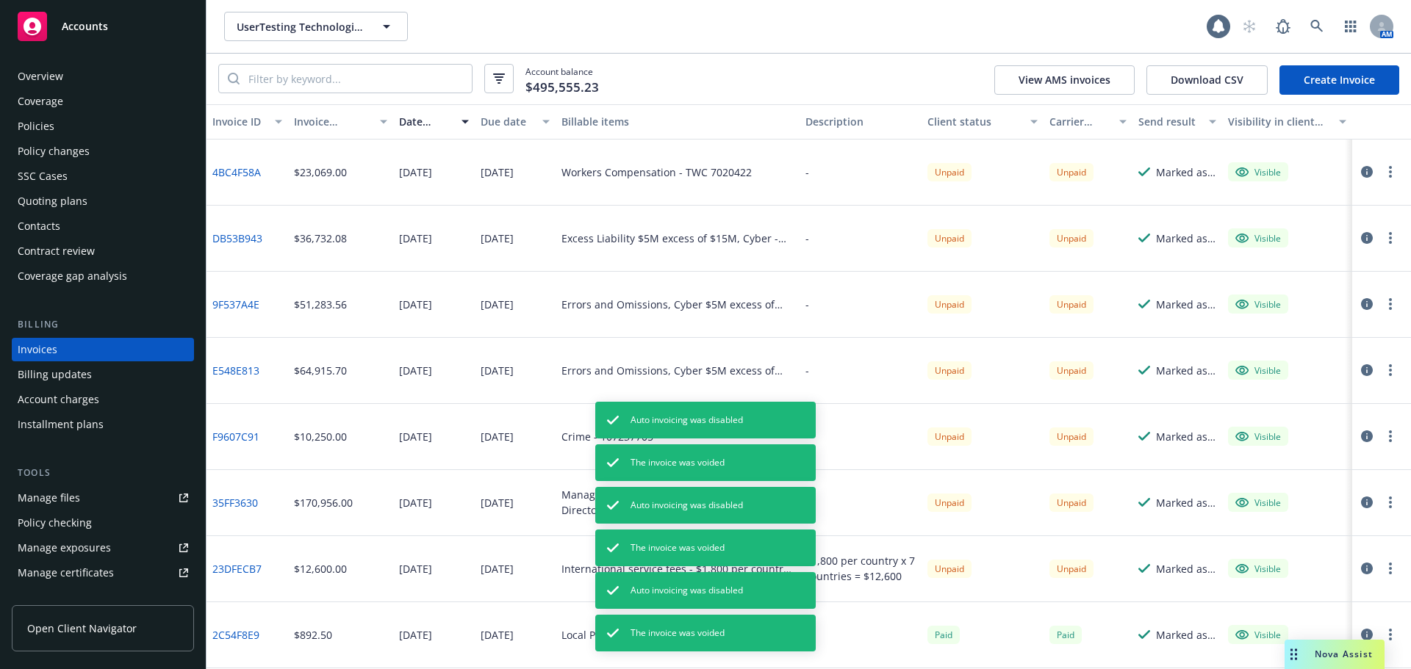
click at [1383, 235] on button "button" at bounding box center [1390, 238] width 18 height 18
click at [1242, 475] on link "Void" at bounding box center [1293, 473] width 187 height 29
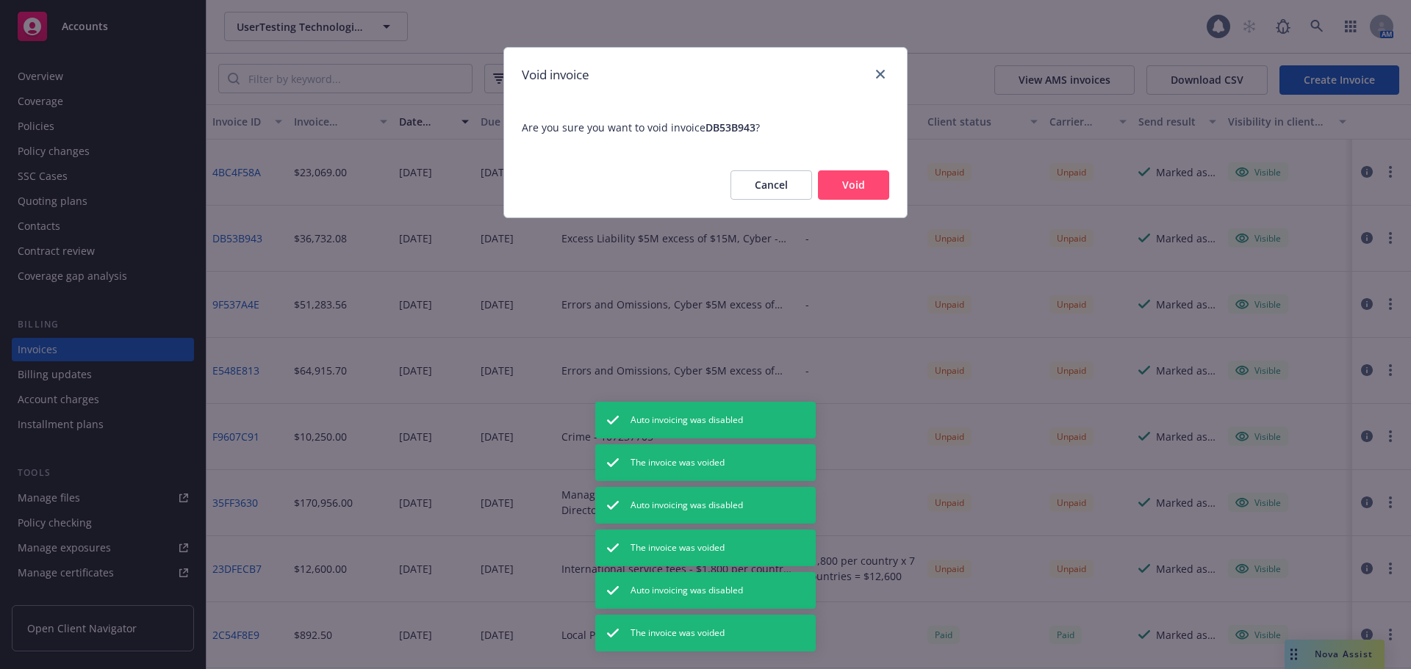
click at [866, 181] on button "Void" at bounding box center [853, 184] width 71 height 29
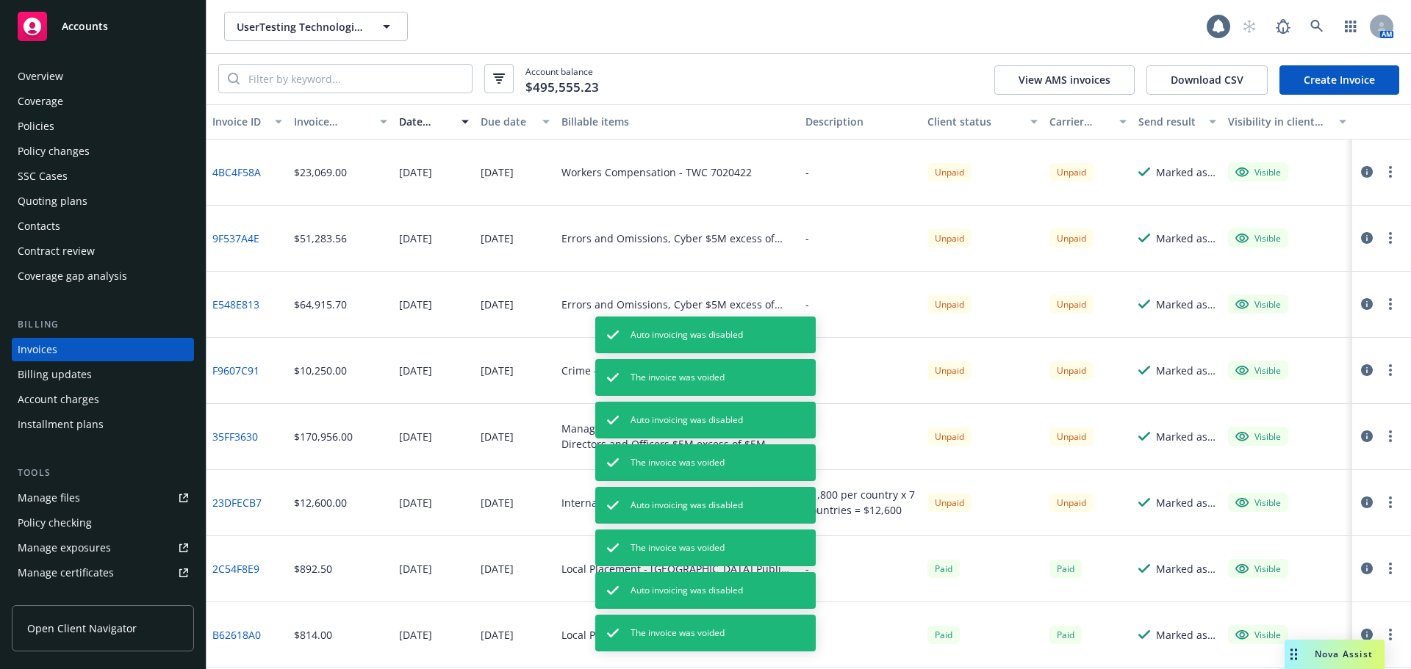
click at [1381, 244] on button "button" at bounding box center [1390, 238] width 18 height 18
click at [1259, 470] on link "Void" at bounding box center [1293, 473] width 187 height 29
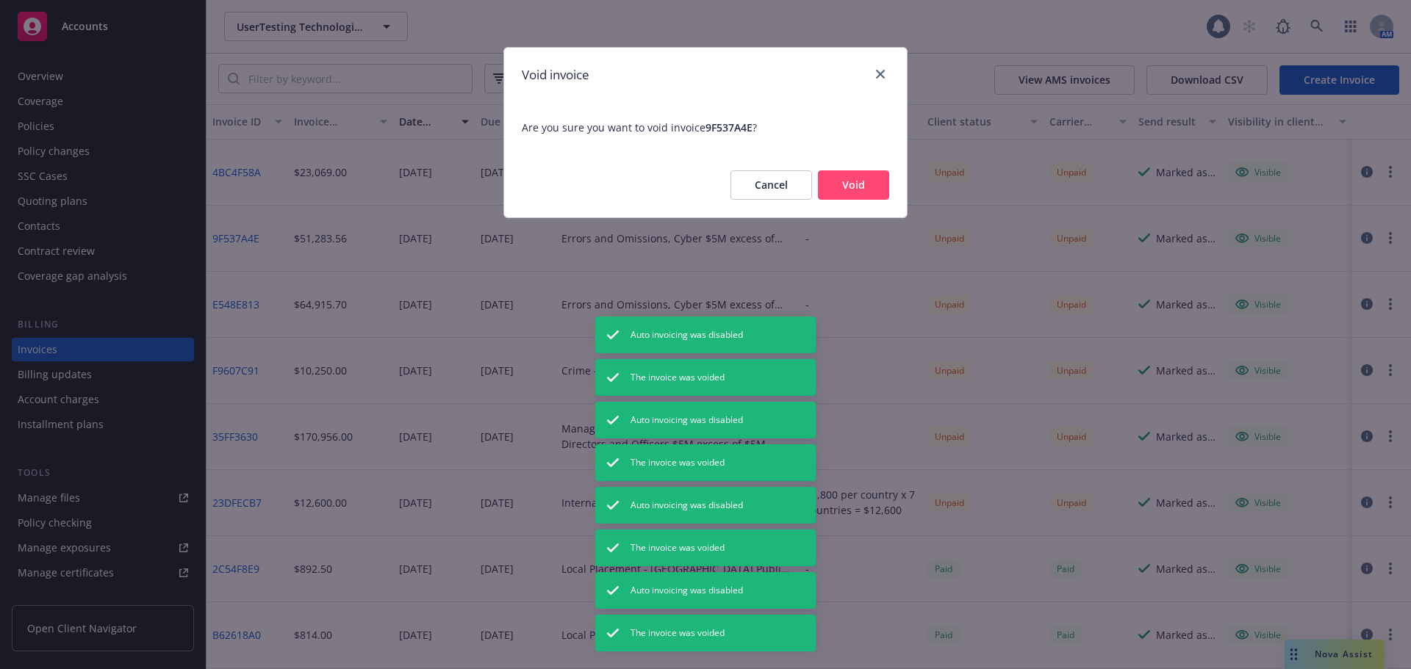
click at [874, 184] on button "Void" at bounding box center [853, 184] width 71 height 29
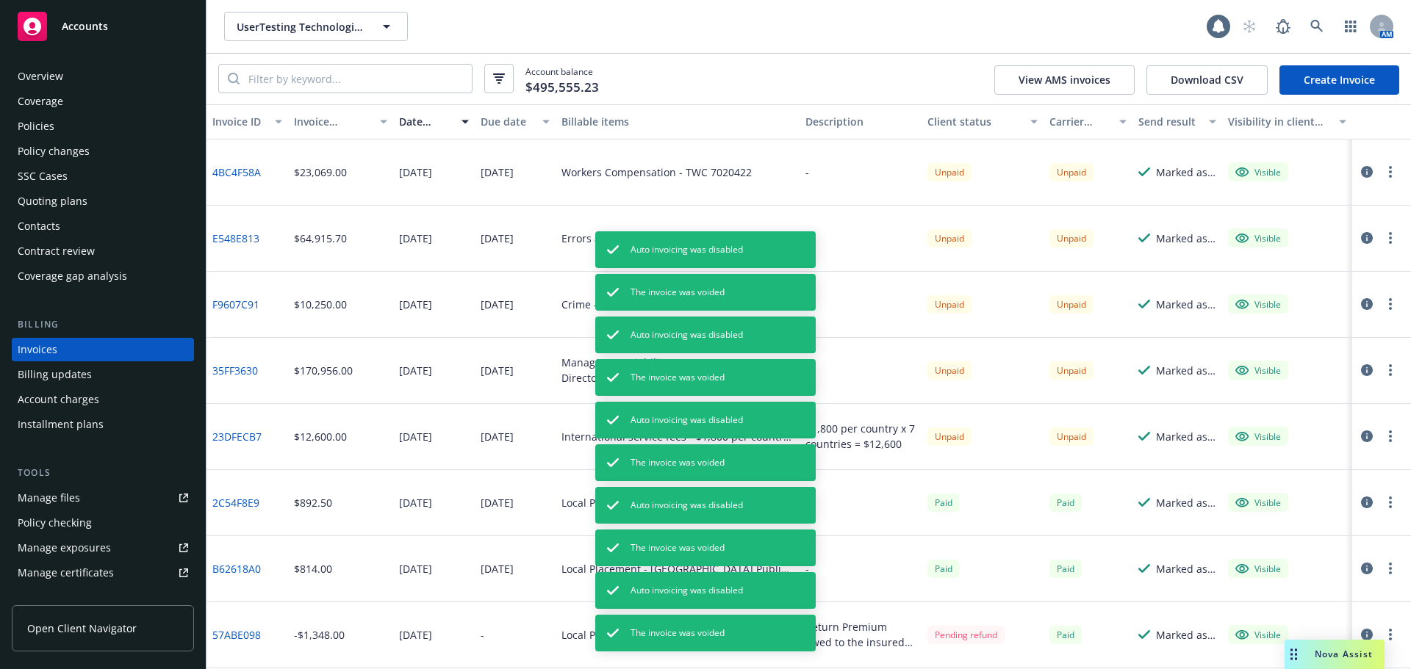
click at [1389, 238] on circle "button" at bounding box center [1390, 238] width 3 height 3
click at [1265, 472] on link "Void" at bounding box center [1293, 473] width 187 height 29
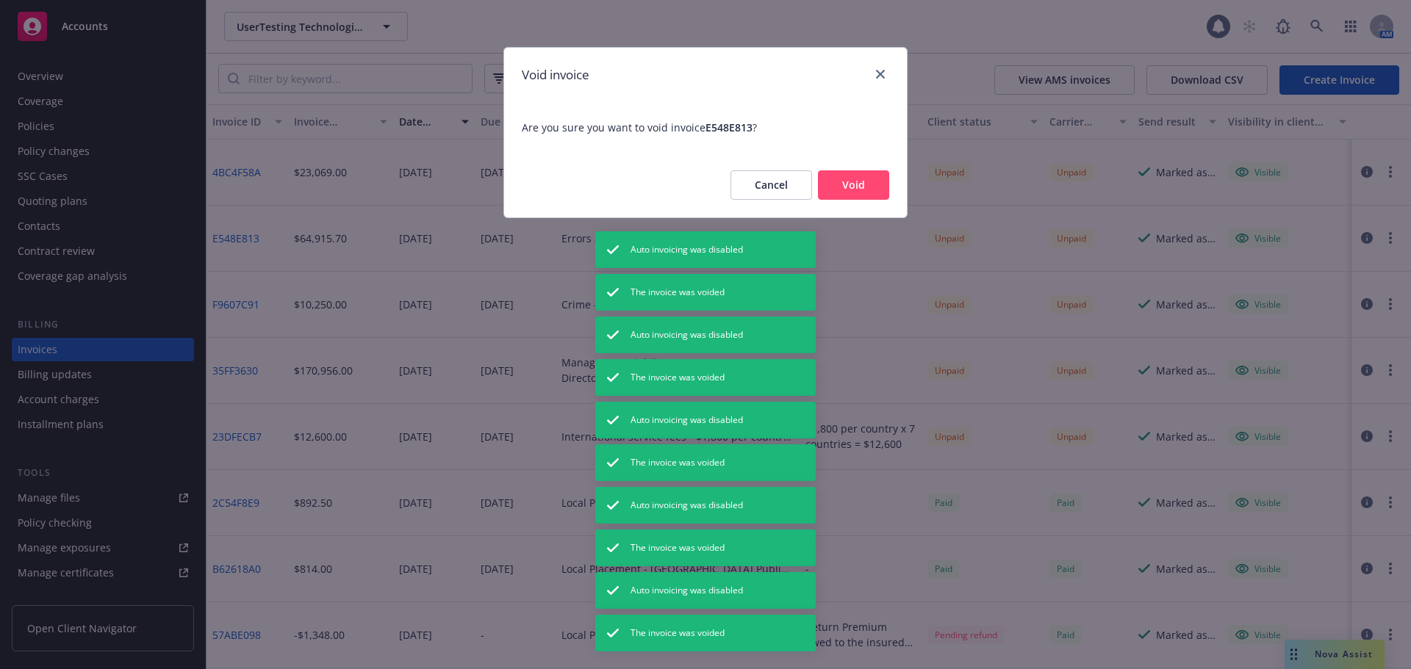
click at [874, 187] on button "Void" at bounding box center [853, 184] width 71 height 29
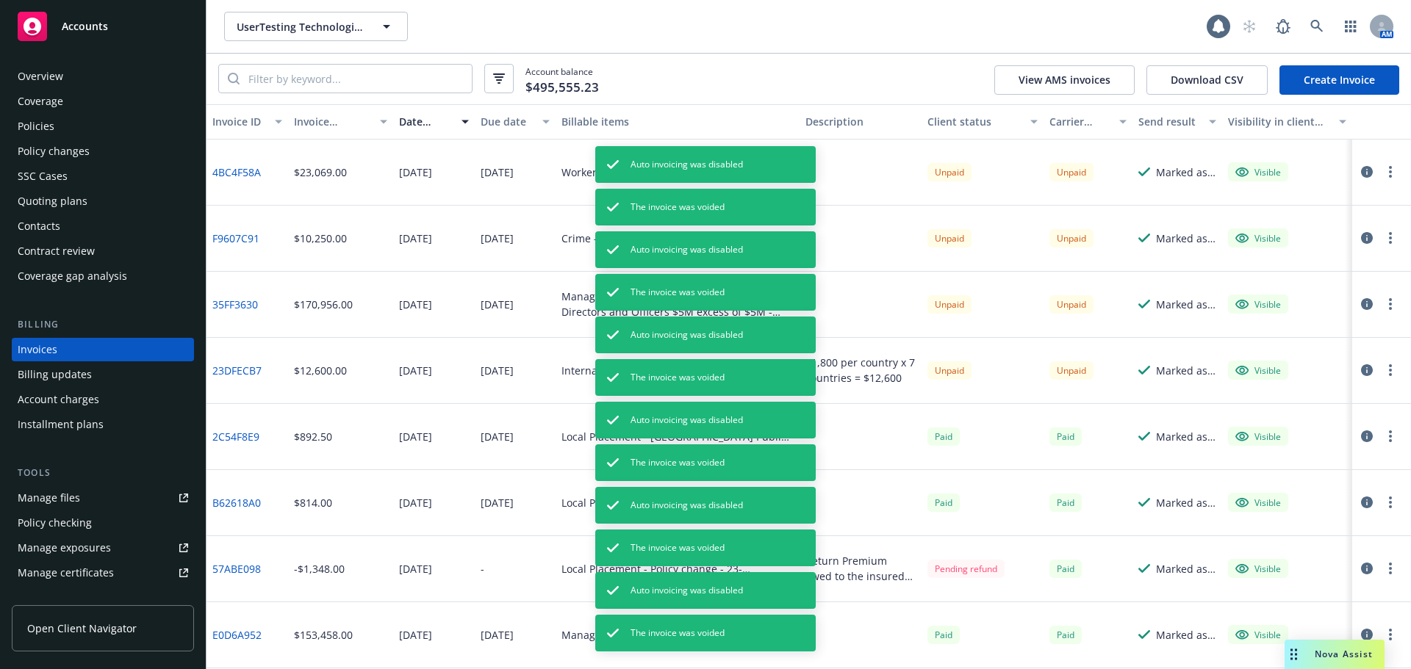
click at [1384, 234] on button "button" at bounding box center [1390, 238] width 18 height 18
click at [1244, 475] on link "Void" at bounding box center [1293, 473] width 187 height 29
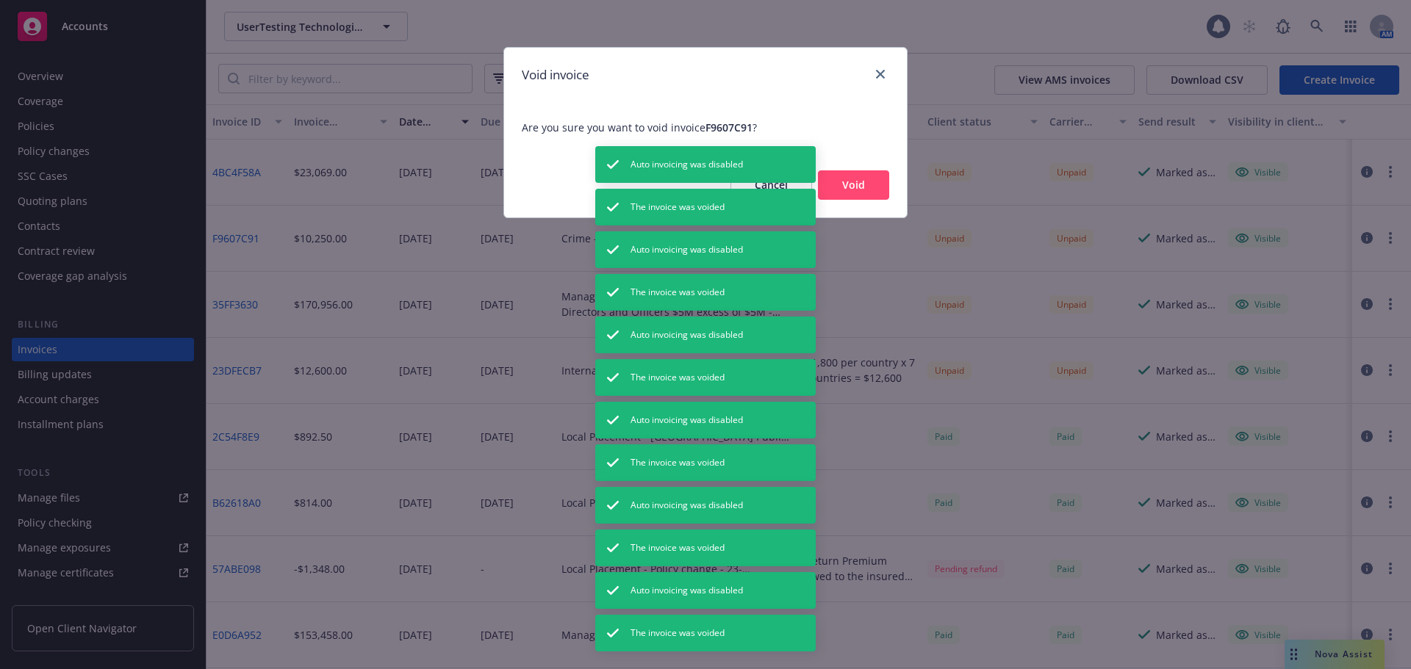
click at [871, 194] on button "Void" at bounding box center [853, 184] width 71 height 29
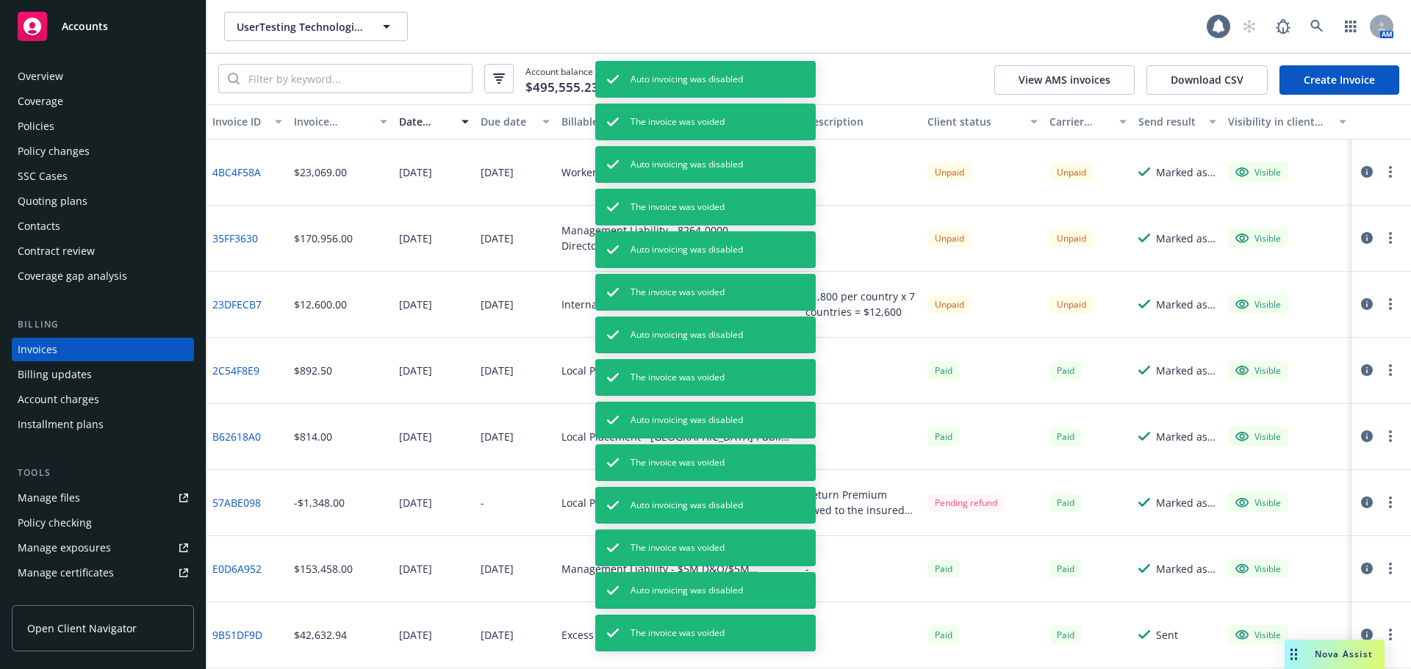
click at [1389, 237] on icon "button" at bounding box center [1390, 238] width 3 height 12
click at [1242, 467] on link "Void" at bounding box center [1293, 473] width 187 height 29
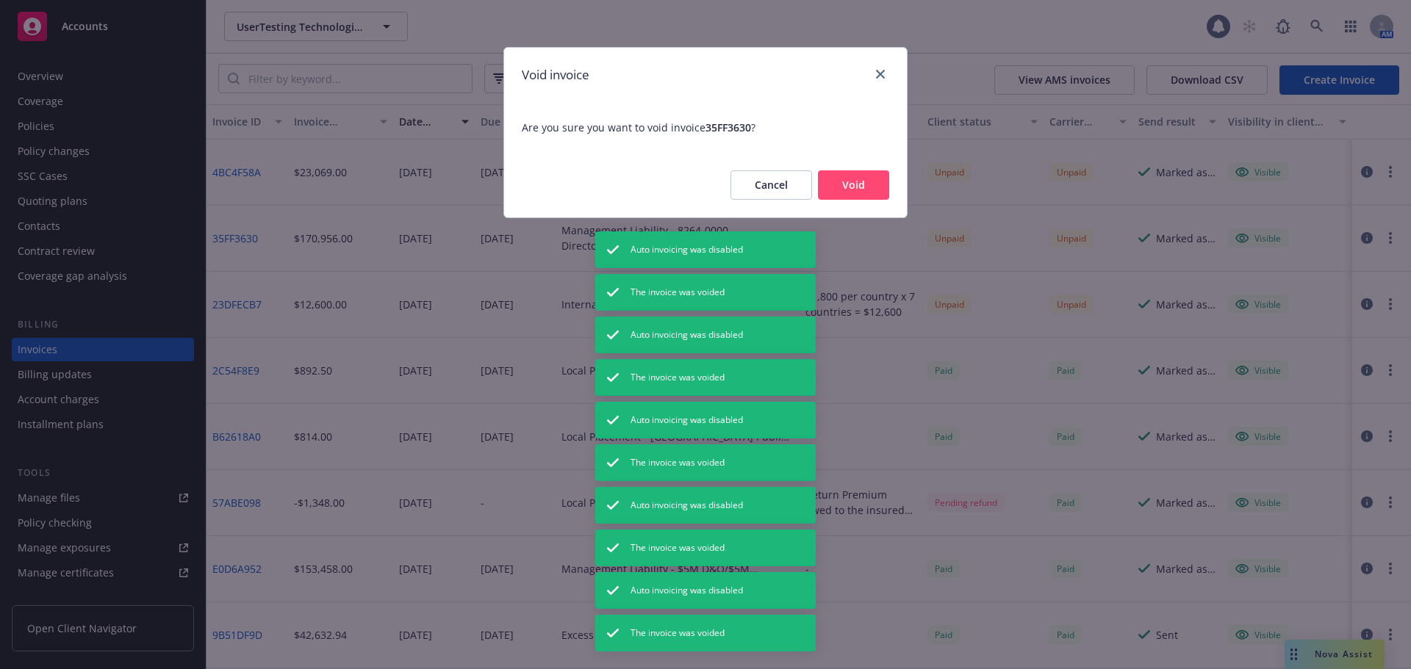
click at [860, 187] on button "Void" at bounding box center [853, 184] width 71 height 29
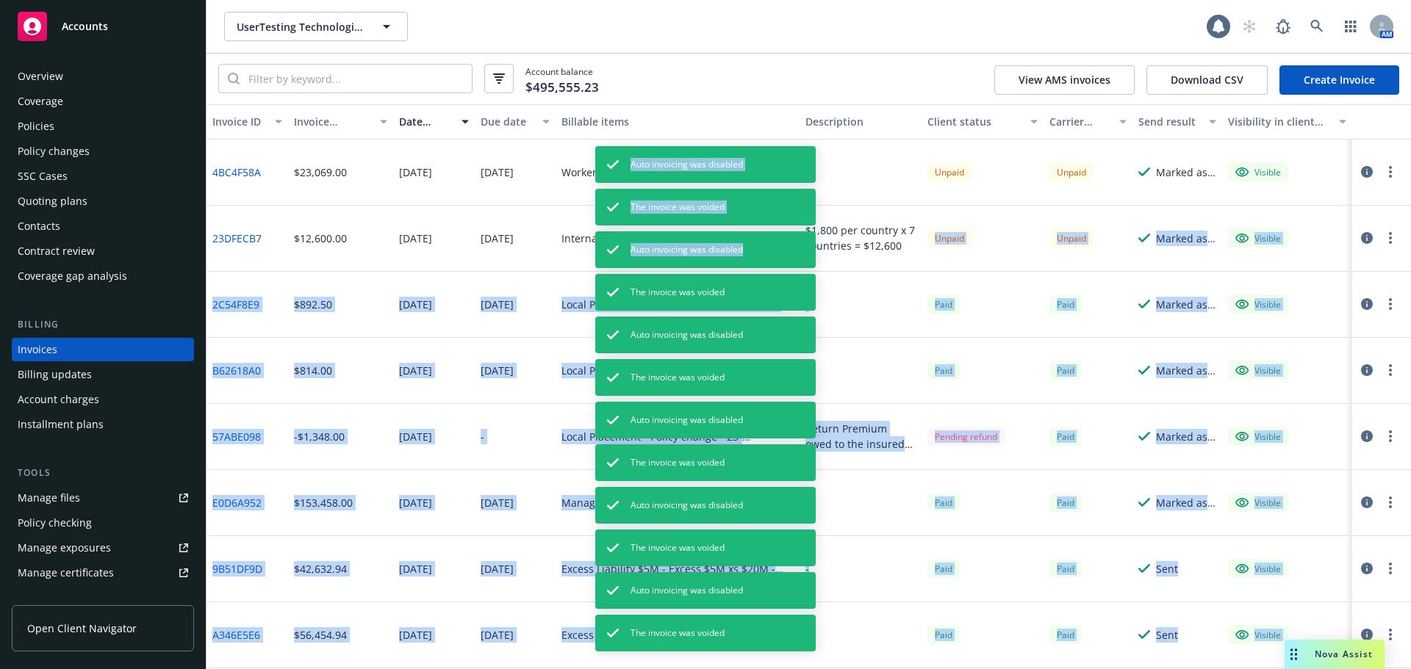
drag, startPoint x: 899, startPoint y: 249, endPoint x: 807, endPoint y: 233, distance: 93.3
click at [807, 233] on div "Accounts Overview Coverage Policies Policy changes SSC Cases Quoting plans Cont…" at bounding box center [705, 334] width 1411 height 669
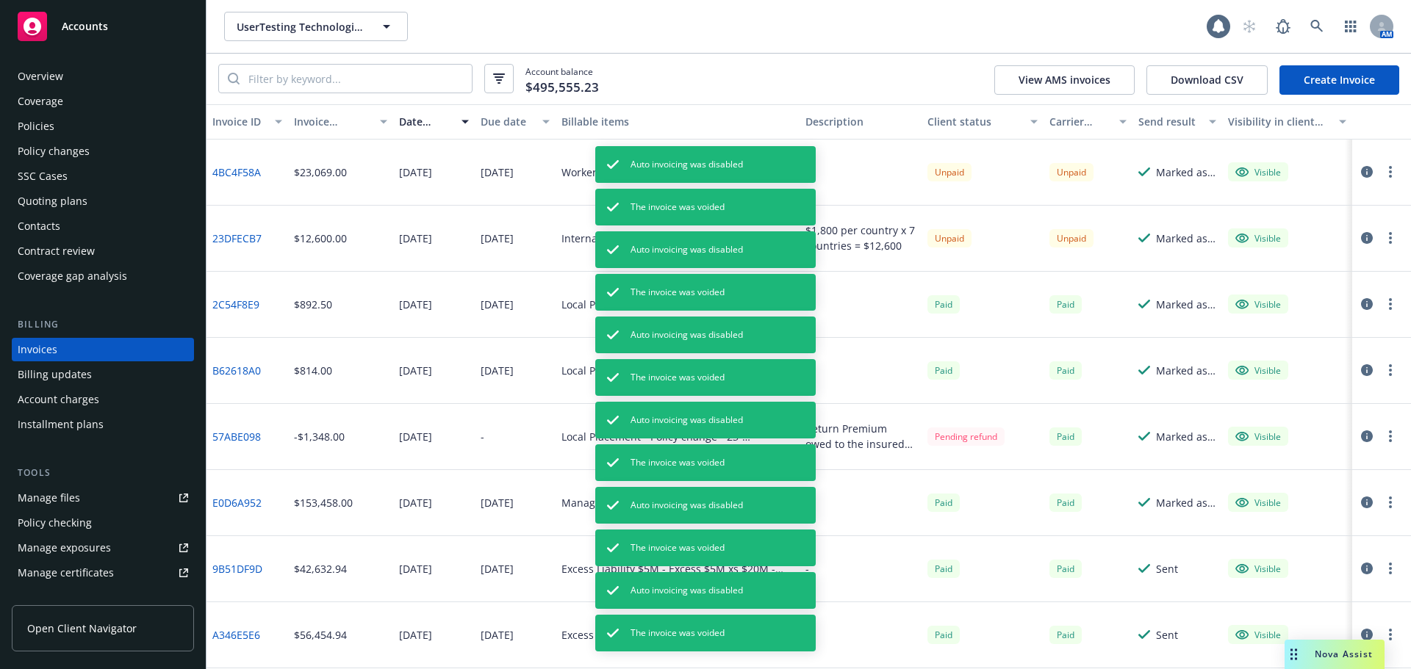
click at [856, 235] on div "$1,800 per country x 7 countries = $12,600" at bounding box center [860, 238] width 110 height 31
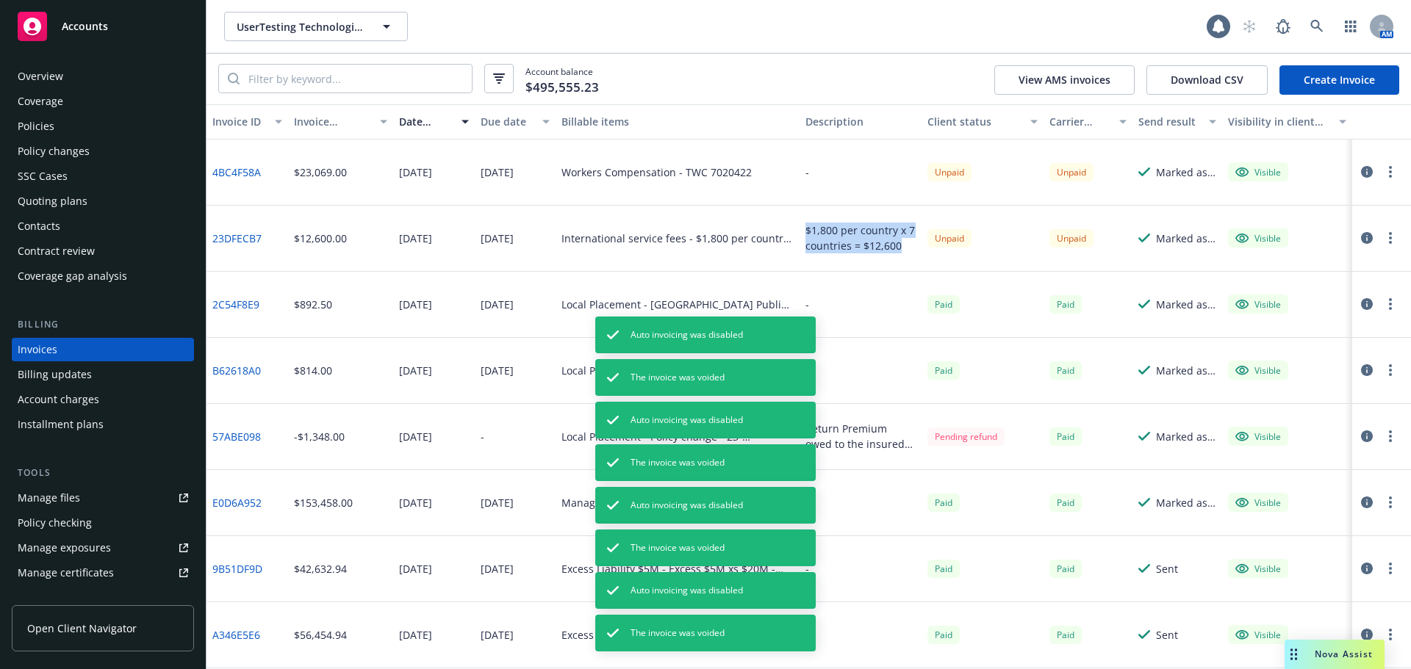
drag, startPoint x: 796, startPoint y: 231, endPoint x: 892, endPoint y: 245, distance: 96.6
click at [892, 245] on div "$1,800 per country x 7 countries = $12,600" at bounding box center [860, 239] width 122 height 66
copy div "$1,800 per country x 7 countries = $12,600"
click at [981, 245] on div "Unpaid" at bounding box center [982, 239] width 122 height 66
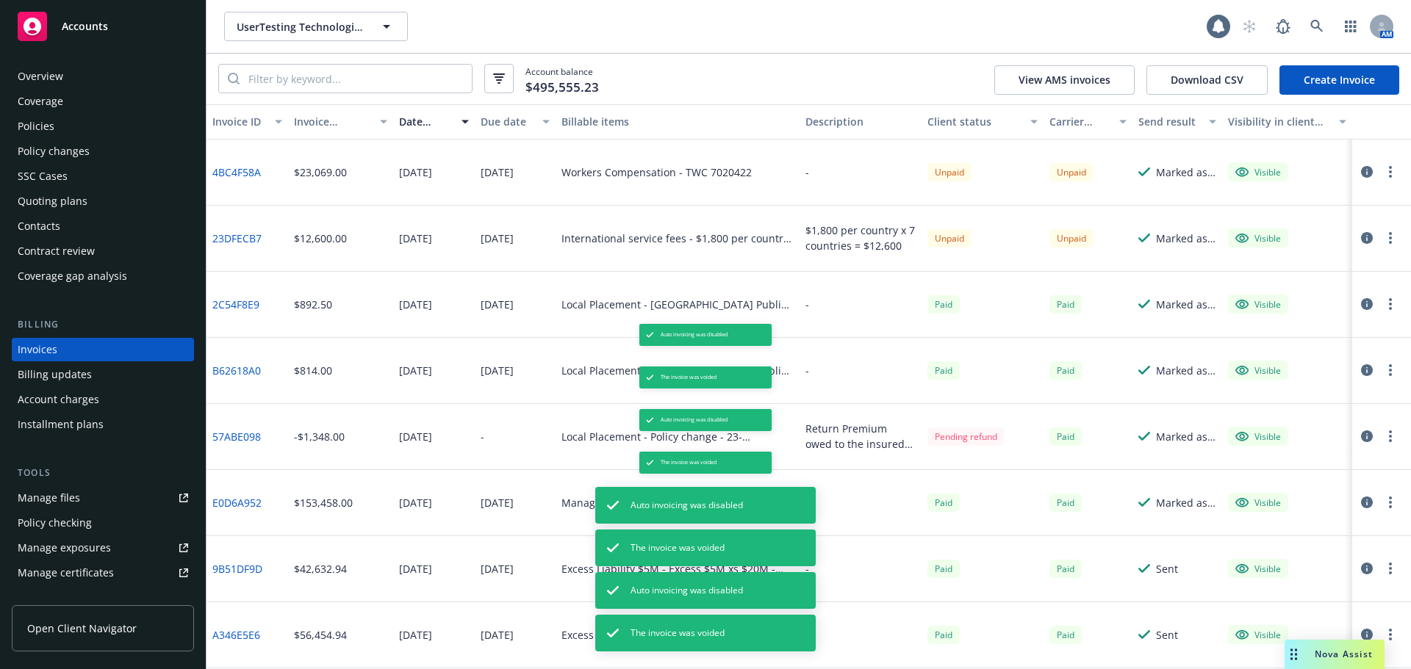
click at [1382, 237] on button "button" at bounding box center [1390, 238] width 18 height 18
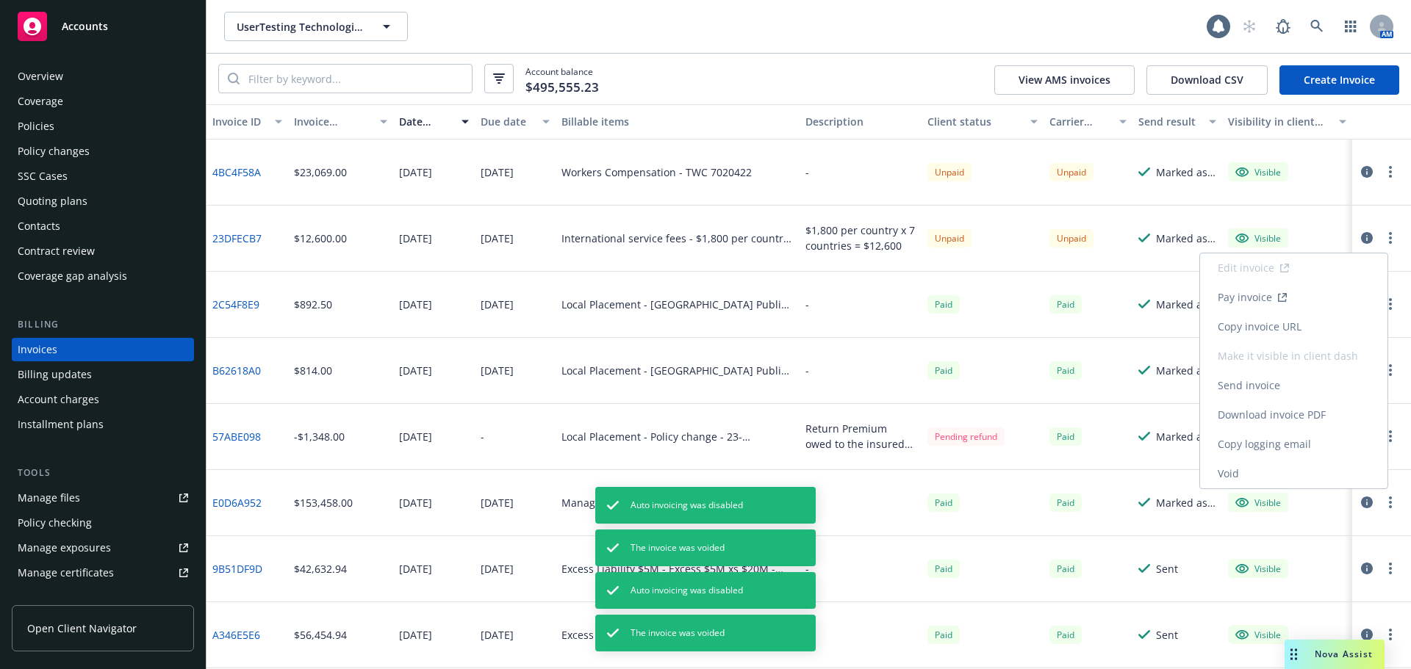
click at [1253, 475] on link "Void" at bounding box center [1293, 473] width 187 height 29
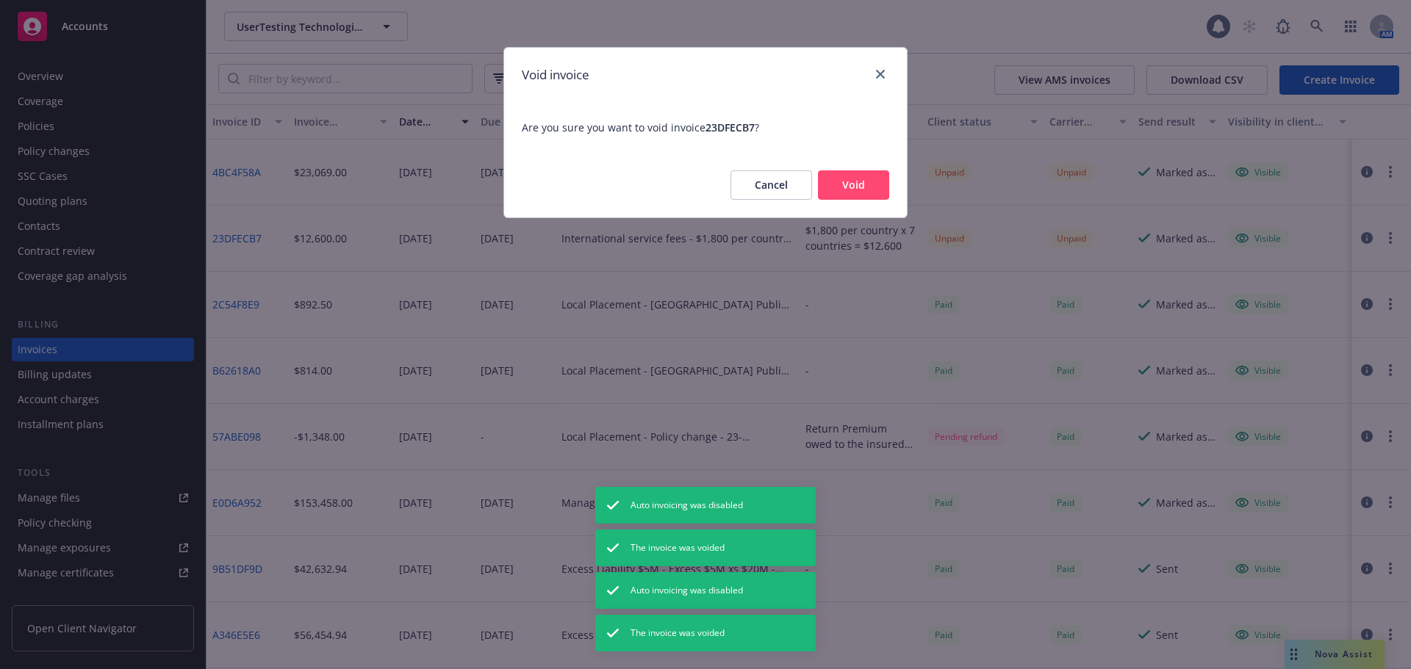
click at [855, 183] on button "Void" at bounding box center [853, 184] width 71 height 29
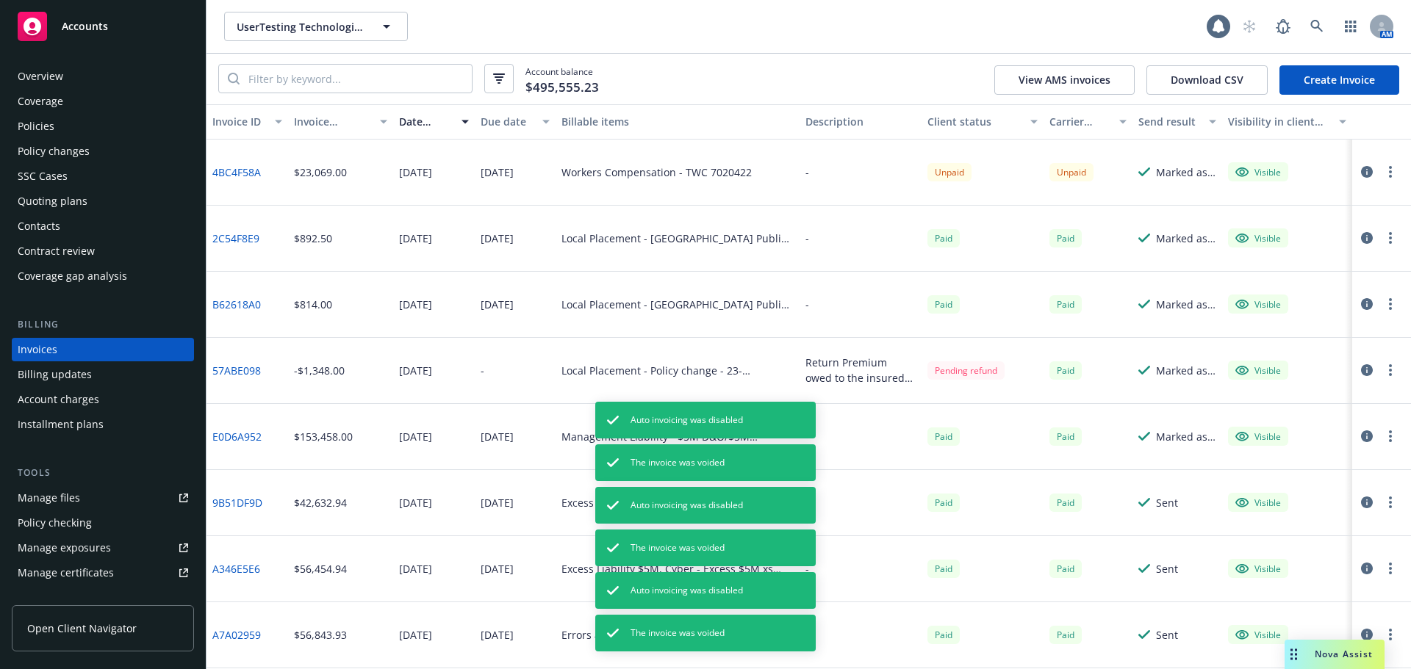
click at [1328, 80] on link "Create Invoice" at bounding box center [1339, 79] width 120 height 29
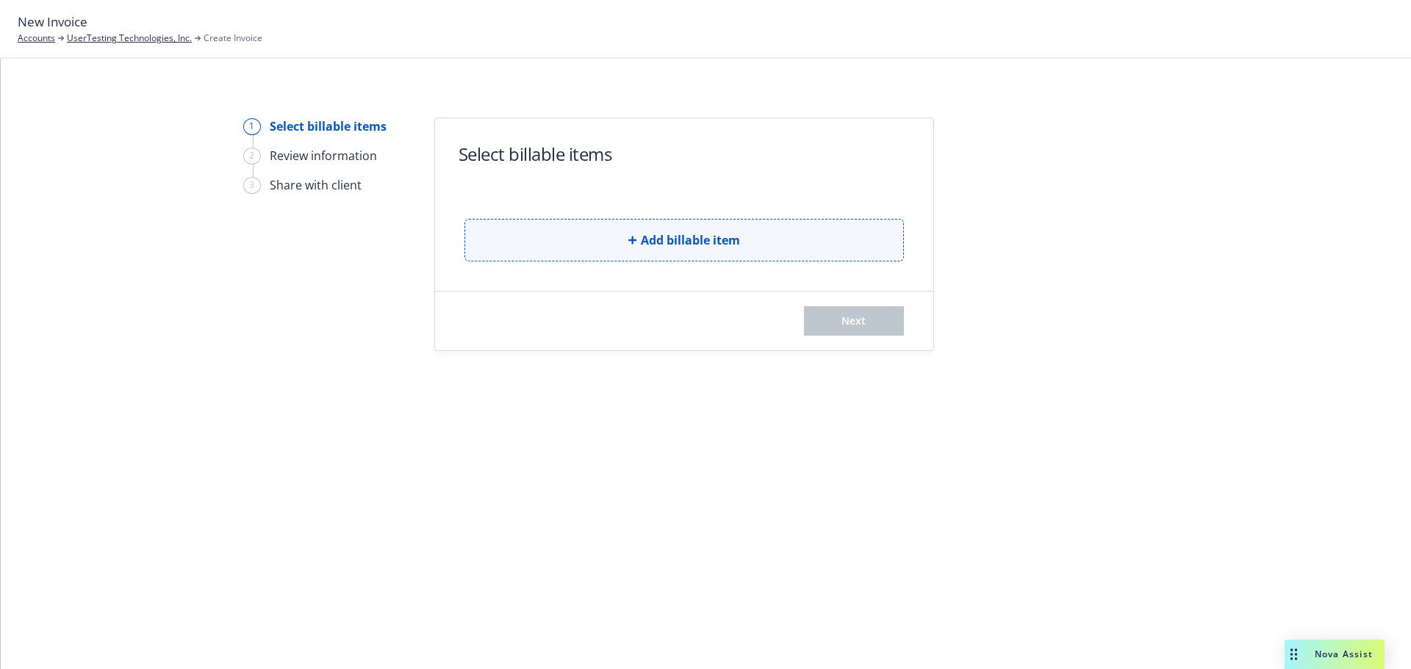
click at [630, 245] on button "Add billable item" at bounding box center [683, 240] width 439 height 43
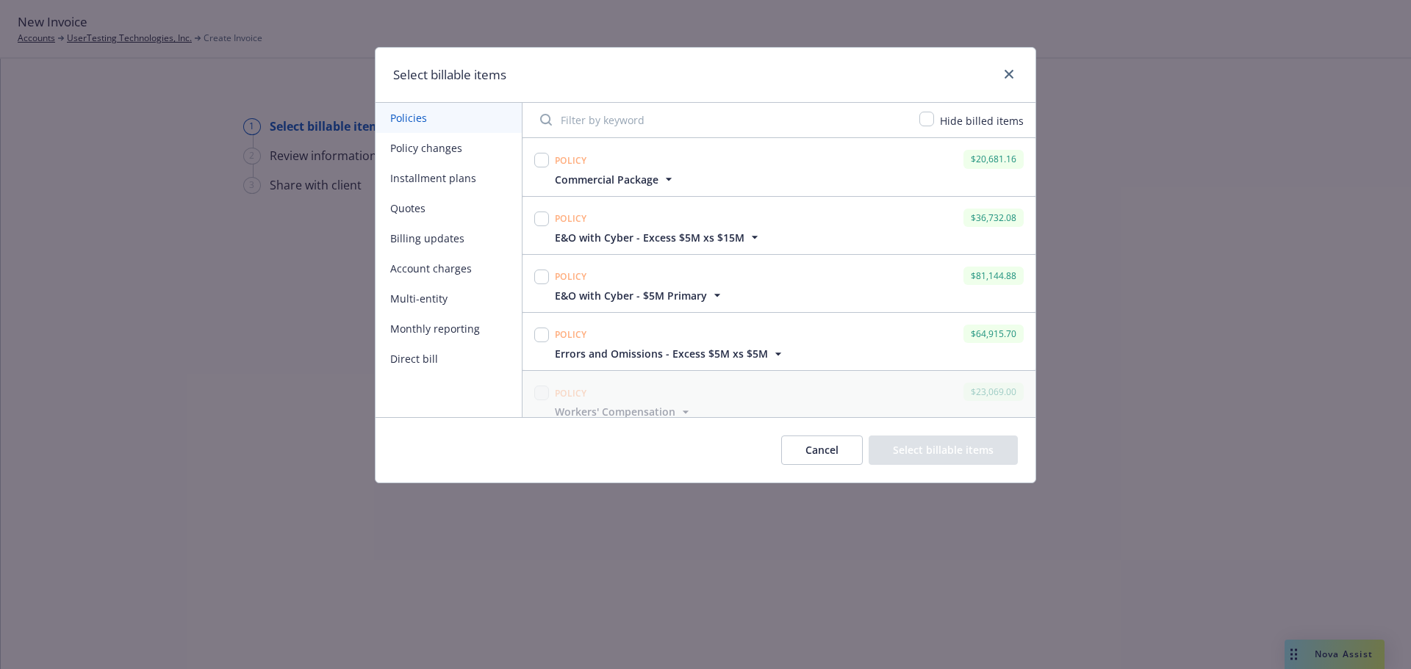
click at [449, 273] on button "Account charges" at bounding box center [448, 268] width 146 height 30
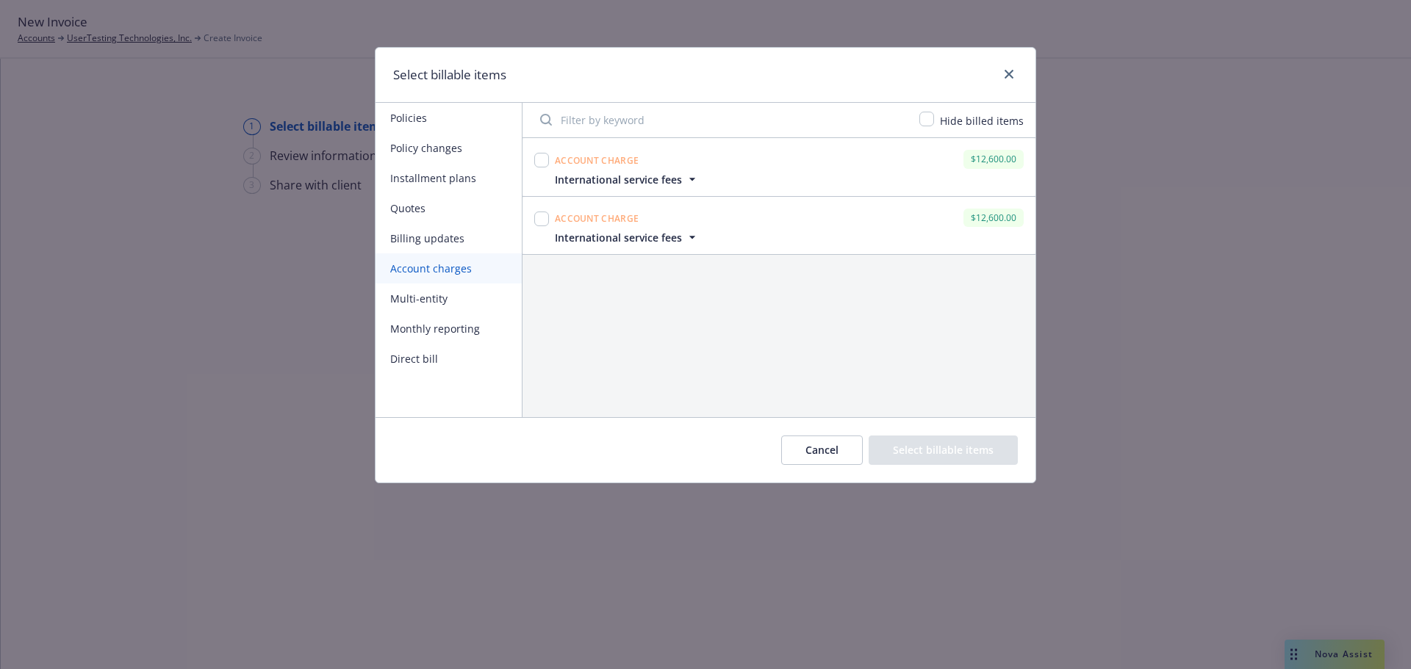
click at [663, 236] on span "International service fees" at bounding box center [618, 237] width 127 height 15
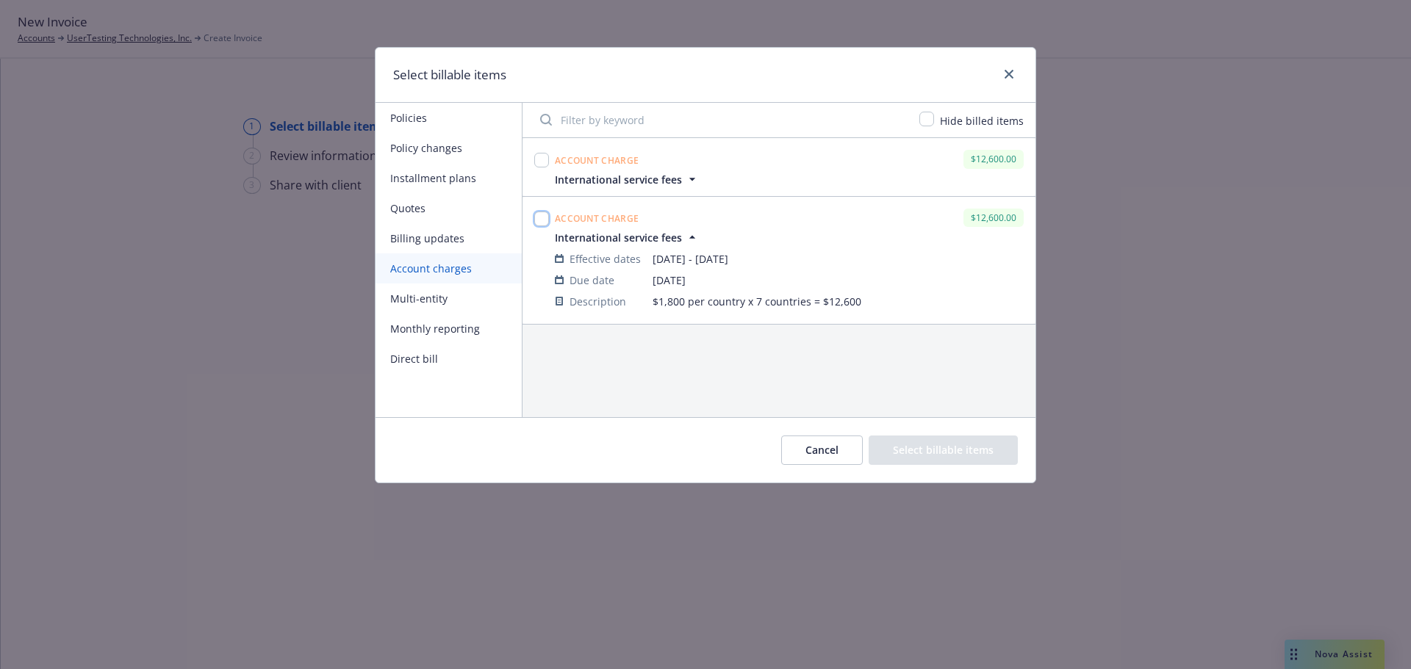
click at [542, 213] on input "checkbox" at bounding box center [541, 219] width 15 height 15
checkbox input "true"
click at [912, 449] on button "Select billable items" at bounding box center [942, 450] width 149 height 29
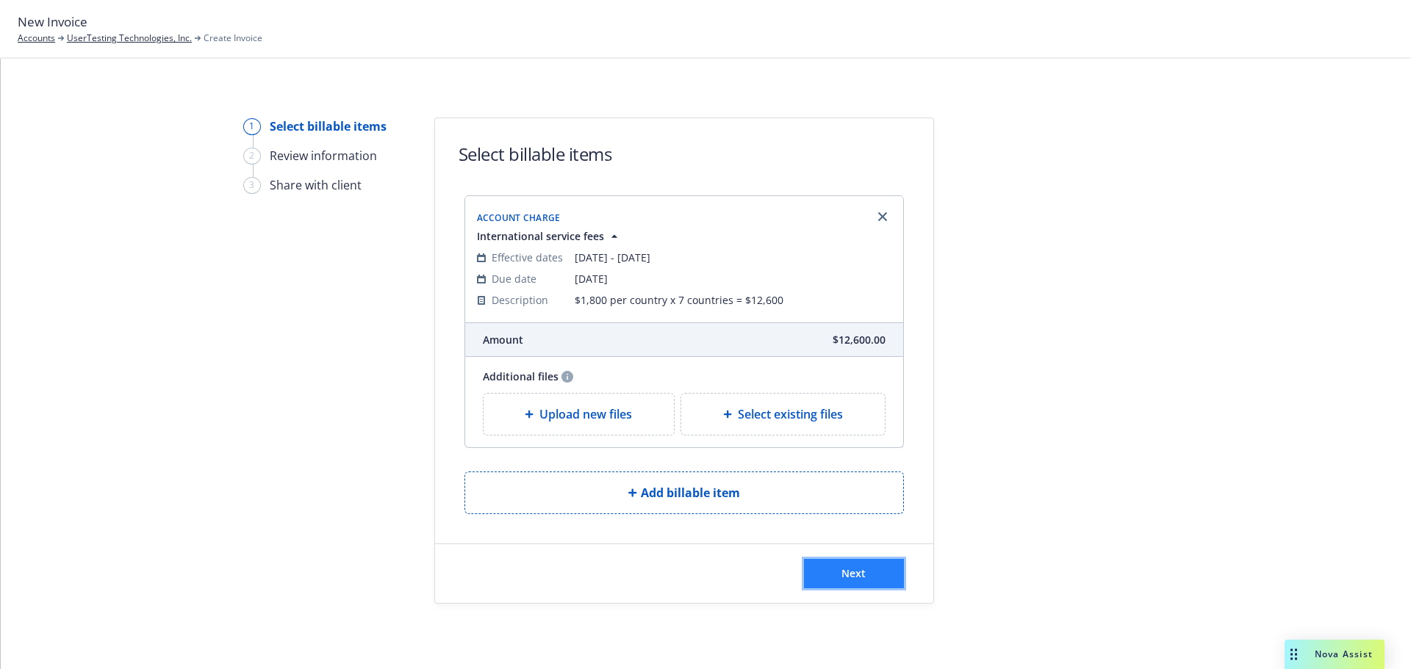
click at [861, 571] on span "Next" at bounding box center [853, 573] width 24 height 14
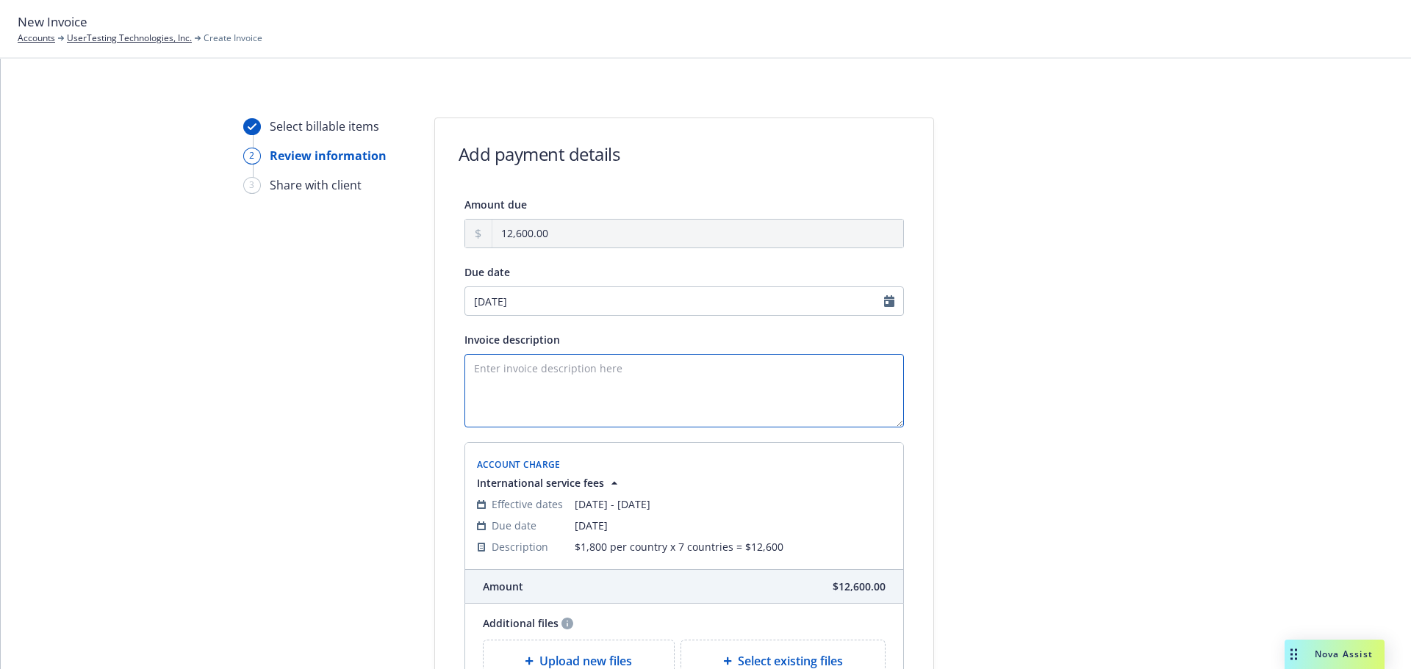
paste textarea "$1,800 per country x 7 countries = $12,600"
type textarea "$1,800 per country x 7 countries = $12,600"
click at [994, 348] on div at bounding box center [1066, 451] width 206 height 667
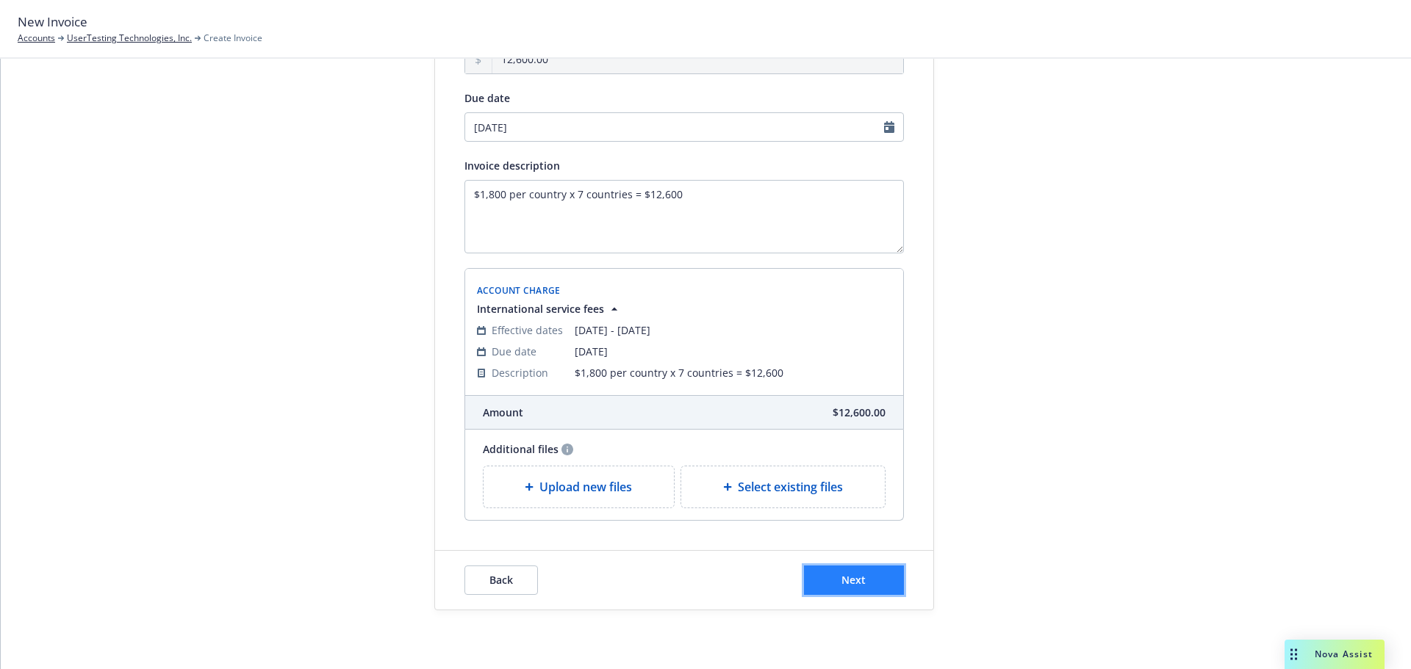
click at [860, 581] on button "Next" at bounding box center [854, 580] width 100 height 29
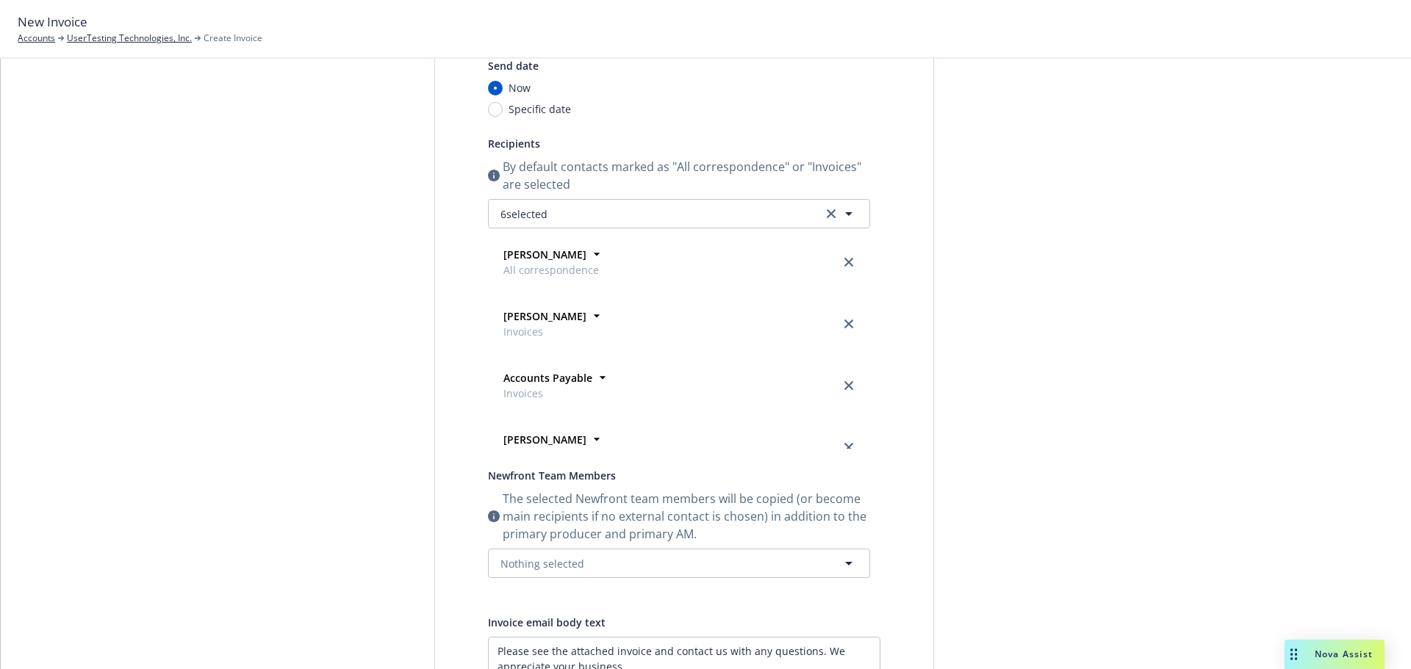
scroll to position [0, 0]
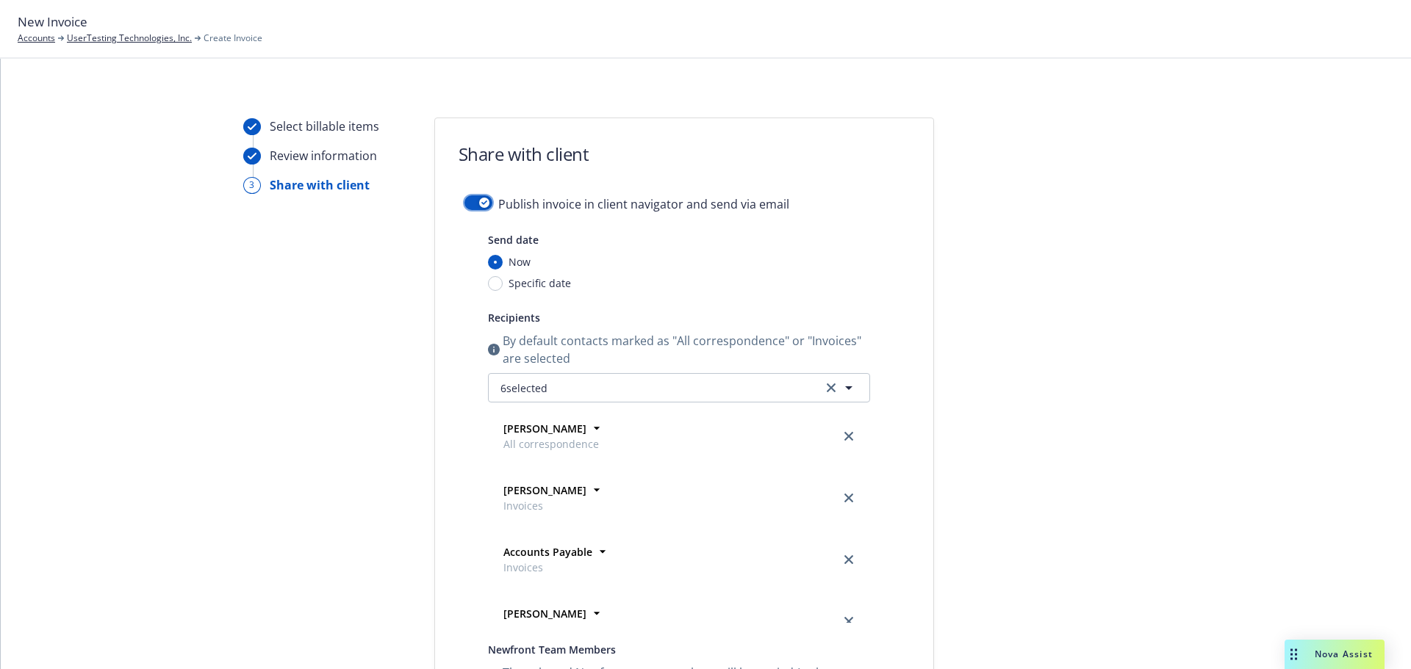
click at [471, 199] on button "button" at bounding box center [478, 202] width 28 height 15
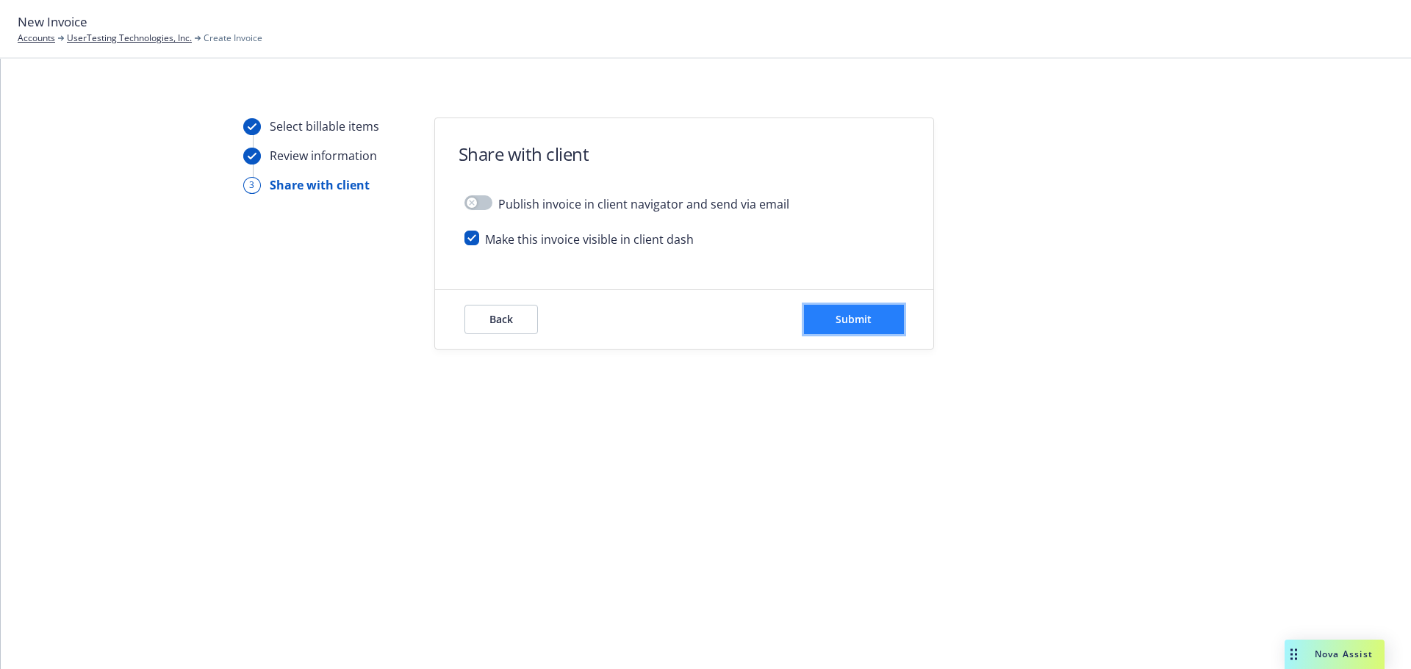
click at [832, 323] on button "Submit" at bounding box center [854, 319] width 100 height 29
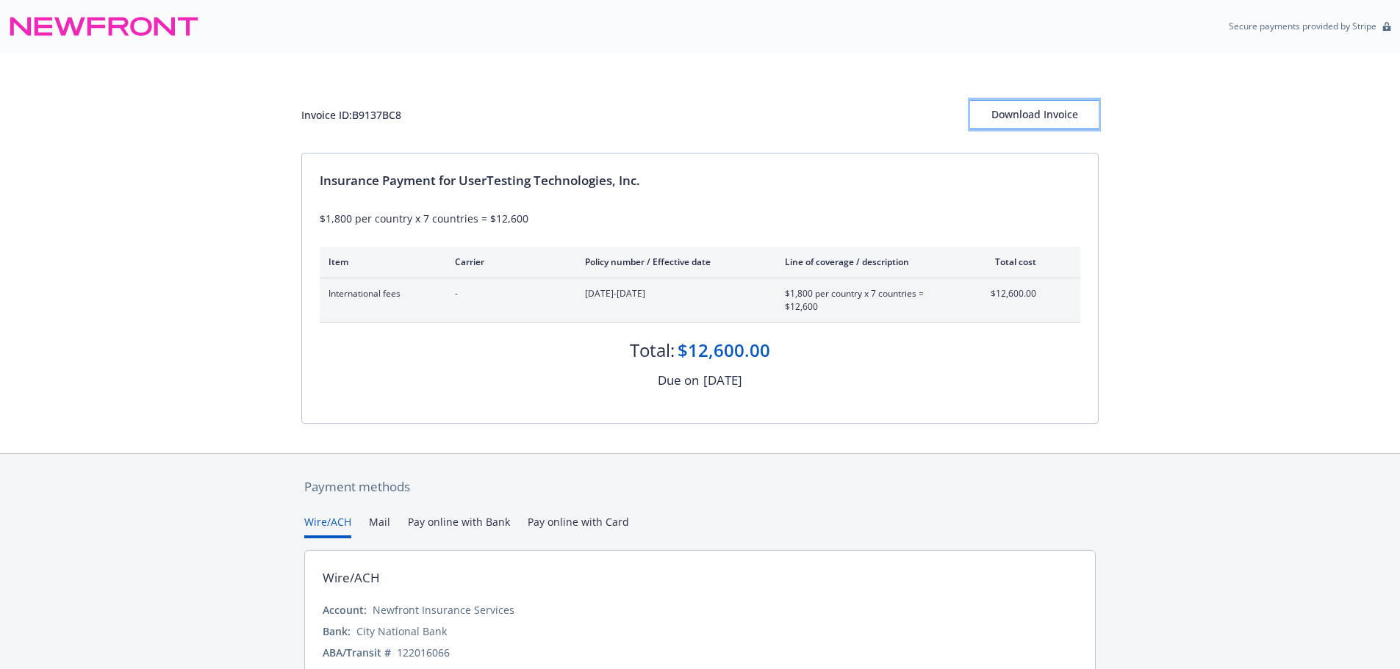
click at [1020, 113] on div "Download Invoice" at bounding box center [1034, 115] width 129 height 28
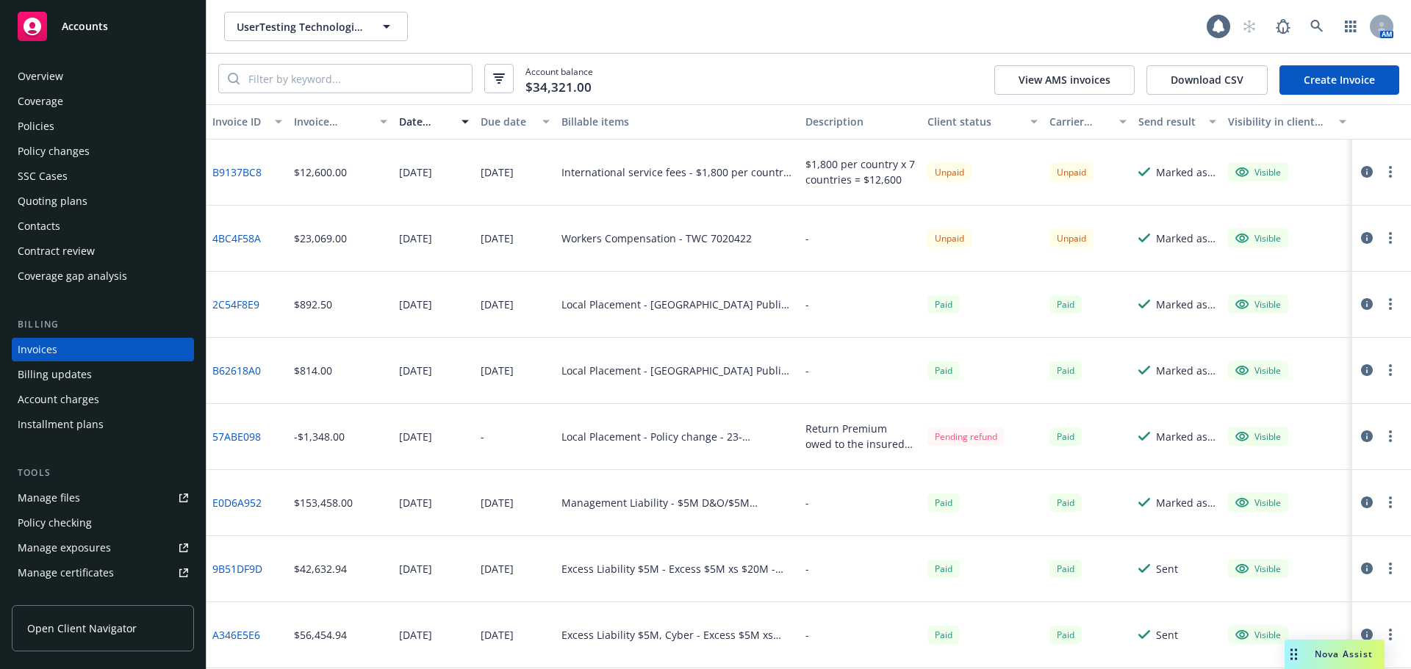
click at [1303, 84] on link "Create Invoice" at bounding box center [1339, 79] width 120 height 29
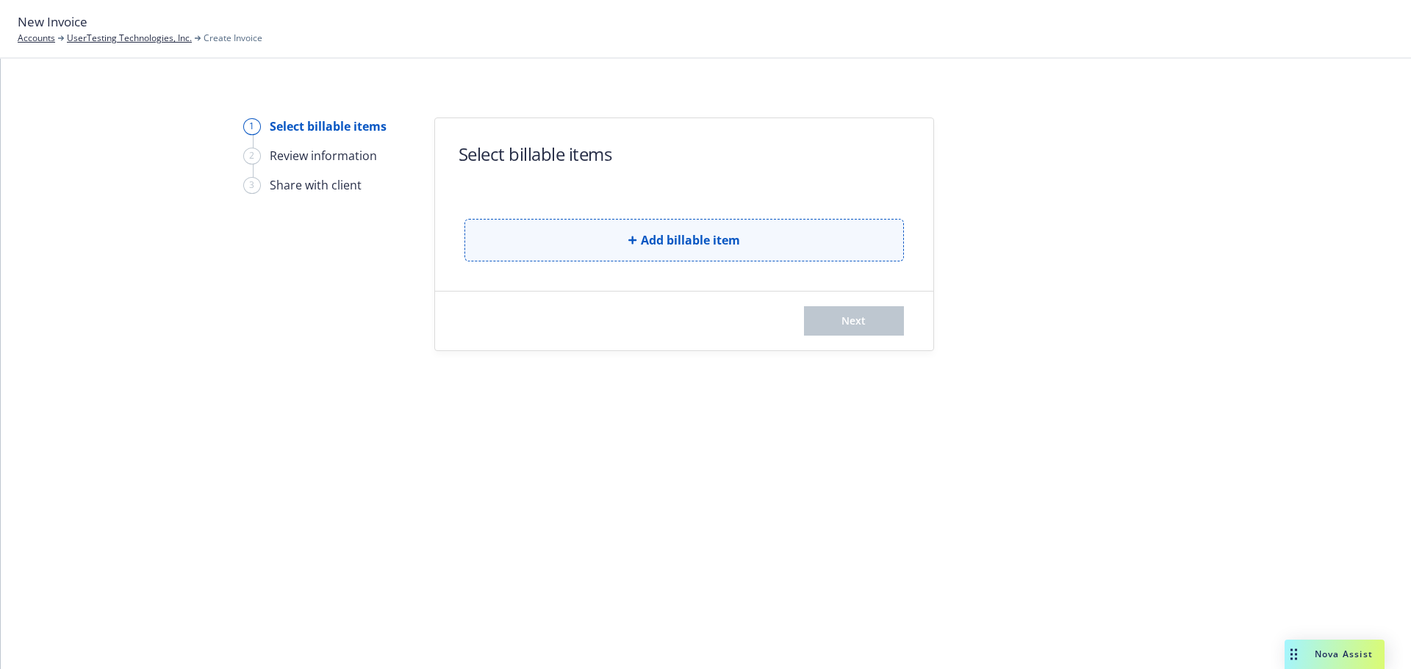
click at [615, 236] on button "Add billable item" at bounding box center [683, 240] width 439 height 43
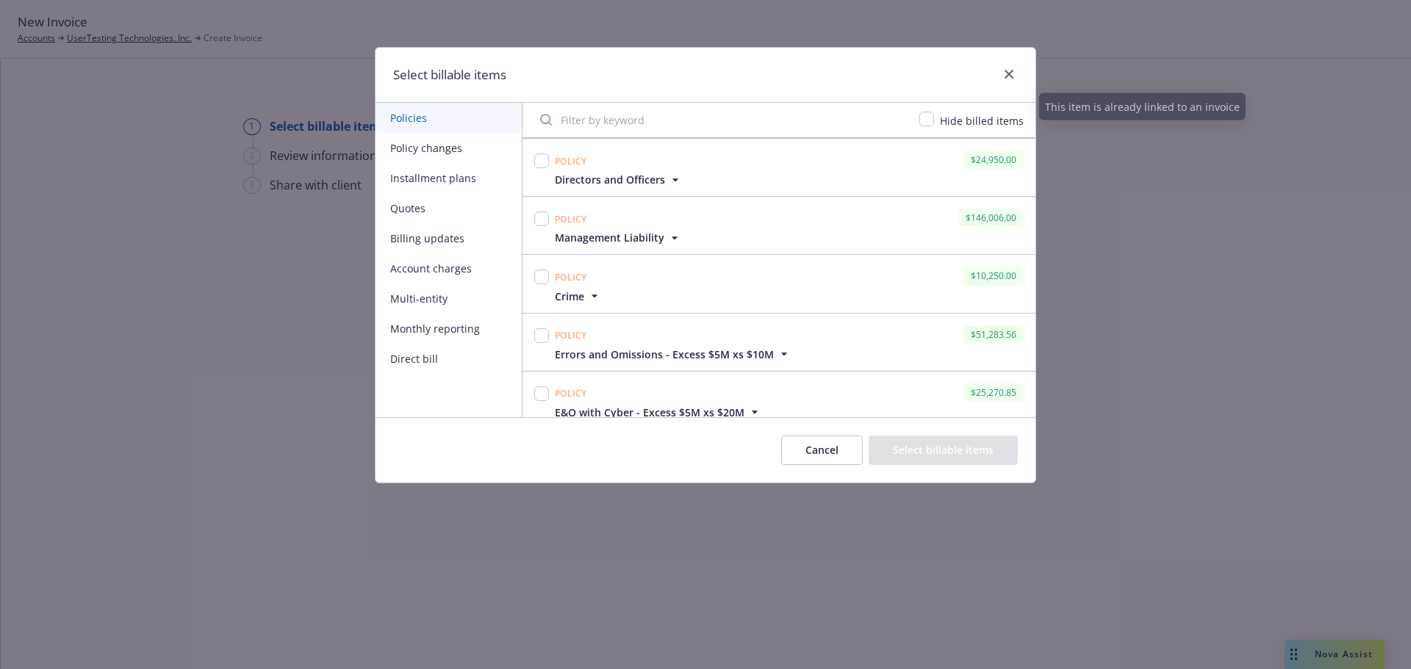
scroll to position [294, 0]
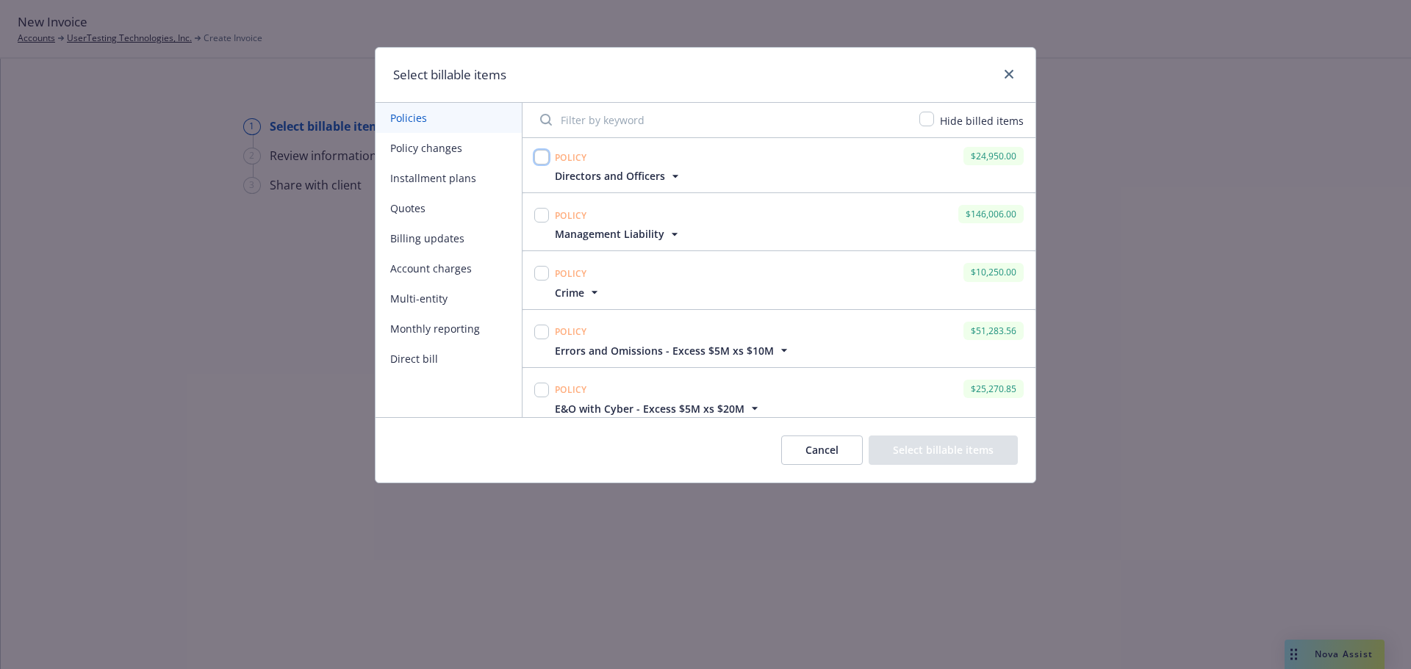
click at [539, 154] on input "checkbox" at bounding box center [541, 157] width 15 height 15
checkbox input "true"
click at [543, 212] on input "checkbox" at bounding box center [541, 215] width 15 height 15
checkbox input "true"
click at [929, 443] on button "Select billable items" at bounding box center [942, 450] width 149 height 29
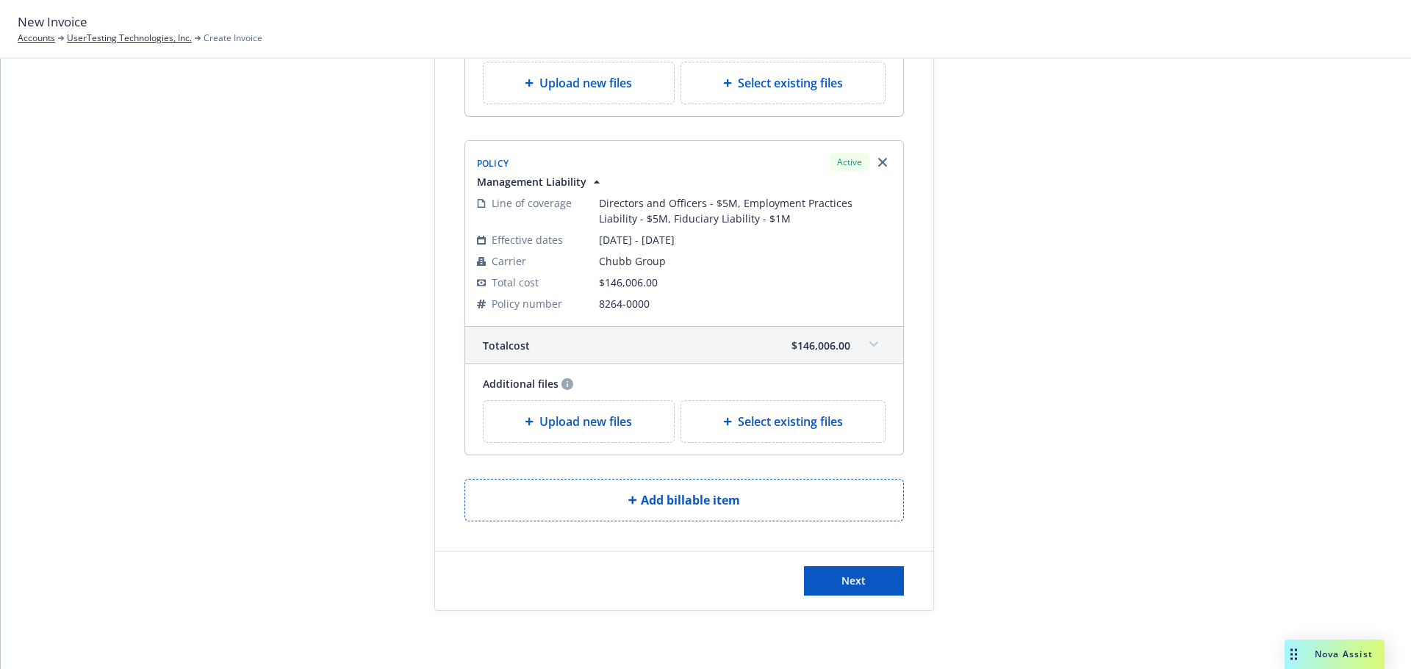
scroll to position [379, 0]
click at [870, 580] on button "Next" at bounding box center [854, 580] width 100 height 29
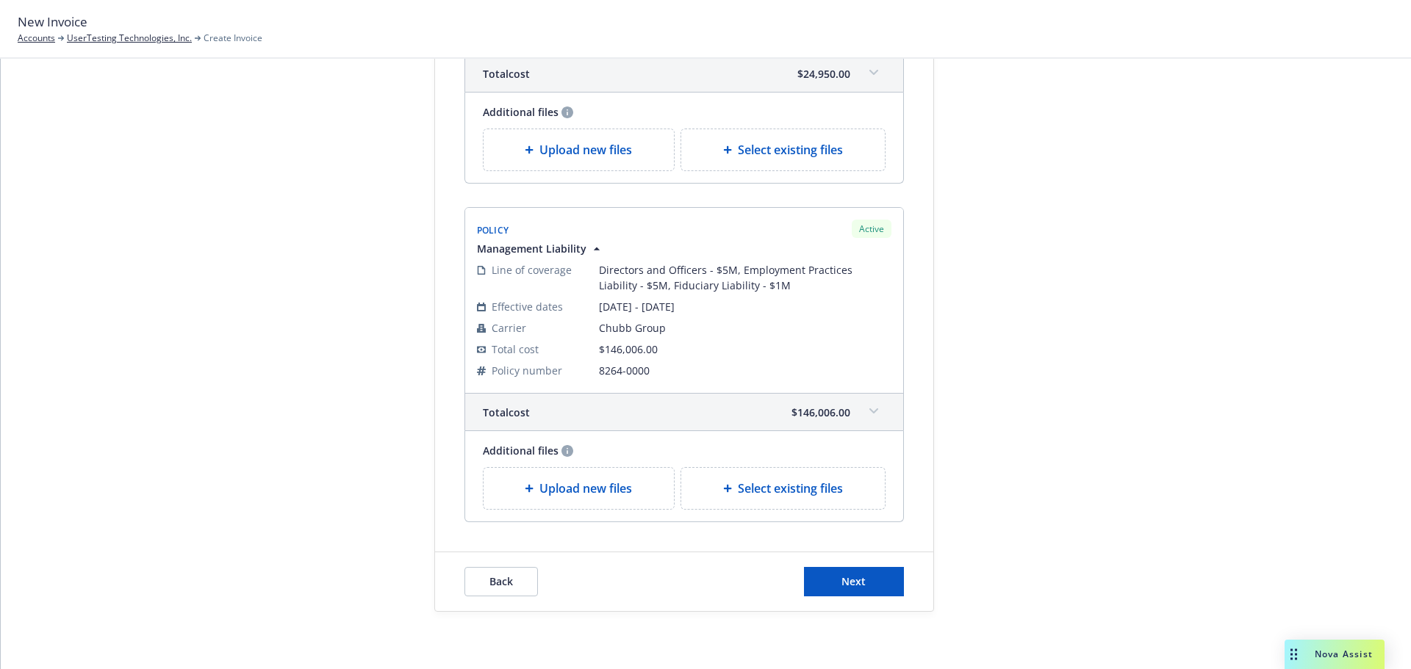
scroll to position [560, 0]
click at [879, 586] on button "Next" at bounding box center [854, 580] width 100 height 29
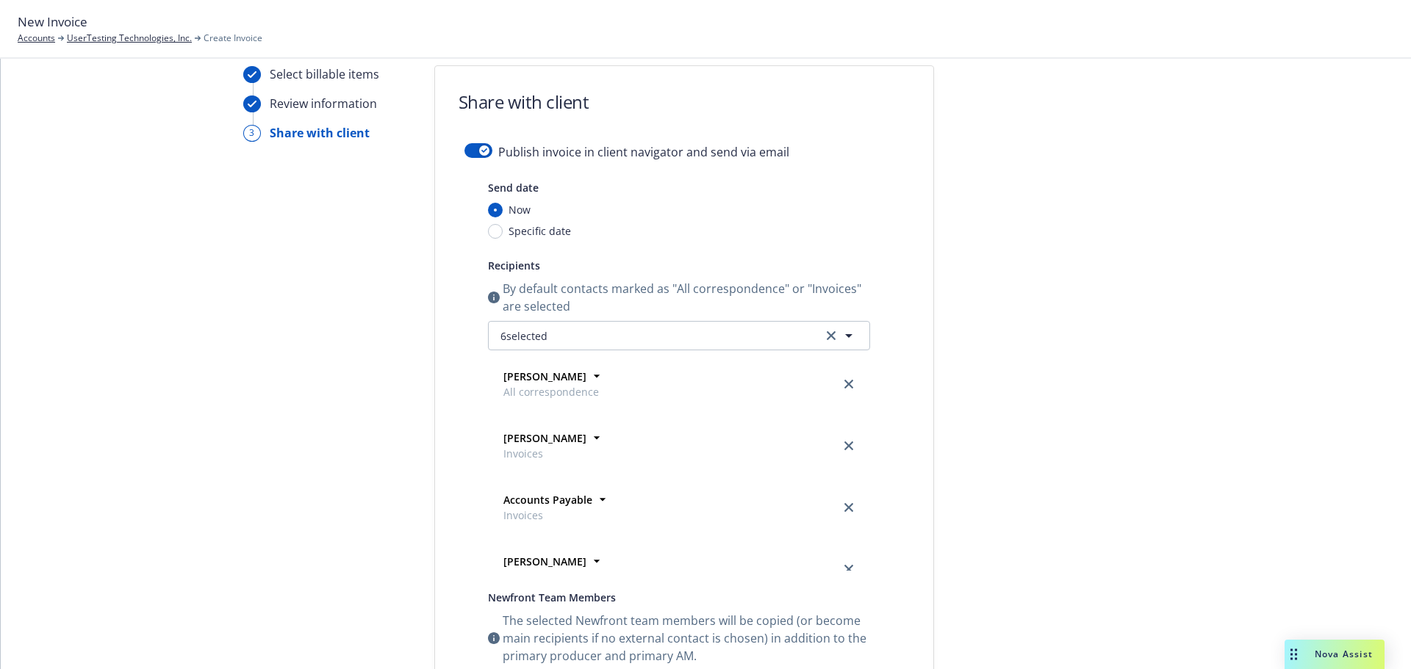
scroll to position [0, 0]
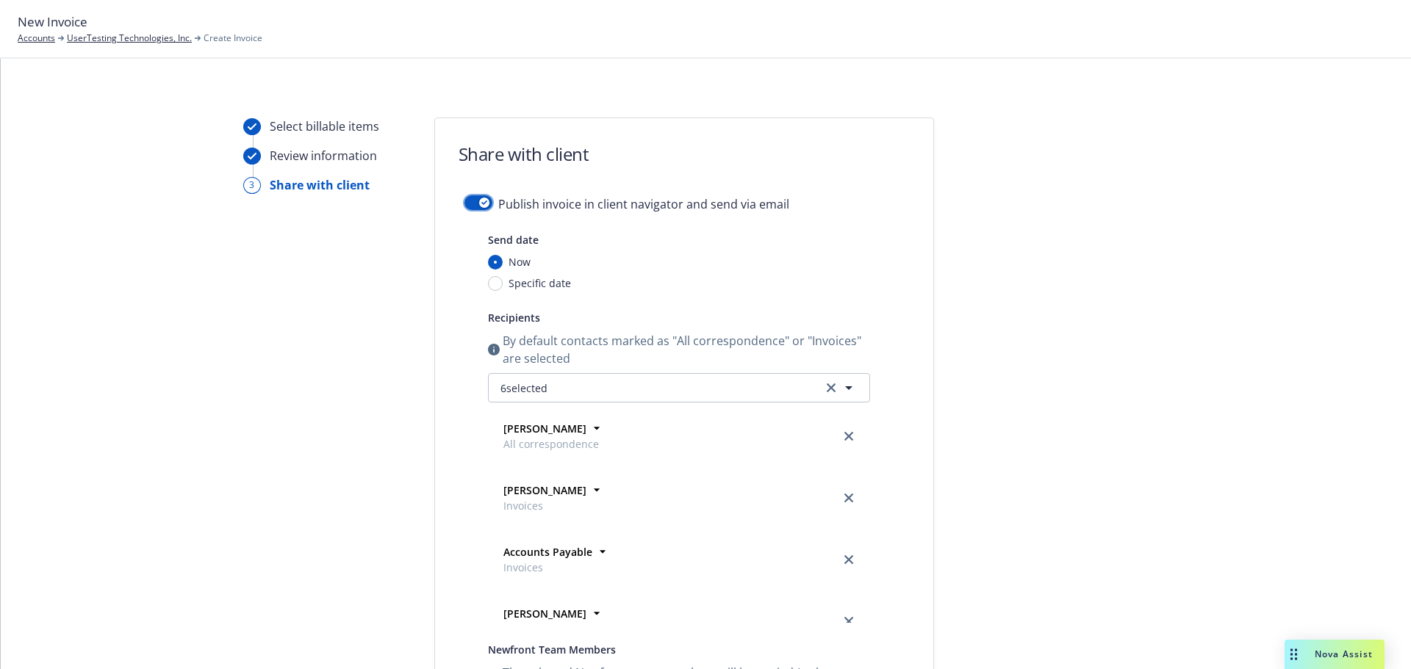
click at [473, 209] on button "button" at bounding box center [478, 202] width 28 height 15
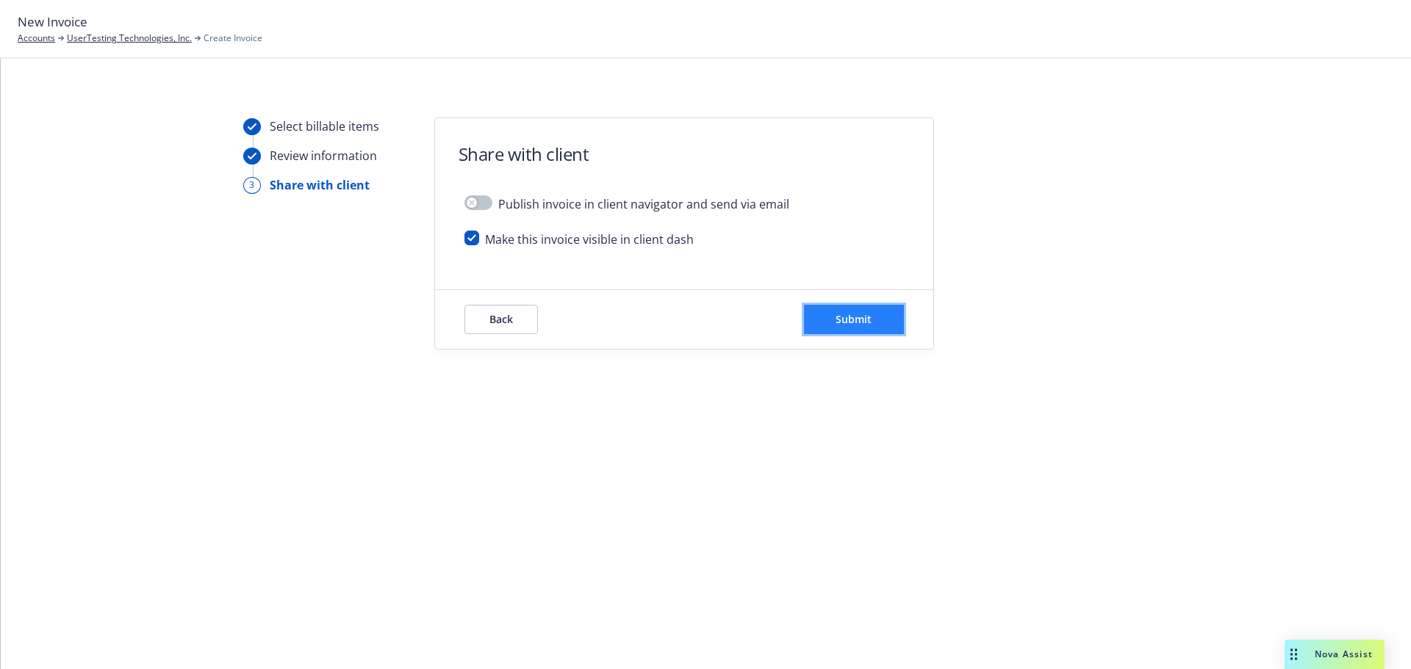
click at [835, 309] on button "Submit" at bounding box center [854, 319] width 100 height 29
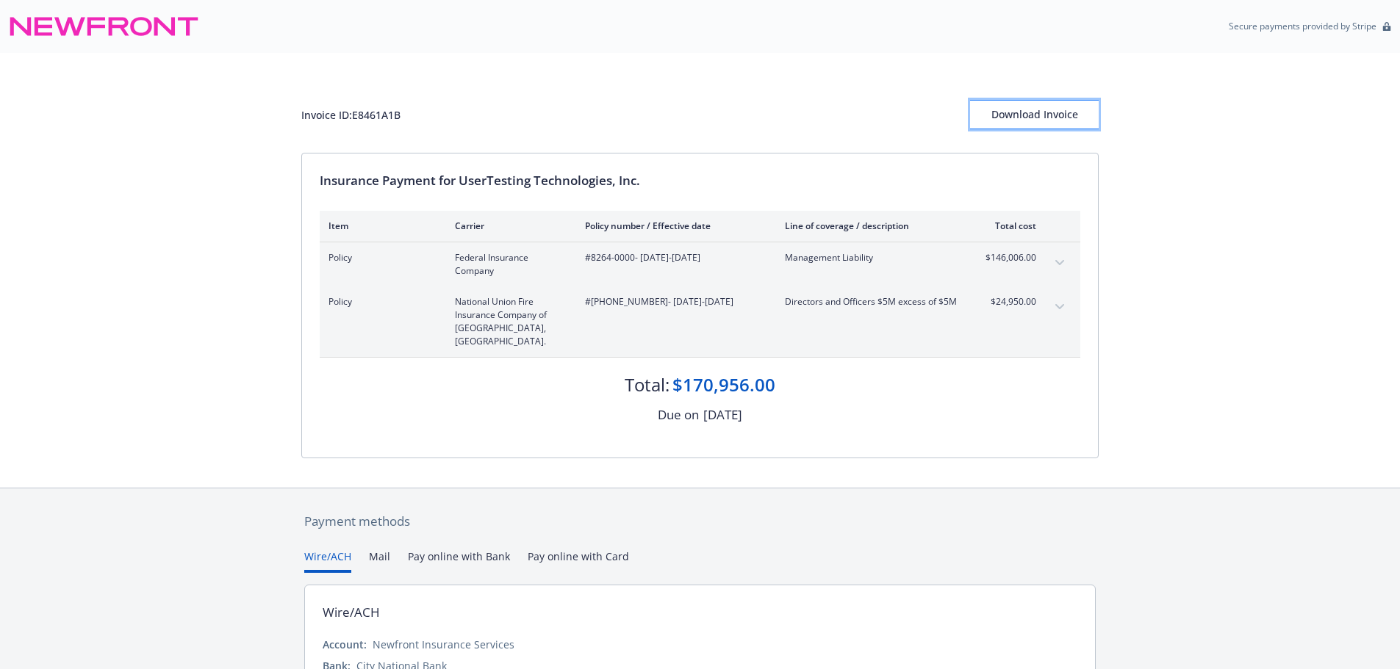
click at [1044, 121] on div "Download Invoice" at bounding box center [1034, 115] width 129 height 28
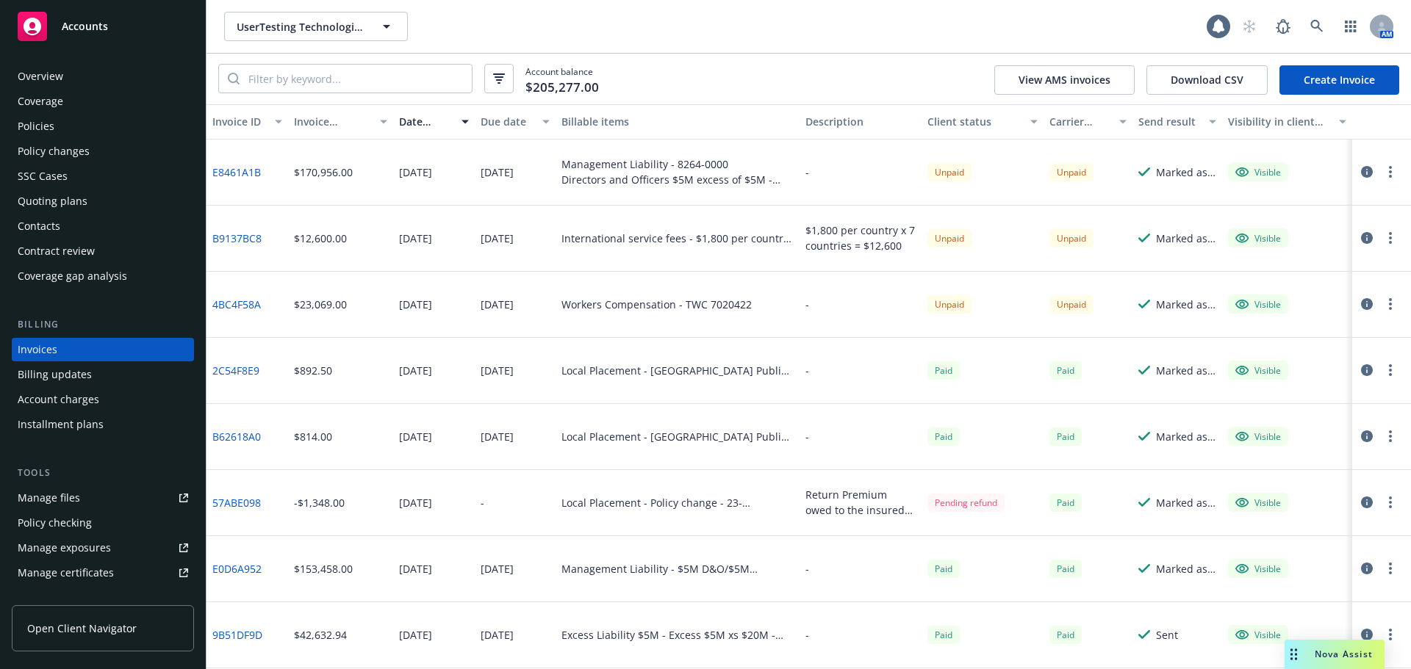
click at [1331, 79] on link "Create Invoice" at bounding box center [1339, 79] width 120 height 29
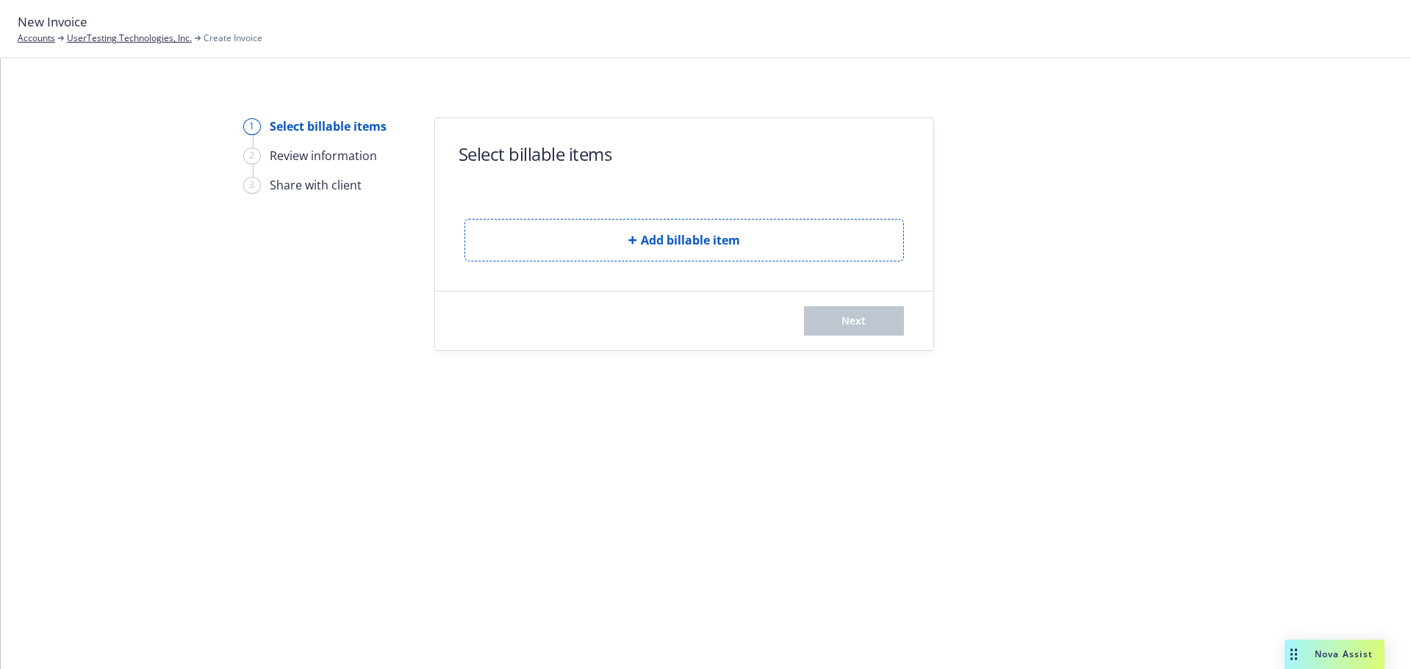
click at [754, 243] on button "Add billable item" at bounding box center [683, 240] width 439 height 43
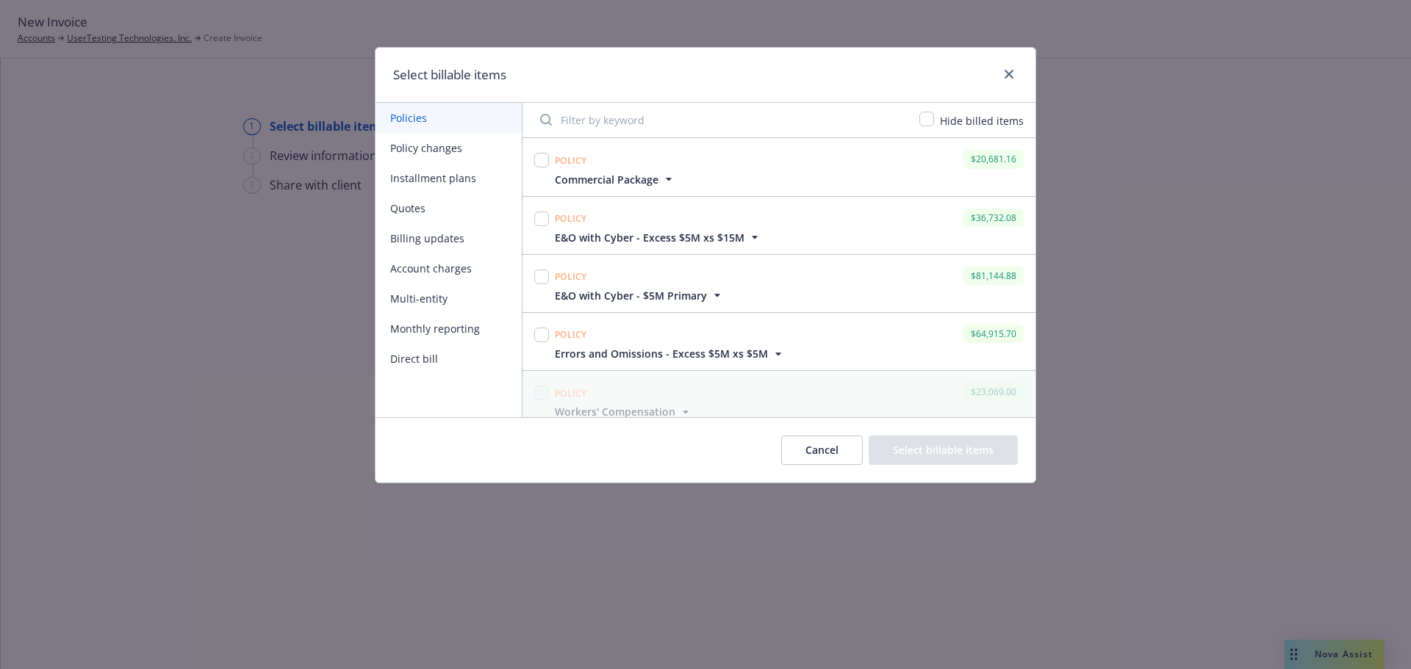
click at [572, 182] on span "Commercial Package" at bounding box center [607, 179] width 104 height 15
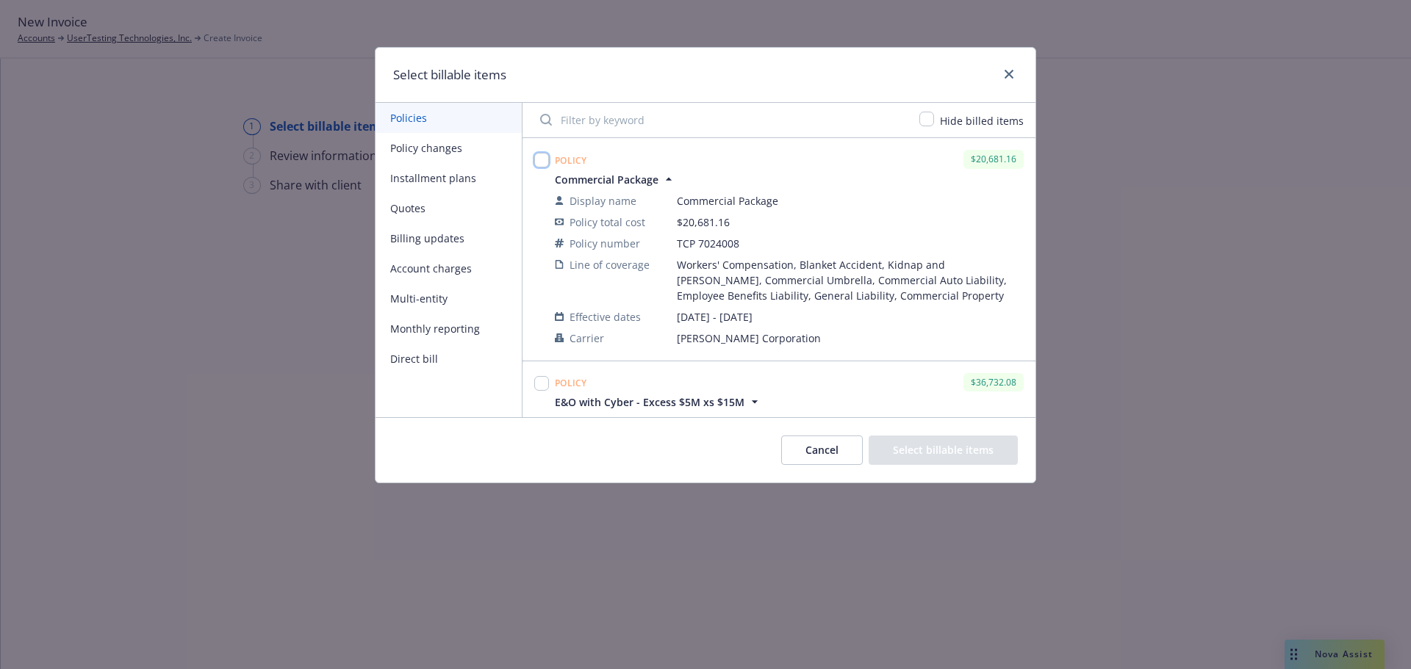
click at [544, 159] on input "checkbox" at bounding box center [541, 160] width 15 height 15
checkbox input "true"
click at [986, 455] on button "Select billable items" at bounding box center [942, 450] width 149 height 29
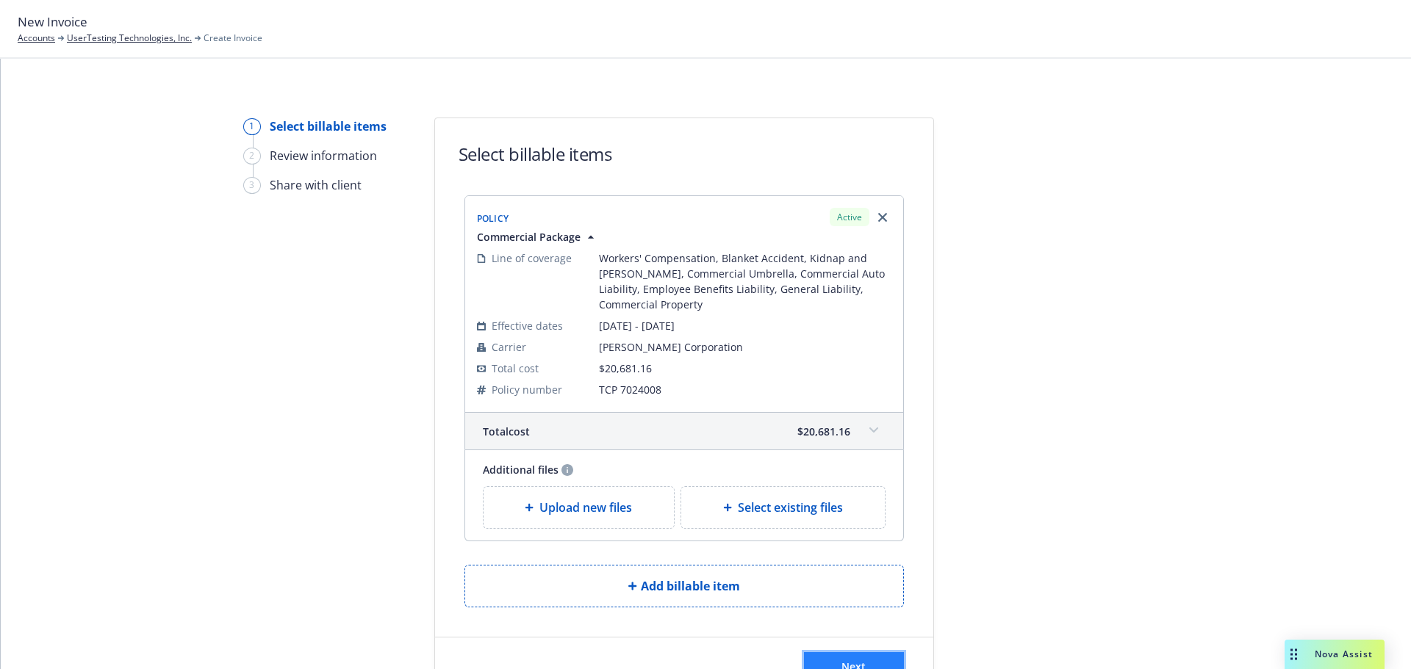
click at [868, 658] on button "Next" at bounding box center [854, 666] width 100 height 29
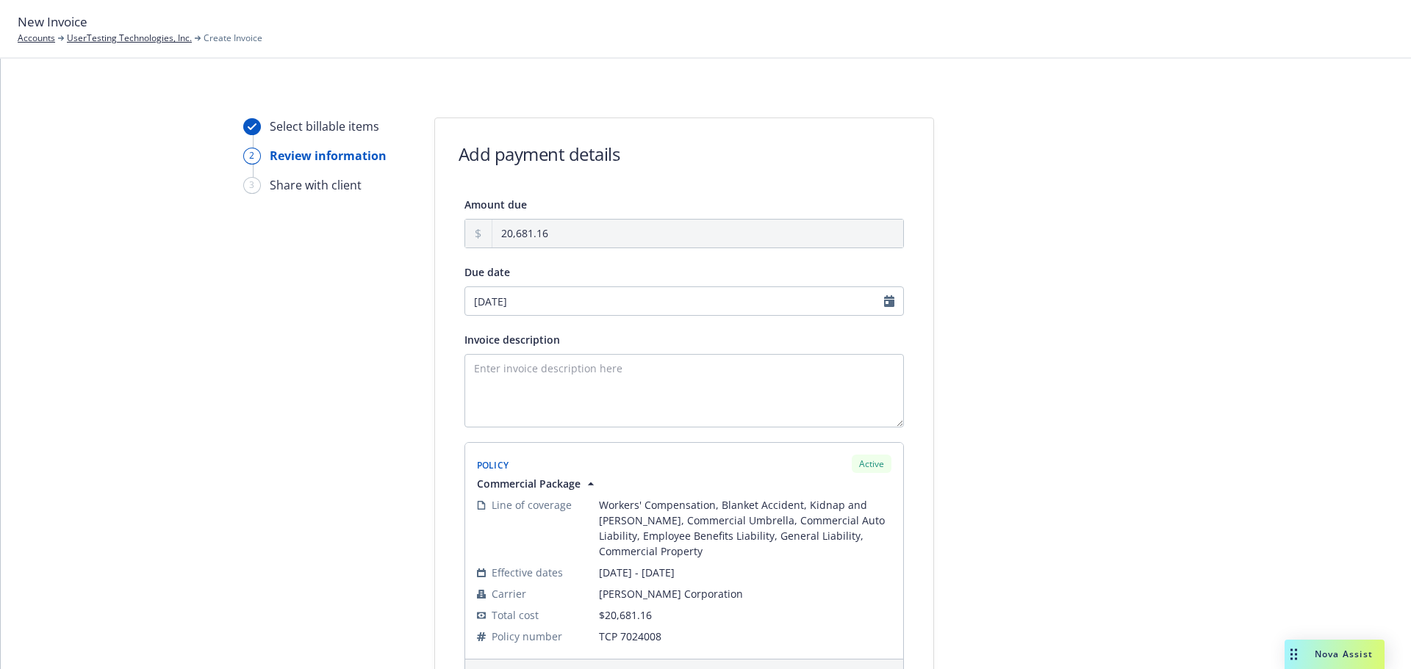
scroll to position [267, 0]
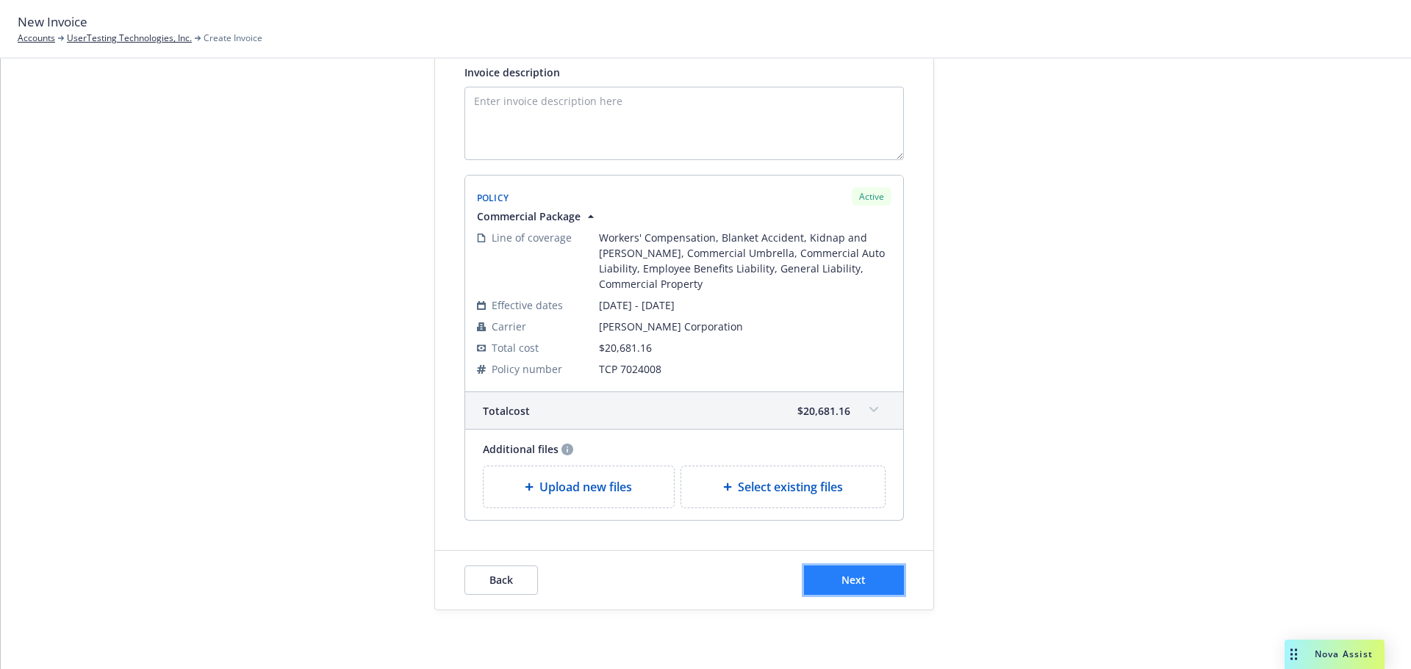
click at [881, 572] on button "Next" at bounding box center [854, 580] width 100 height 29
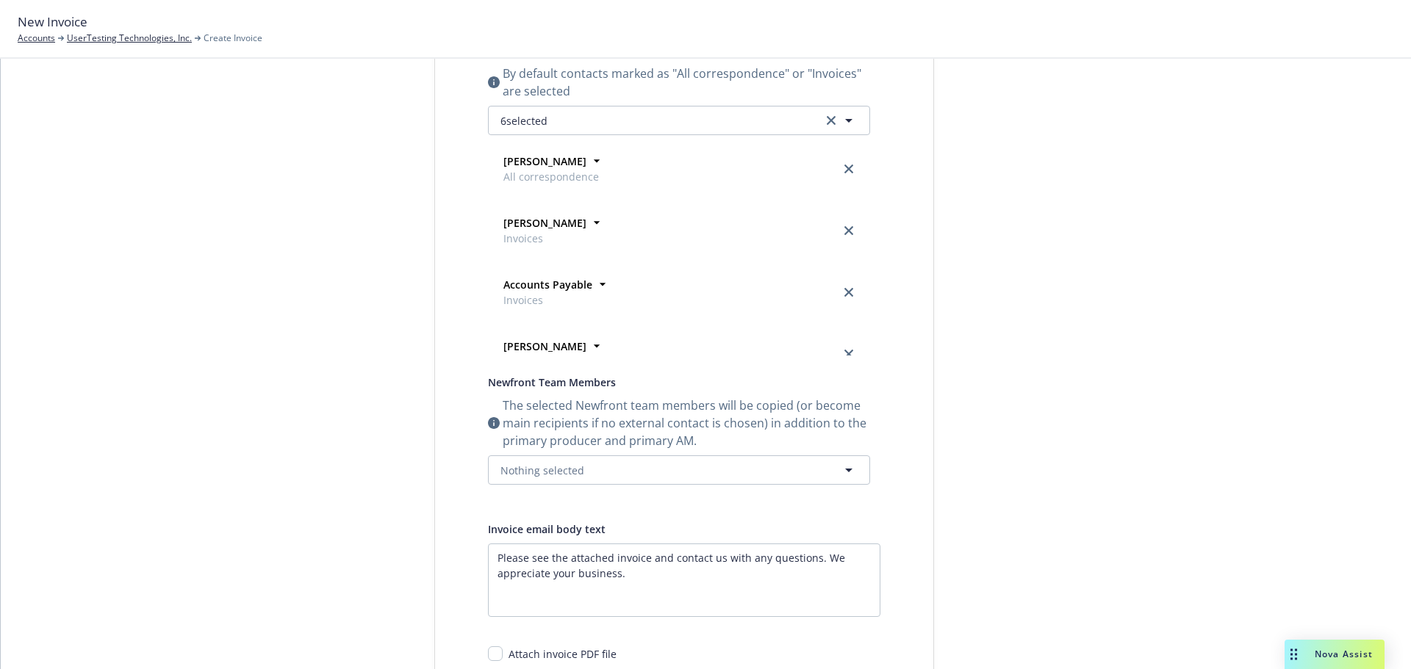
scroll to position [0, 0]
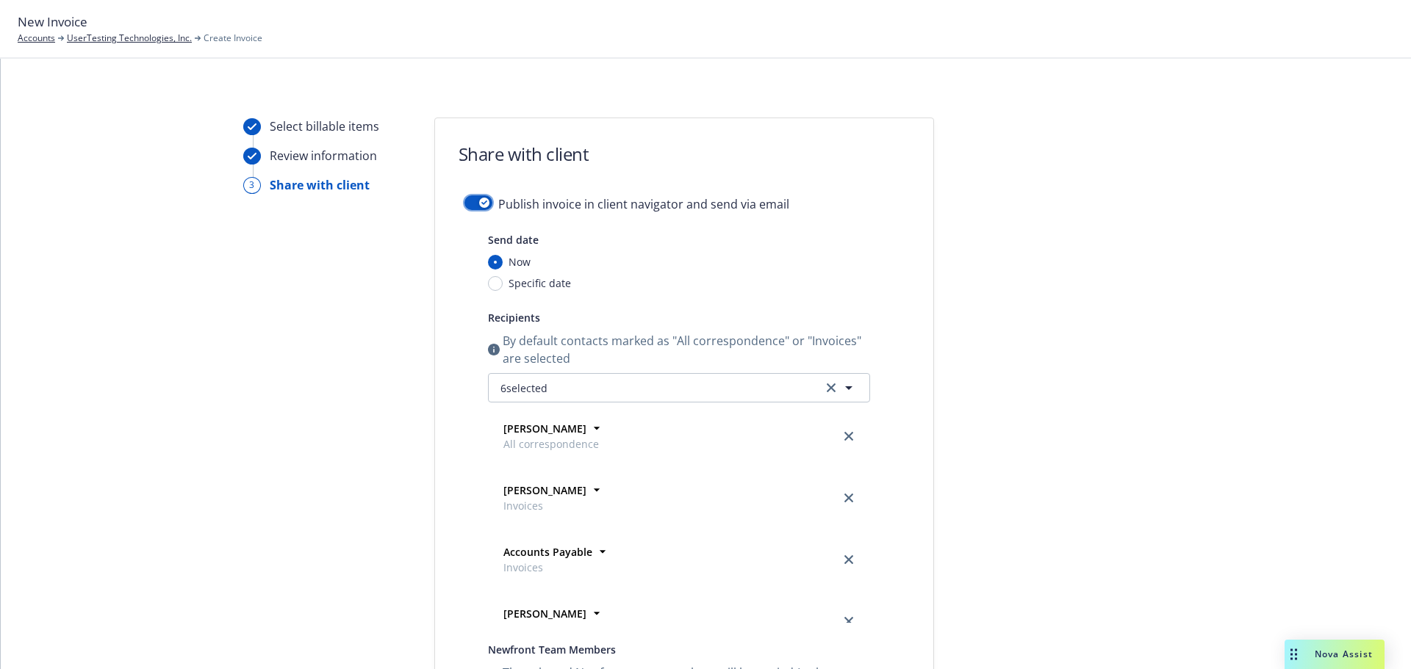
click at [481, 204] on icon "button" at bounding box center [484, 203] width 6 height 4
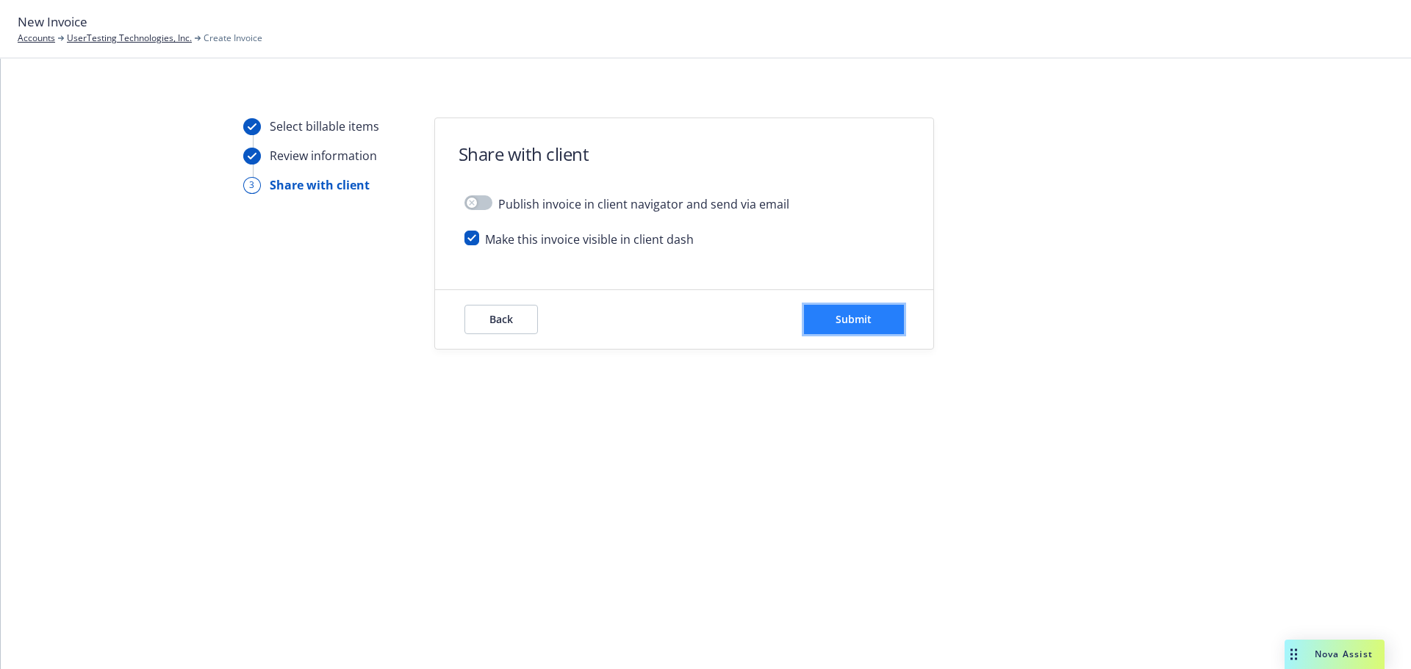
click at [832, 315] on button "Submit" at bounding box center [854, 319] width 100 height 29
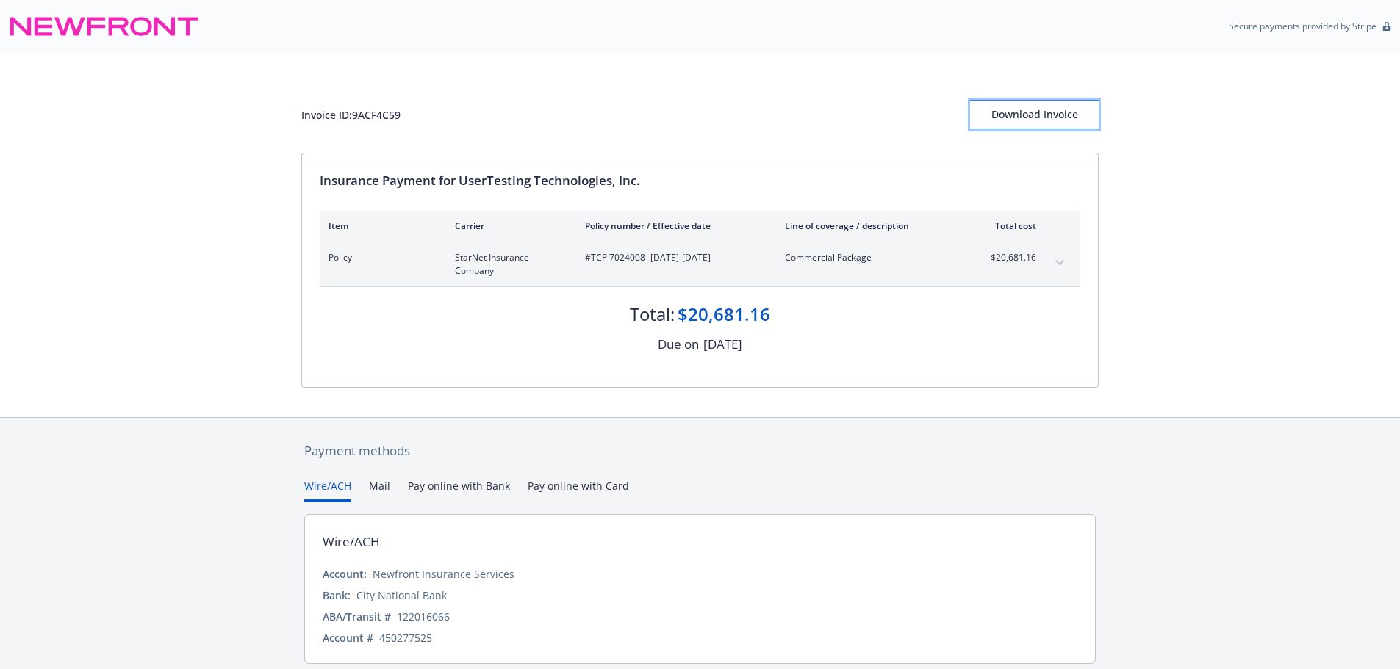
click at [1059, 115] on div "Download Invoice" at bounding box center [1034, 115] width 129 height 28
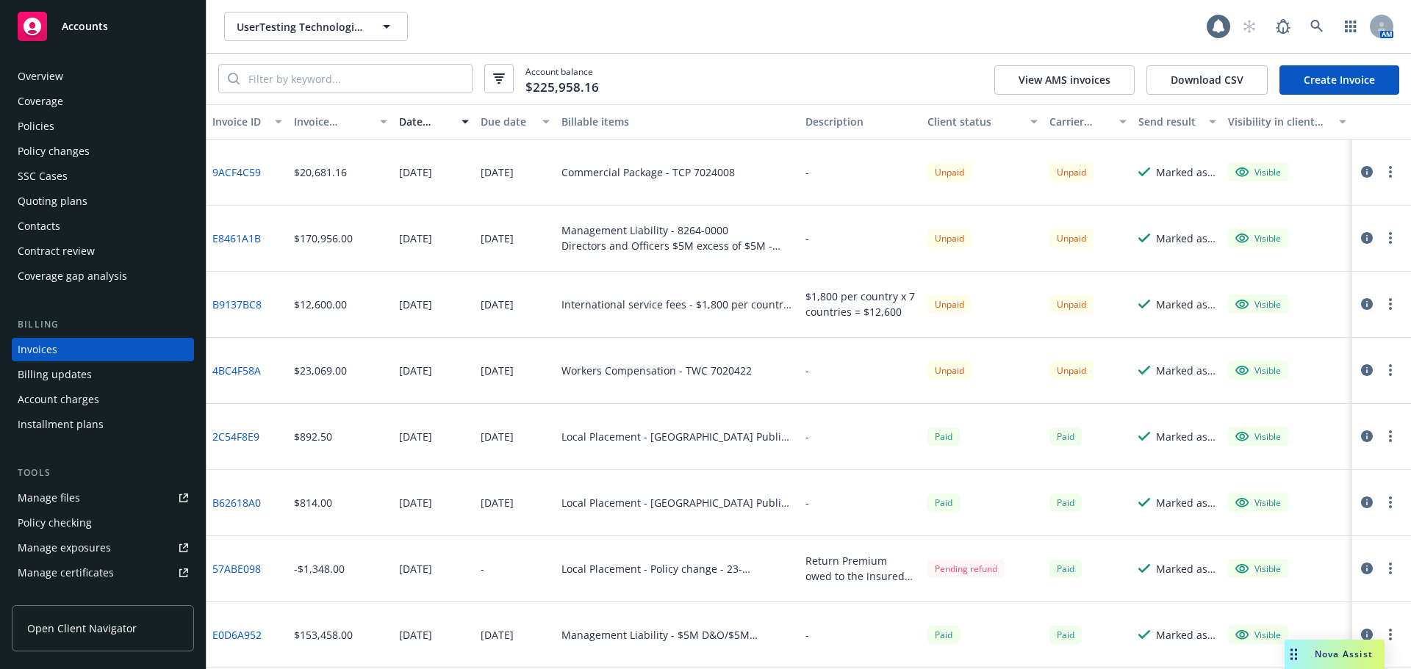
click at [1348, 82] on link "Create Invoice" at bounding box center [1339, 79] width 120 height 29
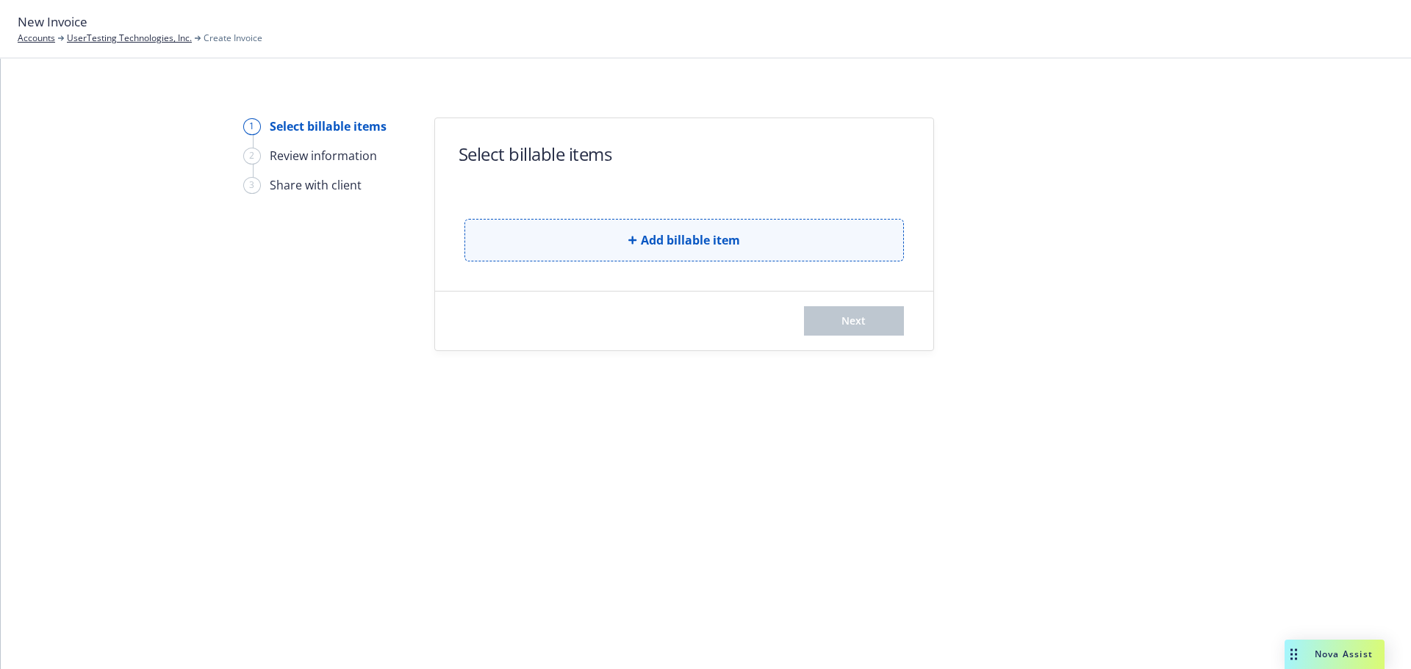
click at [678, 235] on span "Add billable item" at bounding box center [690, 240] width 99 height 18
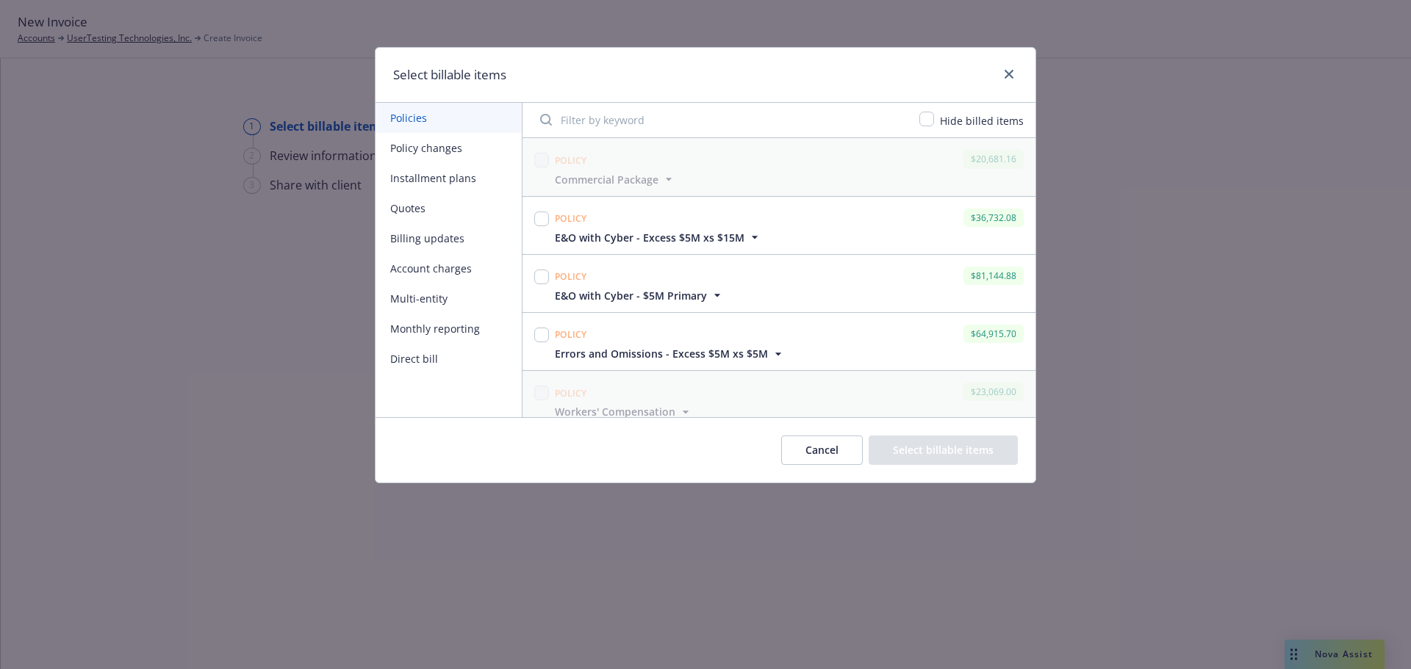
click at [595, 298] on span "E&O with Cyber - $5M Primary" at bounding box center [631, 295] width 152 height 15
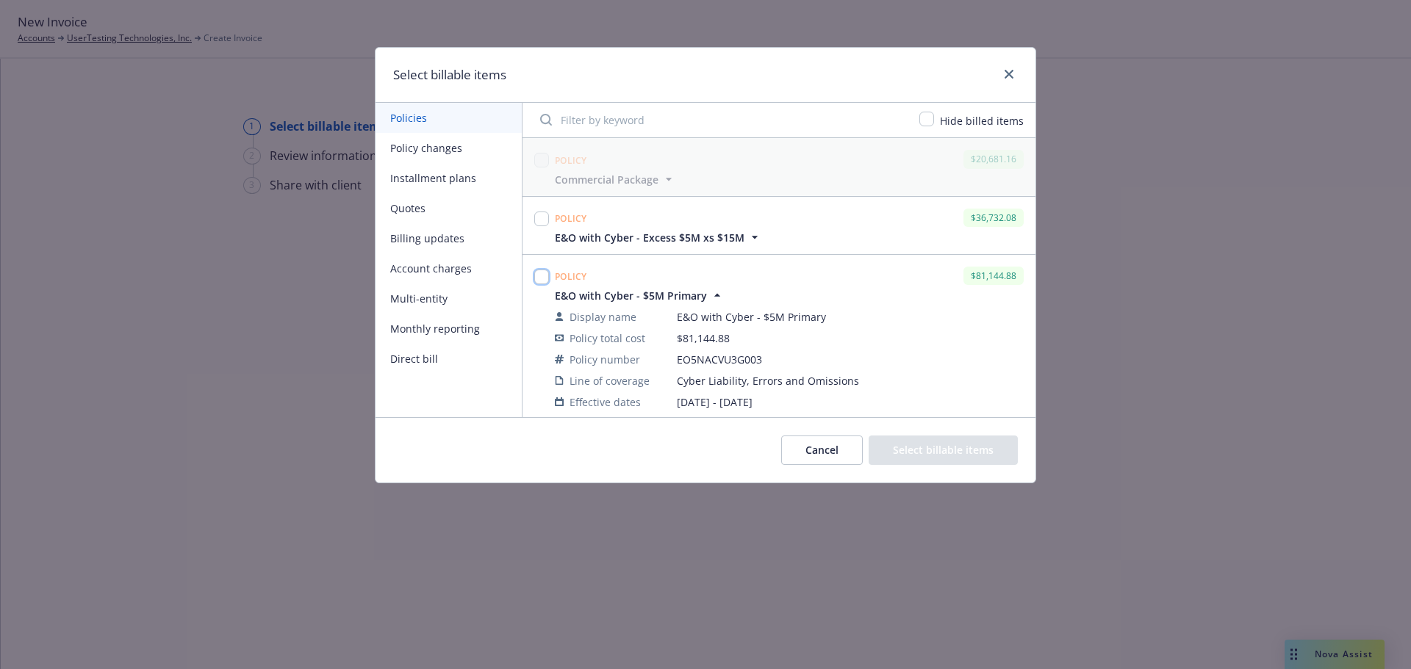
click at [544, 276] on input "checkbox" at bounding box center [541, 277] width 15 height 15
checkbox input "true"
click at [899, 445] on button "Select billable items" at bounding box center [942, 450] width 149 height 29
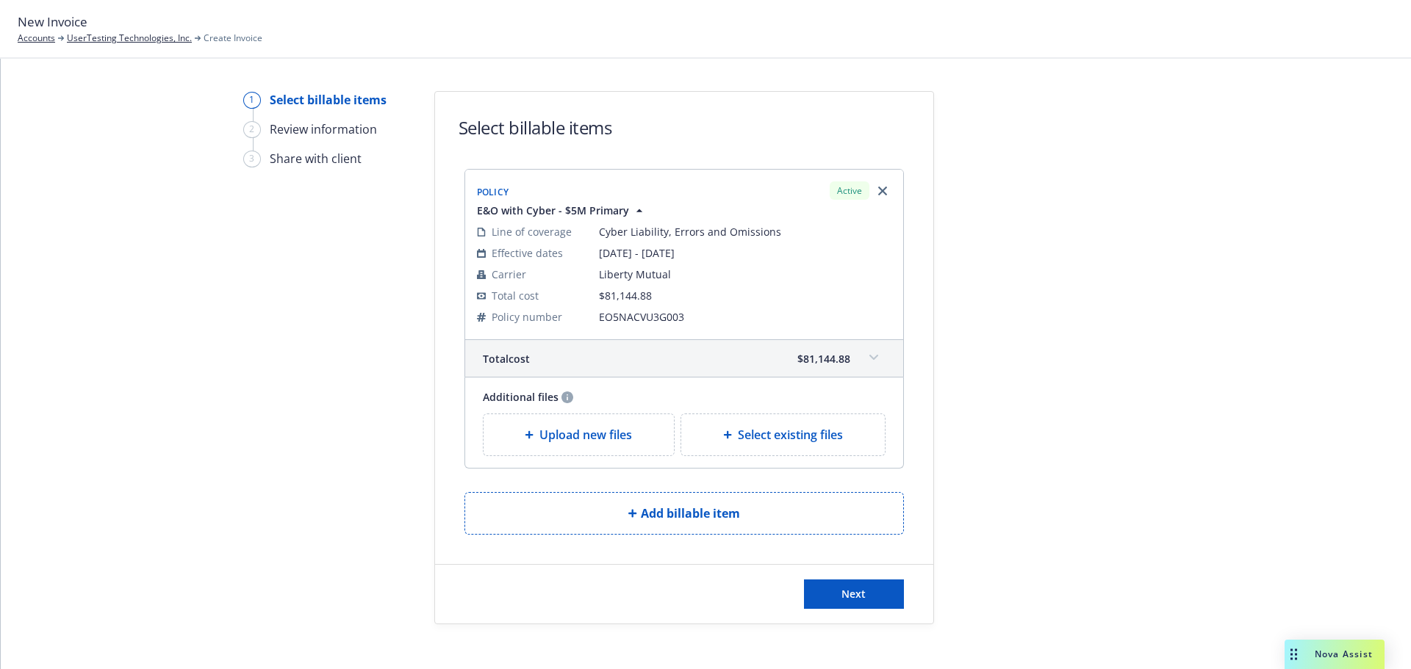
scroll to position [40, 0]
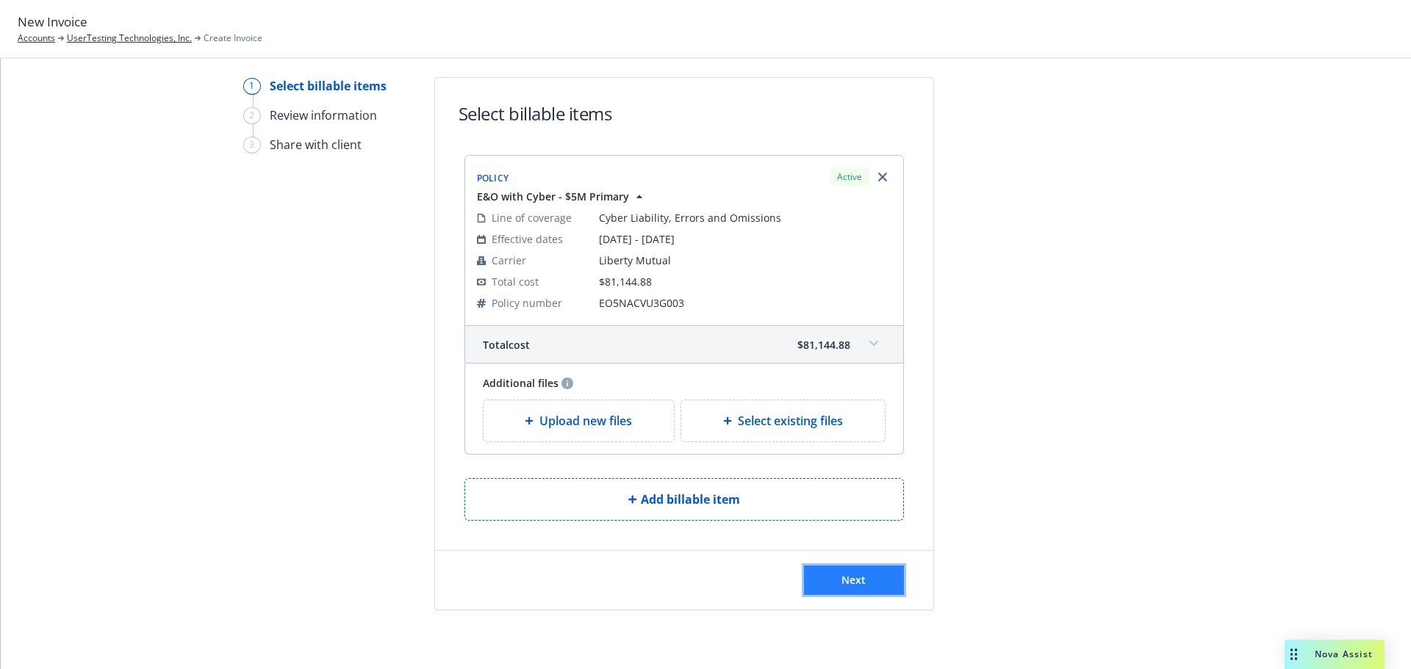
click at [860, 576] on button "Next" at bounding box center [854, 580] width 100 height 29
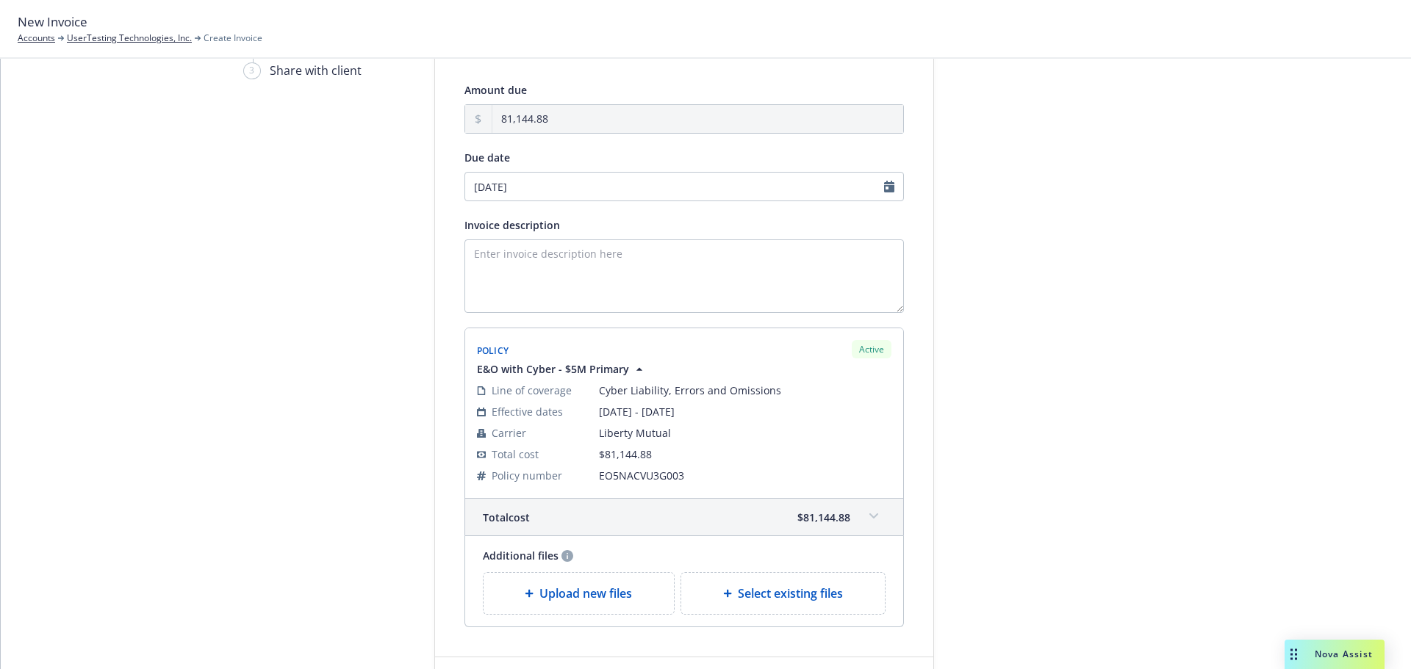
scroll to position [221, 0]
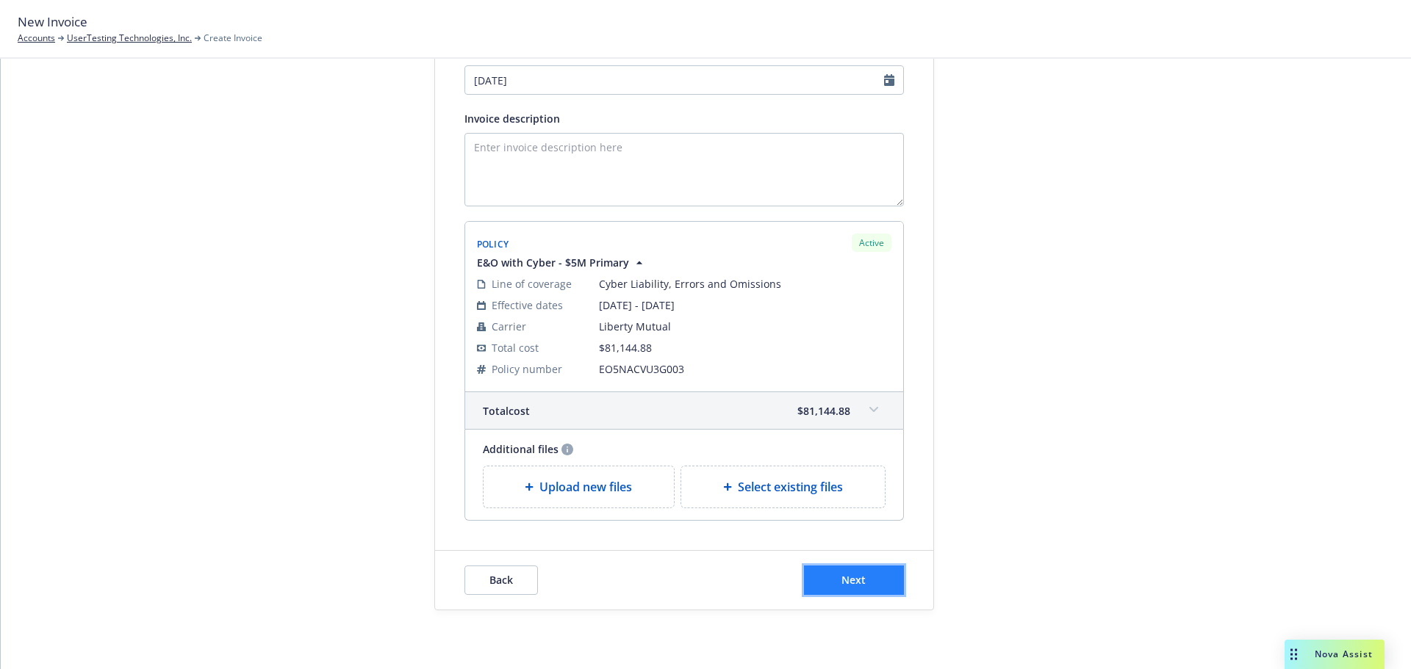
click at [841, 579] on span "Next" at bounding box center [853, 580] width 24 height 14
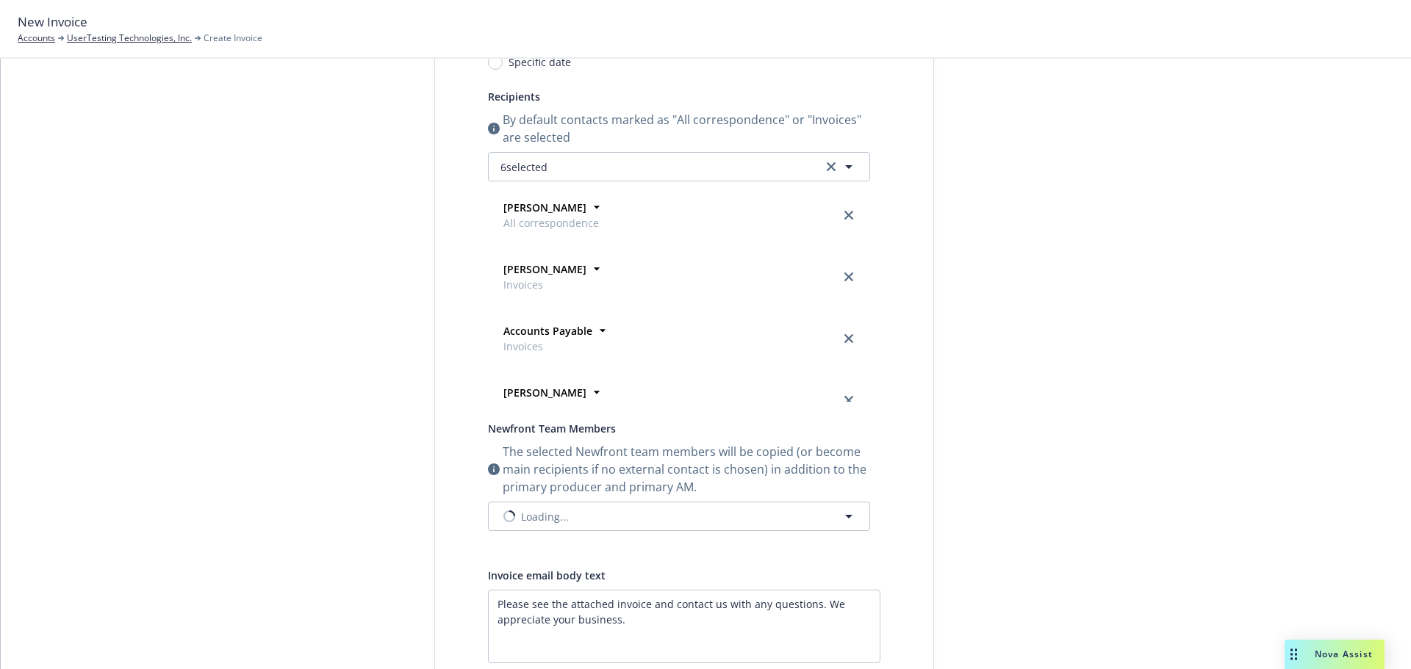
scroll to position [0, 0]
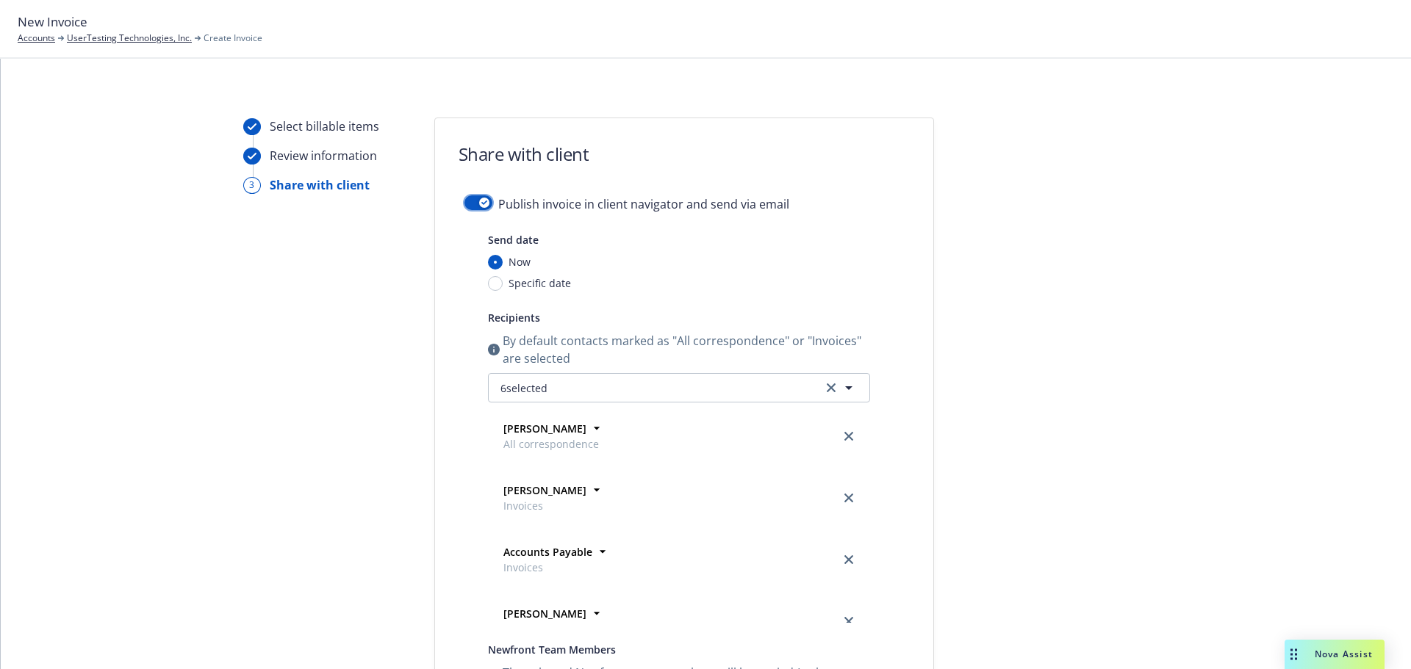
click at [472, 201] on button "button" at bounding box center [478, 202] width 28 height 15
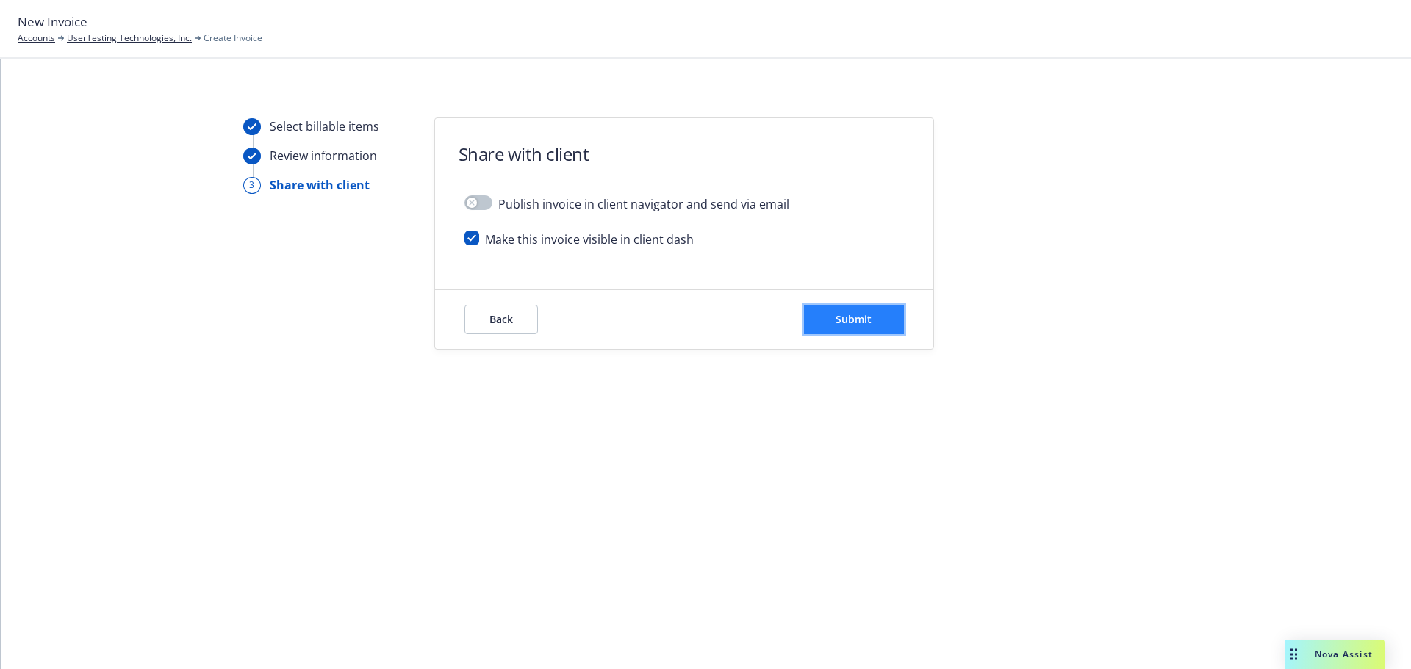
click at [813, 312] on button "Submit" at bounding box center [854, 319] width 100 height 29
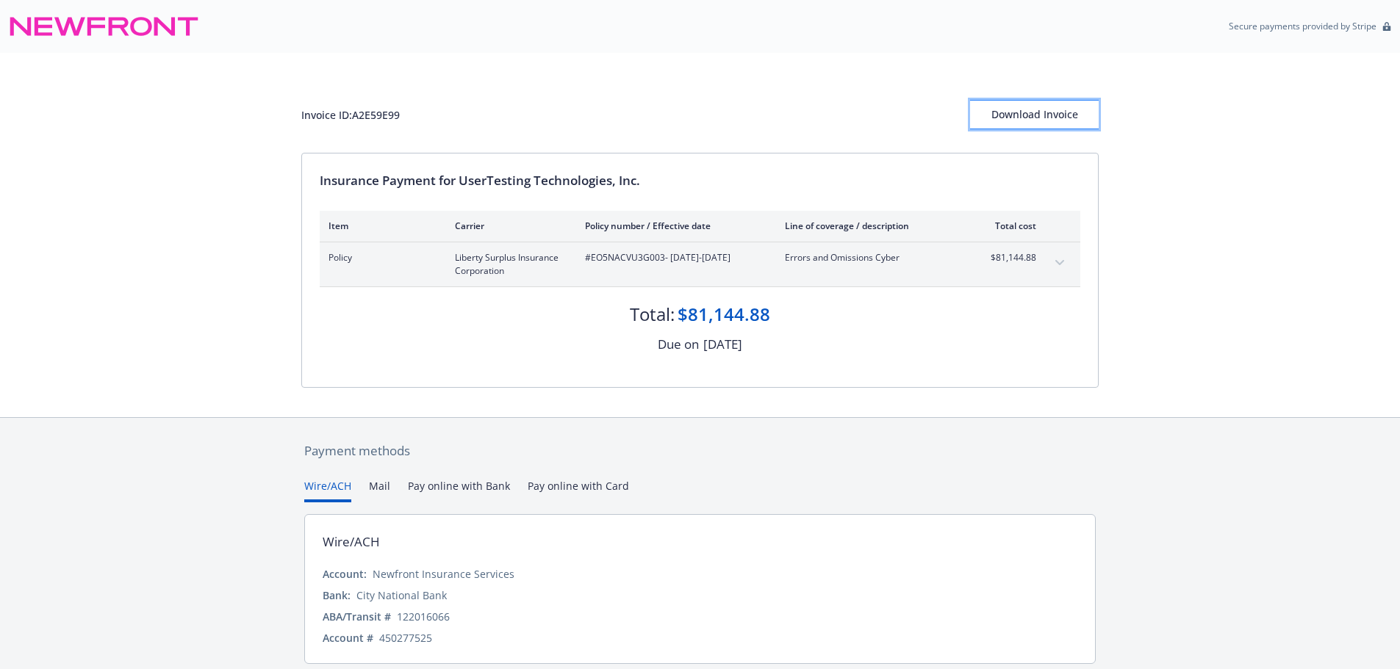
click at [1057, 121] on div "Download Invoice" at bounding box center [1034, 115] width 129 height 28
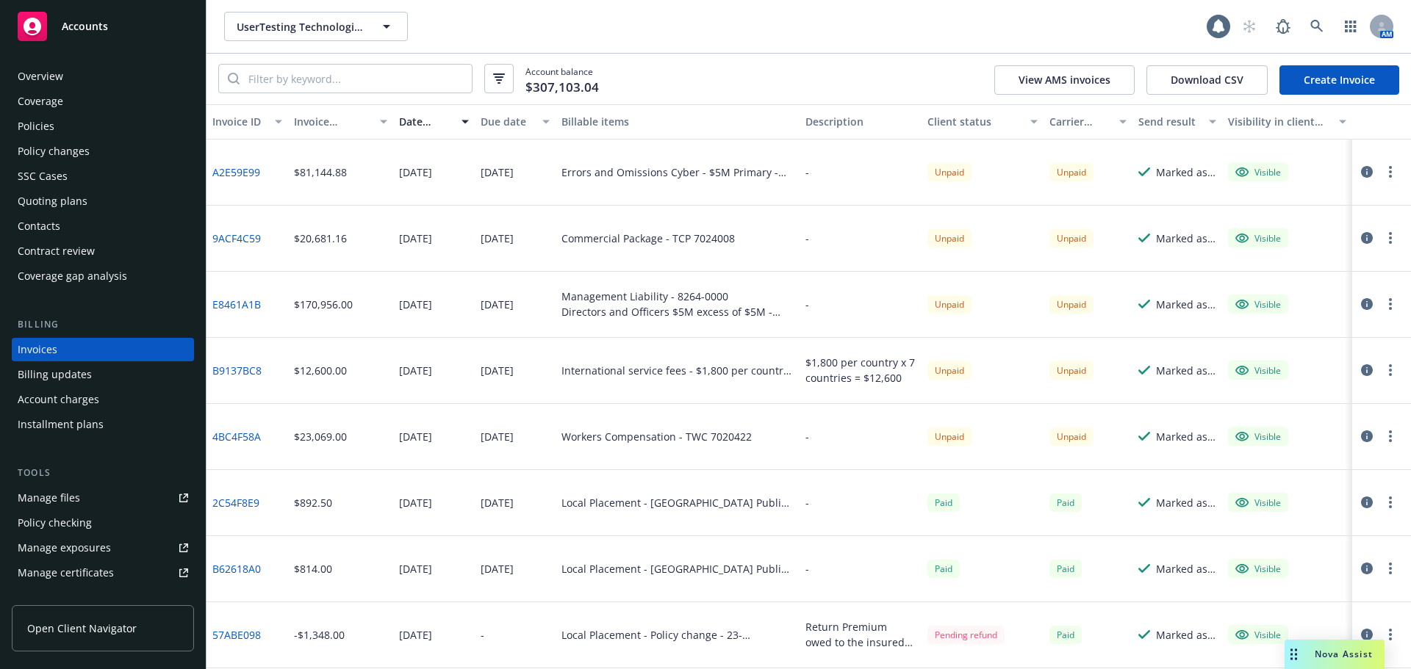
click at [1317, 80] on link "Create Invoice" at bounding box center [1339, 79] width 120 height 29
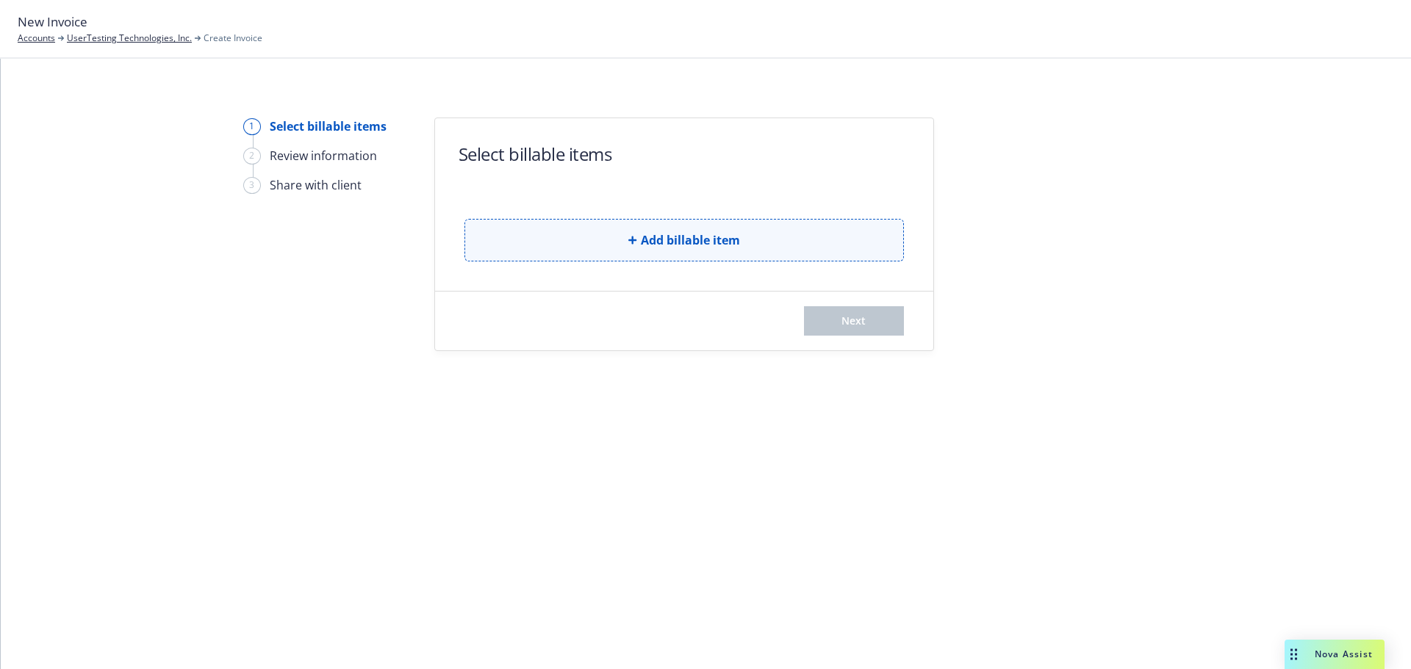
click at [801, 236] on button "Add billable item" at bounding box center [683, 240] width 439 height 43
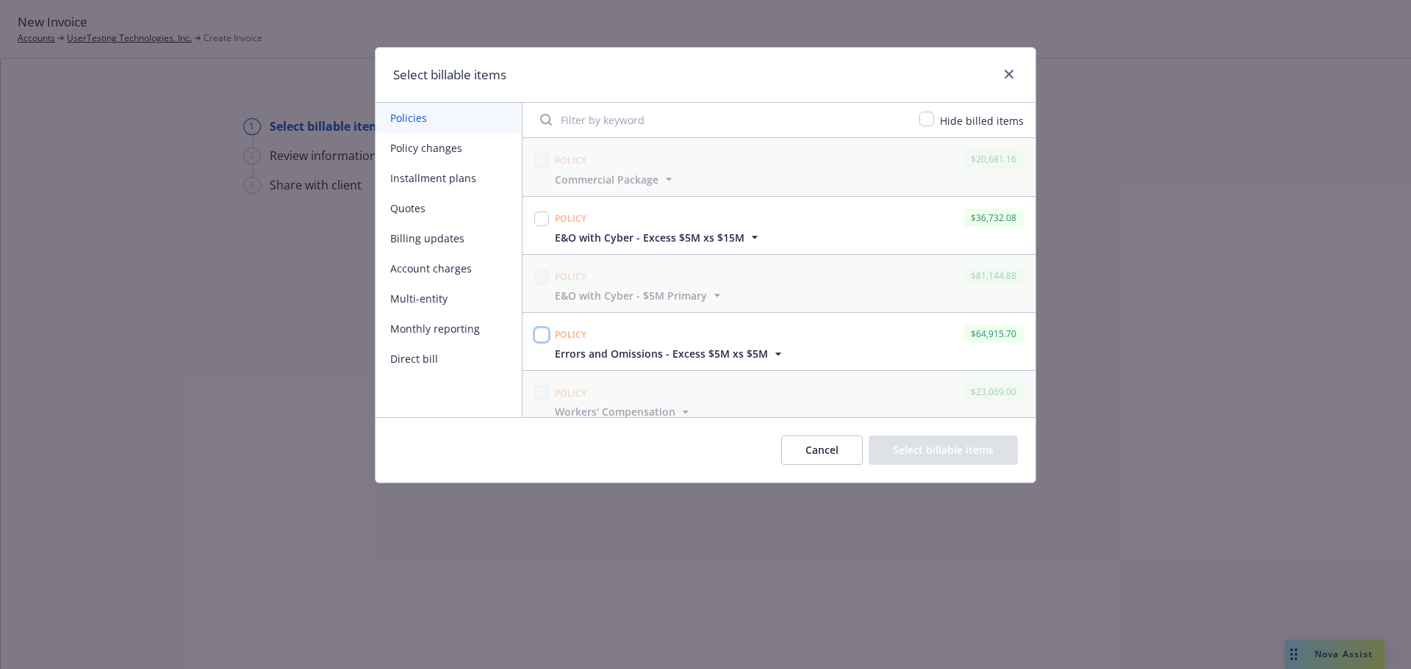
click at [542, 332] on input "checkbox" at bounding box center [541, 335] width 15 height 15
checkbox input "true"
click at [890, 450] on button "Select billable items" at bounding box center [942, 450] width 149 height 29
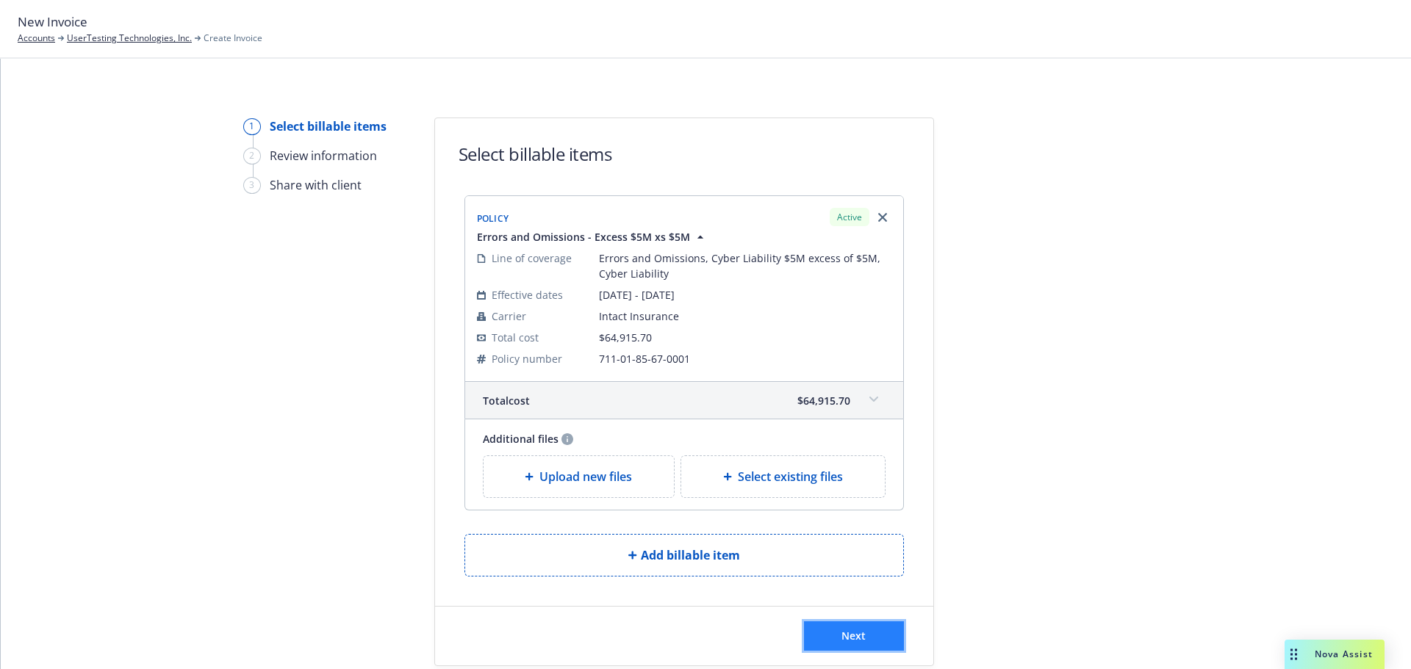
click at [864, 648] on button "Next" at bounding box center [854, 636] width 100 height 29
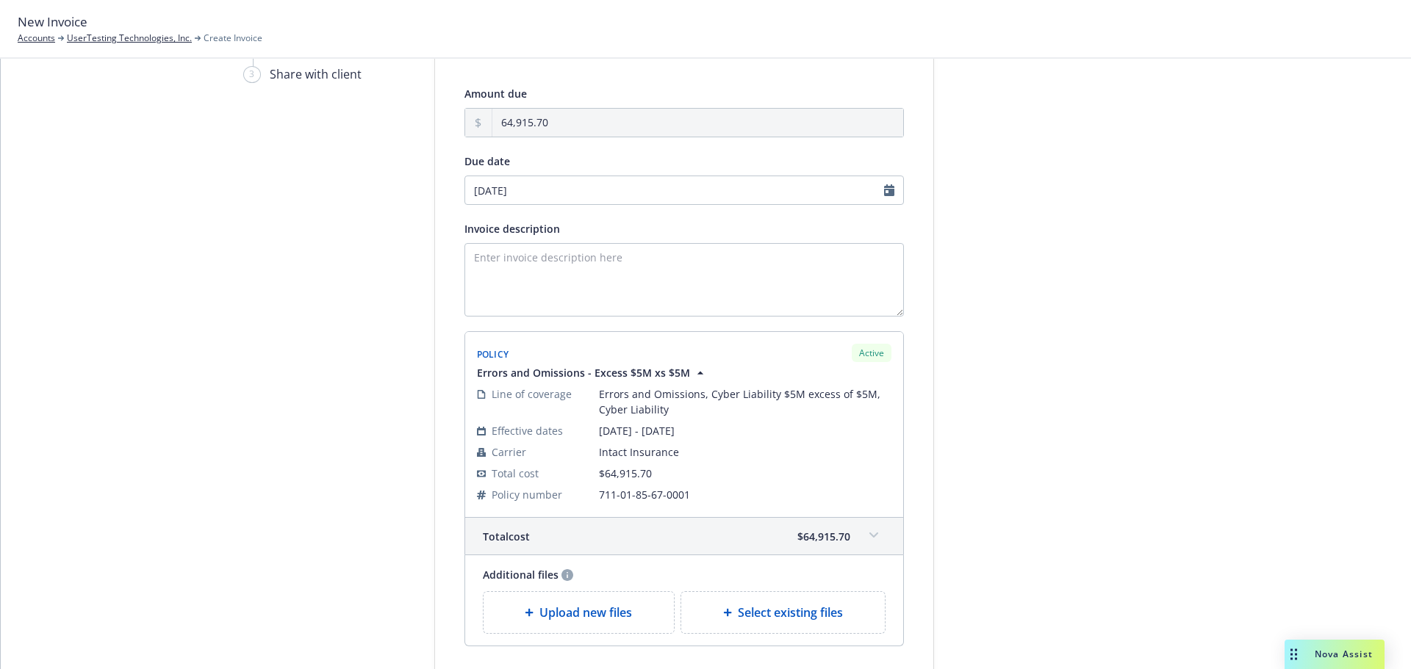
scroll to position [237, 0]
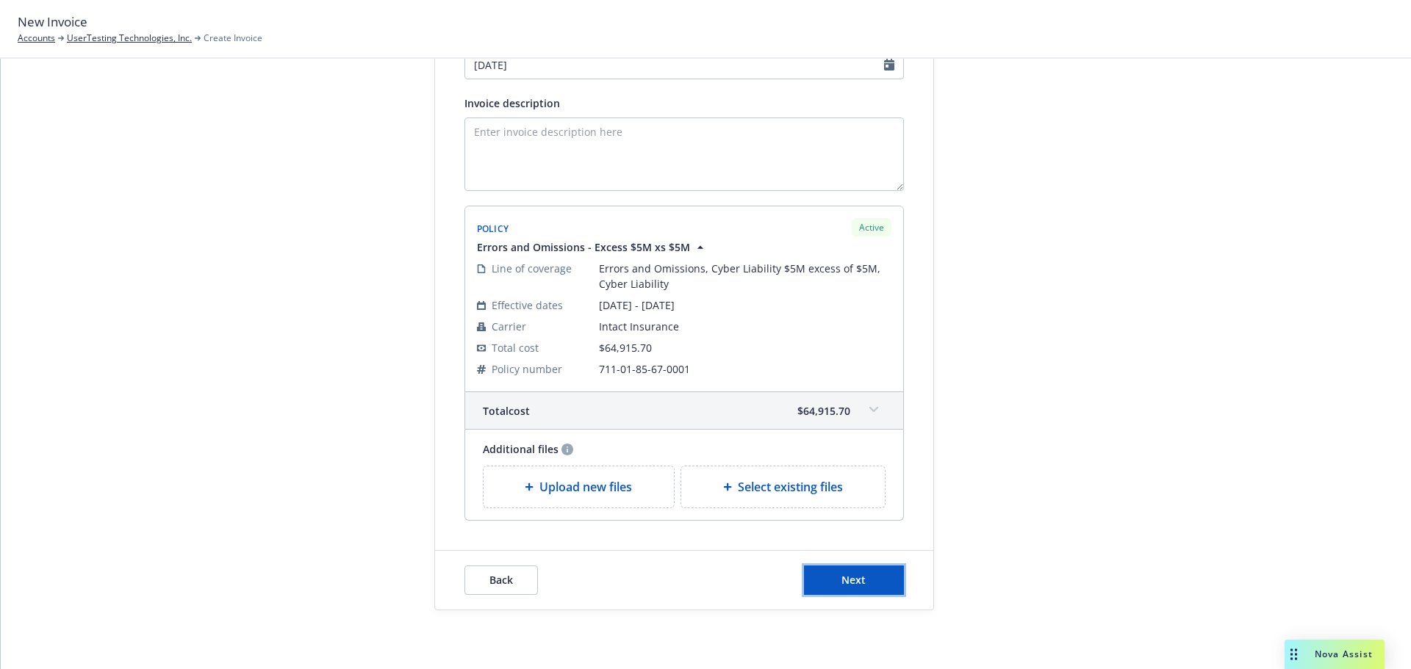
click at [877, 583] on button "Next" at bounding box center [854, 580] width 100 height 29
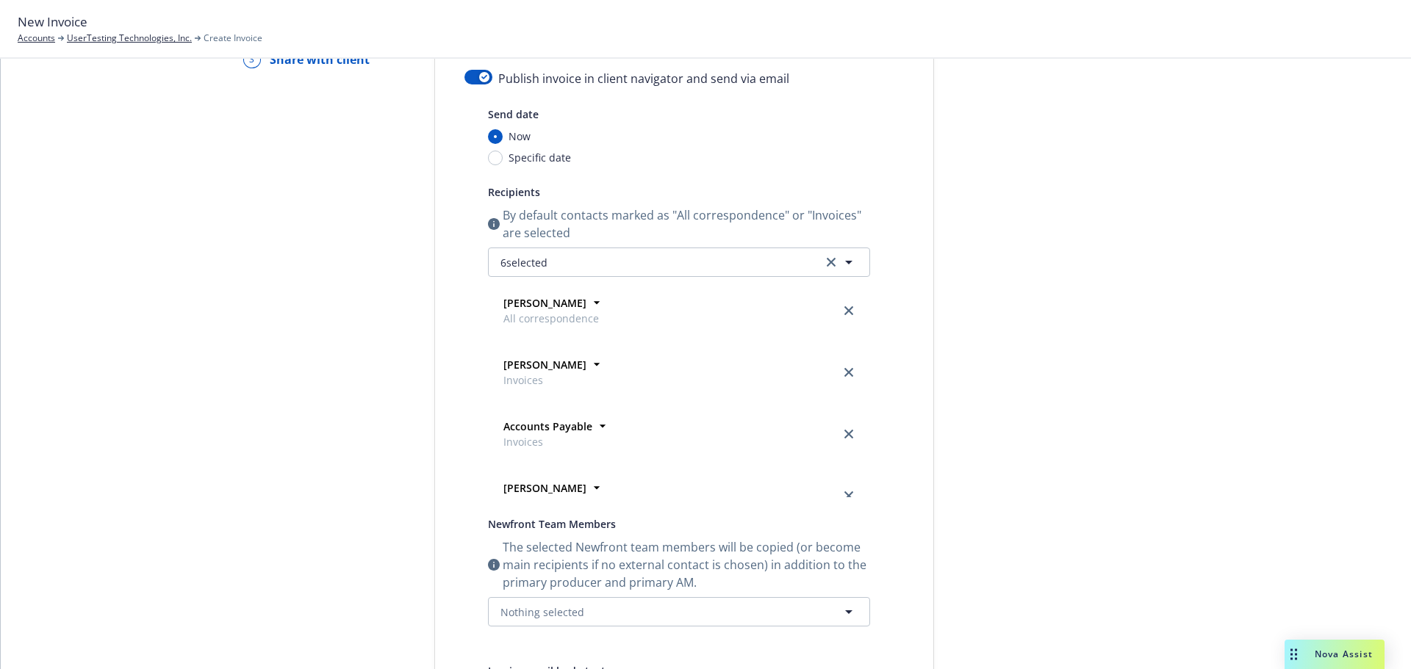
scroll to position [0, 0]
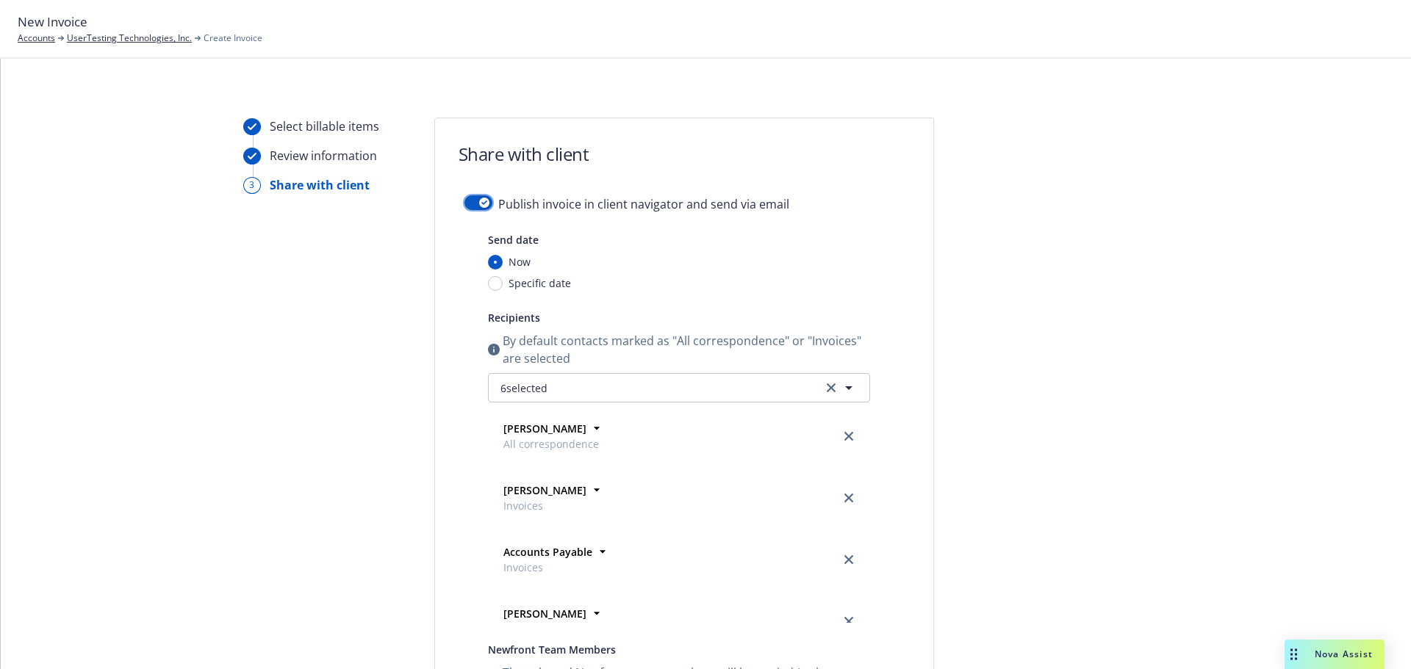
click at [469, 204] on button "button" at bounding box center [478, 202] width 28 height 15
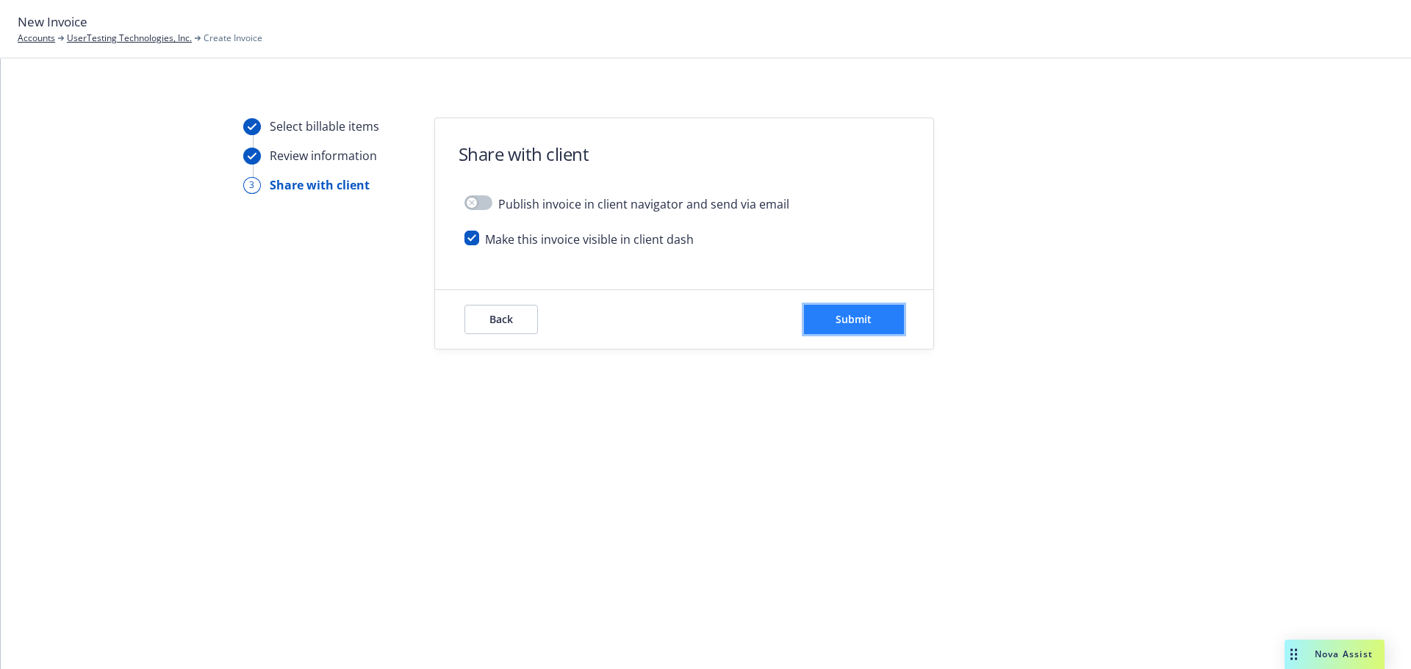
click at [832, 318] on button "Submit" at bounding box center [854, 319] width 100 height 29
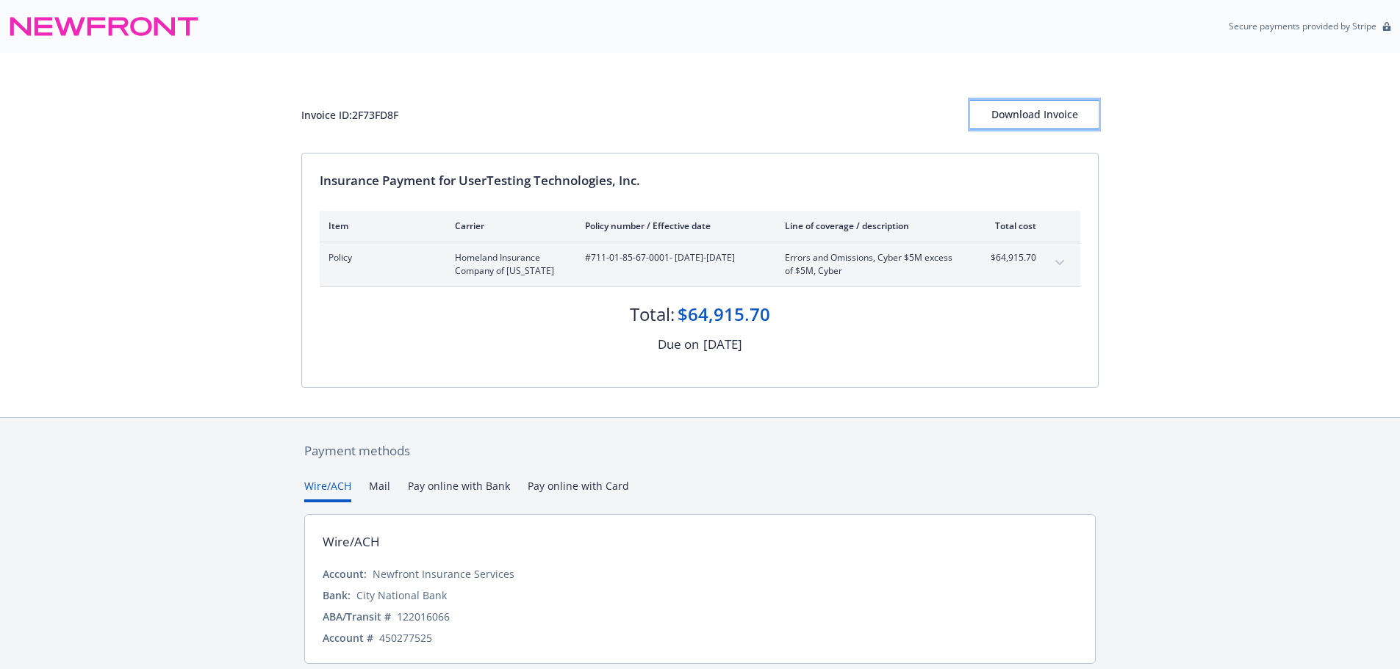
click at [1049, 123] on div "Download Invoice" at bounding box center [1034, 115] width 129 height 28
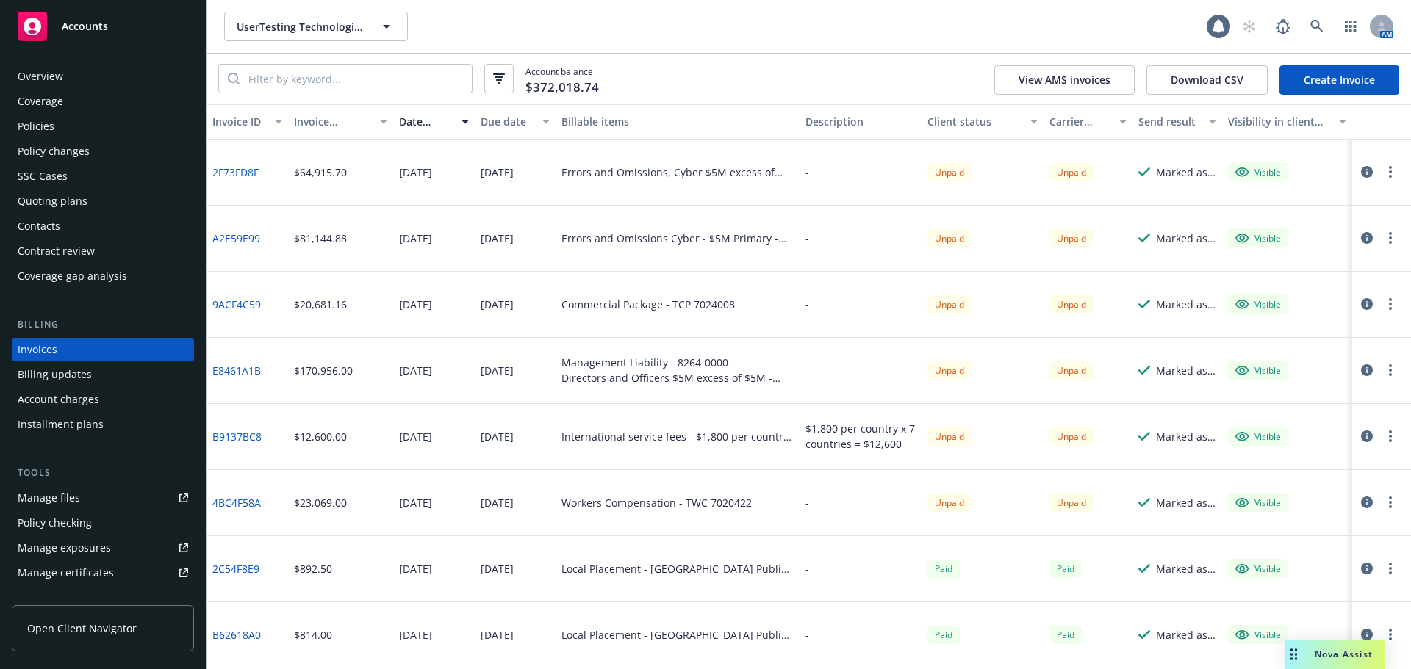
click at [1304, 80] on link "Create Invoice" at bounding box center [1339, 79] width 120 height 29
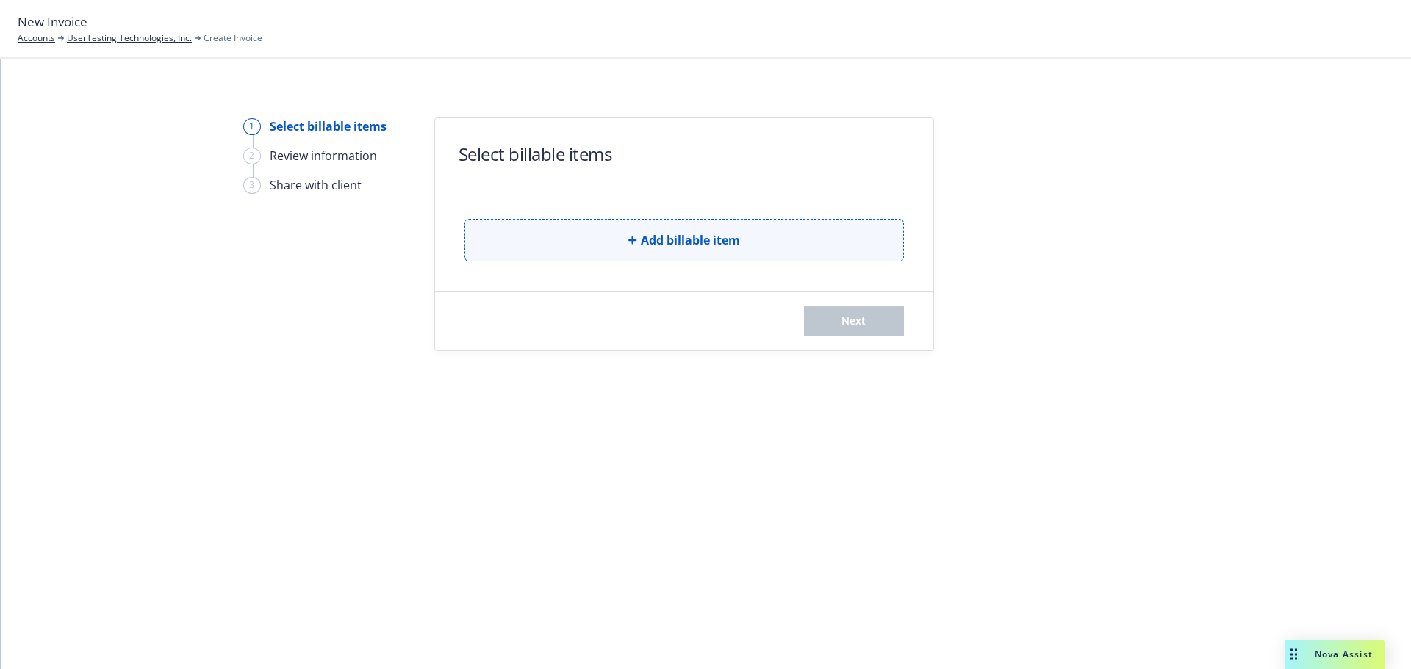
click at [758, 251] on button "Add billable item" at bounding box center [683, 240] width 439 height 43
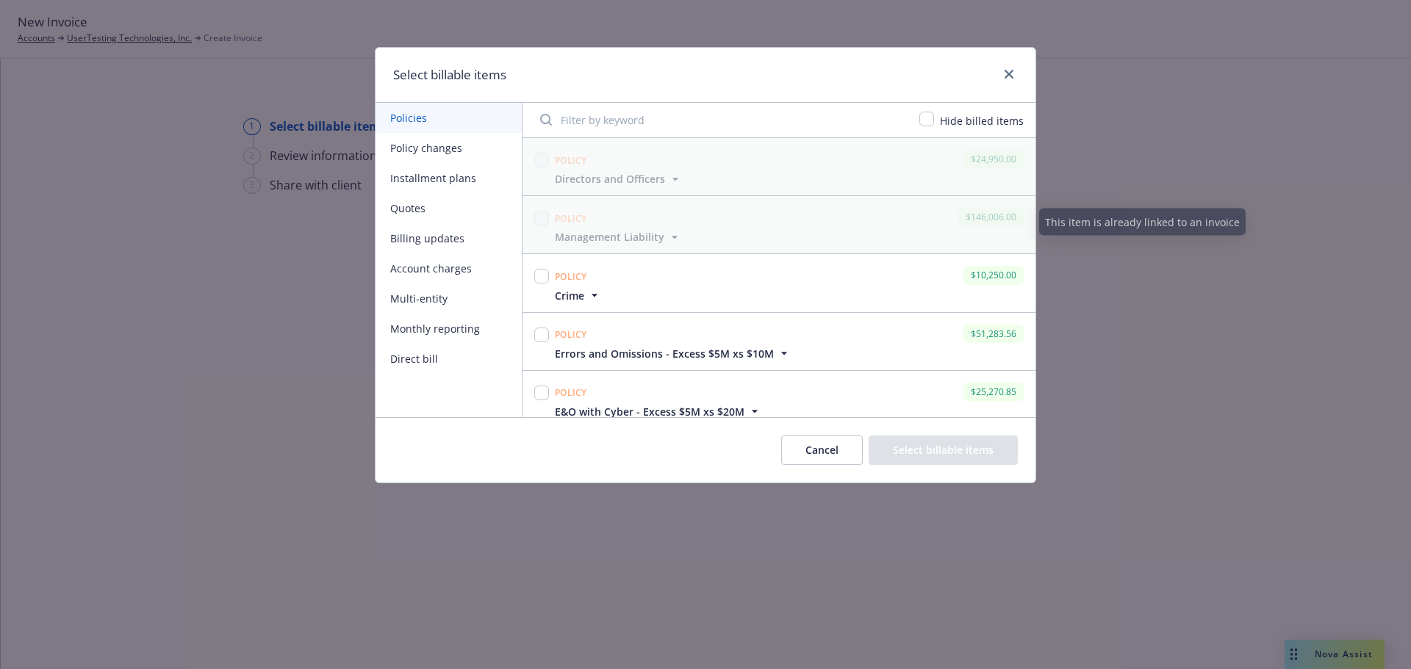
scroll to position [294, 0]
click at [546, 331] on input "checkbox" at bounding box center [541, 332] width 15 height 15
checkbox input "true"
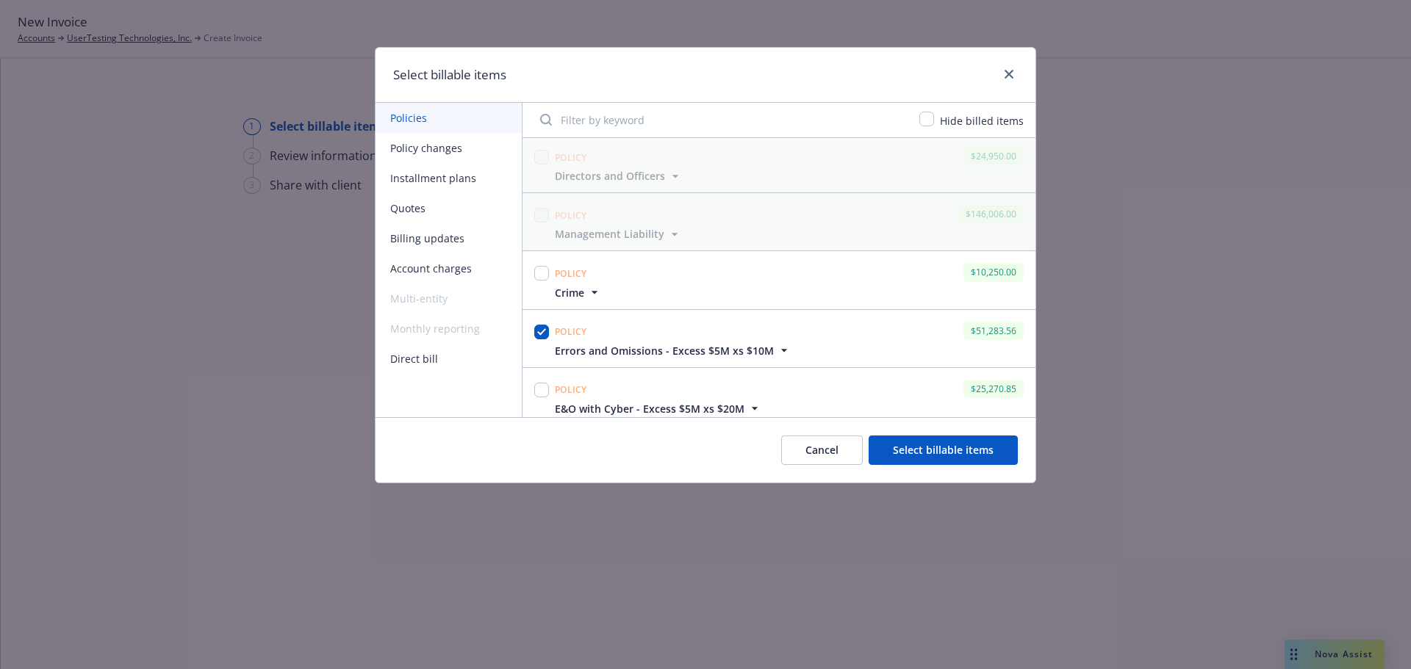
click at [923, 449] on button "Select billable items" at bounding box center [942, 450] width 149 height 29
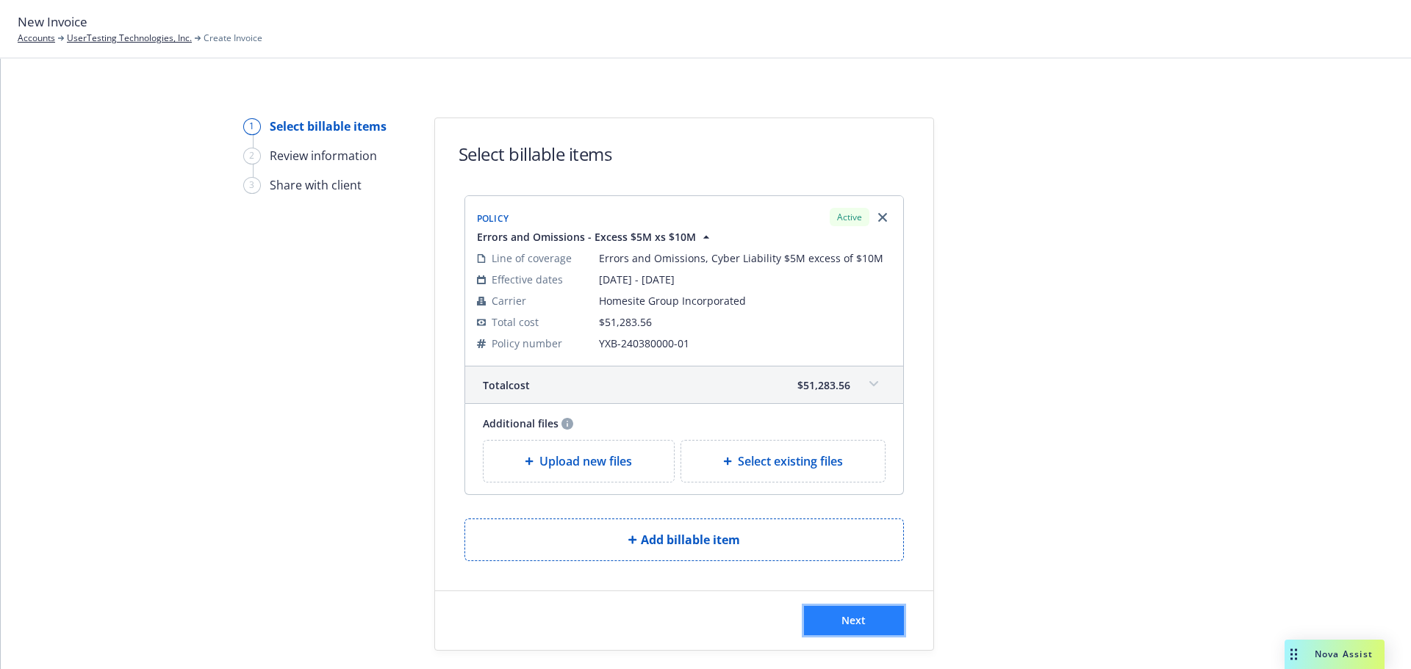
click at [880, 616] on button "Next" at bounding box center [854, 620] width 100 height 29
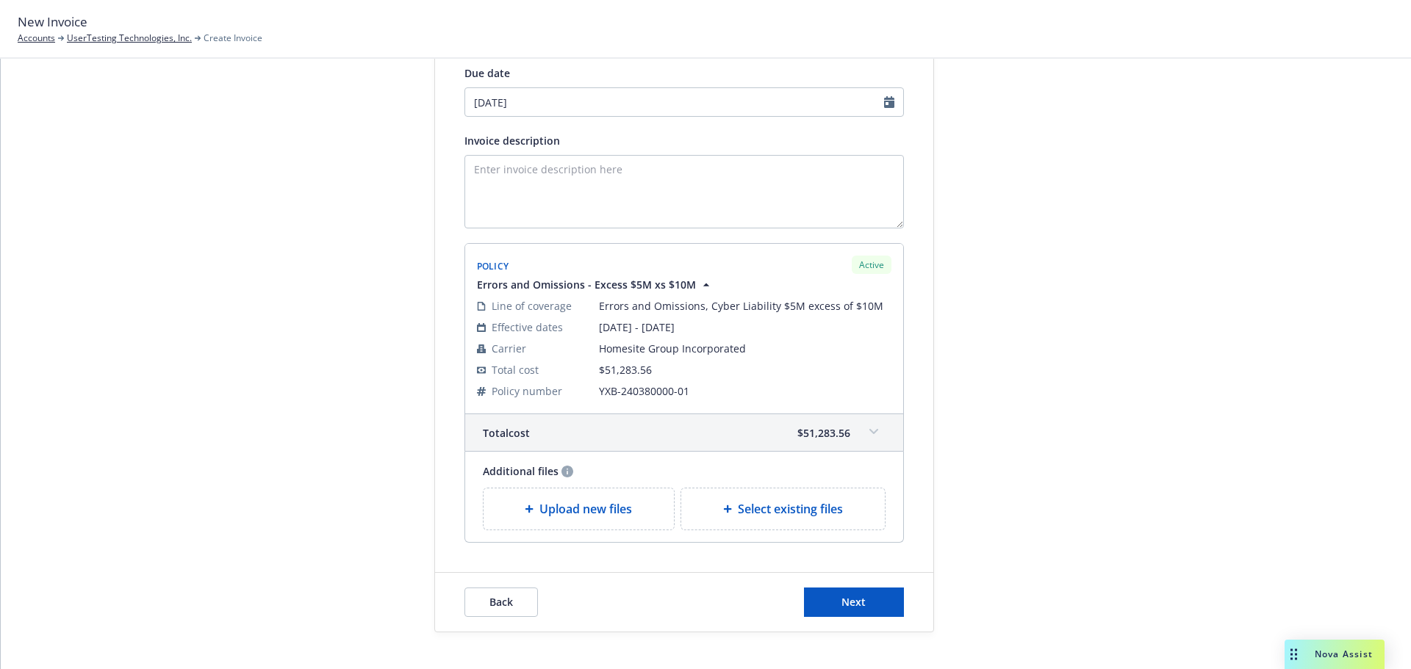
scroll to position [221, 0]
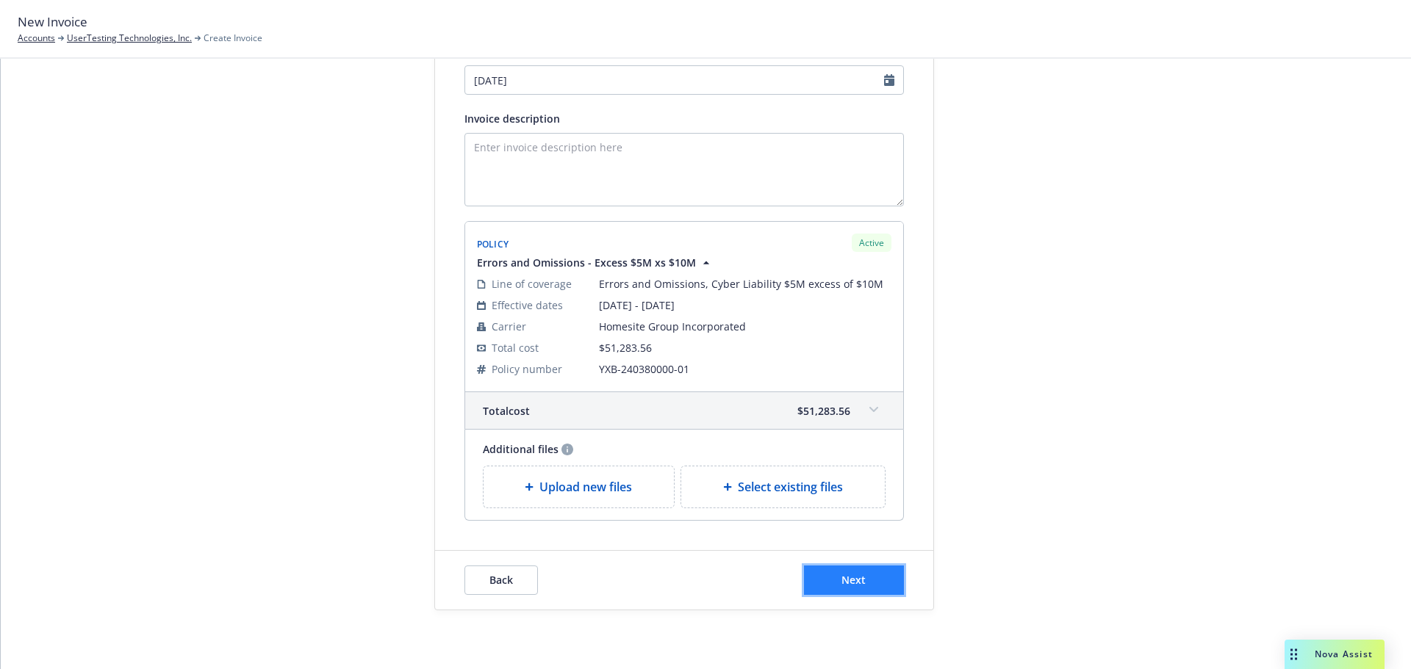
click at [868, 575] on button "Next" at bounding box center [854, 580] width 100 height 29
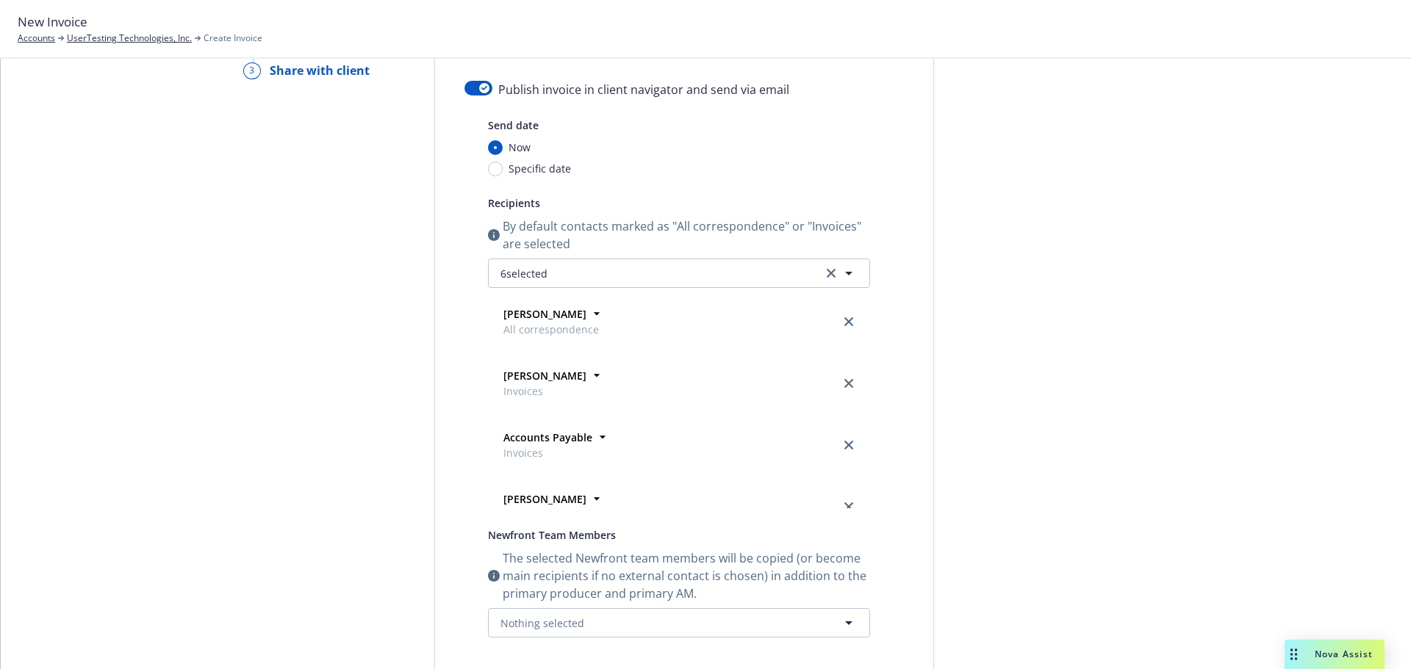
scroll to position [0, 0]
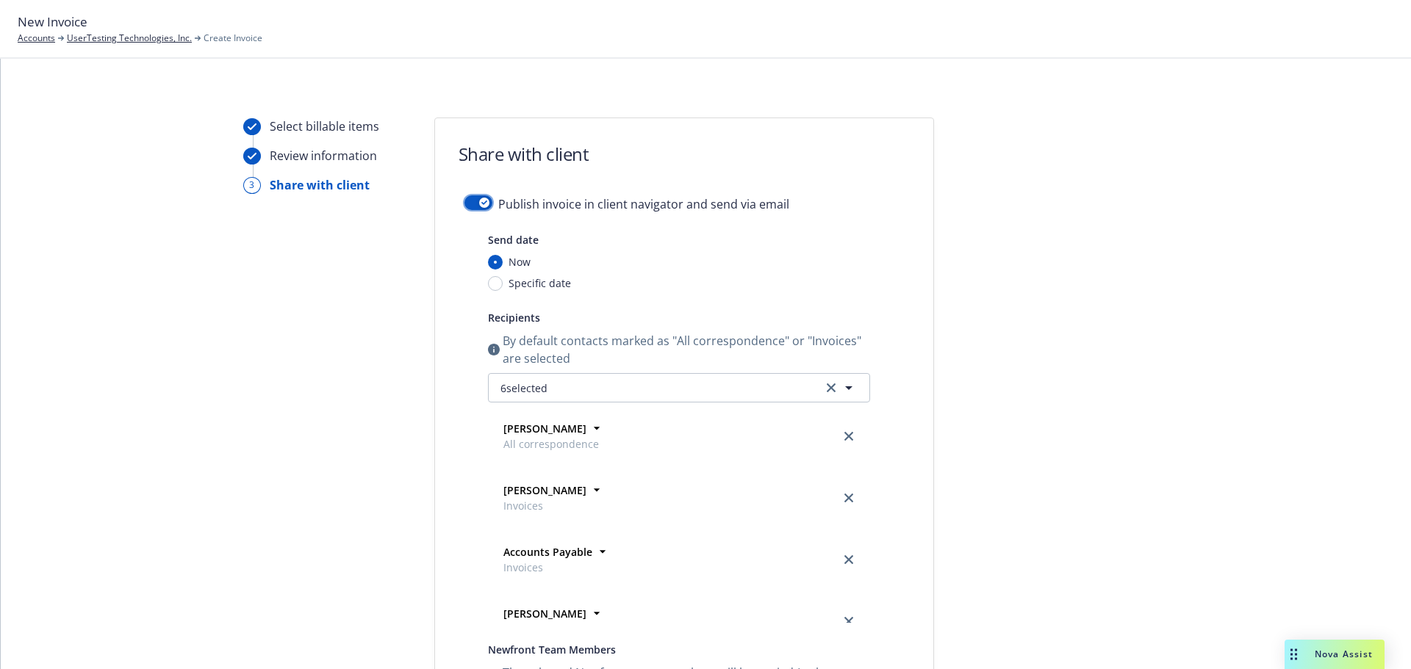
click at [481, 202] on icon "button" at bounding box center [484, 203] width 6 height 4
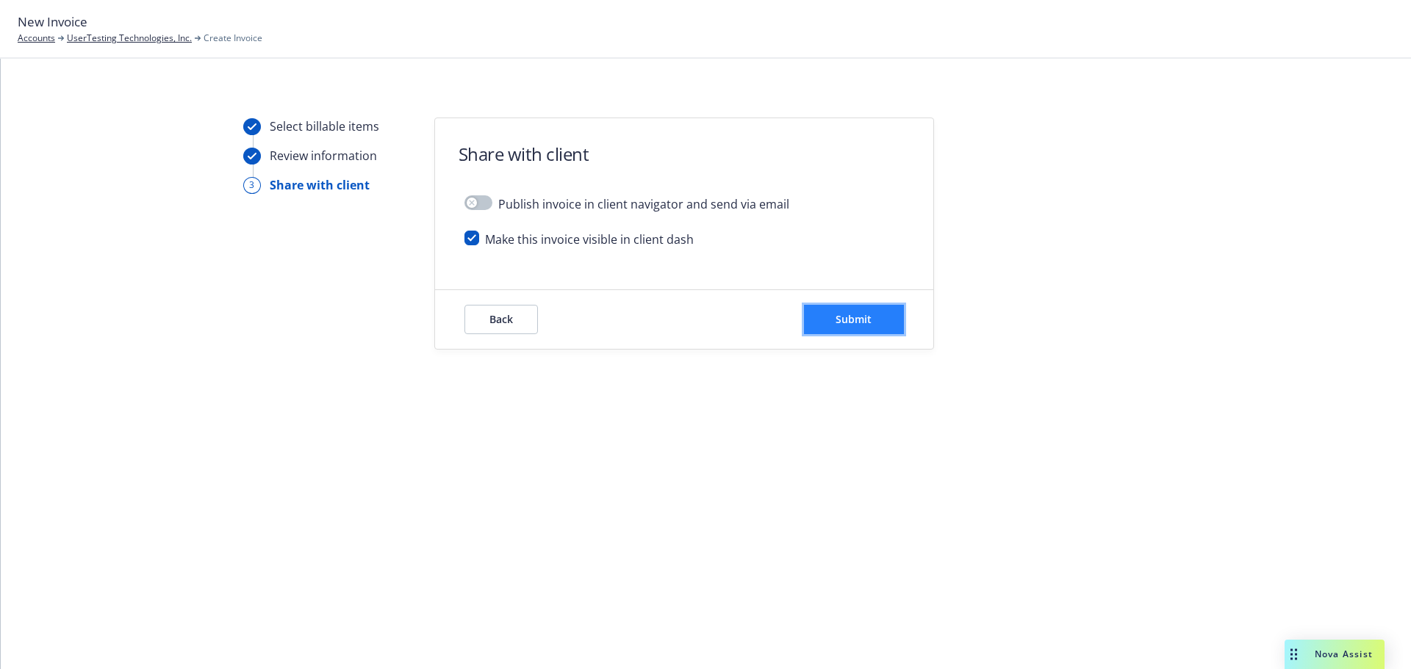
click at [898, 320] on button "Submit" at bounding box center [854, 319] width 100 height 29
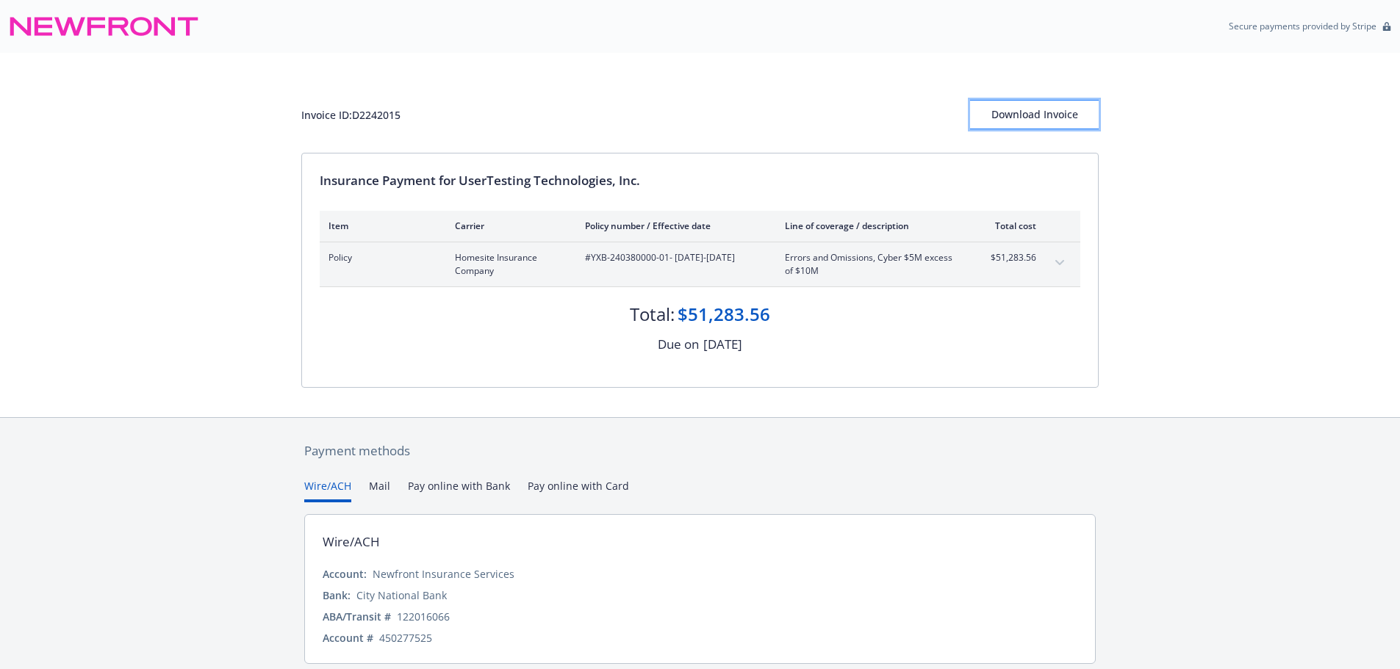
click at [1057, 120] on div "Download Invoice" at bounding box center [1034, 115] width 129 height 28
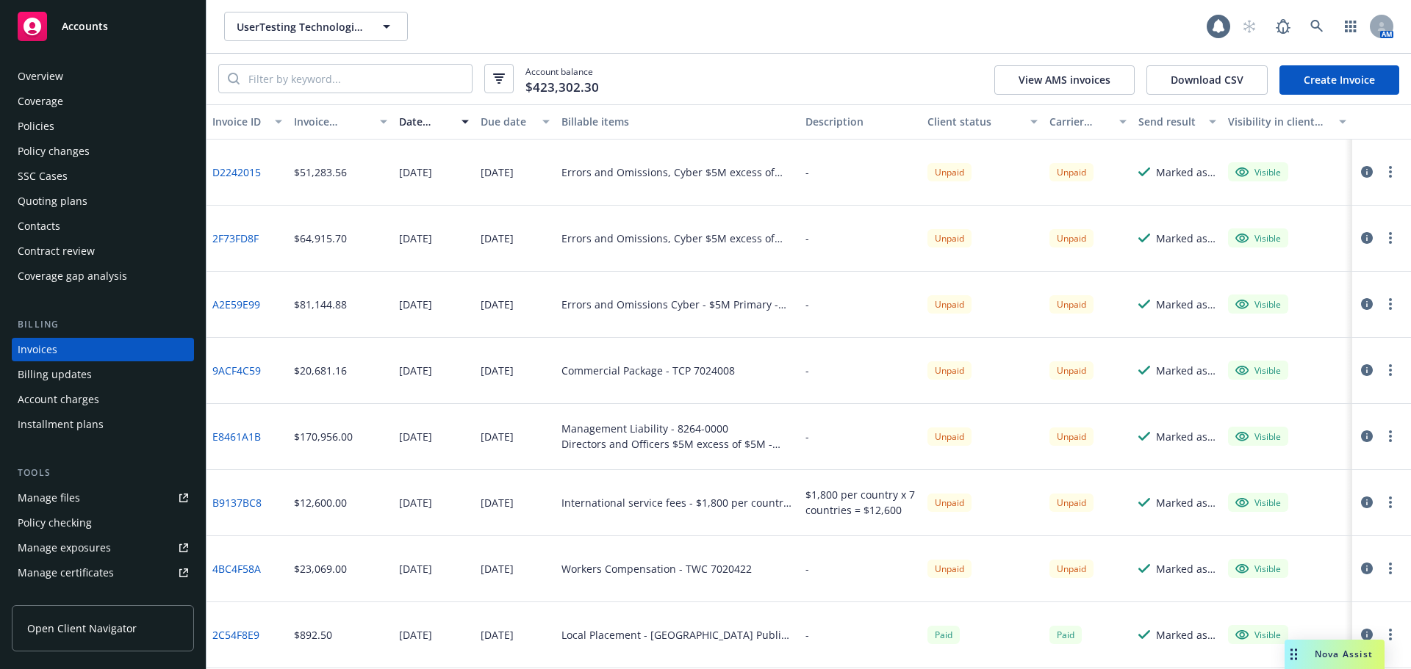
click at [1331, 76] on link "Create Invoice" at bounding box center [1339, 79] width 120 height 29
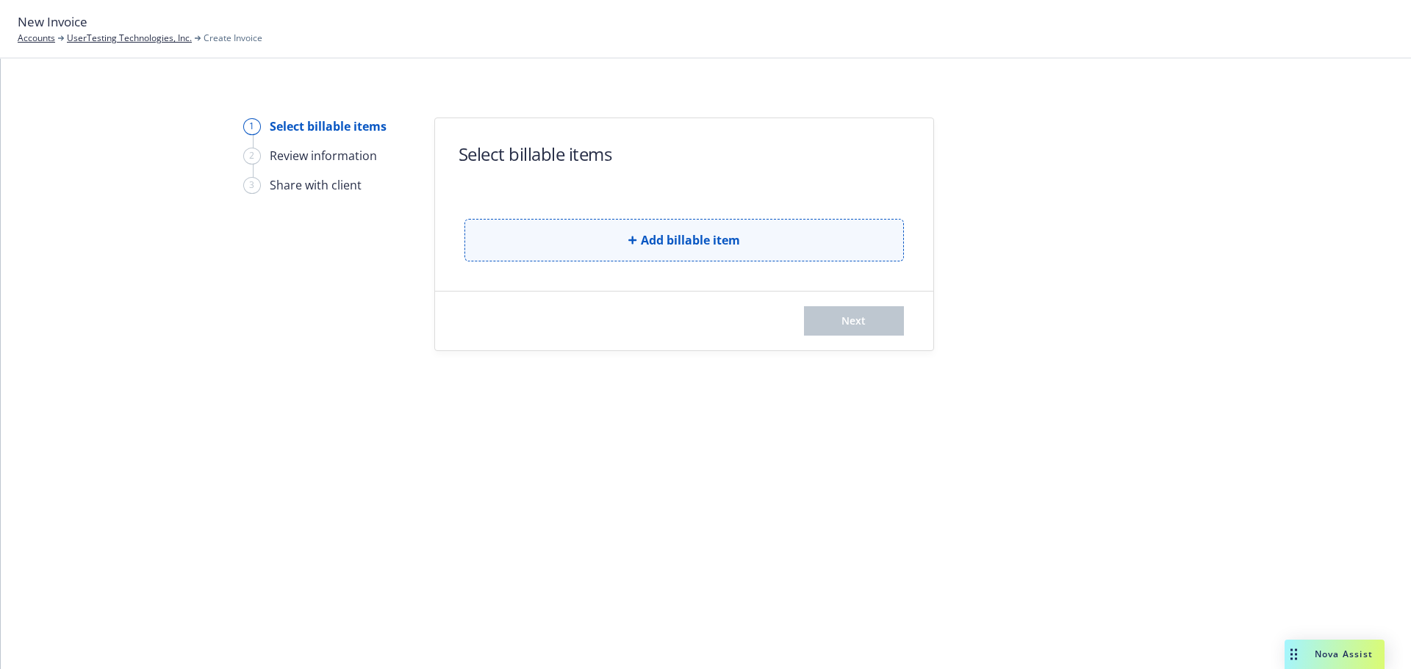
click at [769, 245] on button "Add billable item" at bounding box center [683, 240] width 439 height 43
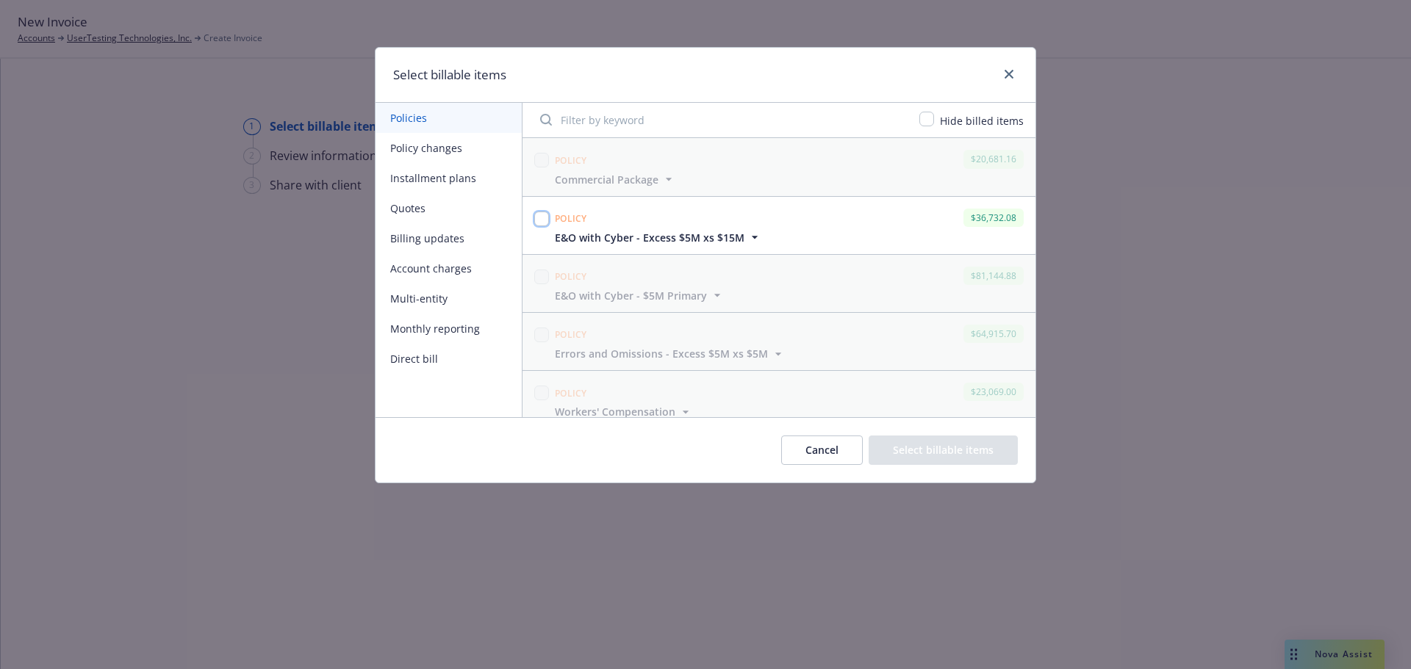
click at [544, 216] on input "checkbox" at bounding box center [541, 219] width 15 height 15
checkbox input "true"
click at [921, 449] on button "Select billable items" at bounding box center [942, 450] width 149 height 29
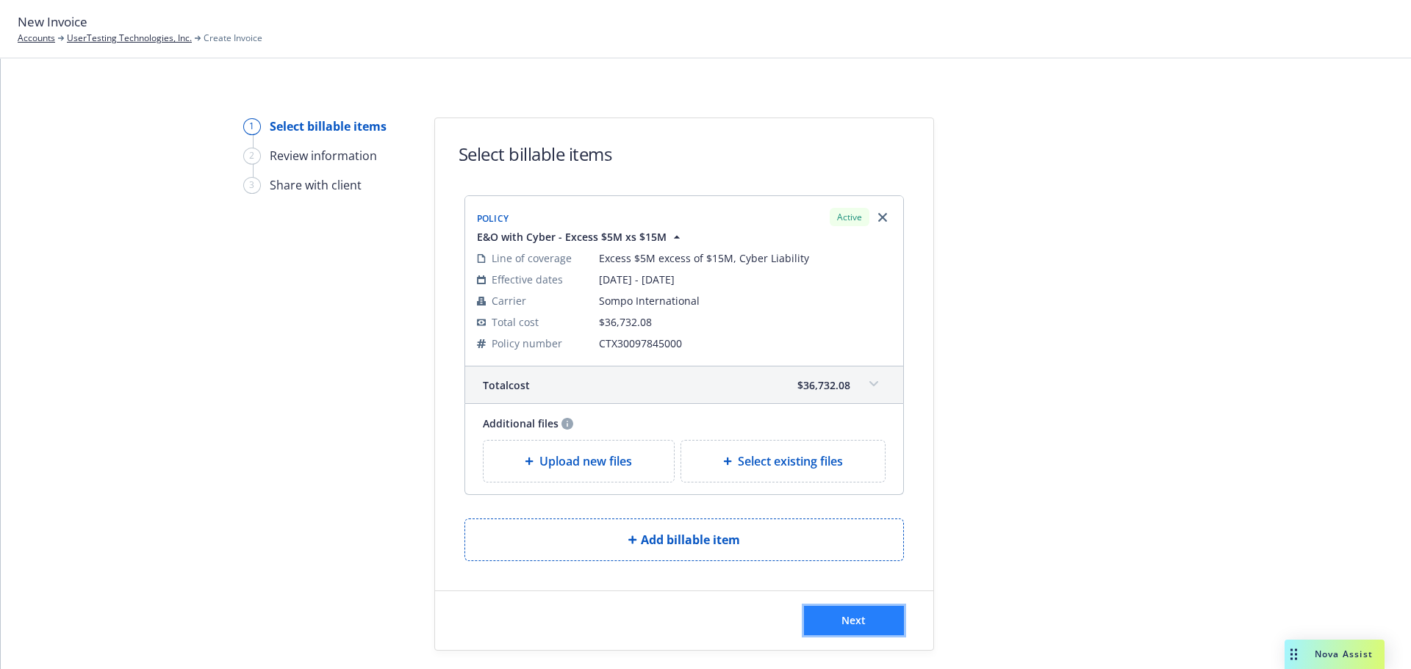
click at [846, 617] on span "Next" at bounding box center [853, 621] width 24 height 14
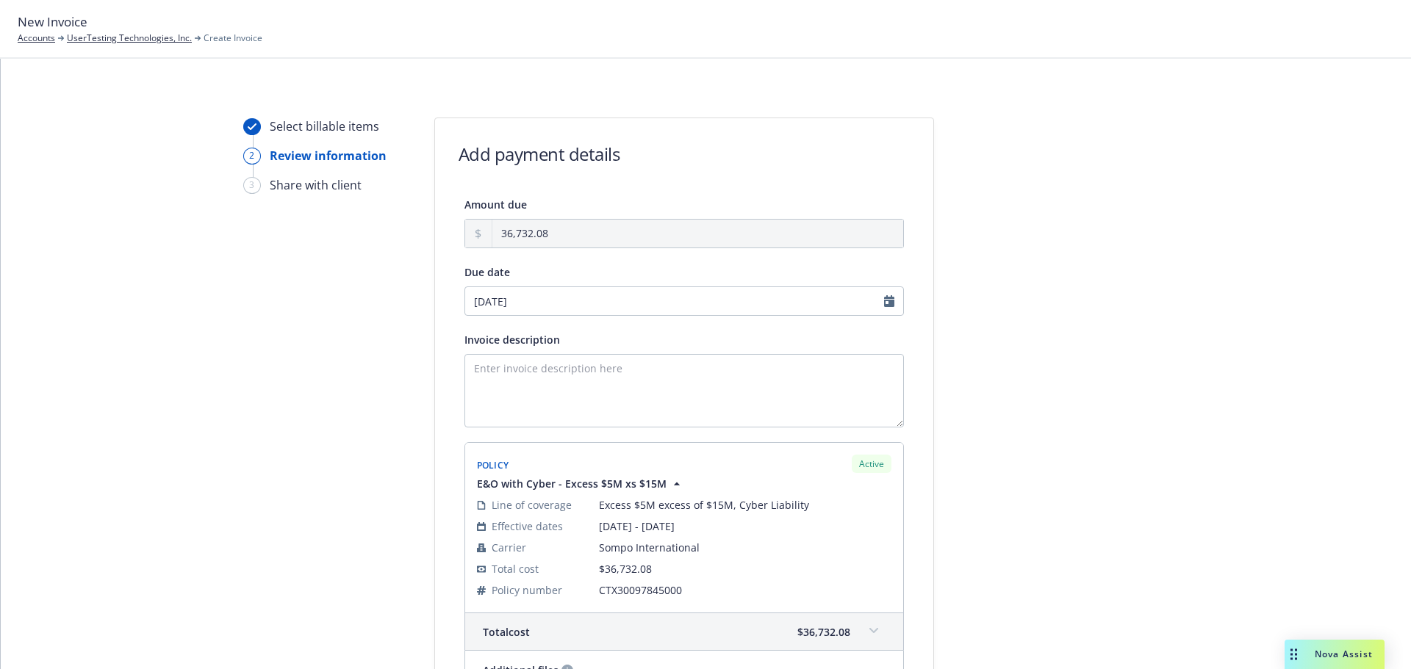
scroll to position [221, 0]
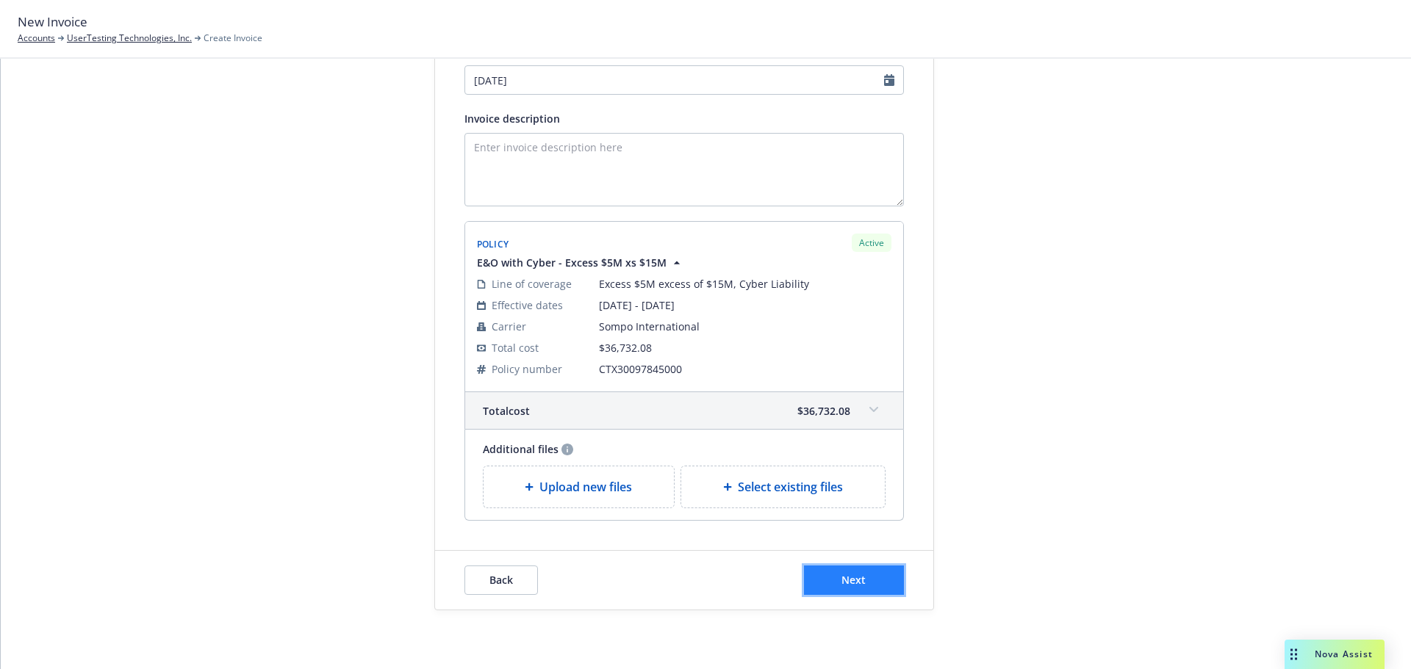
click at [883, 593] on button "Next" at bounding box center [854, 580] width 100 height 29
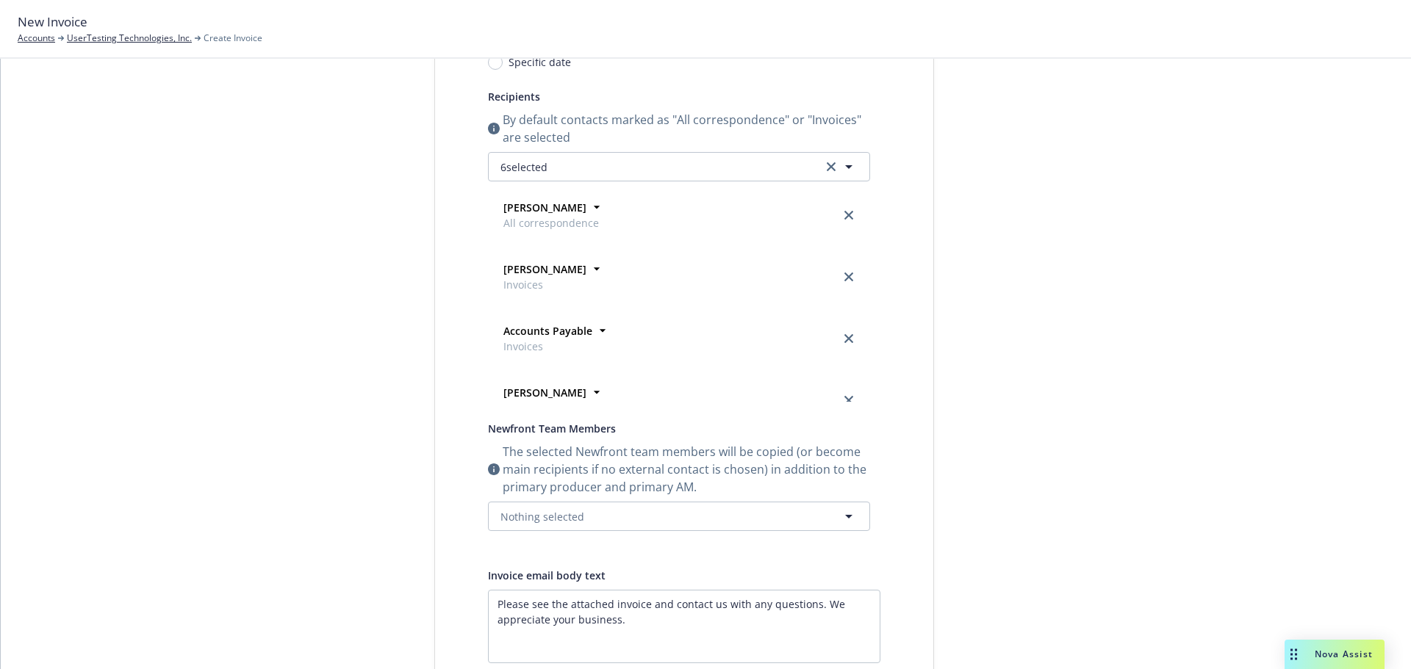
scroll to position [0, 0]
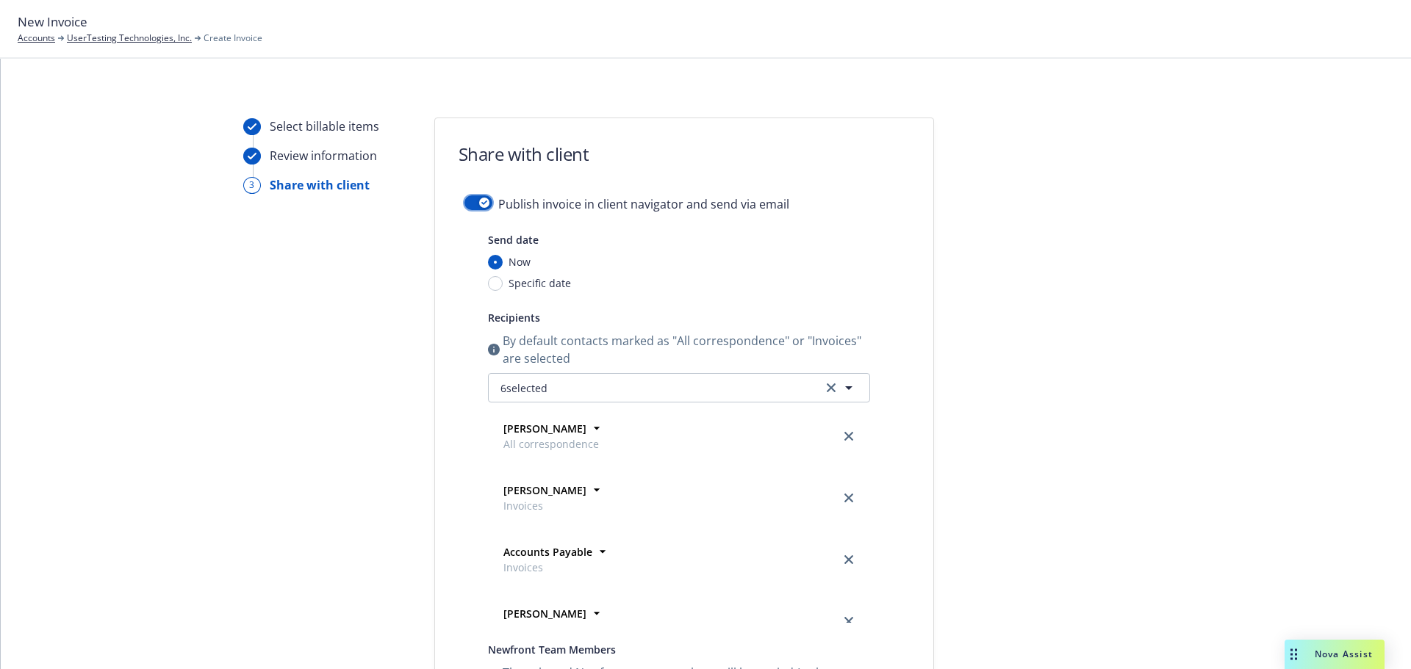
click at [473, 205] on button "button" at bounding box center [478, 202] width 28 height 15
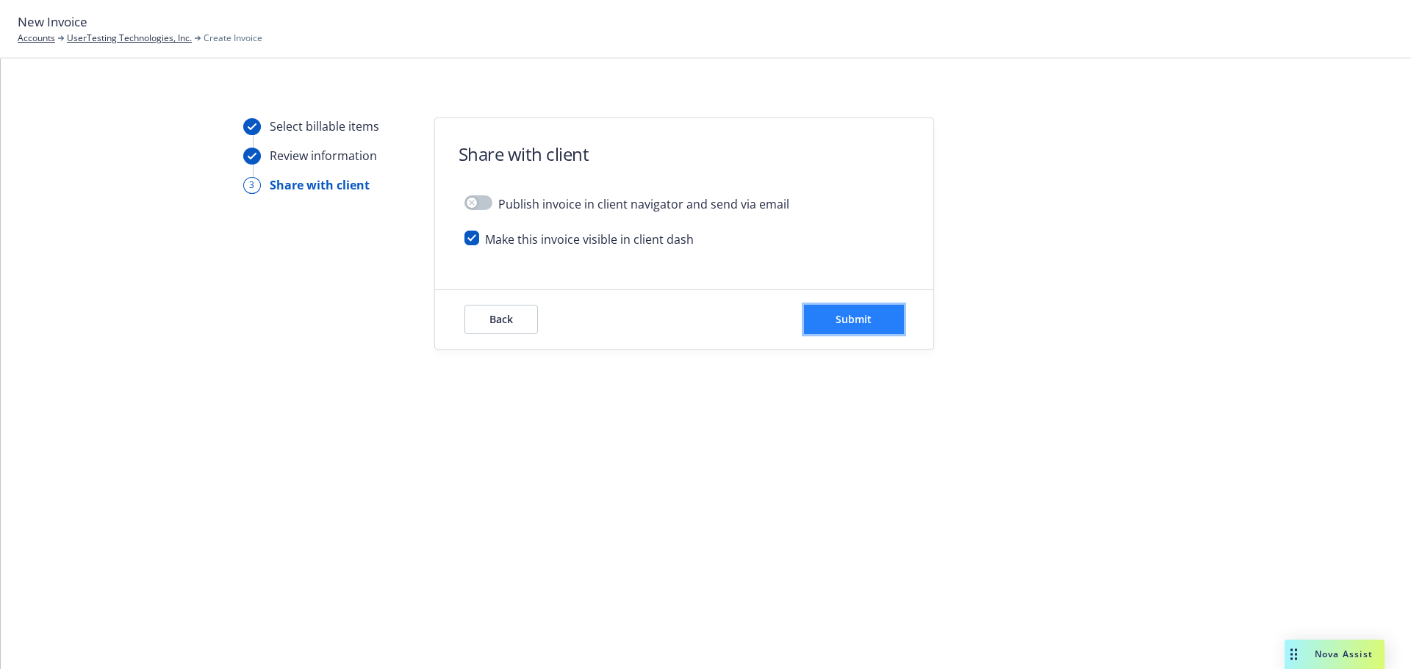
click at [852, 310] on button "Submit" at bounding box center [854, 319] width 100 height 29
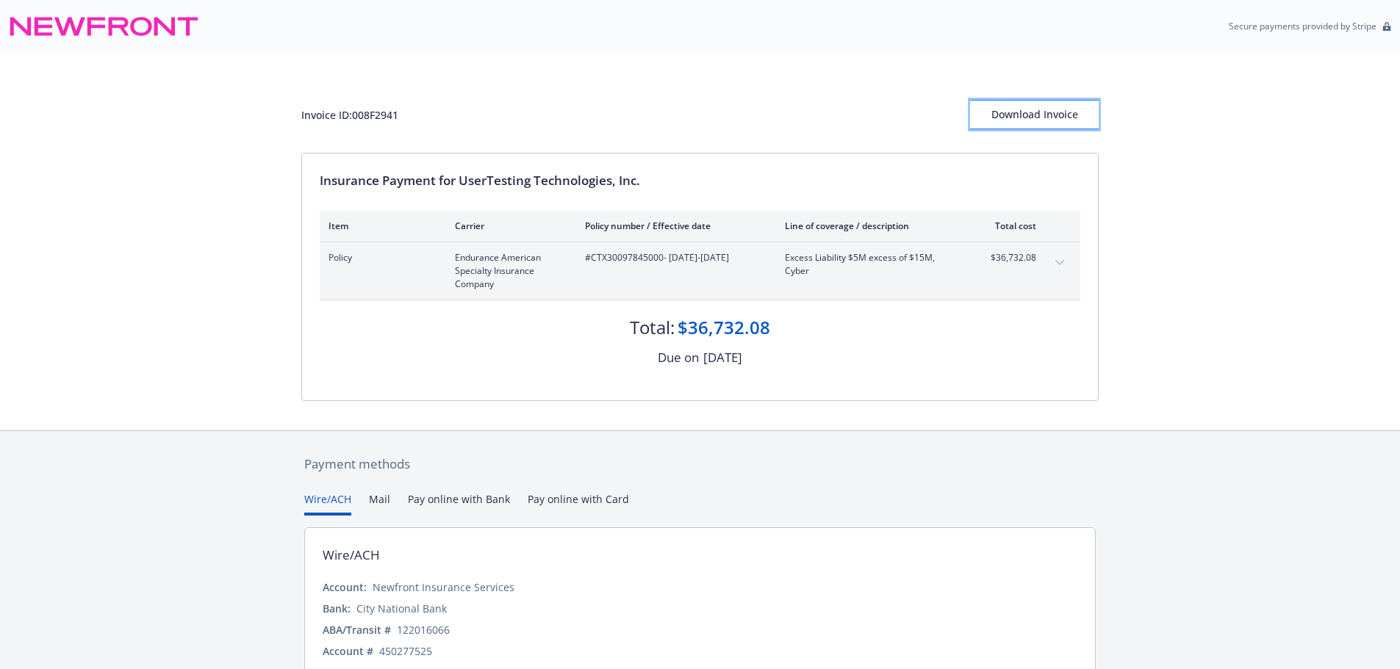
click at [1070, 122] on div "Download Invoice" at bounding box center [1034, 115] width 129 height 28
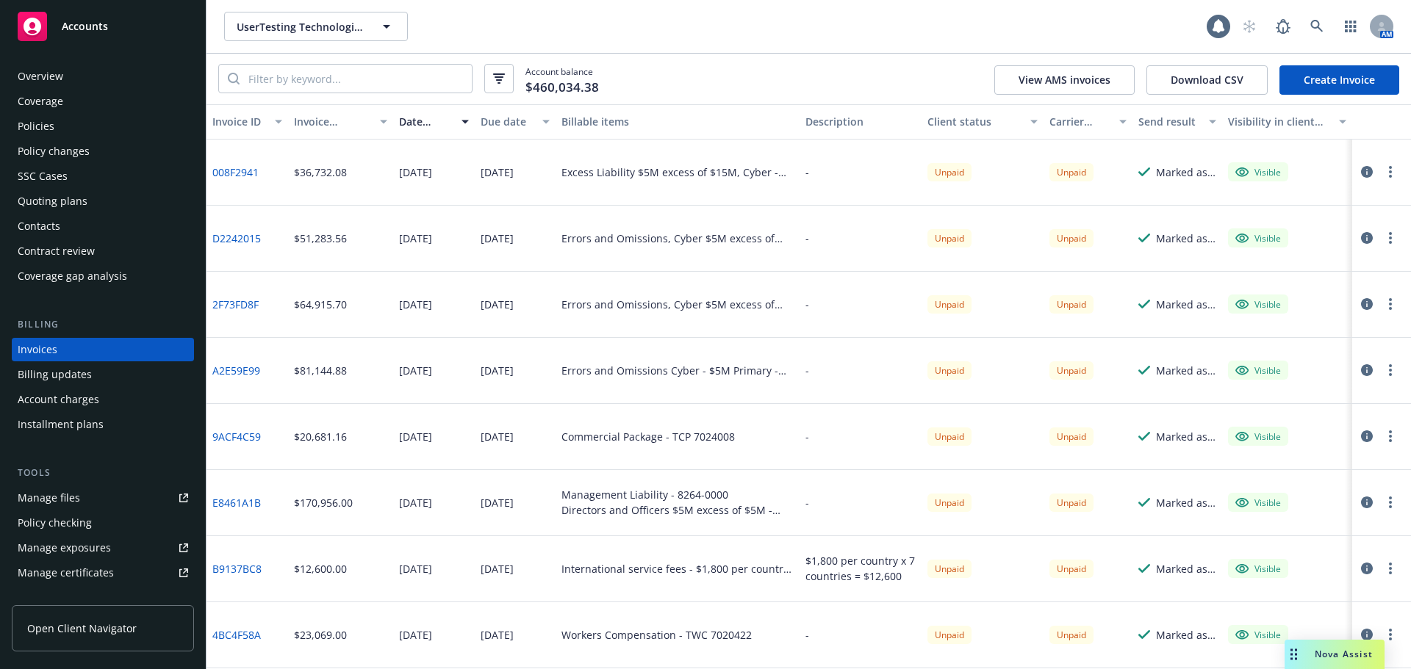
click at [1373, 87] on link "Create Invoice" at bounding box center [1339, 79] width 120 height 29
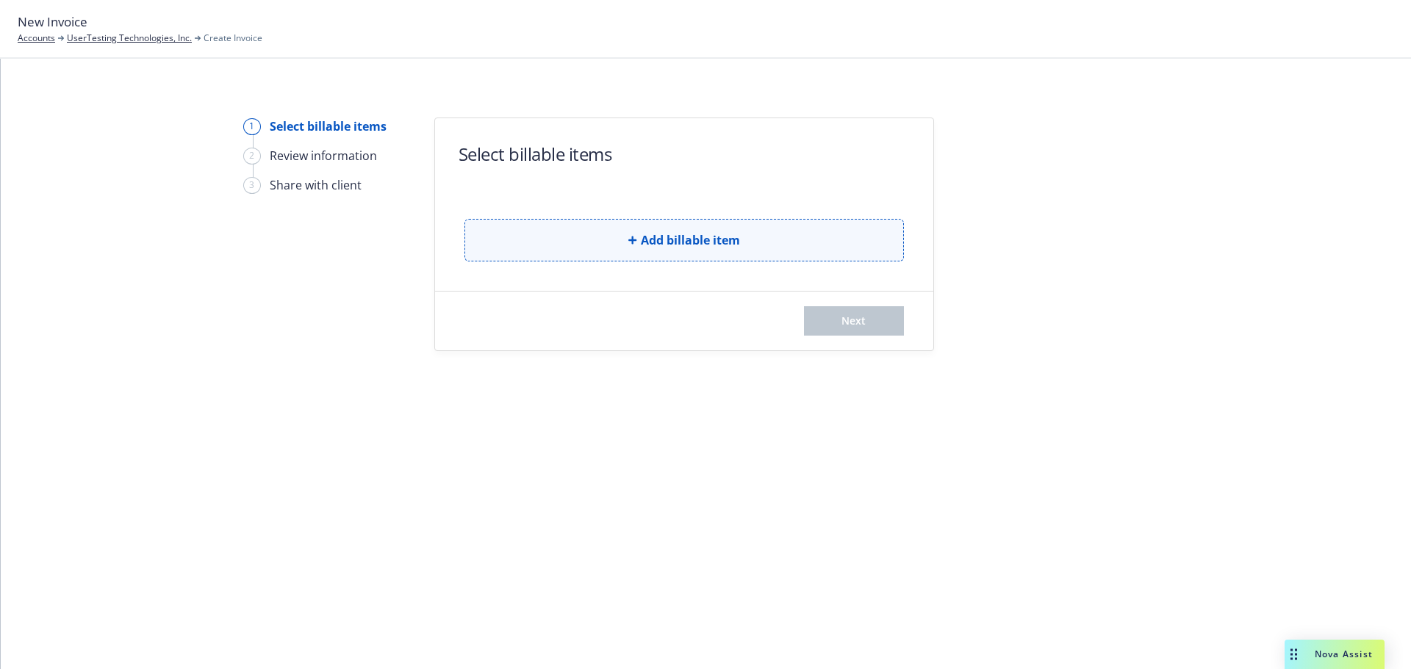
click at [749, 242] on button "Add billable item" at bounding box center [683, 240] width 439 height 43
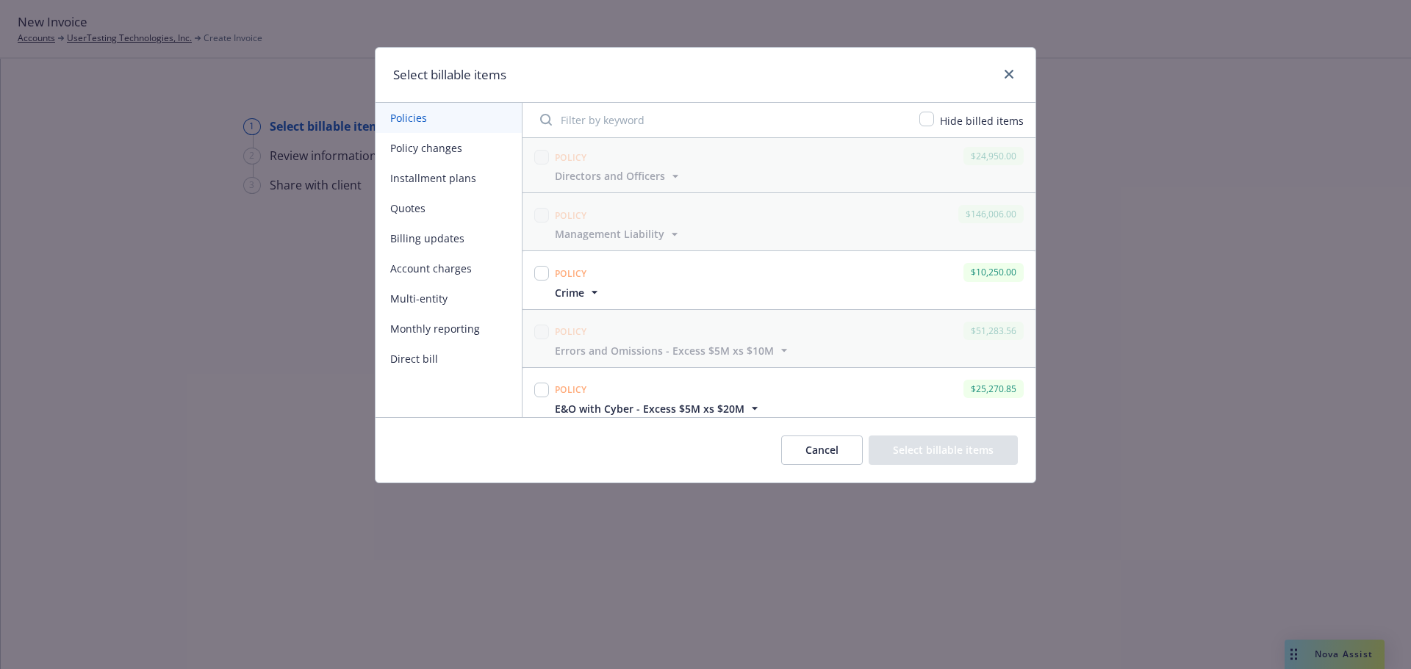
scroll to position [367, 0]
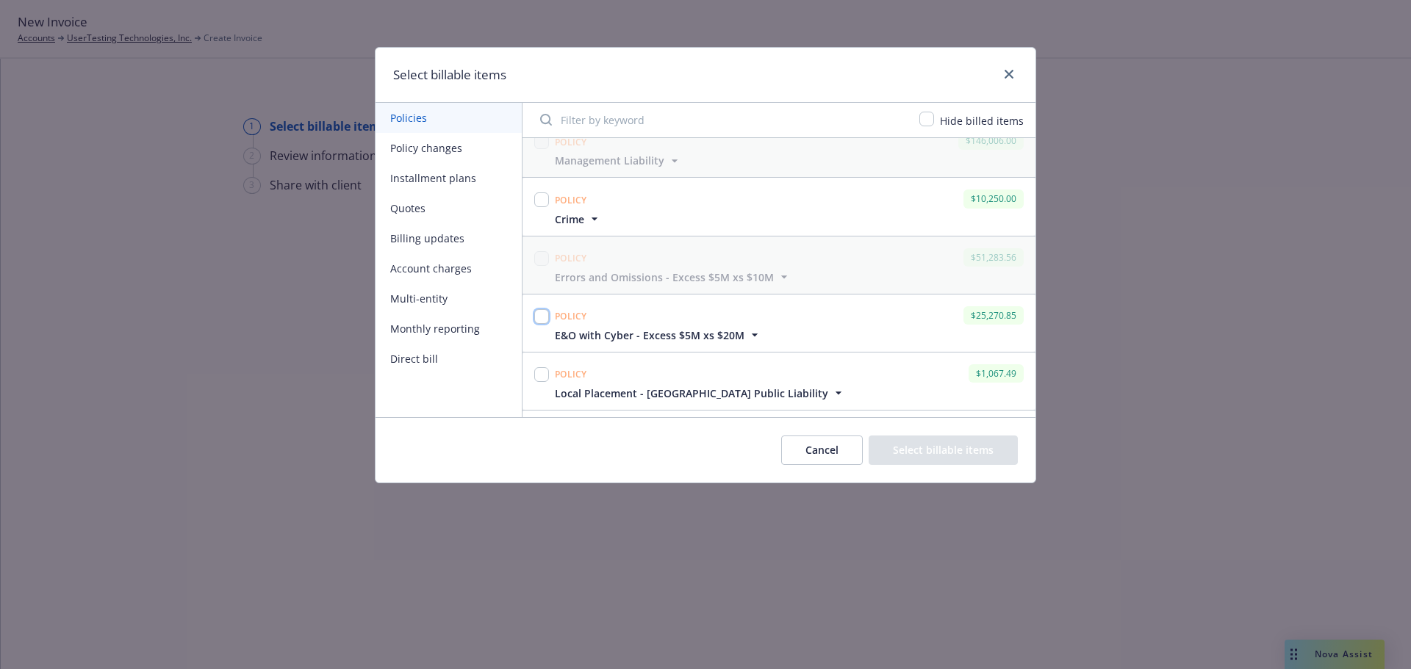
click at [541, 317] on input "checkbox" at bounding box center [541, 316] width 15 height 15
checkbox input "true"
click at [919, 452] on button "Select billable items" at bounding box center [942, 450] width 149 height 29
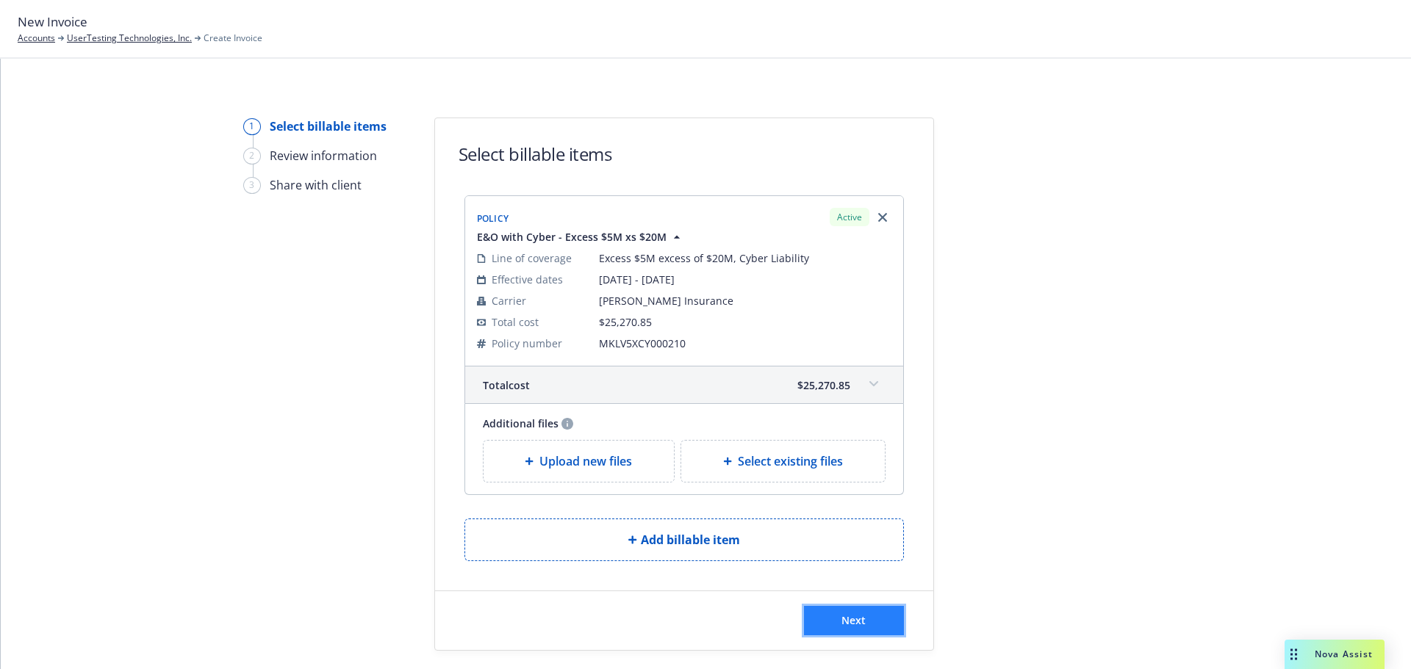
click at [869, 618] on button "Next" at bounding box center [854, 620] width 100 height 29
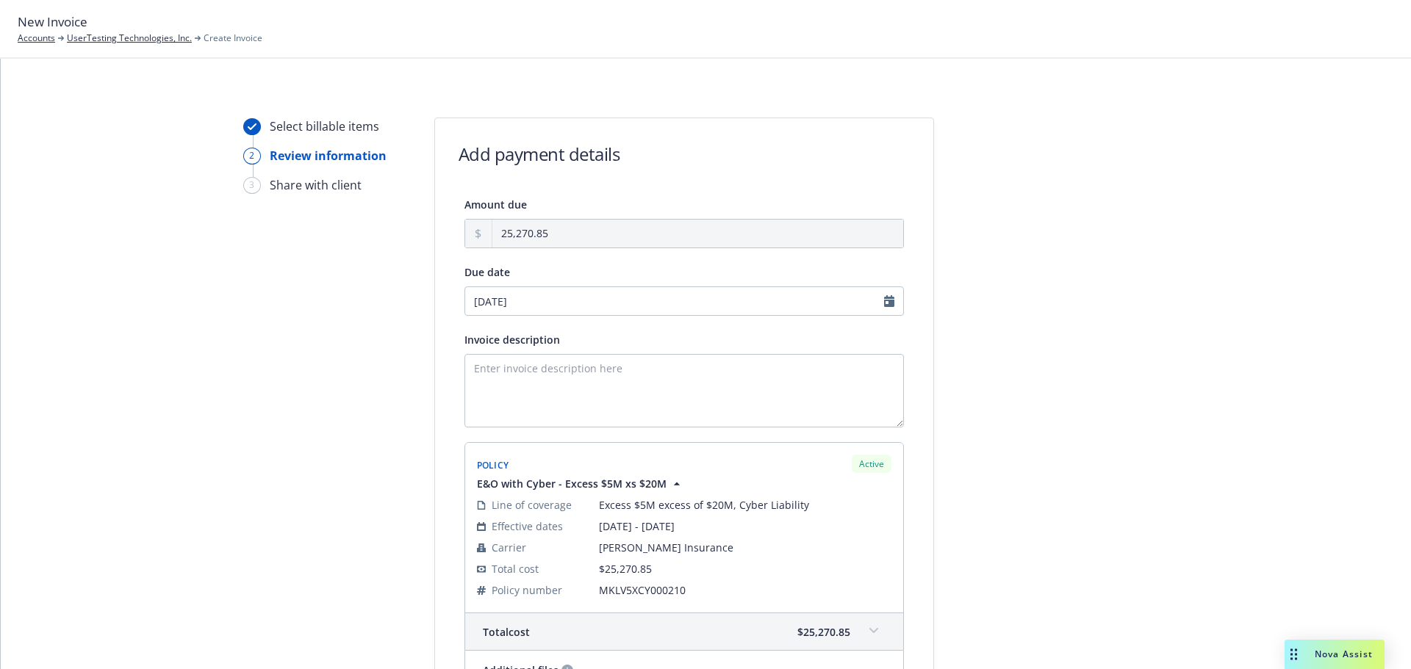
scroll to position [221, 0]
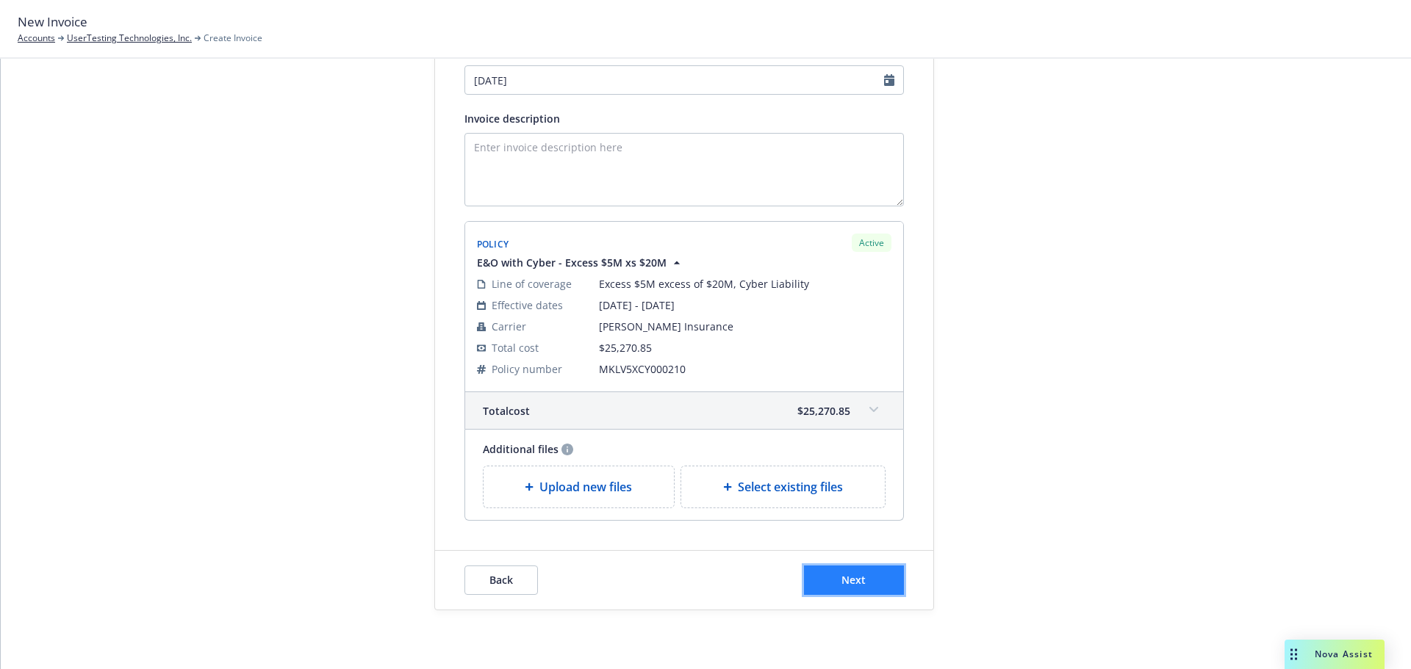
click at [874, 586] on button "Next" at bounding box center [854, 580] width 100 height 29
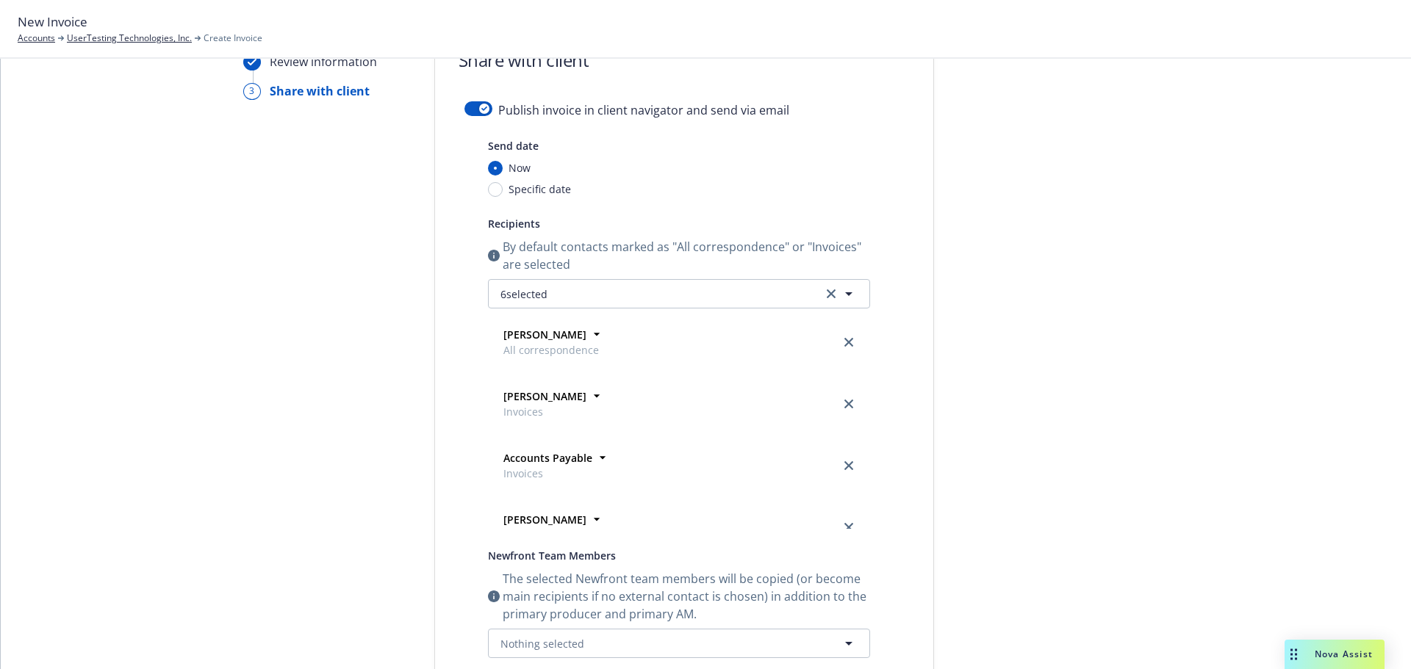
scroll to position [0, 0]
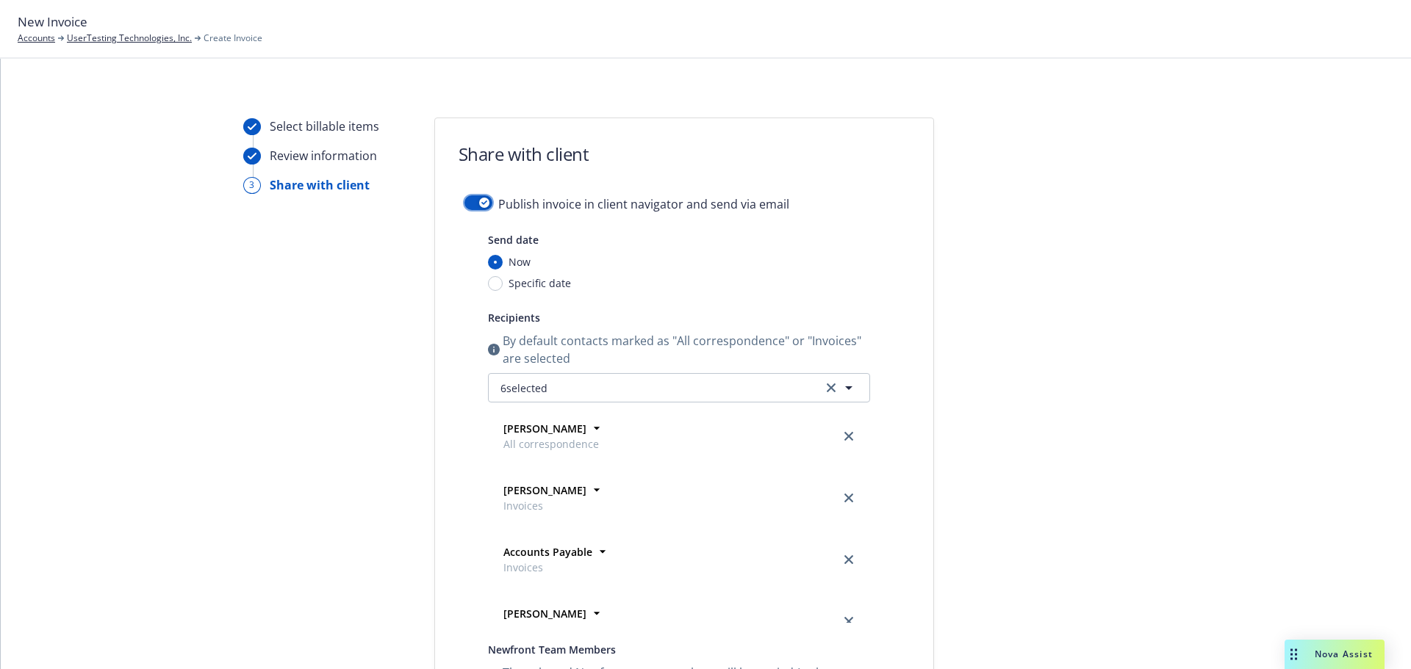
click at [481, 204] on icon "button" at bounding box center [484, 203] width 6 height 4
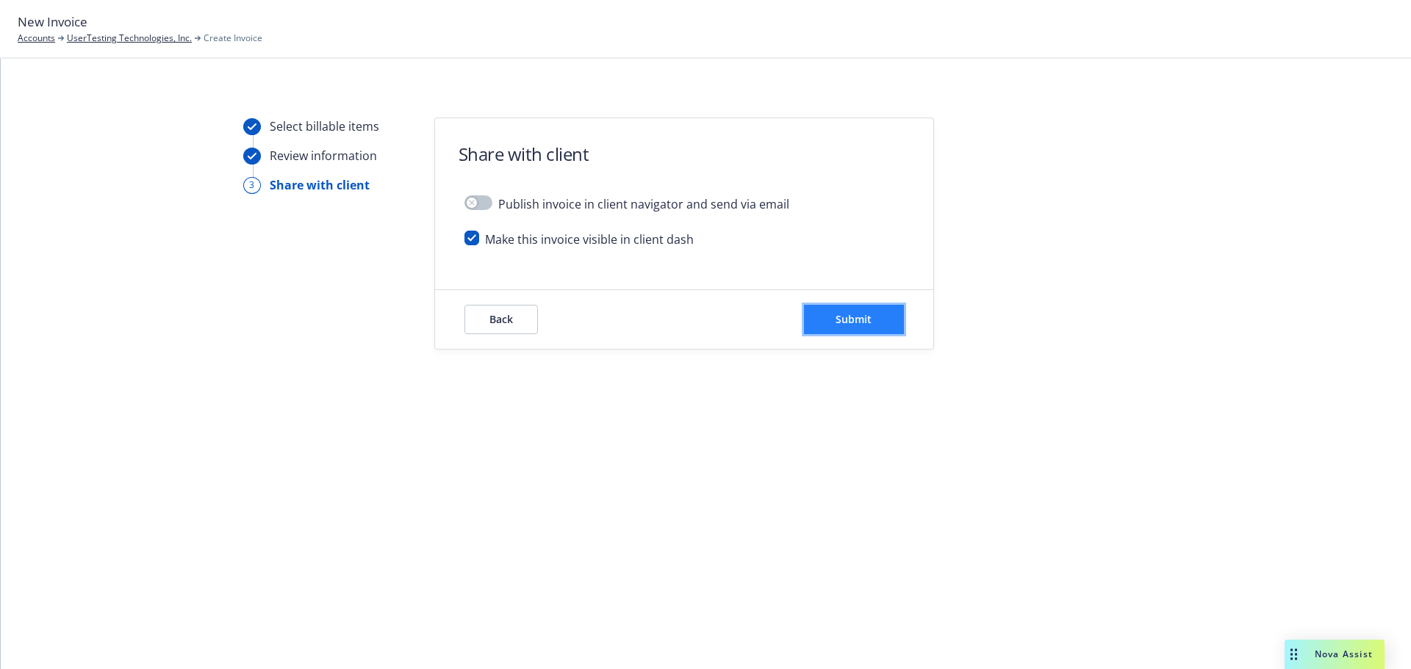
click at [843, 323] on span "Submit" at bounding box center [853, 319] width 36 height 14
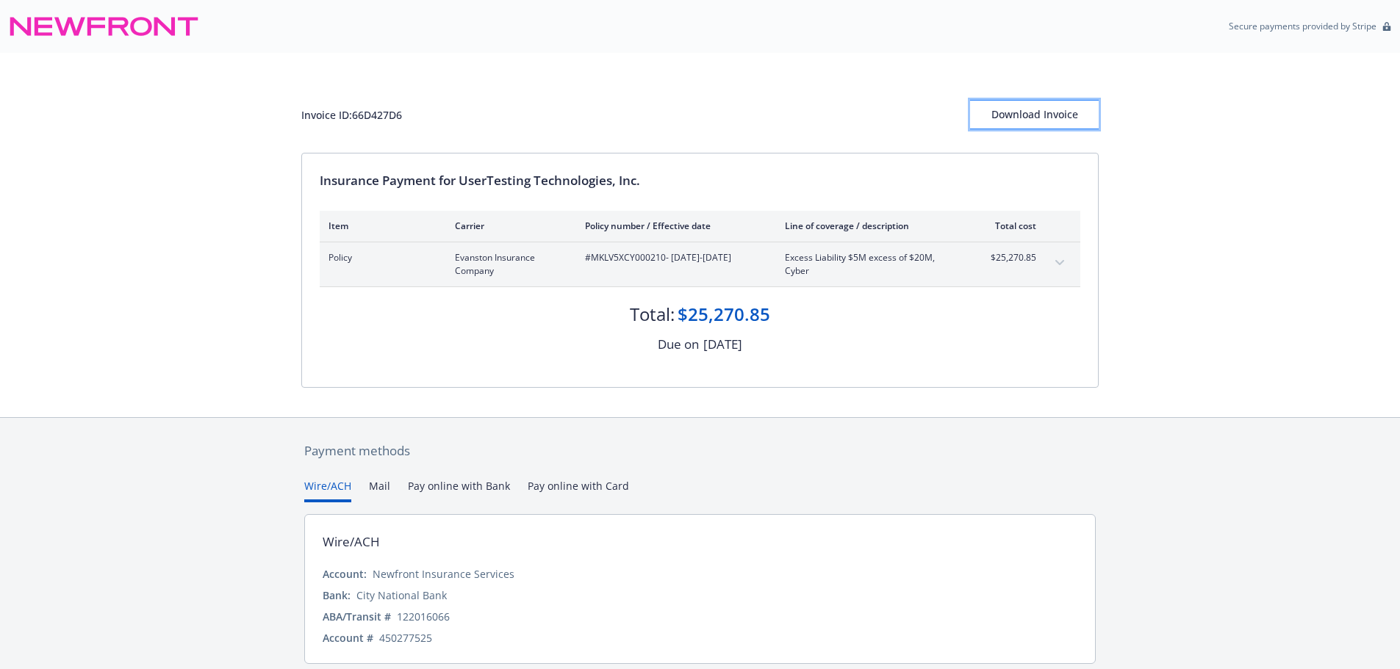
click at [1046, 120] on div "Download Invoice" at bounding box center [1034, 115] width 129 height 28
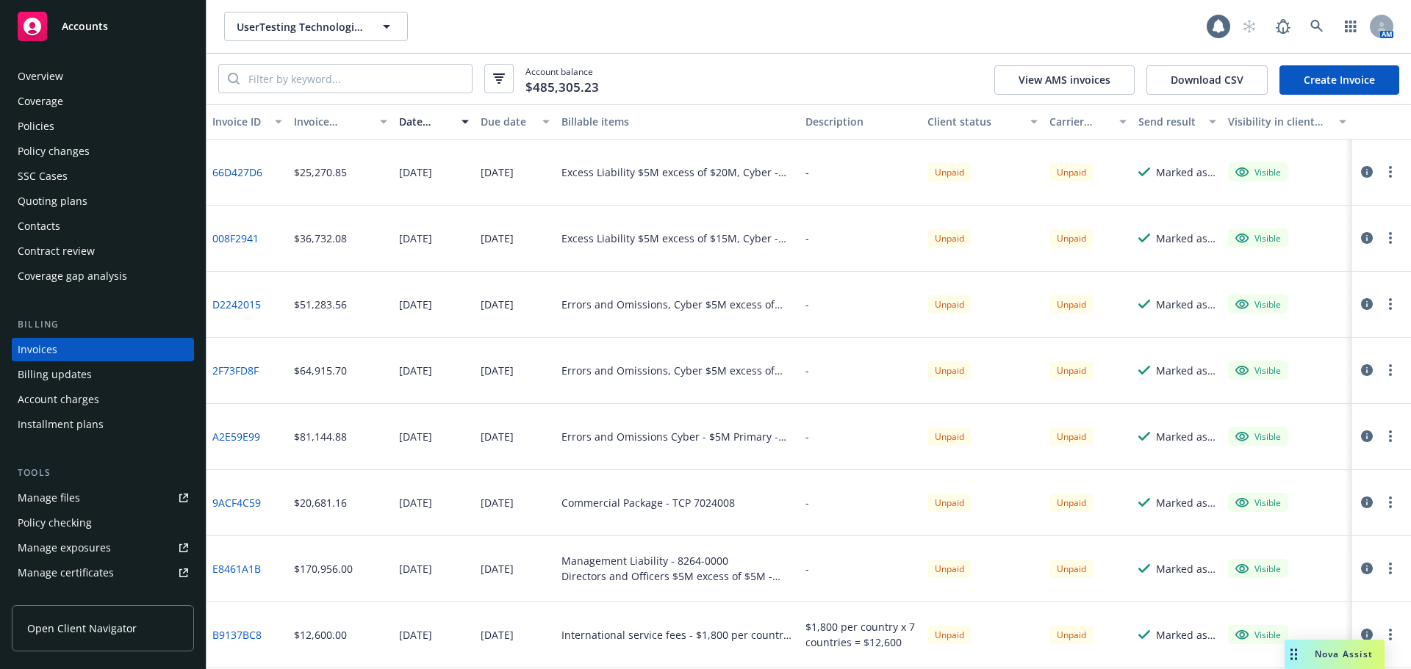
click at [1314, 81] on link "Create Invoice" at bounding box center [1339, 79] width 120 height 29
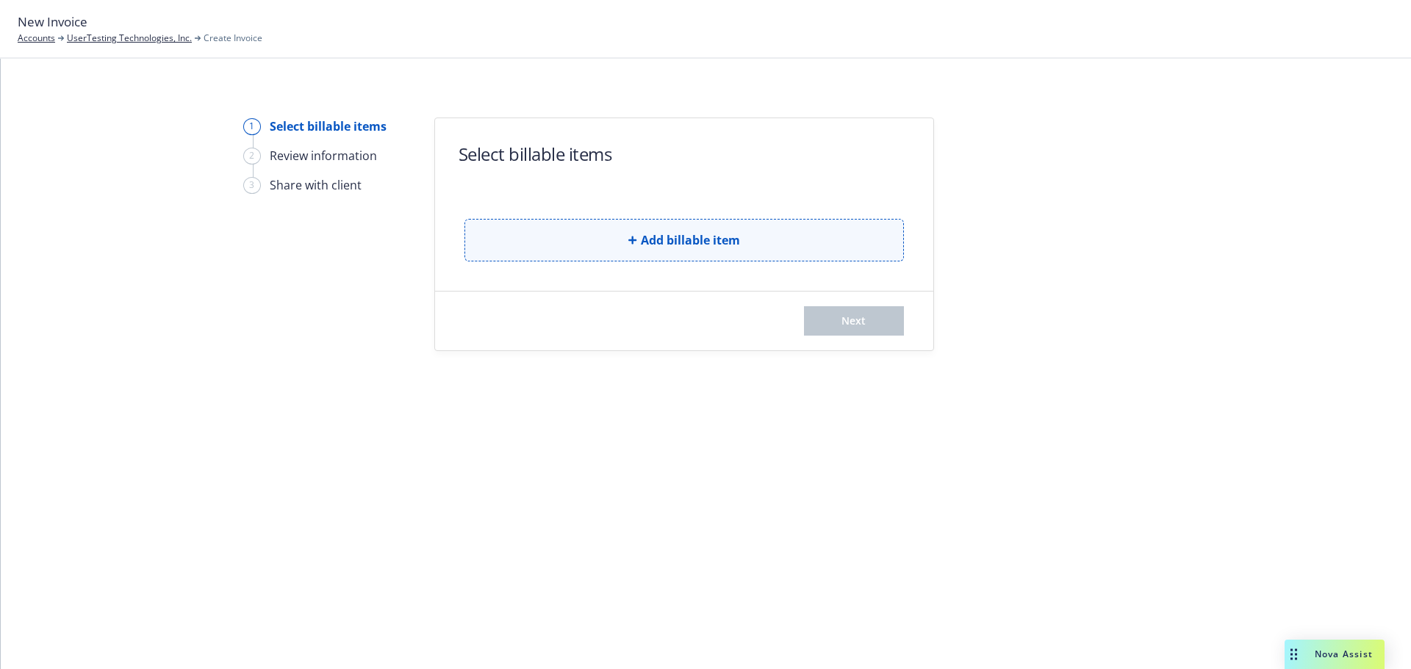
click at [717, 237] on span "Add billable item" at bounding box center [690, 240] width 99 height 18
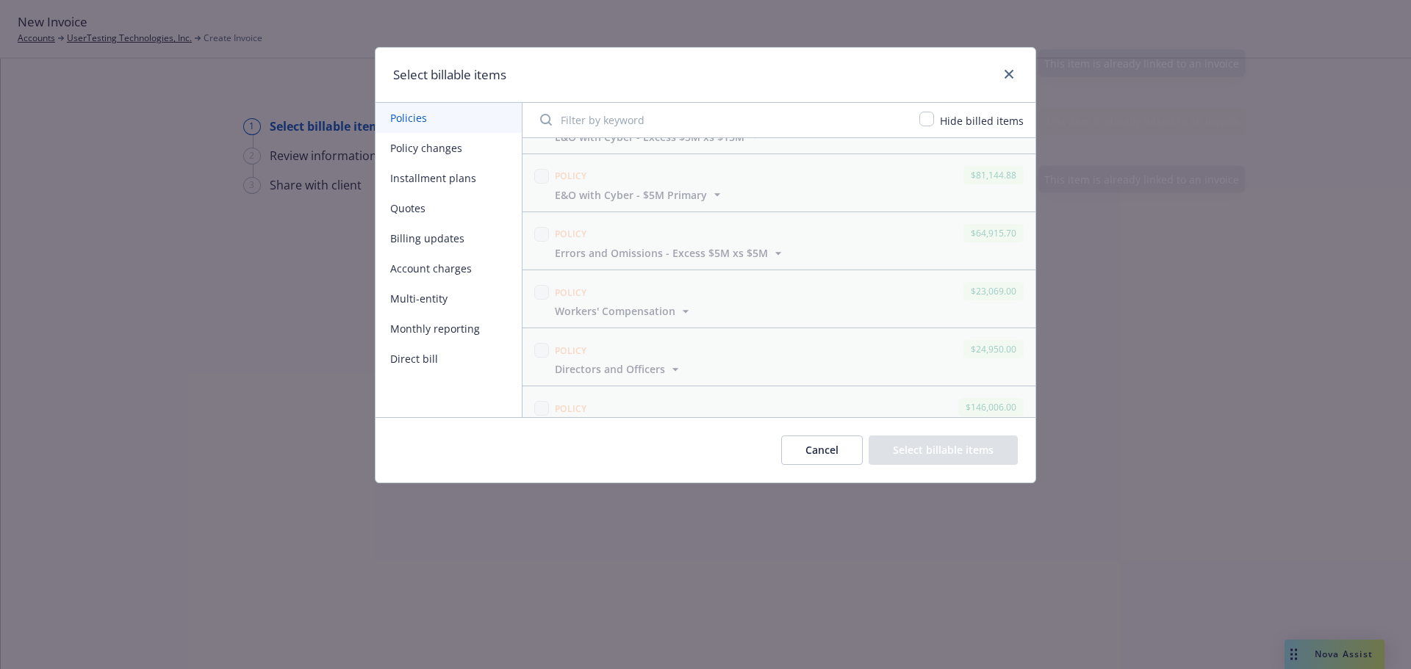
scroll to position [220, 0]
click at [564, 363] on span "Crime" at bounding box center [569, 366] width 29 height 15
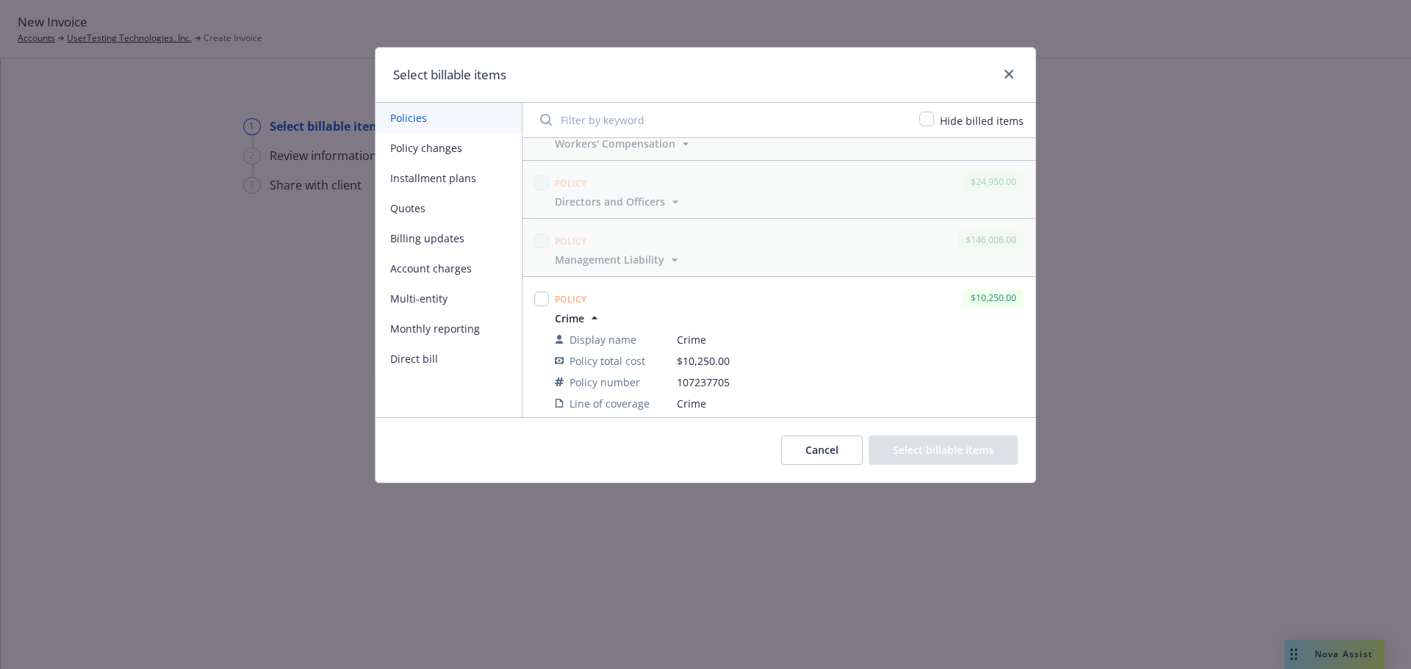
scroll to position [294, 0]
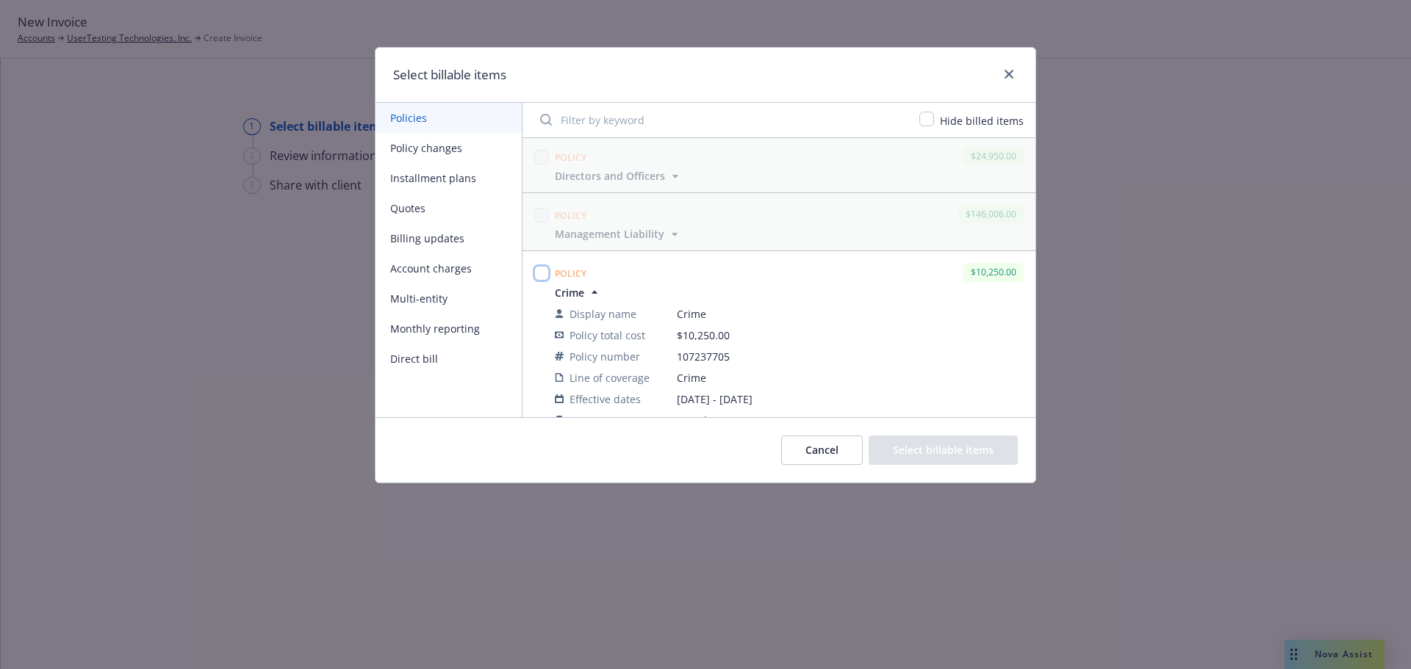
click at [540, 276] on input "checkbox" at bounding box center [541, 273] width 15 height 15
checkbox input "true"
click at [932, 456] on button "Select billable items" at bounding box center [942, 450] width 149 height 29
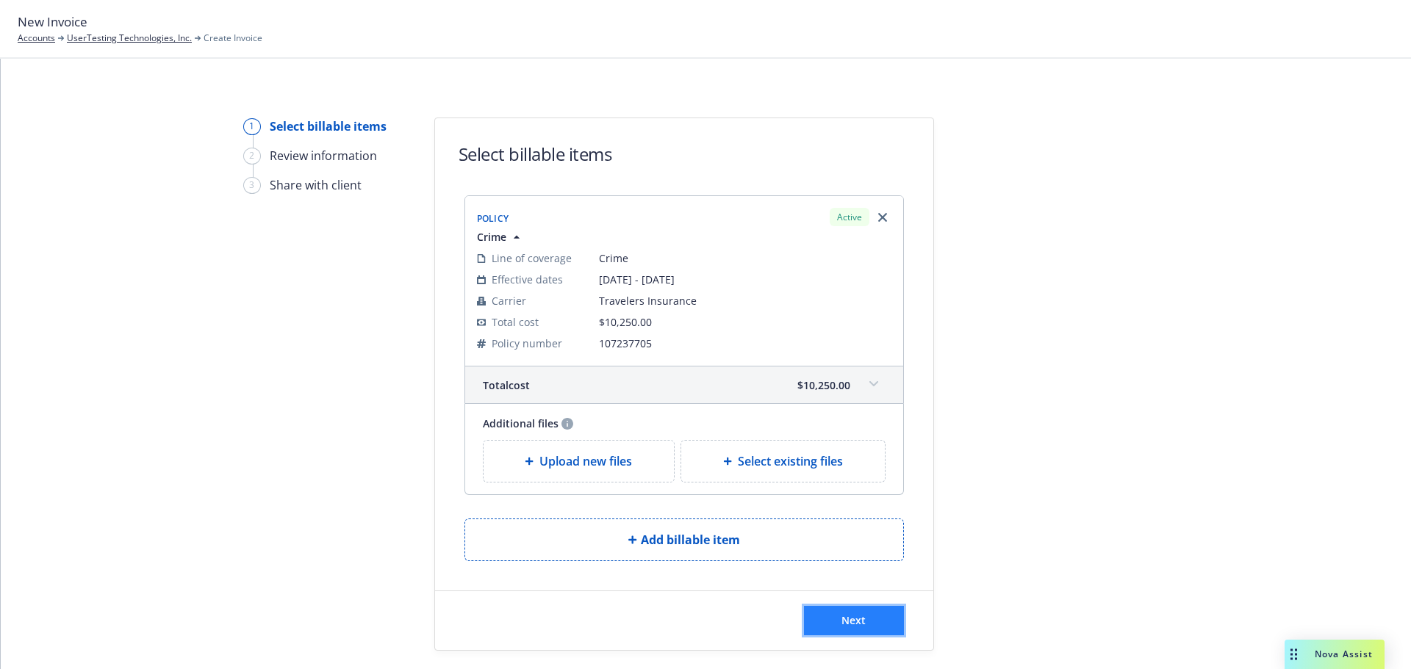
click at [853, 619] on span "Next" at bounding box center [853, 621] width 24 height 14
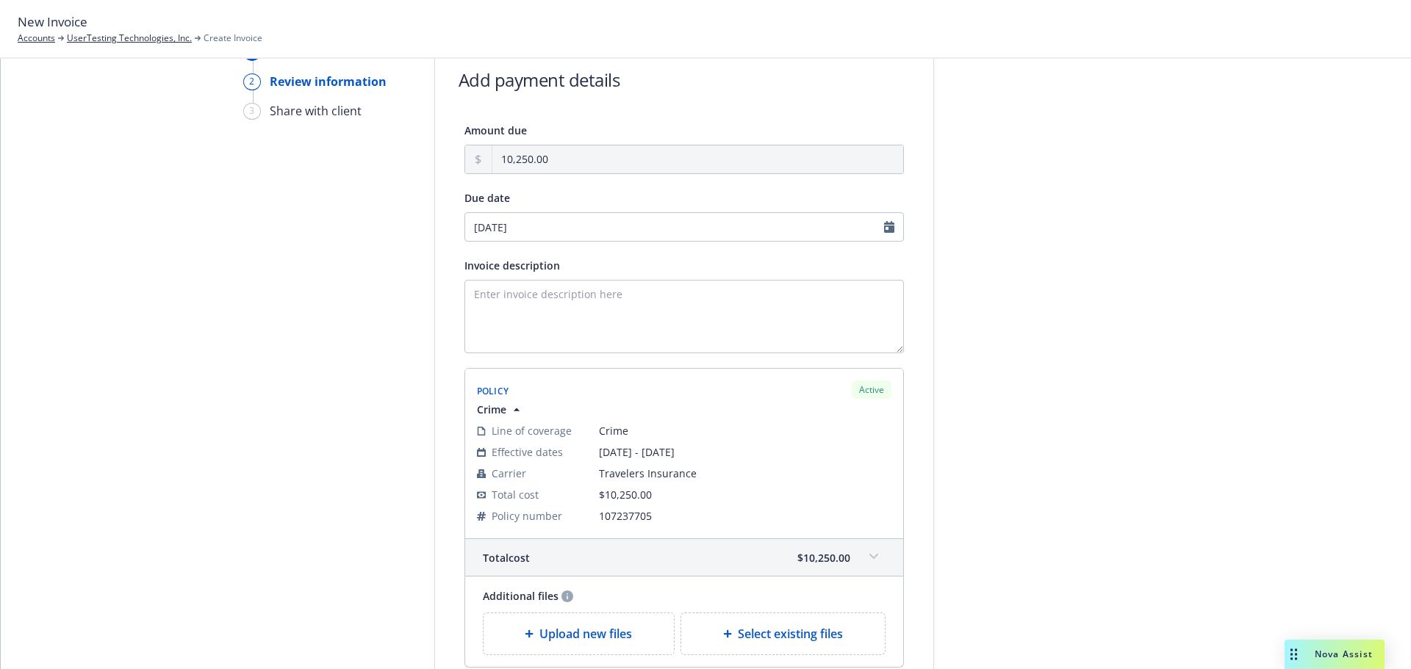
scroll to position [221, 0]
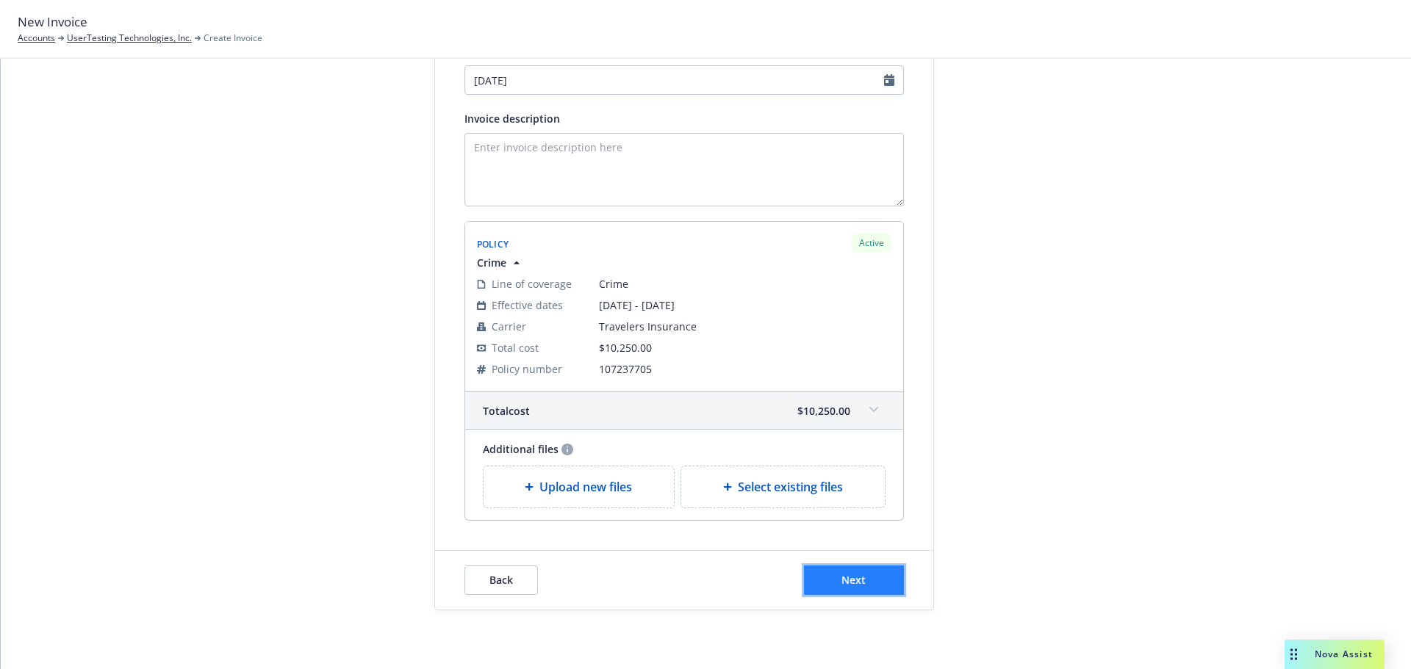
click at [848, 583] on span "Next" at bounding box center [853, 580] width 24 height 14
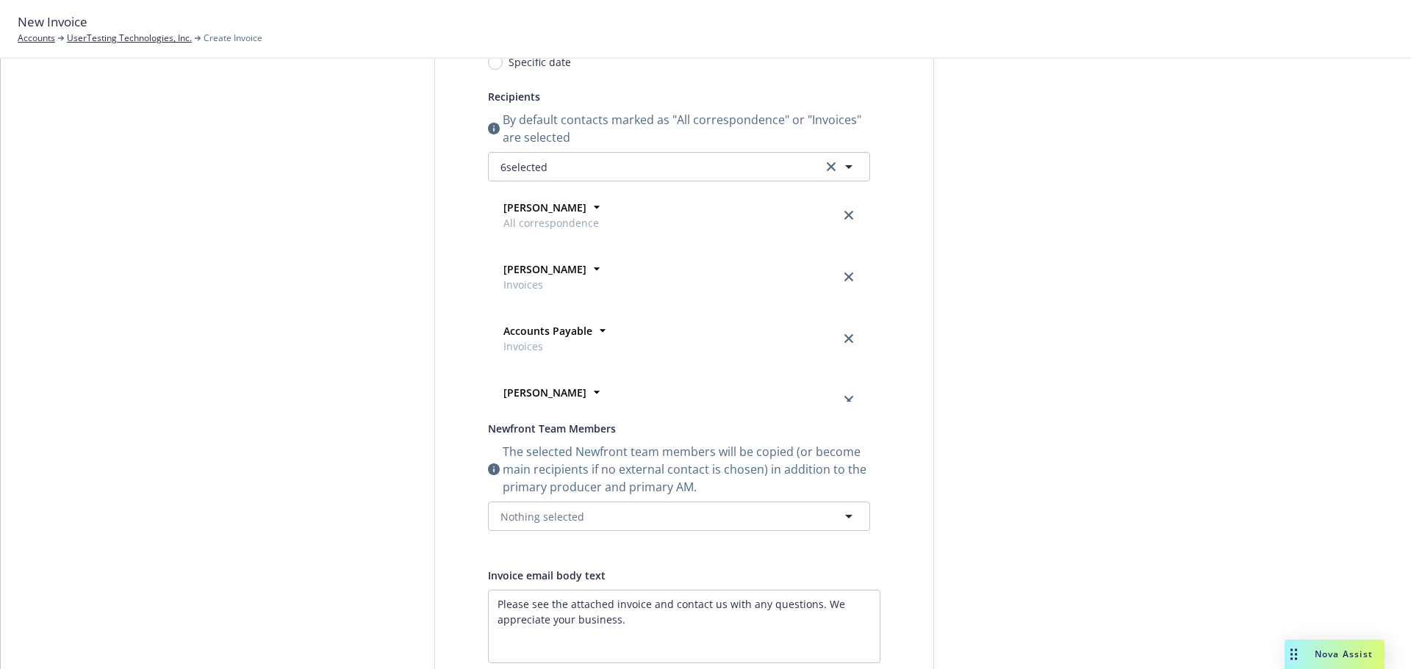
scroll to position [0, 0]
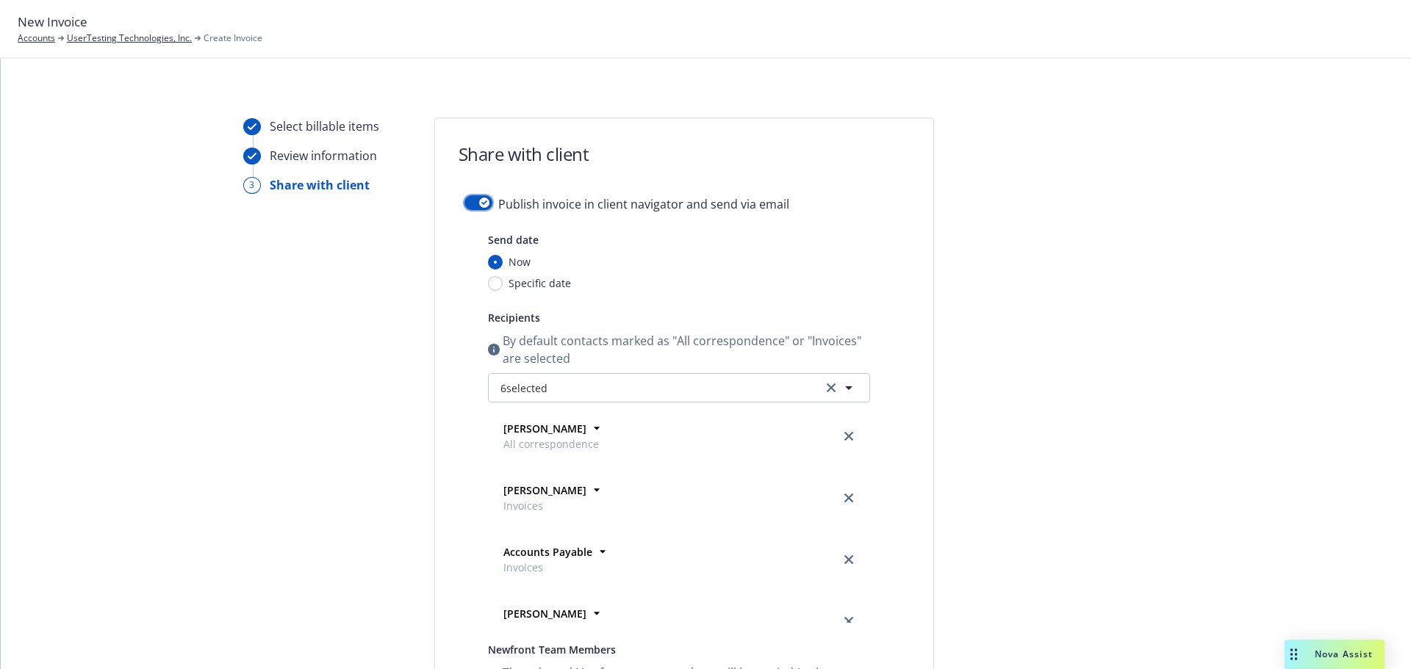
click at [481, 204] on icon "button" at bounding box center [484, 203] width 6 height 4
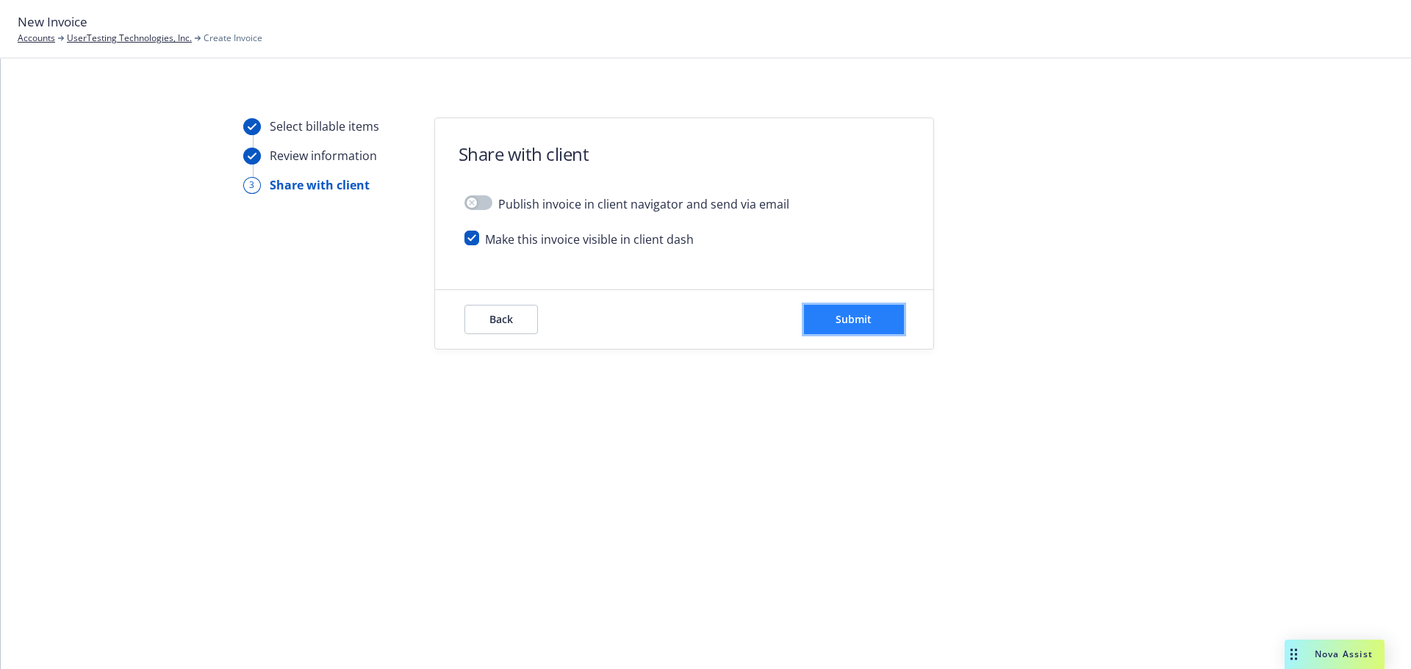
click at [824, 328] on button "Submit" at bounding box center [854, 319] width 100 height 29
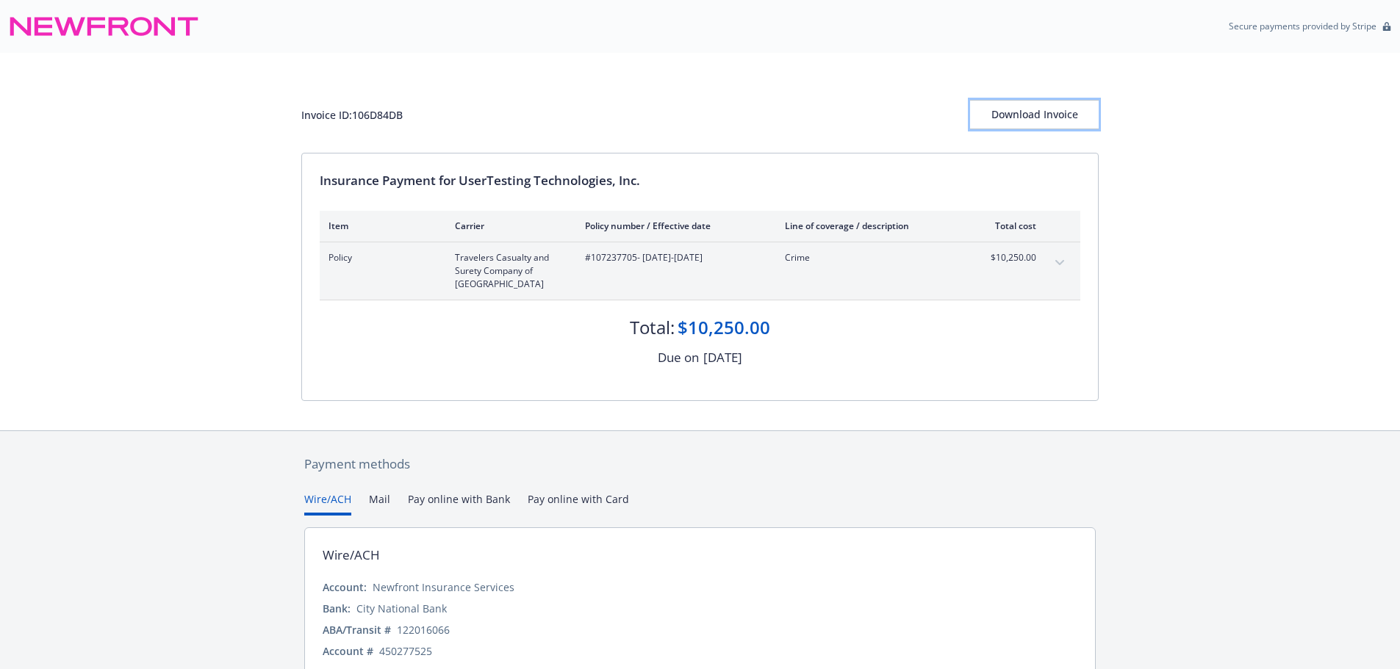
drag, startPoint x: 1073, startPoint y: 118, endPoint x: 1092, endPoint y: 577, distance: 459.6
click at [1073, 118] on div "Download Invoice" at bounding box center [1034, 115] width 129 height 28
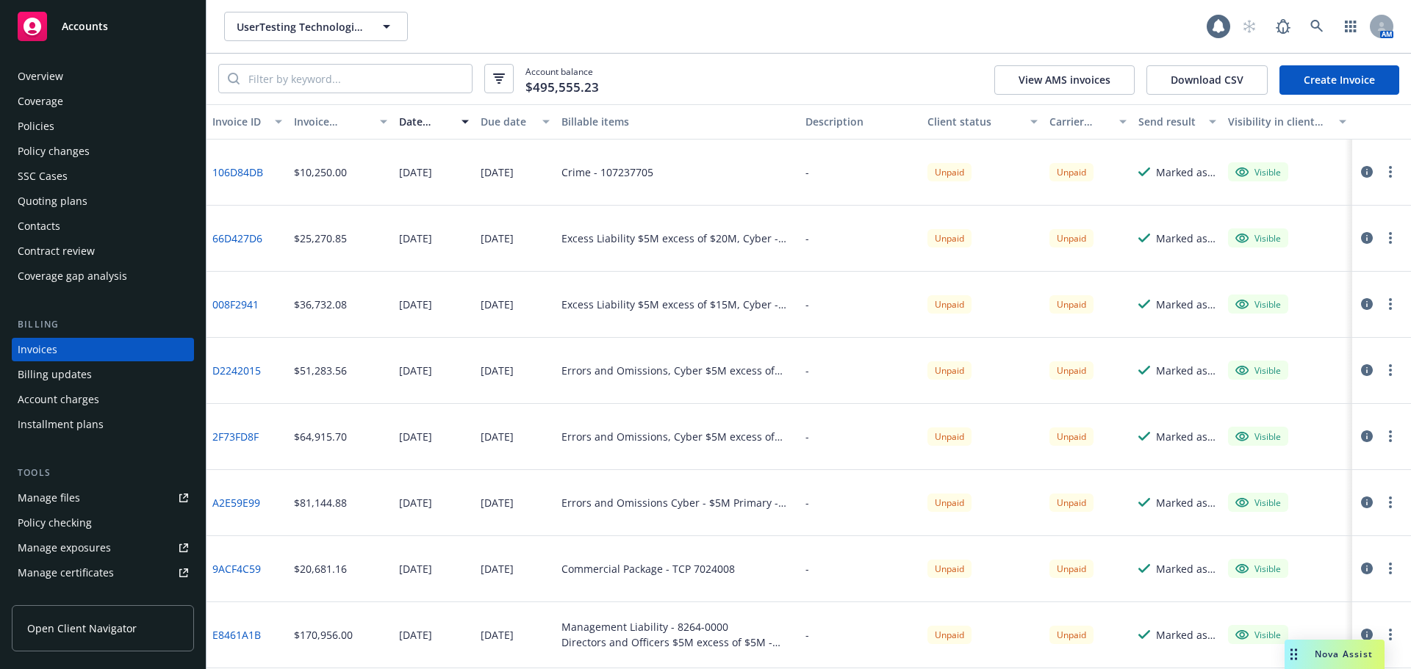
click at [162, 26] on div "Accounts" at bounding box center [103, 26] width 170 height 29
